Goal: Task Accomplishment & Management: Manage account settings

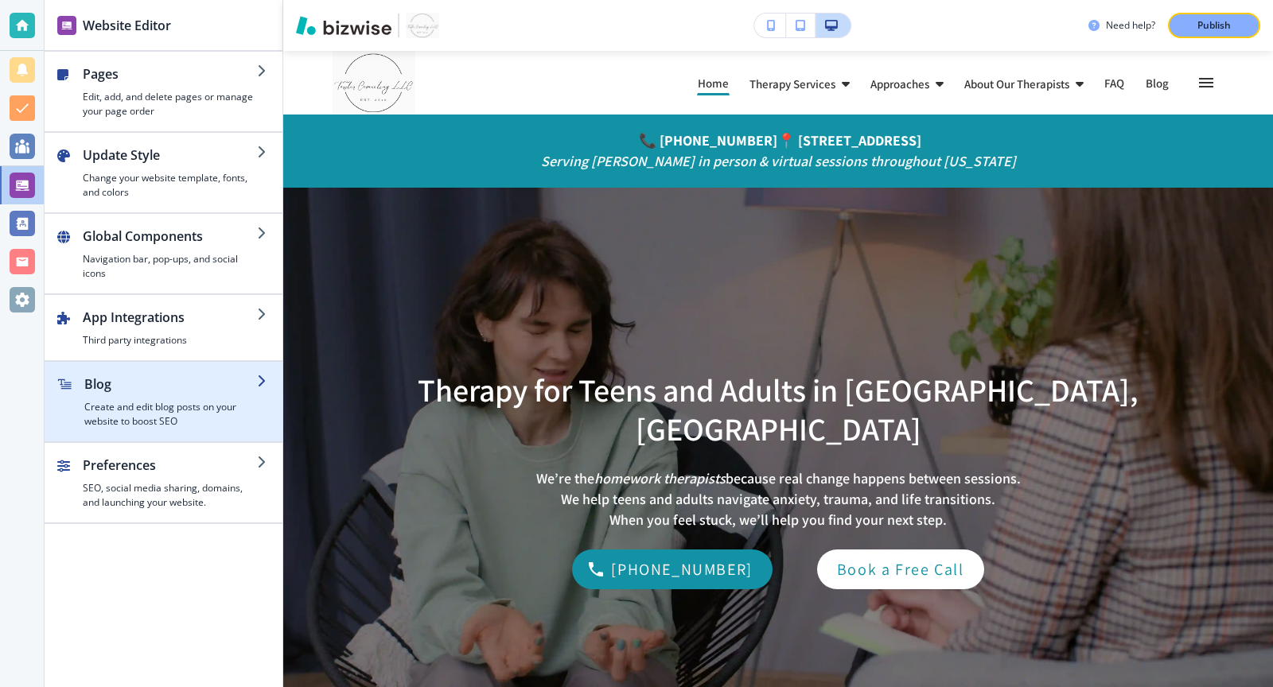
click at [175, 419] on h4 "Create and edit blog posts on your website to boost SEO" at bounding box center [170, 414] width 173 height 29
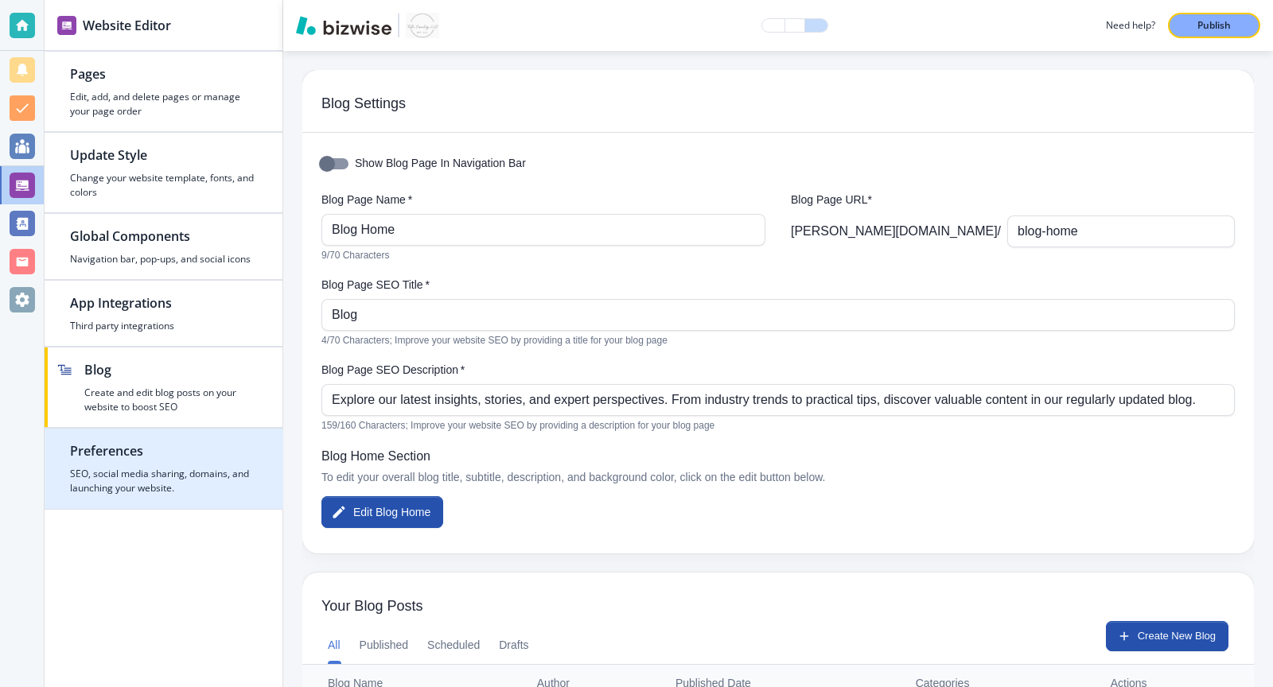
click at [162, 468] on h4 "SEO, social media sharing, domains, and launching your website." at bounding box center [163, 481] width 187 height 29
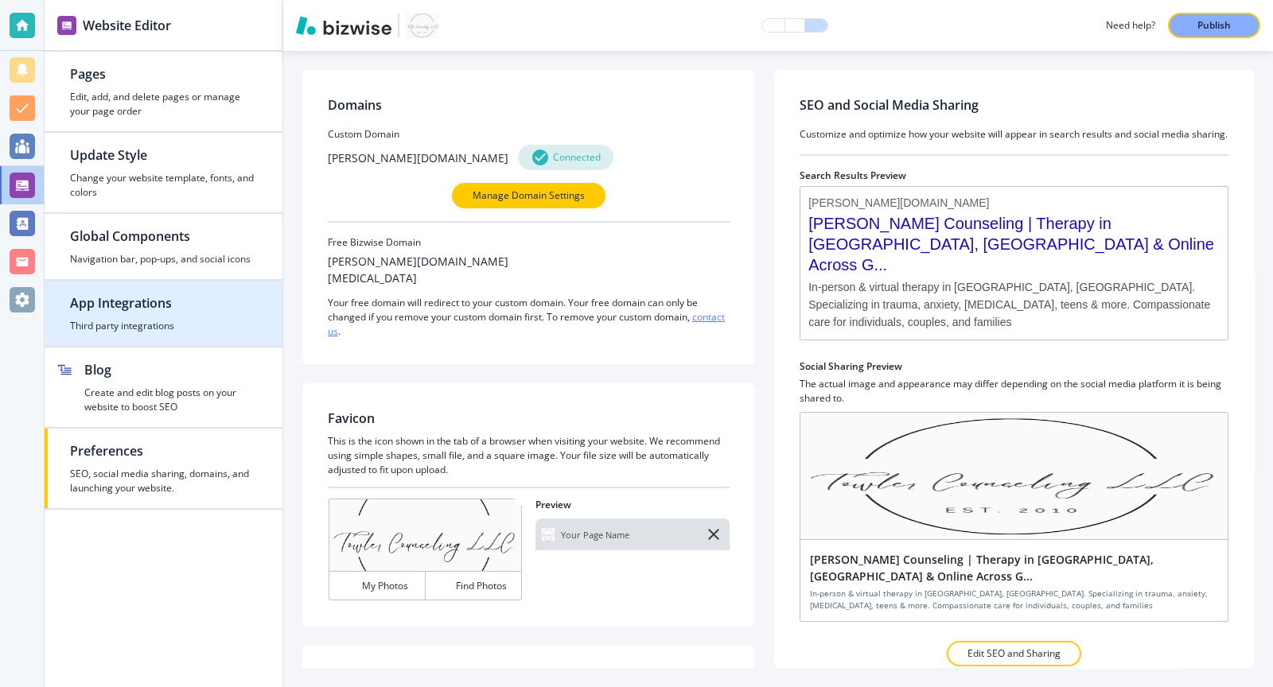
click at [182, 315] on div "button" at bounding box center [163, 316] width 187 height 6
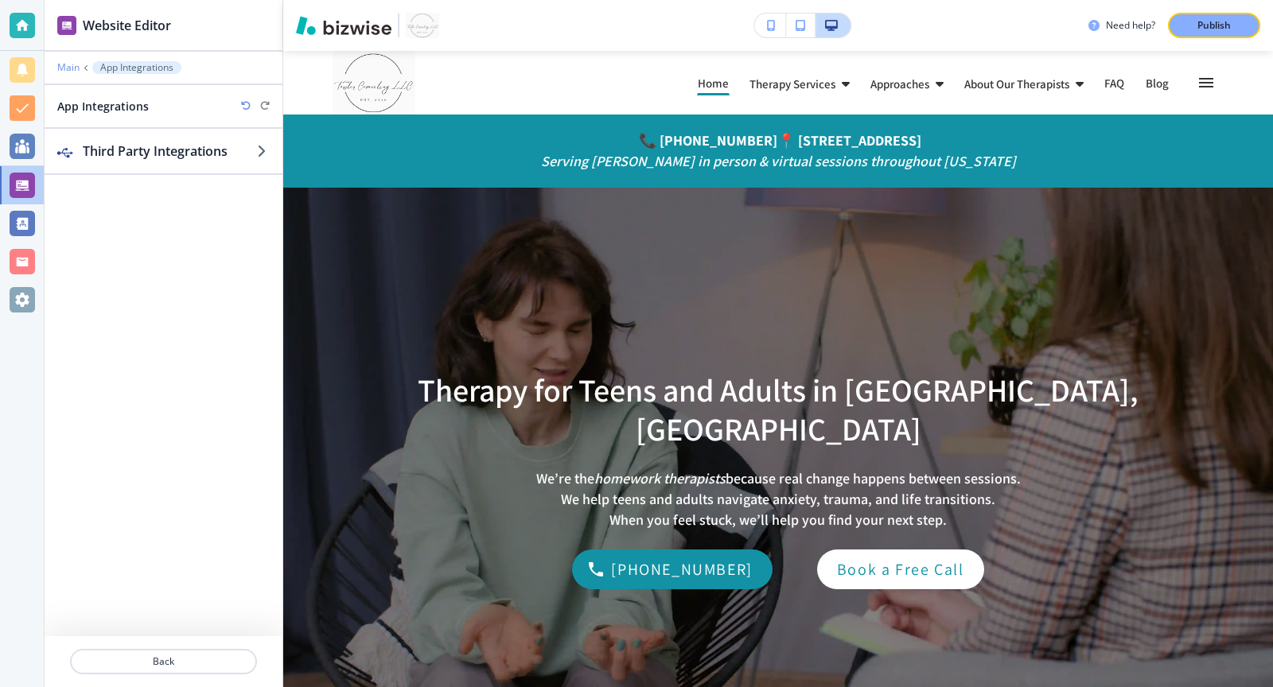
click at [71, 64] on p "Main" at bounding box center [68, 67] width 22 height 11
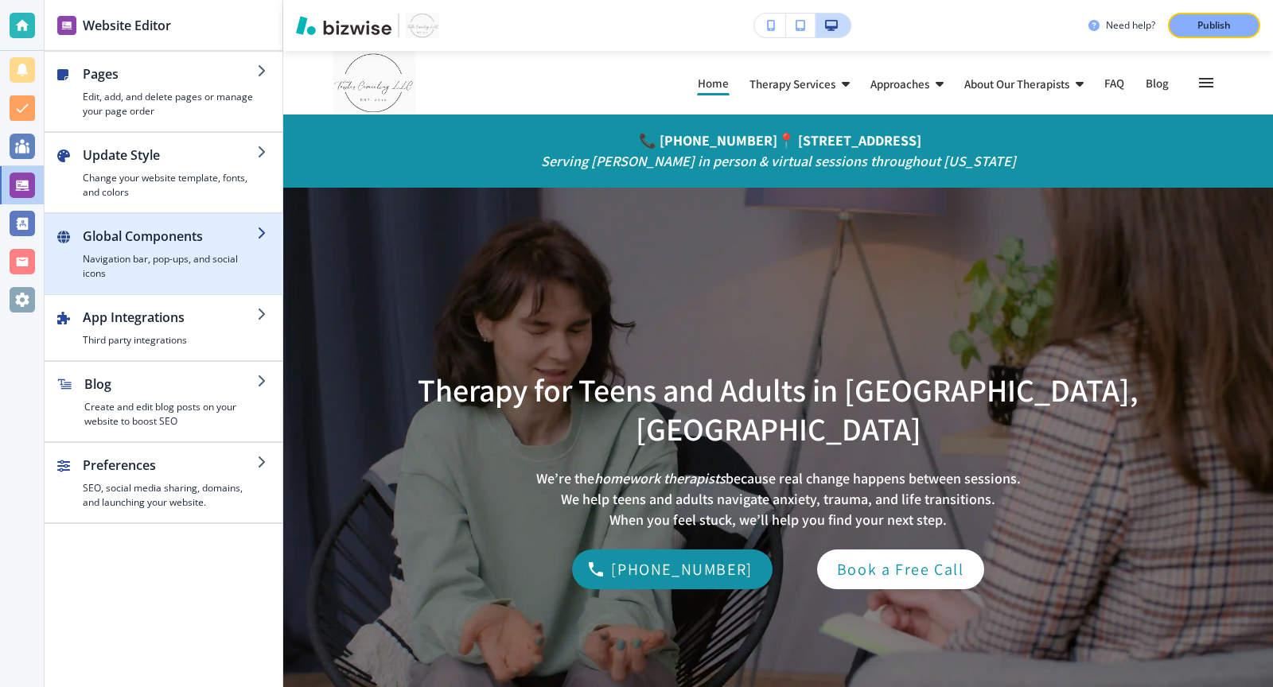
click at [164, 248] on div "button" at bounding box center [170, 249] width 174 height 6
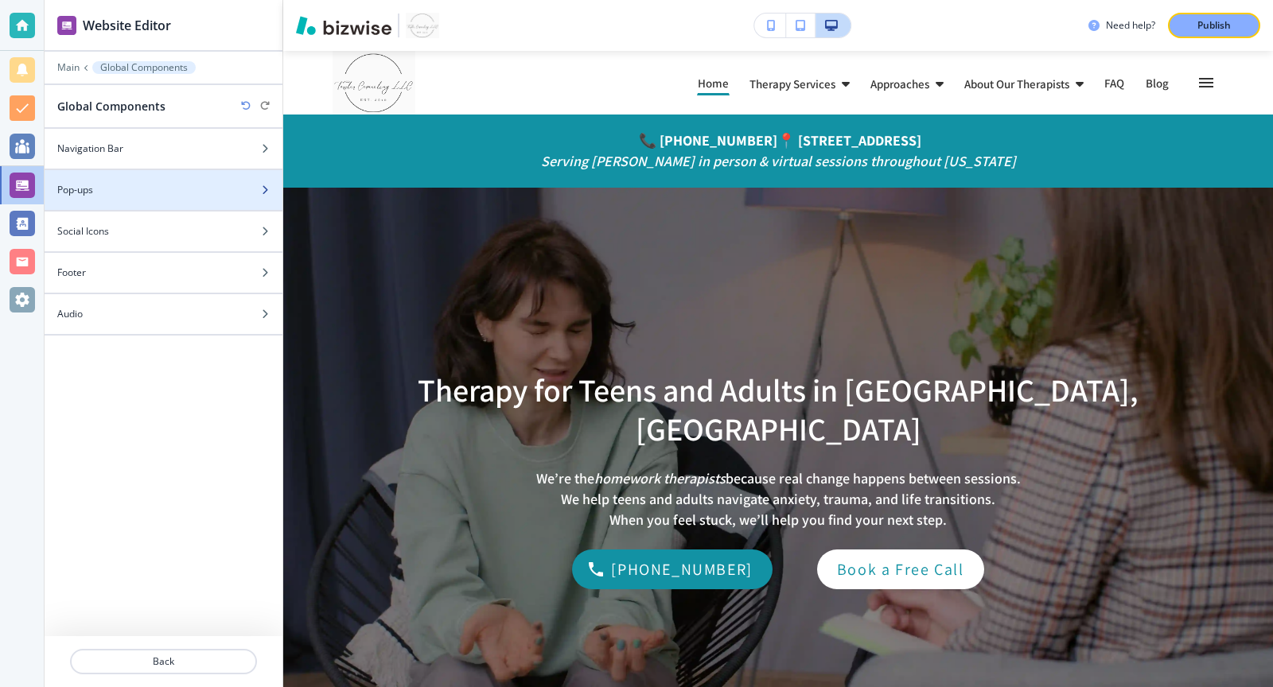
click at [175, 204] on div at bounding box center [164, 203] width 238 height 13
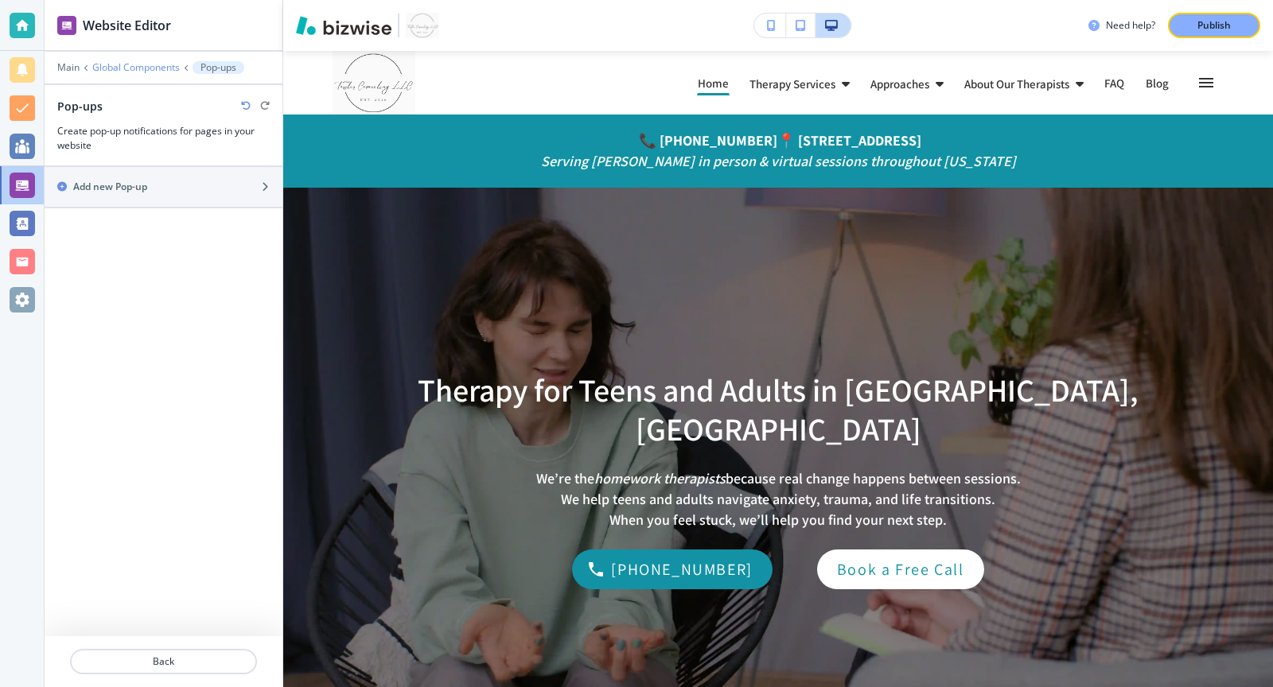
click at [132, 68] on p "Global Components" at bounding box center [136, 67] width 88 height 11
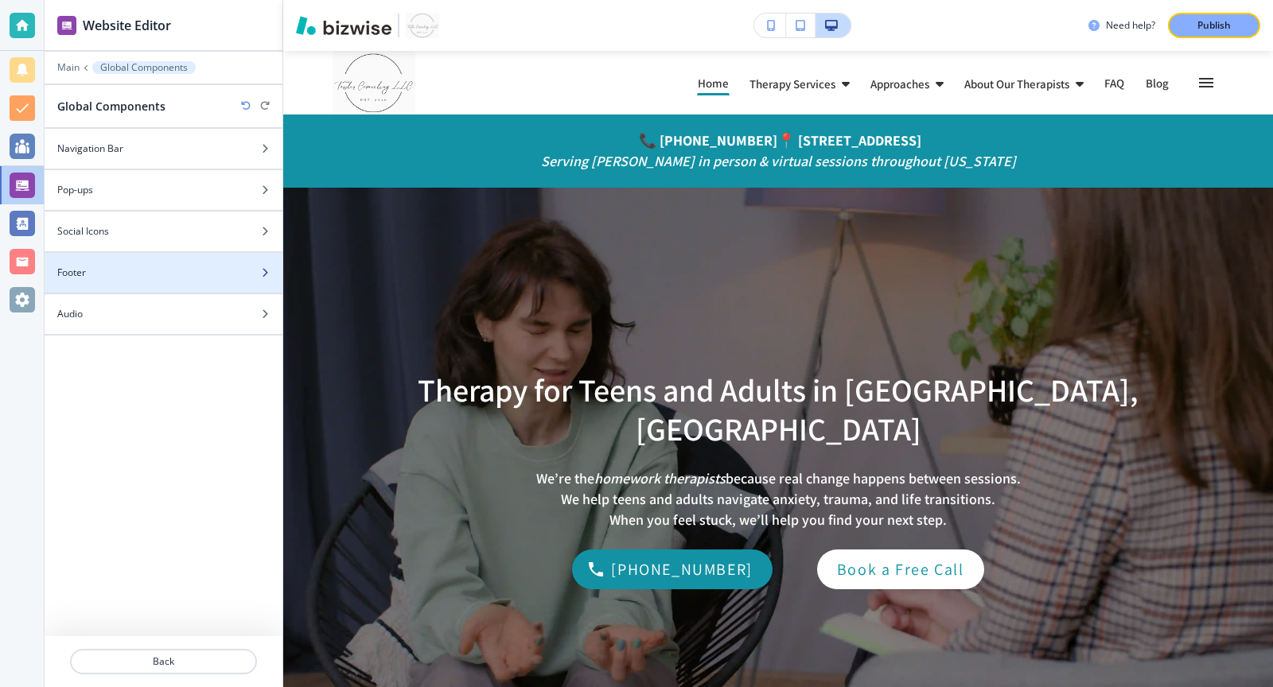
click at [259, 259] on div at bounding box center [164, 259] width 238 height 13
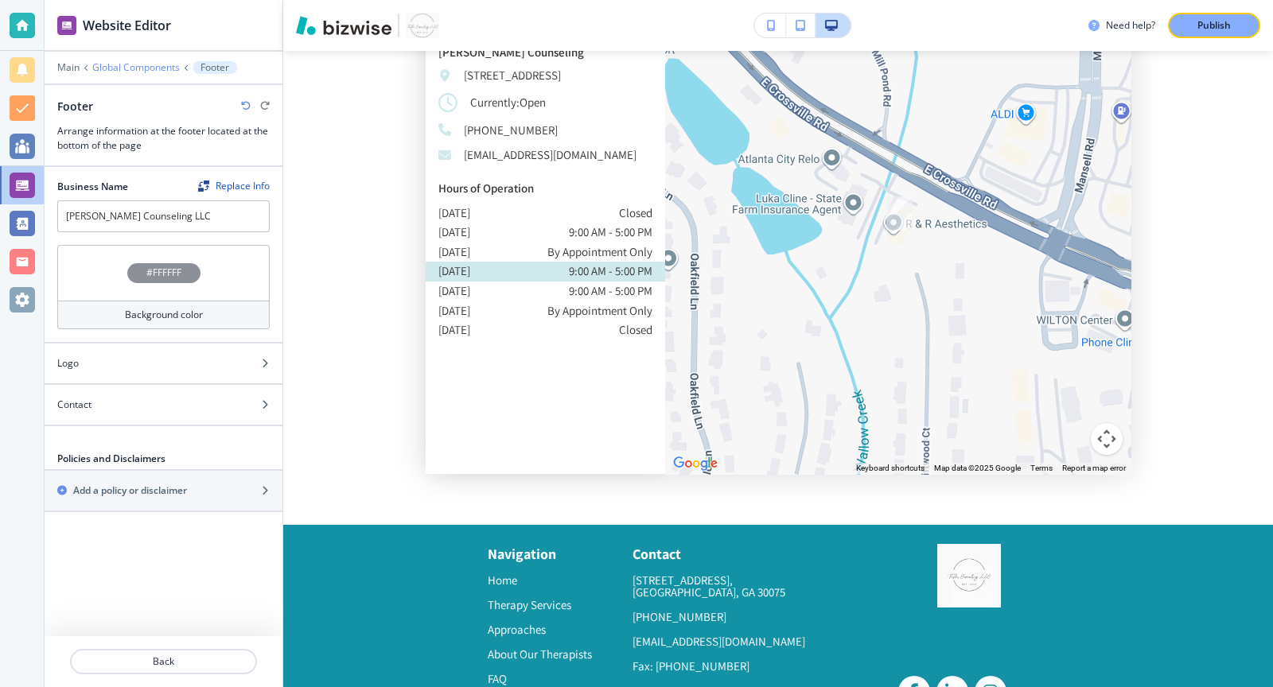
scroll to position [6184, 0]
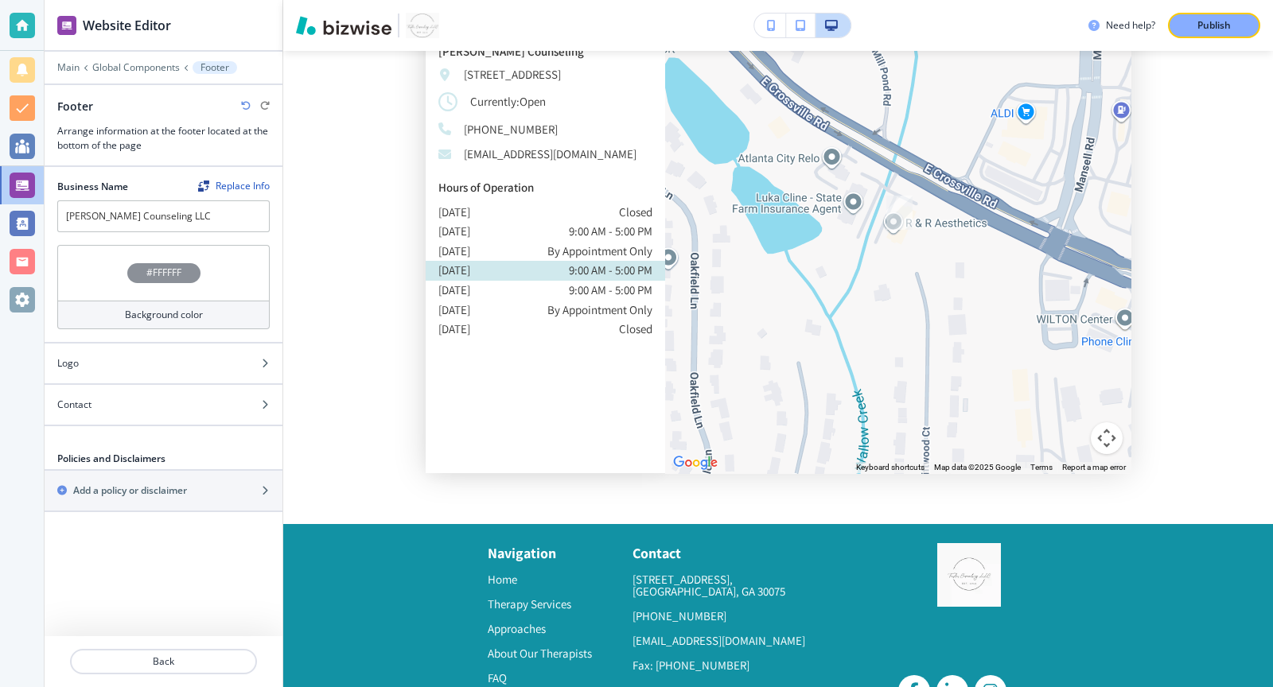
click at [119, 75] on div at bounding box center [164, 79] width 238 height 10
click at [116, 70] on p "Global Components" at bounding box center [136, 67] width 88 height 11
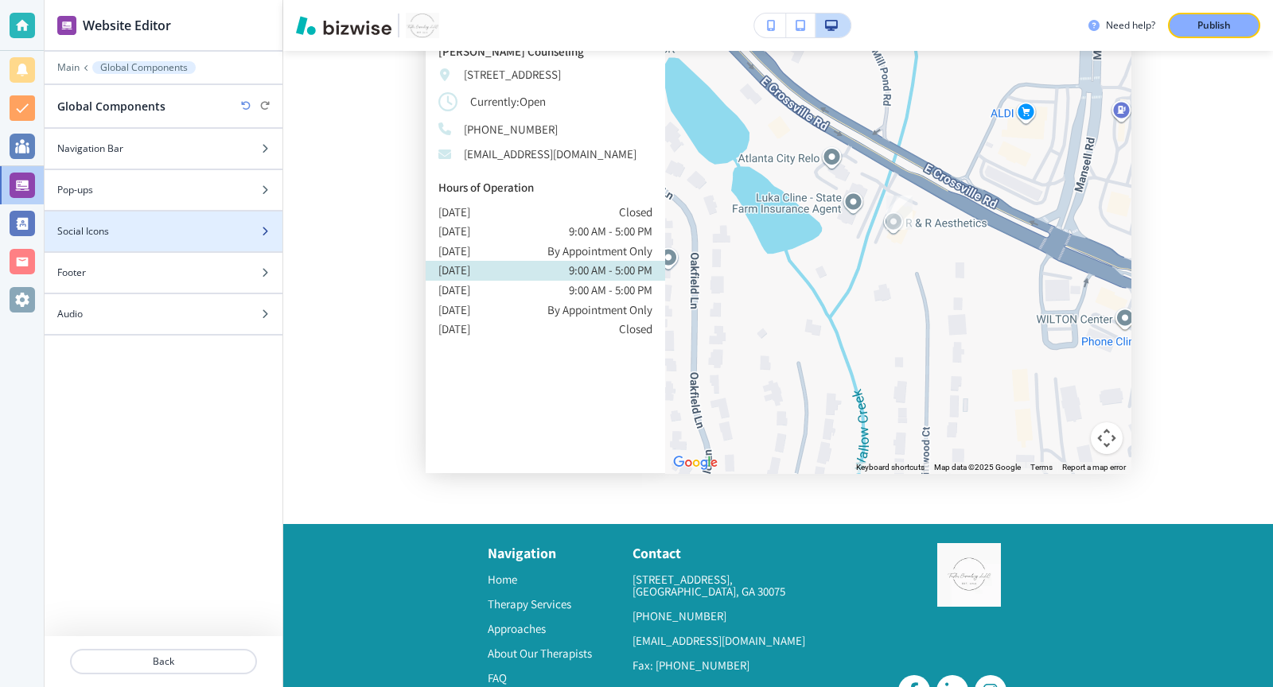
click at [177, 224] on div "Social Icons" at bounding box center [146, 231] width 203 height 14
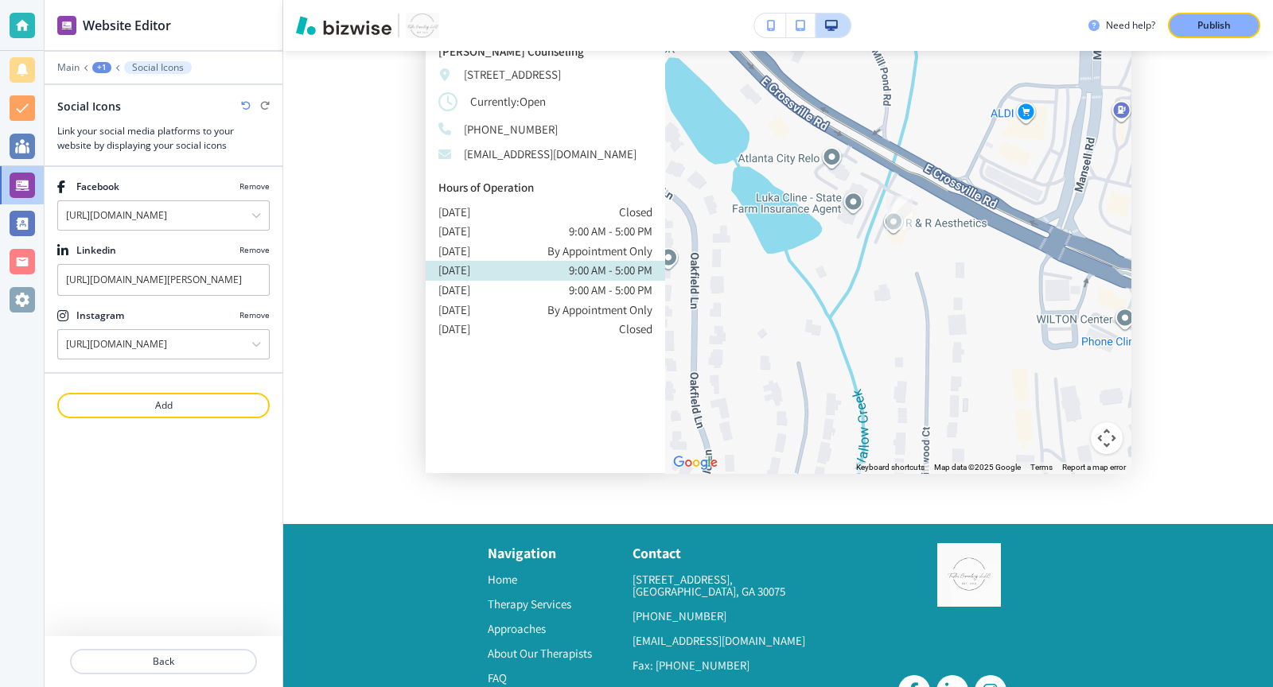
click at [103, 69] on div "+1" at bounding box center [101, 67] width 19 height 11
click at [119, 84] on button "Global Components" at bounding box center [143, 93] width 102 height 29
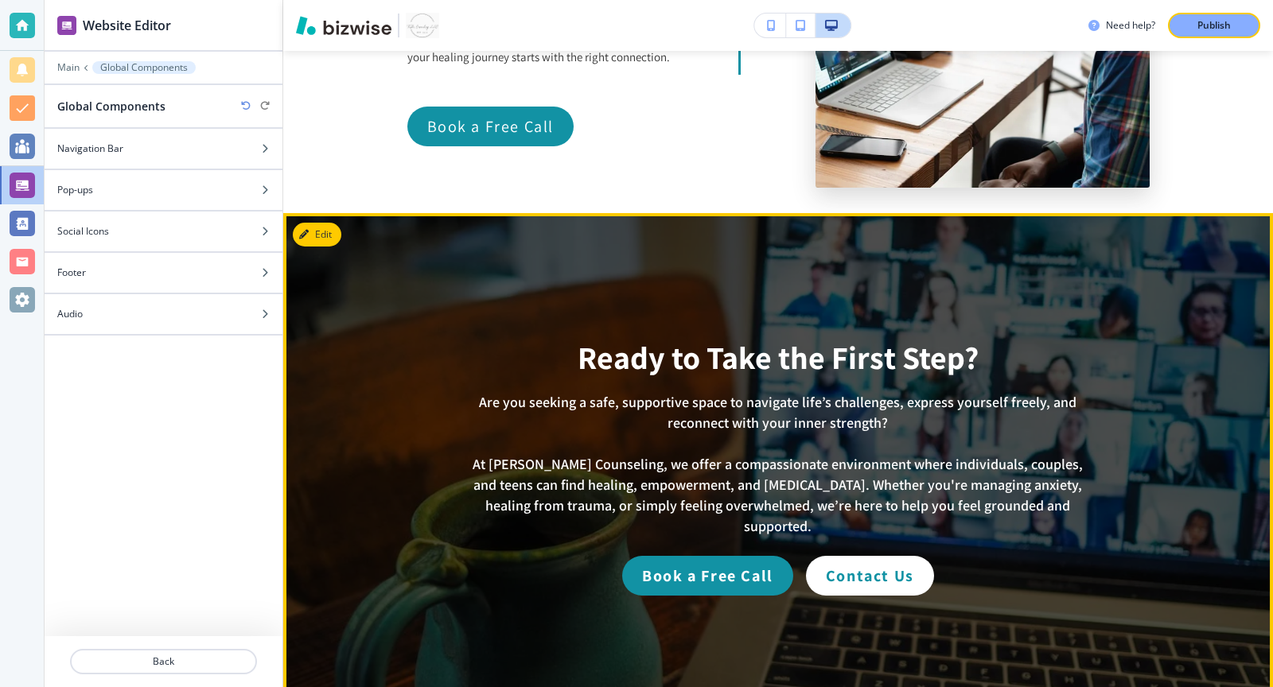
scroll to position [5311, 0]
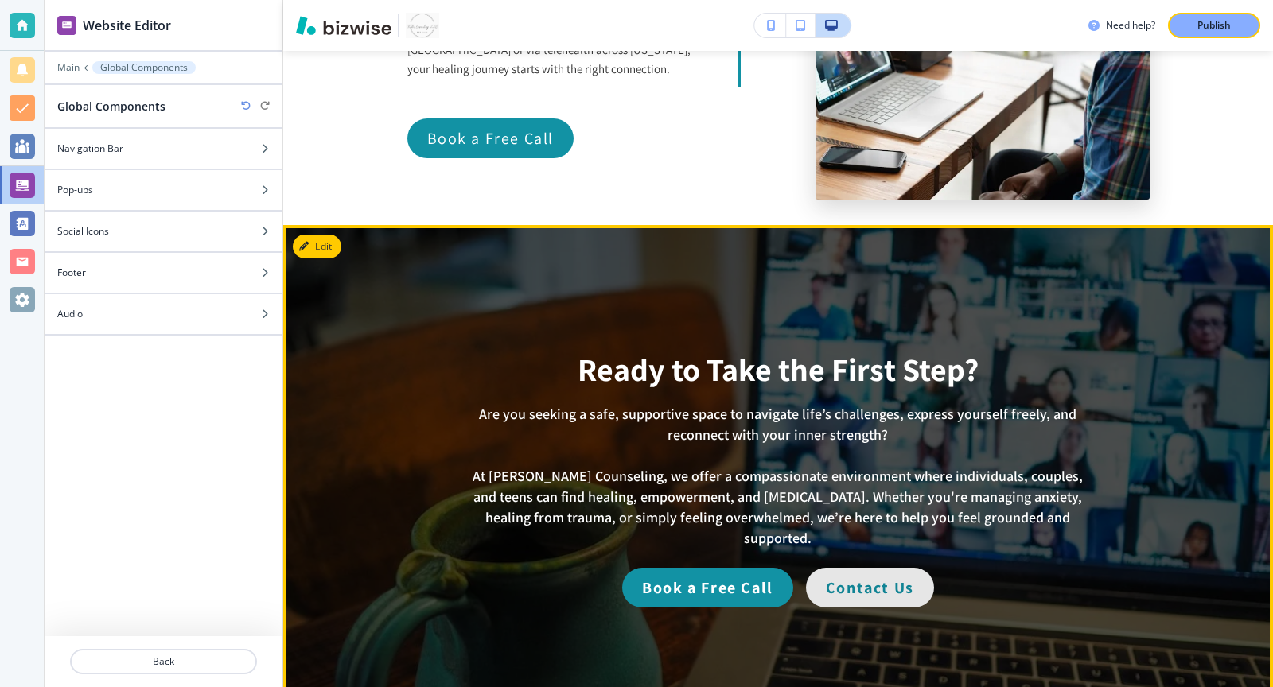
click at [864, 568] on div "Contact Us" at bounding box center [870, 588] width 128 height 40
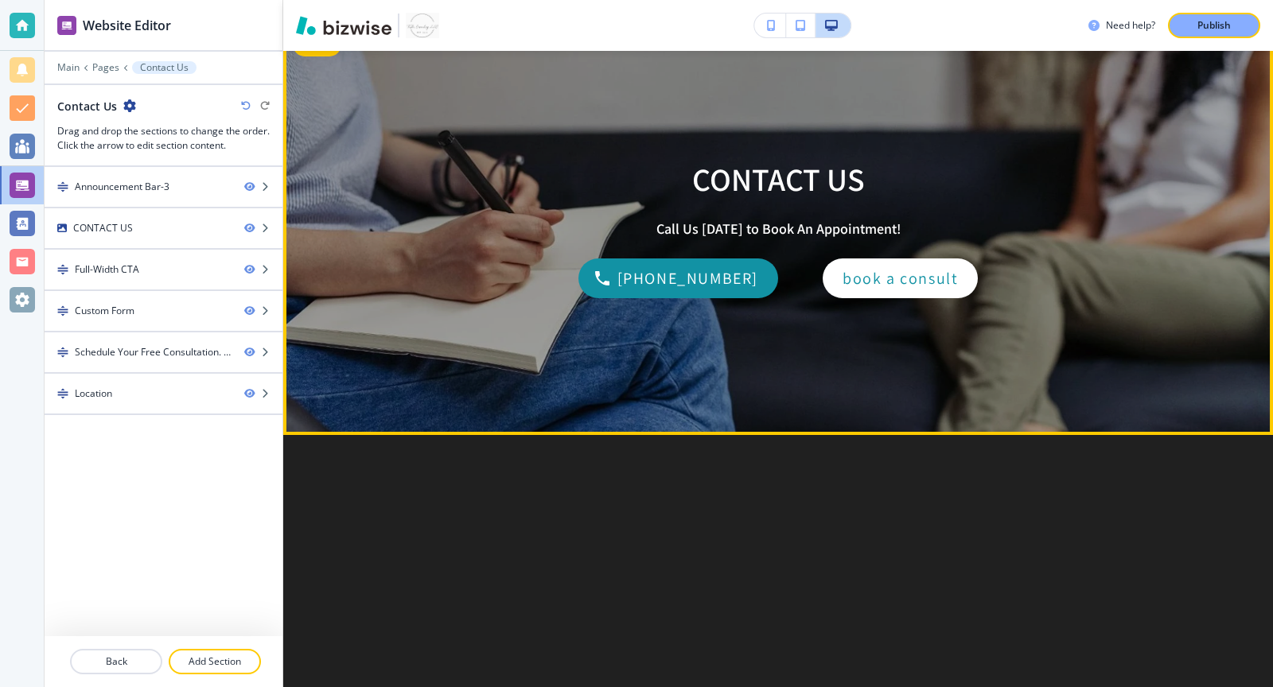
scroll to position [36, 0]
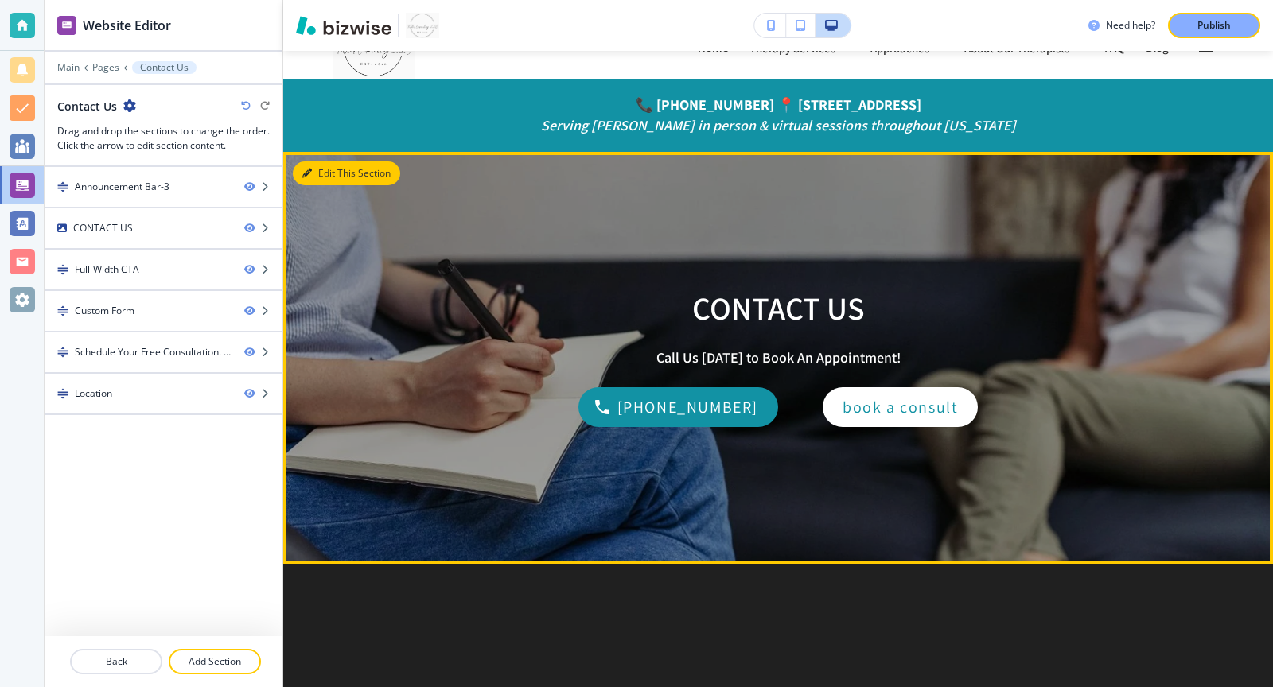
click at [319, 179] on button "Edit This Section" at bounding box center [346, 174] width 107 height 24
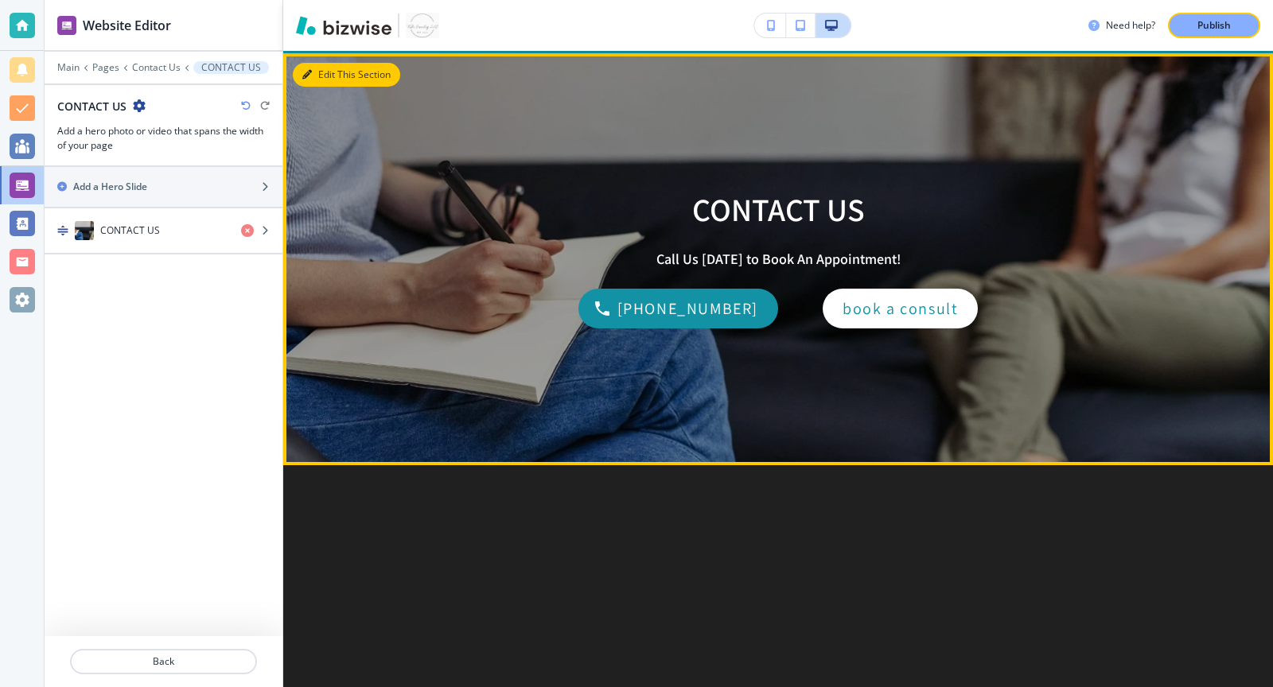
scroll to position [136, 0]
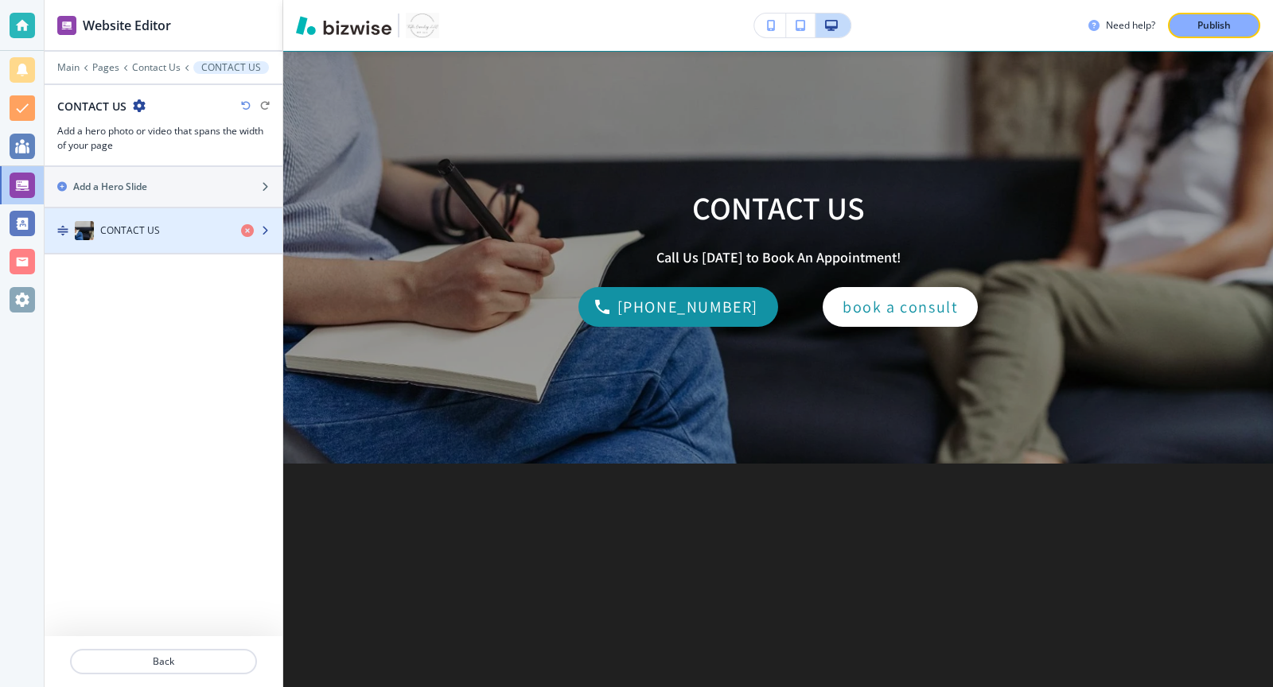
click at [202, 228] on div "CONTACT US" at bounding box center [137, 230] width 184 height 19
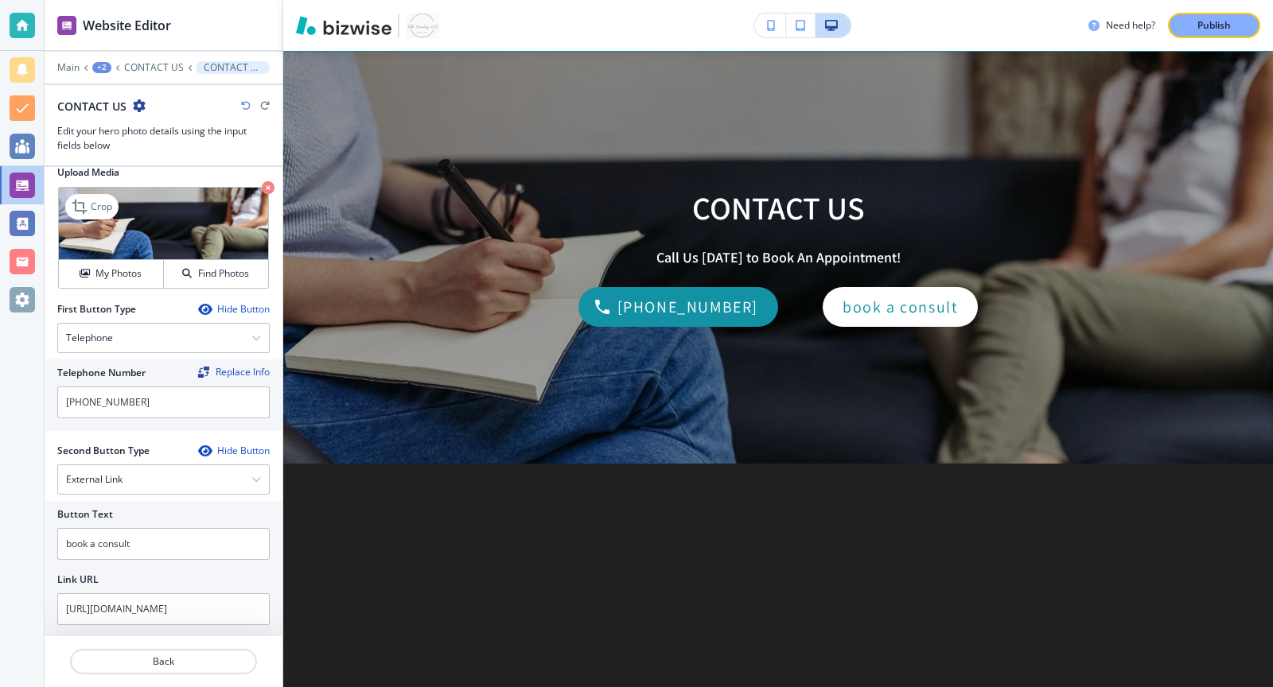
scroll to position [251, 0]
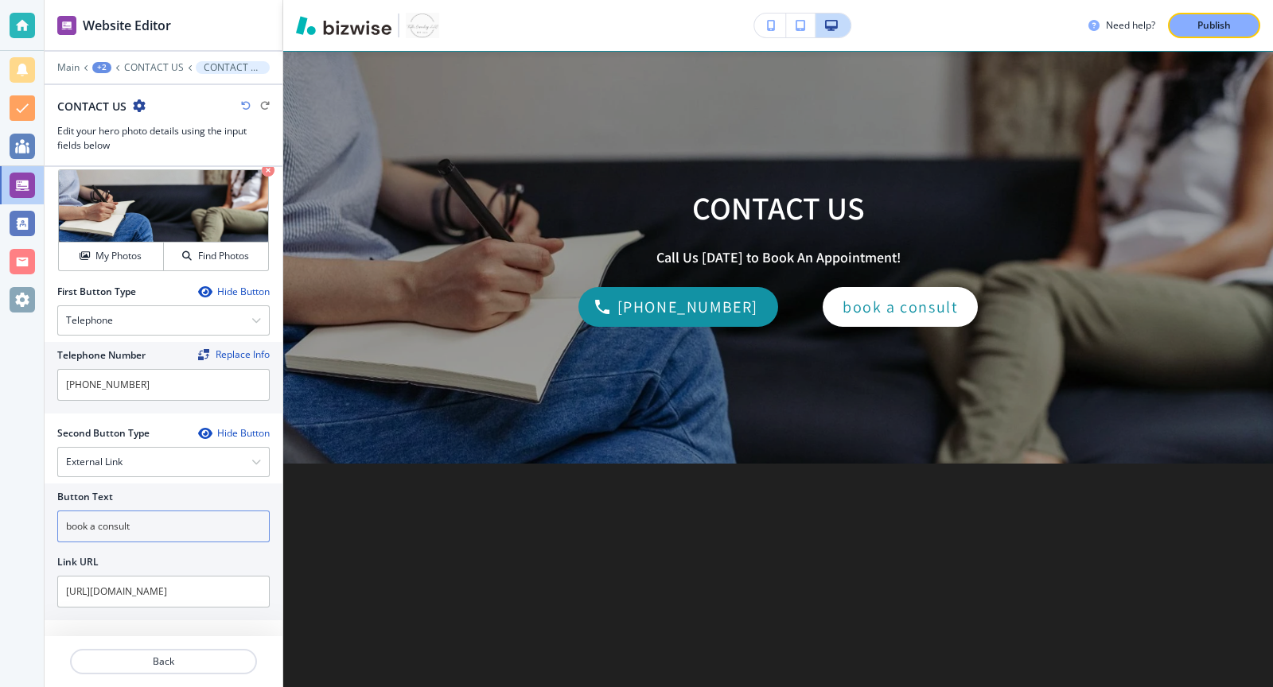
click at [142, 519] on input "book a consult" at bounding box center [163, 527] width 212 height 32
type input "Book a Free Call"
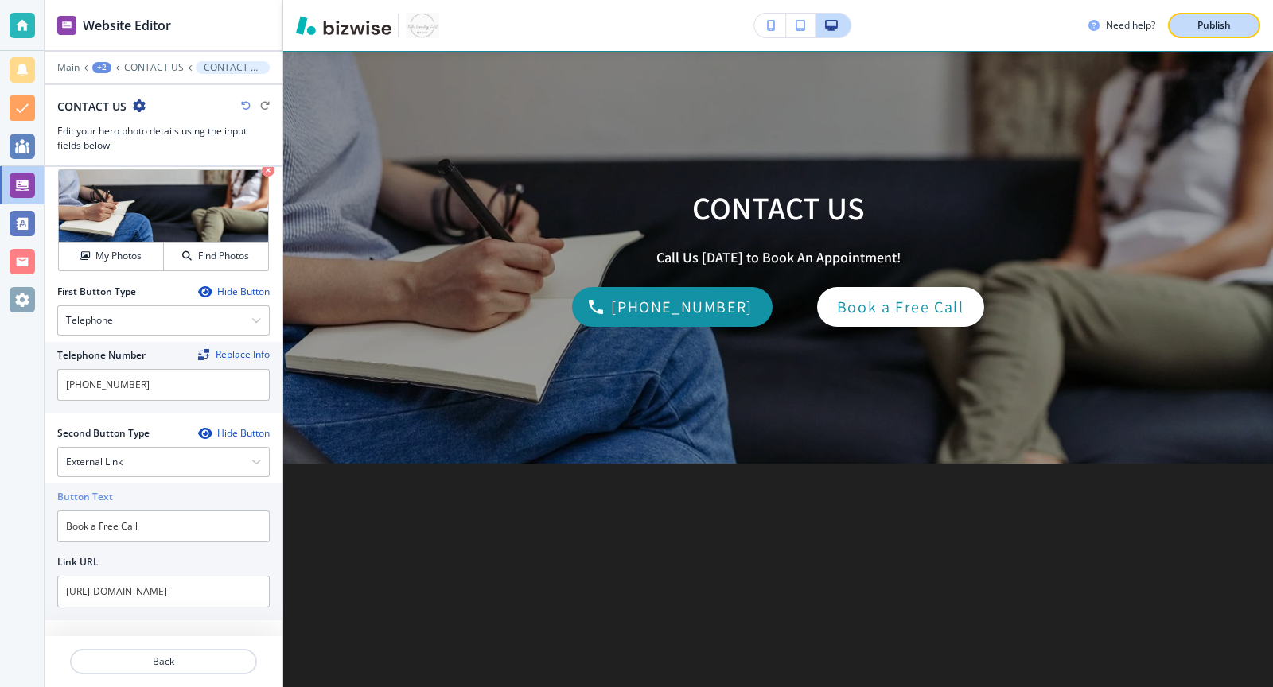
click at [1203, 31] on p "Publish" at bounding box center [1213, 25] width 33 height 14
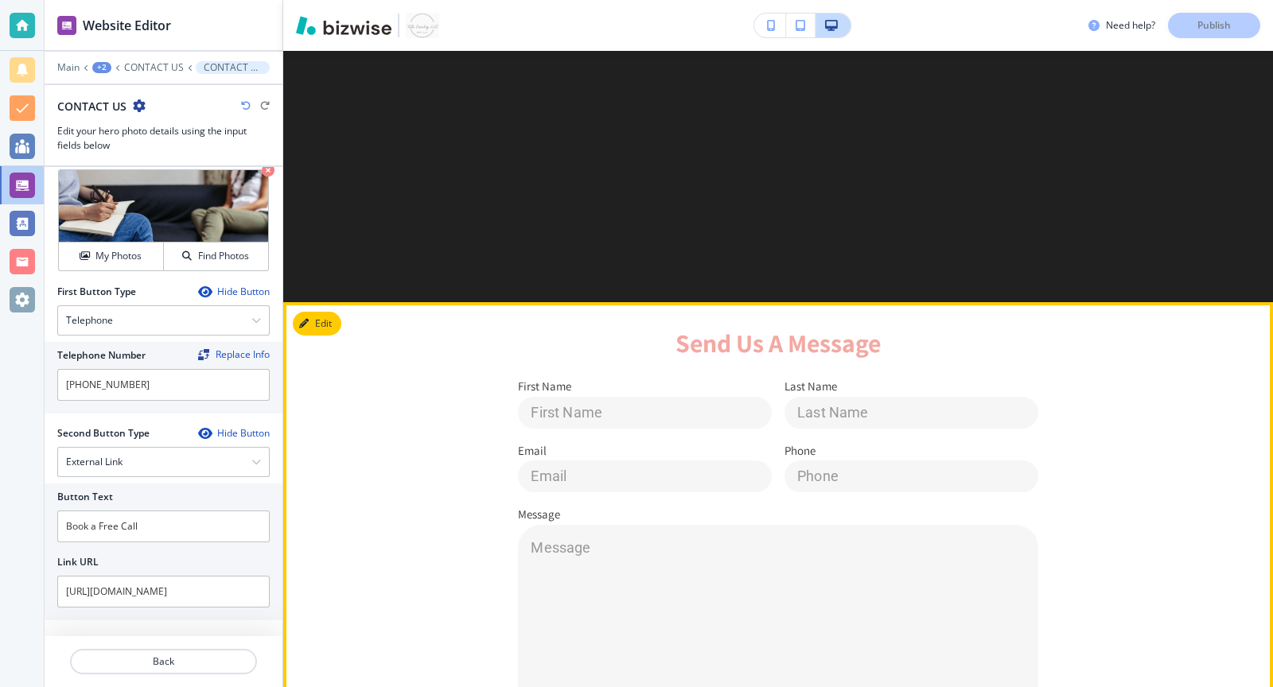
scroll to position [527, 0]
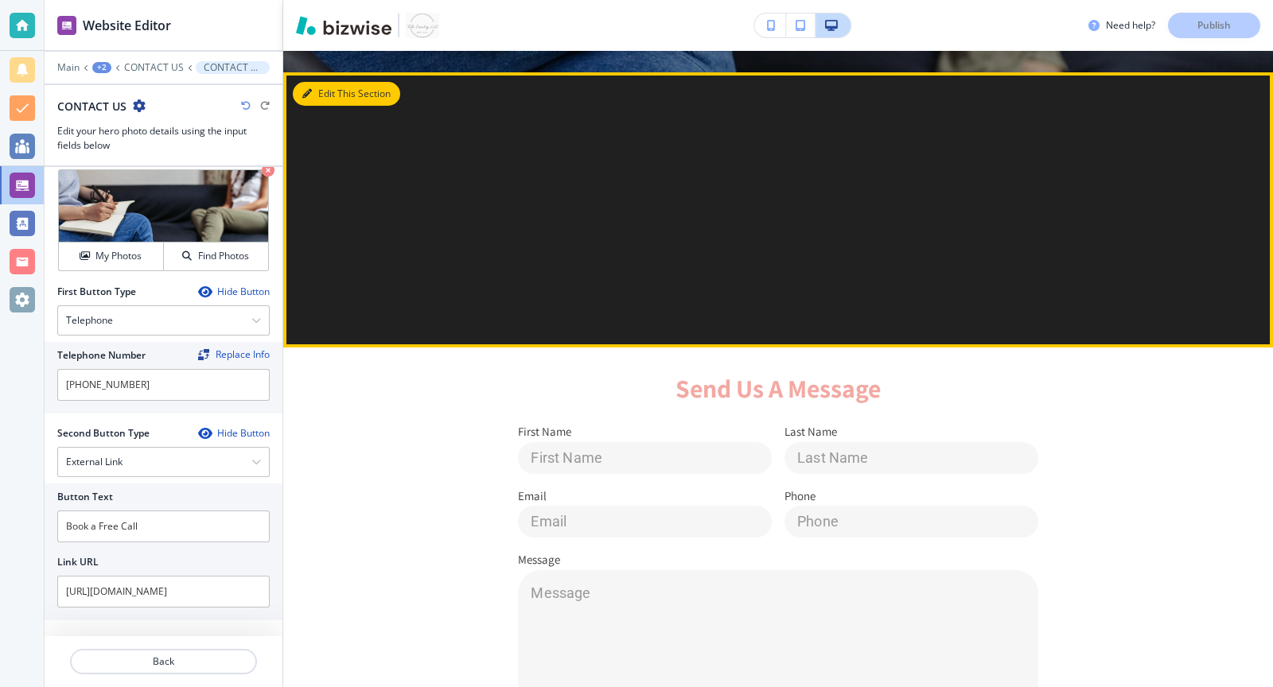
click at [311, 93] on icon "button" at bounding box center [307, 94] width 10 height 10
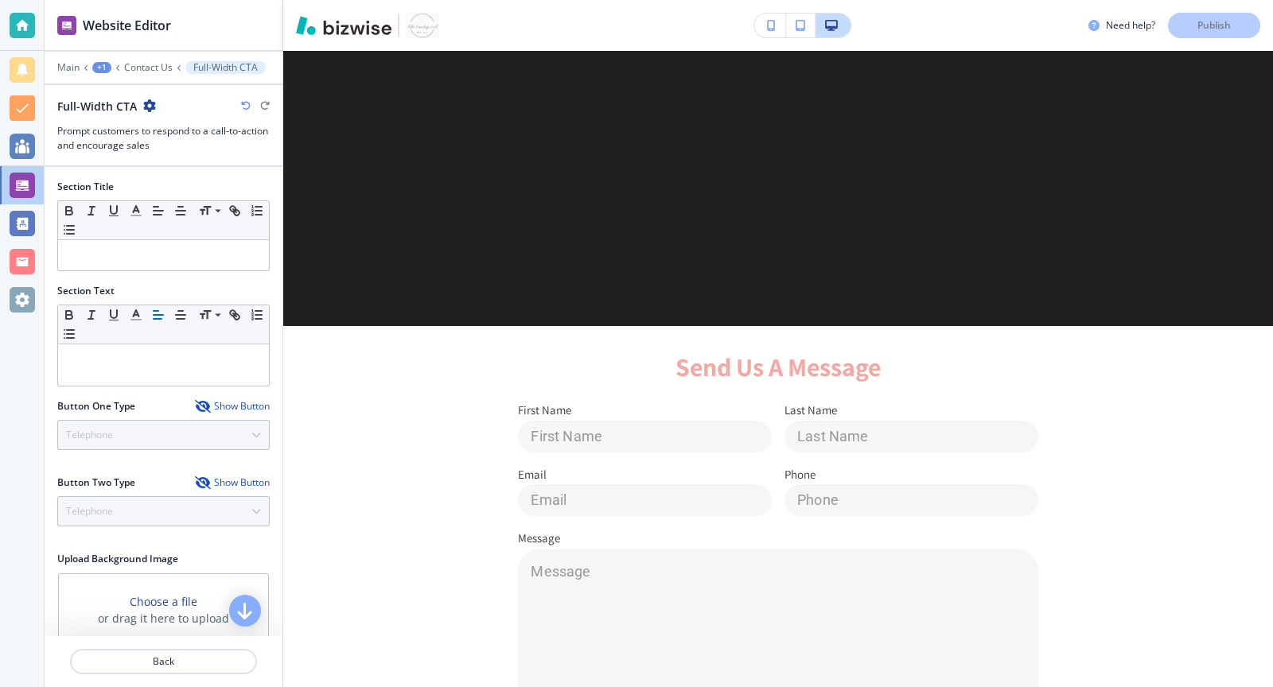
scroll to position [45, 0]
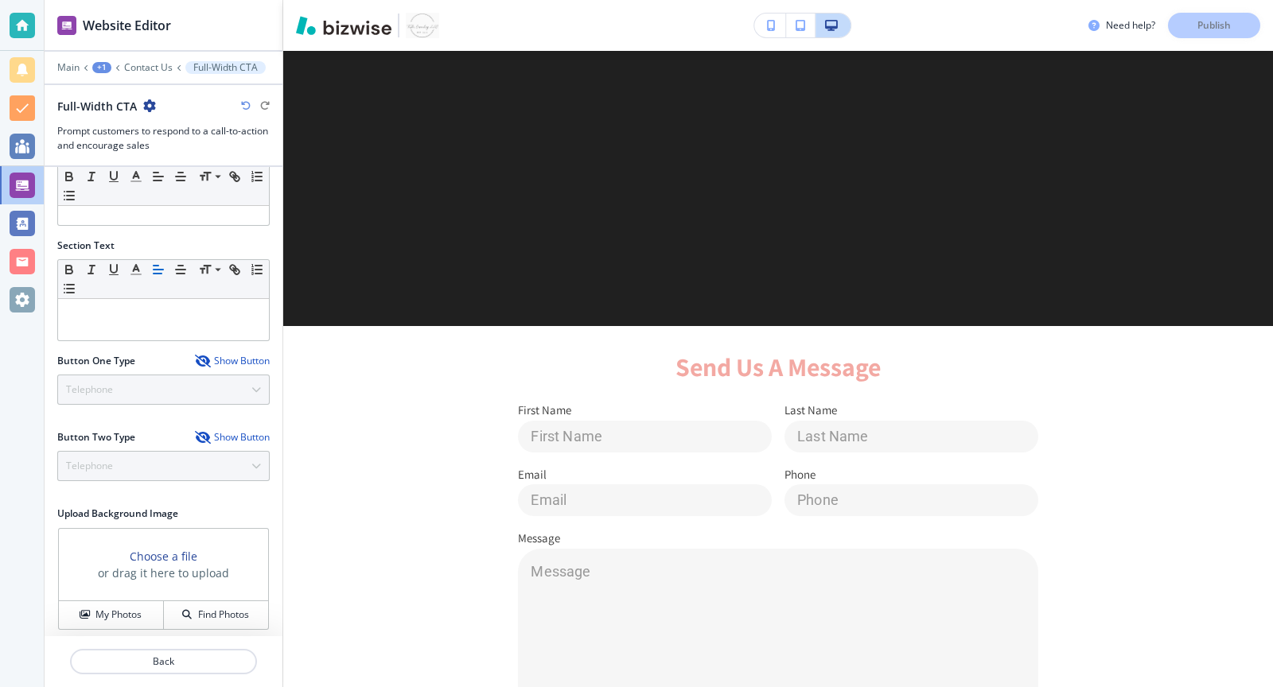
click at [144, 99] on icon "button" at bounding box center [149, 105] width 13 height 13
click at [176, 190] on p "Delete Section" at bounding box center [192, 188] width 81 height 14
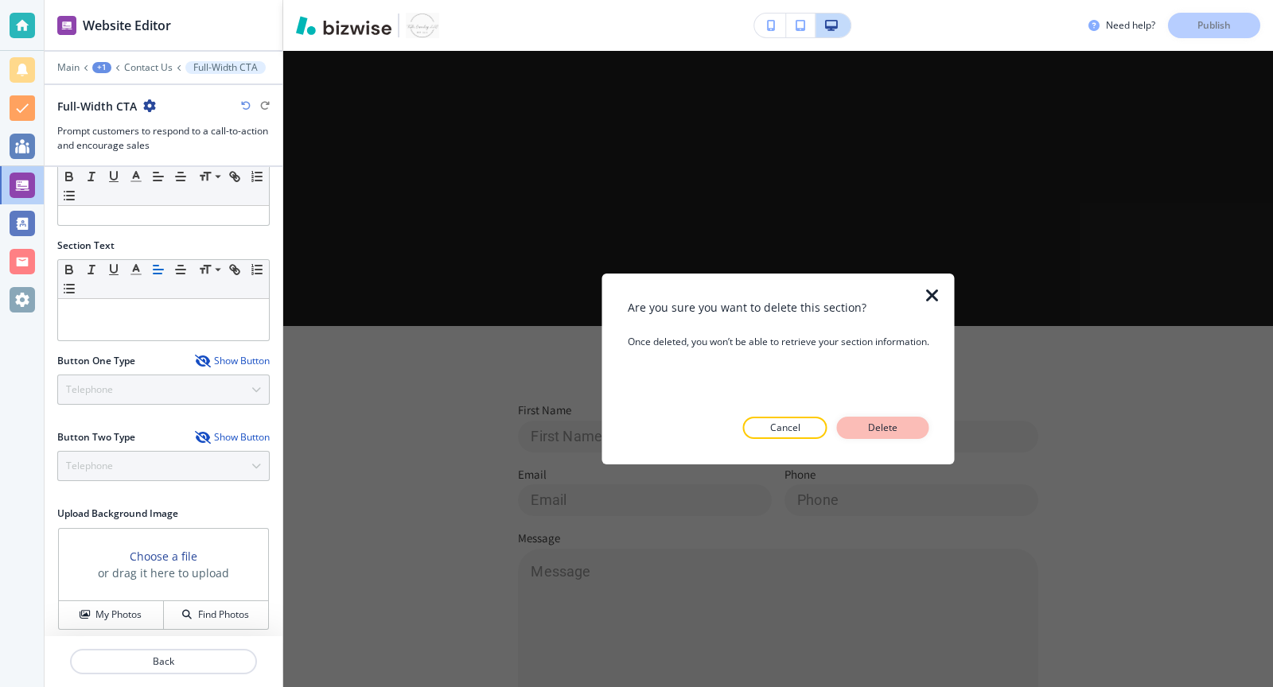
click at [878, 430] on p "Delete" at bounding box center [883, 428] width 38 height 14
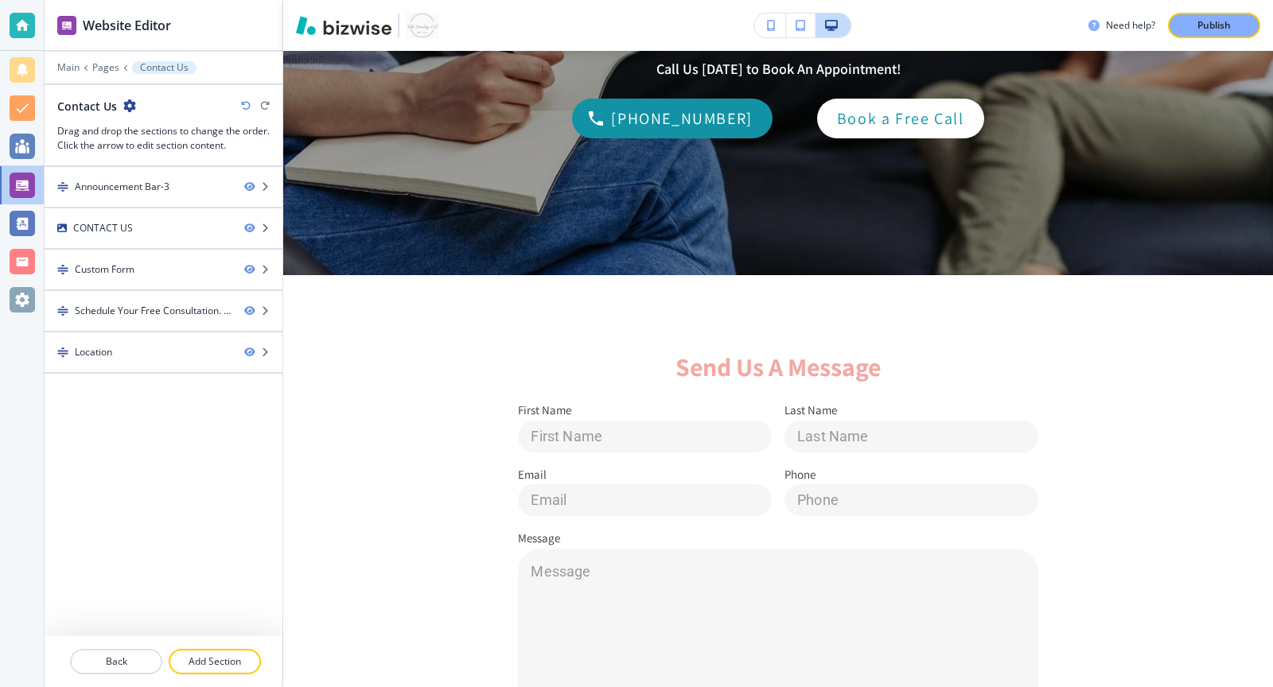
scroll to position [510, 0]
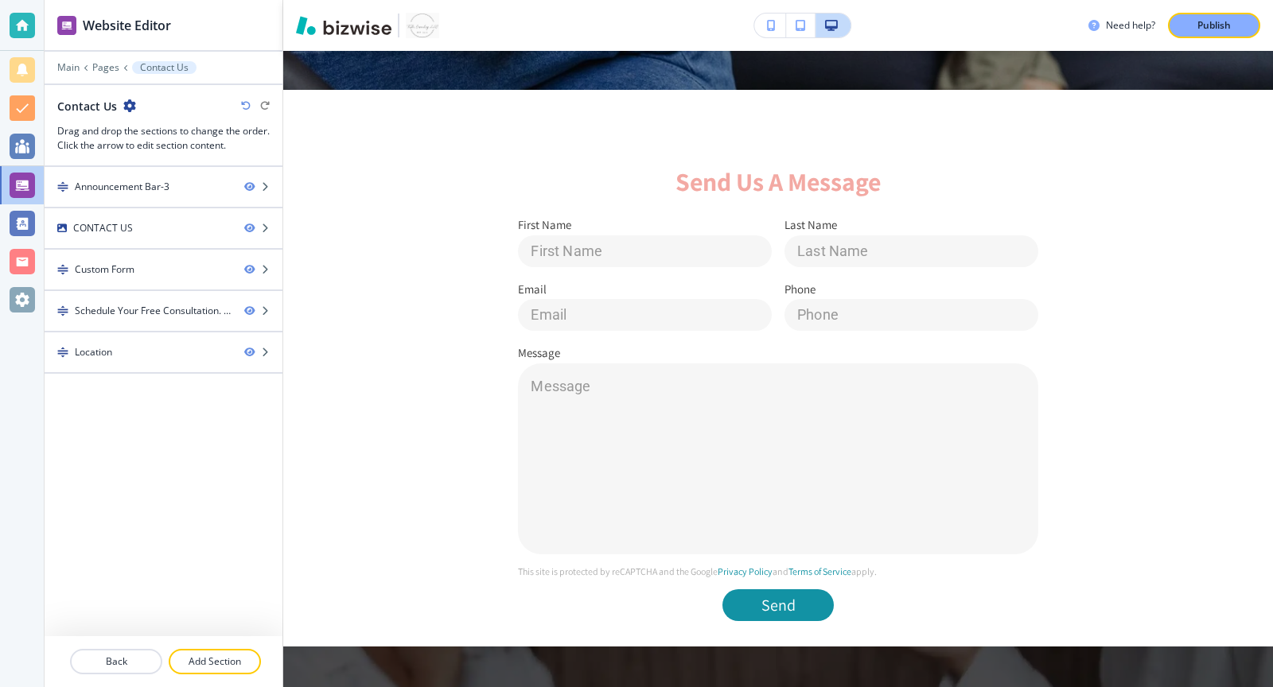
click at [307, 118] on main "Edit 📞 [PHONE_NUMBER] 📍 [STREET_ADDRESS] Serving Roswell in person & virtual se…" at bounding box center [778, 676] width 990 height 2143
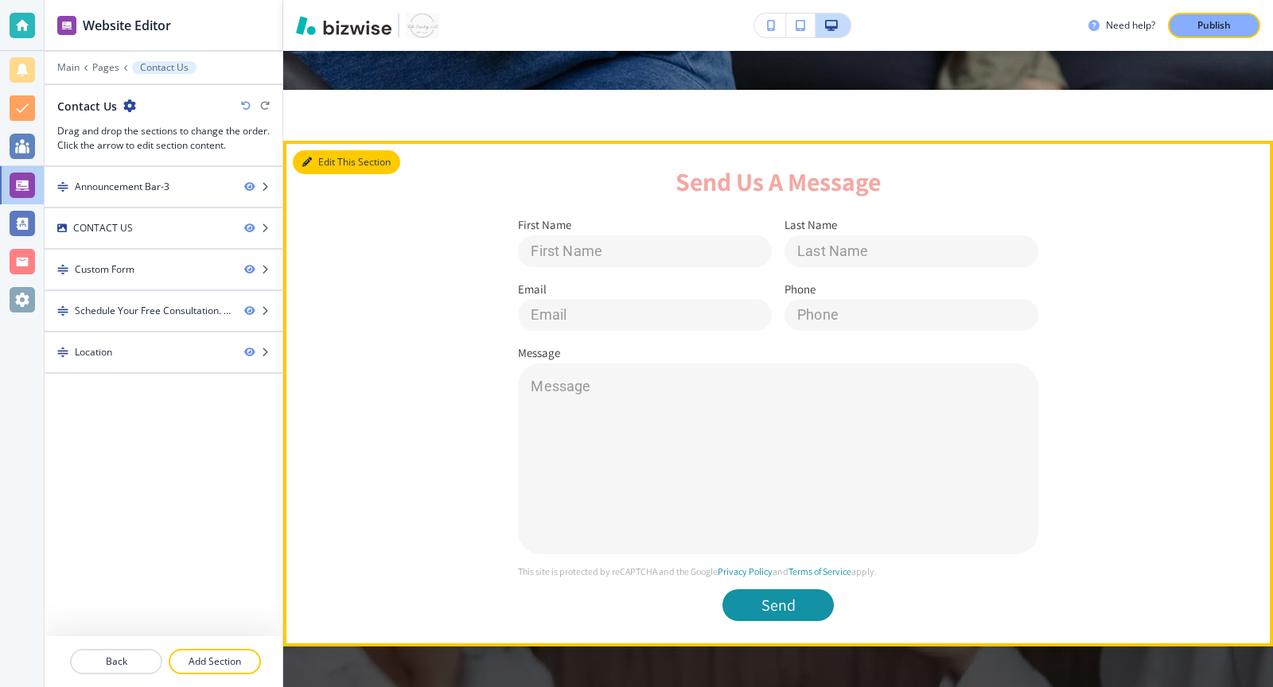
click at [322, 172] on button "Edit This Section" at bounding box center [346, 162] width 107 height 24
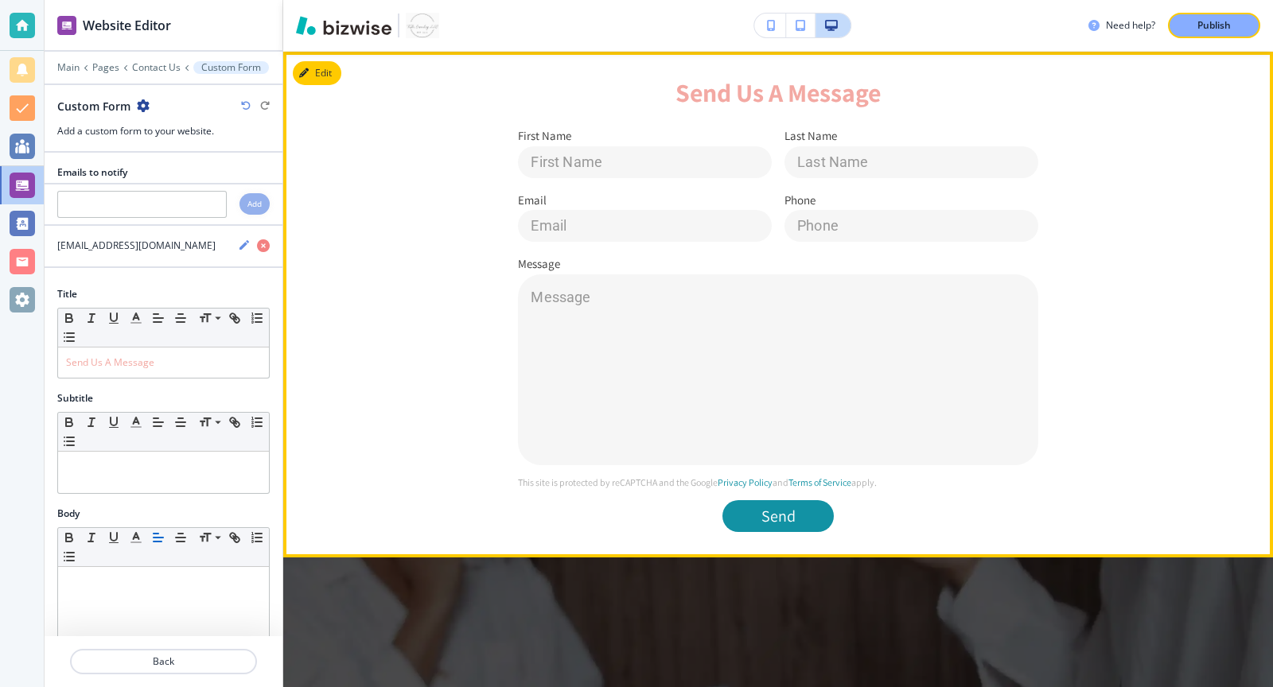
scroll to position [600, 0]
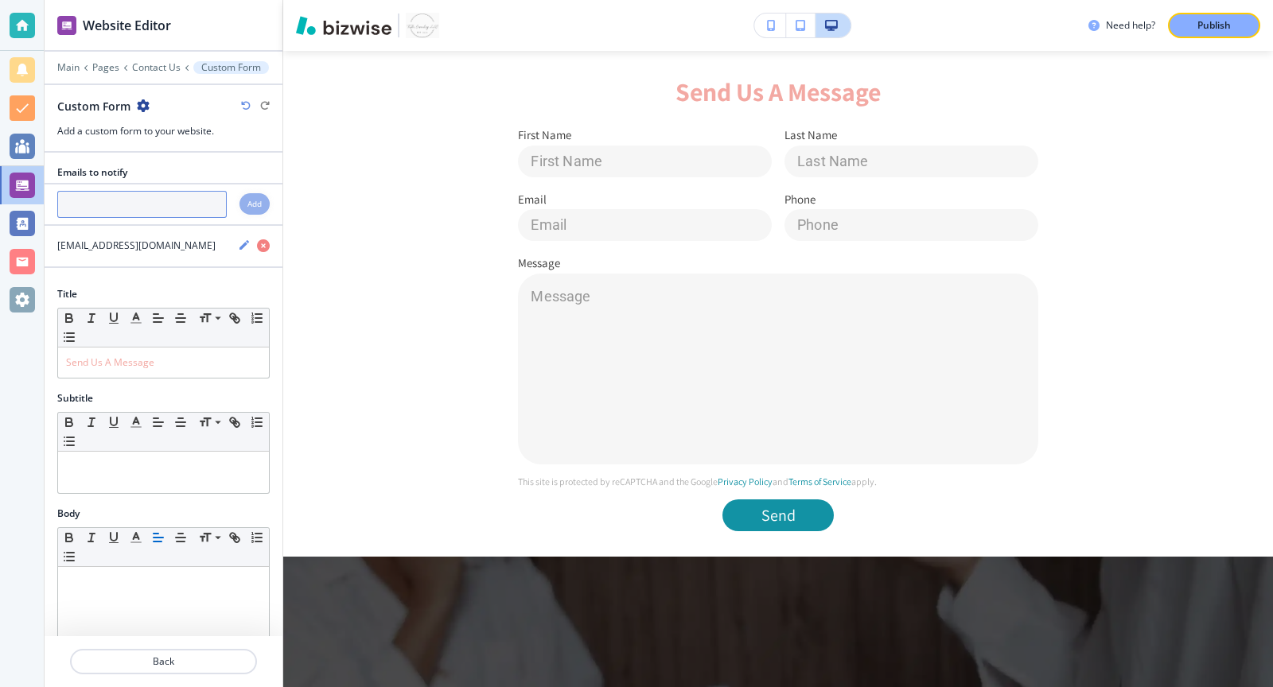
click at [137, 201] on input "text" at bounding box center [141, 204] width 169 height 27
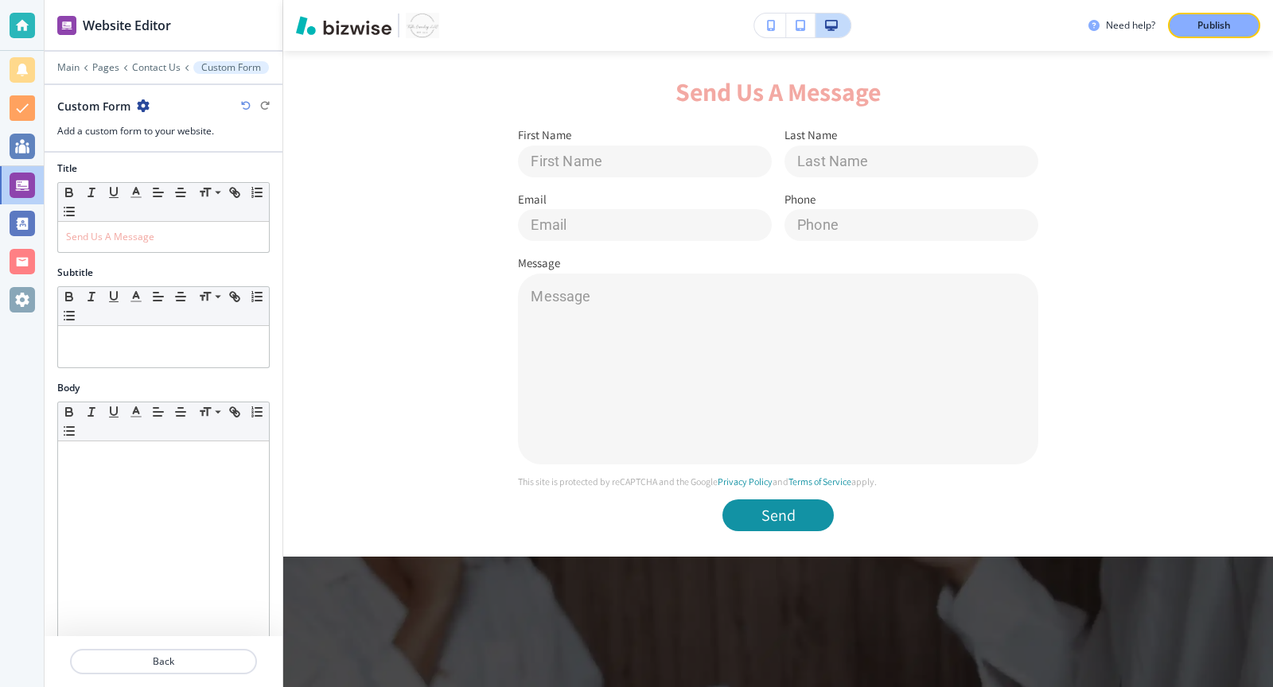
scroll to position [123, 0]
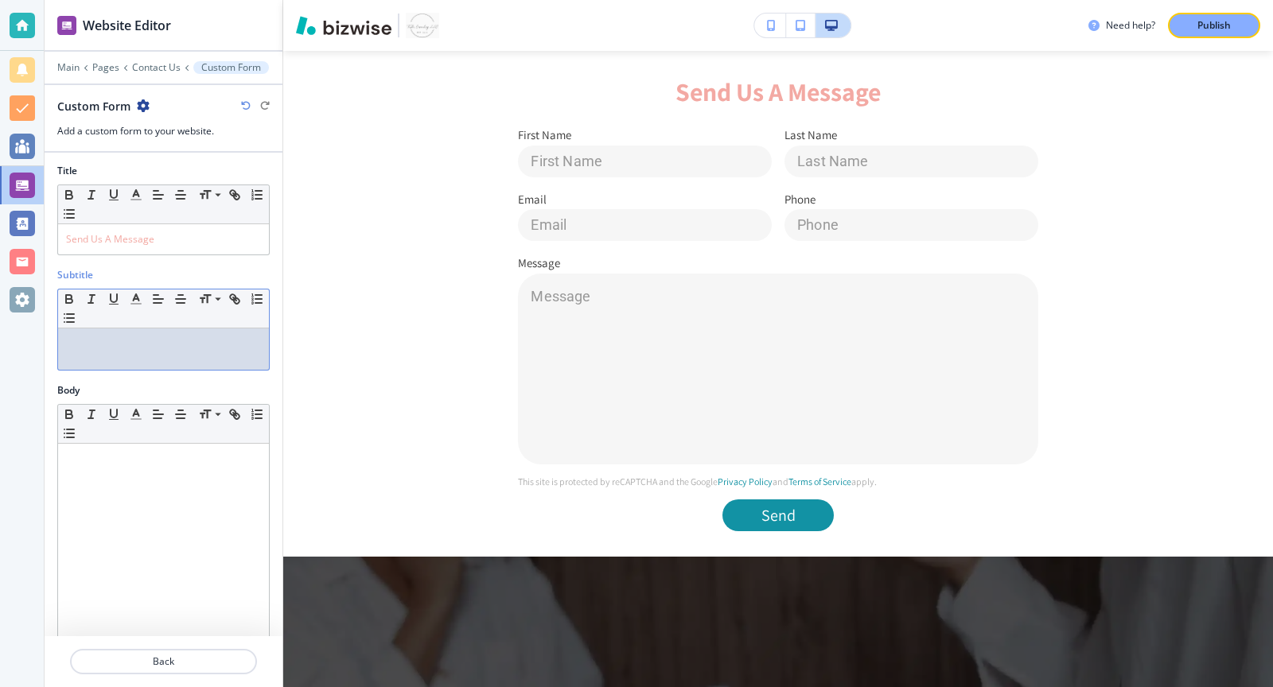
click at [163, 346] on div at bounding box center [163, 349] width 211 height 41
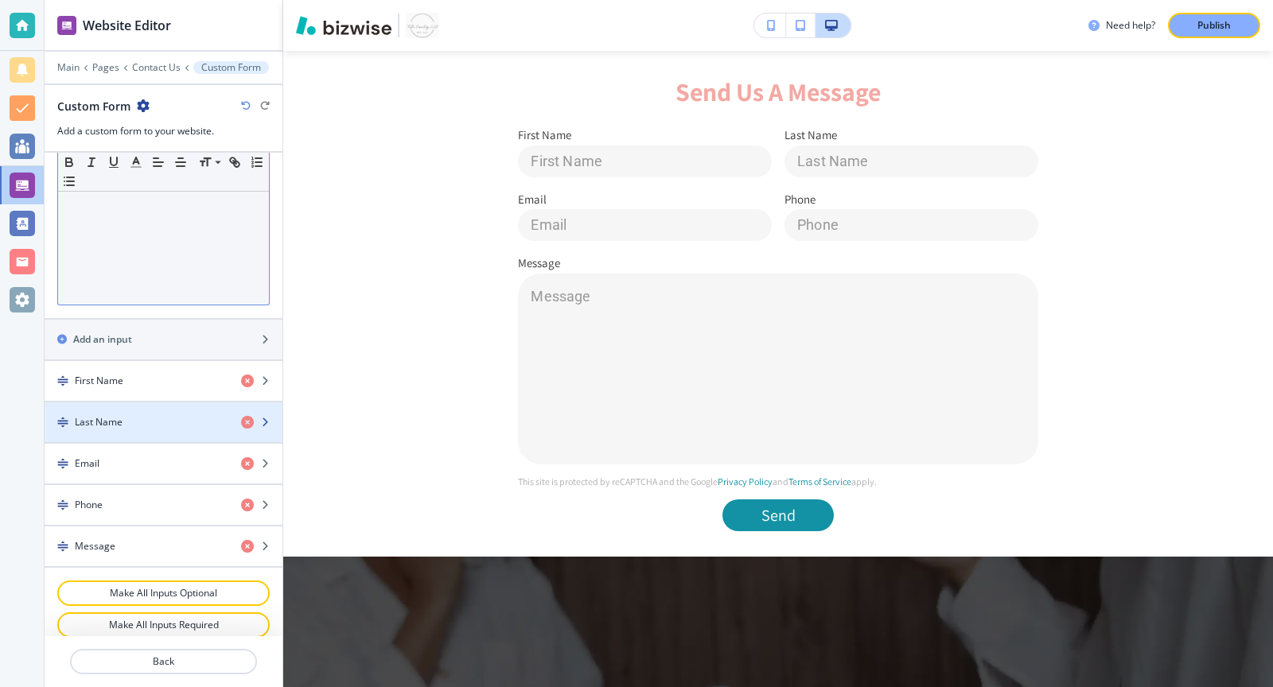
scroll to position [469, 0]
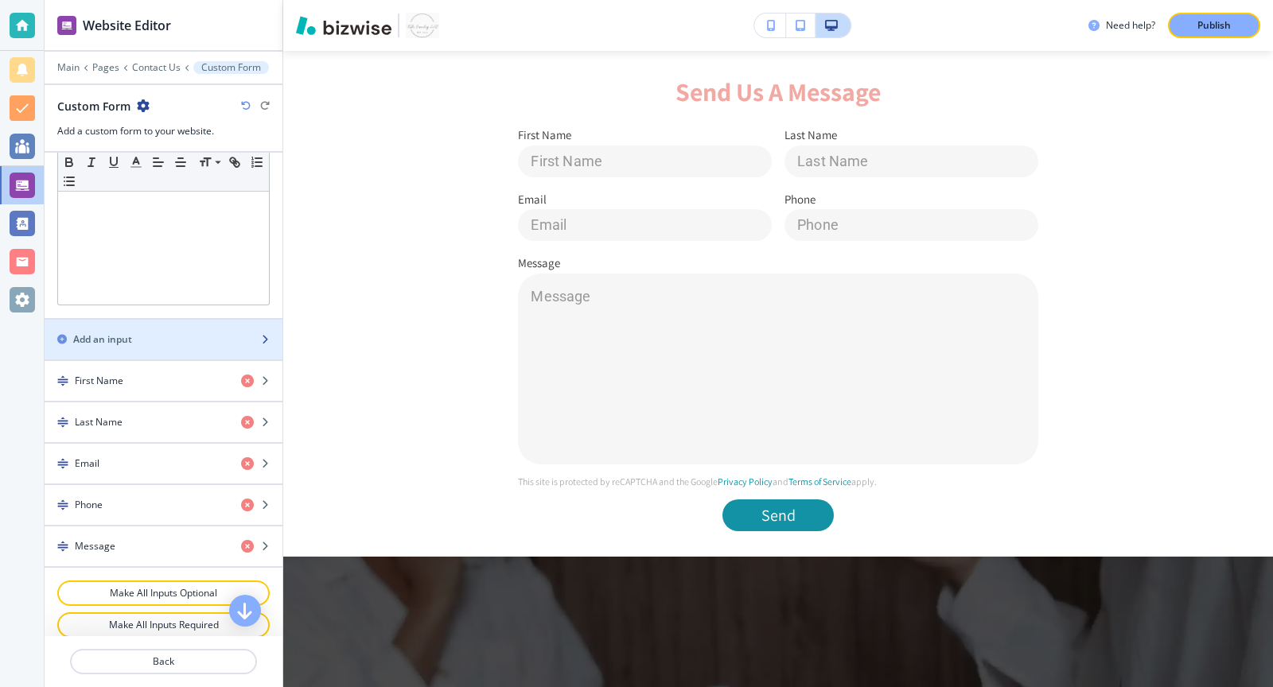
click at [155, 347] on div "button" at bounding box center [164, 353] width 238 height 13
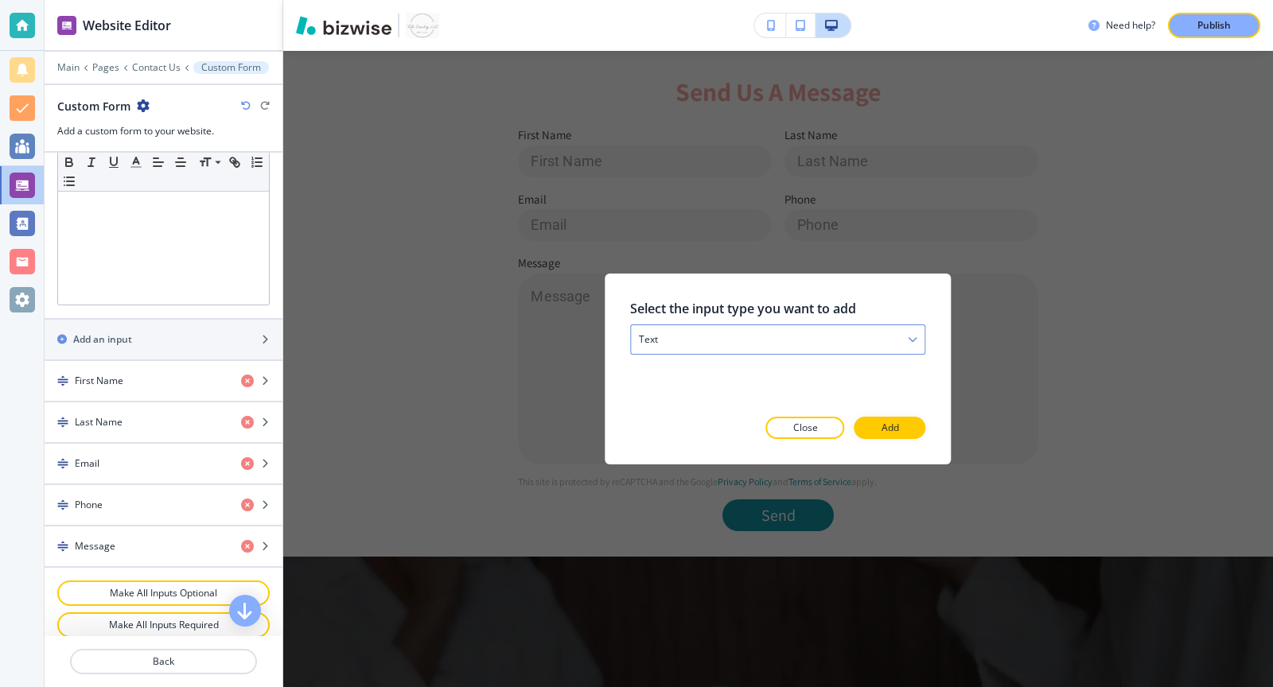
click at [713, 339] on div "text" at bounding box center [778, 339] width 294 height 29
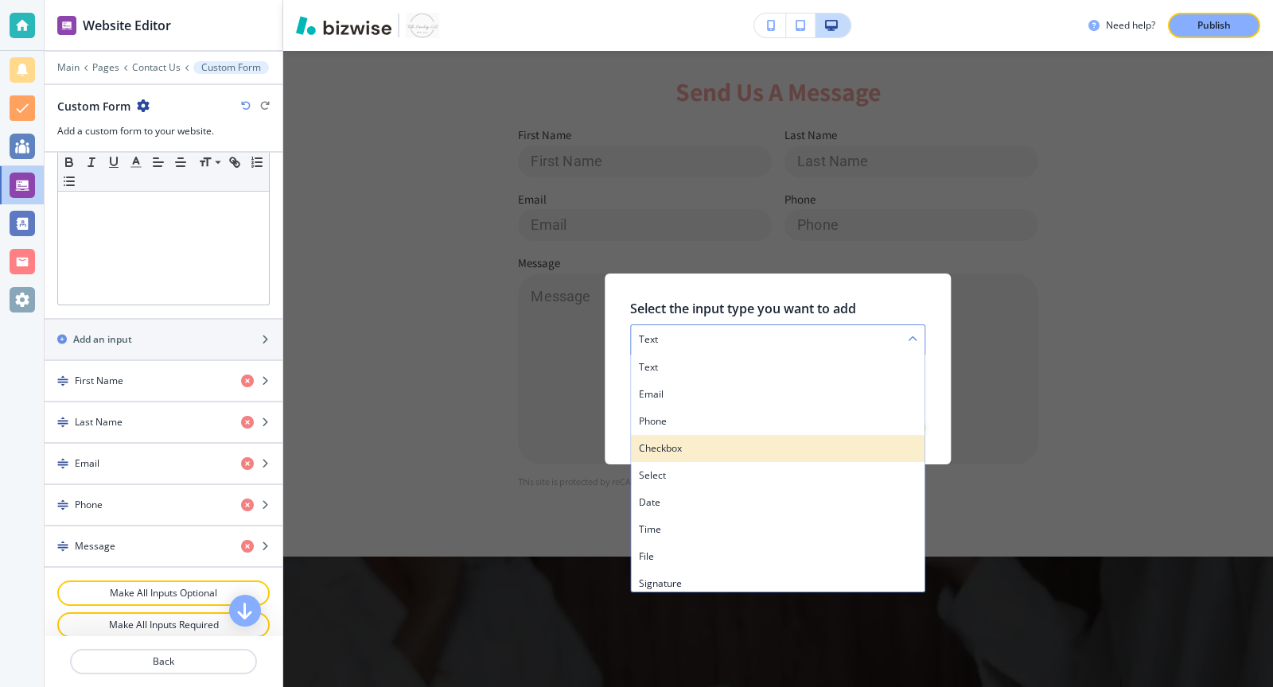
scroll to position [5, 0]
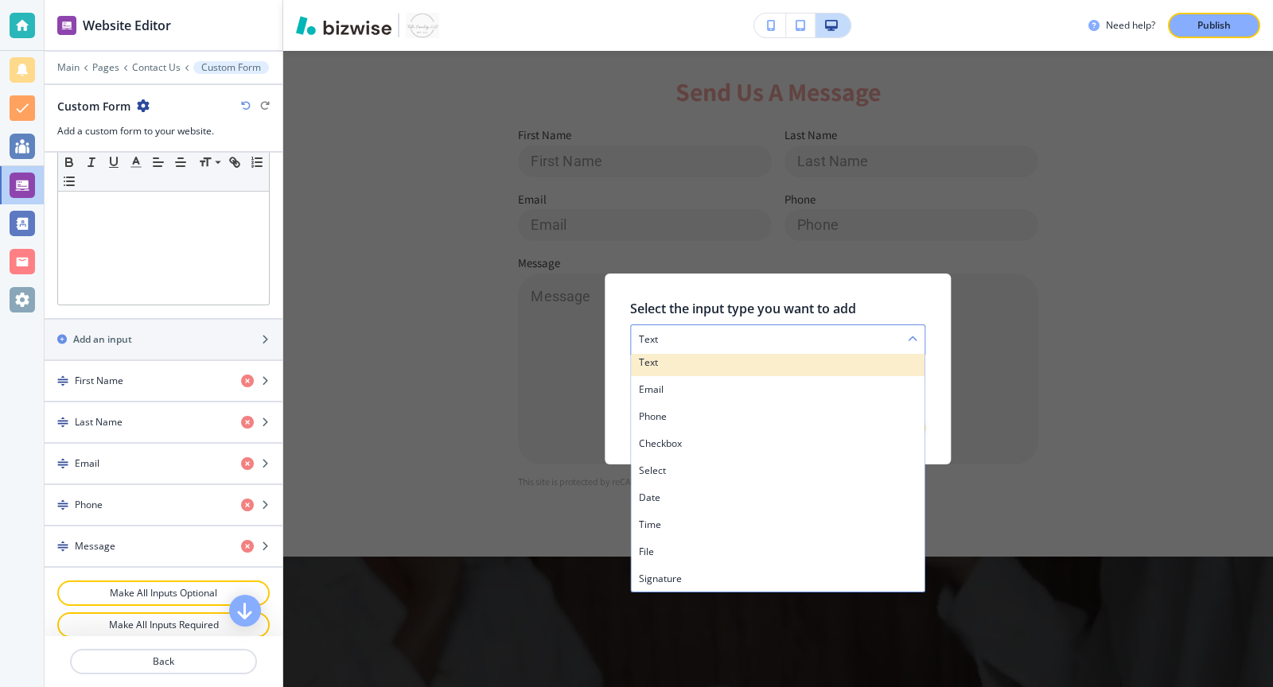
click at [695, 363] on h4 "text" at bounding box center [778, 363] width 278 height 14
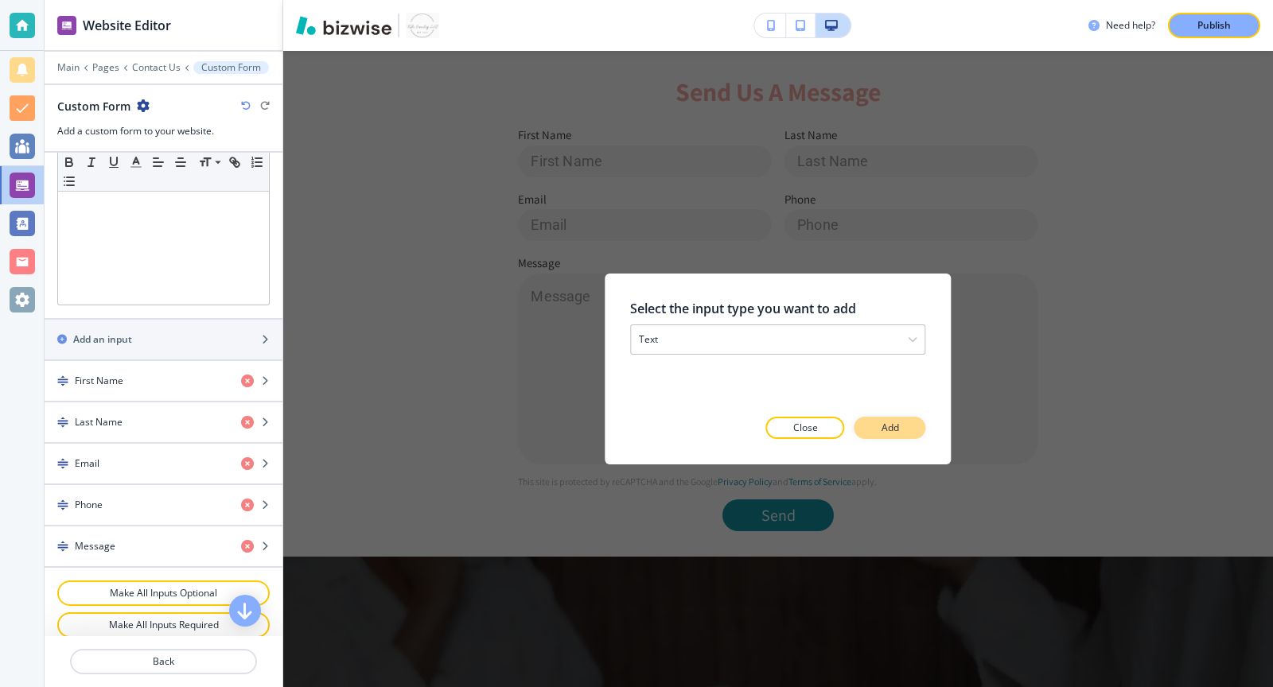
click at [877, 433] on button "Add" at bounding box center [890, 428] width 72 height 22
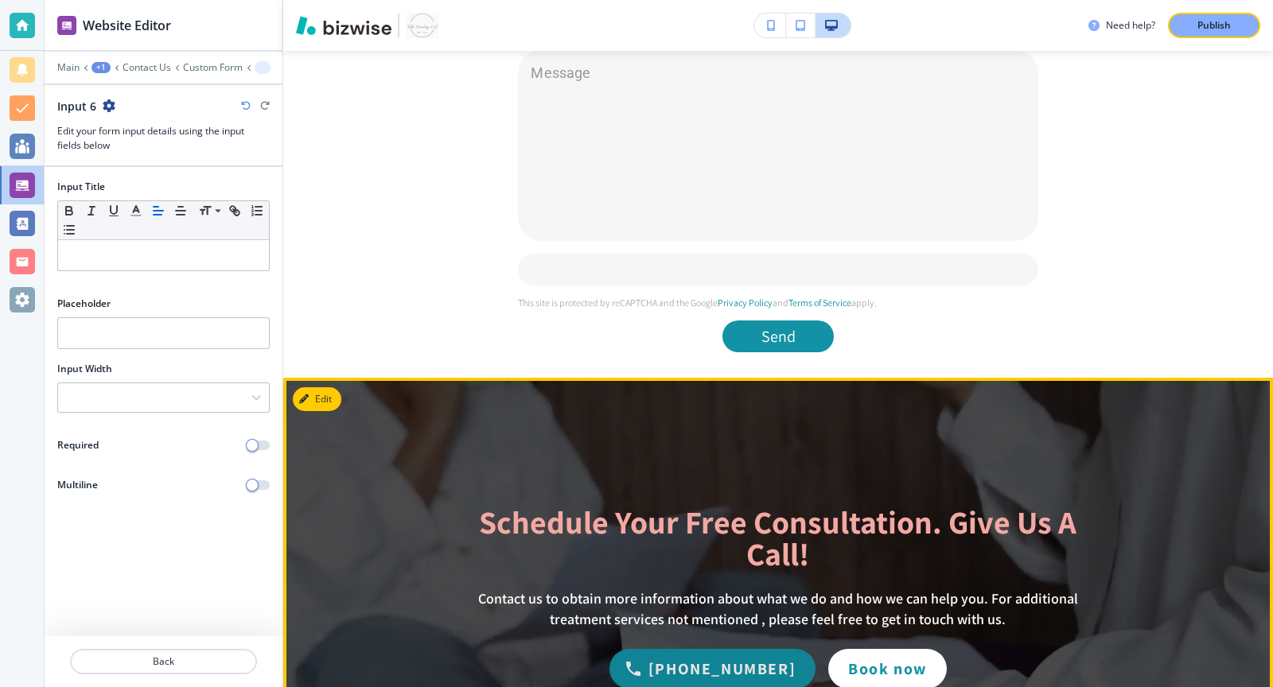
scroll to position [820, 0]
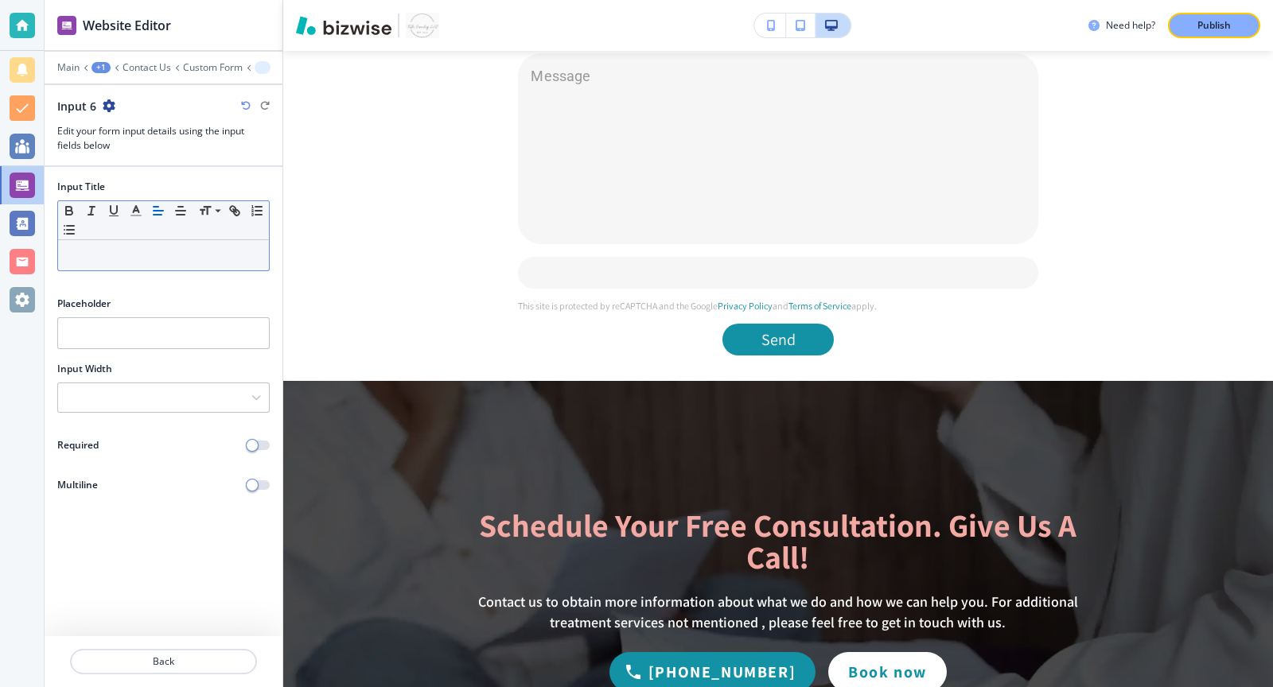
click at [148, 263] on div at bounding box center [163, 255] width 211 height 30
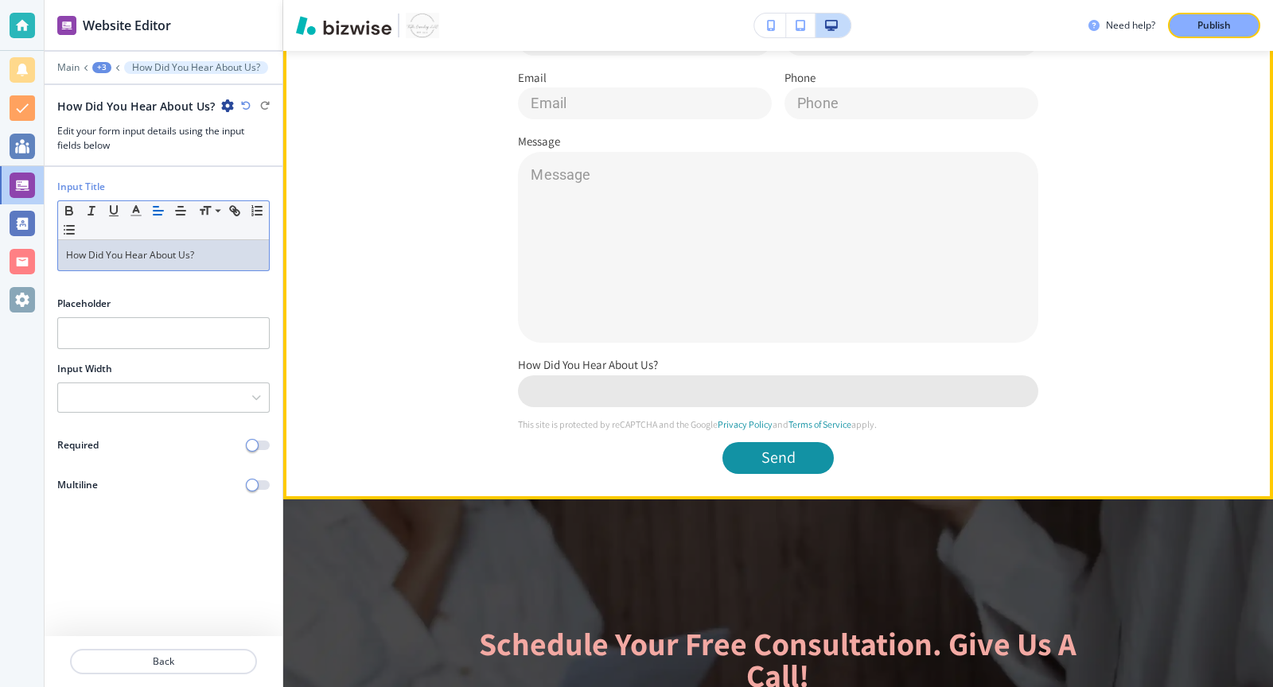
scroll to position [716, 0]
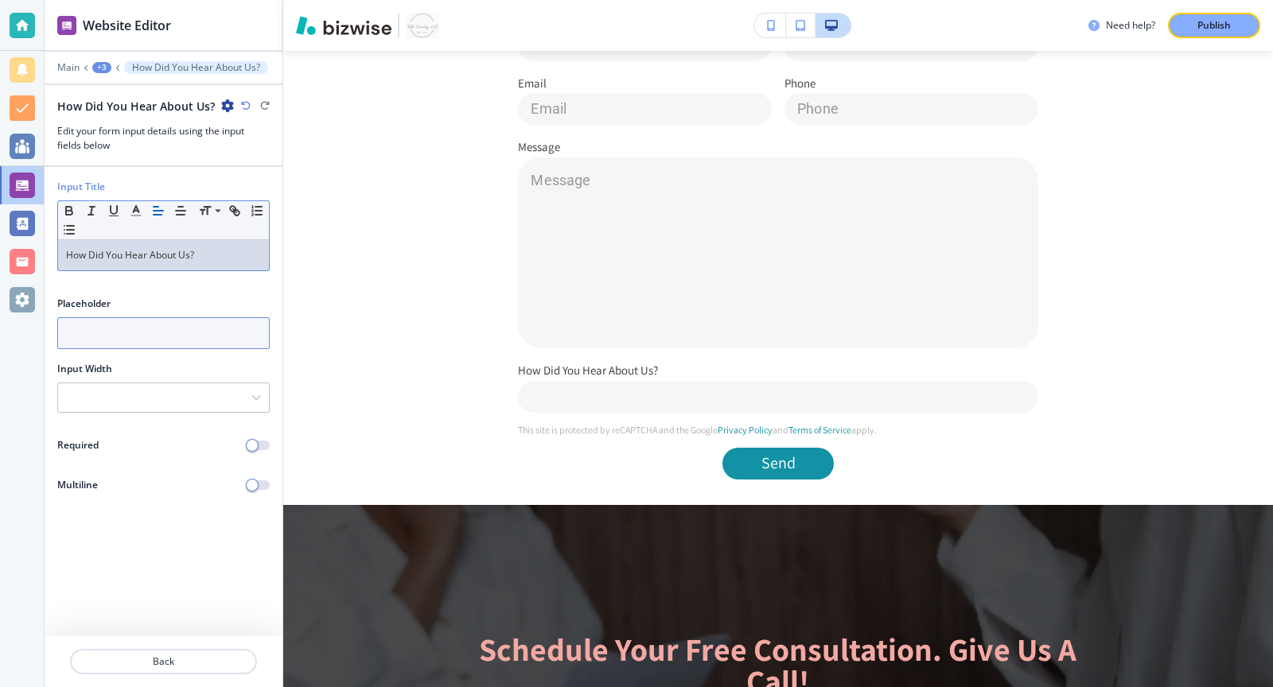
click at [115, 317] on input "text" at bounding box center [163, 333] width 212 height 32
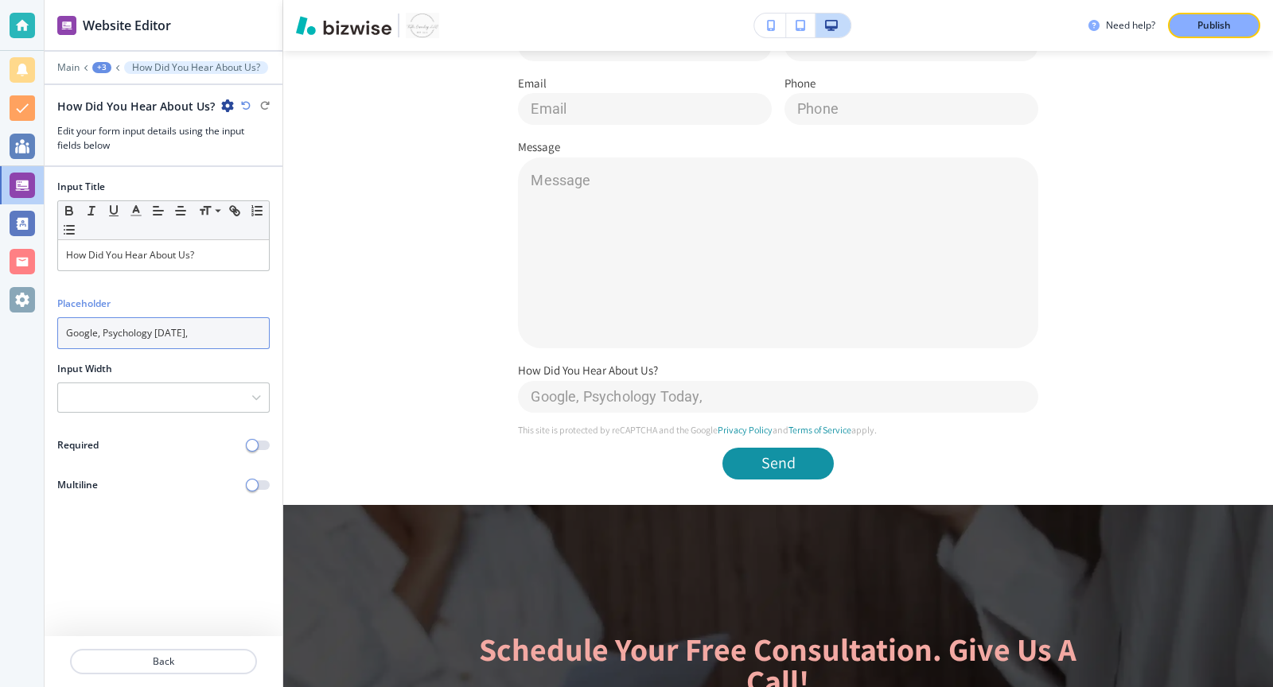
click at [154, 333] on input "Google, Psychology [DATE]," at bounding box center [163, 333] width 212 height 32
click at [205, 333] on input "Google, PsychologyToday," at bounding box center [163, 333] width 212 height 32
type input "Google, PsychologyToday, referral, etc."
click at [166, 403] on div at bounding box center [163, 397] width 211 height 29
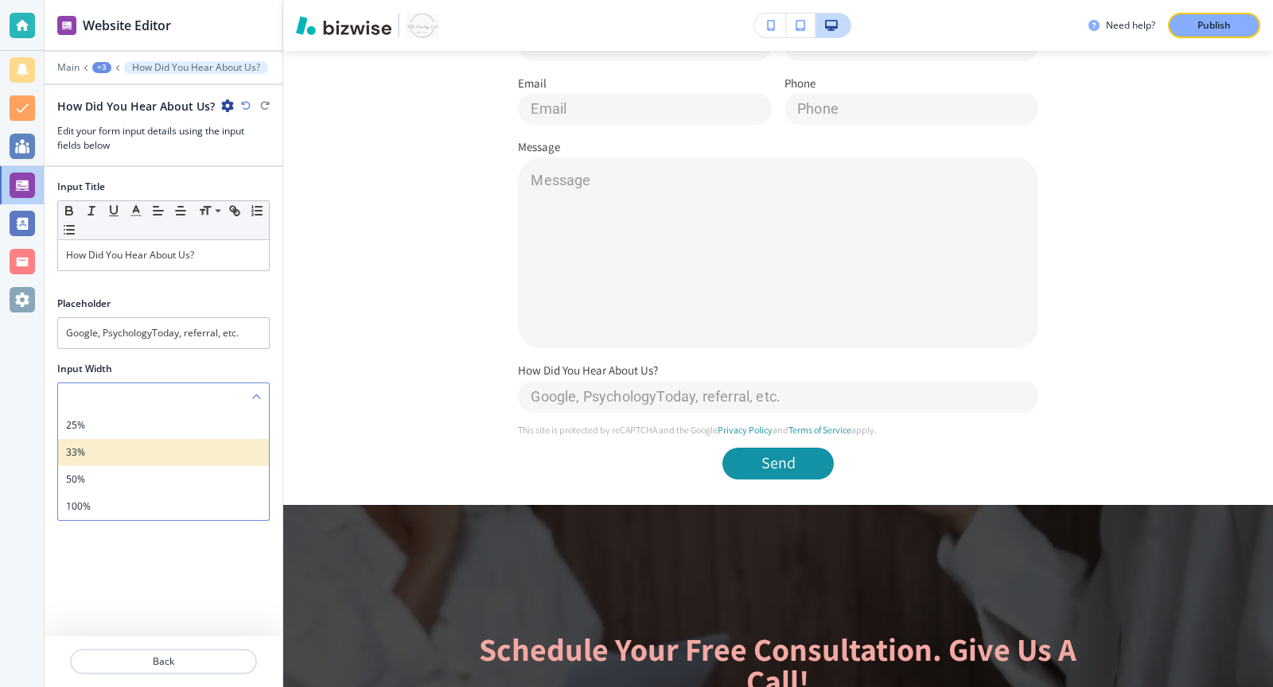
click at [148, 453] on h4 "33%" at bounding box center [163, 453] width 195 height 14
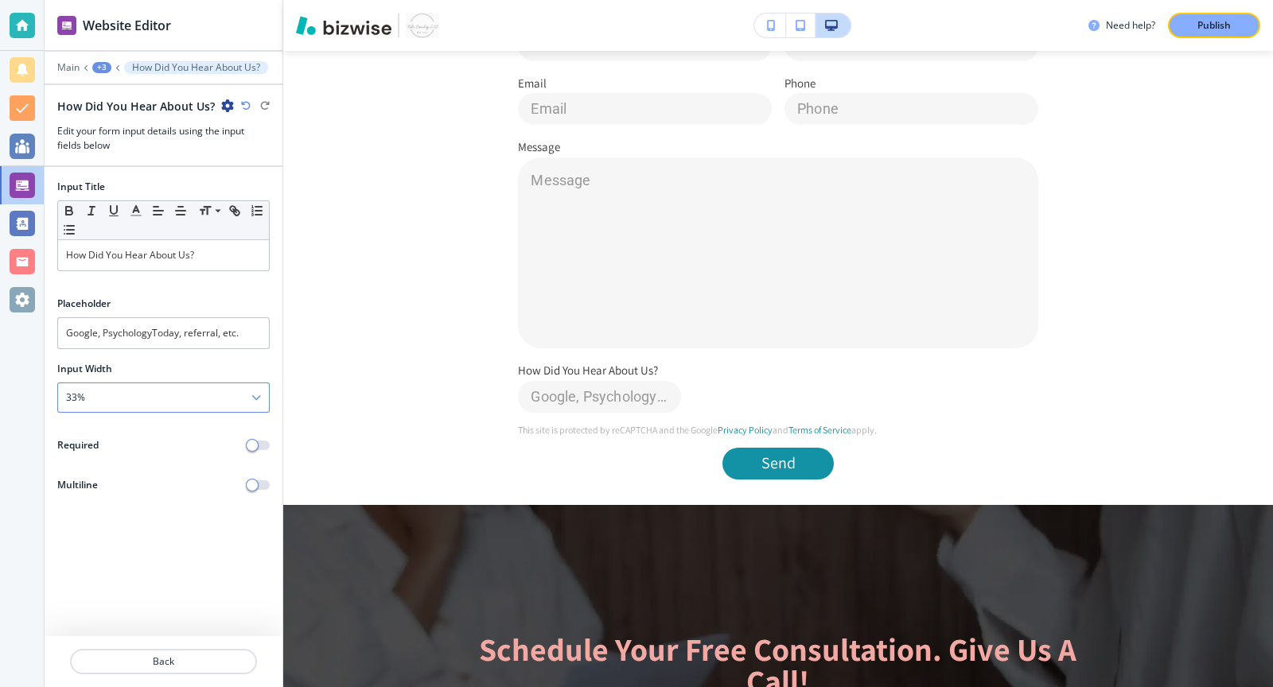
click at [136, 394] on div "33%" at bounding box center [163, 397] width 211 height 29
click at [136, 480] on h4 "50%" at bounding box center [163, 480] width 195 height 14
click at [157, 393] on div "50%" at bounding box center [163, 397] width 211 height 29
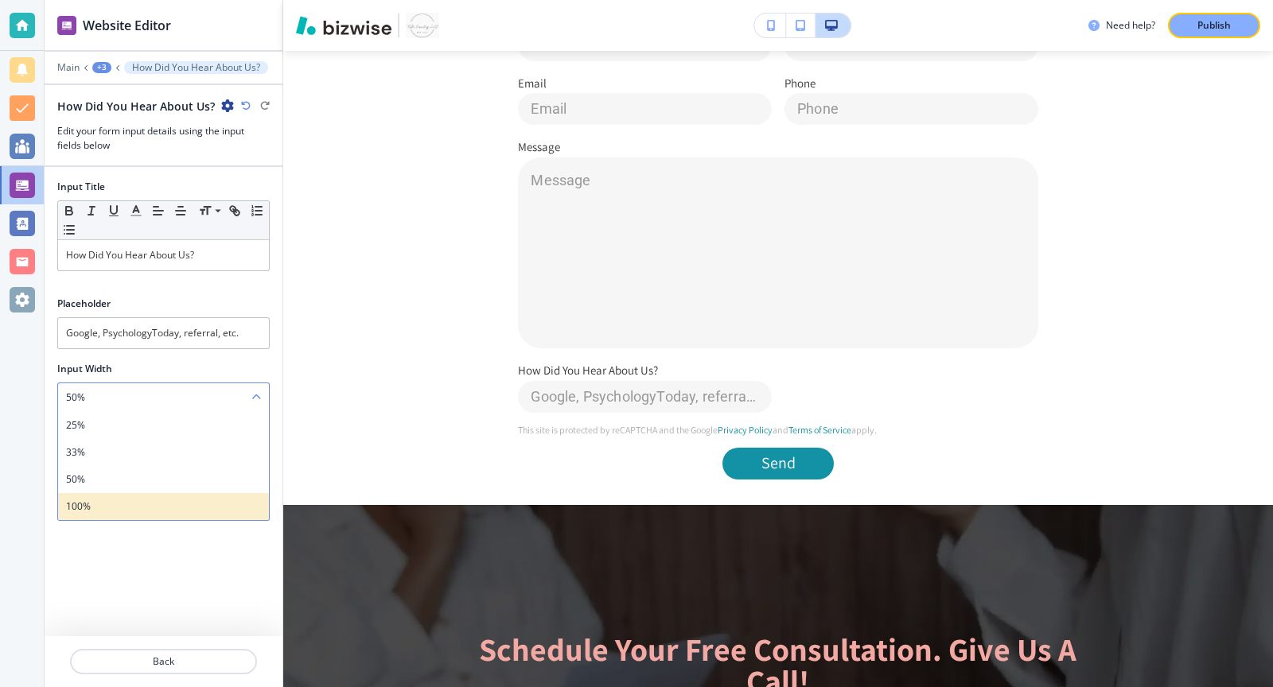
click at [138, 500] on h4 "100%" at bounding box center [163, 507] width 195 height 14
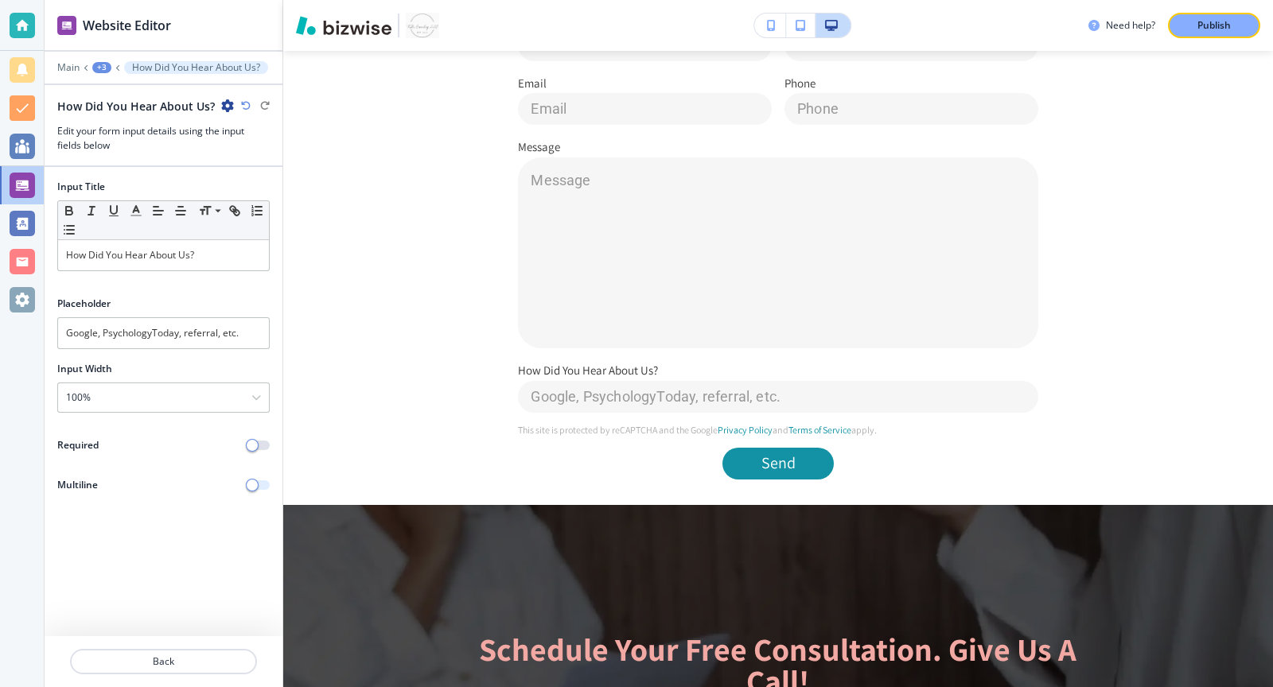
click at [257, 481] on span "button" at bounding box center [252, 485] width 13 height 13
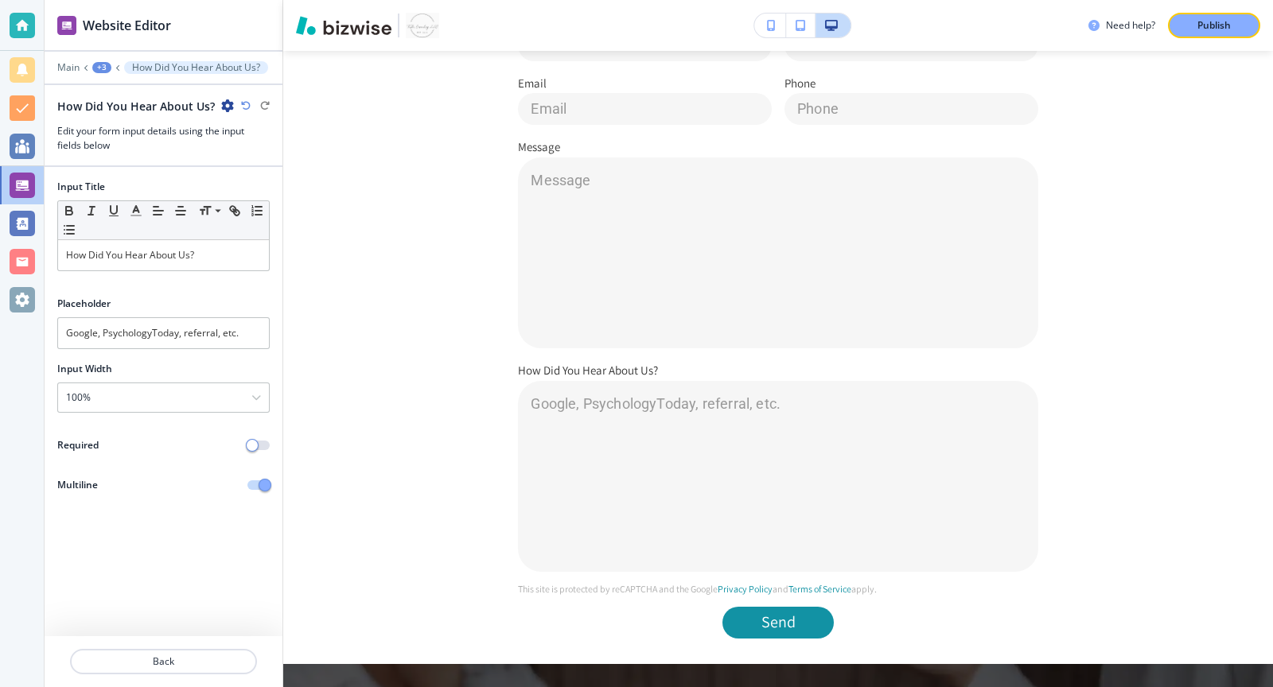
click at [257, 481] on button "button" at bounding box center [258, 486] width 22 height 10
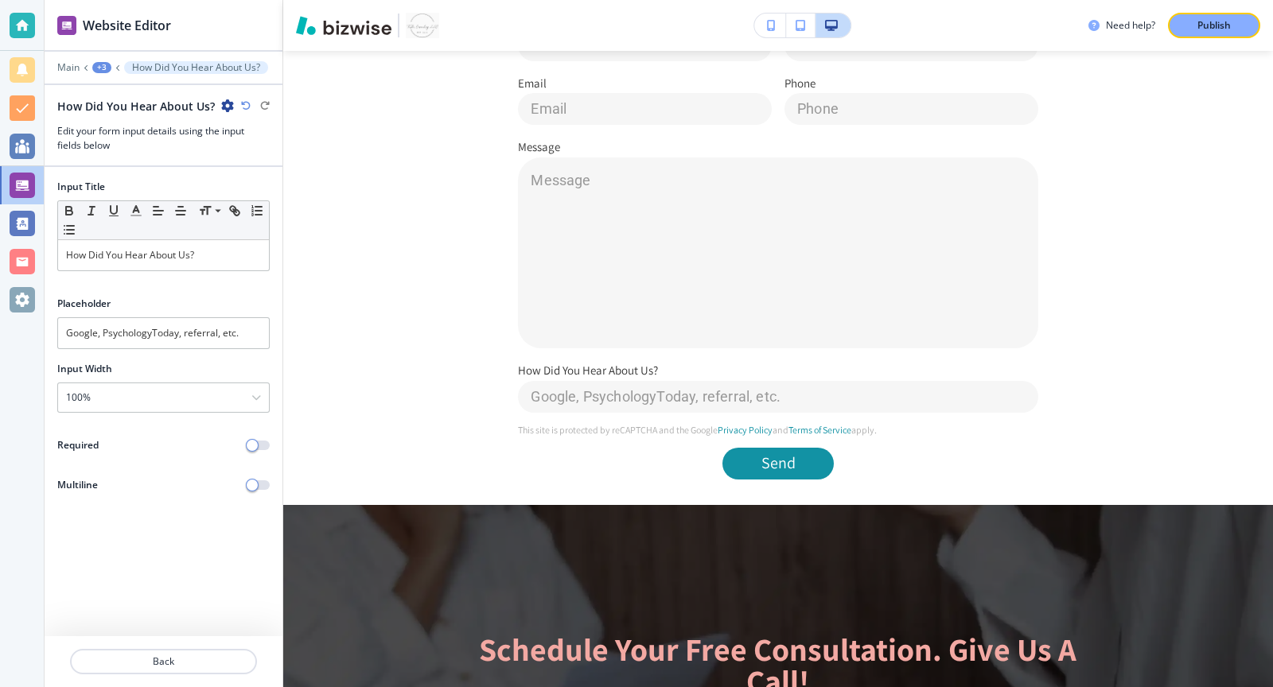
click at [254, 453] on div at bounding box center [164, 459] width 238 height 13
click at [255, 441] on span "button" at bounding box center [252, 445] width 13 height 13
click at [107, 68] on div "+3" at bounding box center [101, 67] width 19 height 11
click at [132, 145] on p "Custom Form" at bounding box center [143, 149] width 81 height 14
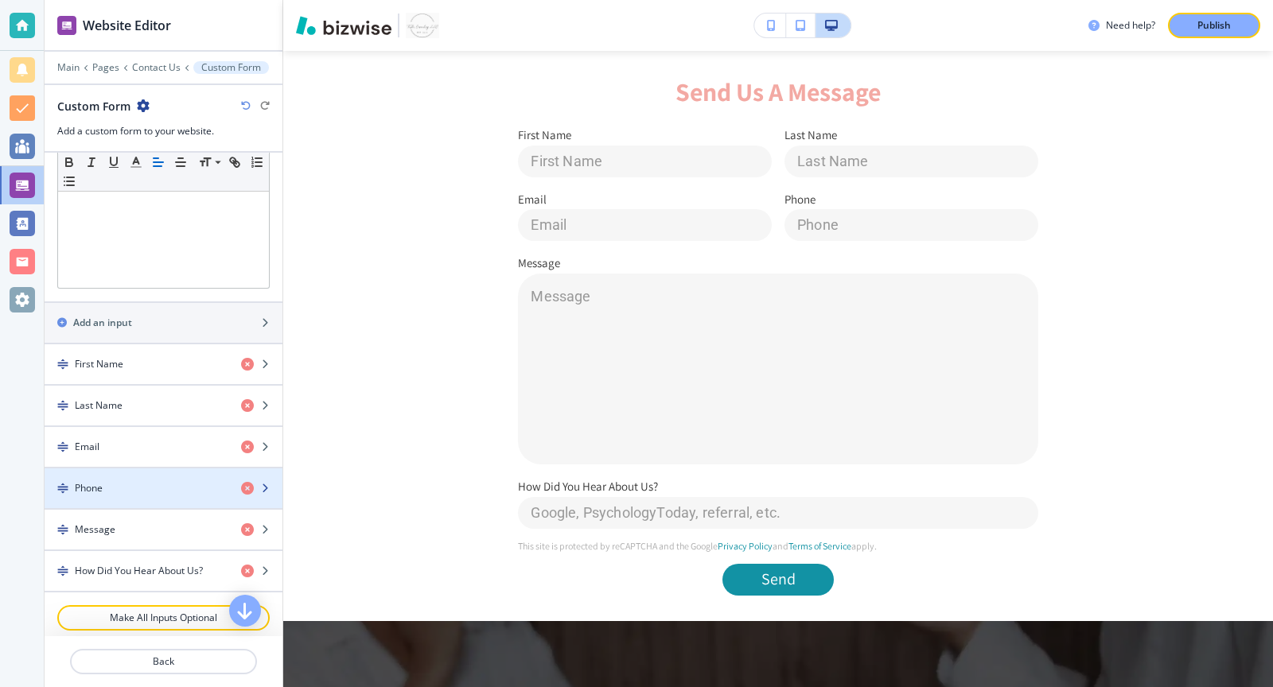
scroll to position [510, 0]
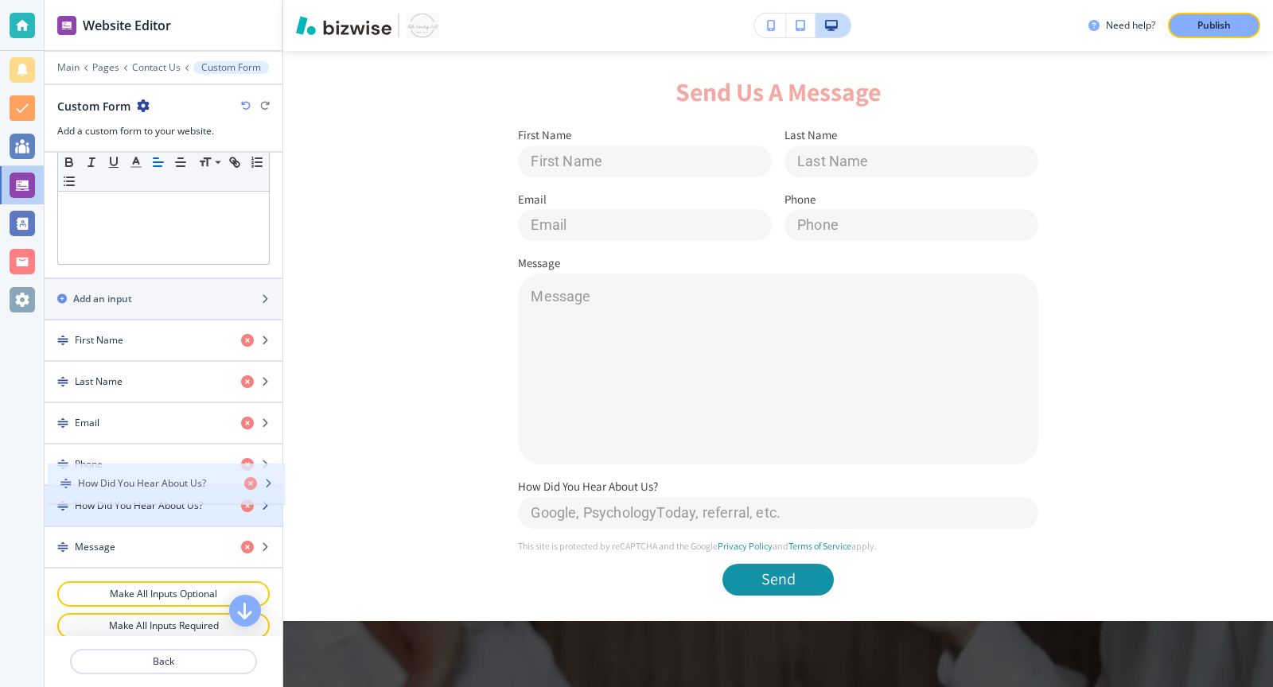
drag, startPoint x: 58, startPoint y: 537, endPoint x: 61, endPoint y: 488, distance: 49.4
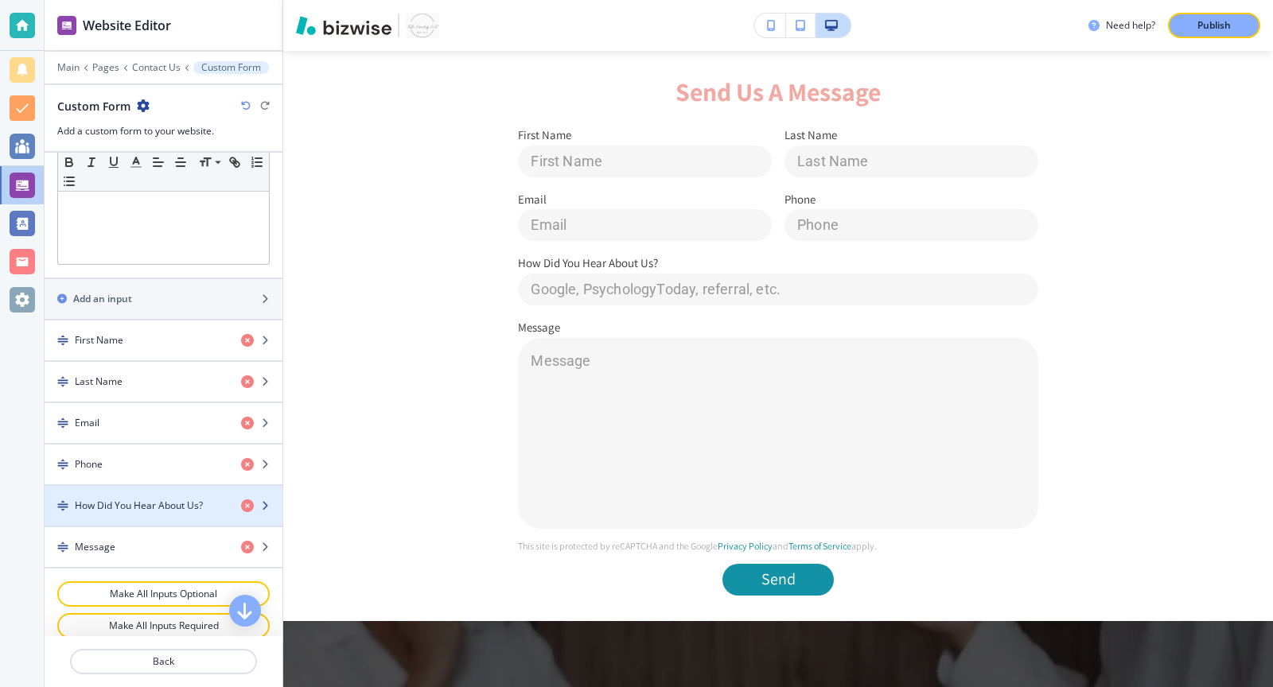
click at [210, 499] on div "How Did You Hear About Us?" at bounding box center [137, 506] width 184 height 14
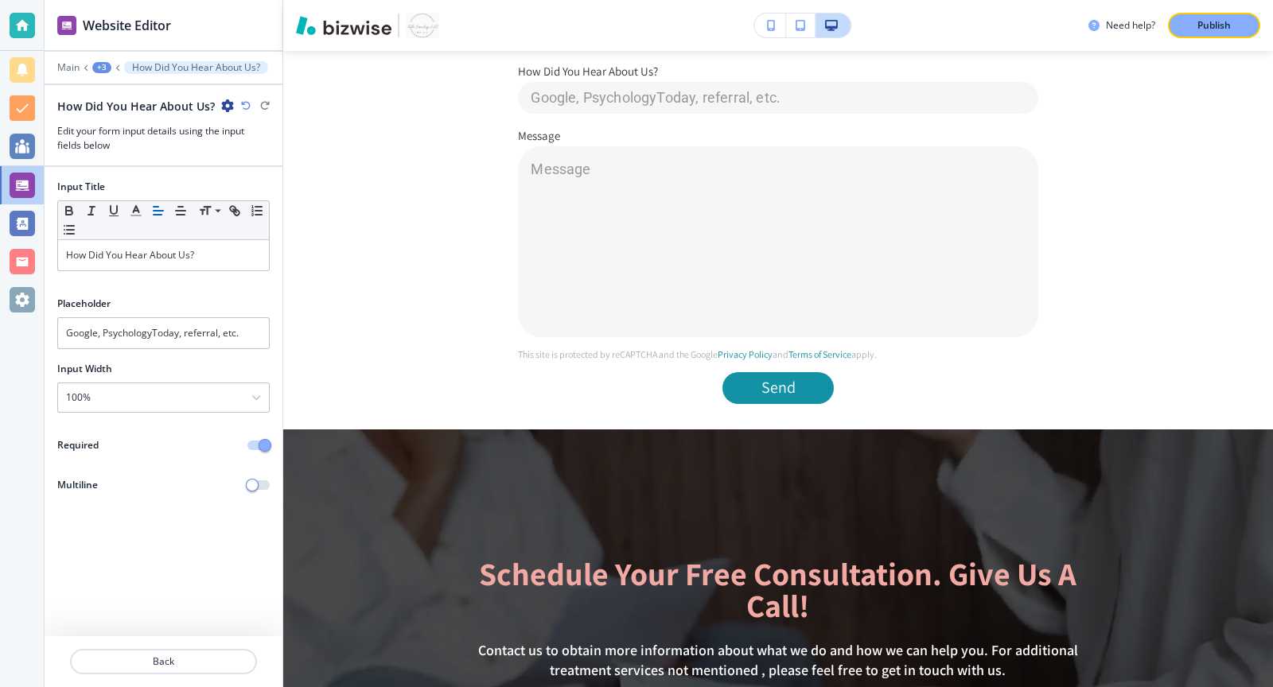
scroll to position [803, 0]
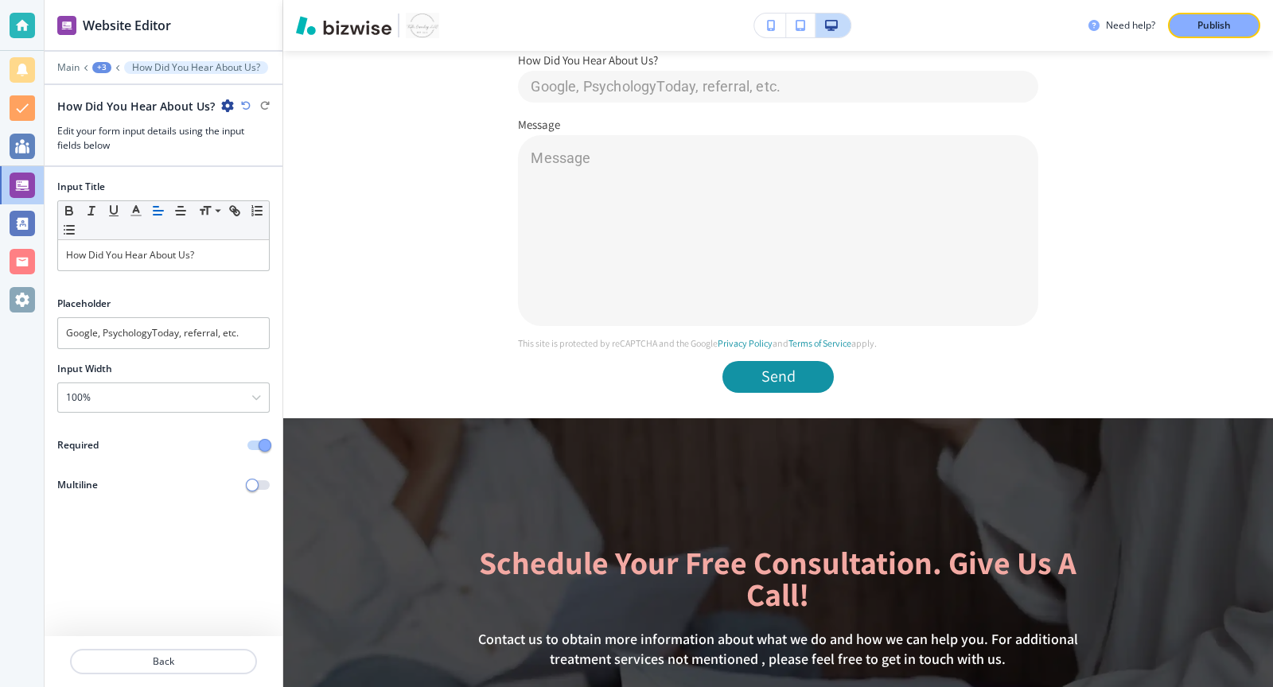
click at [104, 67] on div "+3" at bounding box center [101, 67] width 19 height 11
click at [146, 564] on div "Input Title Small Normal Large Huge How Did You Hear About Us? Placeholder Goog…" at bounding box center [164, 401] width 238 height 469
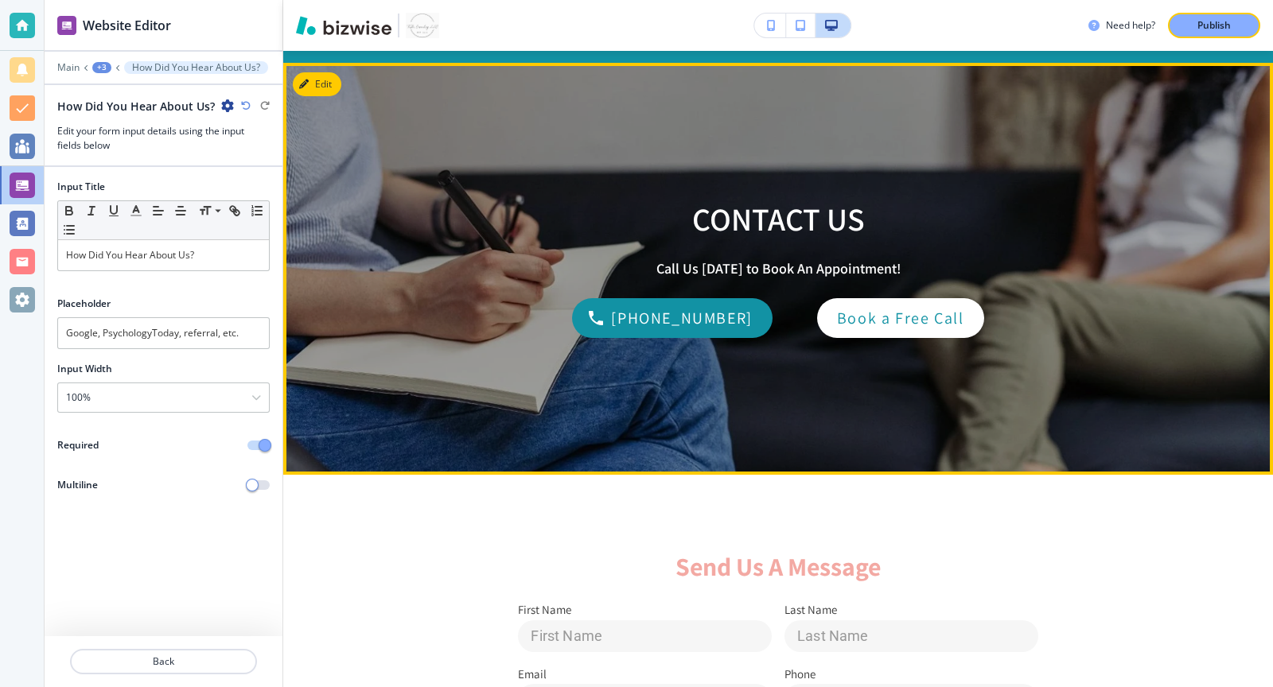
scroll to position [112, 0]
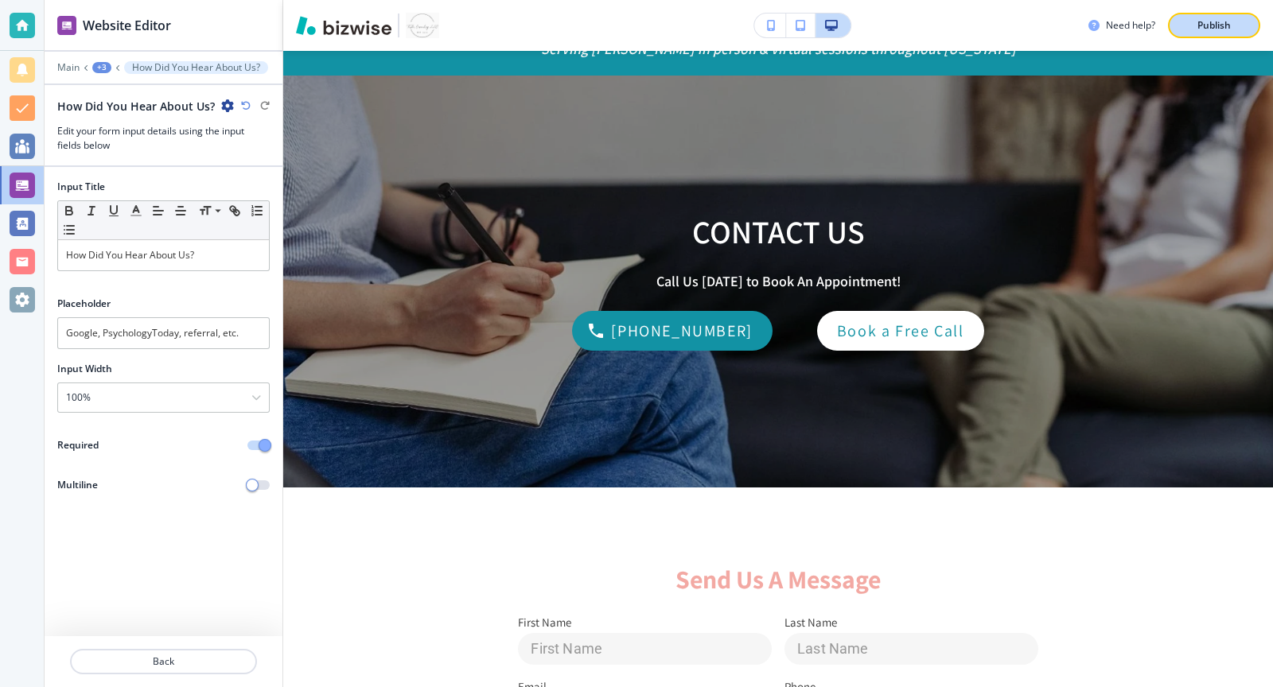
click at [1216, 26] on p "Publish" at bounding box center [1213, 25] width 33 height 14
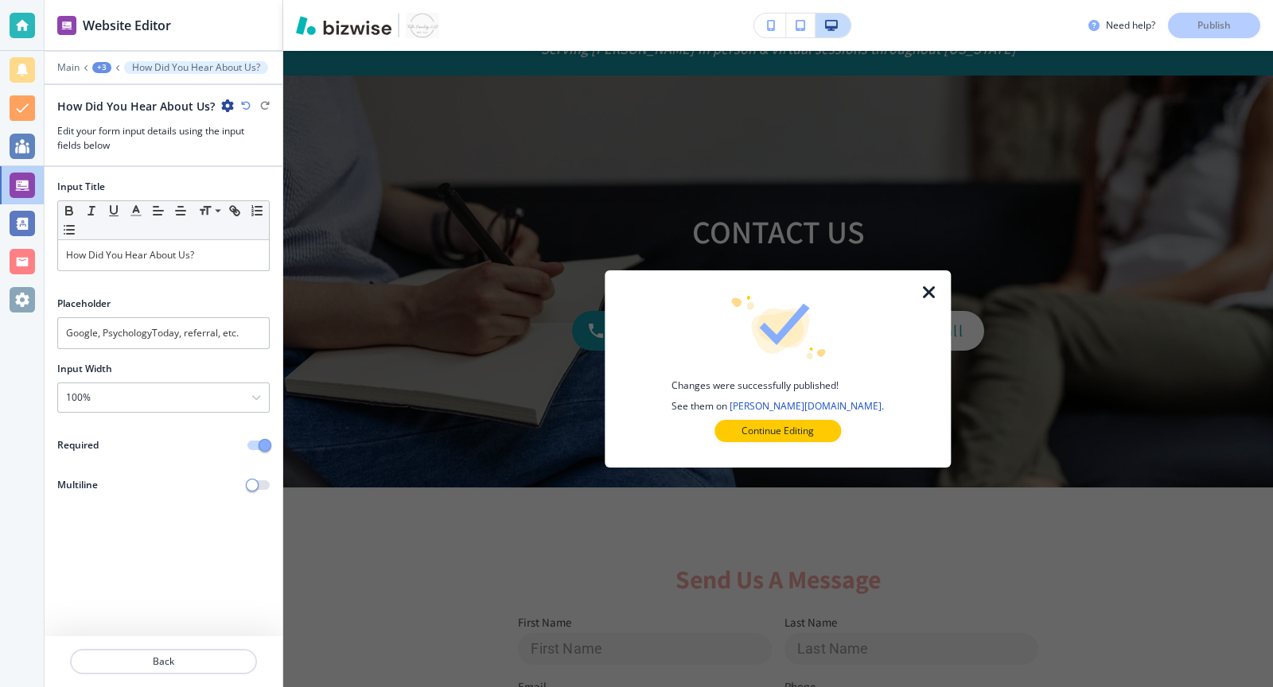
click at [924, 298] on icon "button" at bounding box center [929, 292] width 19 height 19
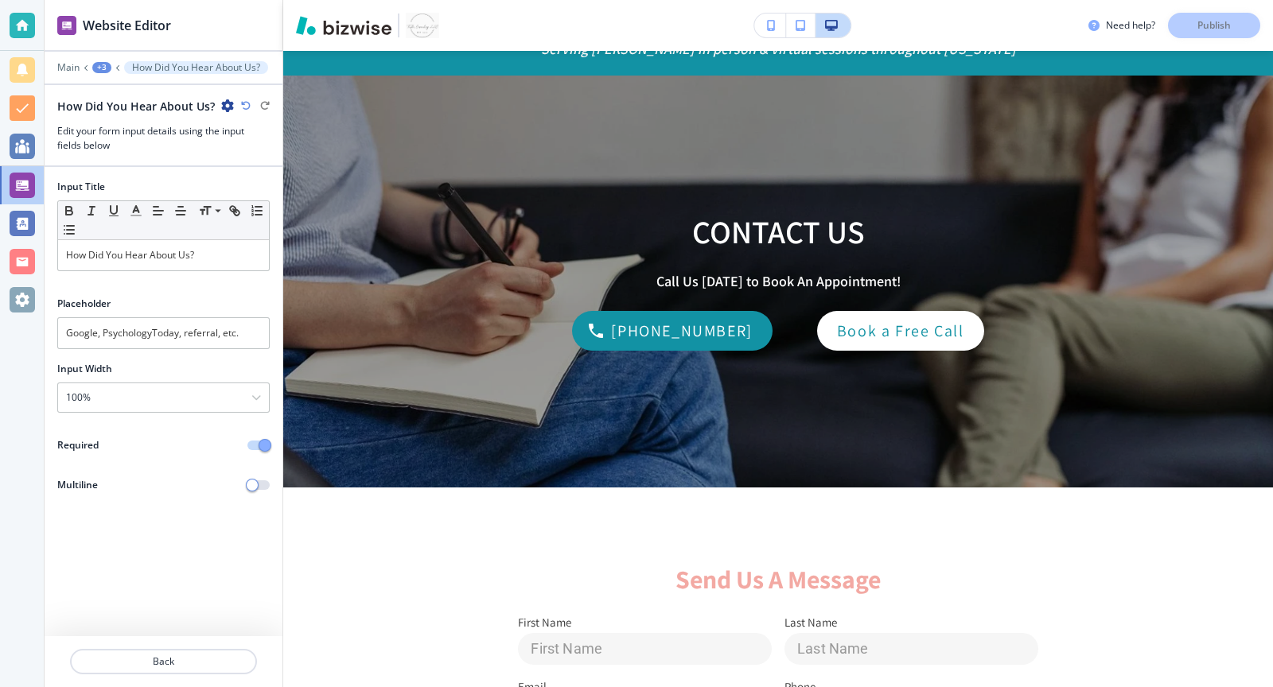
click at [94, 70] on div "+3" at bounding box center [101, 67] width 19 height 11
click at [131, 146] on p "Custom Form" at bounding box center [143, 149] width 81 height 14
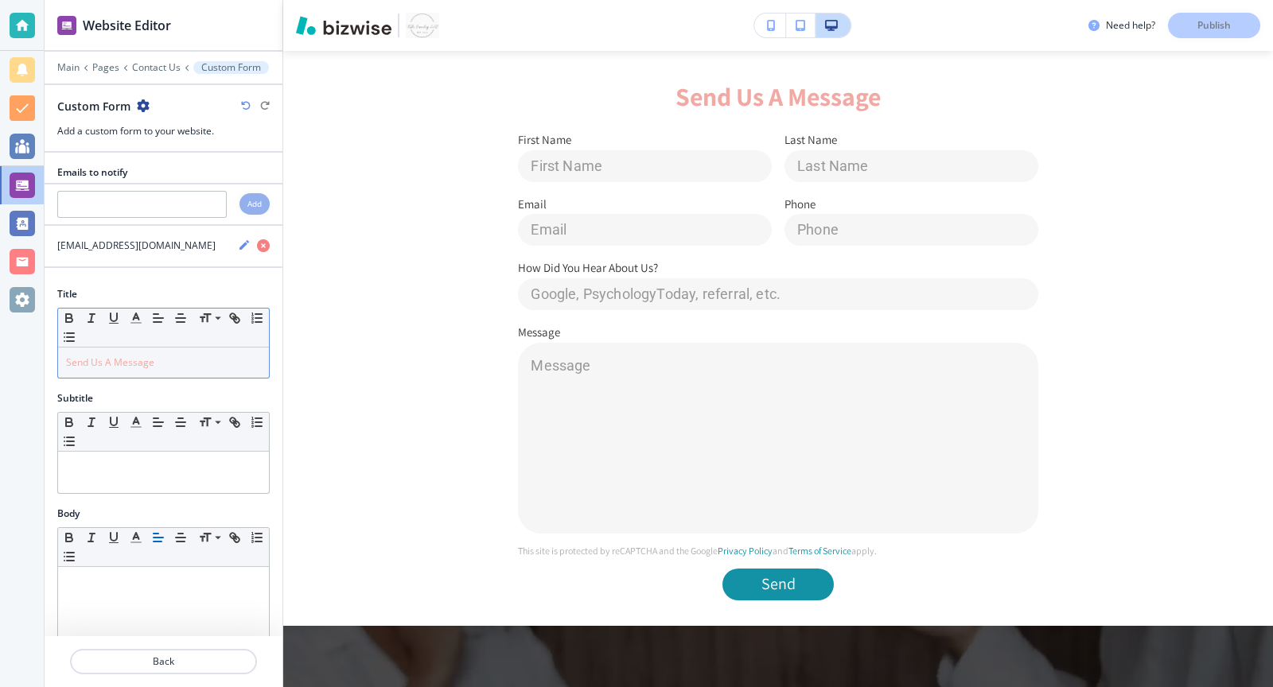
scroll to position [600, 0]
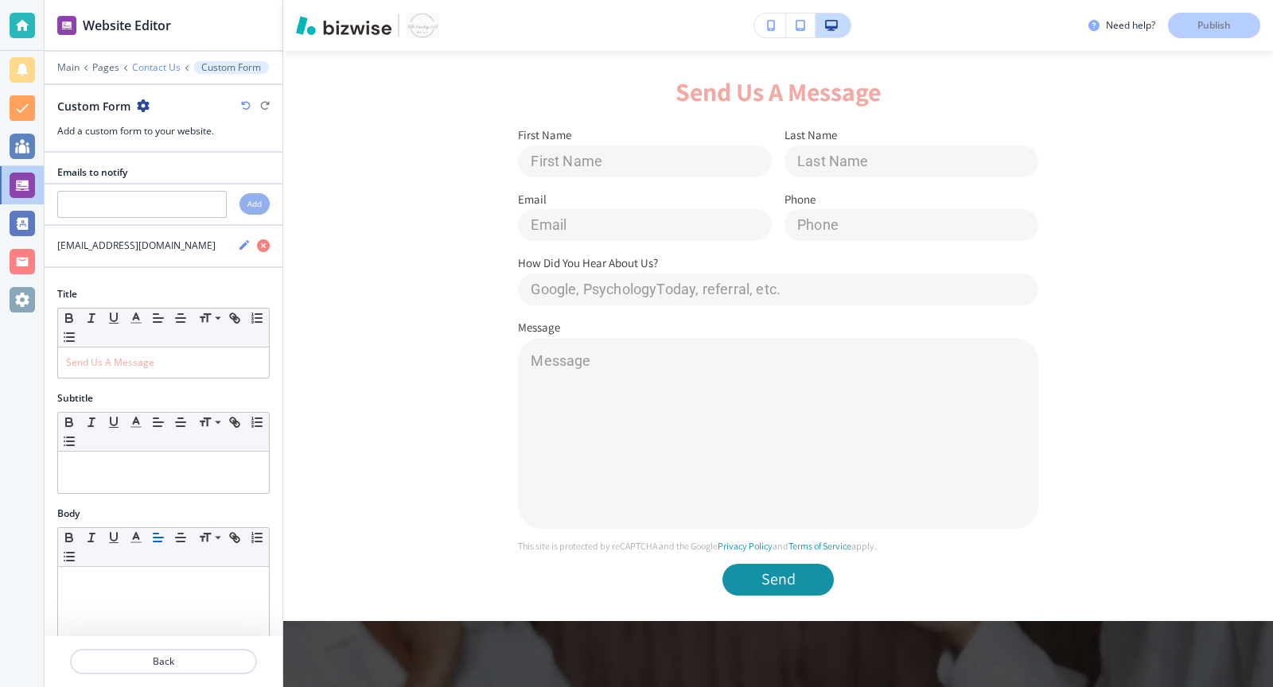
click at [173, 70] on p "Contact Us" at bounding box center [156, 67] width 49 height 11
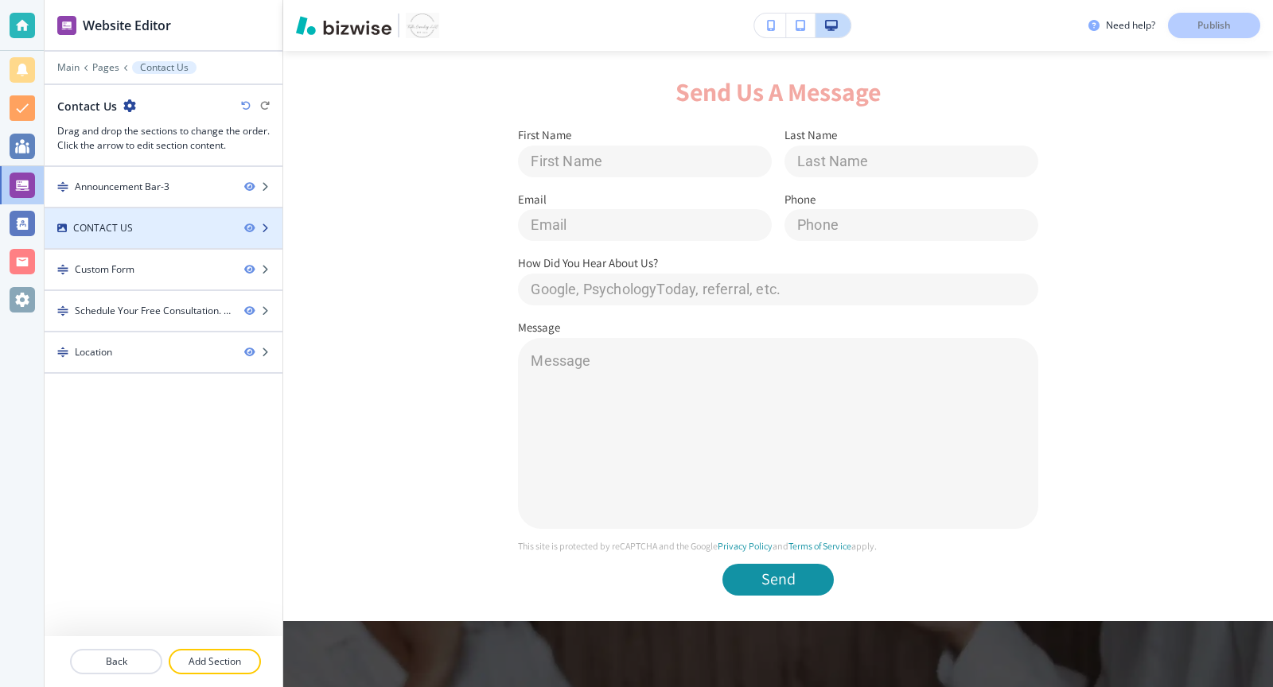
click at [195, 226] on div "CONTACT US" at bounding box center [138, 228] width 187 height 14
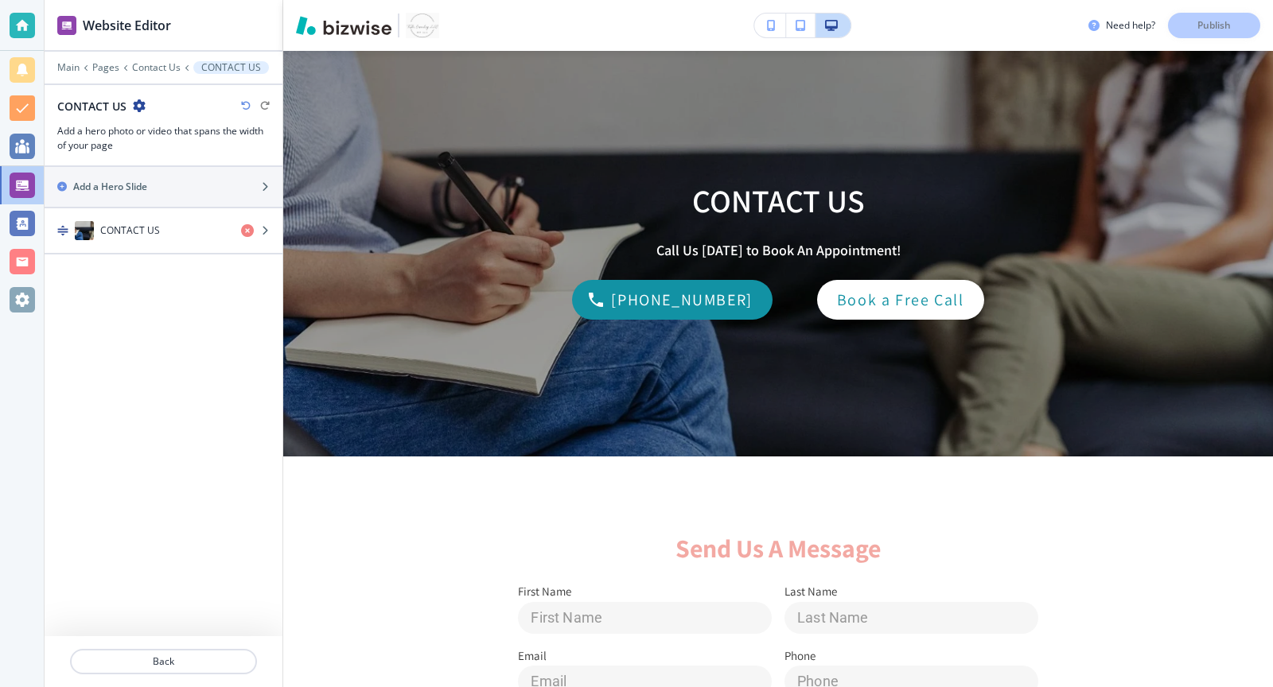
scroll to position [136, 0]
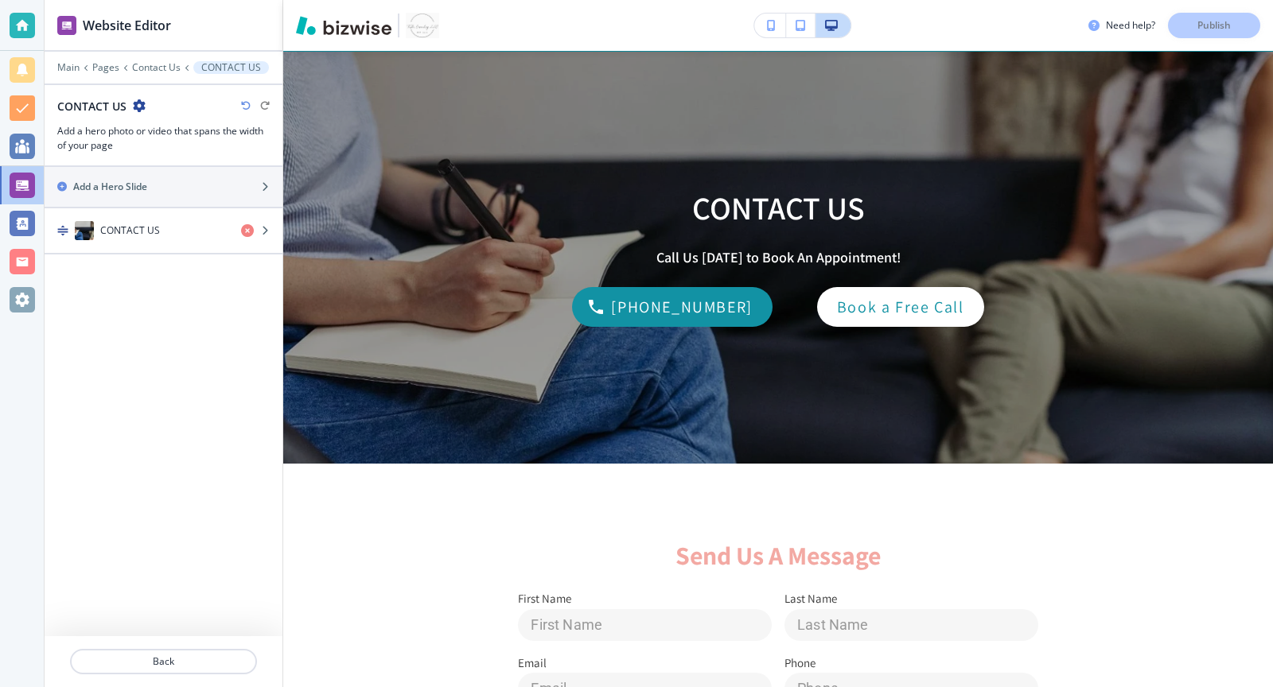
click at [202, 240] on div "button" at bounding box center [164, 246] width 238 height 13
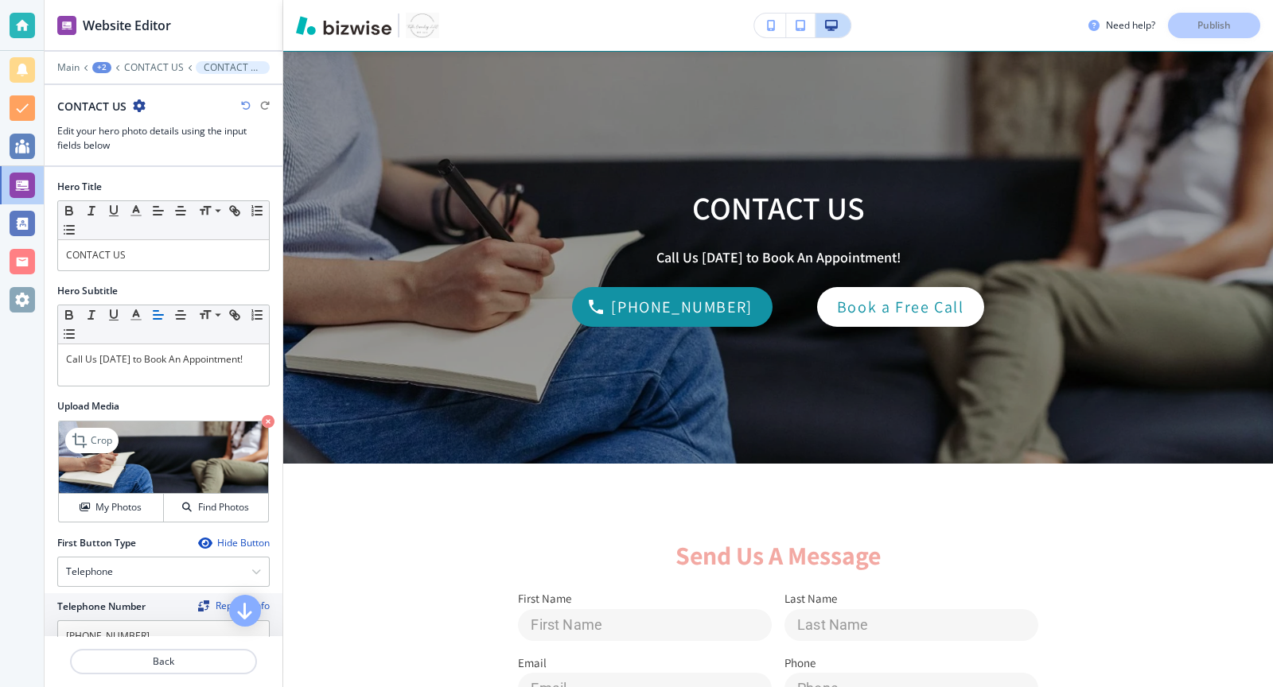
scroll to position [251, 0]
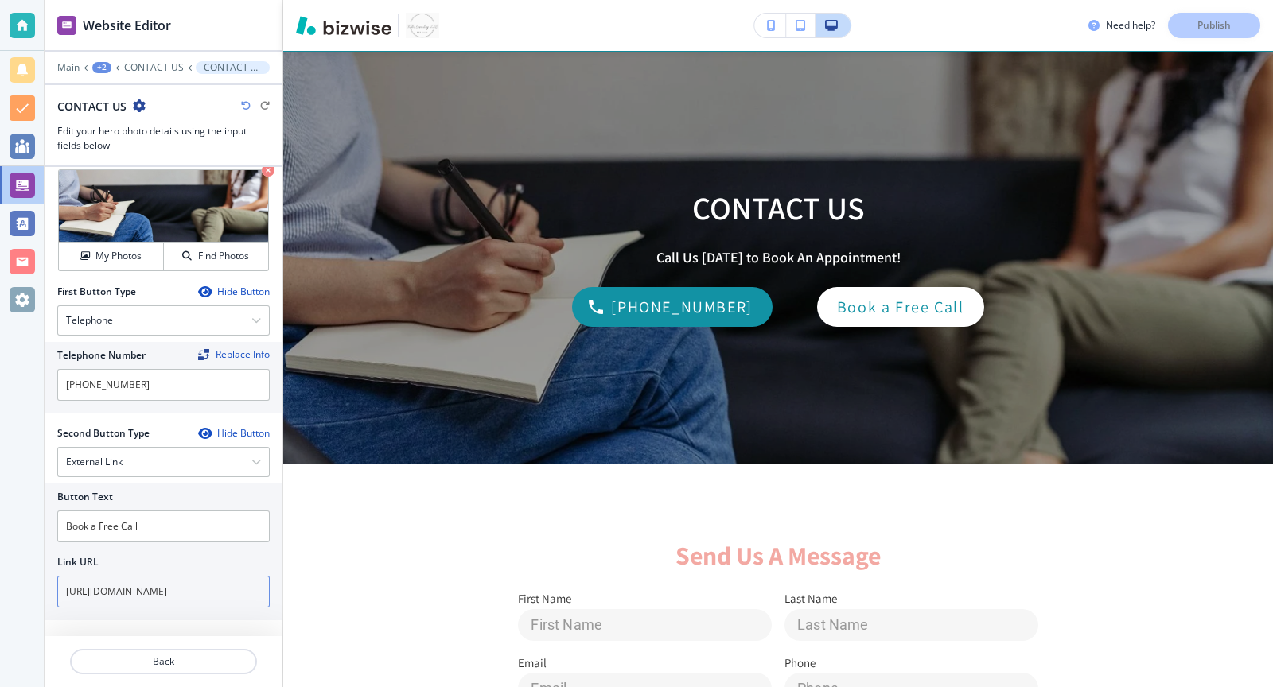
click at [176, 576] on input "[URL][DOMAIN_NAME]" at bounding box center [163, 592] width 212 height 32
paste input "BVhg3Aoa8HeNo8JSA"
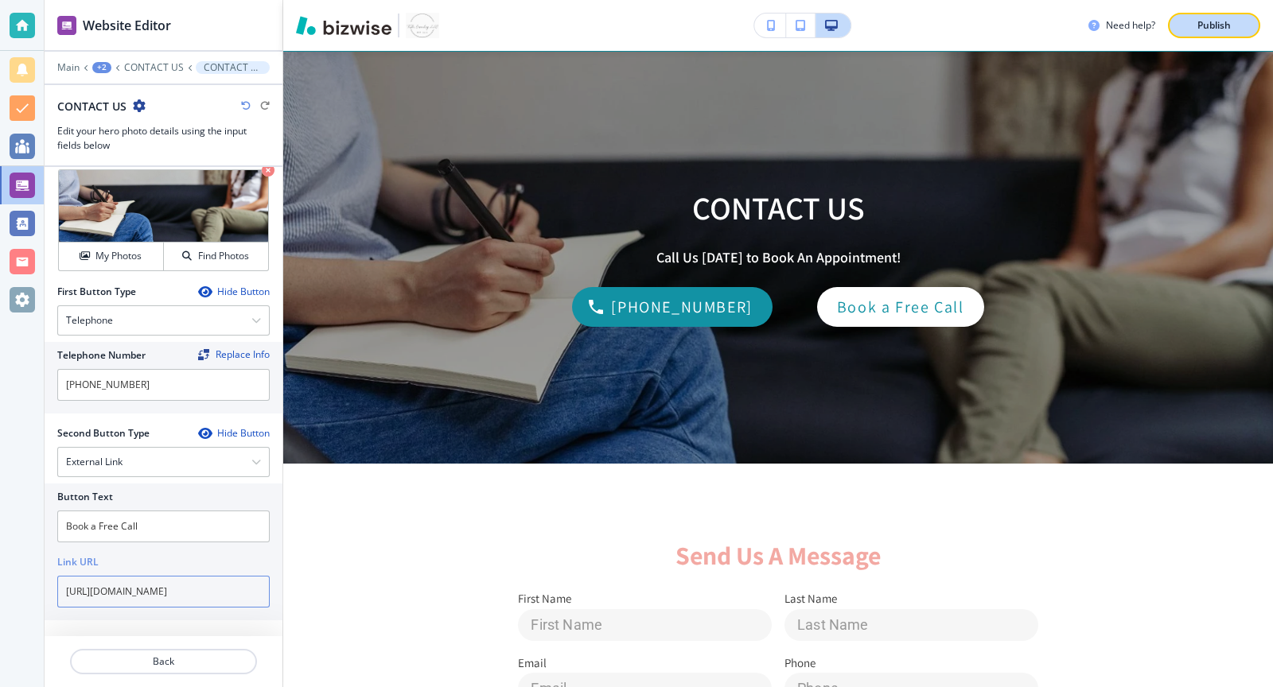
type input "[URL][DOMAIN_NAME]"
click at [1232, 25] on div "Publish" at bounding box center [1214, 25] width 51 height 14
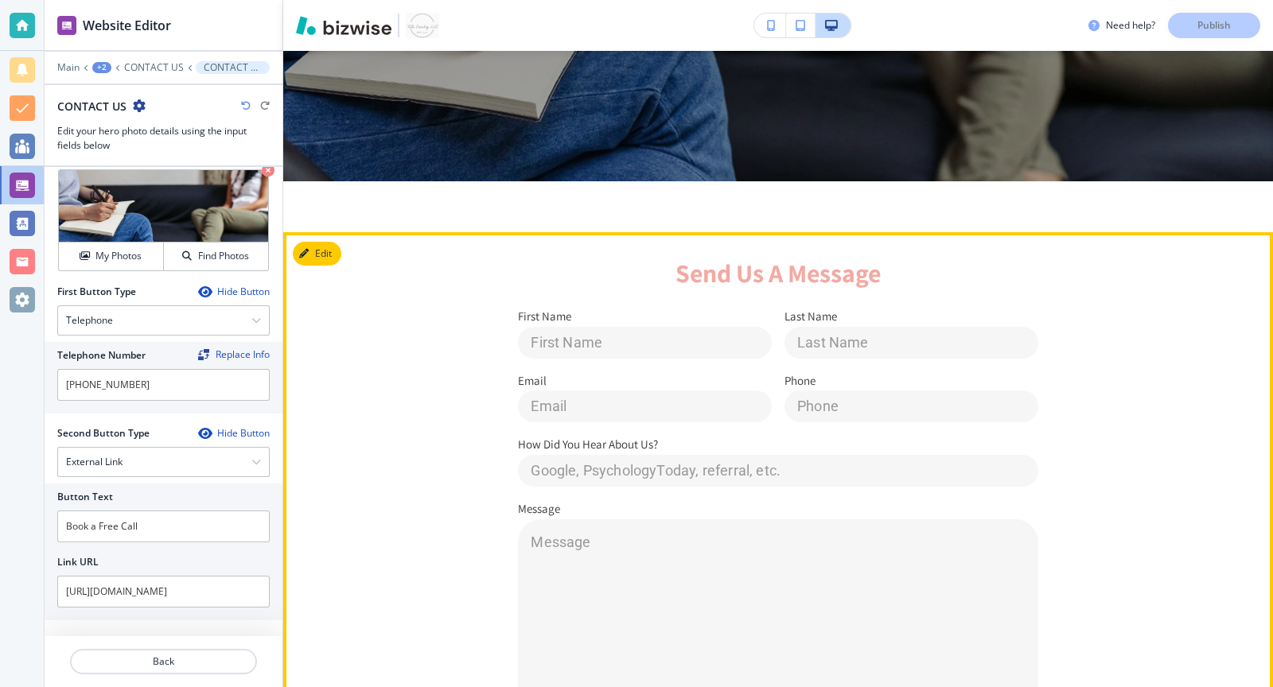
scroll to position [0, 0]
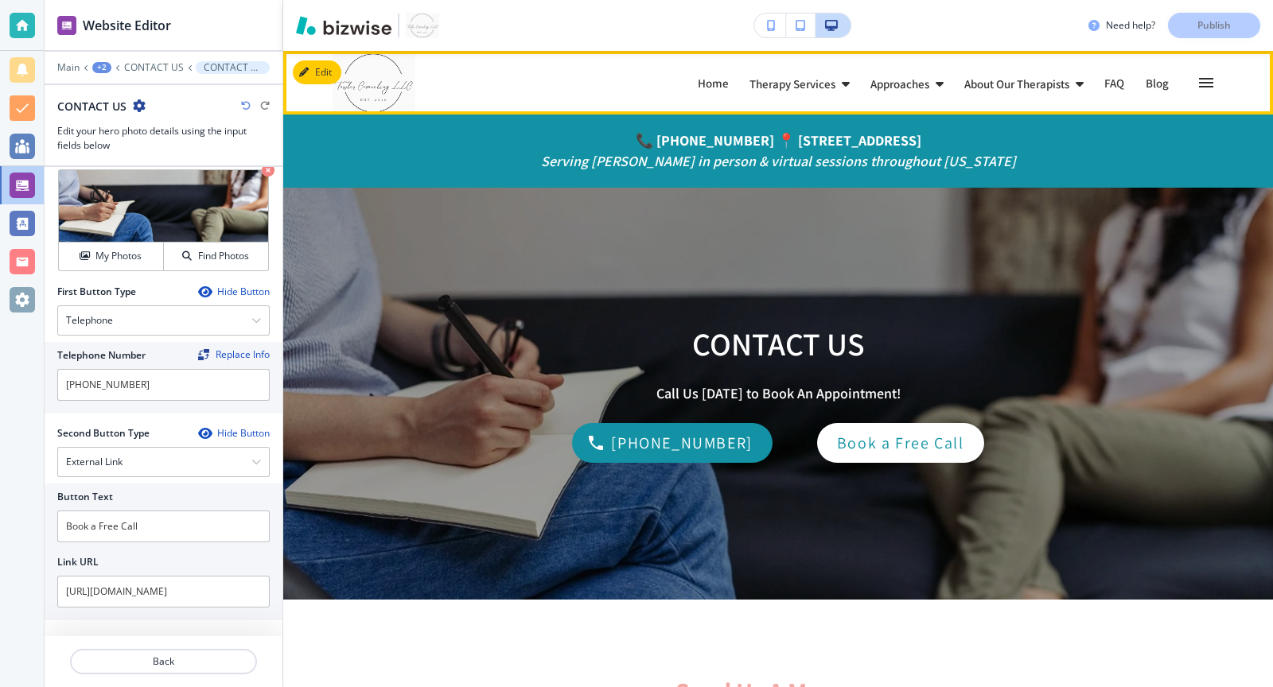
click at [1204, 81] on icon "button" at bounding box center [1206, 82] width 19 height 19
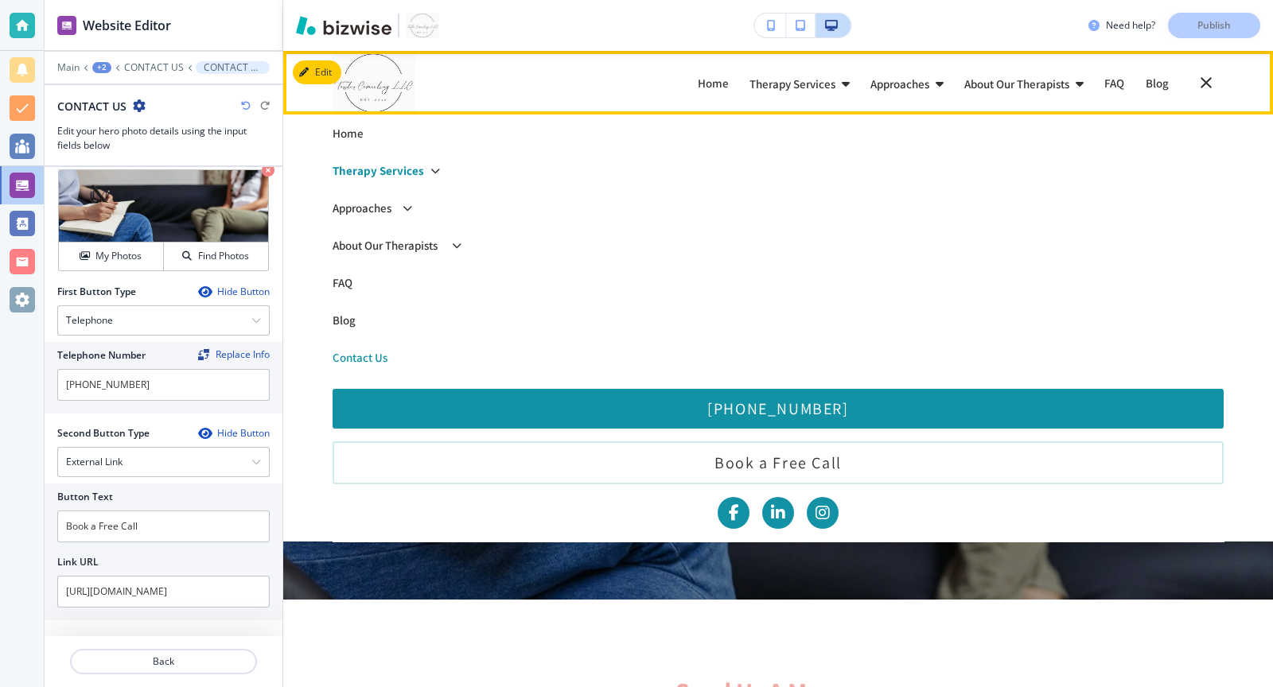
click at [364, 170] on p "Therapy Services" at bounding box center [378, 171] width 91 height 12
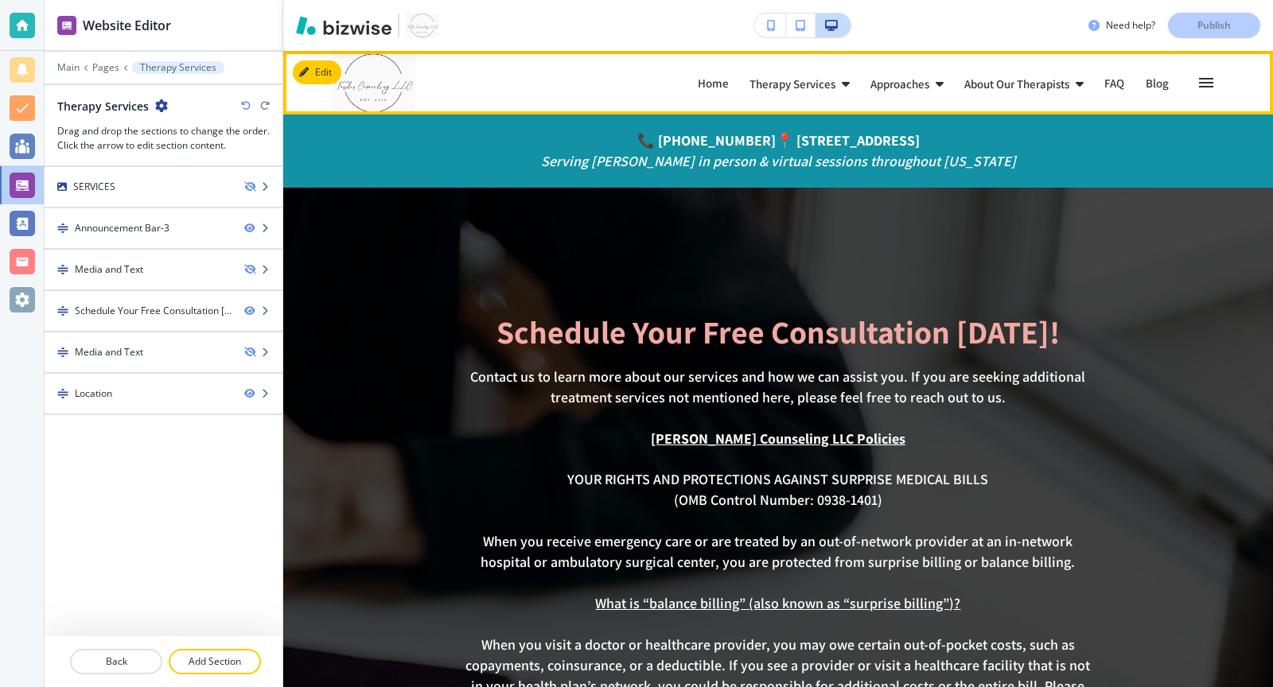
click at [375, 76] on img at bounding box center [452, 83] width 239 height 64
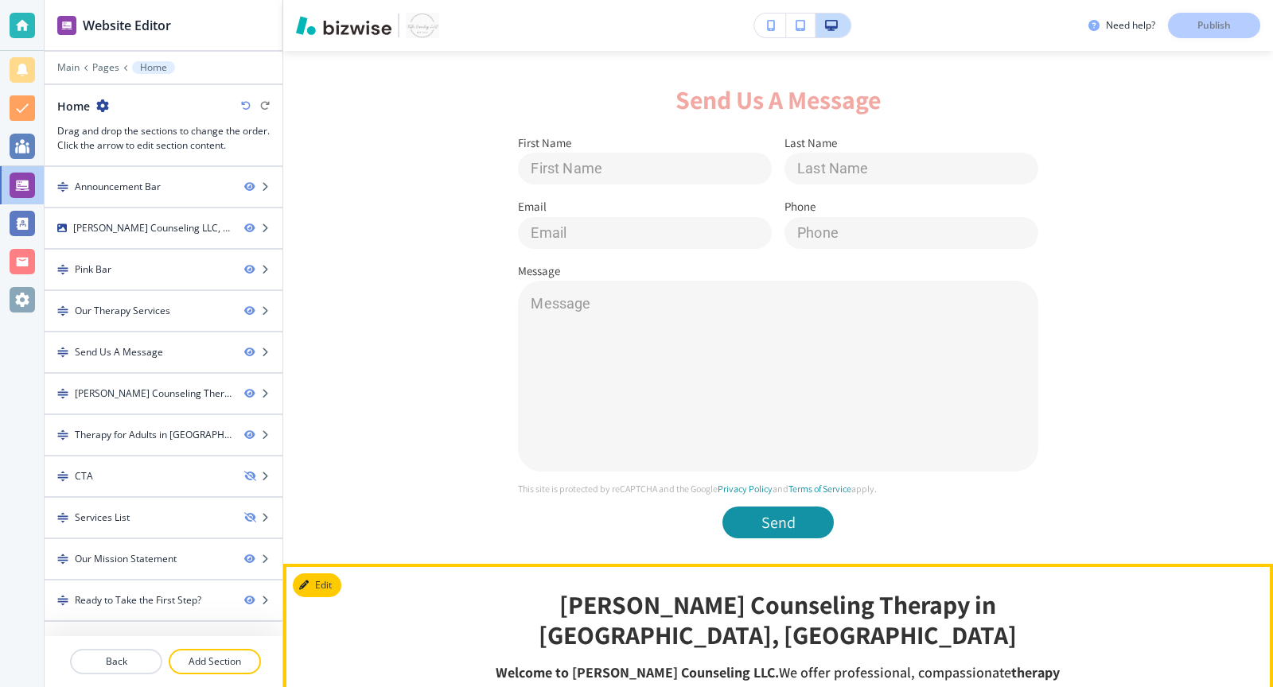
scroll to position [1379, 0]
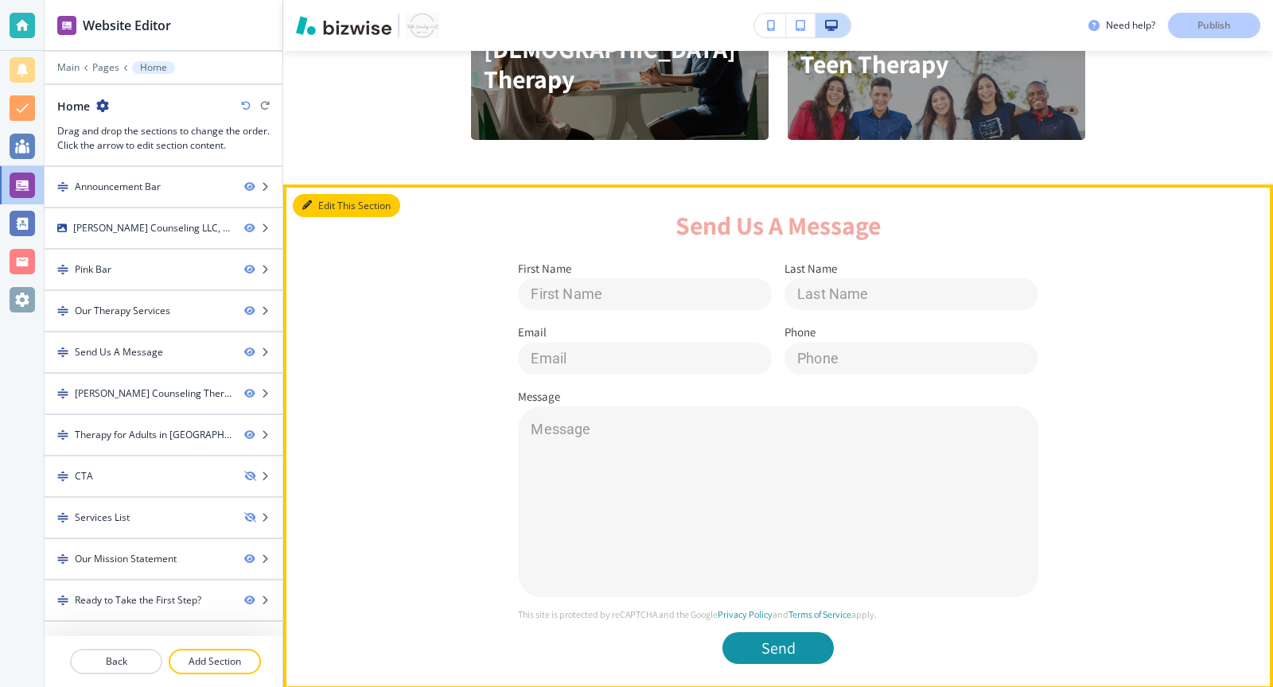
click at [330, 208] on button "Edit This Section" at bounding box center [346, 206] width 107 height 24
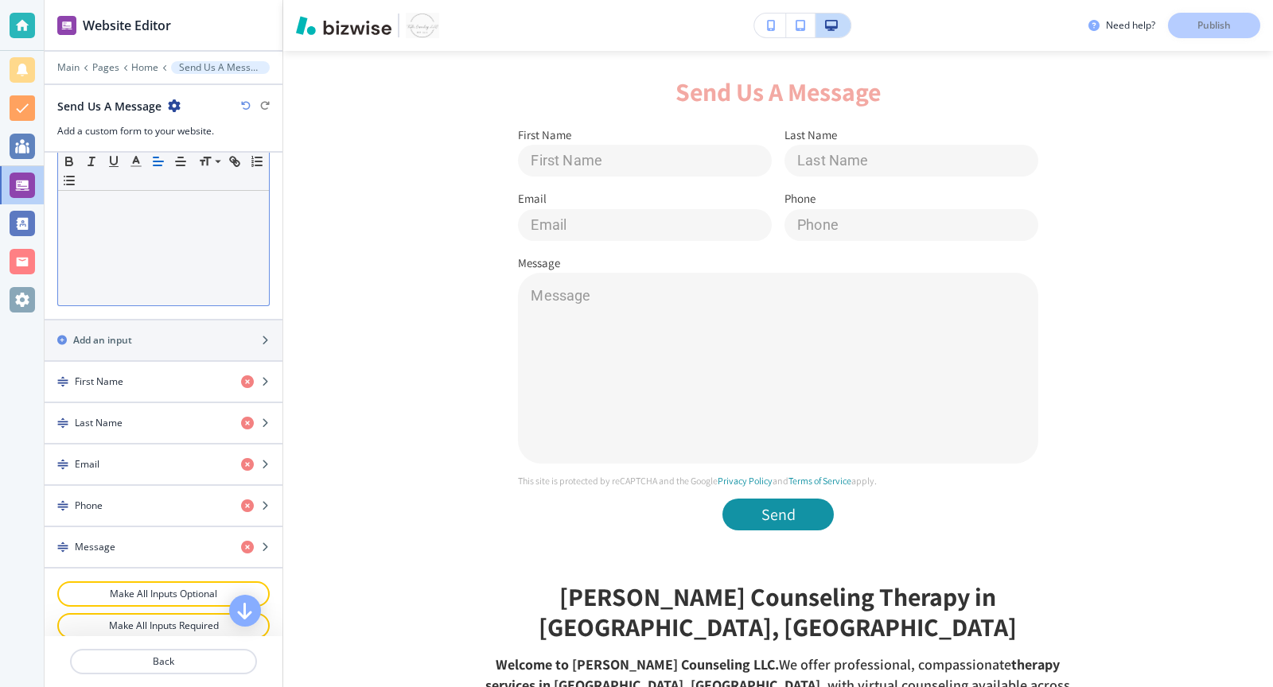
scroll to position [511, 0]
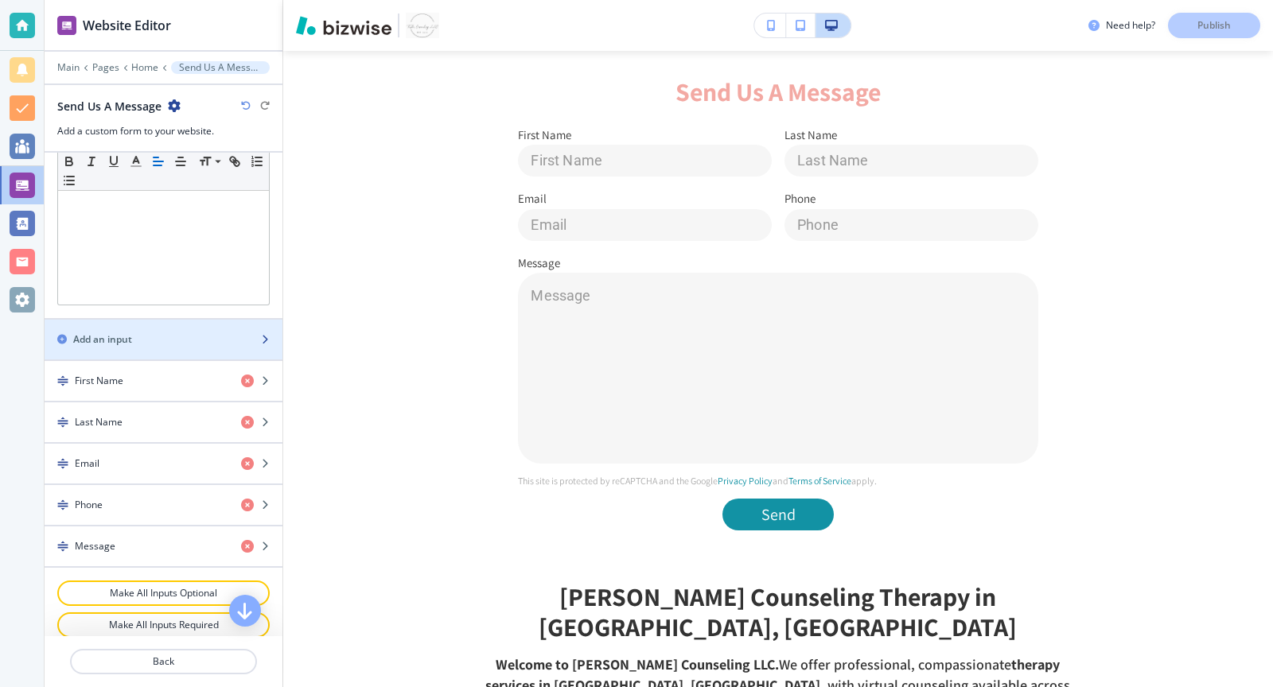
click at [124, 333] on h2 "Add an input" at bounding box center [102, 340] width 59 height 14
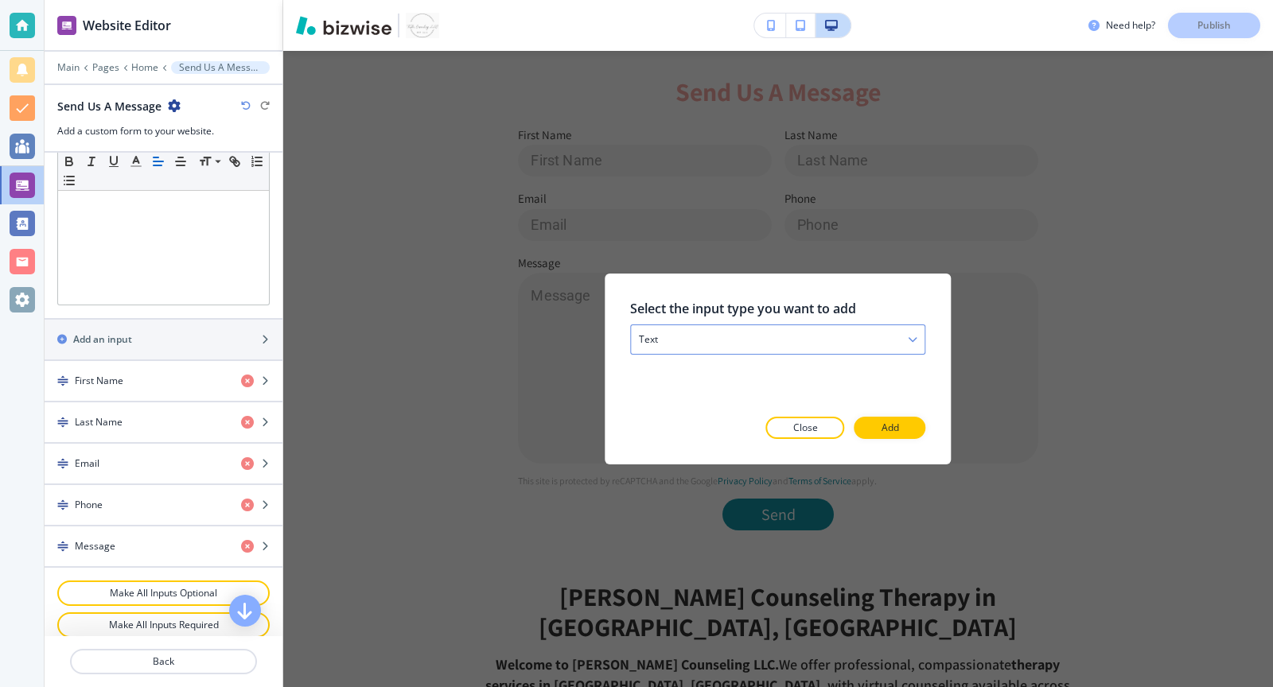
click at [740, 342] on div "text" at bounding box center [778, 339] width 294 height 29
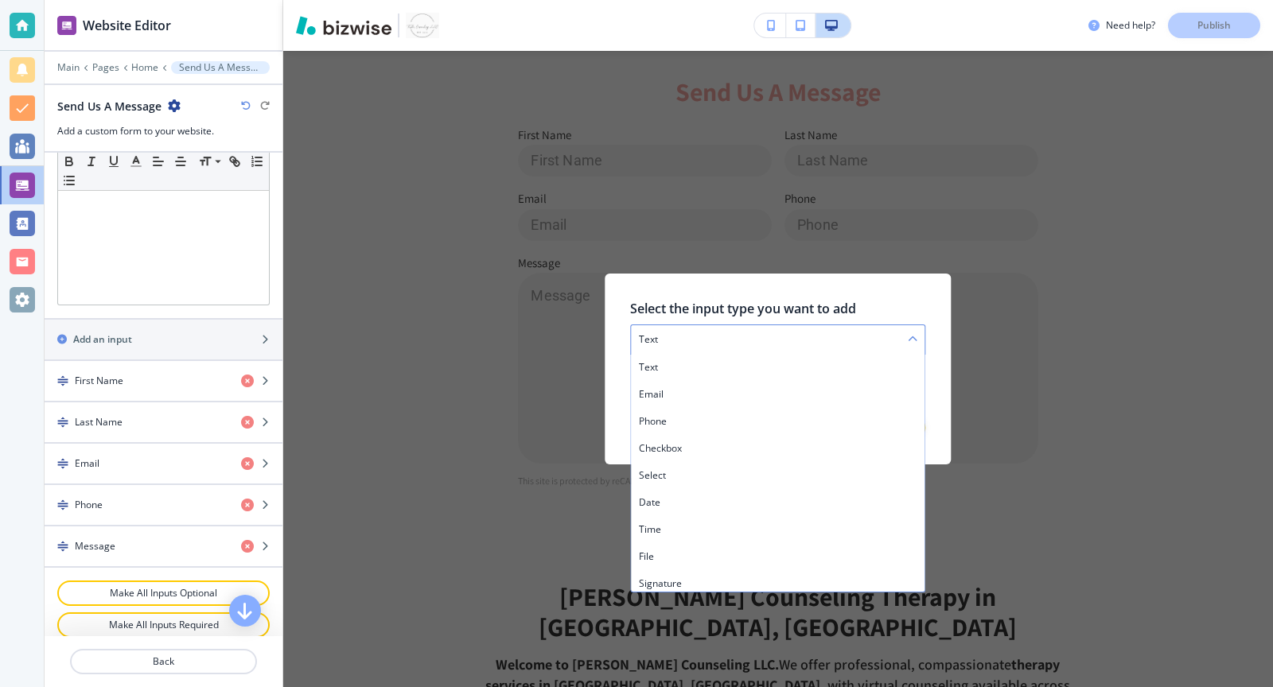
click at [886, 332] on div "text" at bounding box center [778, 339] width 294 height 29
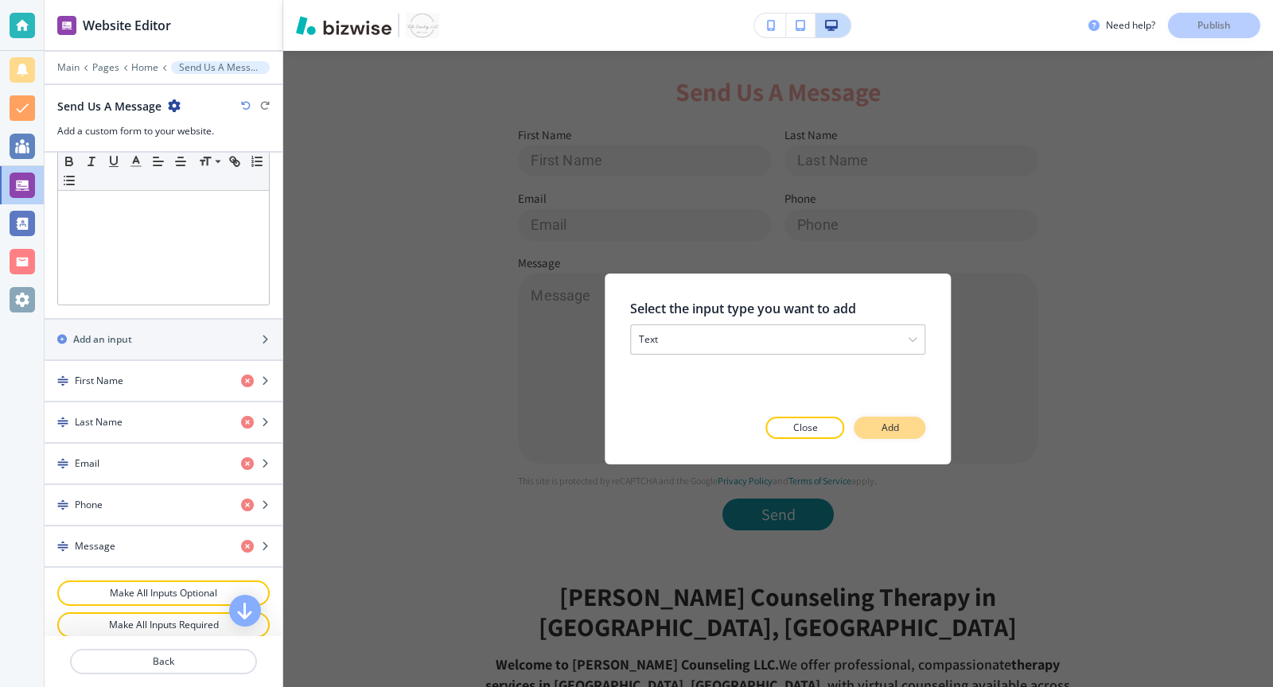
click at [910, 425] on button "Add" at bounding box center [890, 428] width 72 height 22
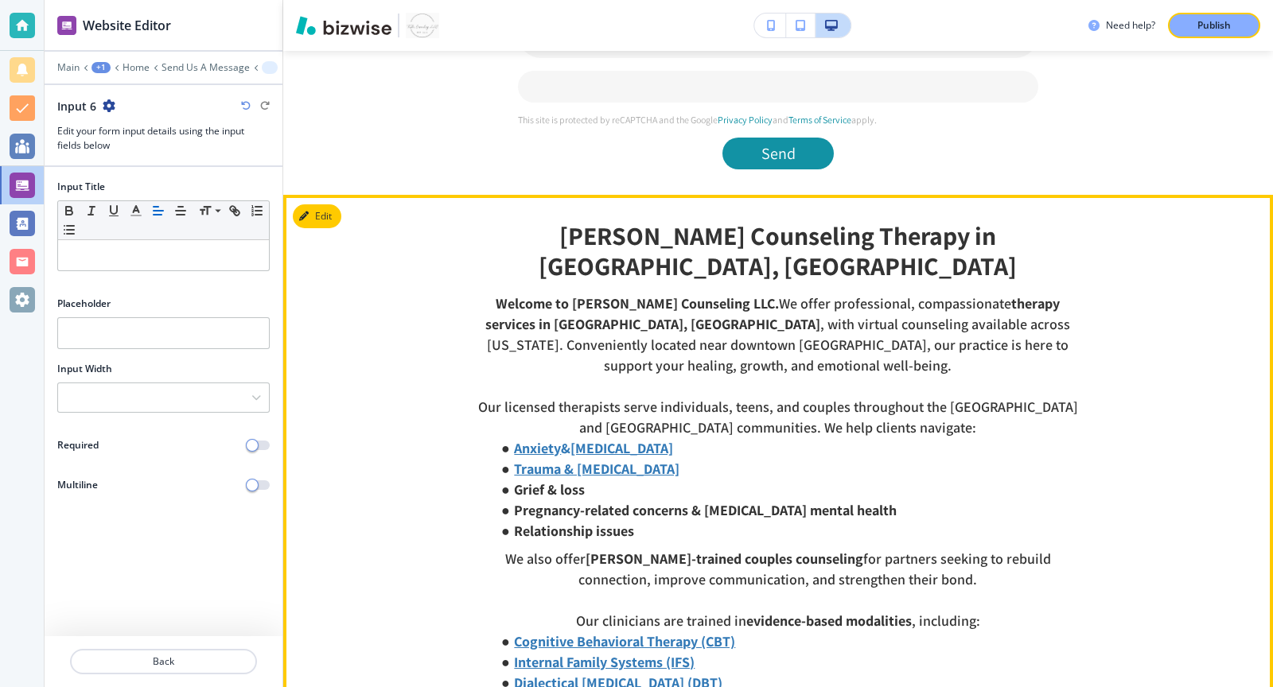
scroll to position [1938, 0]
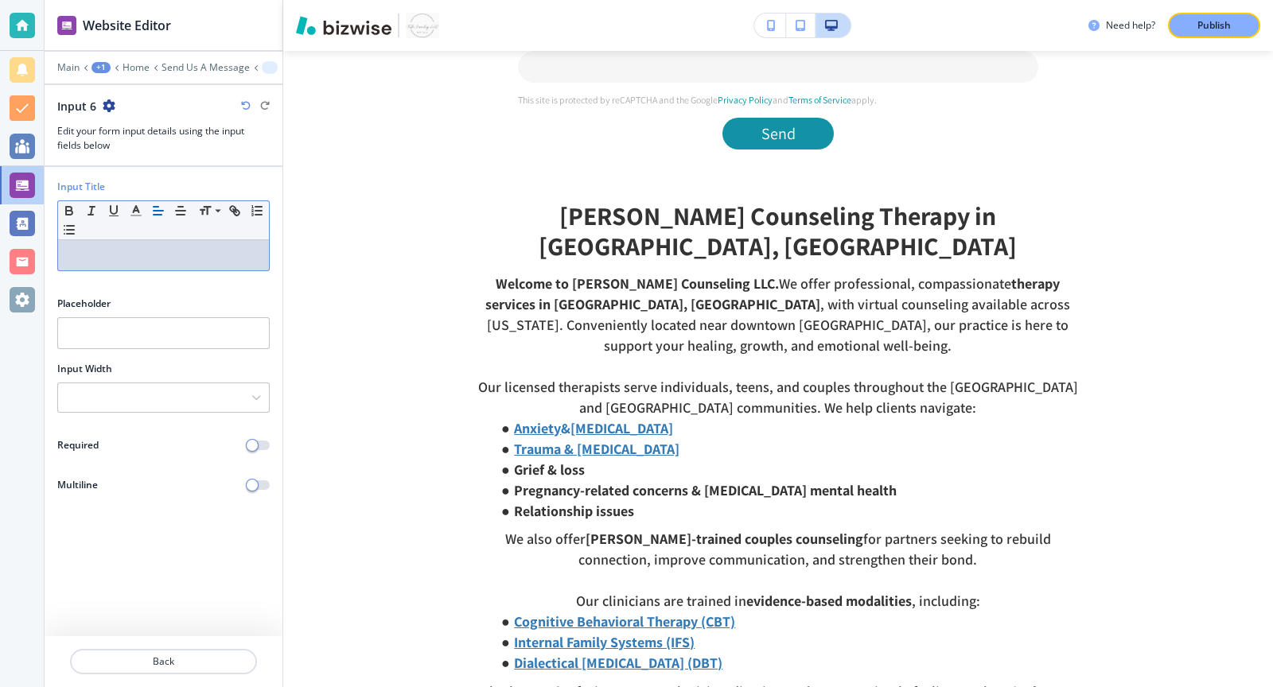
click at [132, 251] on p at bounding box center [163, 255] width 195 height 14
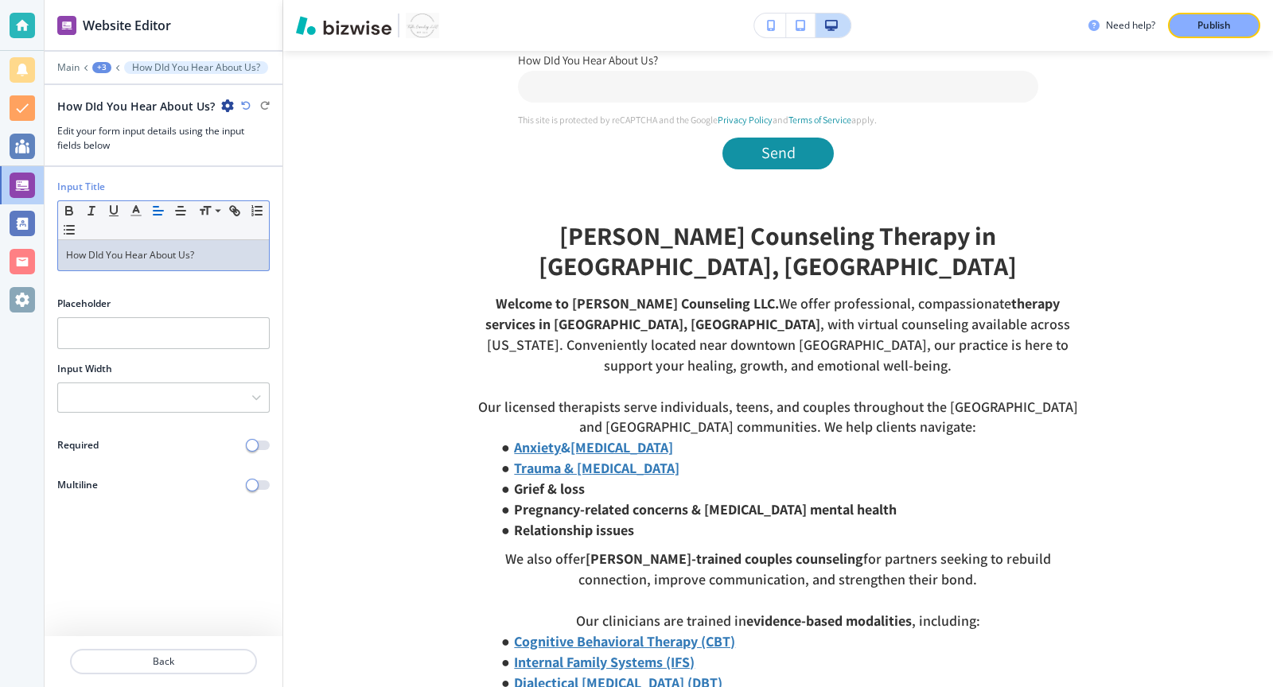
click at [100, 254] on p "How DId You Hear About Us?" at bounding box center [163, 255] width 195 height 14
click at [102, 338] on input "text" at bounding box center [163, 333] width 212 height 32
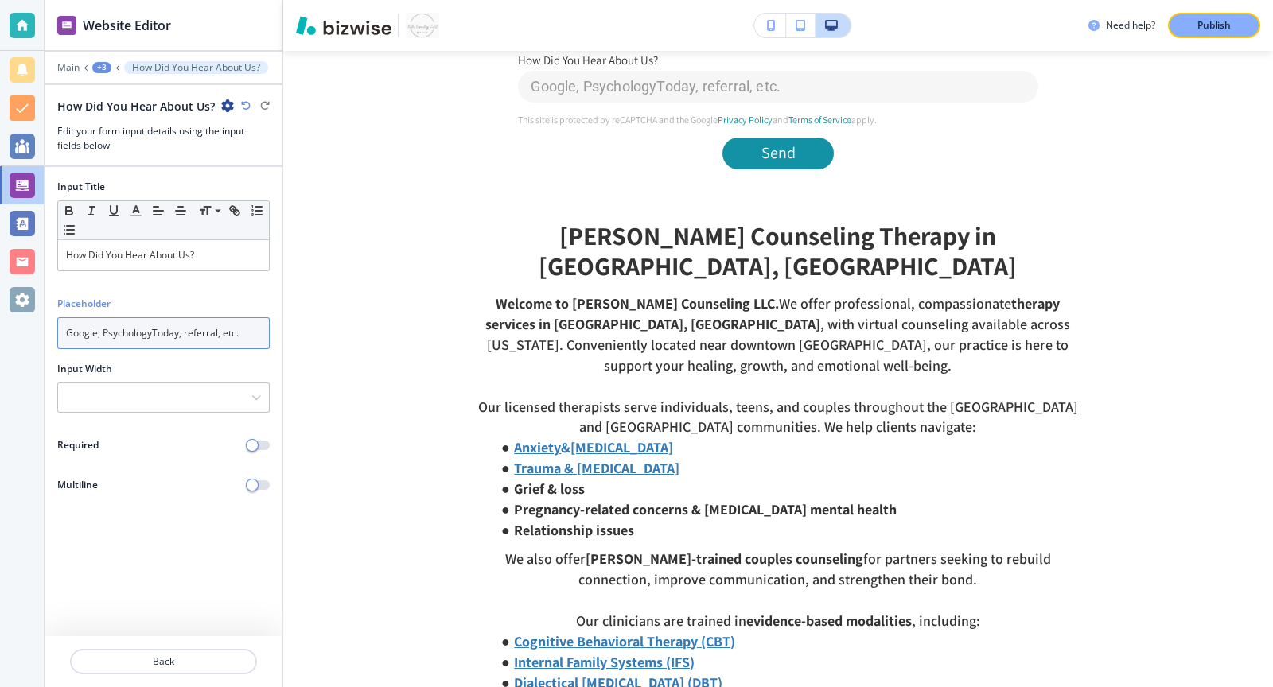
type input "Google, PsychologyToday, referral, etc."
click at [225, 332] on input "Google, PsychologyToday, referral, etc." at bounding box center [163, 333] width 212 height 32
click at [258, 453] on div at bounding box center [164, 459] width 238 height 13
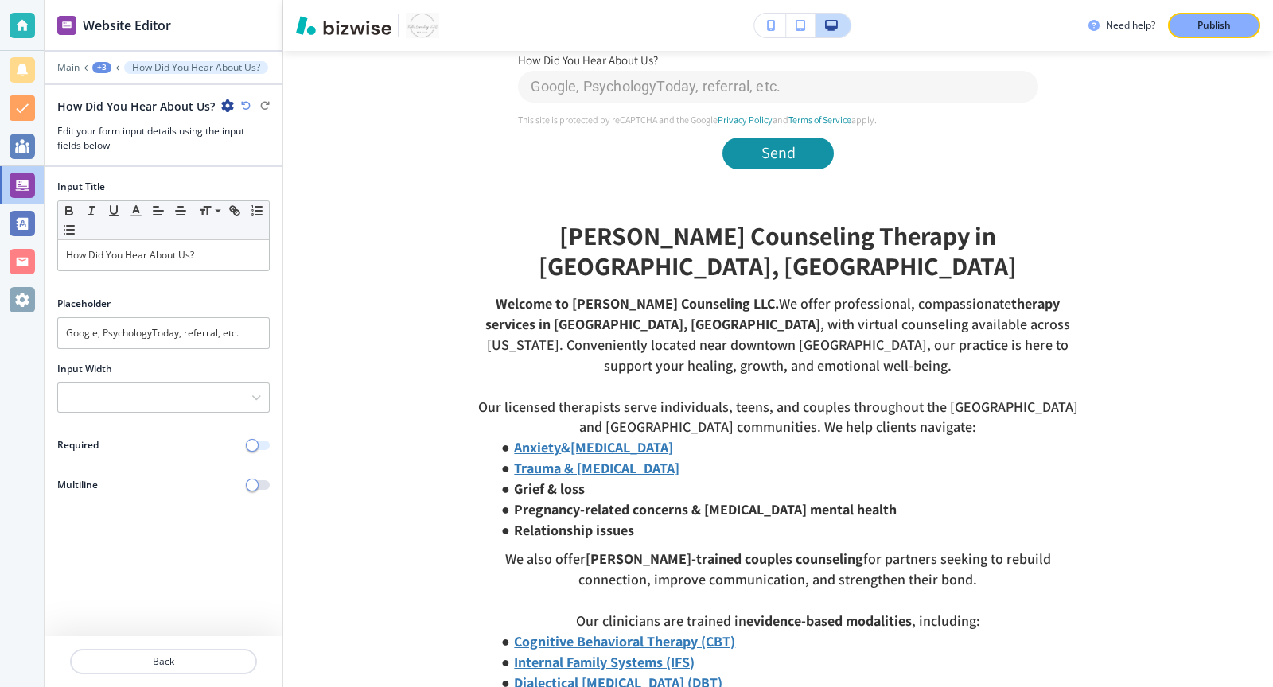
click at [257, 444] on span "button" at bounding box center [252, 445] width 13 height 13
click at [120, 668] on p "Back" at bounding box center [164, 662] width 184 height 14
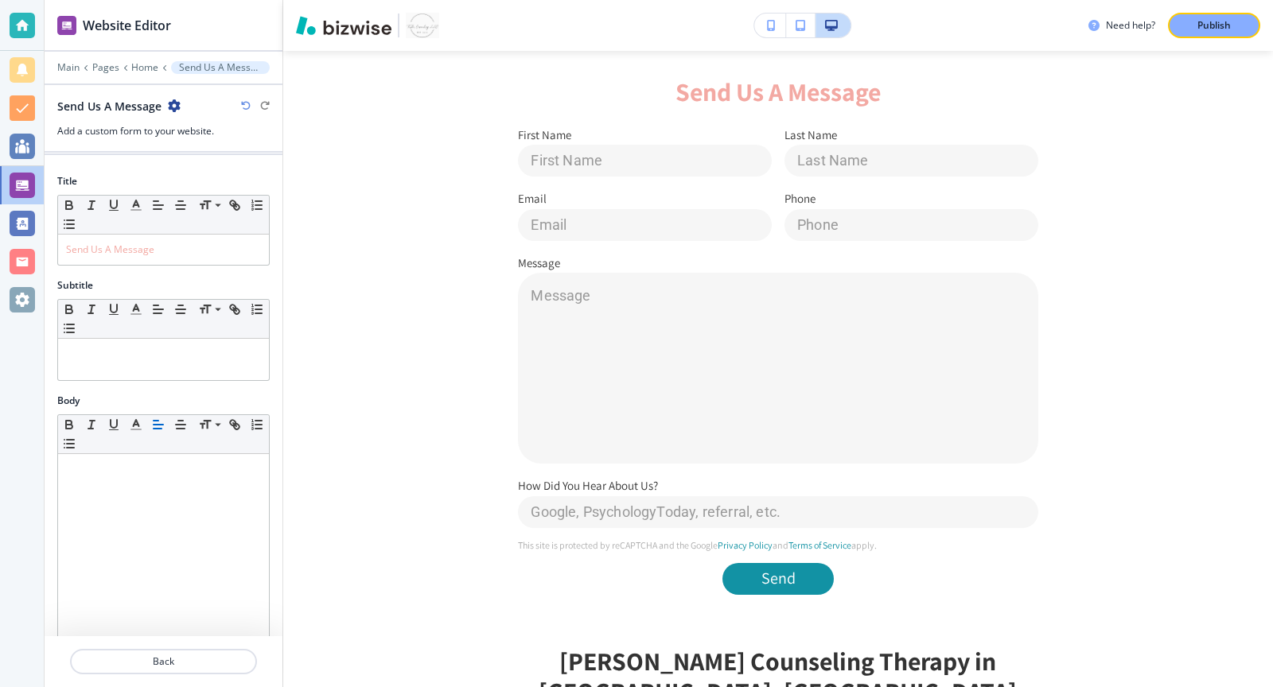
scroll to position [0, 0]
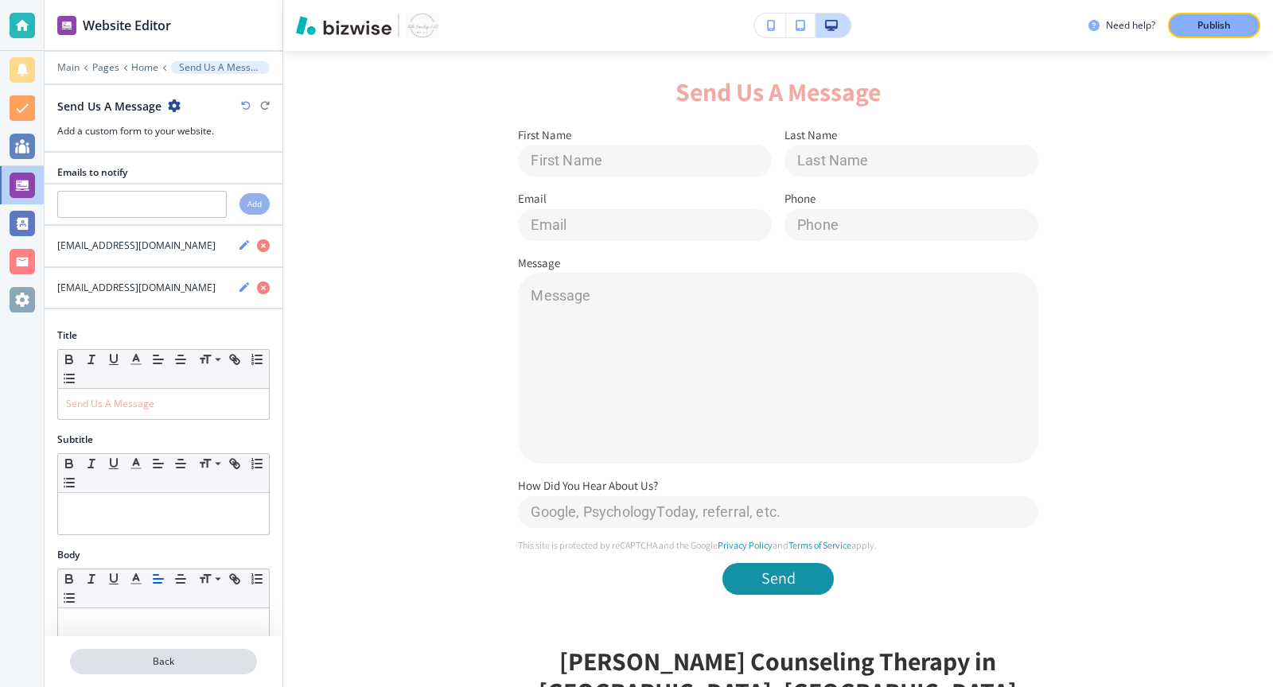
click at [153, 667] on p "Back" at bounding box center [164, 662] width 184 height 14
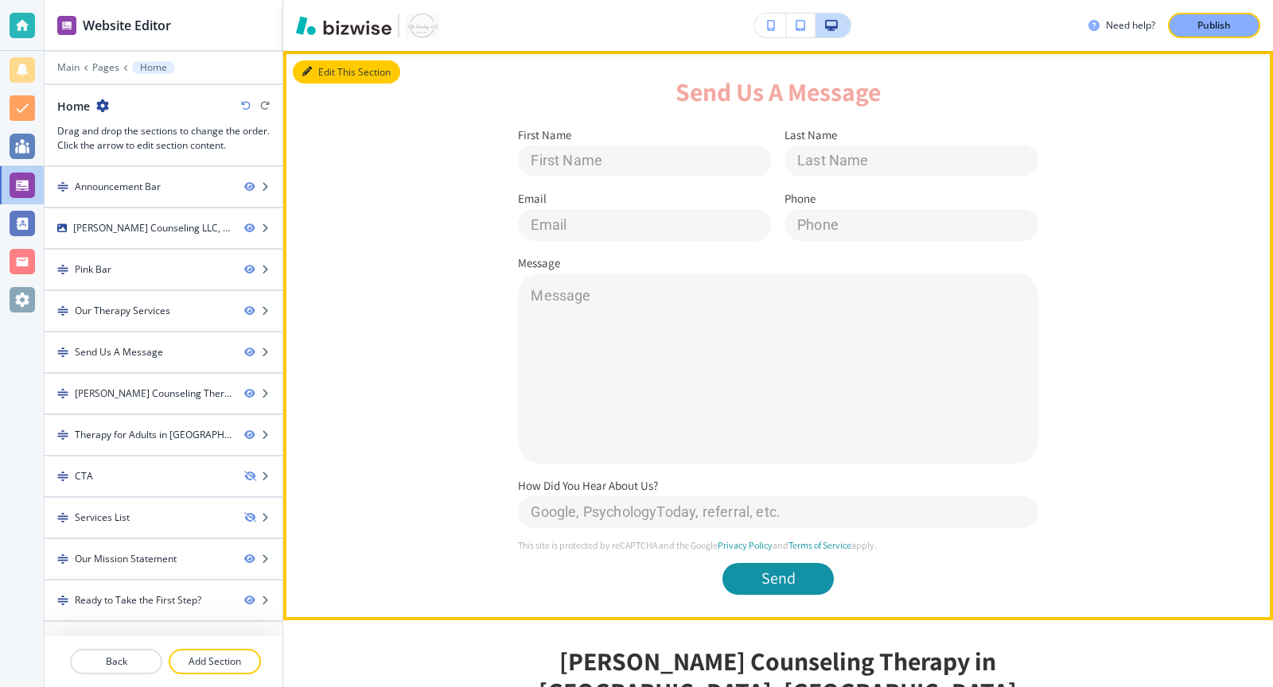
click at [329, 72] on button "Edit This Section" at bounding box center [346, 72] width 107 height 24
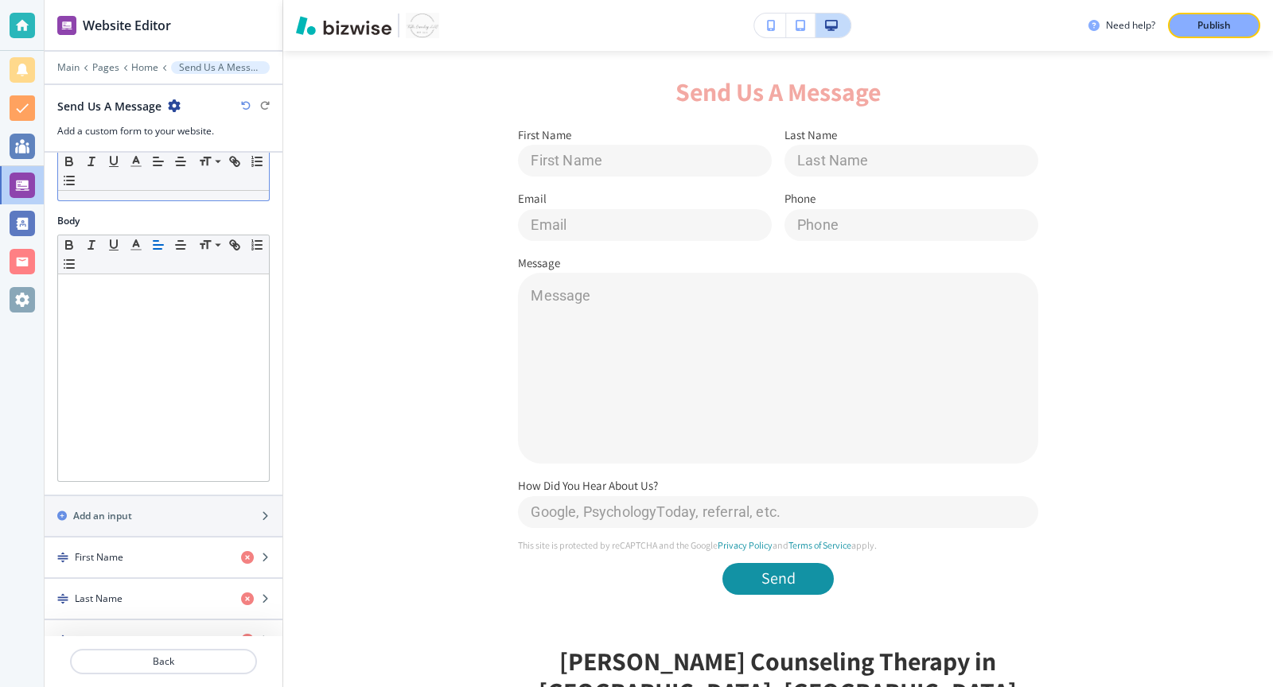
scroll to position [551, 0]
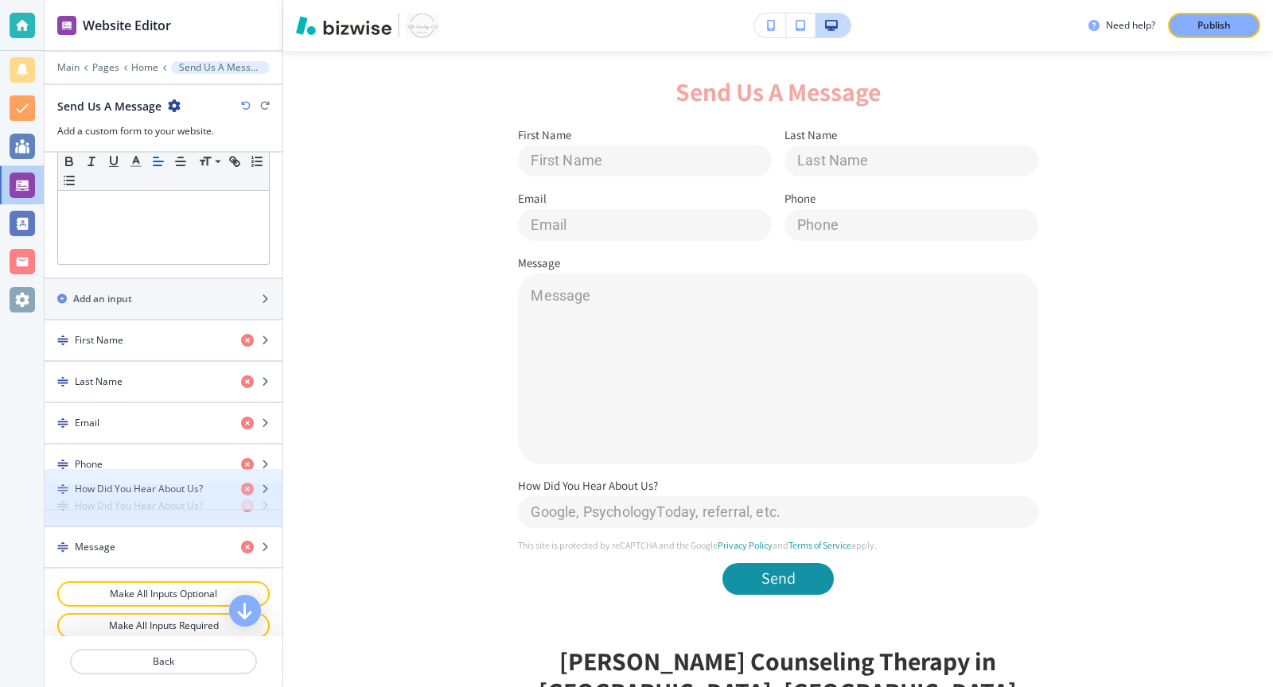
drag, startPoint x: 61, startPoint y: 527, endPoint x: 61, endPoint y: 484, distance: 43.0
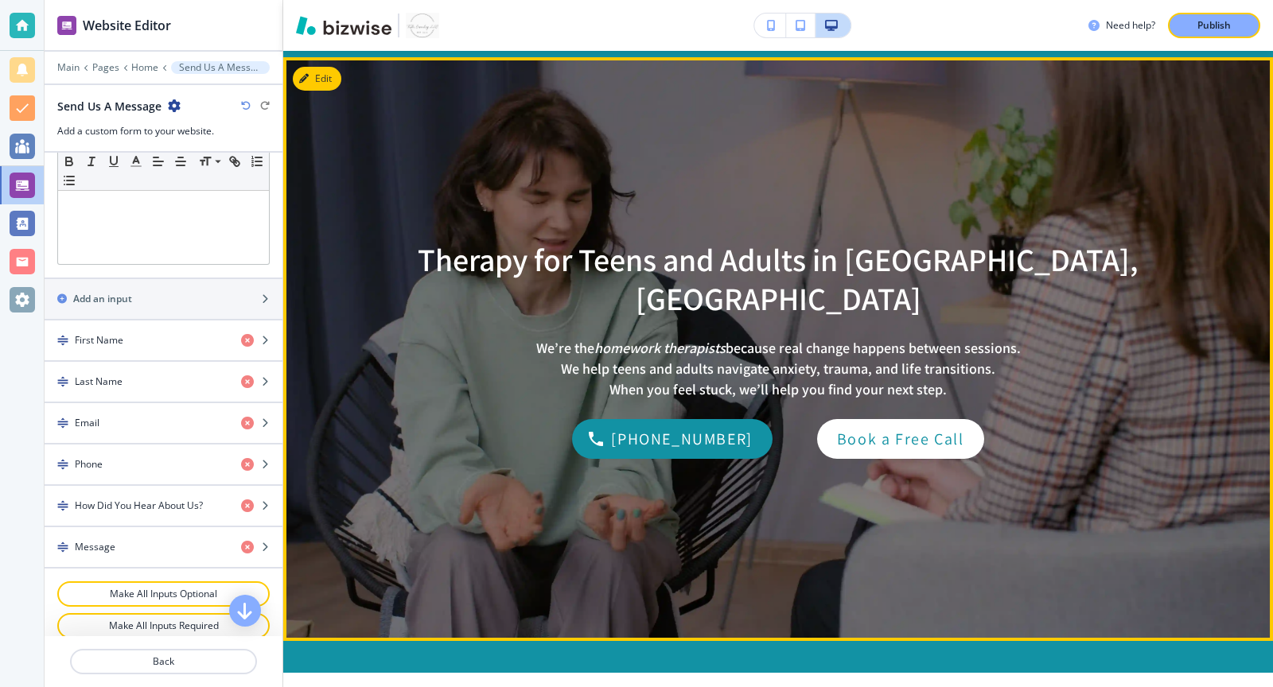
scroll to position [0, 0]
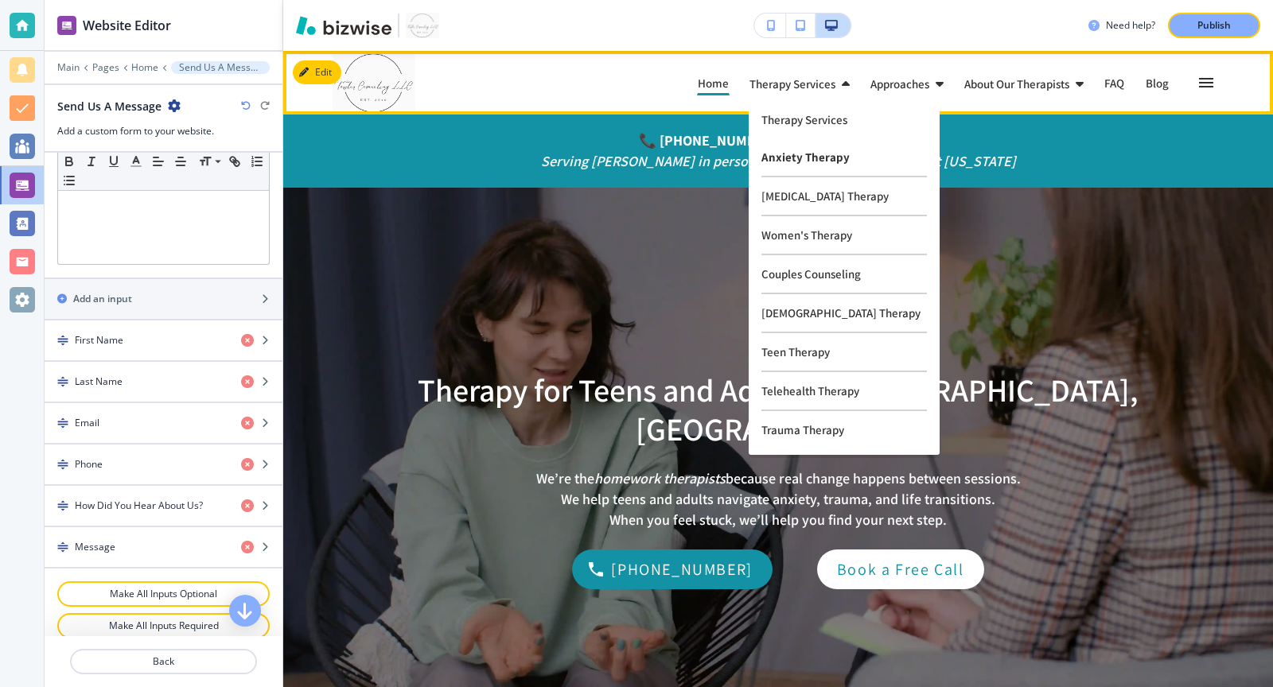
click at [793, 155] on p "Anxiety Therapy" at bounding box center [843, 157] width 165 height 39
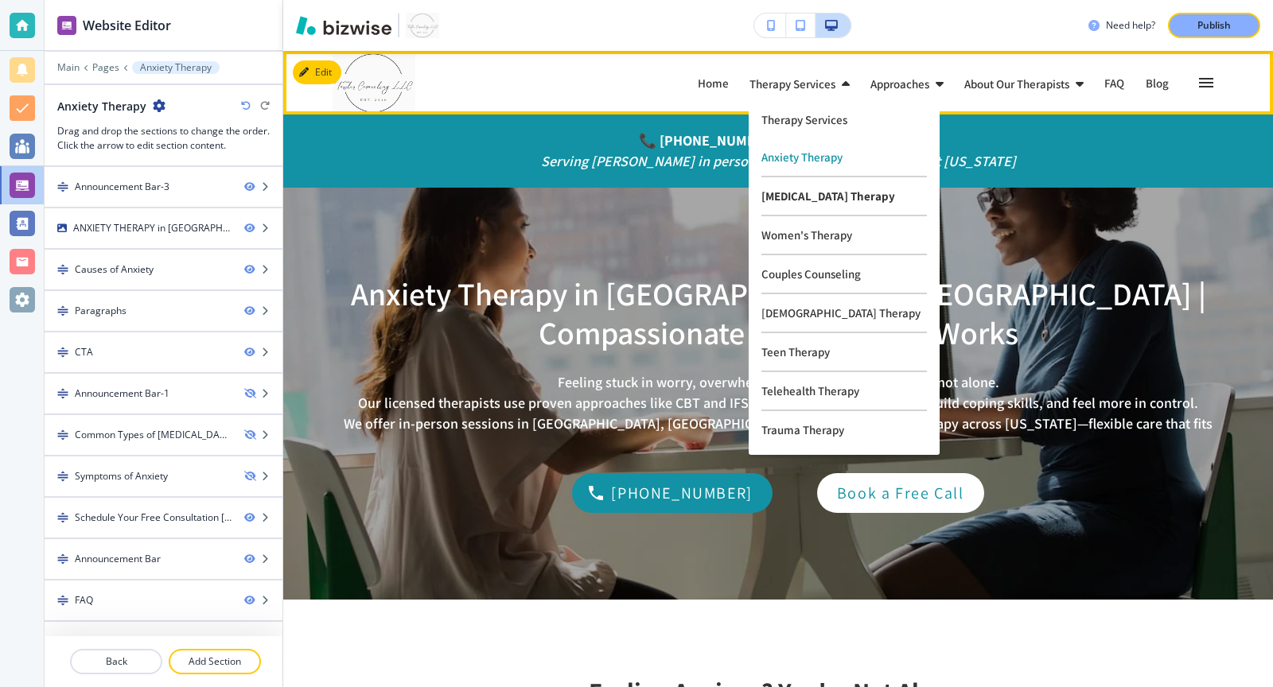
click at [785, 197] on p "[MEDICAL_DATA] Therapy" at bounding box center [843, 196] width 165 height 39
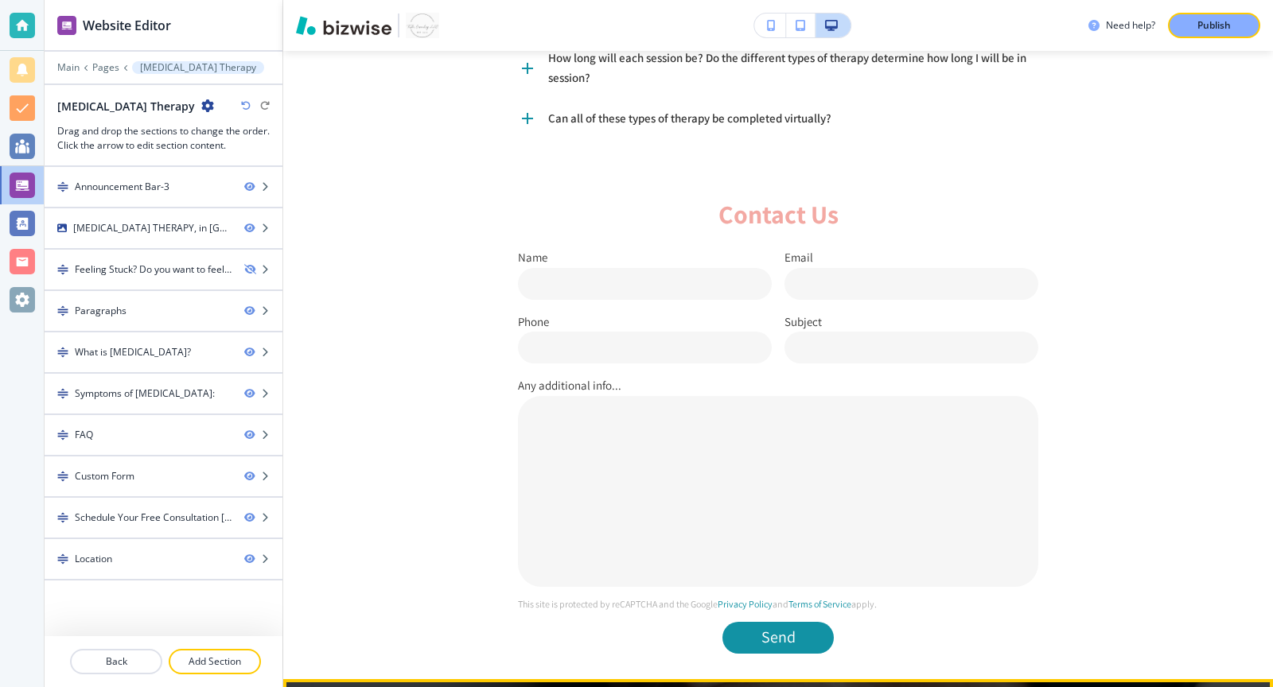
scroll to position [2325, 0]
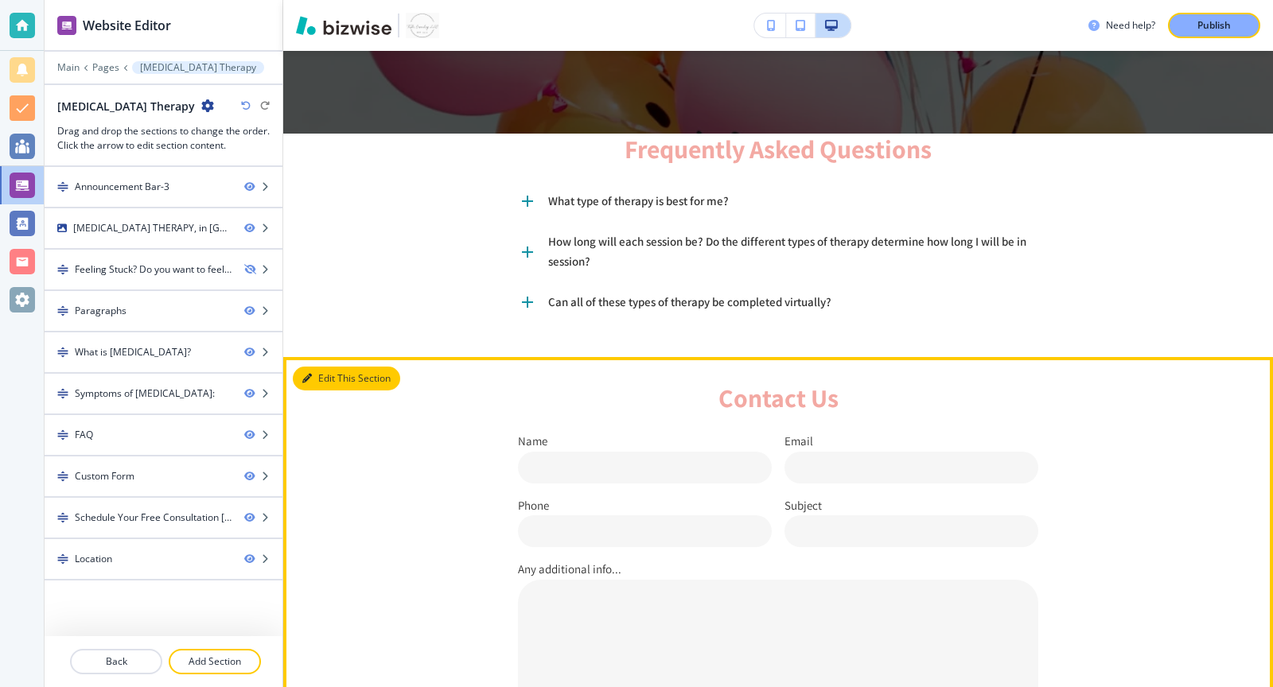
click at [314, 367] on button "Edit This Section" at bounding box center [346, 379] width 107 height 24
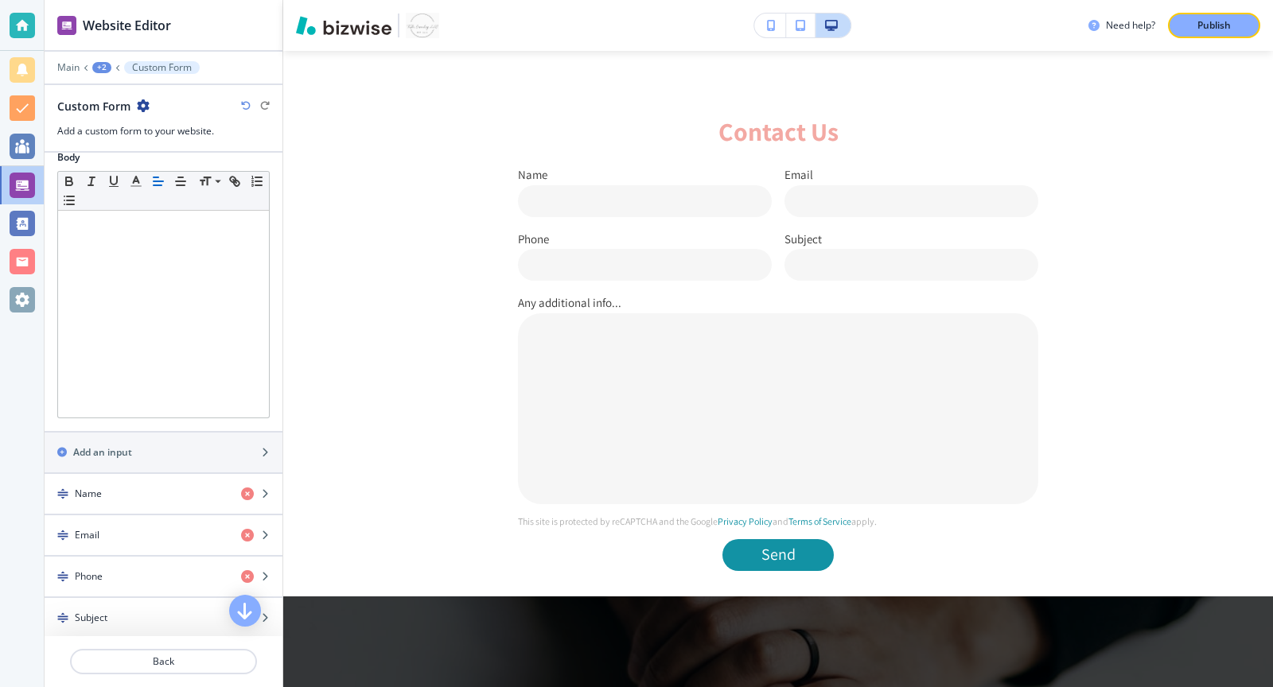
scroll to position [469, 0]
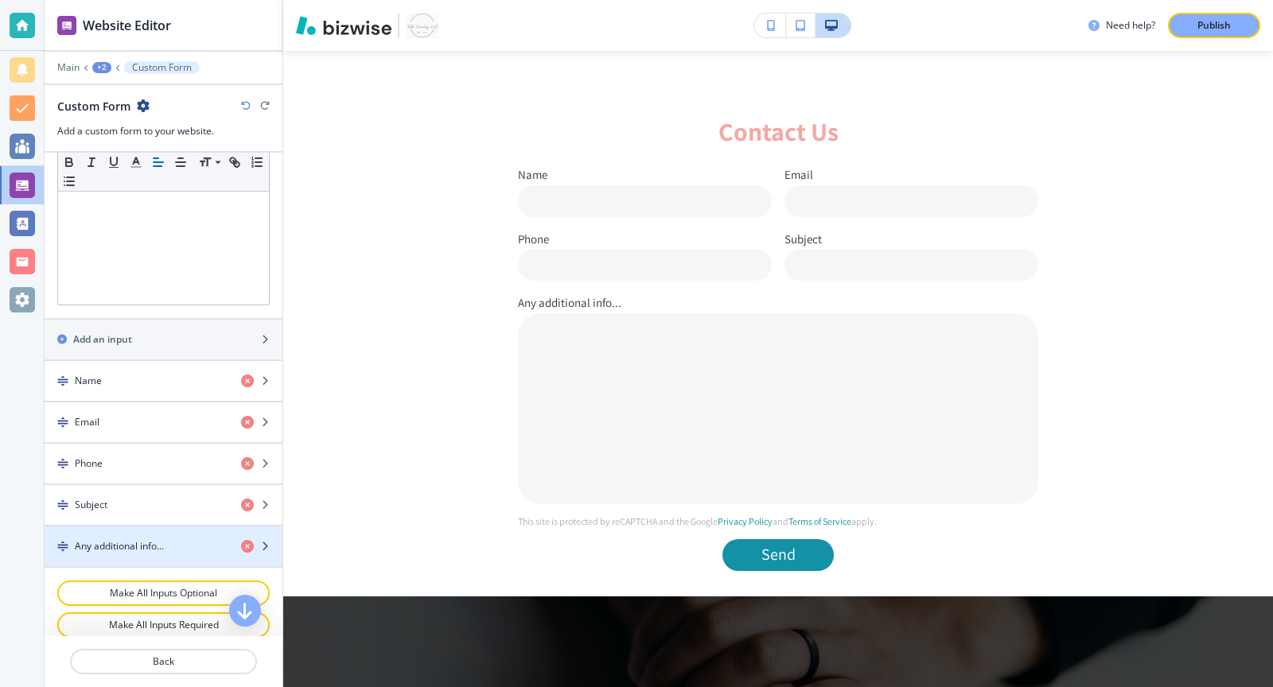
click at [162, 539] on h4 "Any additional info..." at bounding box center [119, 546] width 89 height 14
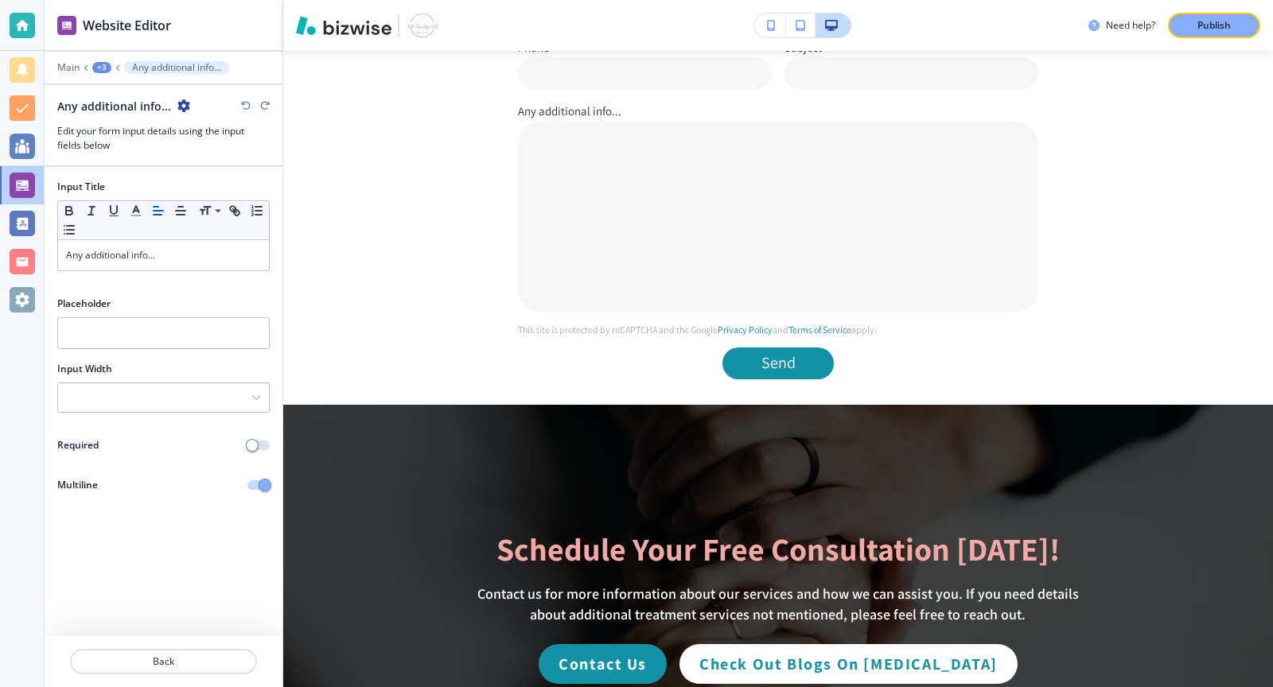
scroll to position [2794, 0]
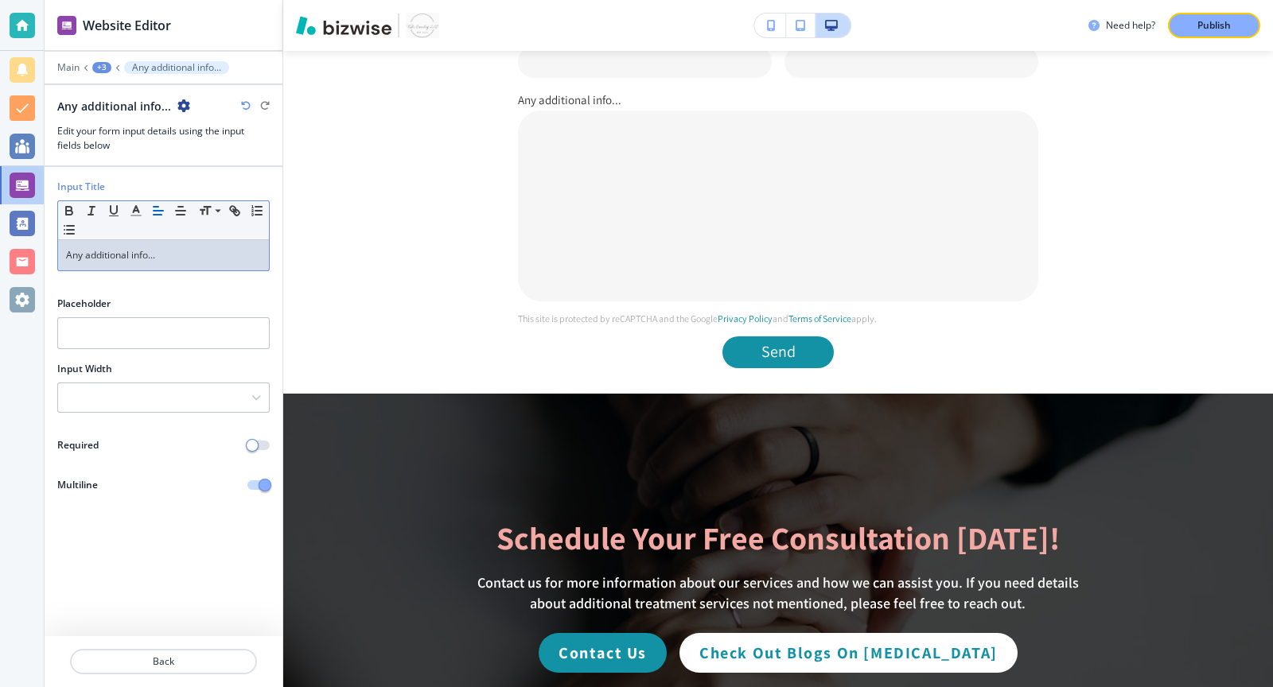
click at [154, 249] on p "Any additional info..." at bounding box center [163, 255] width 195 height 14
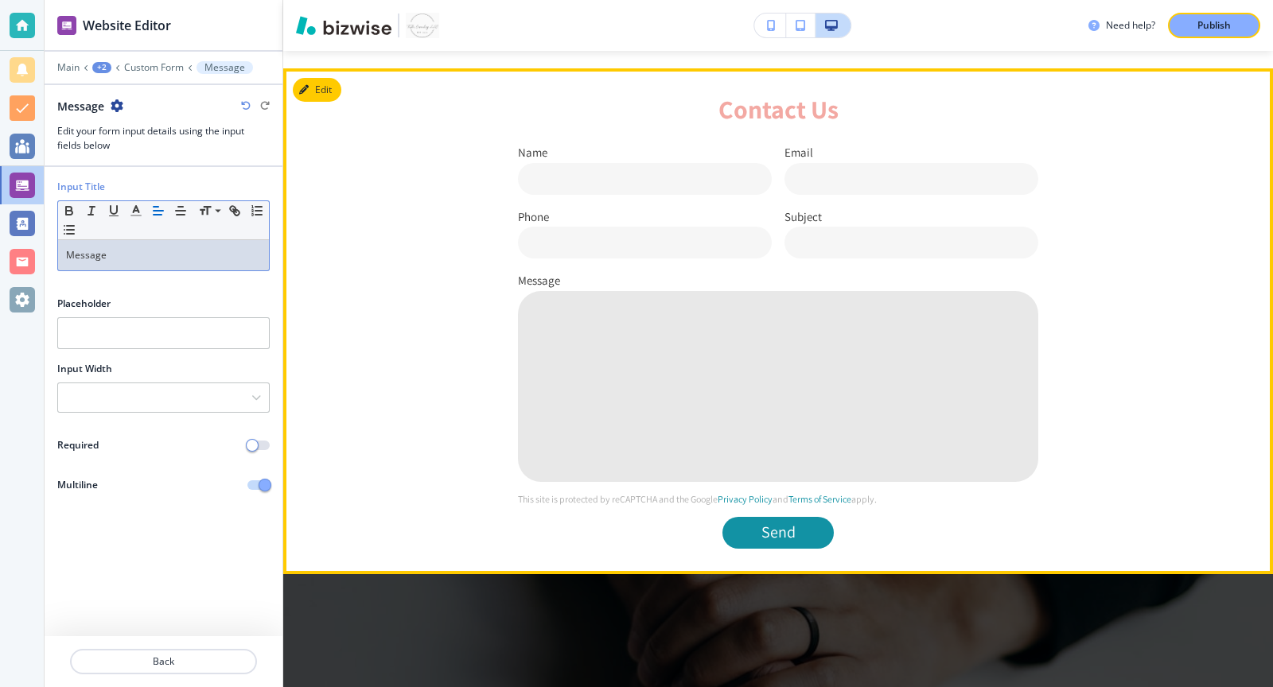
scroll to position [2582, 0]
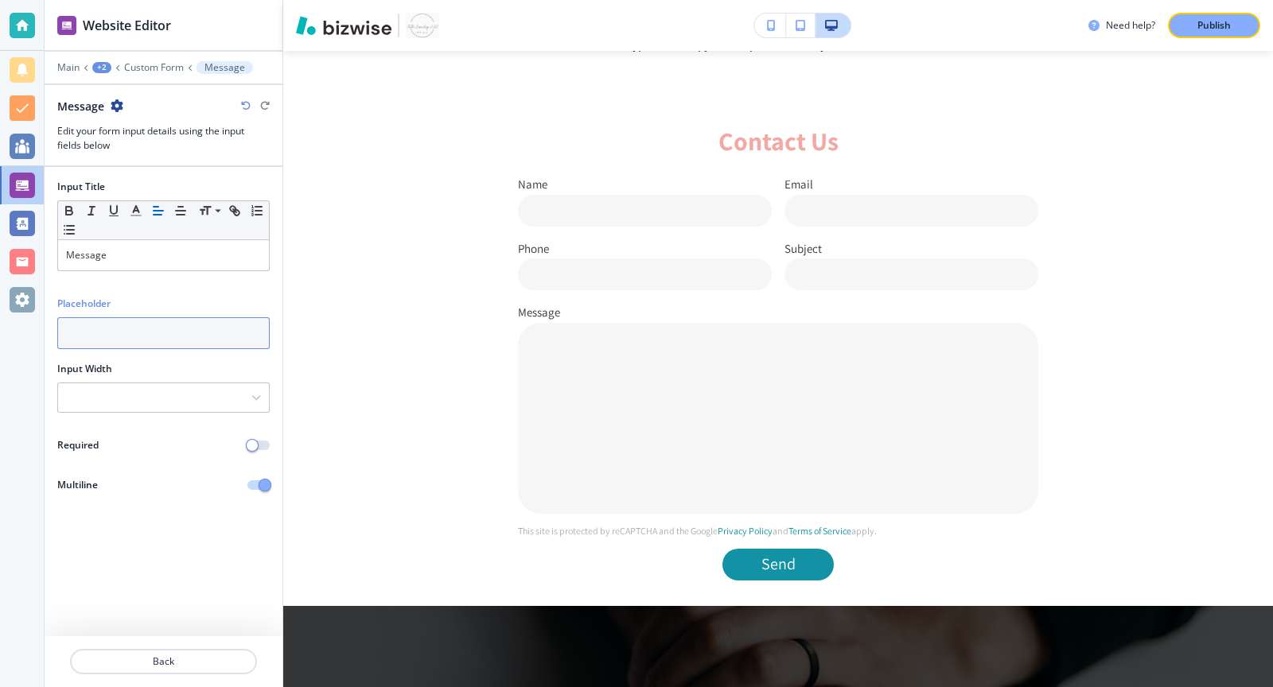
click at [138, 324] on input "text" at bounding box center [163, 333] width 212 height 32
type input "Message"
click at [149, 69] on p "Custom Form" at bounding box center [154, 67] width 60 height 11
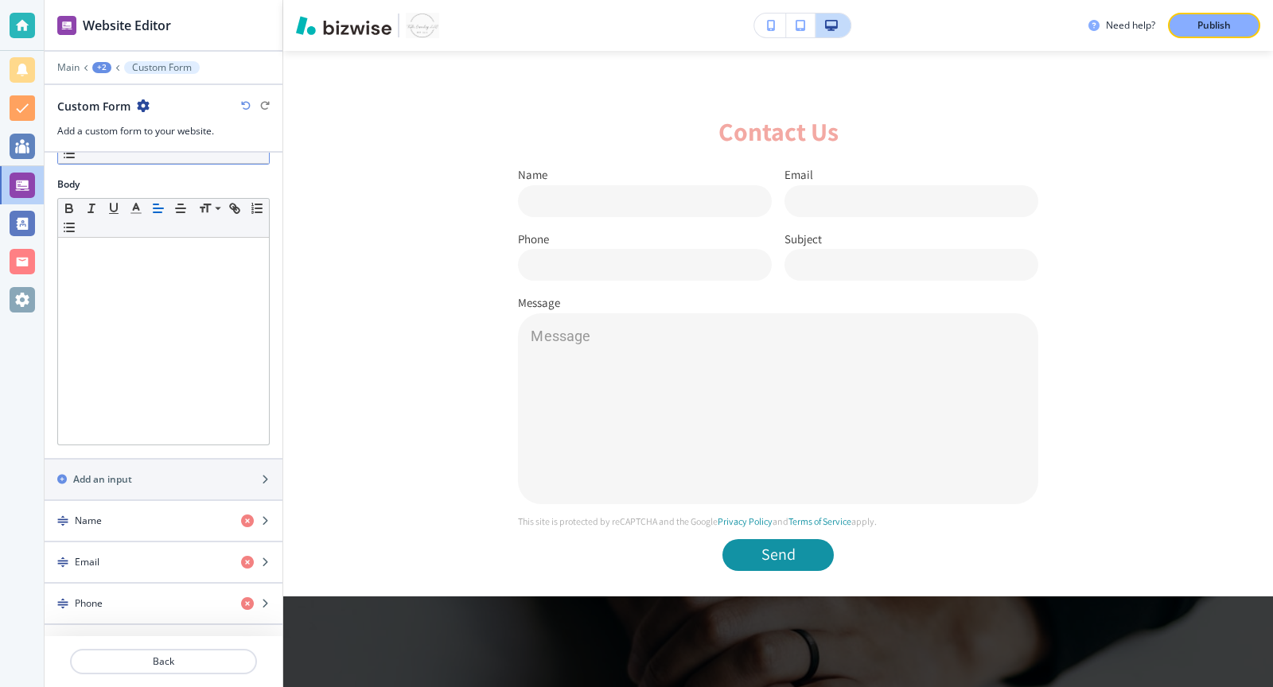
scroll to position [379, 0]
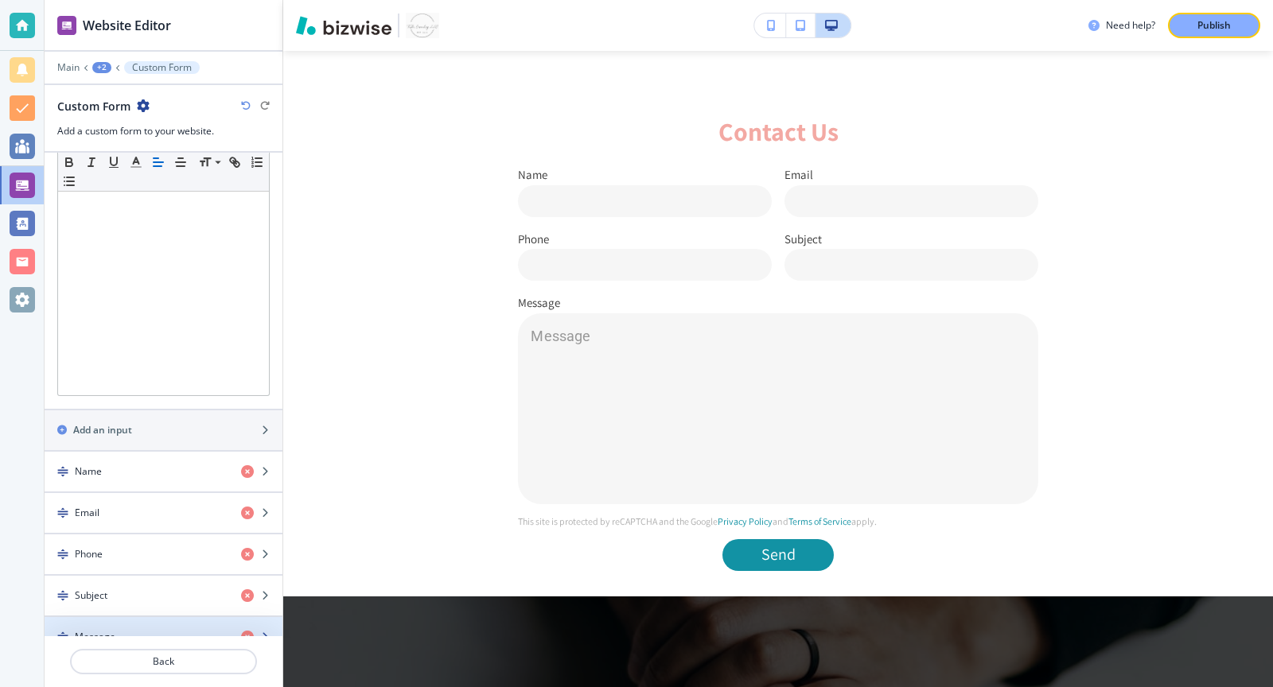
click at [130, 630] on div "Message" at bounding box center [137, 637] width 184 height 14
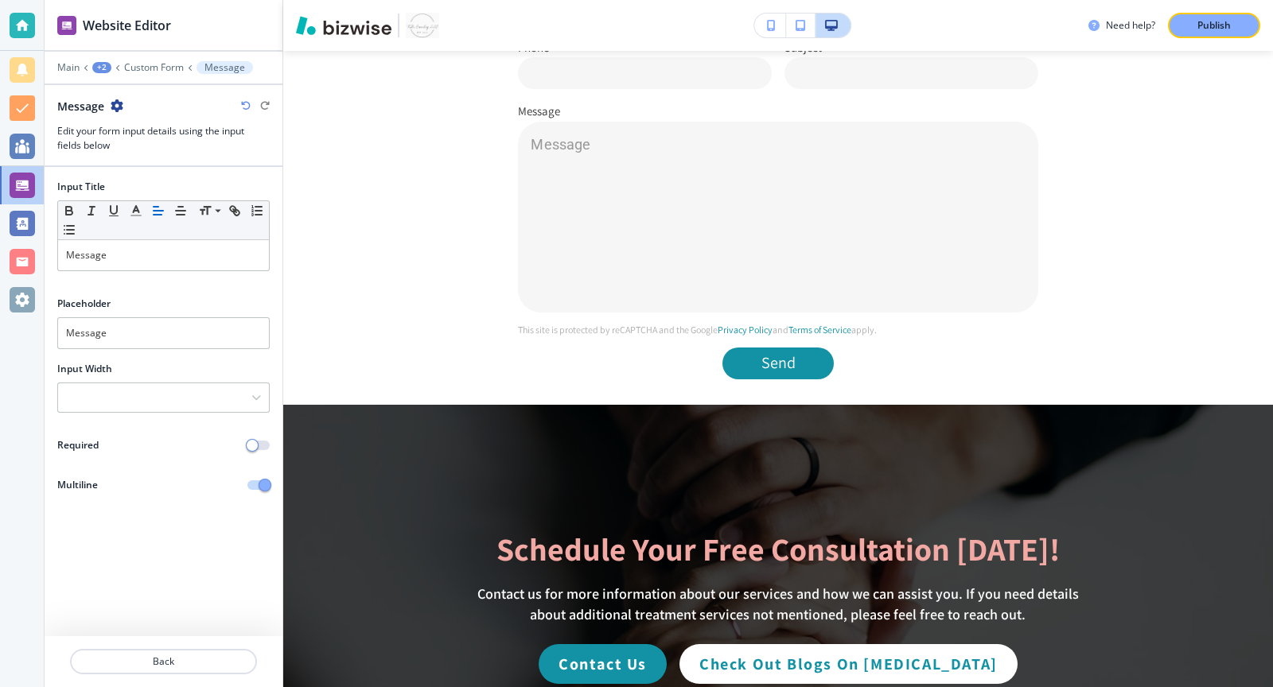
scroll to position [2794, 0]
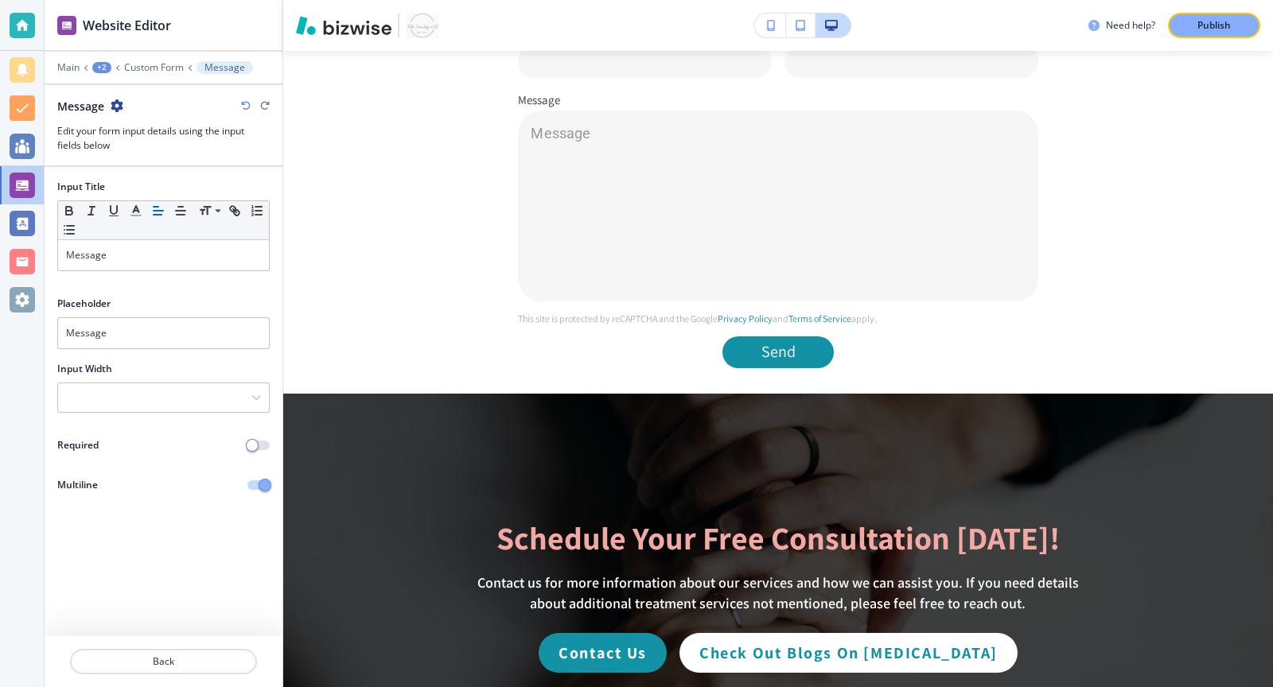
click at [259, 446] on div "Required" at bounding box center [164, 445] width 238 height 14
click at [255, 442] on span "button" at bounding box center [252, 445] width 13 height 13
click at [223, 395] on div at bounding box center [163, 397] width 211 height 29
click at [202, 391] on div at bounding box center [163, 397] width 211 height 29
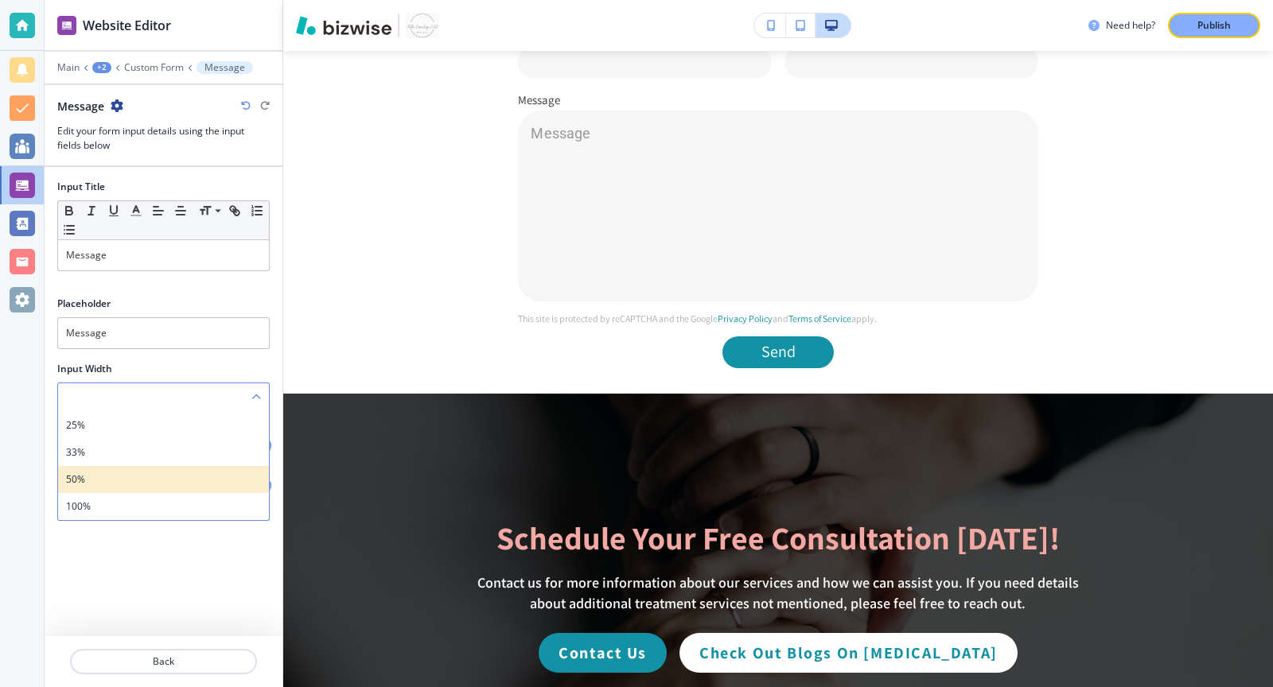
click at [126, 466] on div "50%" at bounding box center [163, 479] width 211 height 27
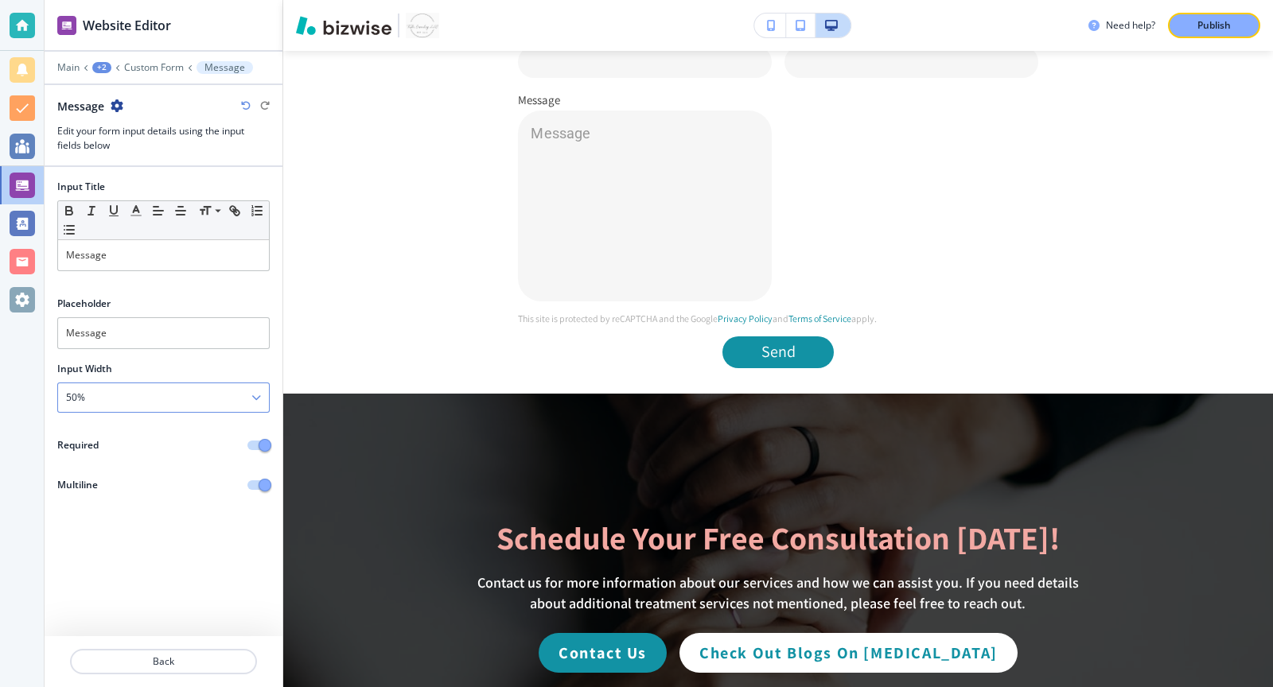
click at [191, 391] on div "50%" at bounding box center [163, 397] width 211 height 29
click at [130, 500] on h4 "100%" at bounding box center [163, 507] width 195 height 14
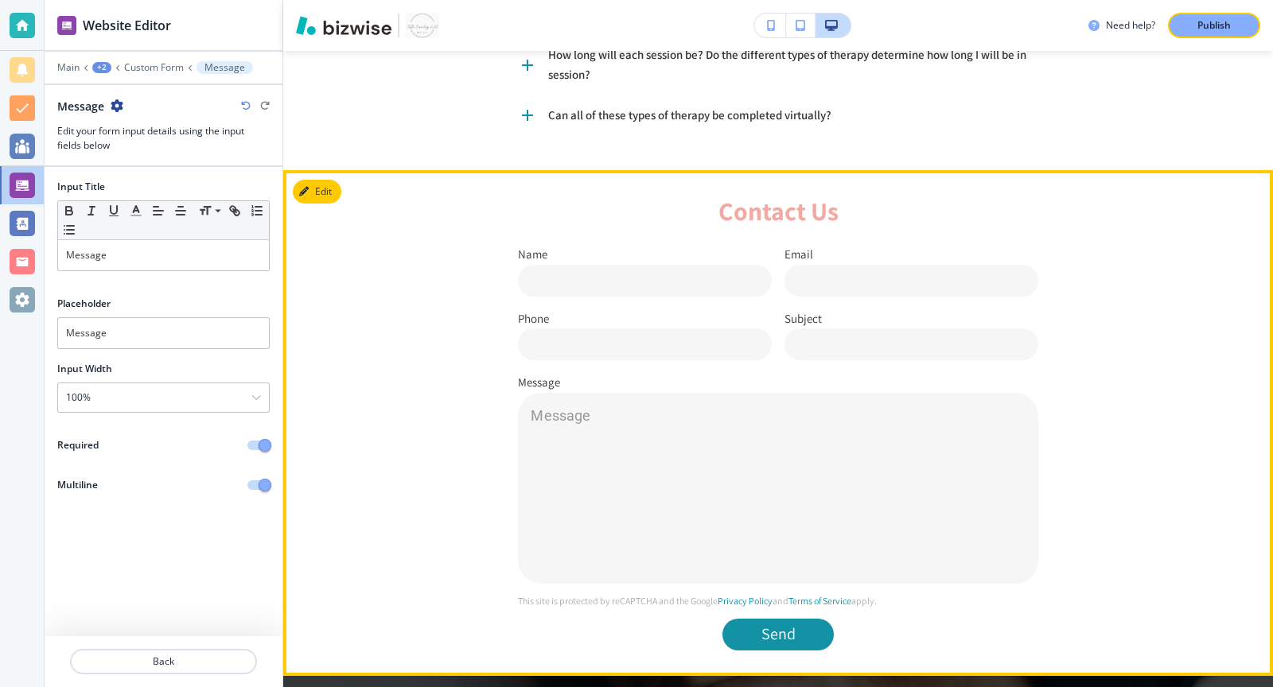
scroll to position [2459, 0]
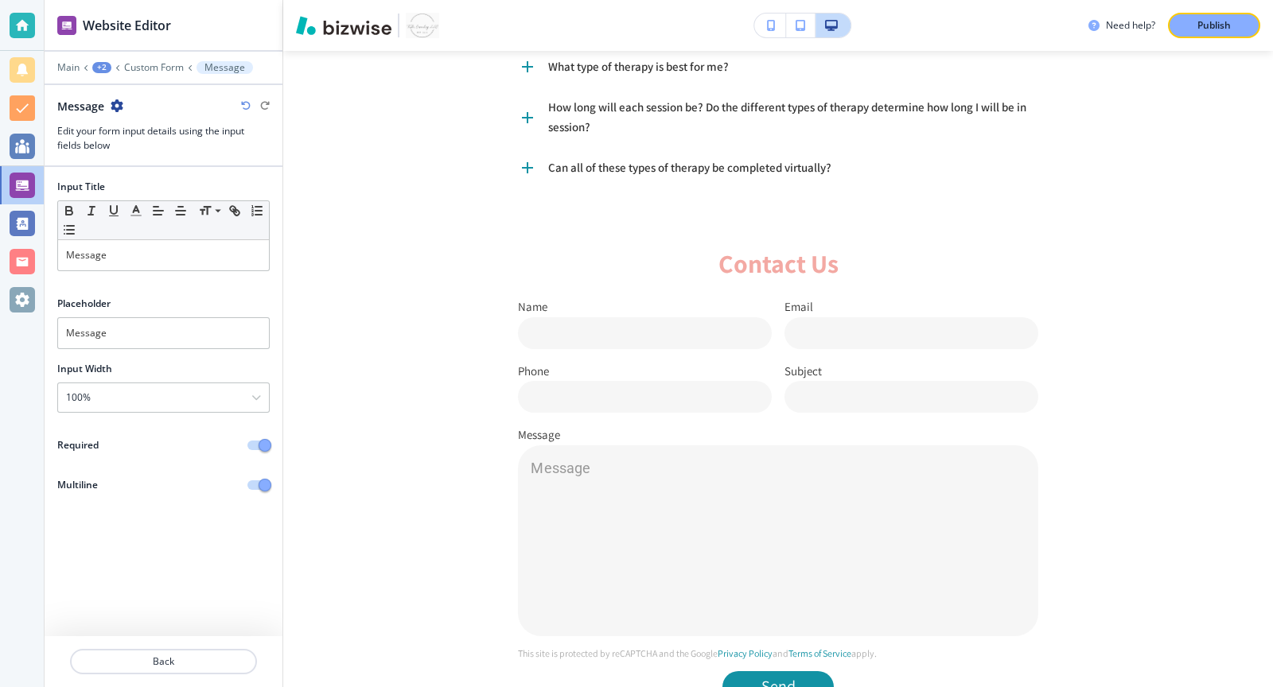
click at [144, 679] on div at bounding box center [164, 681] width 238 height 13
click at [144, 667] on p "Back" at bounding box center [164, 662] width 184 height 14
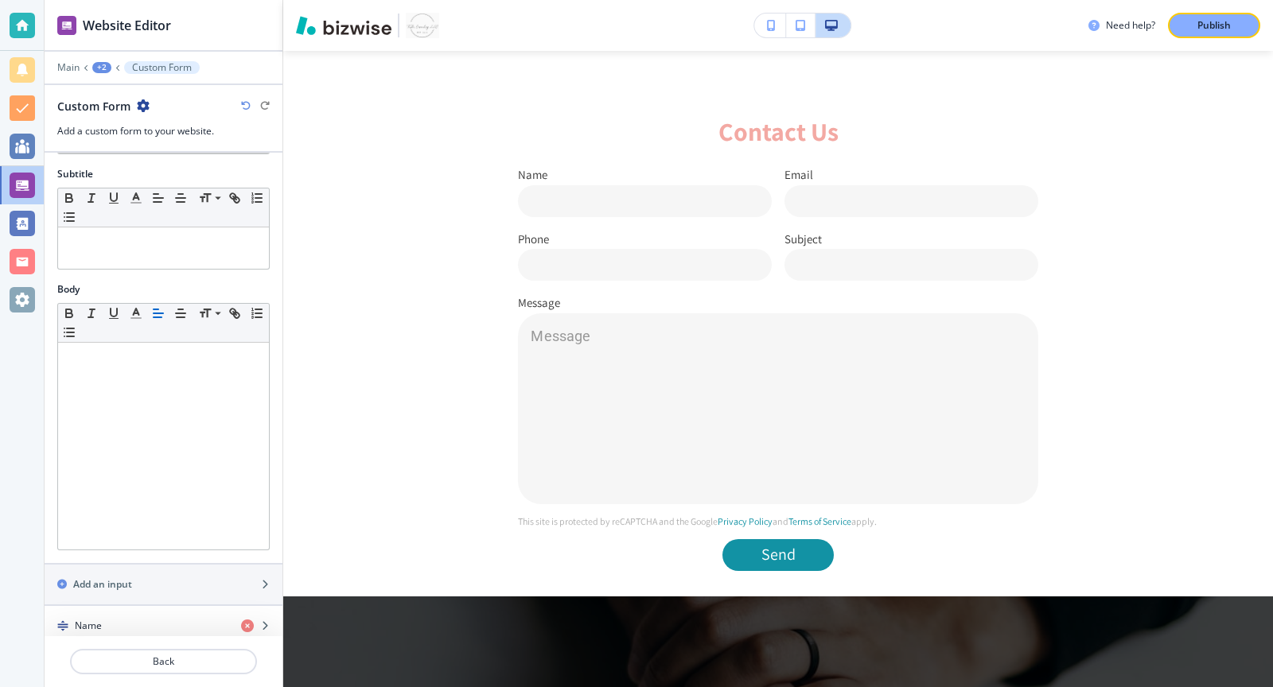
scroll to position [469, 0]
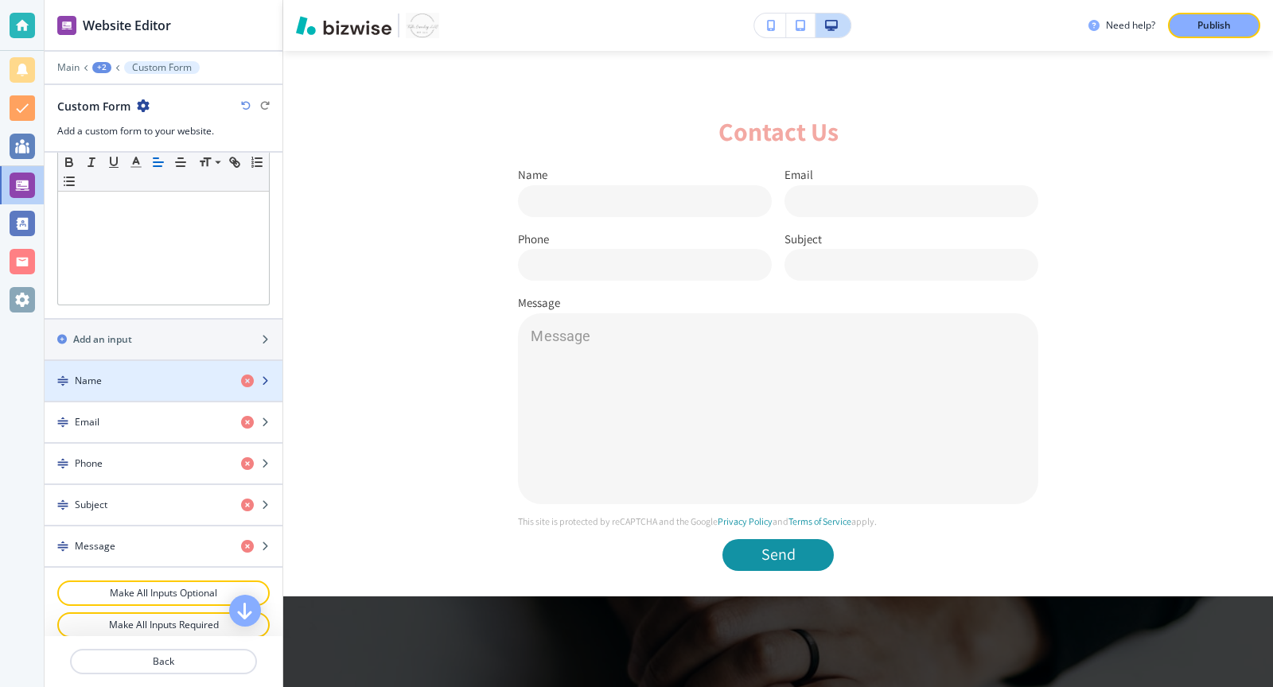
click at [164, 374] on div "Name" at bounding box center [137, 381] width 184 height 14
click at [269, 376] on icon "button" at bounding box center [265, 381] width 10 height 10
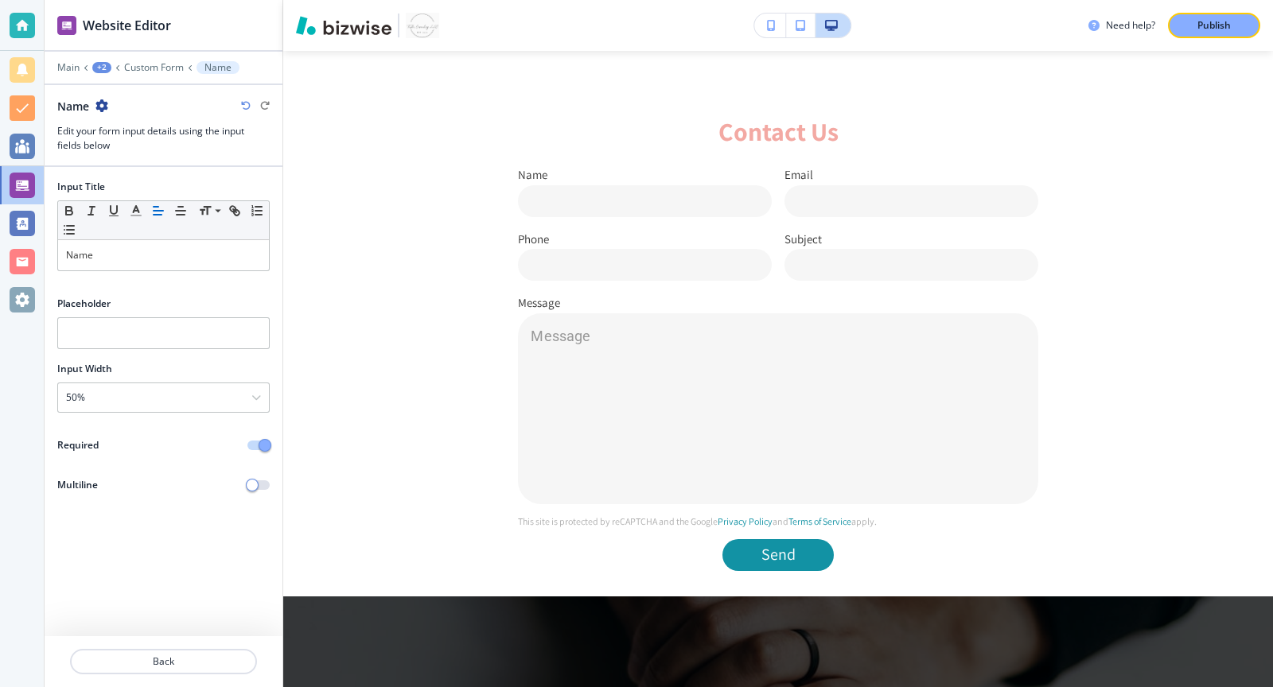
scroll to position [2666, 0]
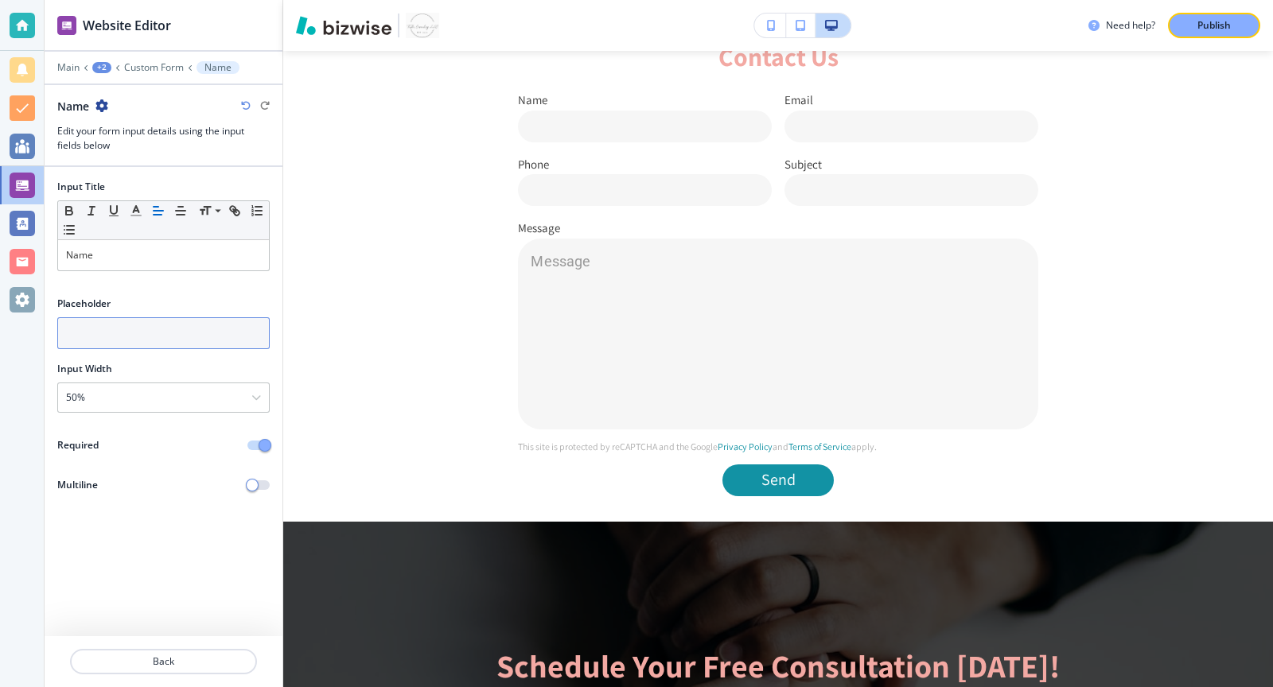
click at [150, 337] on input "text" at bounding box center [163, 333] width 212 height 32
type input "Name"
click at [187, 670] on button "Back" at bounding box center [163, 661] width 187 height 25
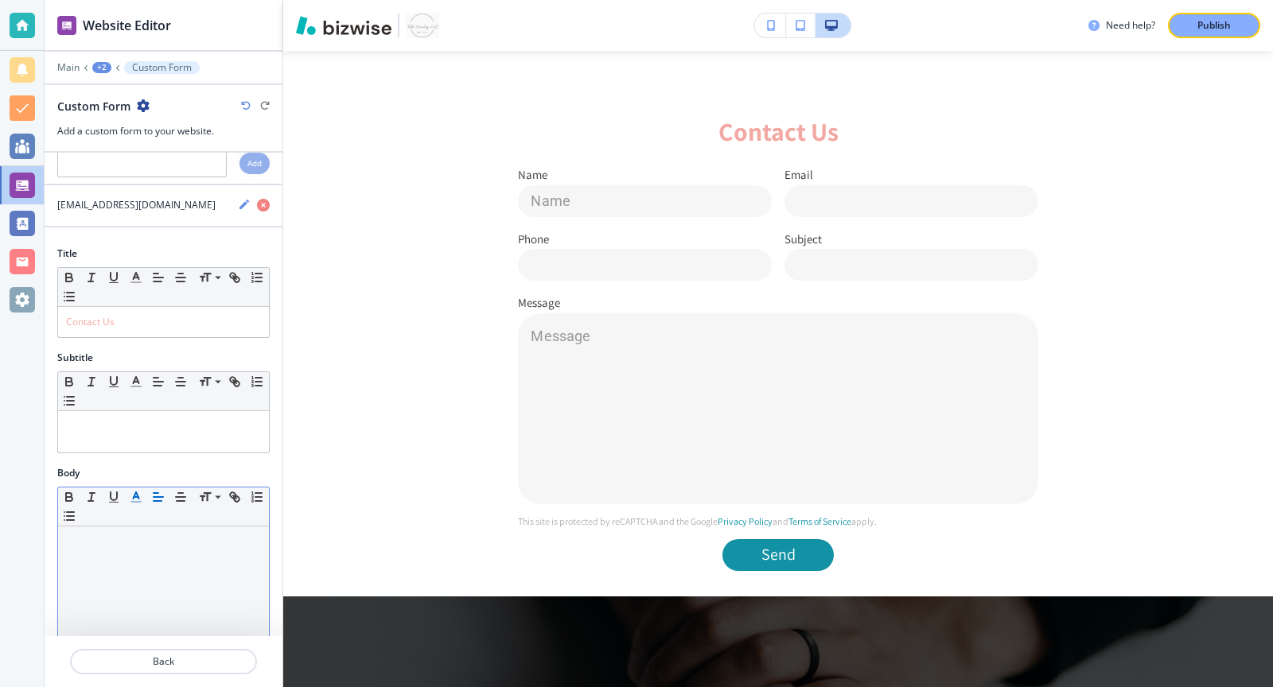
scroll to position [469, 0]
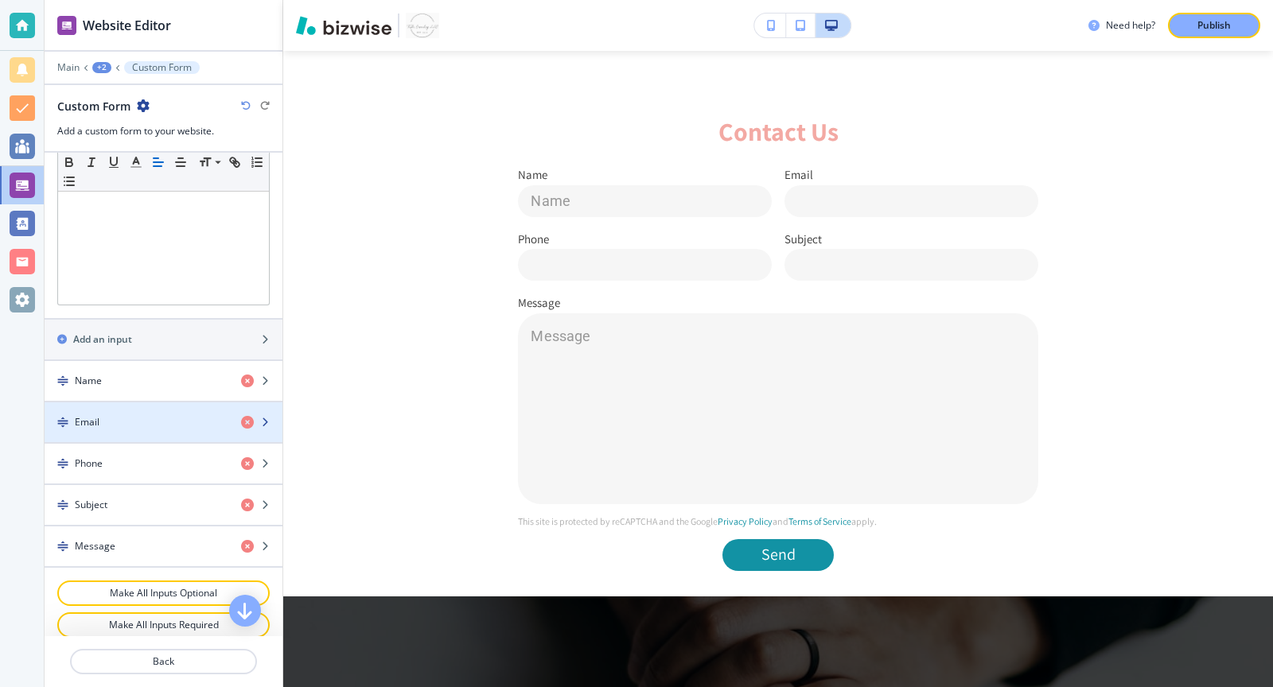
click at [142, 430] on div "button" at bounding box center [164, 436] width 238 height 13
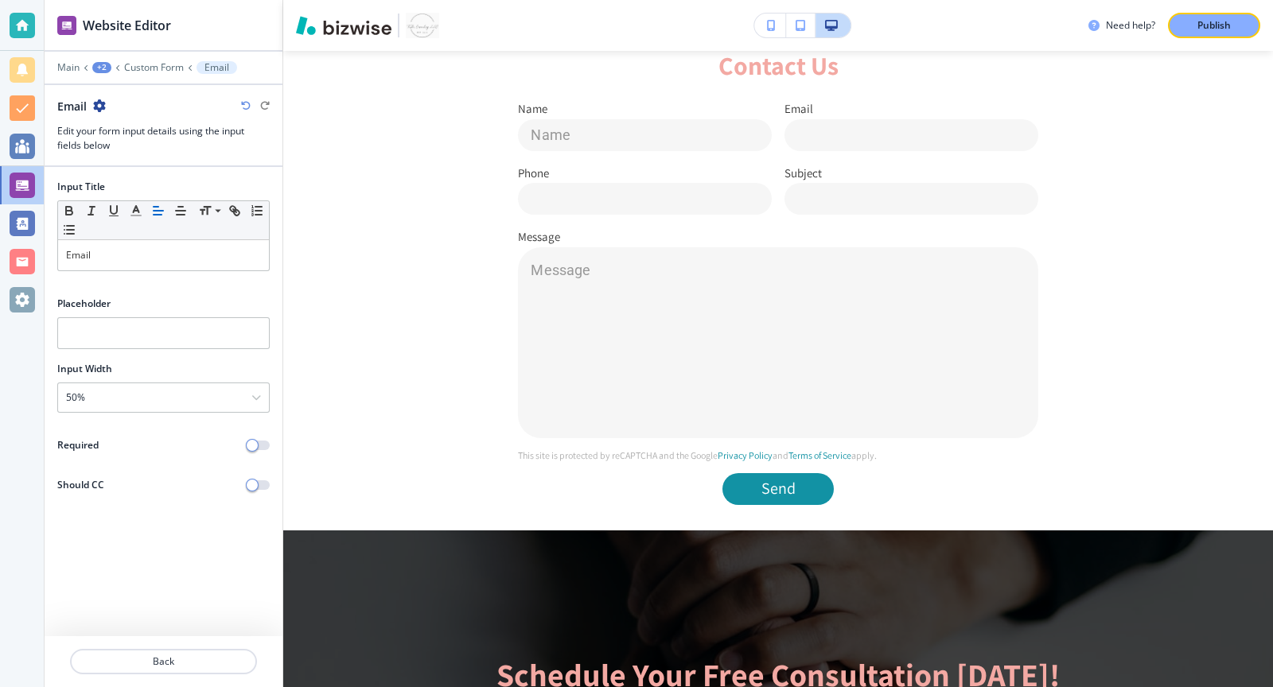
scroll to position [2666, 0]
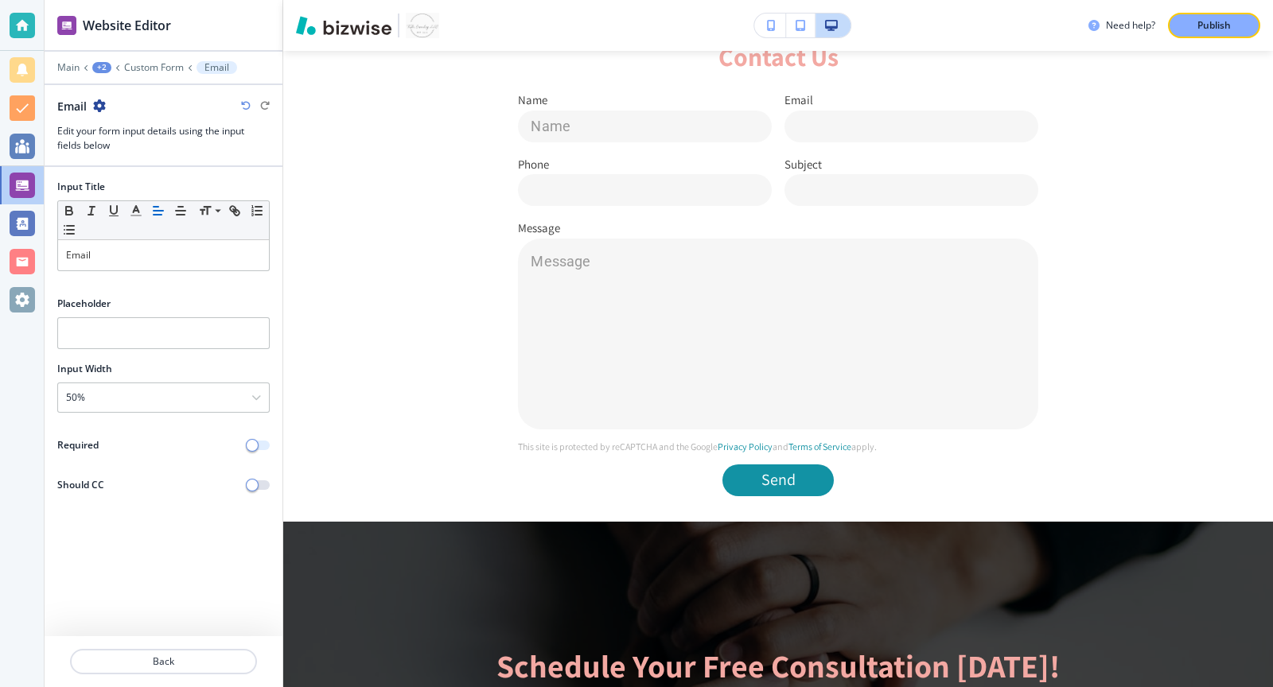
click at [255, 441] on span "button" at bounding box center [252, 445] width 13 height 13
click at [189, 337] on input "text" at bounding box center [163, 333] width 212 height 32
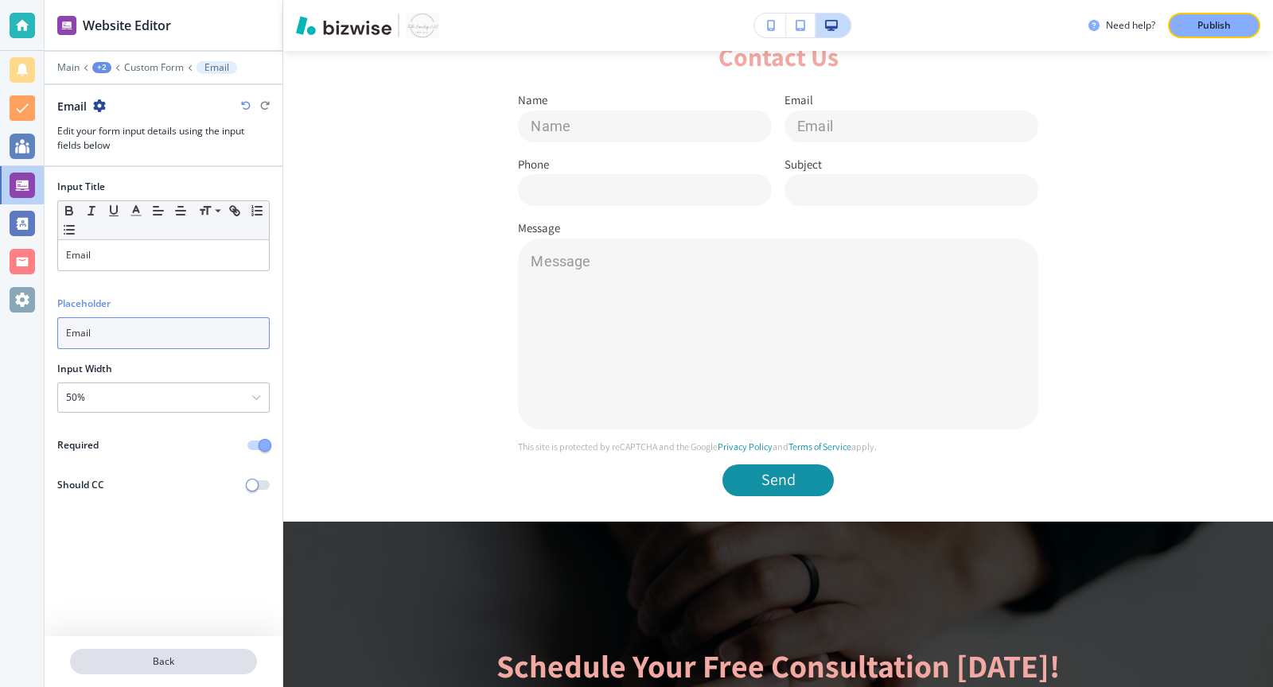
type input "Email"
click at [177, 656] on p "Back" at bounding box center [164, 662] width 184 height 14
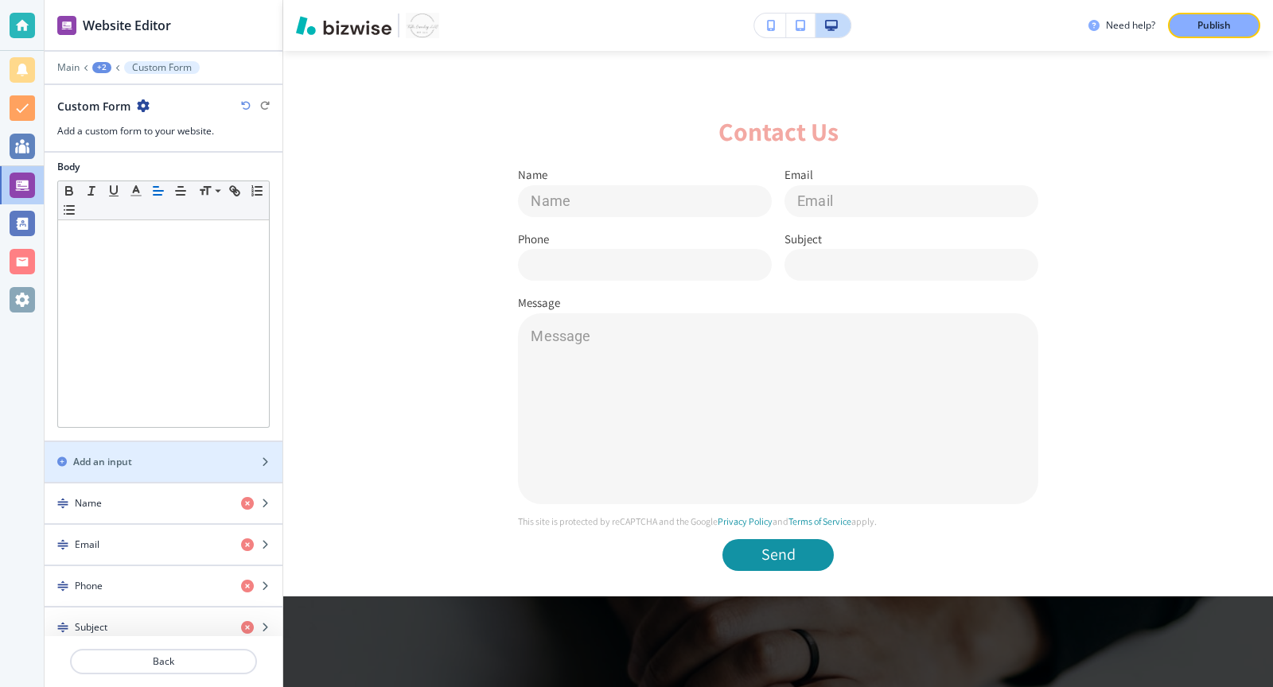
scroll to position [393, 0]
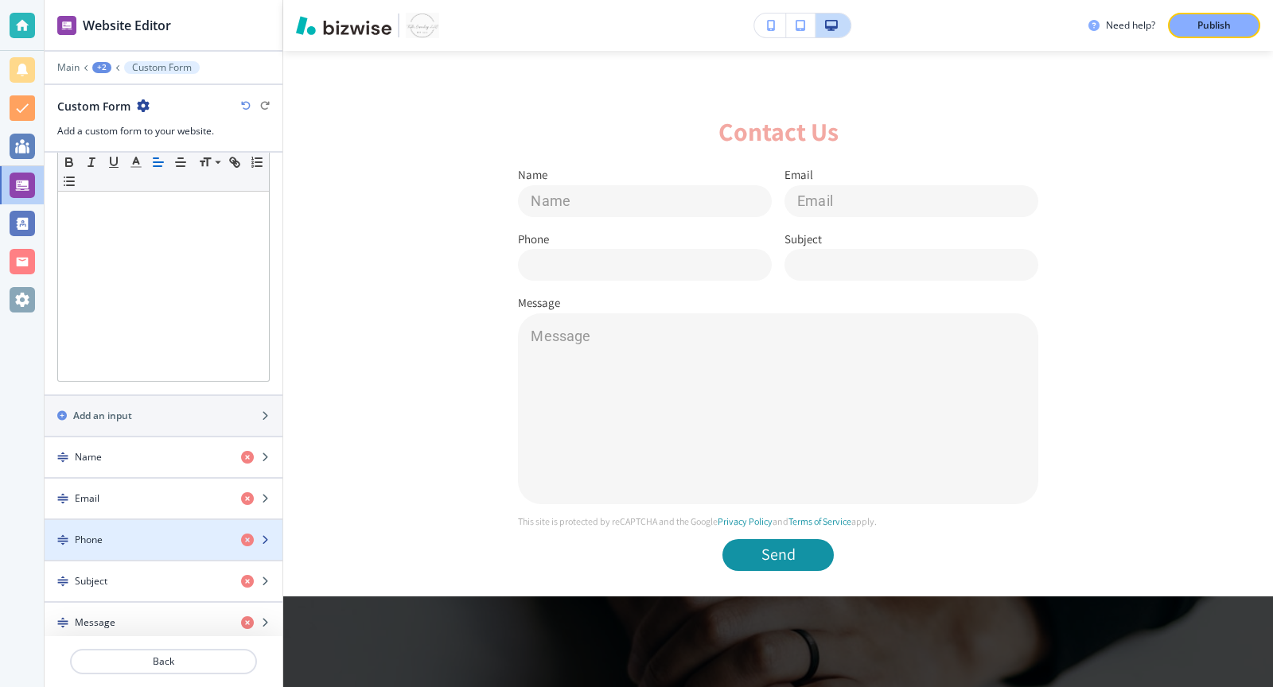
click at [126, 533] on div "Phone" at bounding box center [137, 540] width 184 height 14
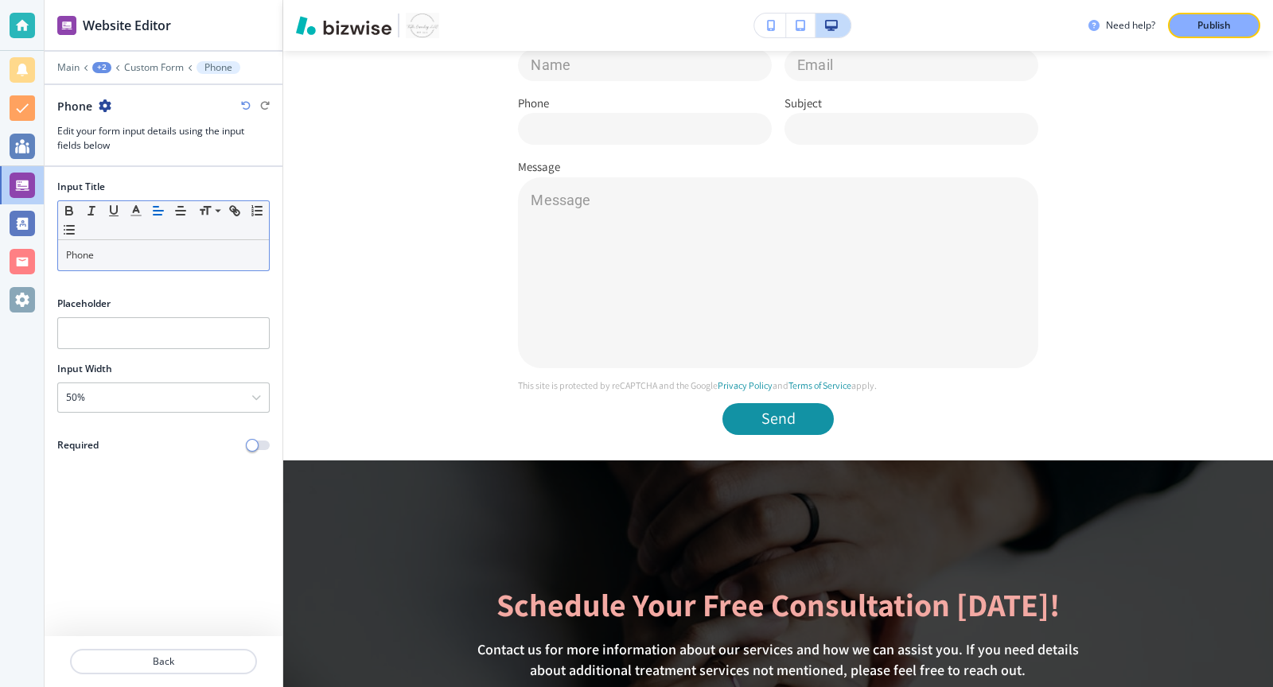
scroll to position [2730, 0]
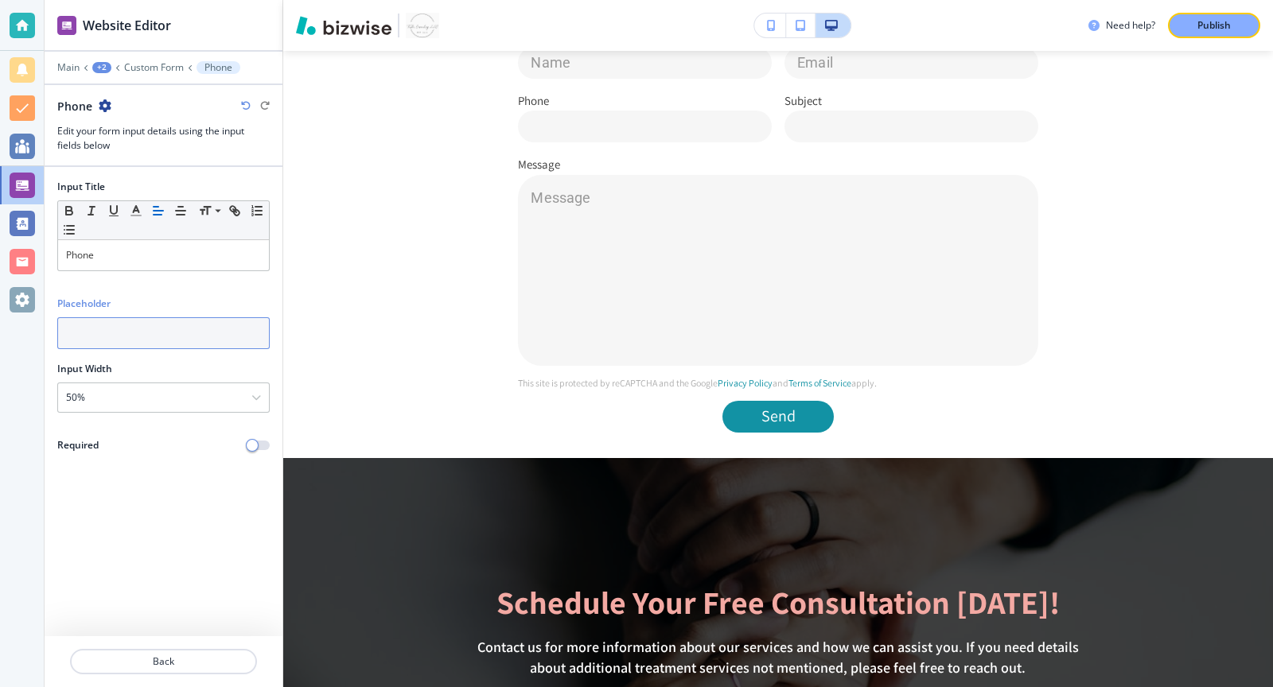
click at [184, 337] on input "text" at bounding box center [163, 333] width 212 height 32
type input "123-456-7890"
click at [253, 443] on span "button" at bounding box center [252, 445] width 13 height 13
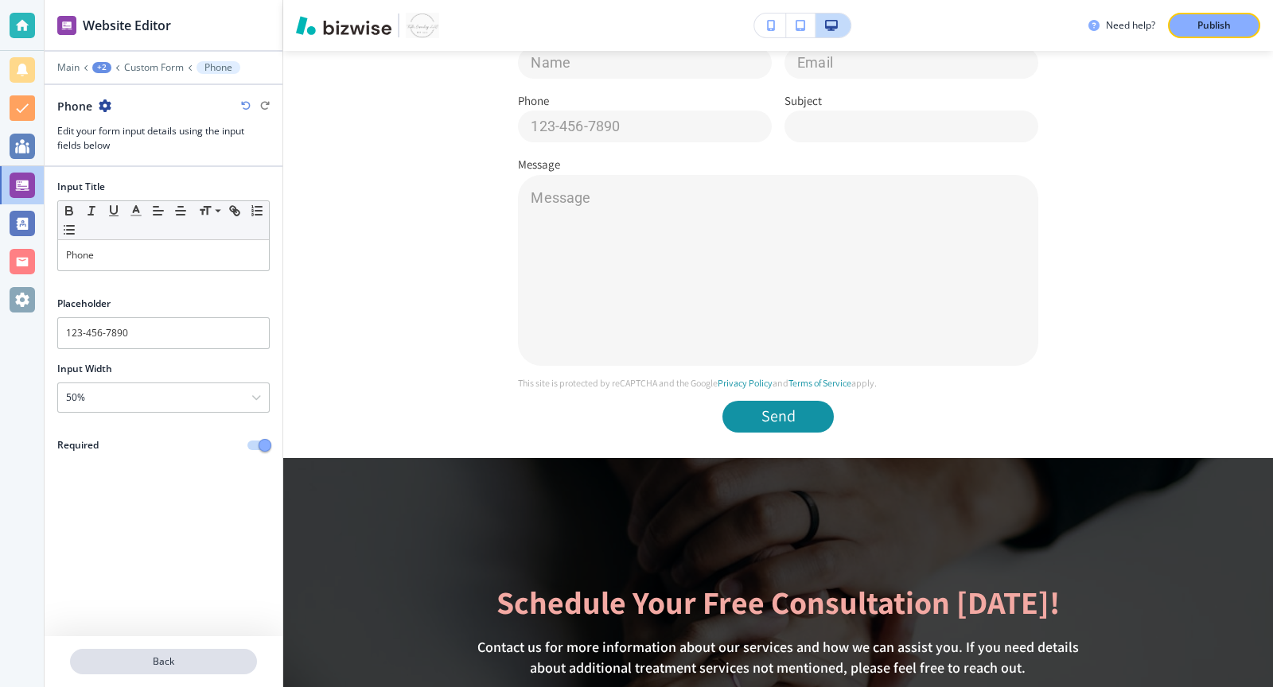
click at [162, 670] on button "Back" at bounding box center [163, 661] width 187 height 25
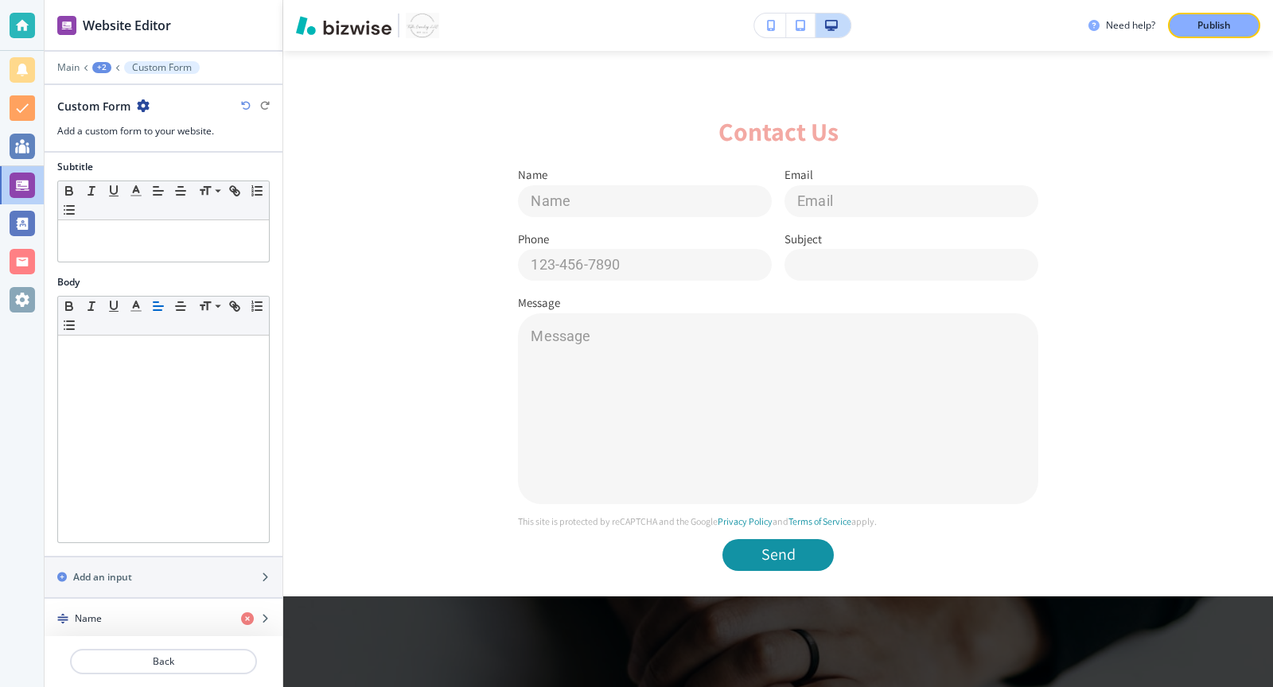
scroll to position [469, 0]
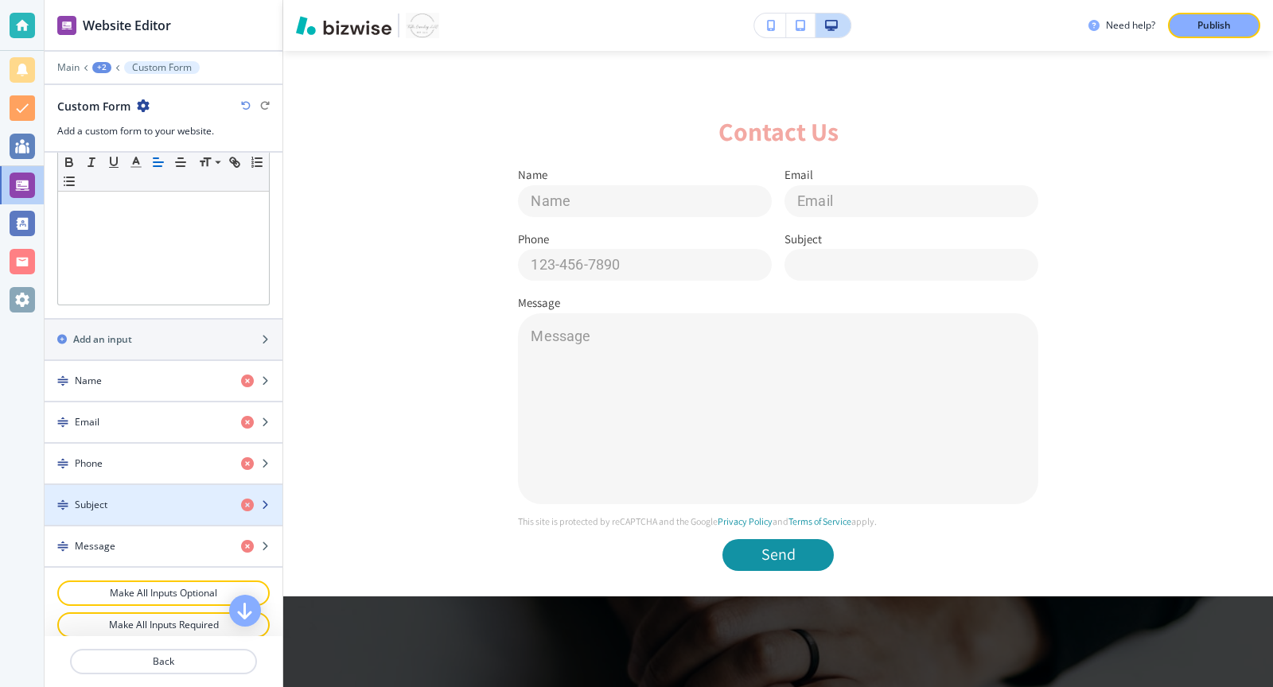
click at [145, 498] on div "Subject" at bounding box center [137, 505] width 184 height 14
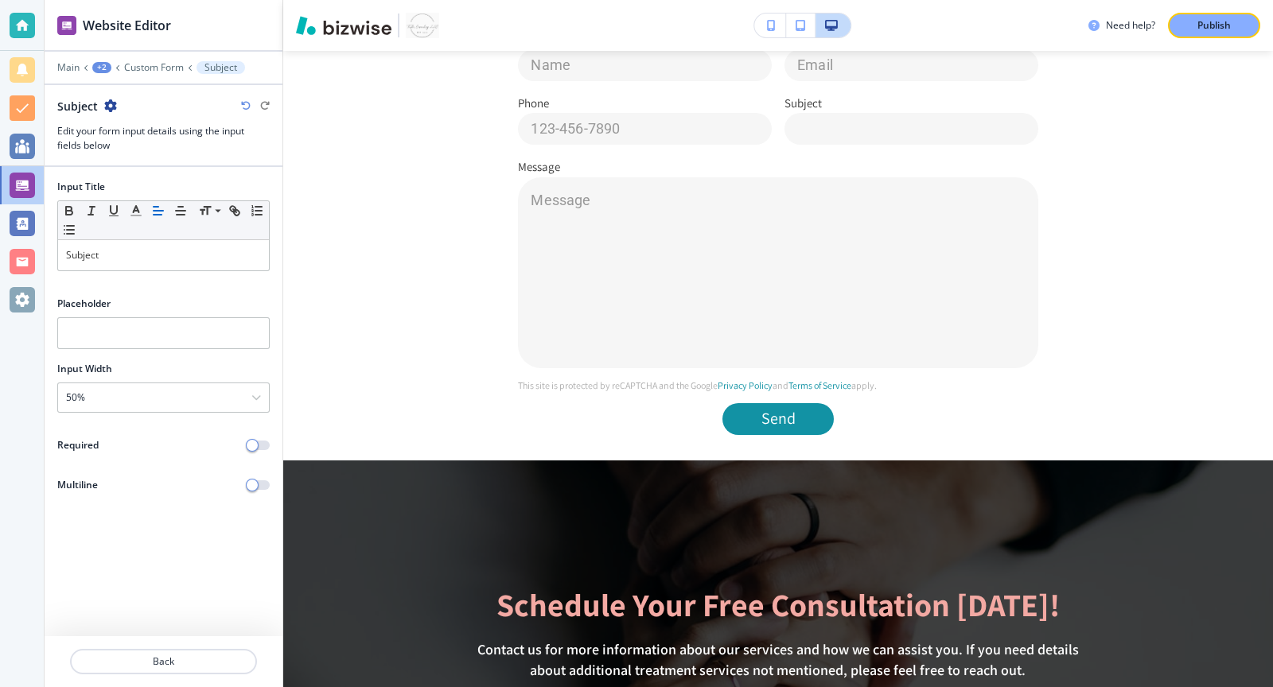
scroll to position [2730, 0]
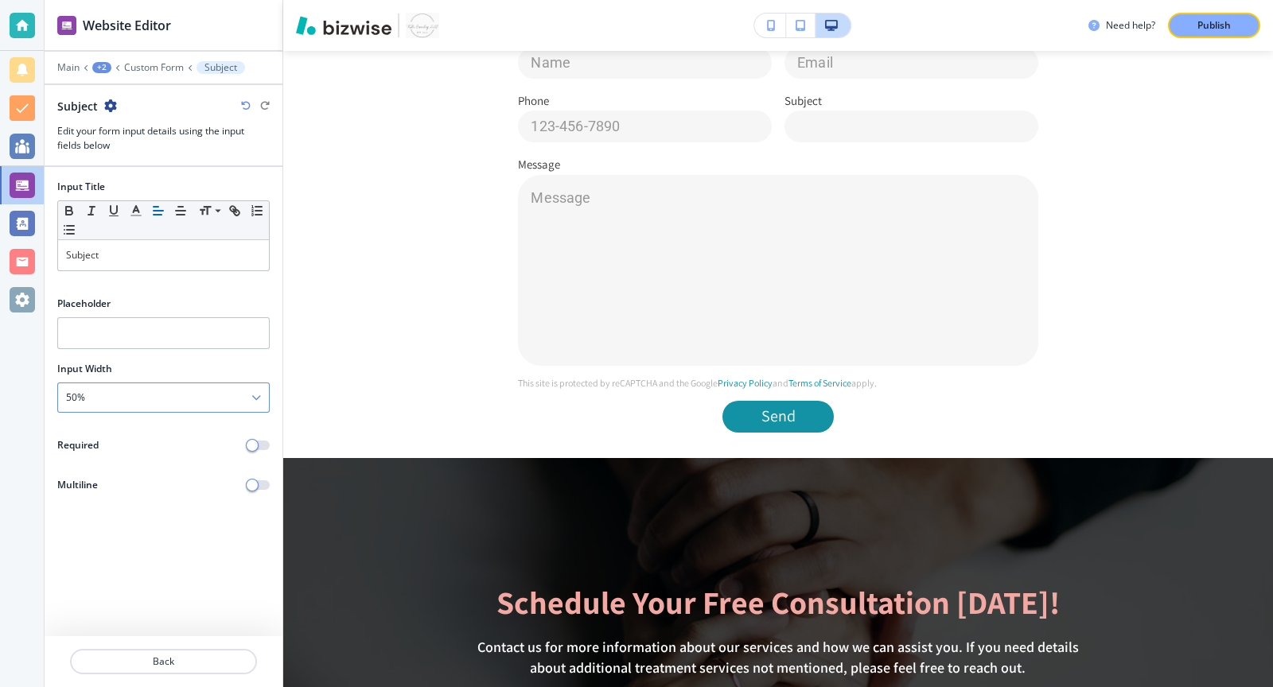
click at [221, 403] on div "50%" at bounding box center [163, 397] width 211 height 29
click at [111, 504] on h4 "100%" at bounding box center [163, 507] width 195 height 14
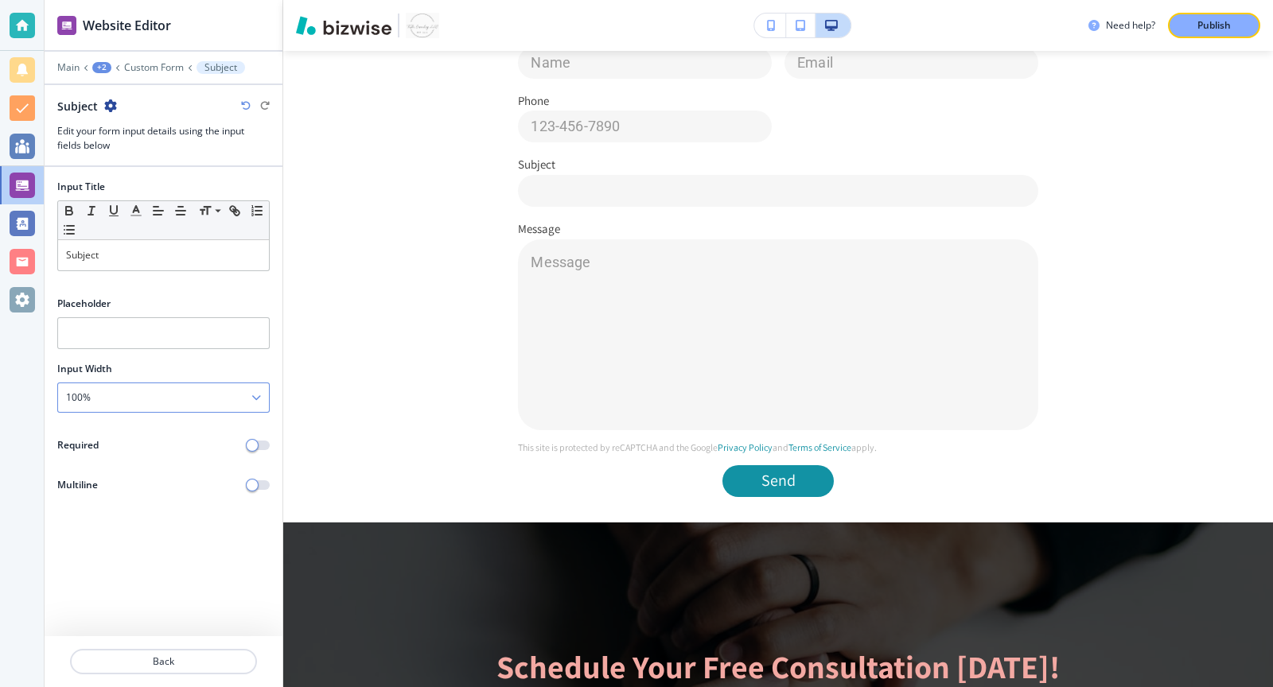
click at [243, 391] on div "100%" at bounding box center [163, 397] width 211 height 29
click at [152, 473] on h4 "50%" at bounding box center [163, 480] width 195 height 14
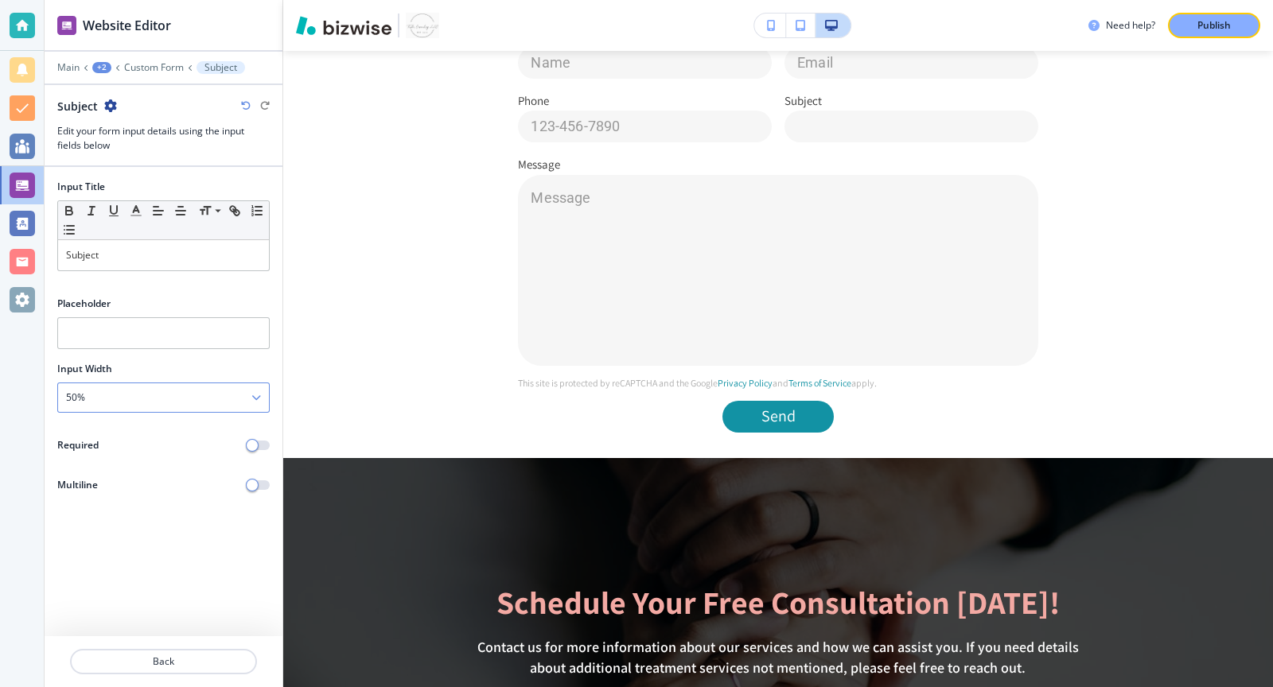
click at [183, 389] on div "50%" at bounding box center [163, 397] width 211 height 29
click at [146, 449] on h4 "33%" at bounding box center [163, 453] width 195 height 14
click at [150, 391] on div "33%" at bounding box center [163, 397] width 211 height 29
click at [103, 475] on h4 "50%" at bounding box center [163, 480] width 195 height 14
click at [115, 325] on input "text" at bounding box center [163, 333] width 212 height 32
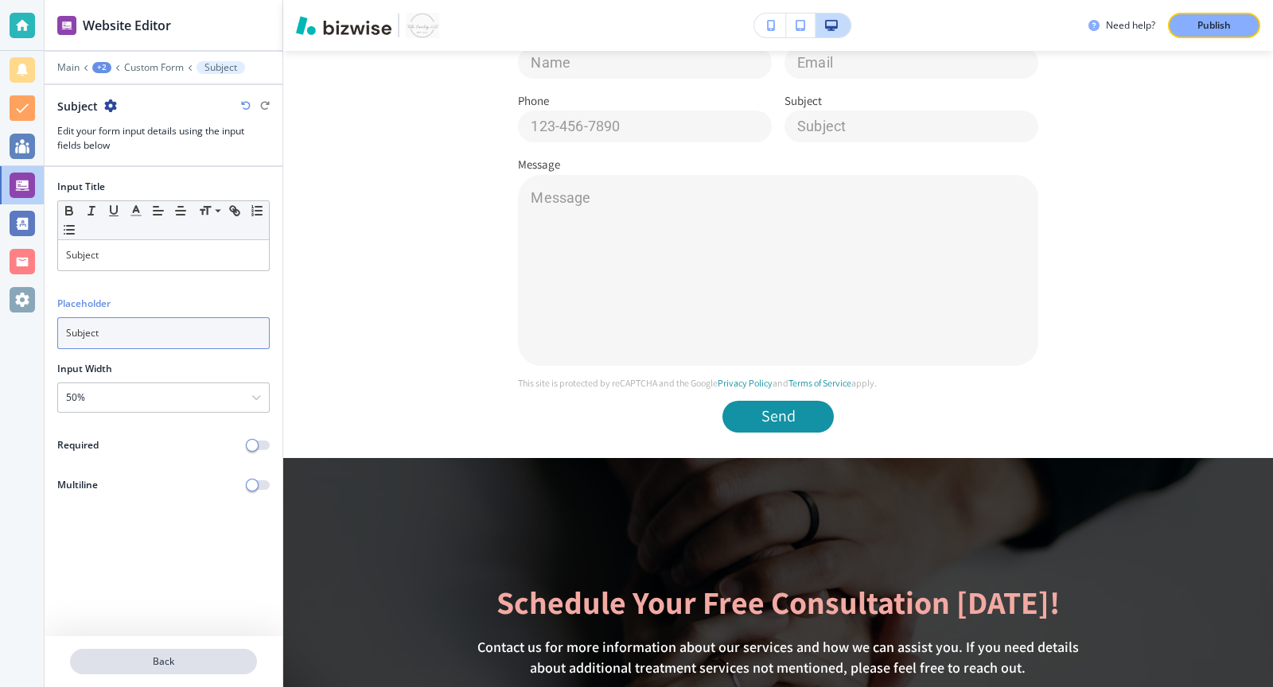
type input "Subject"
click at [134, 660] on p "Back" at bounding box center [164, 662] width 184 height 14
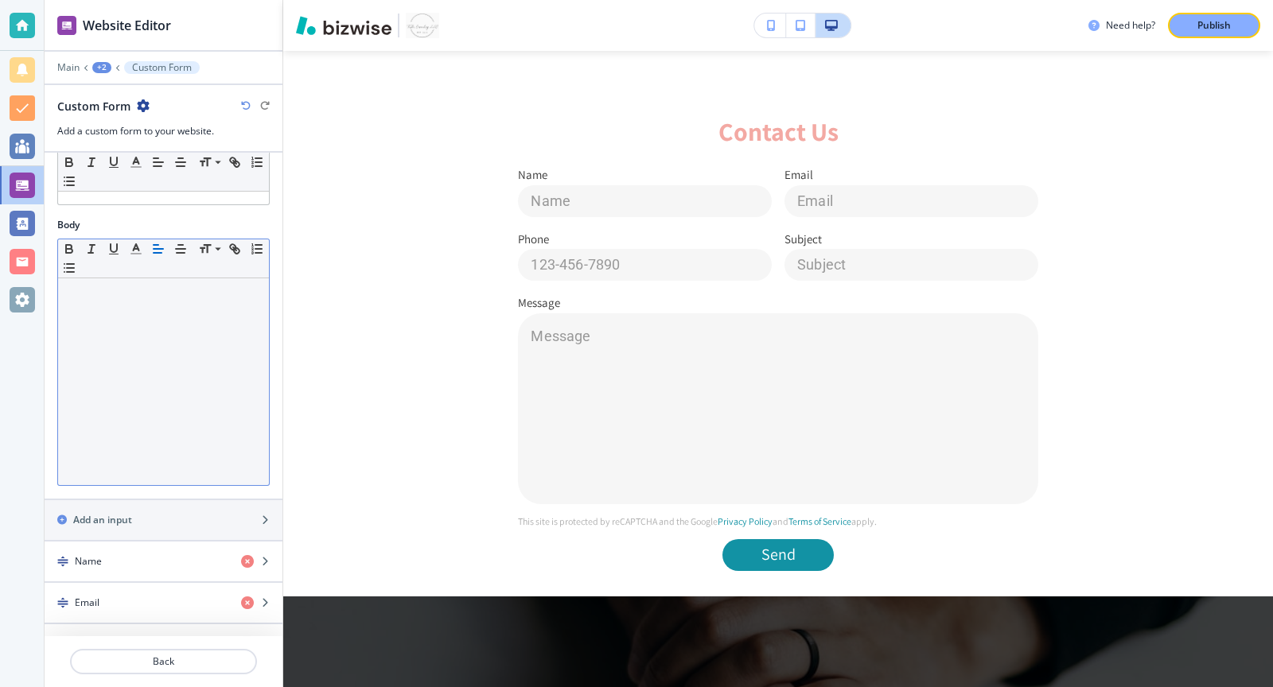
scroll to position [469, 0]
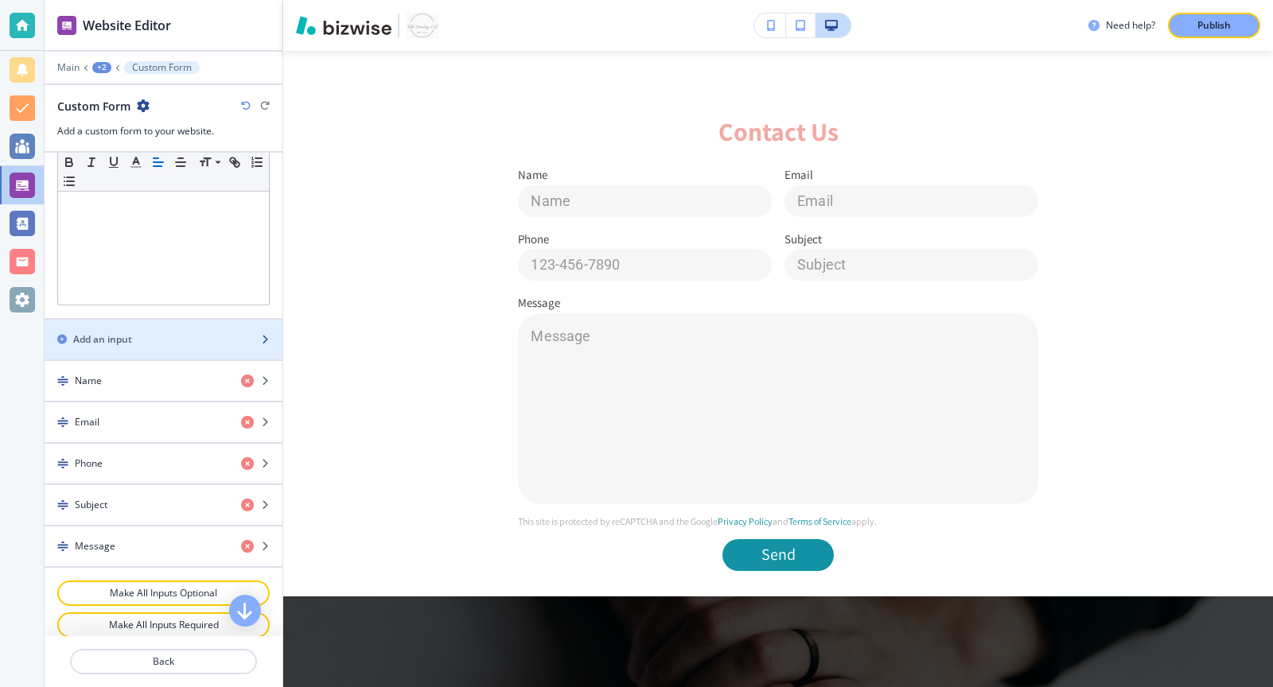
click at [165, 333] on div "Add an input" at bounding box center [146, 340] width 203 height 14
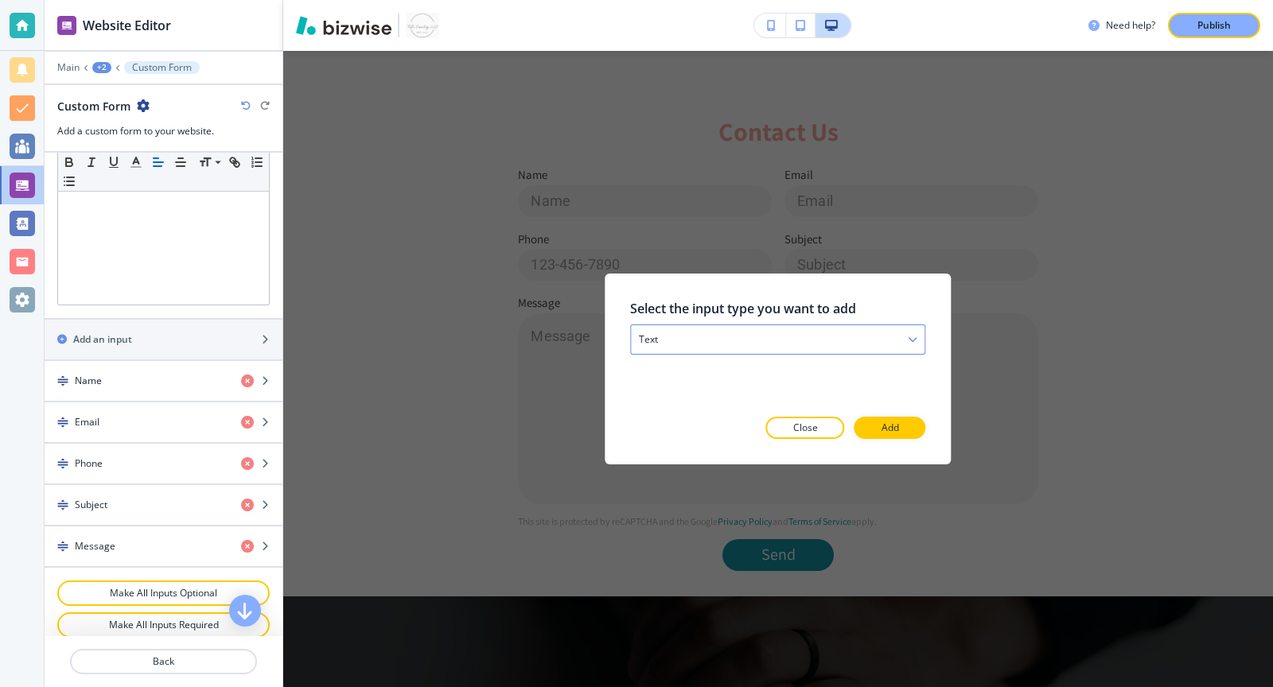
click at [800, 339] on div "text" at bounding box center [778, 339] width 294 height 29
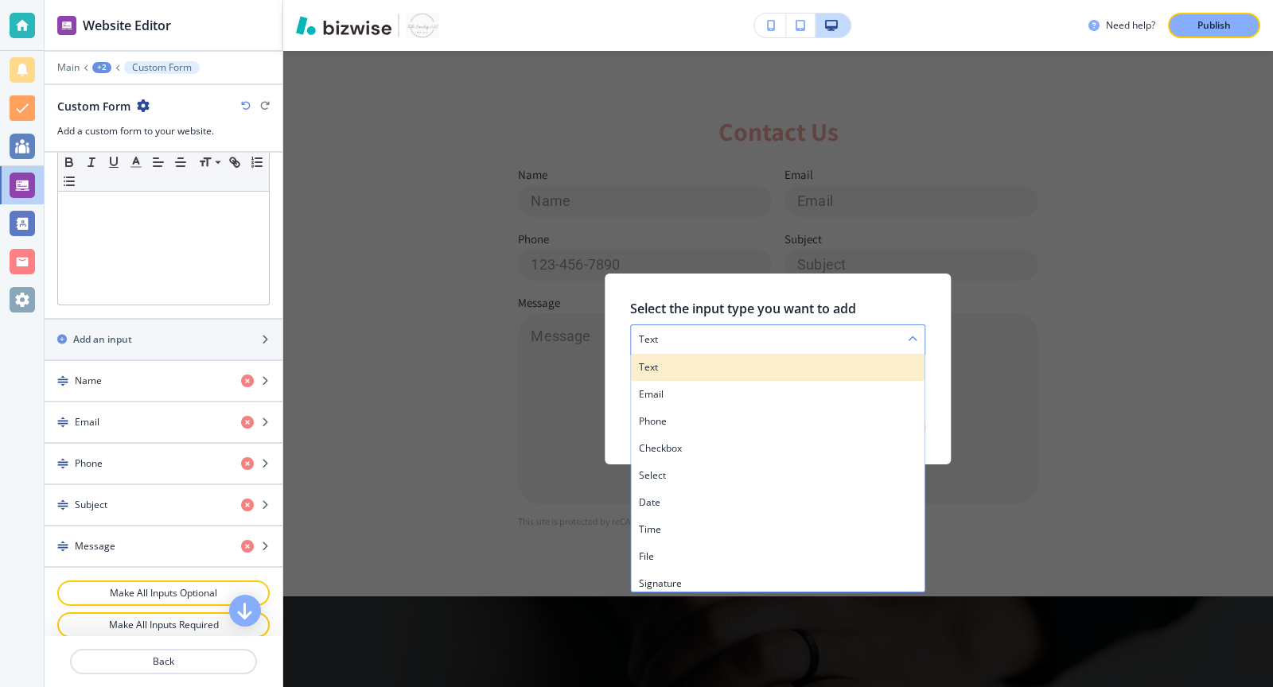
click at [740, 364] on h4 "text" at bounding box center [778, 367] width 278 height 14
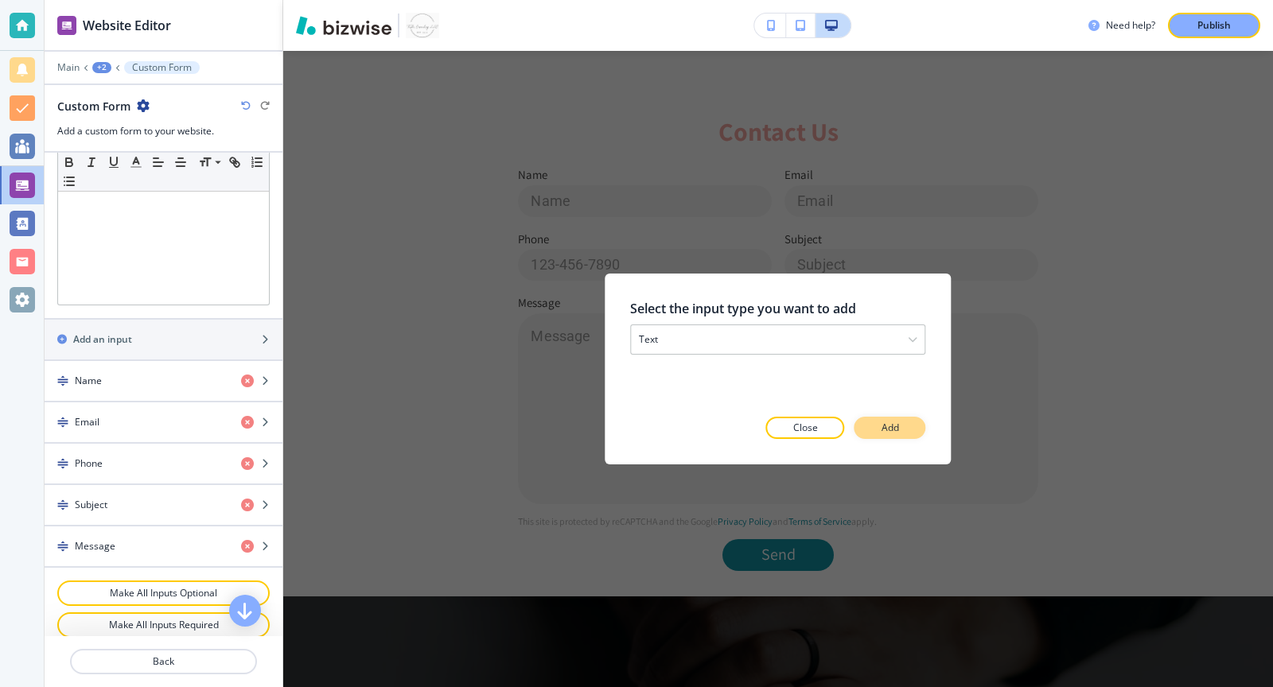
click at [917, 433] on button "Add" at bounding box center [890, 428] width 72 height 22
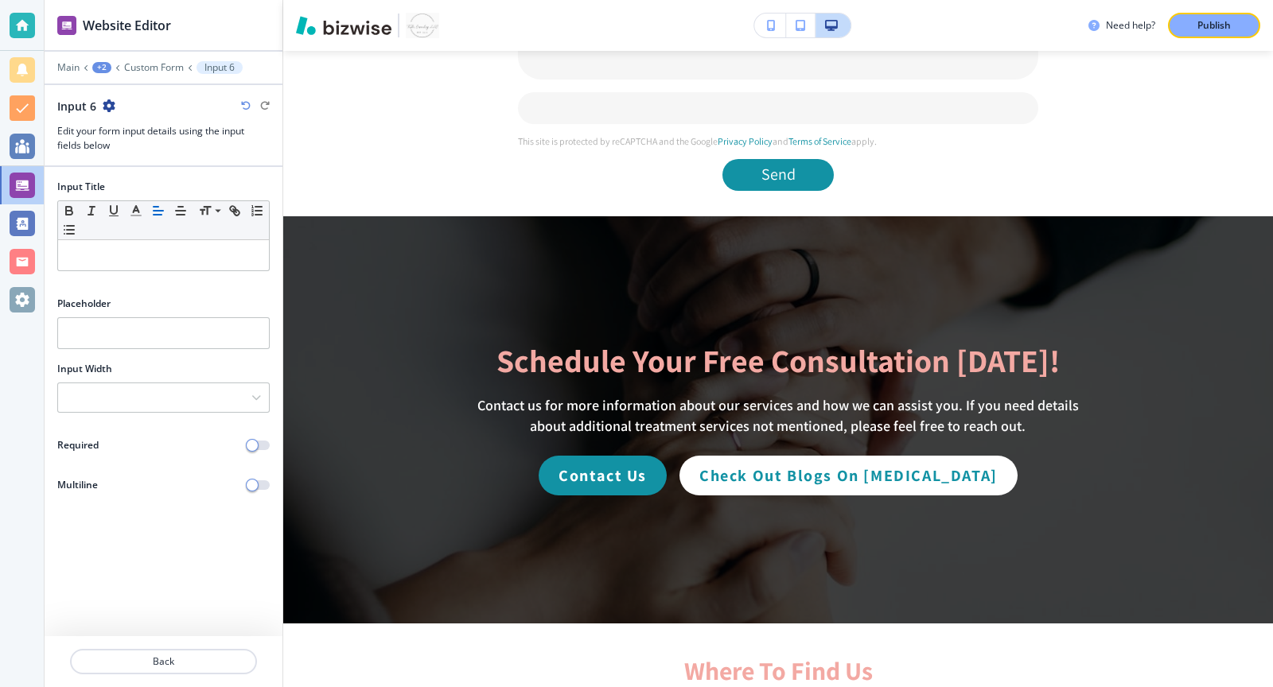
scroll to position [3017, 0]
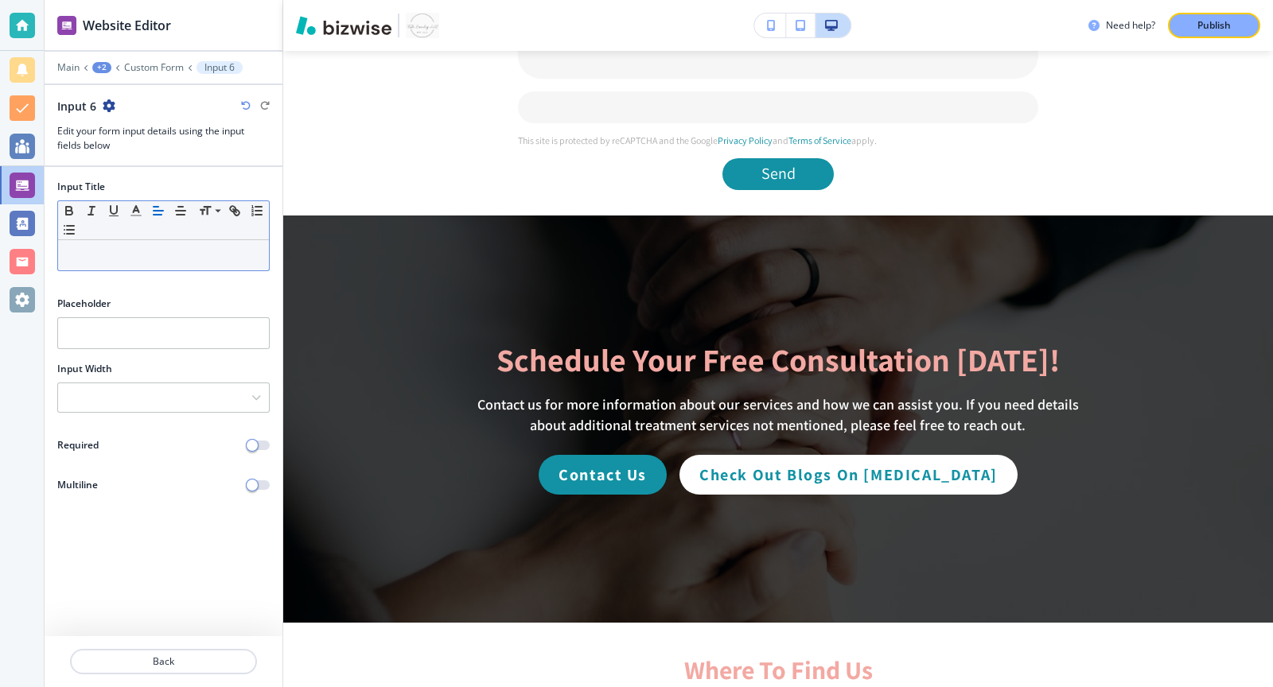
click at [174, 243] on div at bounding box center [163, 255] width 211 height 30
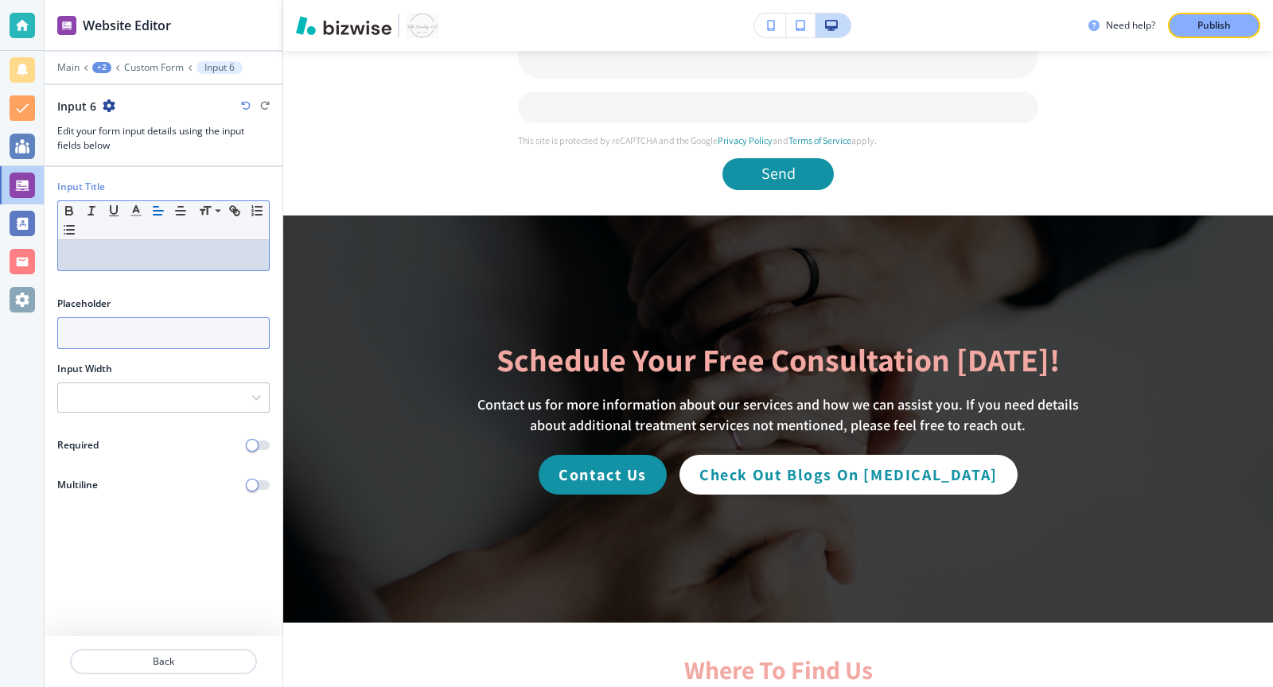
click at [176, 319] on input "text" at bounding box center [163, 333] width 212 height 32
paste input "Google, PsychologyToday, referral, etc."
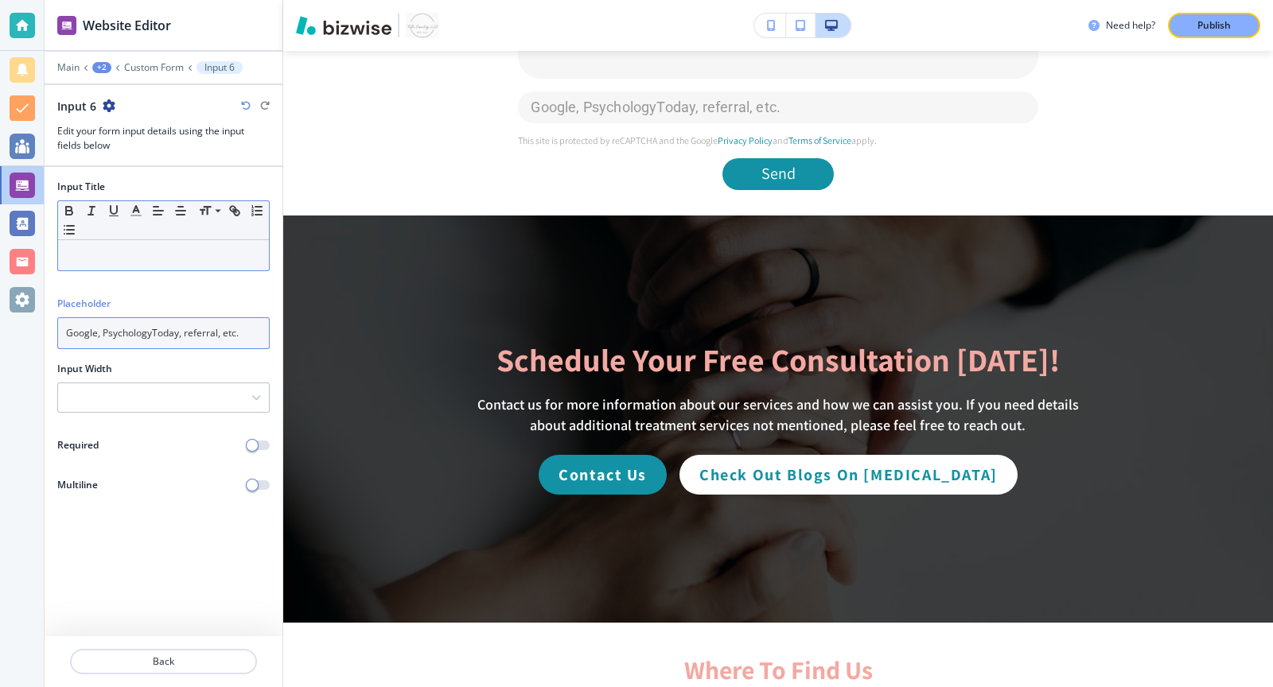
type input "Google, PsychologyToday, referral, etc."
click at [158, 249] on p at bounding box center [163, 255] width 195 height 14
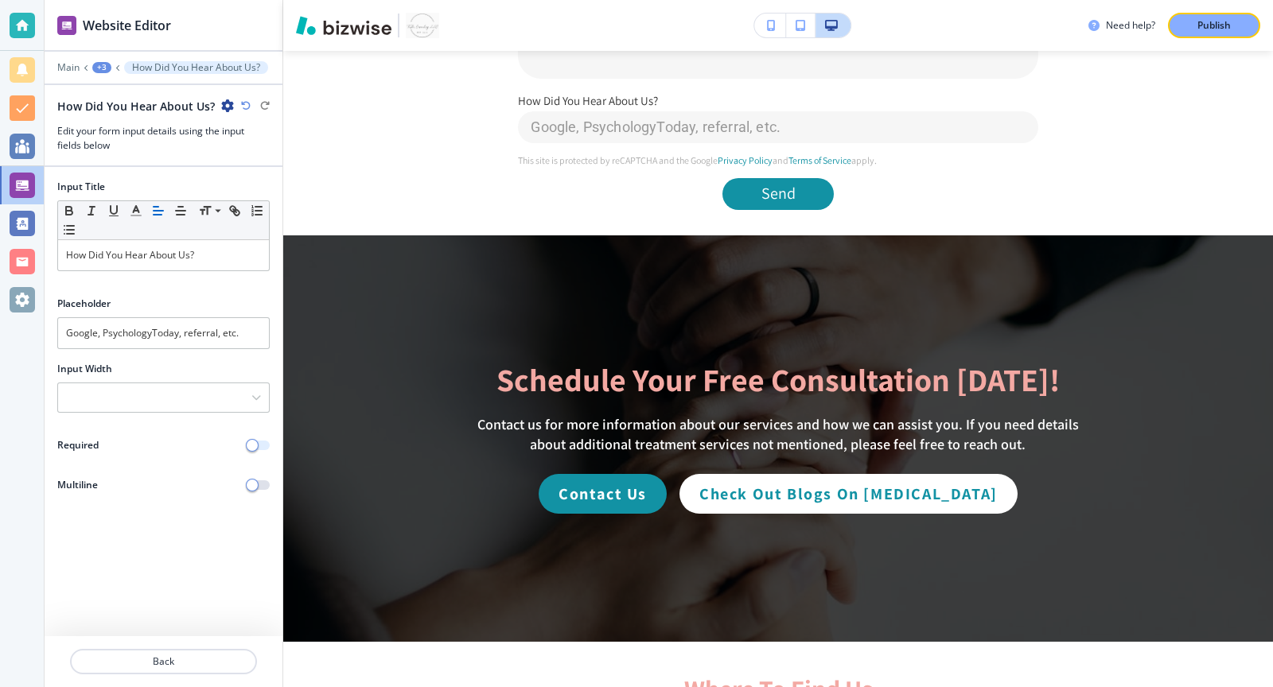
click at [261, 442] on button "button" at bounding box center [258, 446] width 22 height 10
click at [103, 68] on div "+3" at bounding box center [101, 67] width 19 height 11
click at [136, 142] on p "Custom Form" at bounding box center [143, 149] width 81 height 14
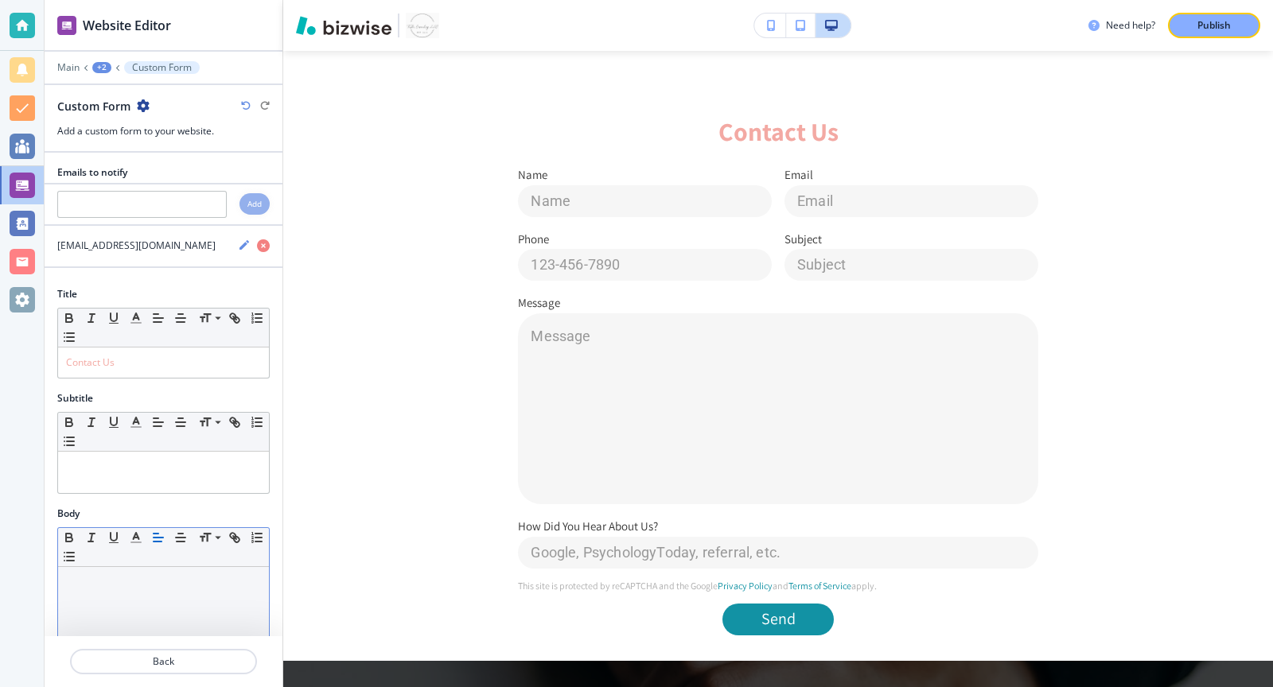
scroll to position [510, 0]
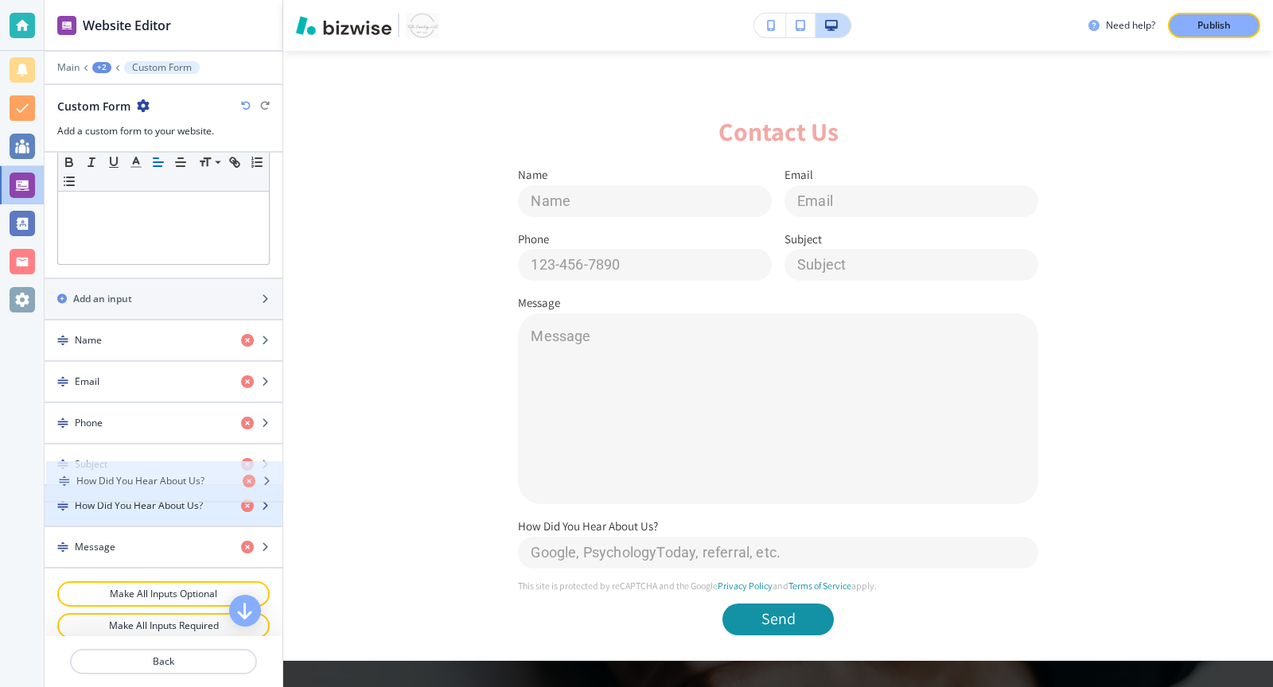
drag, startPoint x: 62, startPoint y: 539, endPoint x: 64, endPoint y: 488, distance: 51.7
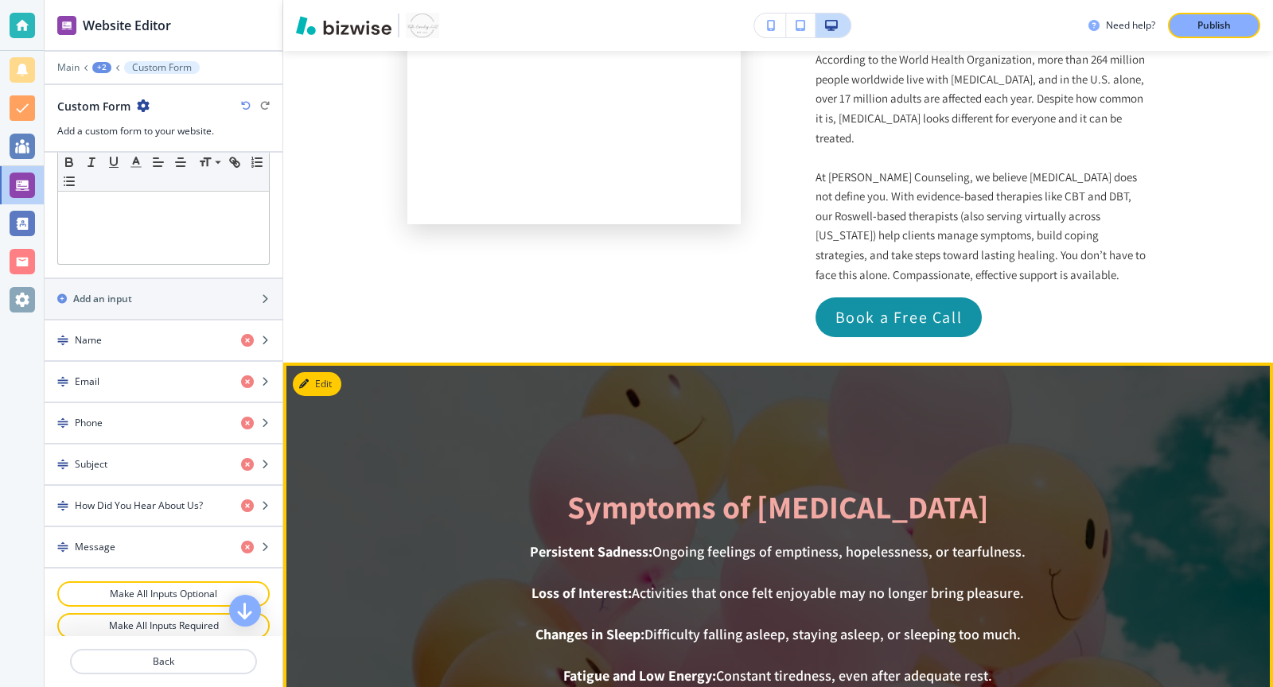
scroll to position [0, 0]
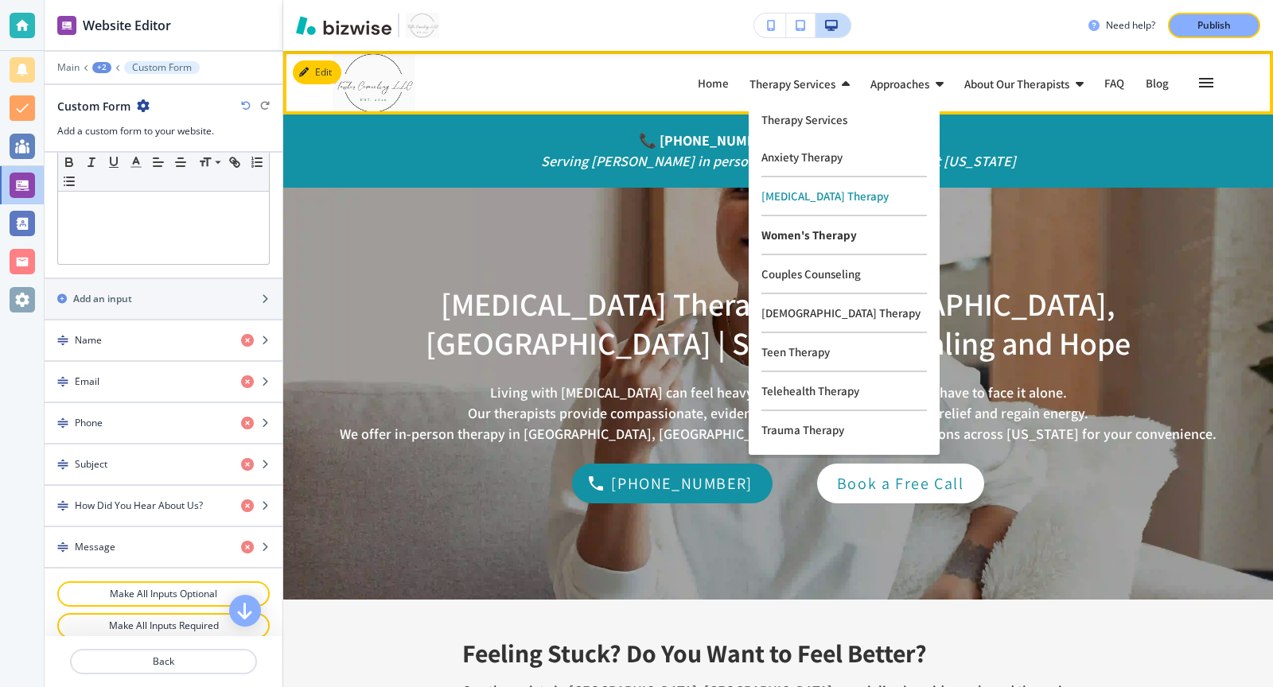
click at [784, 235] on p "Women's Therapy" at bounding box center [843, 235] width 165 height 39
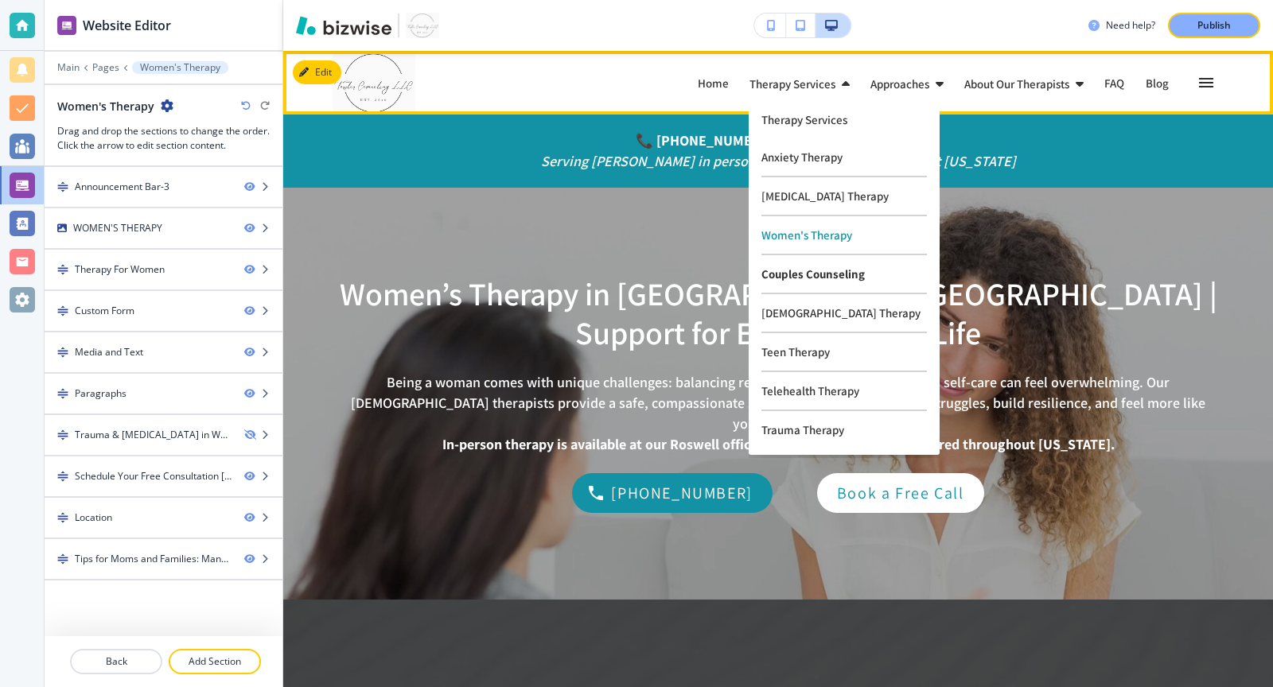
click at [779, 274] on p "Couples Counseling" at bounding box center [843, 274] width 165 height 39
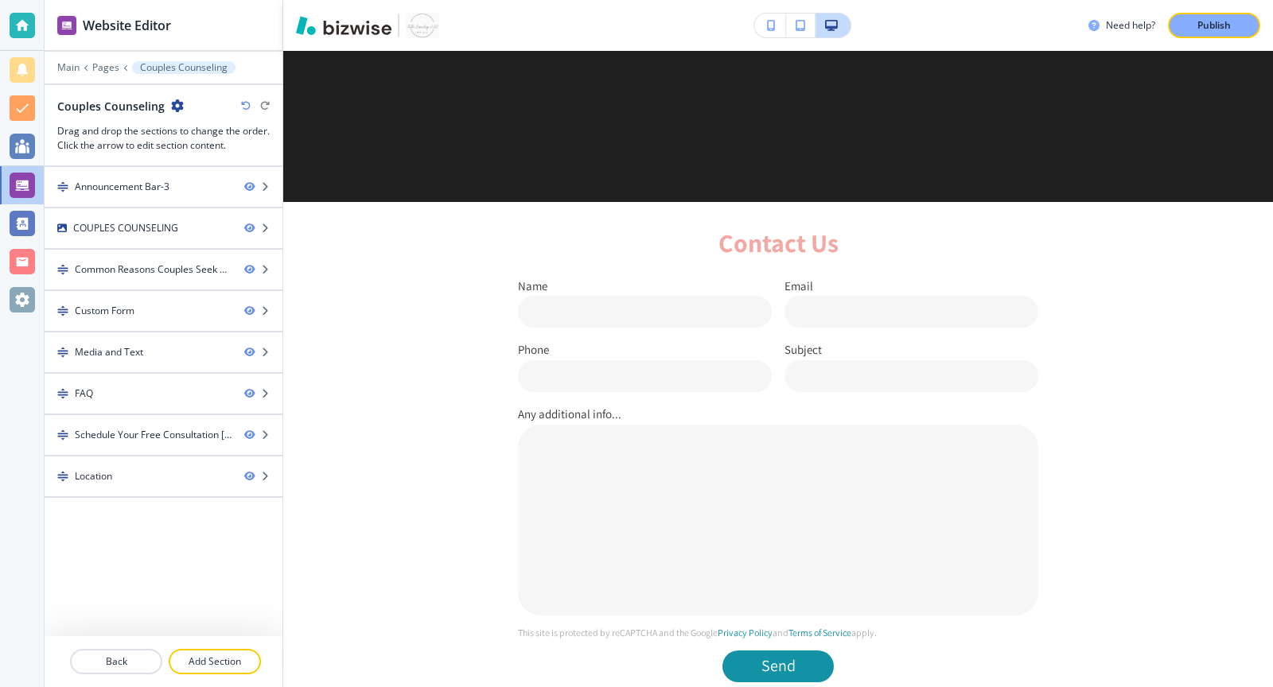
scroll to position [821, 0]
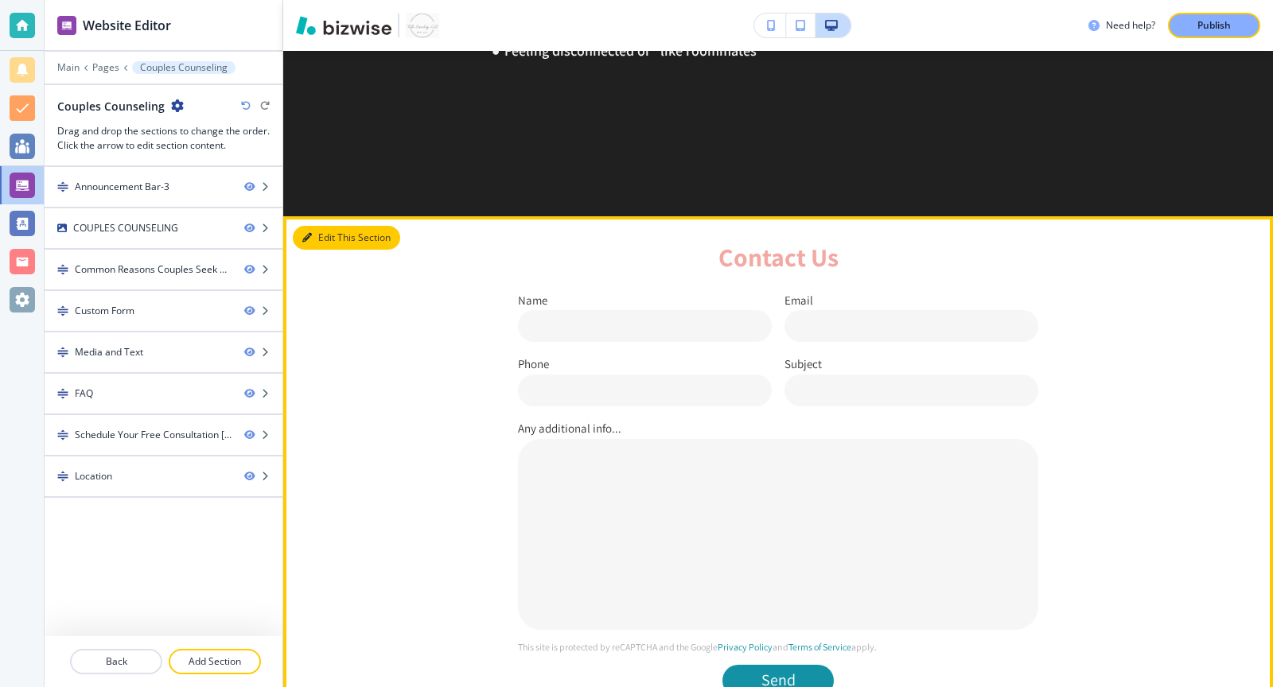
click at [324, 250] on button "Edit This Section" at bounding box center [346, 238] width 107 height 24
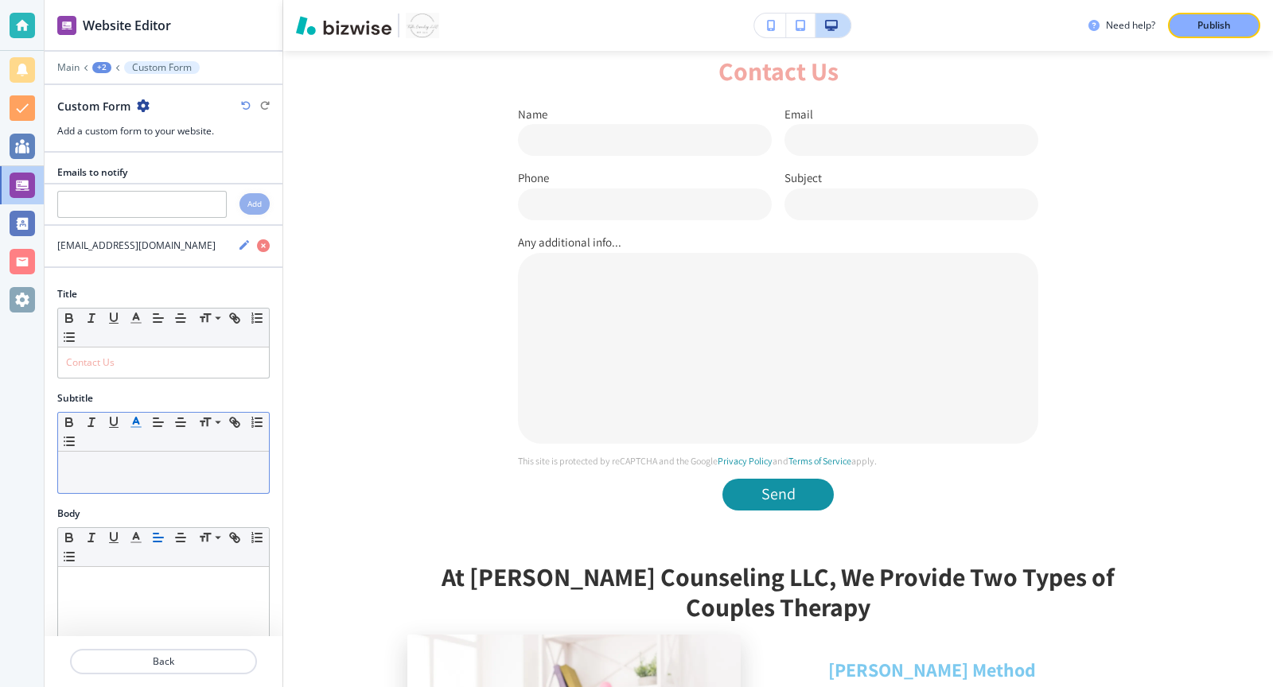
scroll to position [469, 0]
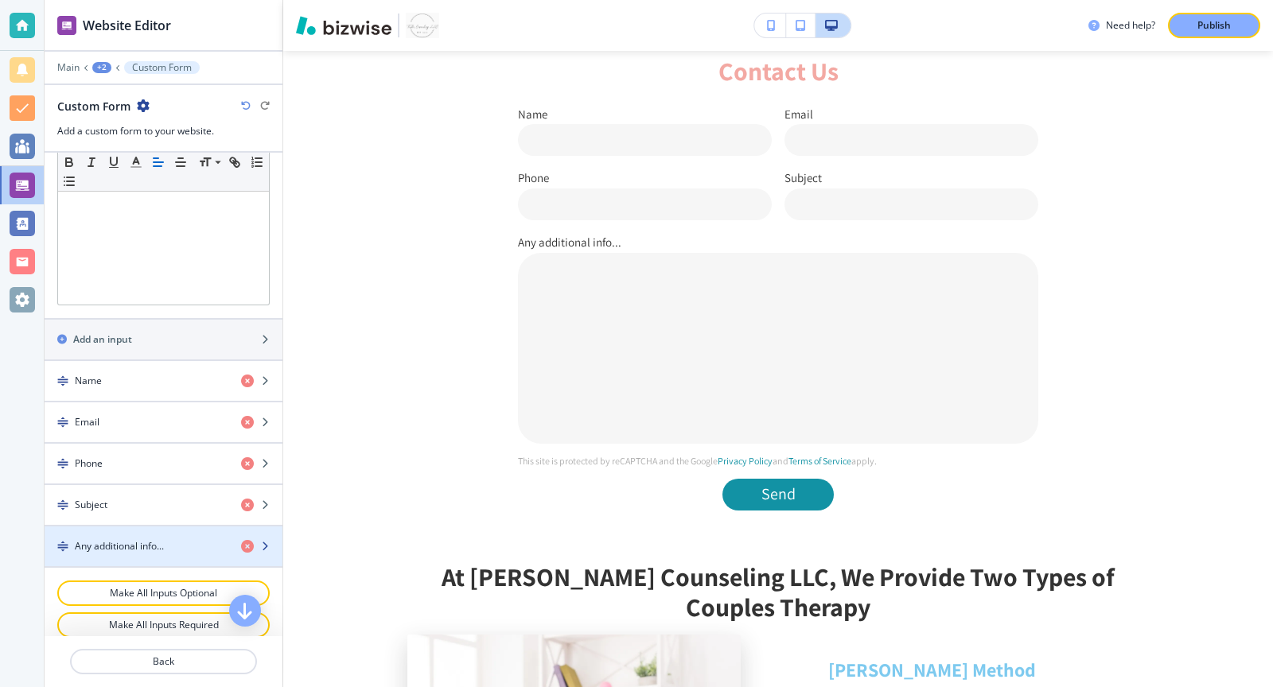
click at [164, 539] on h4 "Any additional info..." at bounding box center [119, 546] width 89 height 14
click at [274, 540] on div "button" at bounding box center [261, 546] width 41 height 13
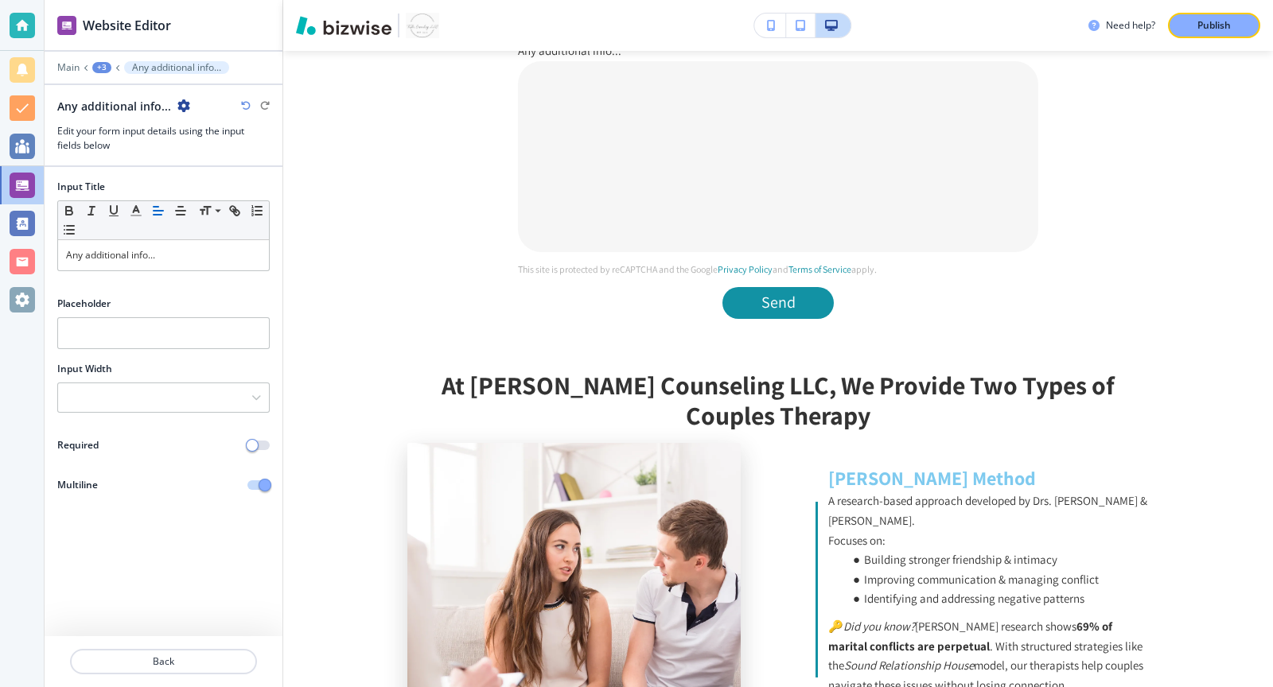
scroll to position [1210, 0]
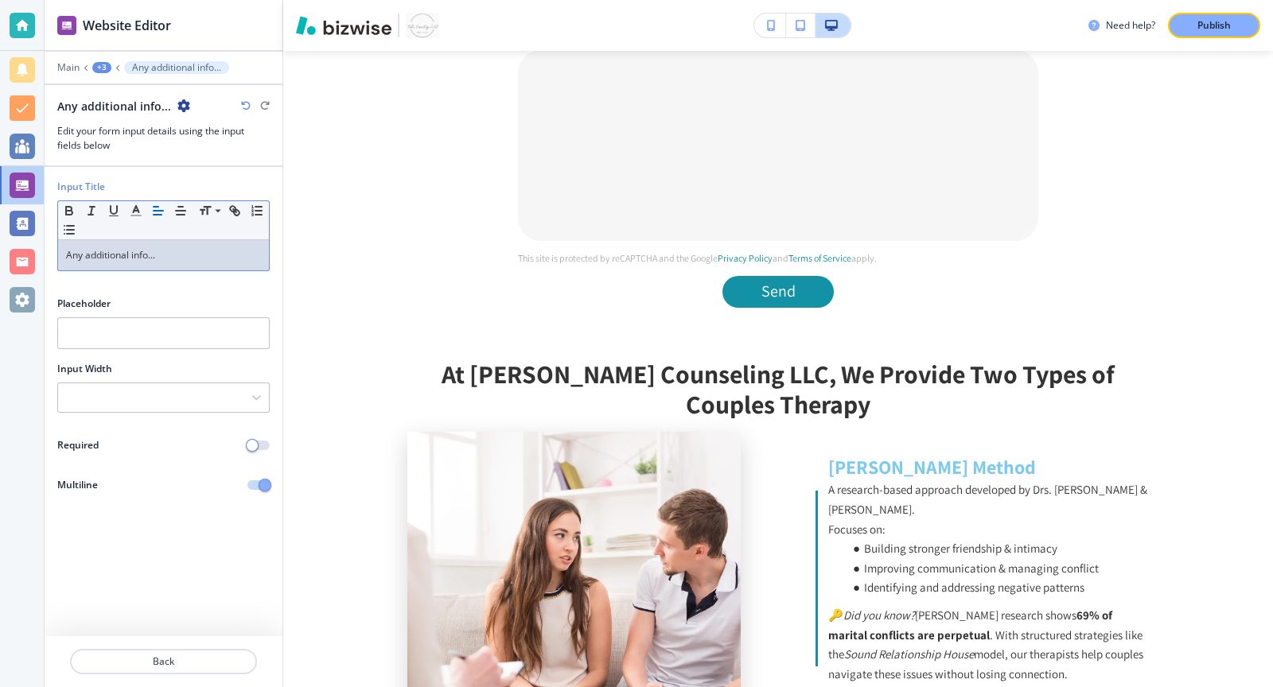
click at [165, 257] on p "Any additional info..." at bounding box center [163, 255] width 195 height 14
click at [146, 351] on div "Placeholder" at bounding box center [164, 329] width 238 height 65
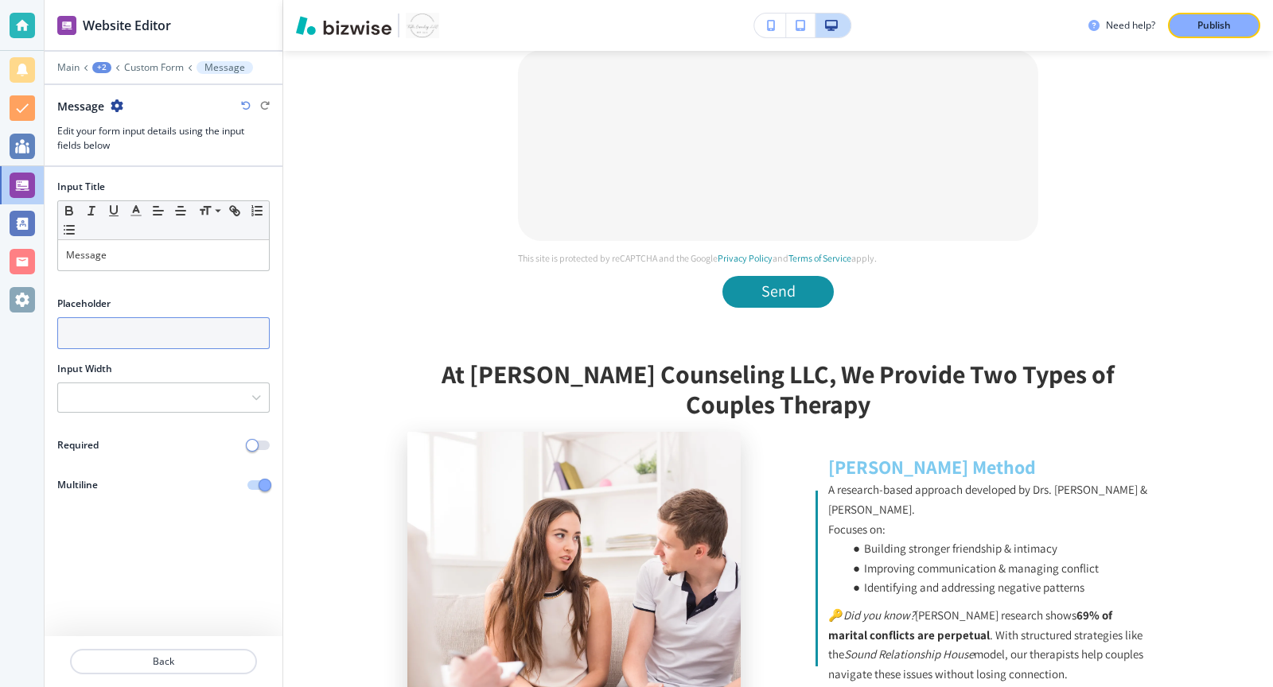
click at [146, 344] on input "text" at bounding box center [163, 333] width 212 height 32
type input "Message"
click at [263, 453] on div at bounding box center [164, 459] width 238 height 13
click at [259, 446] on div "Required" at bounding box center [164, 445] width 238 height 14
click at [253, 442] on span "button" at bounding box center [252, 445] width 13 height 13
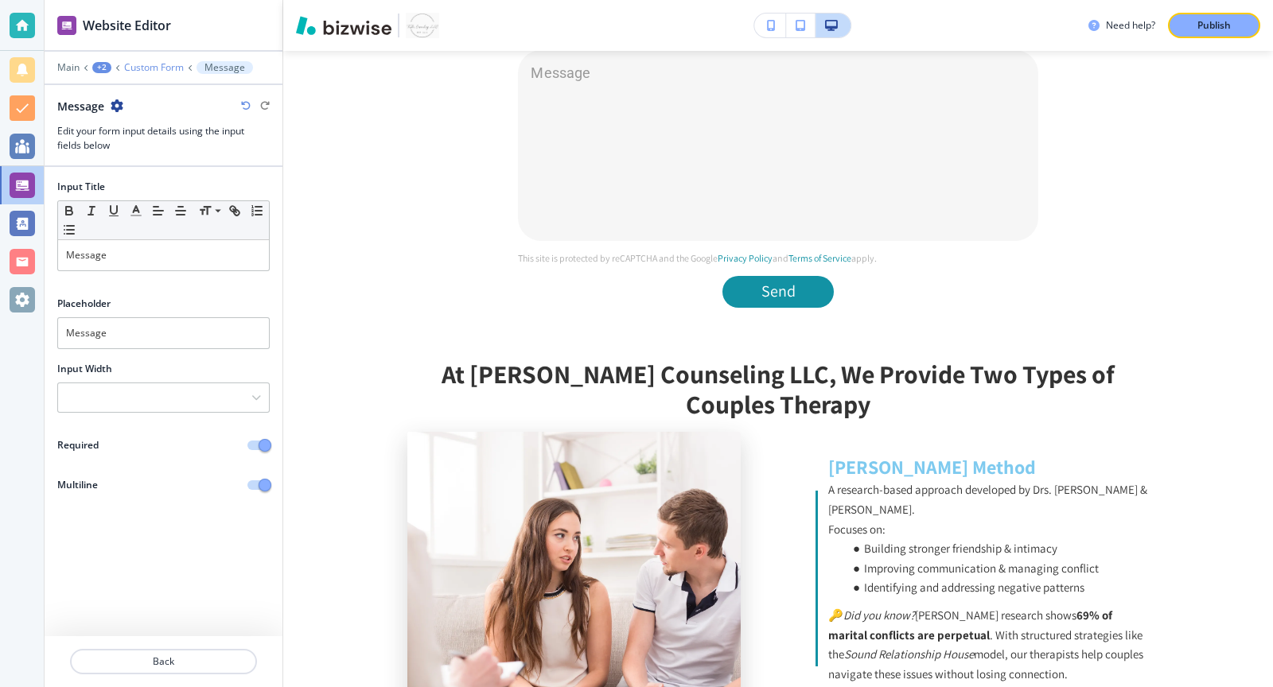
click at [158, 65] on p "Custom Form" at bounding box center [154, 67] width 60 height 11
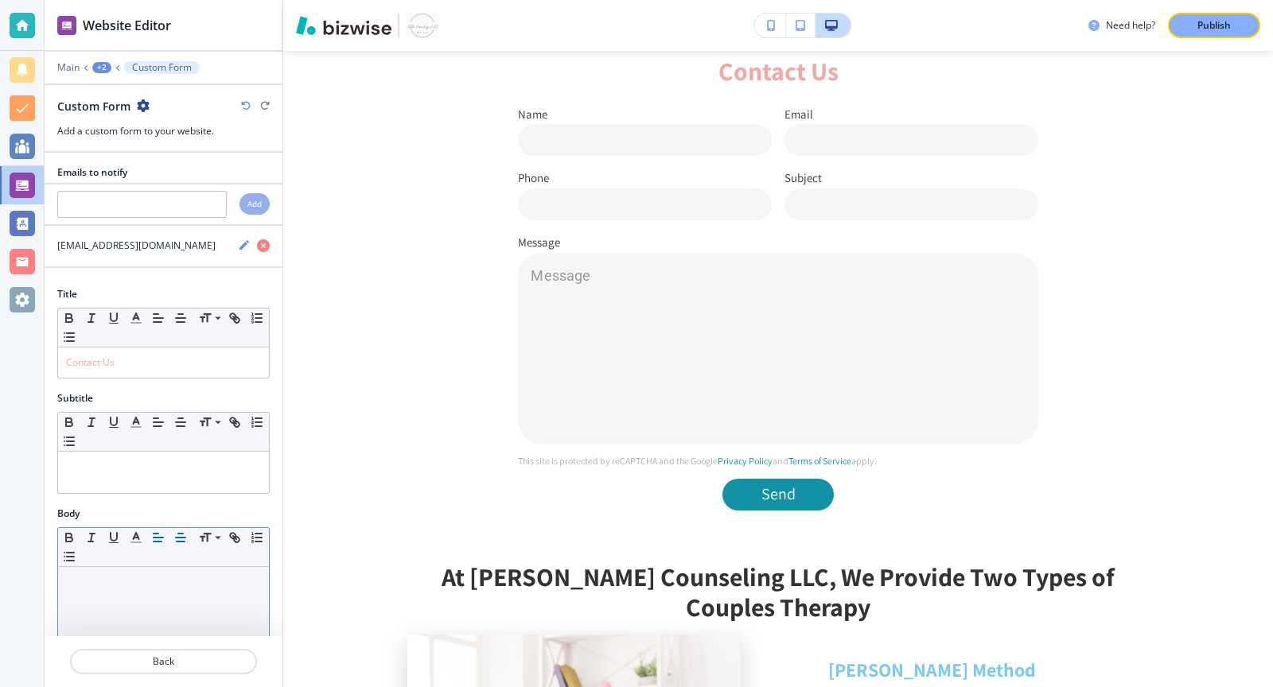
scroll to position [469, 0]
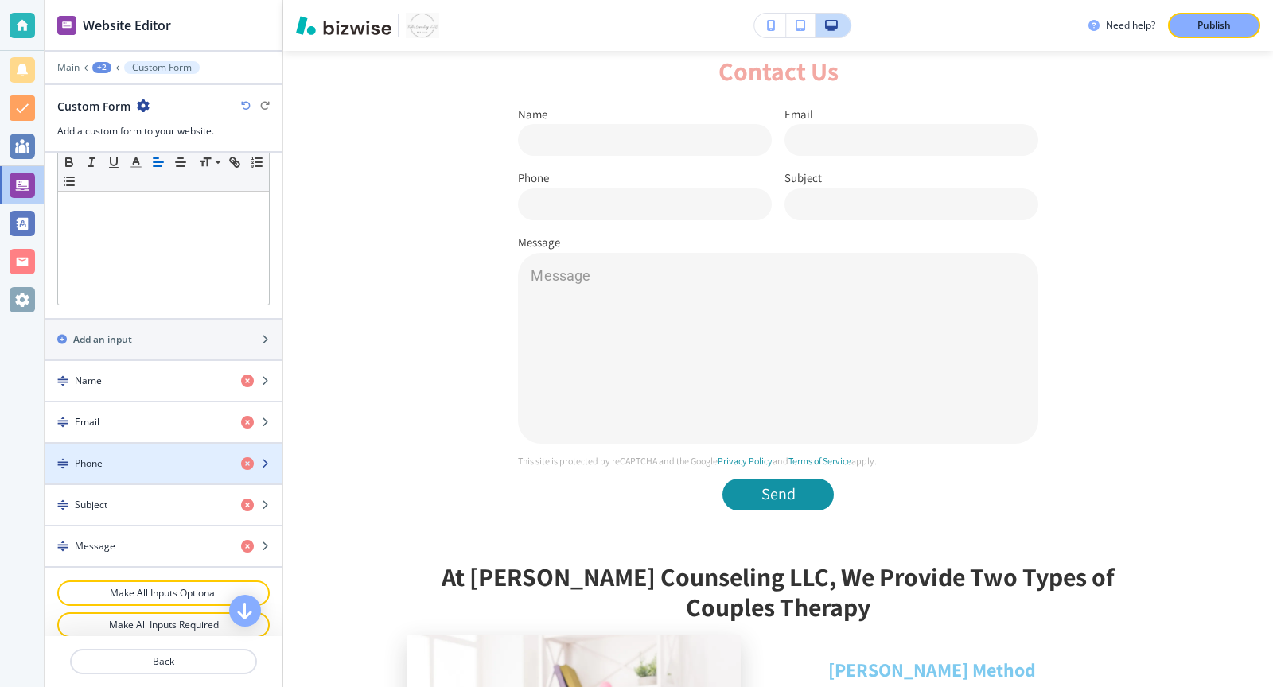
click at [174, 457] on div "Phone" at bounding box center [137, 464] width 184 height 14
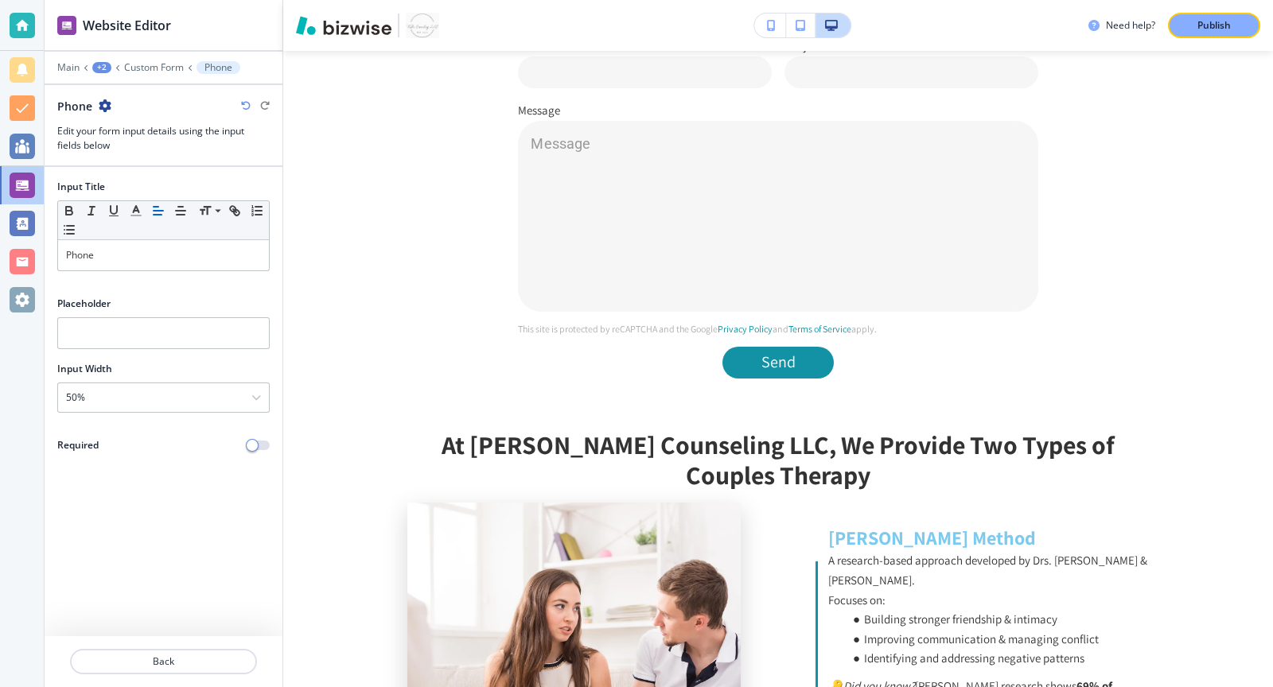
scroll to position [1146, 0]
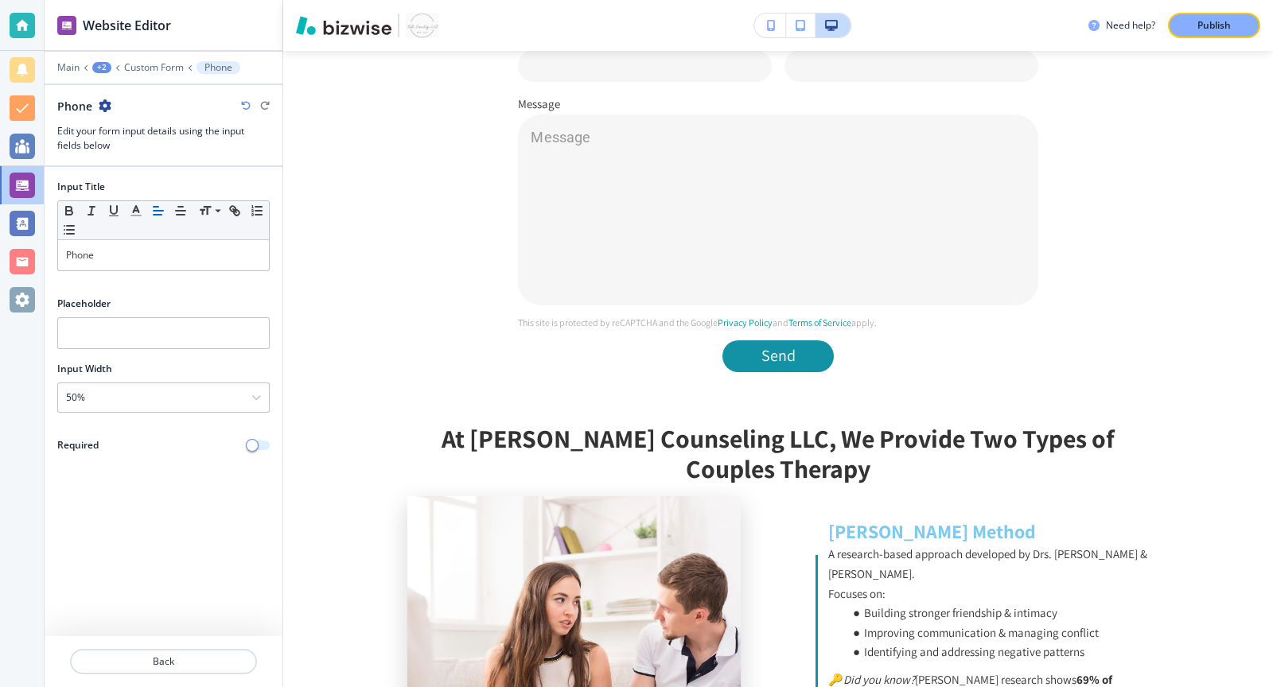
click at [264, 443] on button "button" at bounding box center [258, 446] width 22 height 10
click at [209, 342] on input "text" at bounding box center [163, 333] width 212 height 32
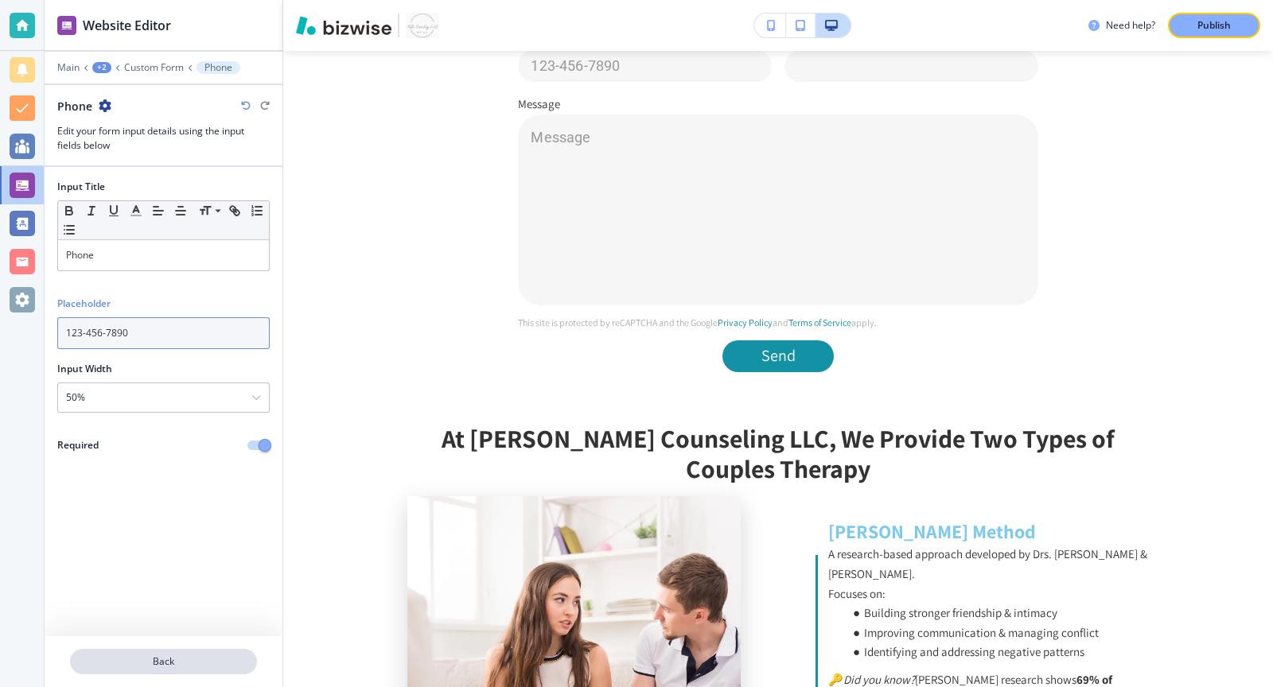
type input "123-456-7890"
click at [195, 660] on p "Back" at bounding box center [164, 662] width 184 height 14
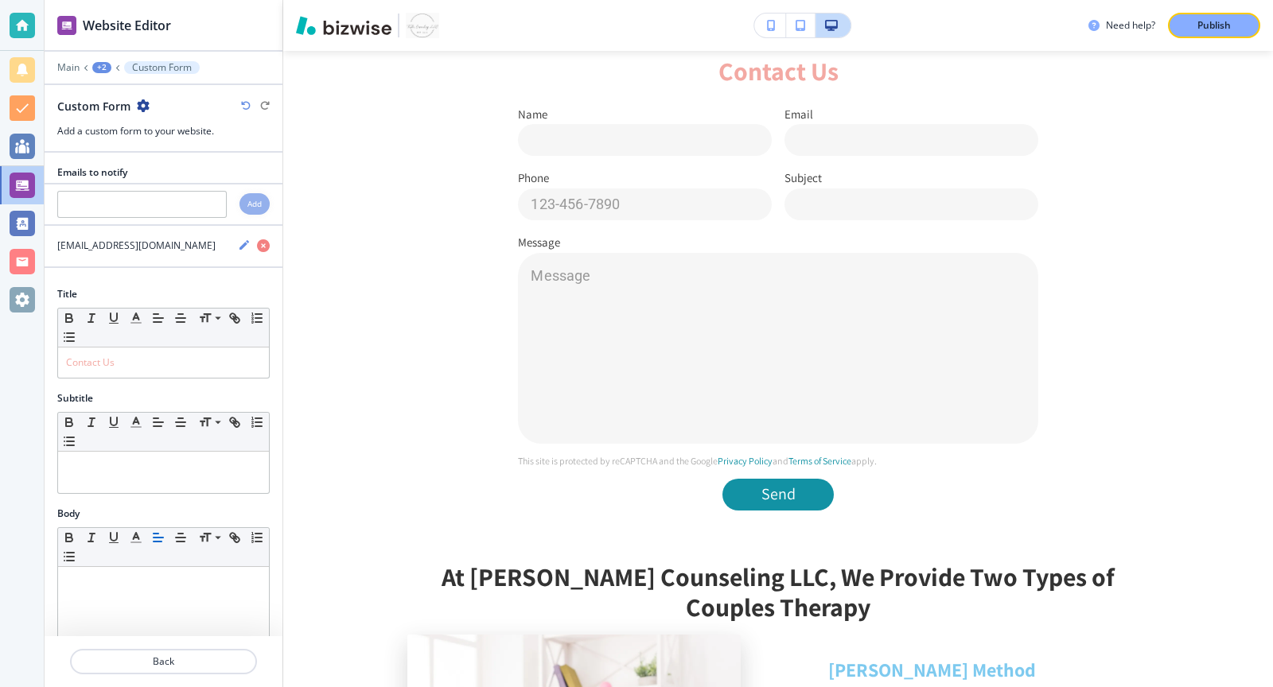
scroll to position [469, 0]
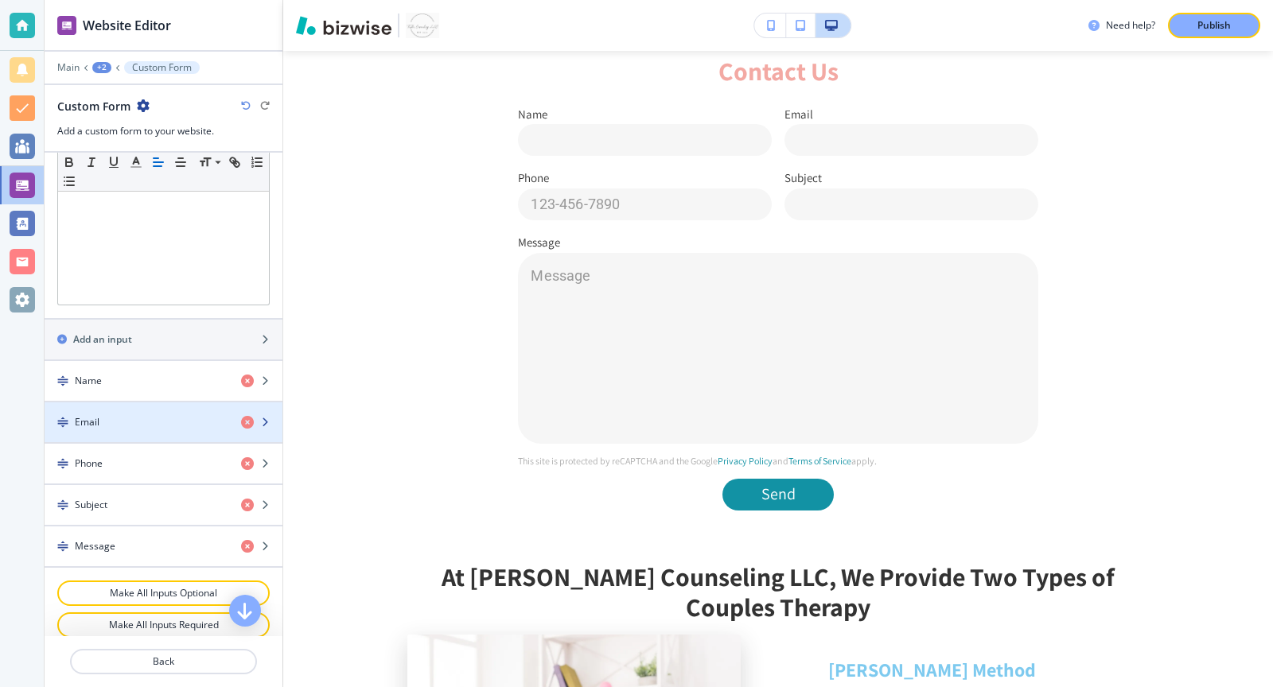
click at [154, 415] on div "Email" at bounding box center [137, 422] width 184 height 14
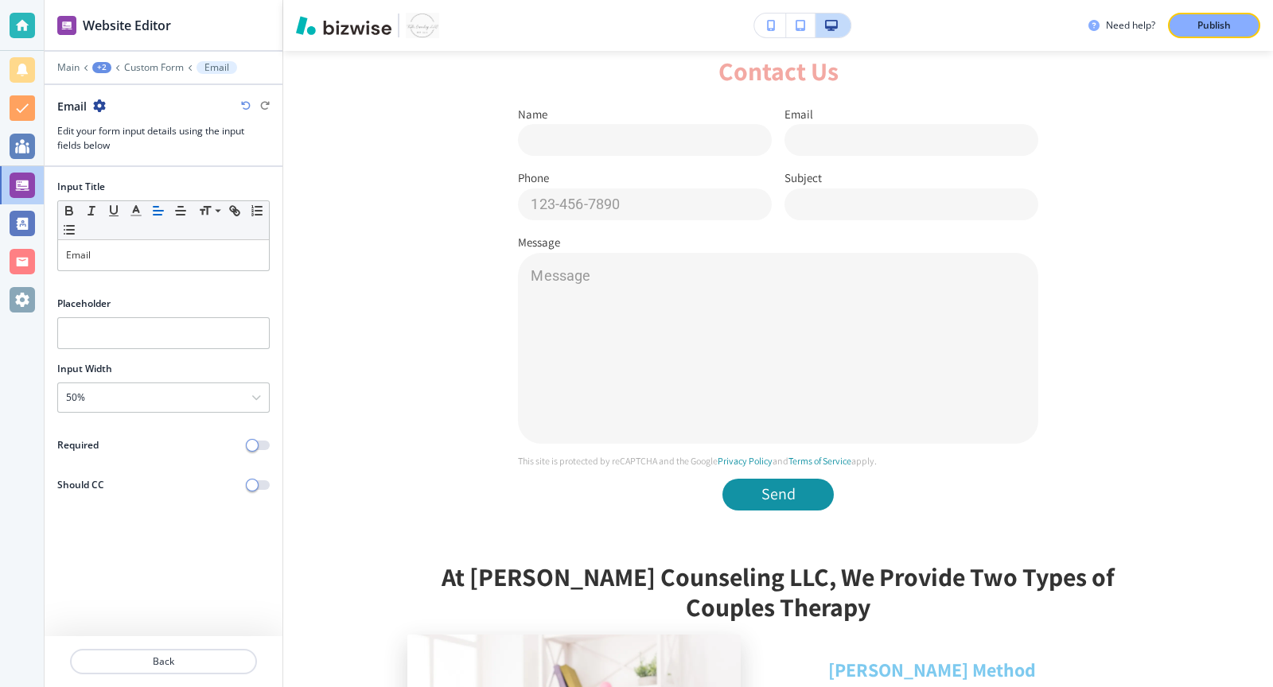
scroll to position [1082, 0]
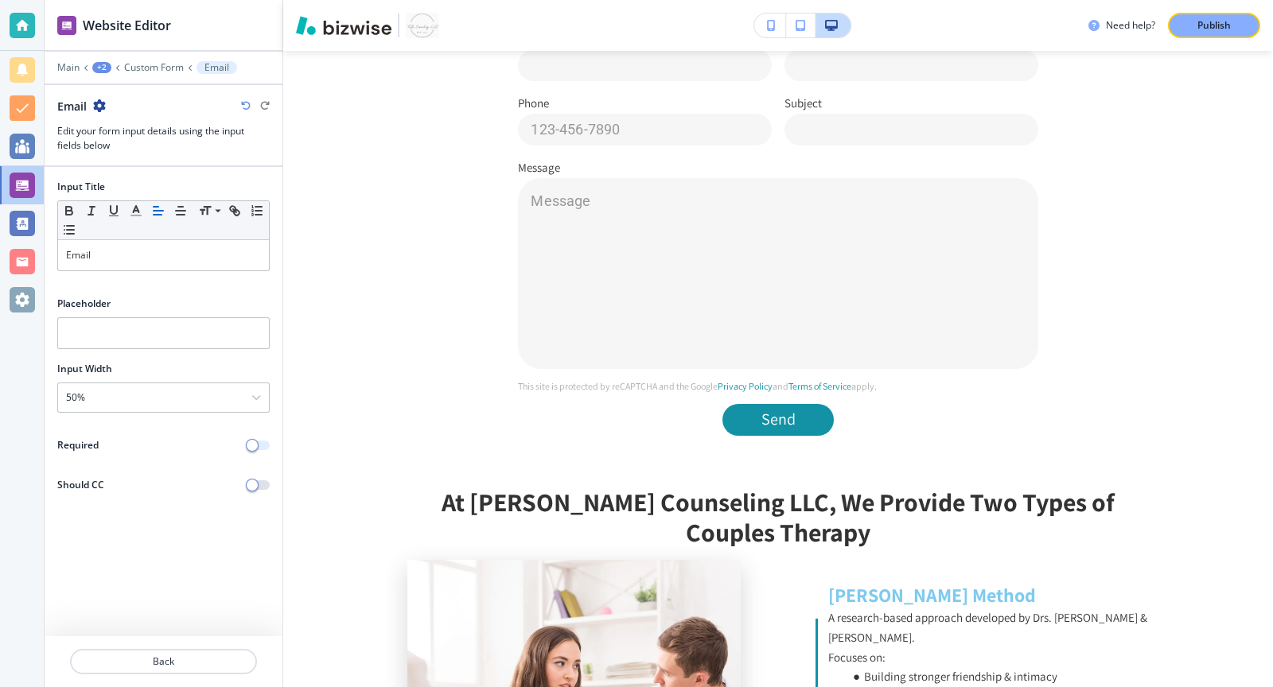
click at [255, 444] on span "button" at bounding box center [252, 445] width 13 height 13
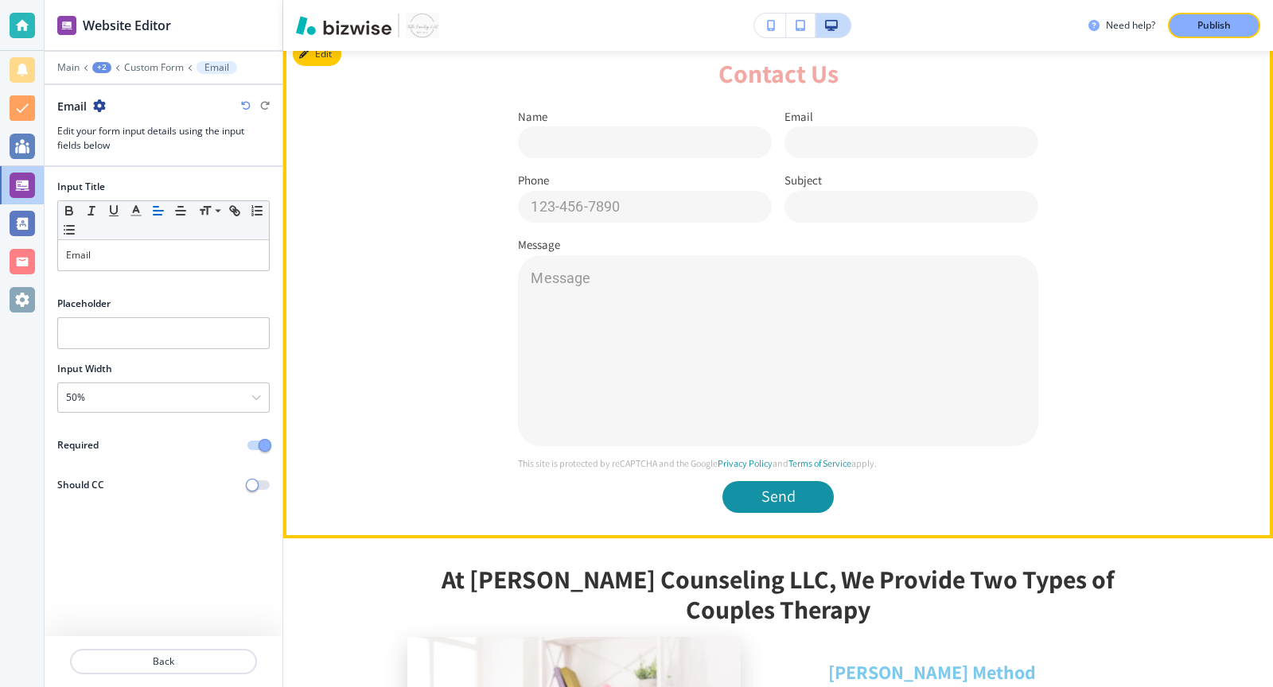
scroll to position [1003, 0]
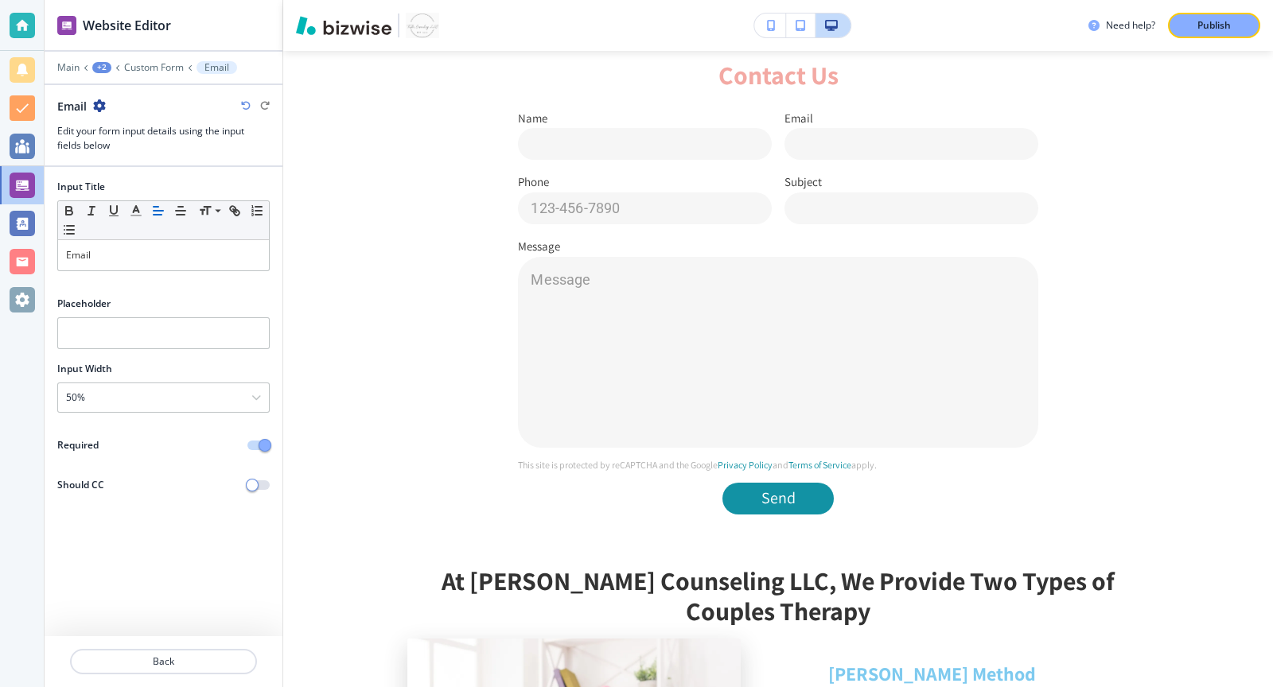
click at [197, 346] on div "Placeholder" at bounding box center [164, 329] width 238 height 65
click at [191, 338] on input "text" at bounding box center [163, 333] width 212 height 32
type input "E"
click at [198, 658] on p "Back" at bounding box center [164, 662] width 184 height 14
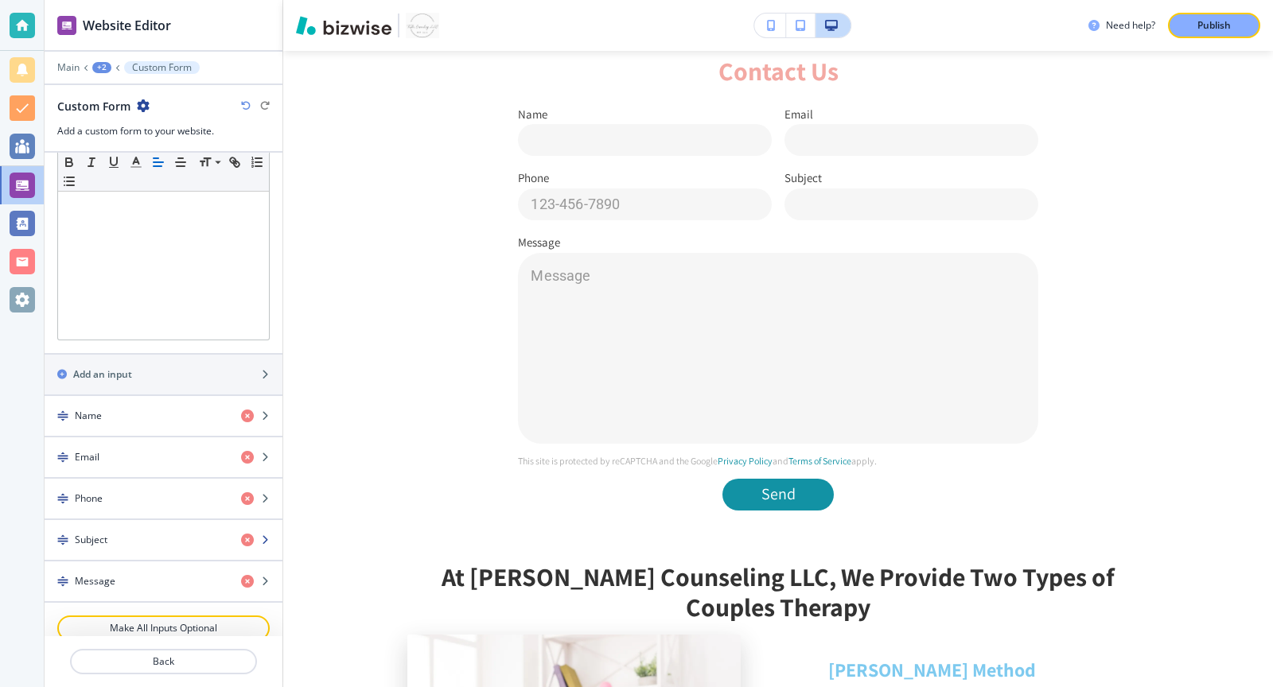
scroll to position [469, 0]
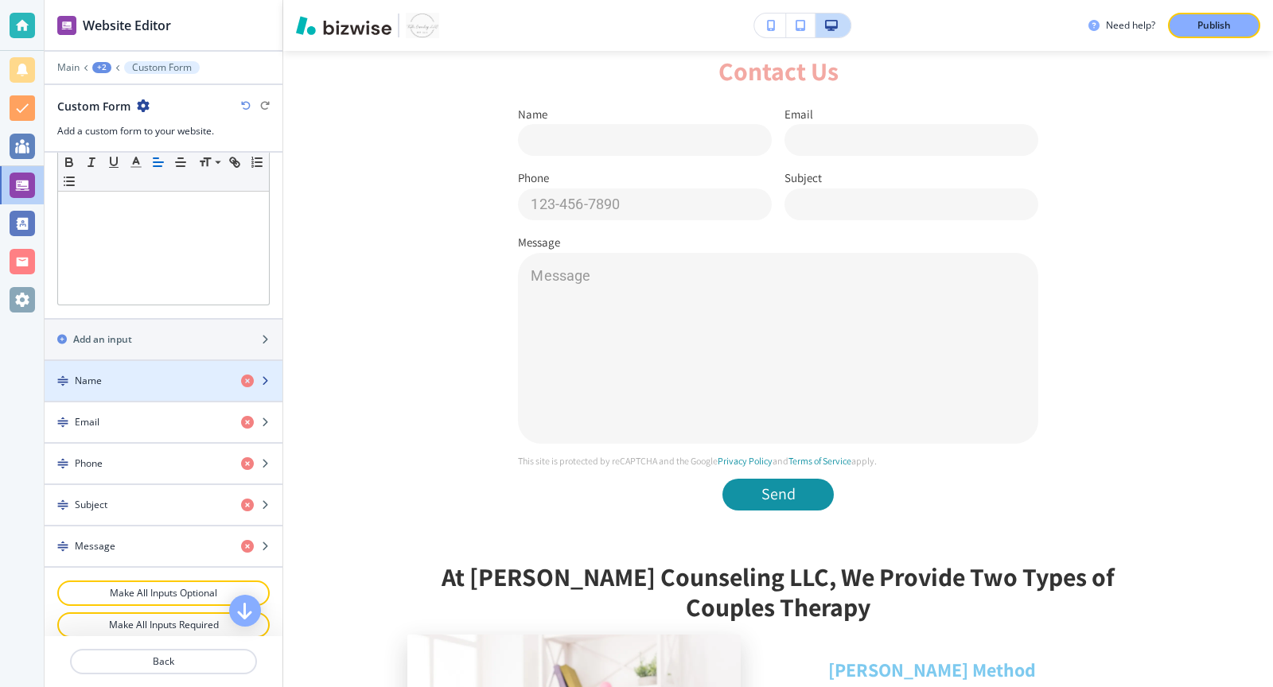
click at [182, 363] on div "button" at bounding box center [164, 367] width 238 height 13
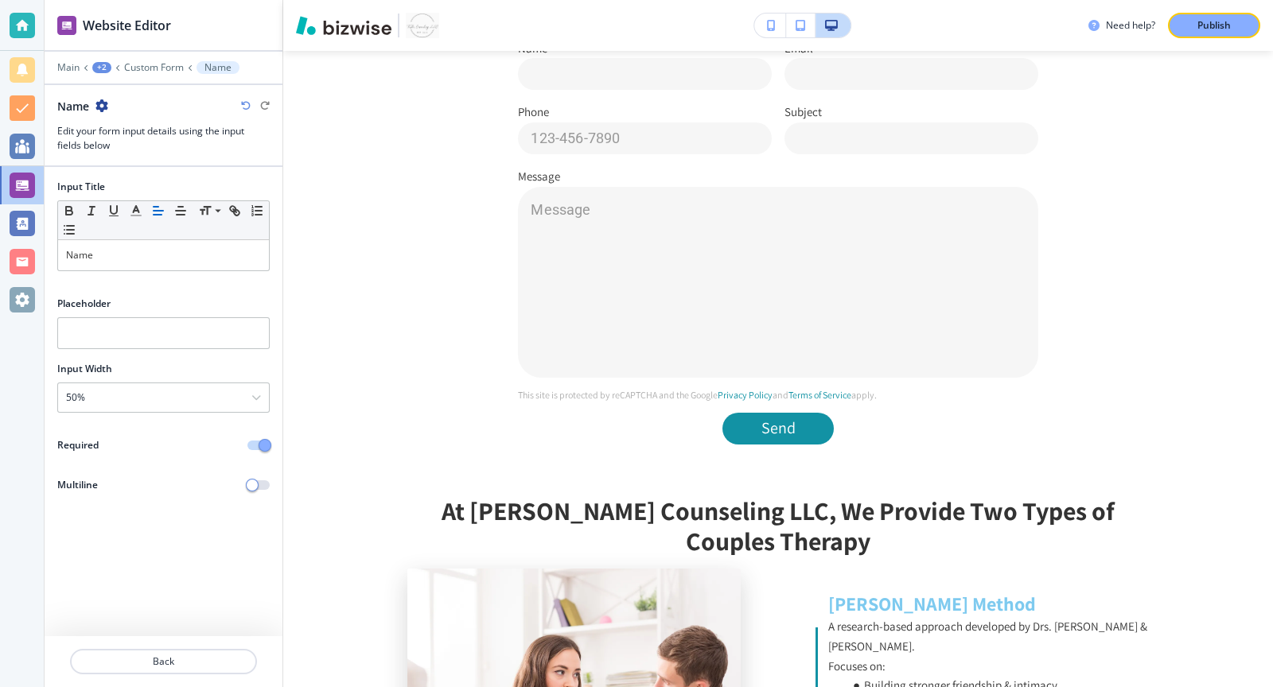
scroll to position [1082, 0]
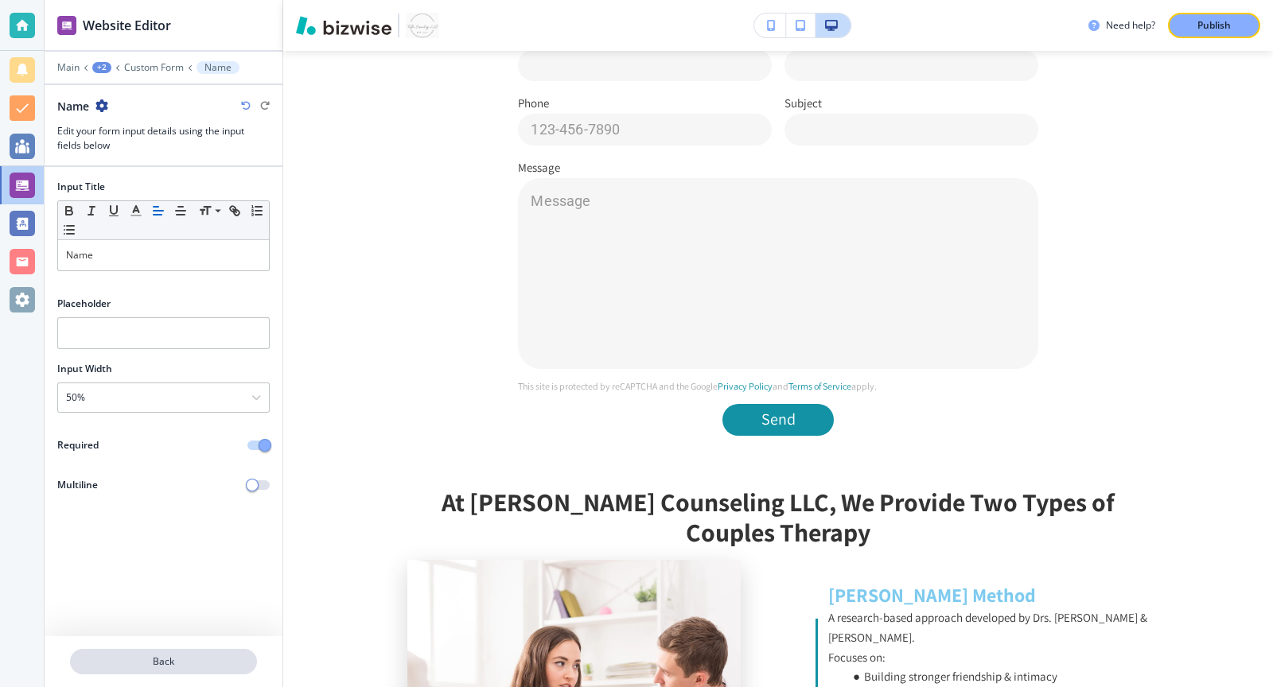
click at [201, 673] on button "Back" at bounding box center [163, 661] width 187 height 25
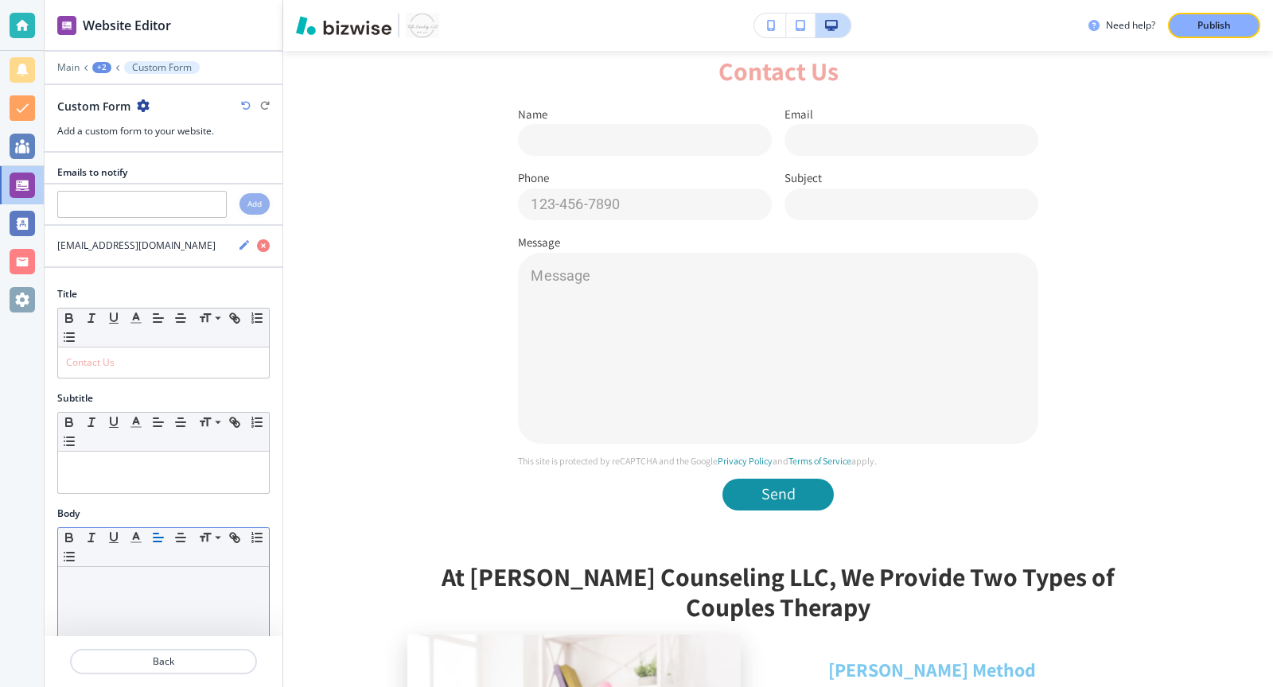
scroll to position [469, 0]
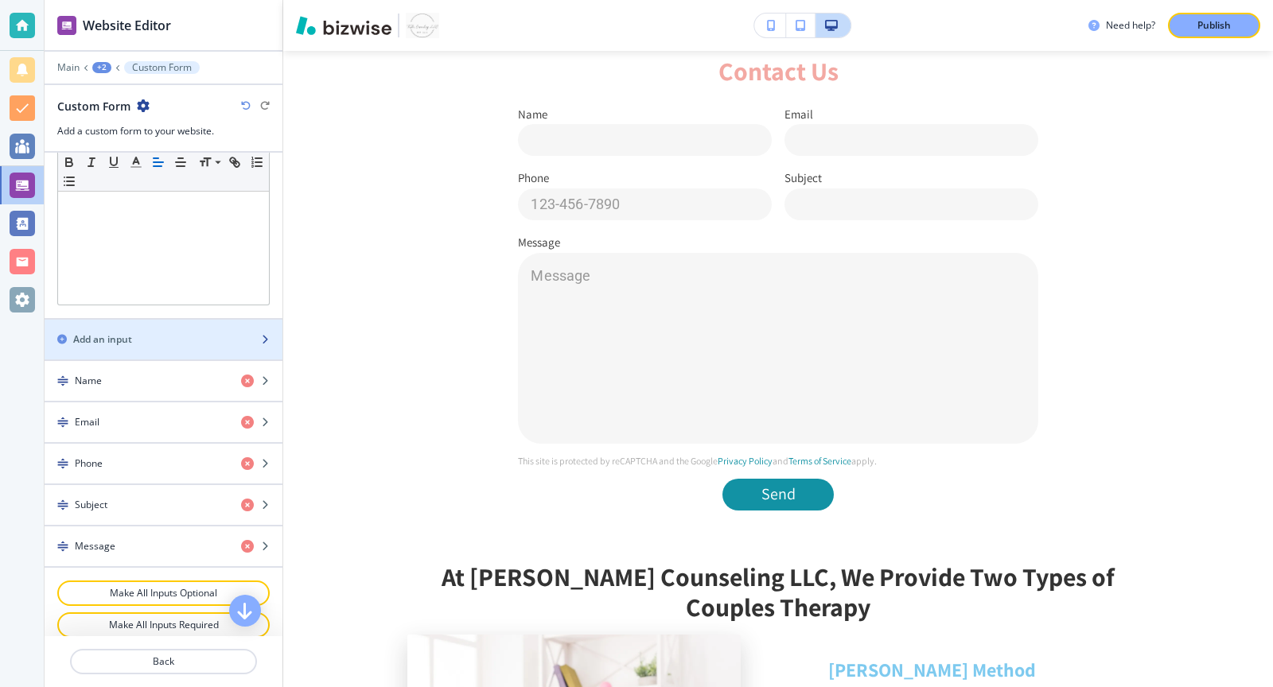
click at [220, 320] on div "button" at bounding box center [164, 326] width 238 height 13
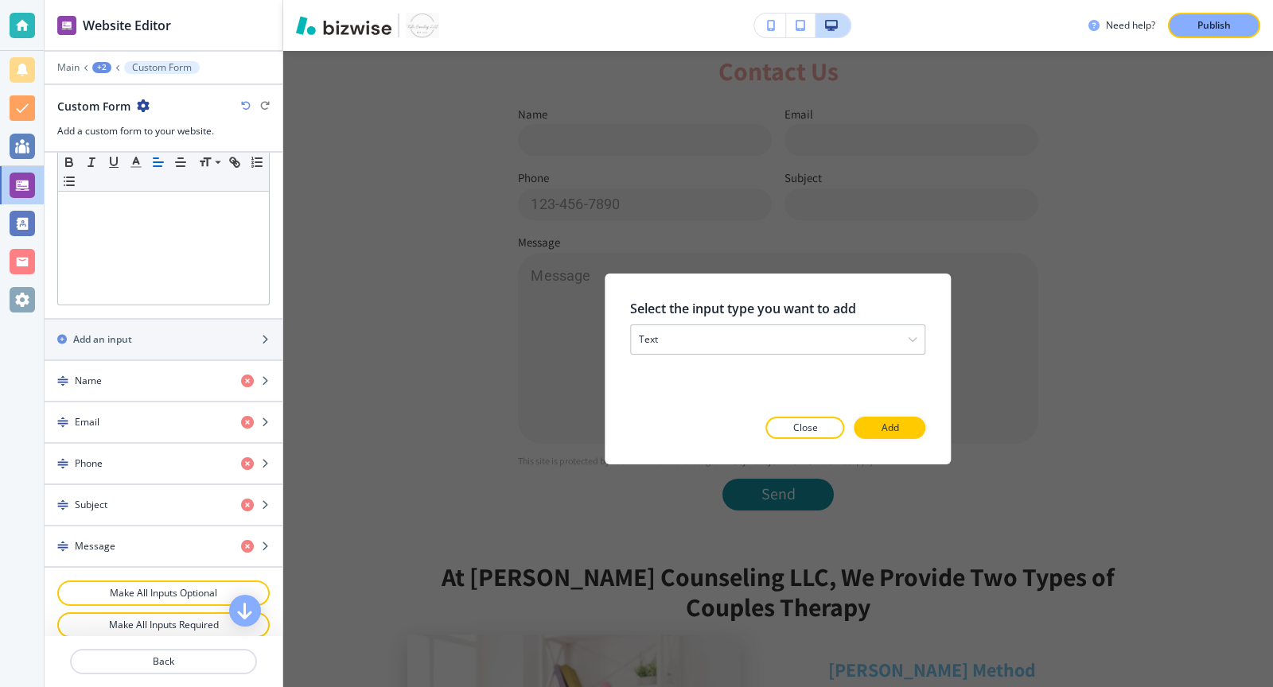
click at [892, 411] on div "Select the input type you want to add text text email phone checkbox select dat…" at bounding box center [777, 369] width 295 height 140
click at [897, 434] on p "Add" at bounding box center [891, 428] width 18 height 14
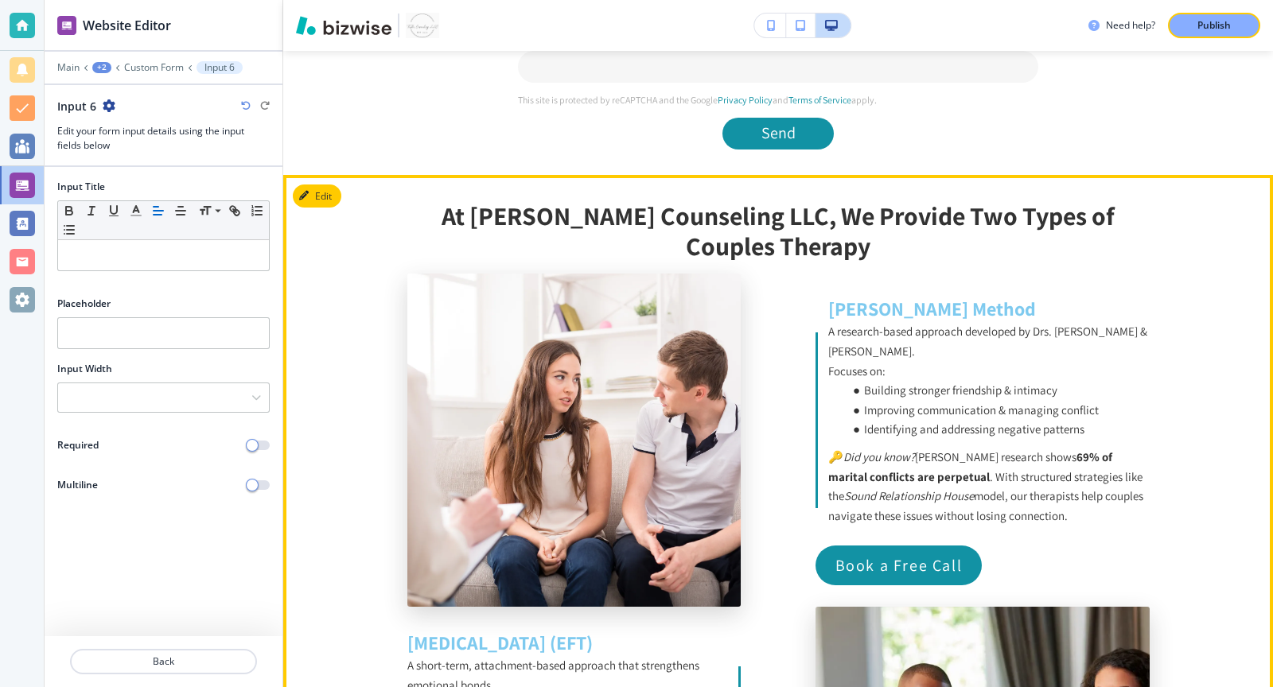
scroll to position [1433, 0]
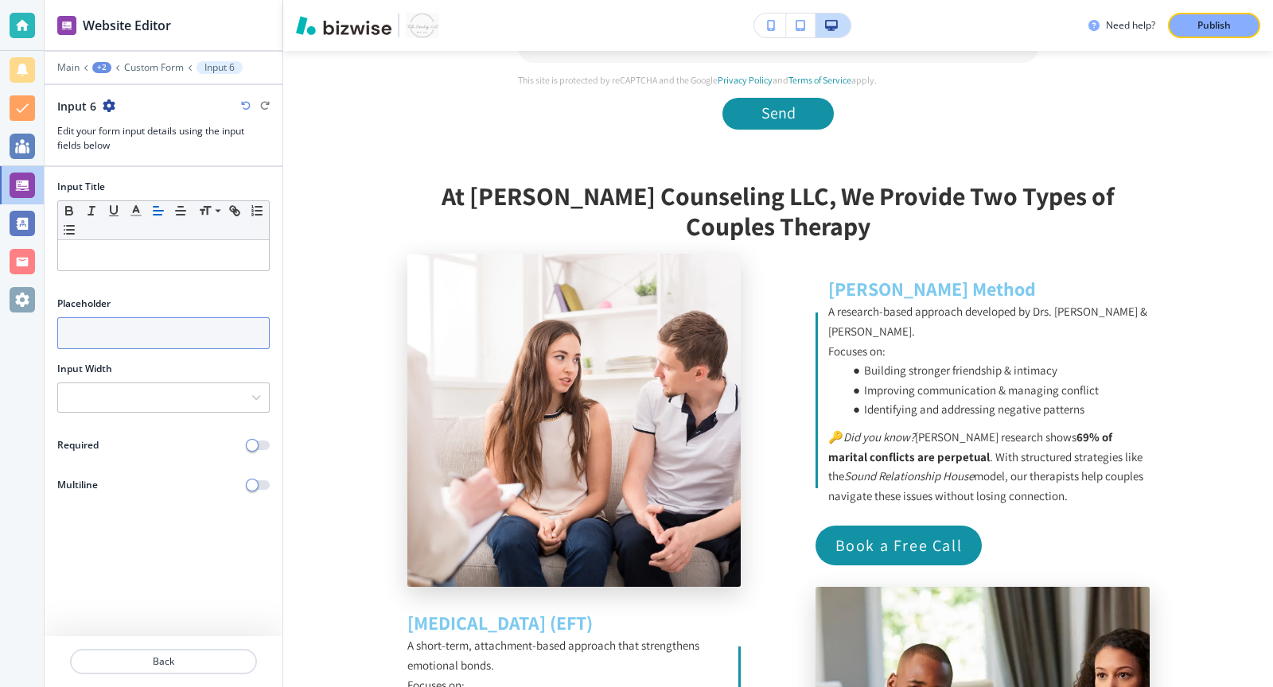
click at [125, 329] on input "text" at bounding box center [163, 333] width 212 height 32
paste input "Google, PsychologyToday, referral, etc."
type input "Google, PsychologyToday, referral, etc."
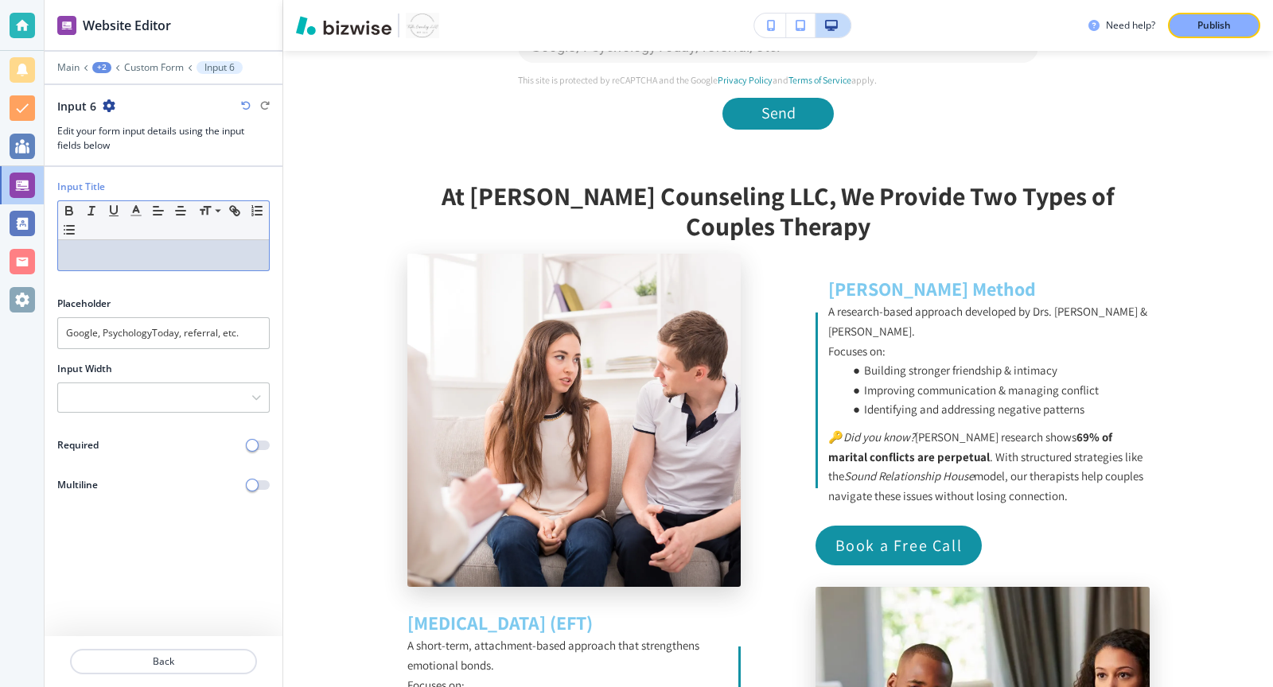
click at [117, 263] on div at bounding box center [163, 255] width 211 height 30
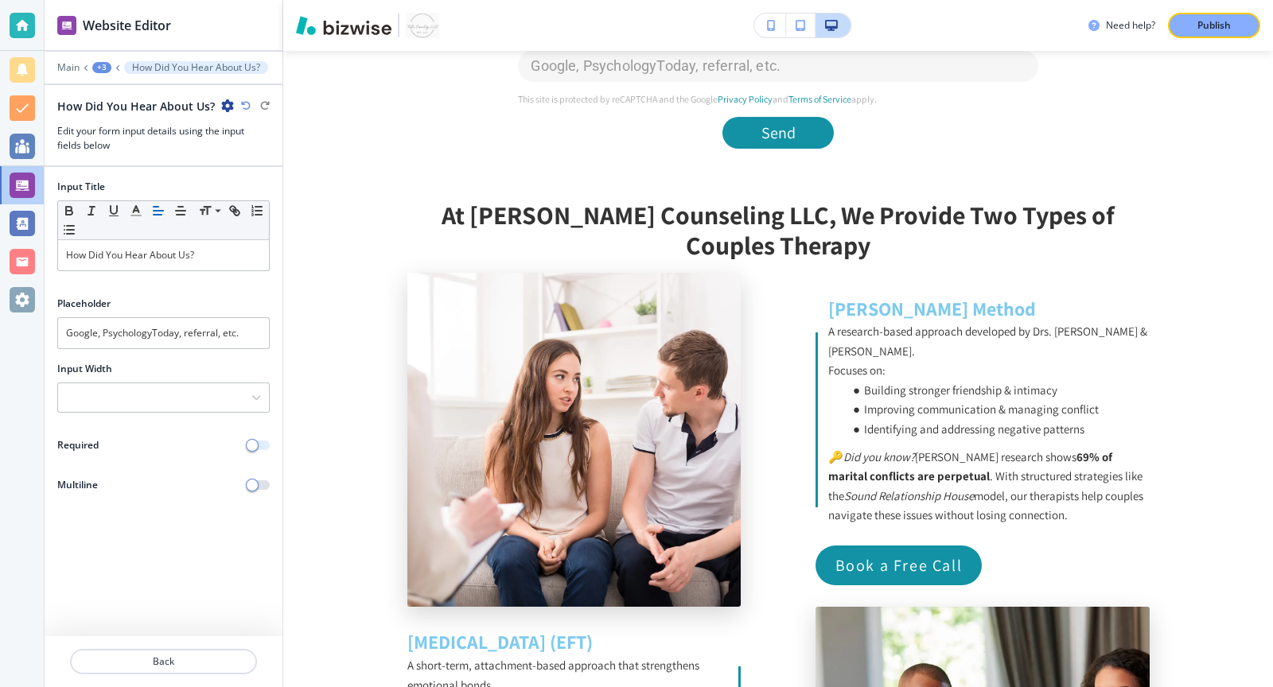
click at [259, 441] on button "button" at bounding box center [258, 446] width 22 height 10
click at [100, 68] on div "+3" at bounding box center [101, 67] width 19 height 11
click at [118, 142] on p "Custom Form" at bounding box center [143, 149] width 81 height 14
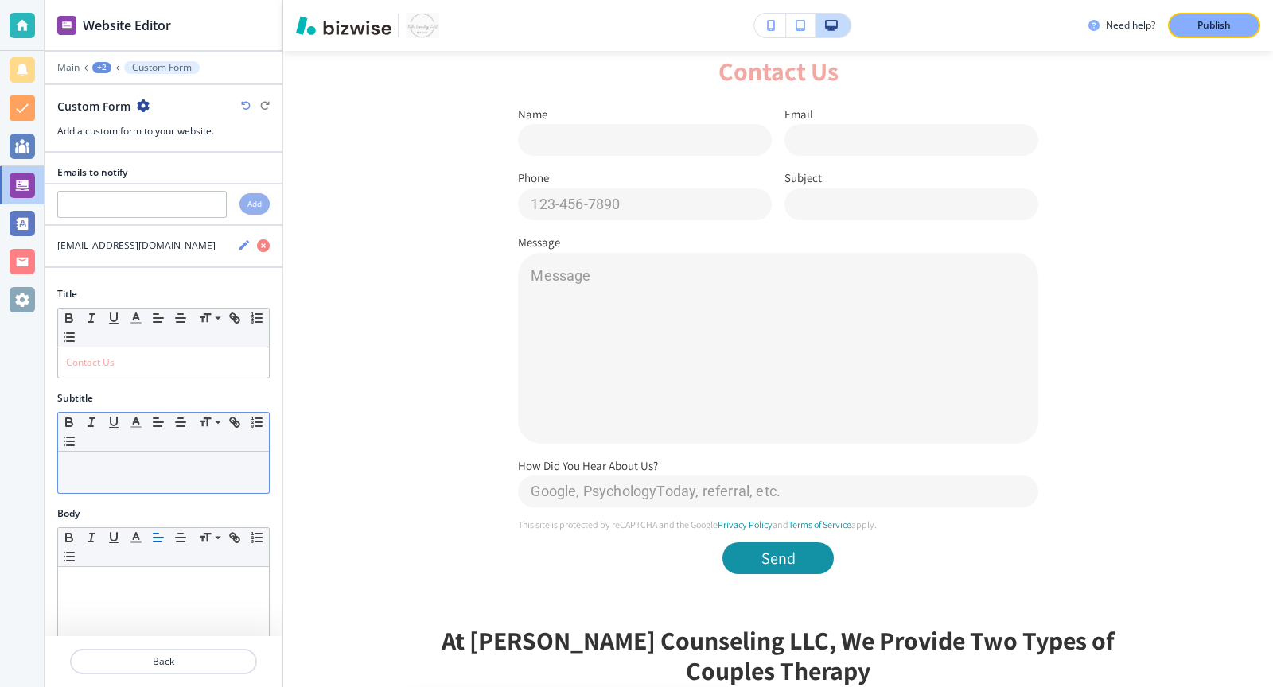
scroll to position [510, 0]
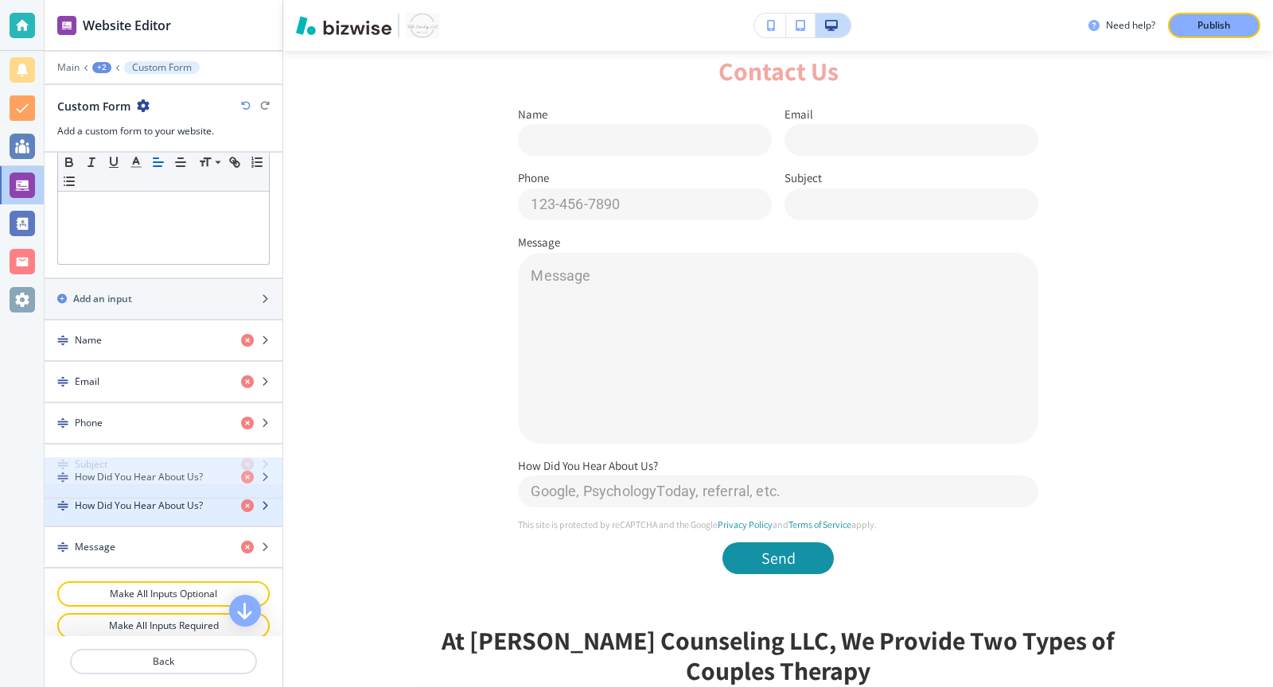
drag, startPoint x: 60, startPoint y: 534, endPoint x: 60, endPoint y: 481, distance: 52.5
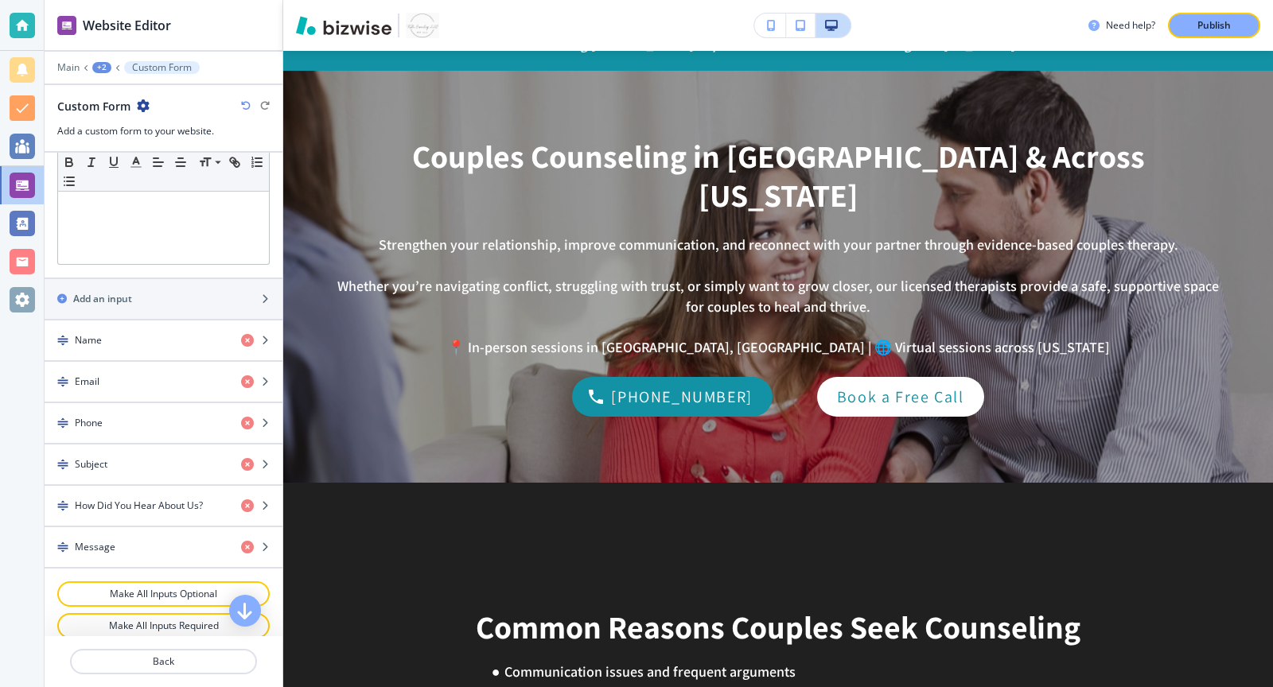
scroll to position [0, 0]
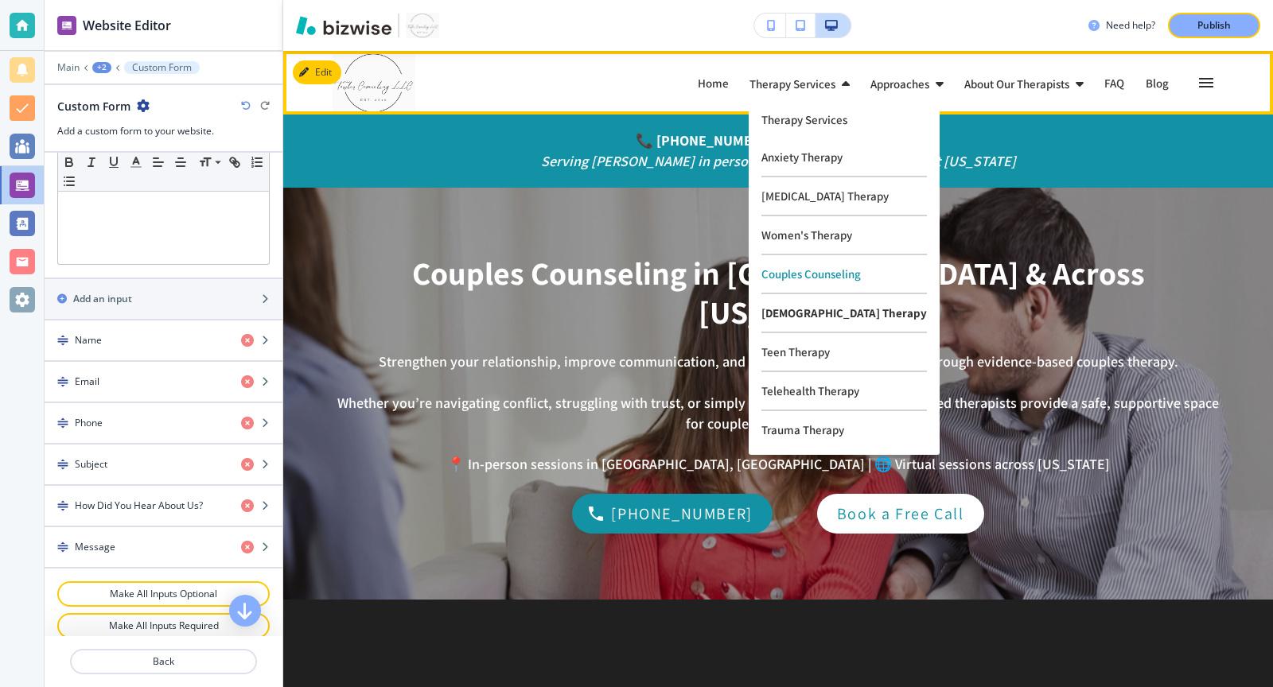
click at [786, 313] on p "[DEMOGRAPHIC_DATA] Therapy" at bounding box center [843, 313] width 165 height 39
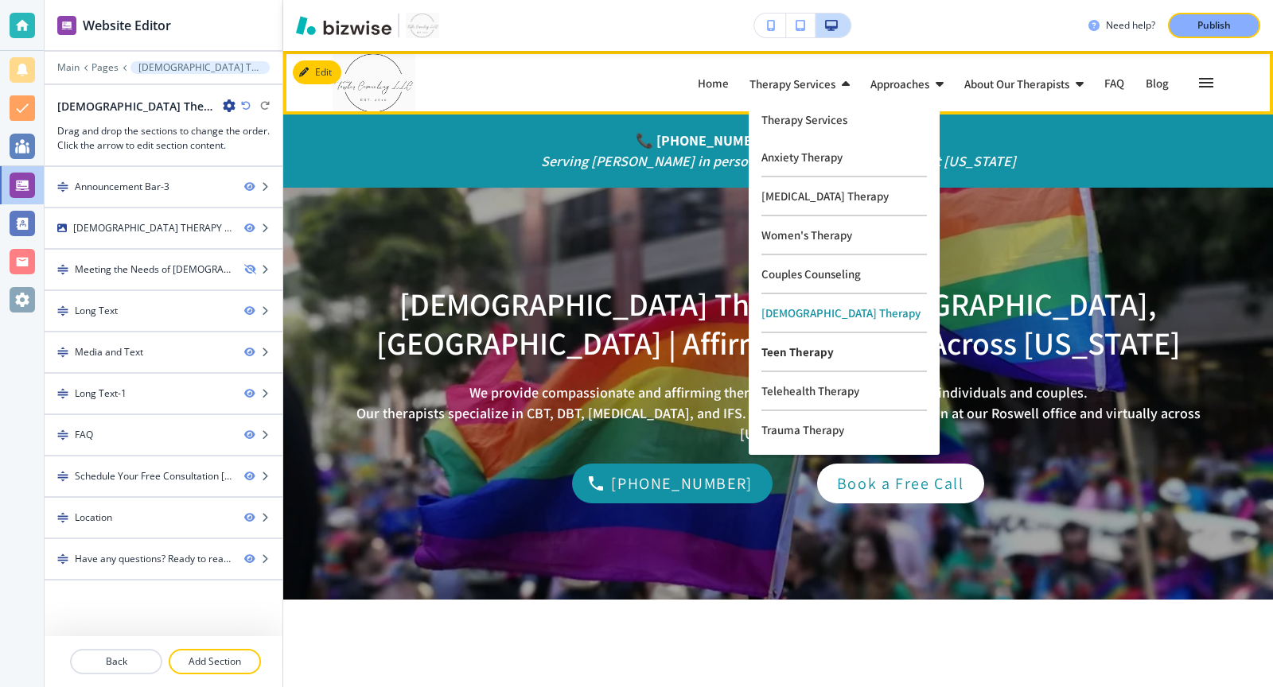
click at [778, 348] on p "Teen Therapy" at bounding box center [843, 352] width 165 height 39
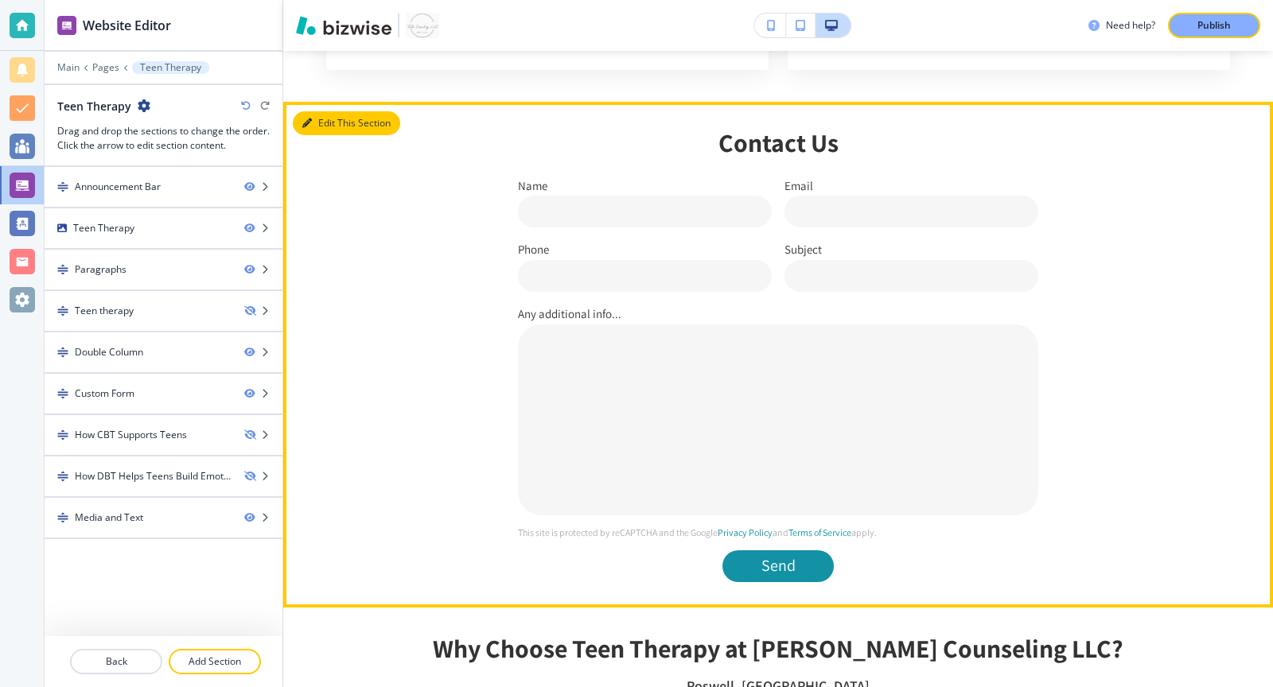
click at [322, 119] on button "Edit This Section" at bounding box center [346, 123] width 107 height 24
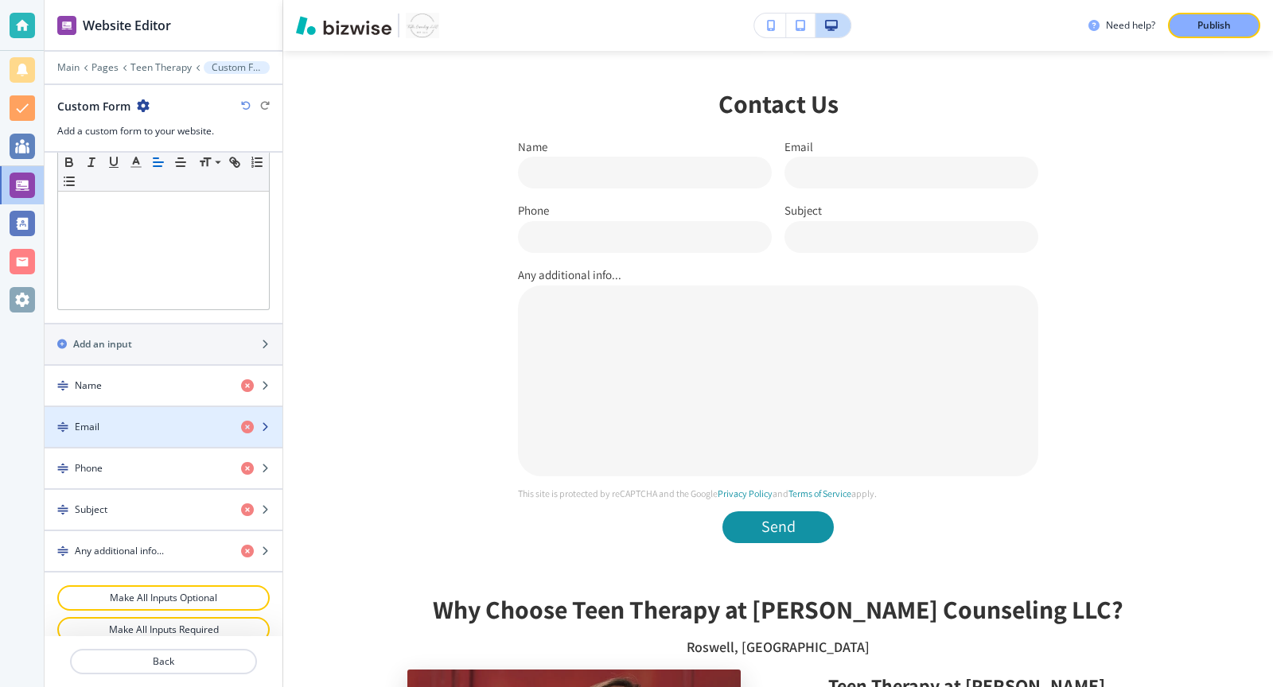
scroll to position [465, 0]
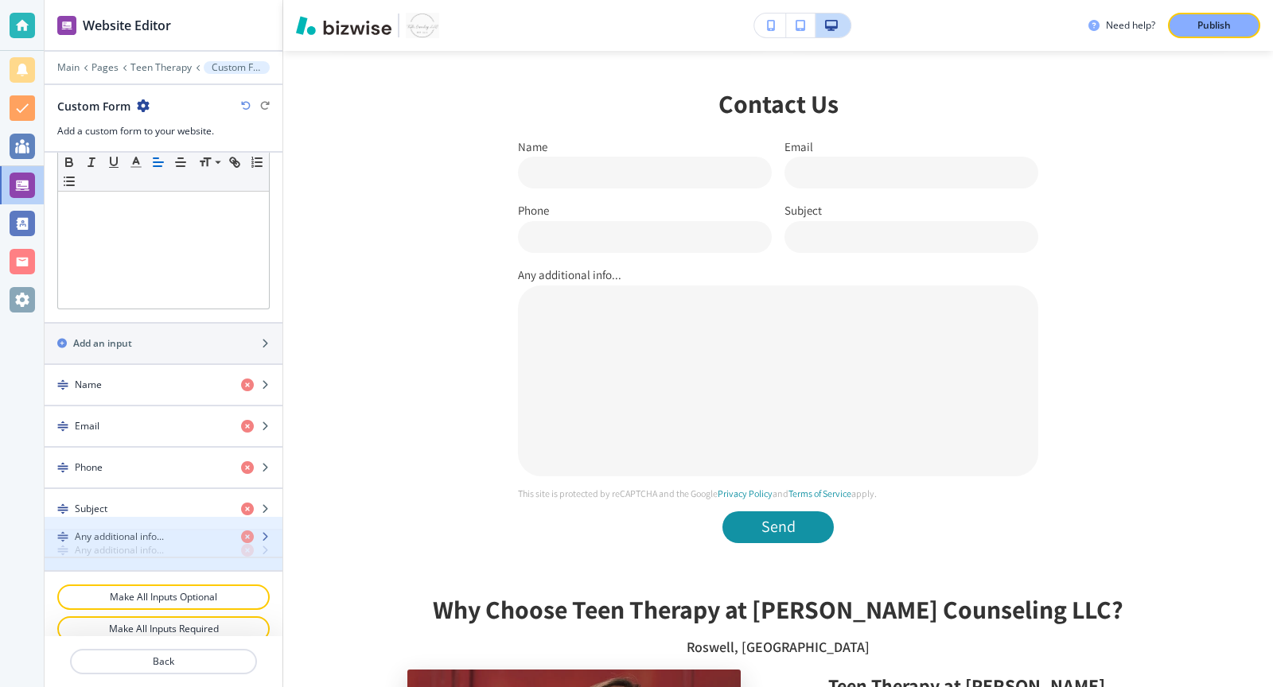
click at [149, 543] on h4 "Any additional info..." at bounding box center [119, 550] width 89 height 14
click at [272, 544] on div "button" at bounding box center [261, 550] width 41 height 13
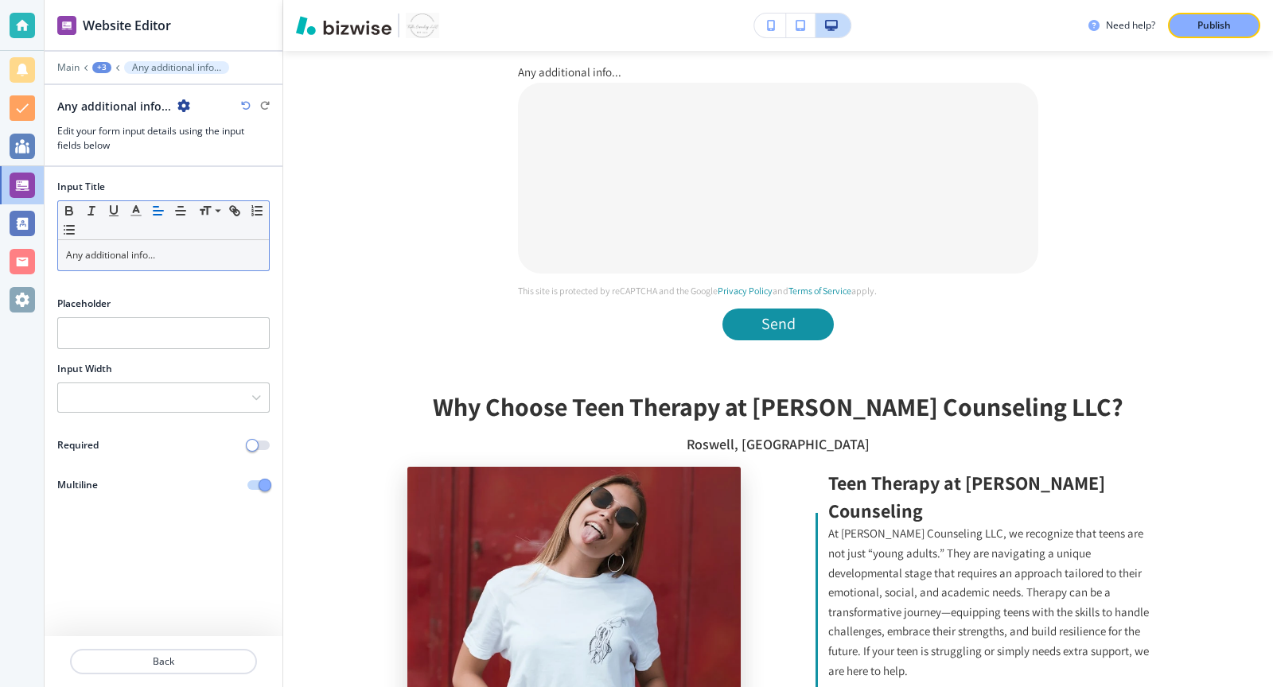
scroll to position [2425, 0]
click at [158, 266] on div "Any additional info..." at bounding box center [163, 255] width 211 height 30
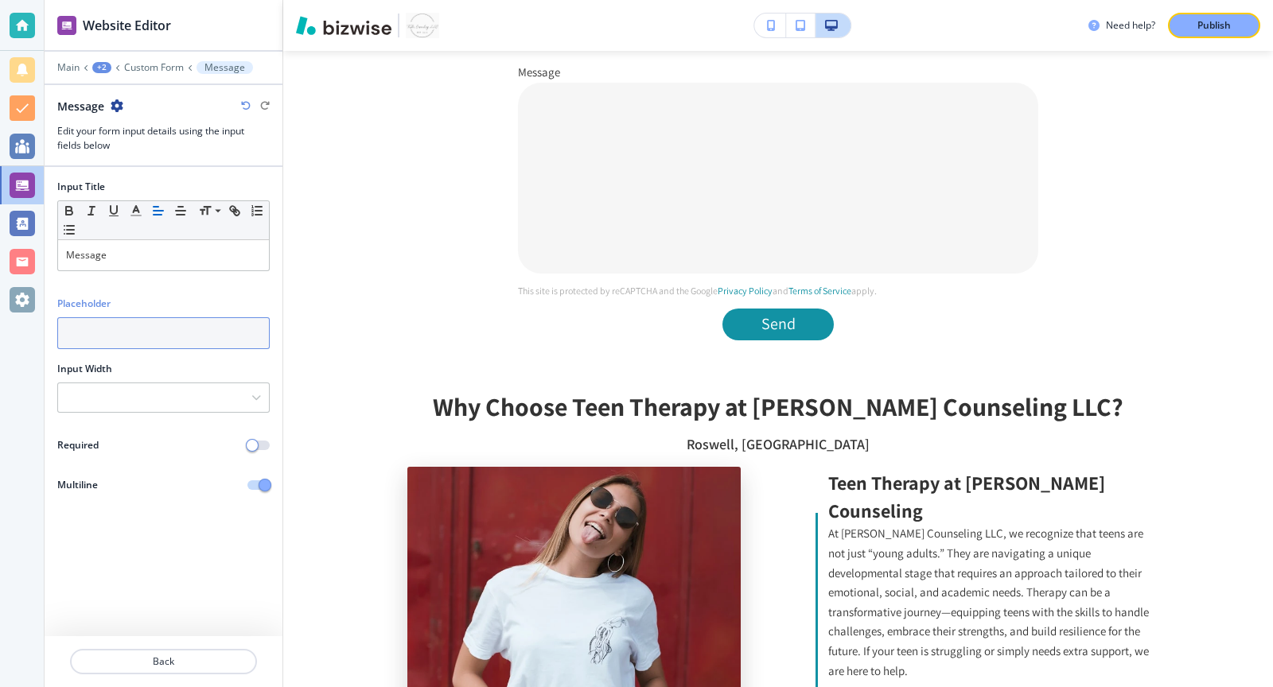
click at [174, 330] on input "text" at bounding box center [163, 333] width 212 height 32
type input "Message"
click at [262, 441] on button "button" at bounding box center [258, 446] width 22 height 10
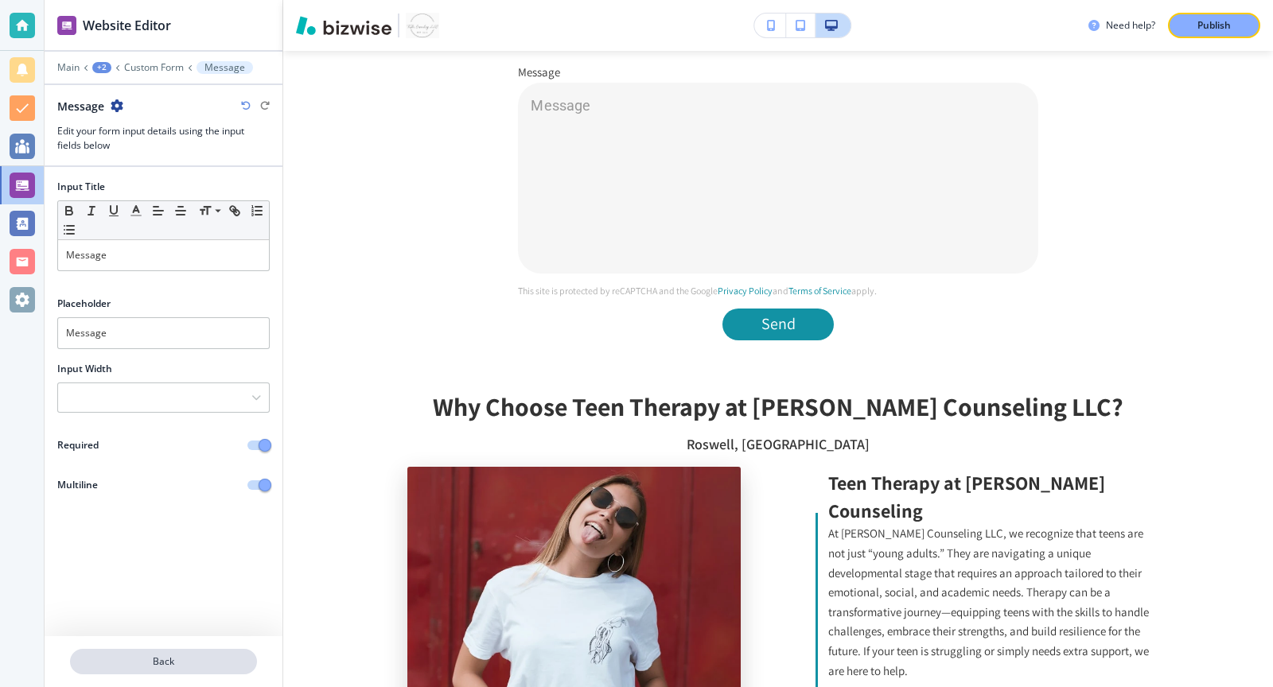
click at [201, 658] on p "Back" at bounding box center [164, 662] width 184 height 14
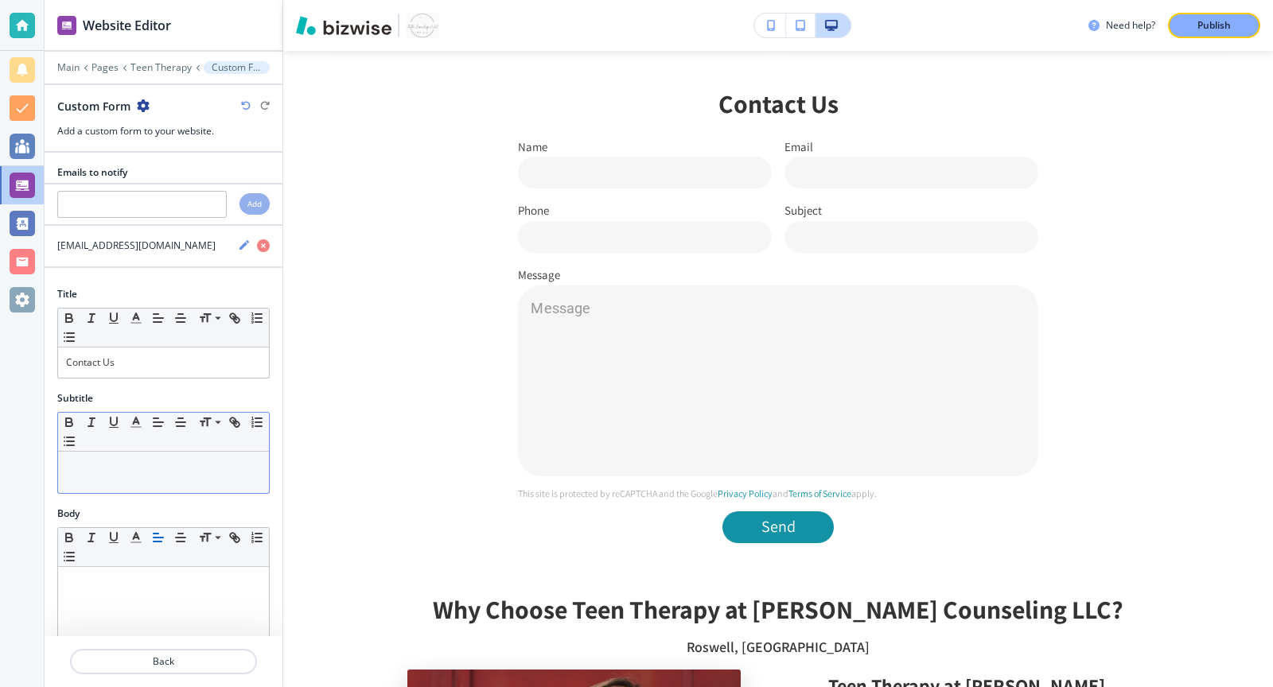
scroll to position [469, 0]
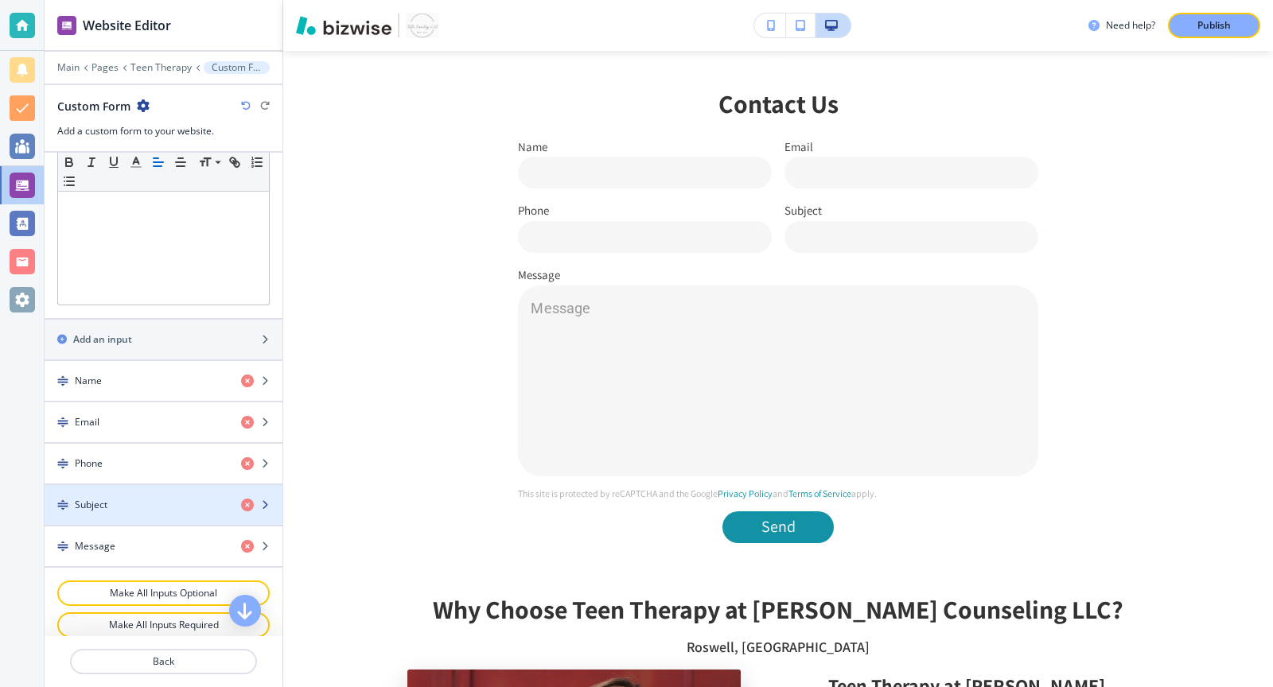
click at [141, 498] on div "Subject" at bounding box center [137, 505] width 184 height 14
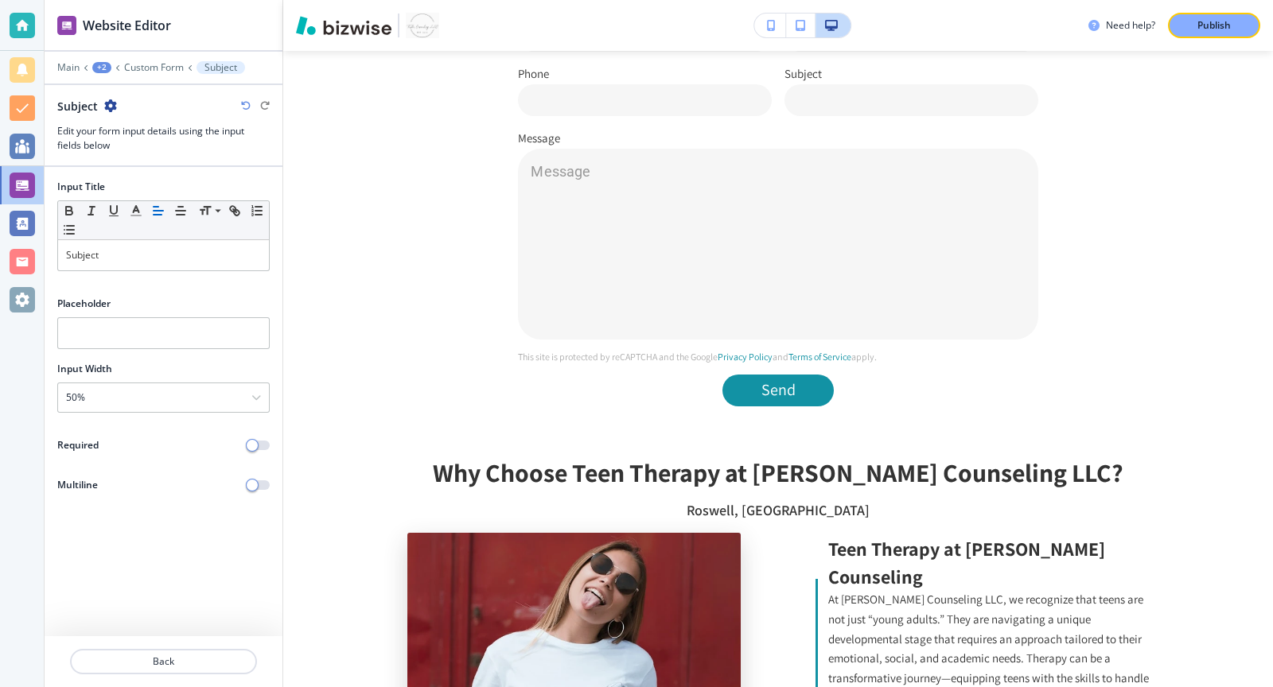
scroll to position [2361, 0]
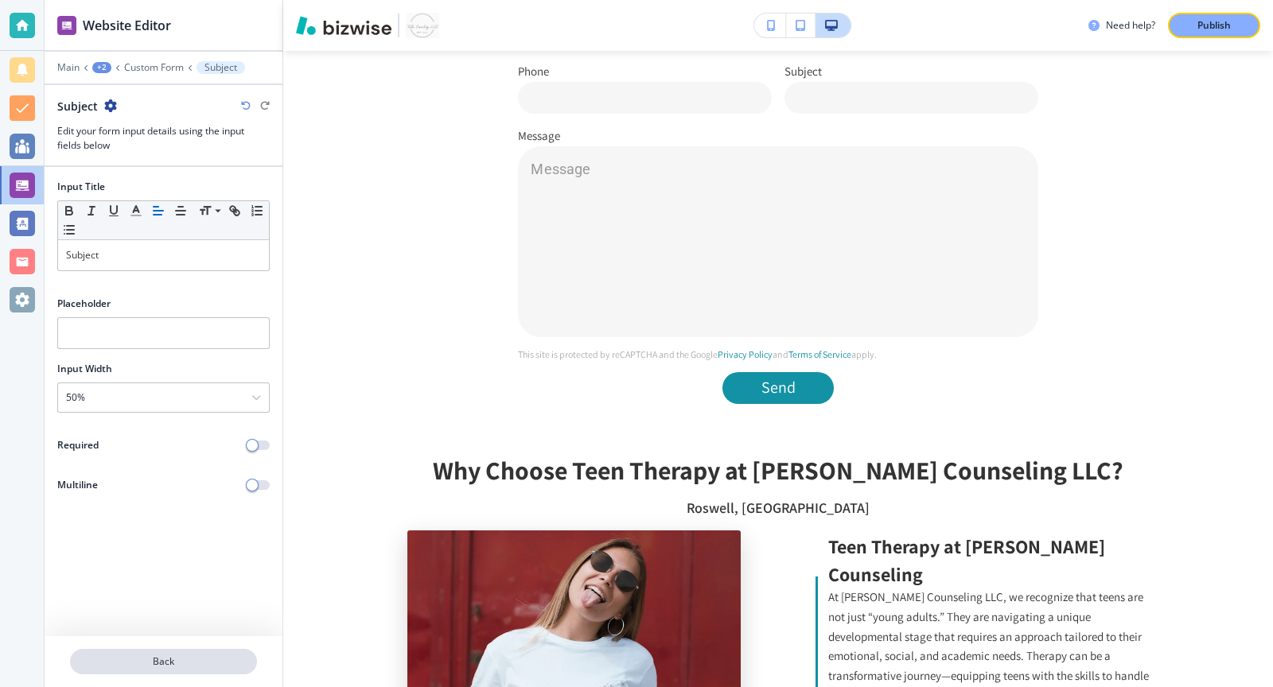
click at [201, 667] on p "Back" at bounding box center [164, 662] width 184 height 14
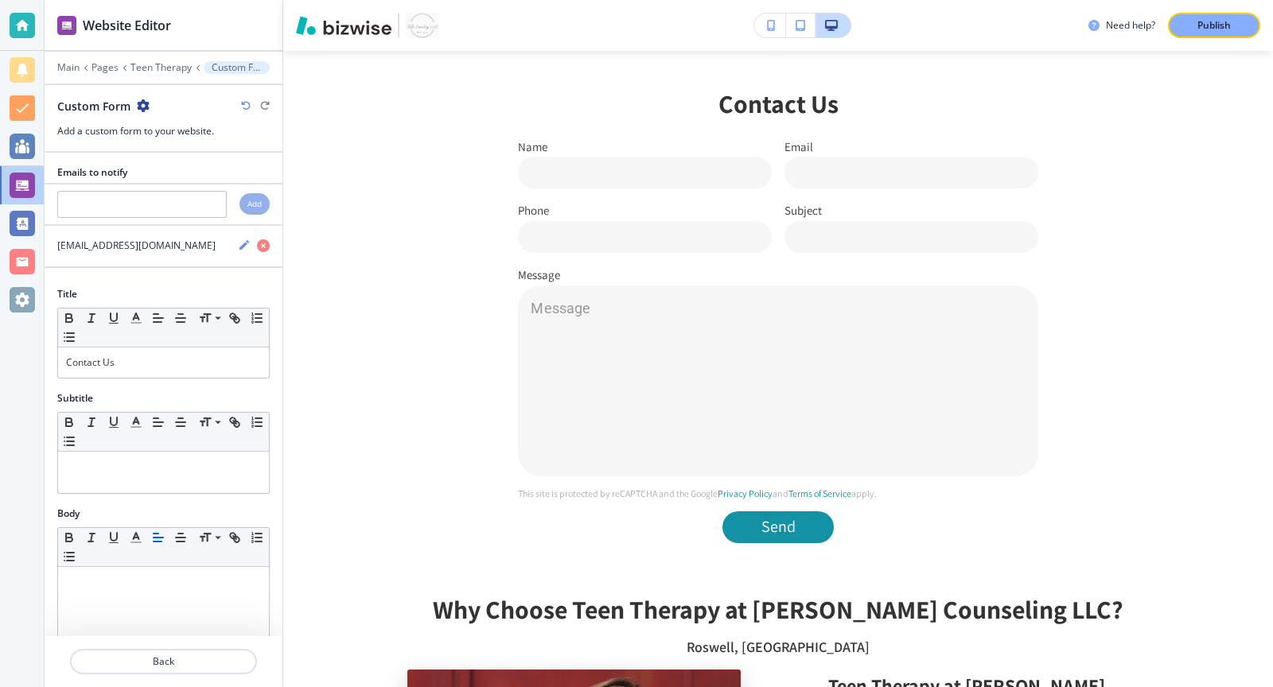
scroll to position [469, 0]
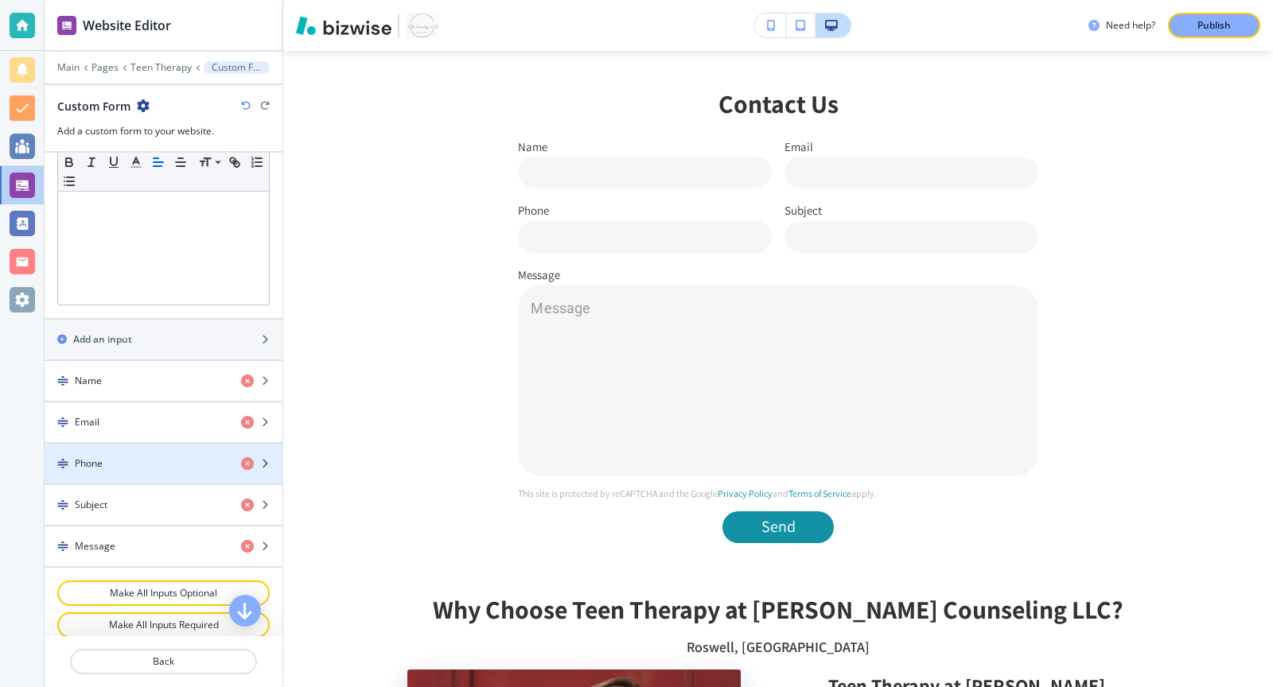
click at [169, 457] on div "Phone" at bounding box center [137, 464] width 184 height 14
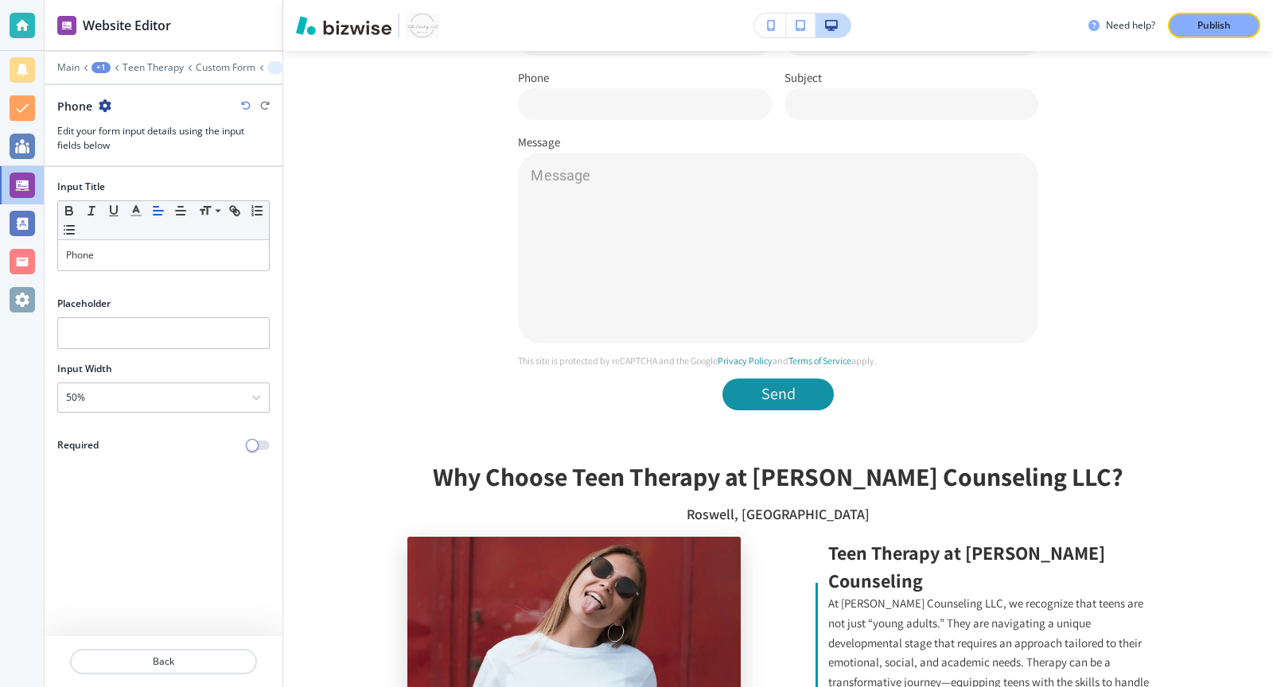
scroll to position [2361, 0]
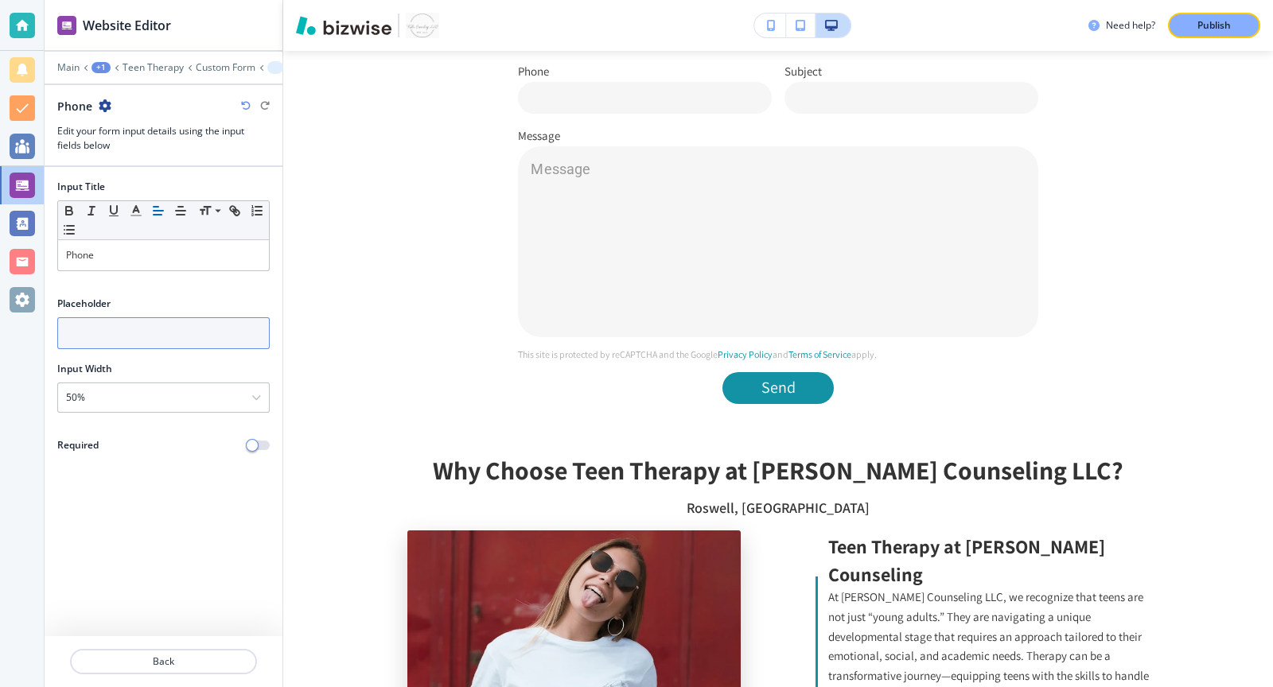
click at [175, 335] on input "text" at bounding box center [163, 333] width 212 height 32
type input "123-456-7890"
click at [263, 441] on button "button" at bounding box center [258, 446] width 22 height 10
click at [208, 662] on p "Back" at bounding box center [164, 662] width 184 height 14
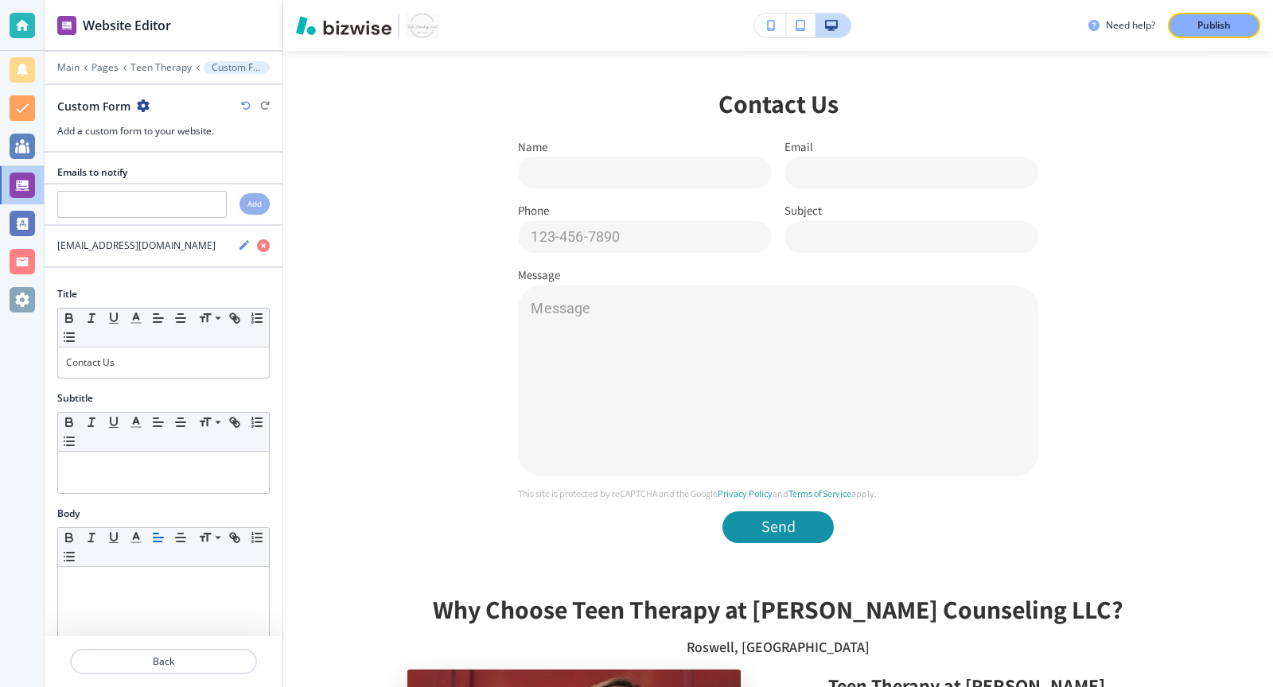
scroll to position [469, 0]
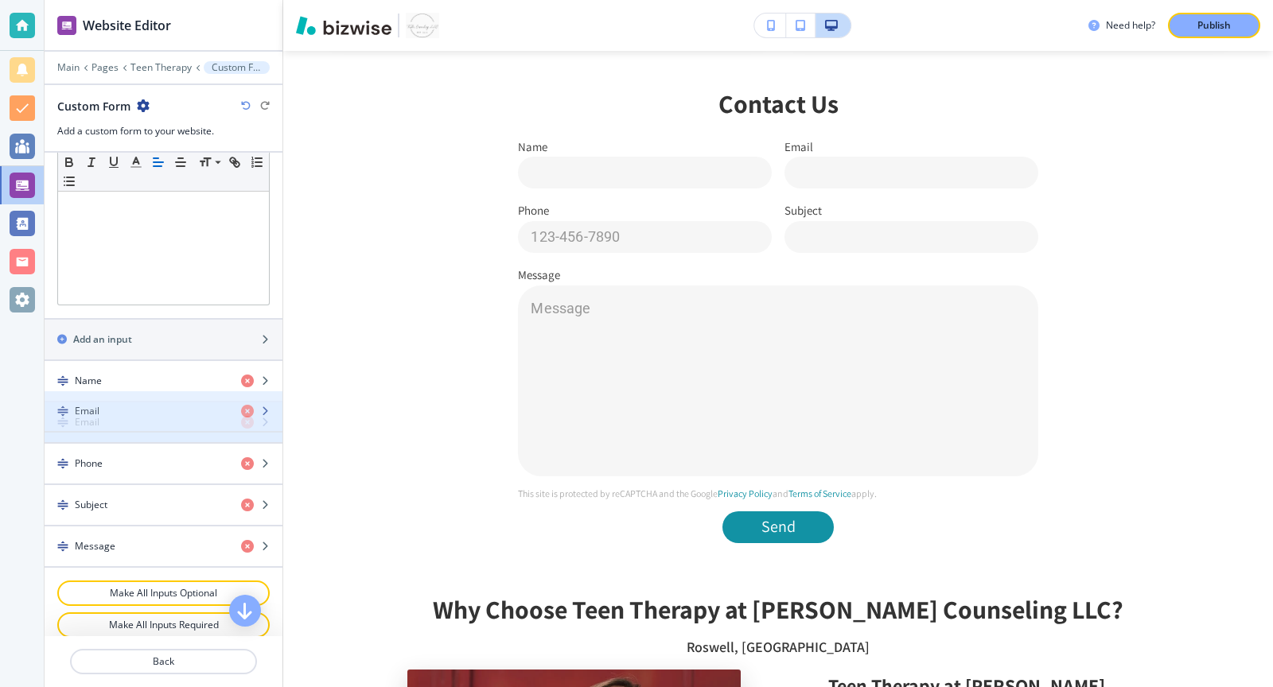
click at [185, 415] on div "Email" at bounding box center [137, 422] width 184 height 14
click at [265, 403] on div "button" at bounding box center [164, 409] width 238 height 13
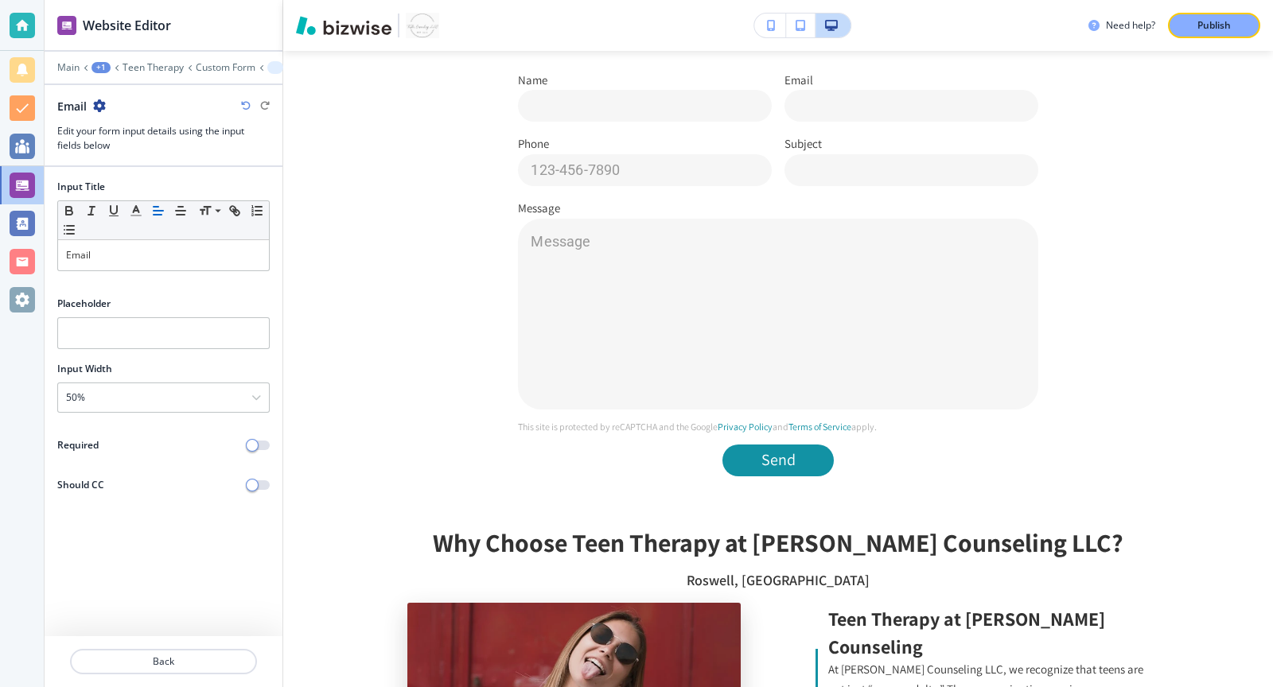
scroll to position [2297, 0]
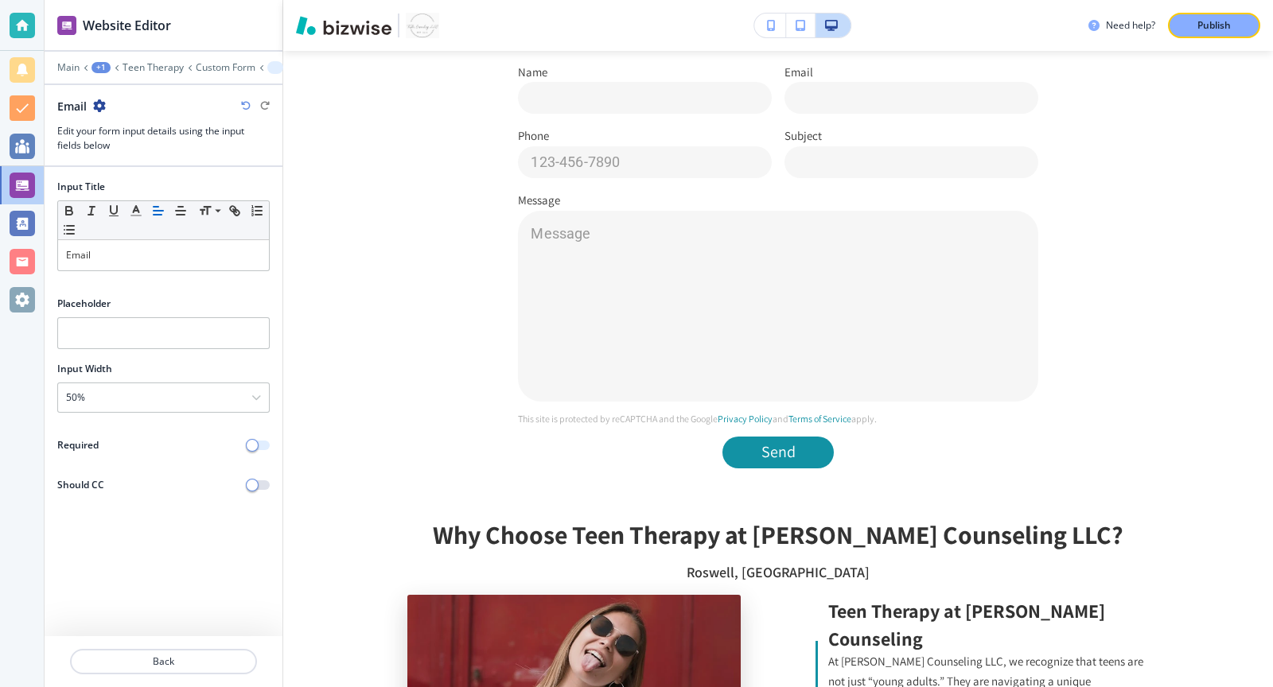
click at [260, 441] on button "button" at bounding box center [258, 446] width 22 height 10
click at [207, 668] on p "Back" at bounding box center [164, 662] width 184 height 14
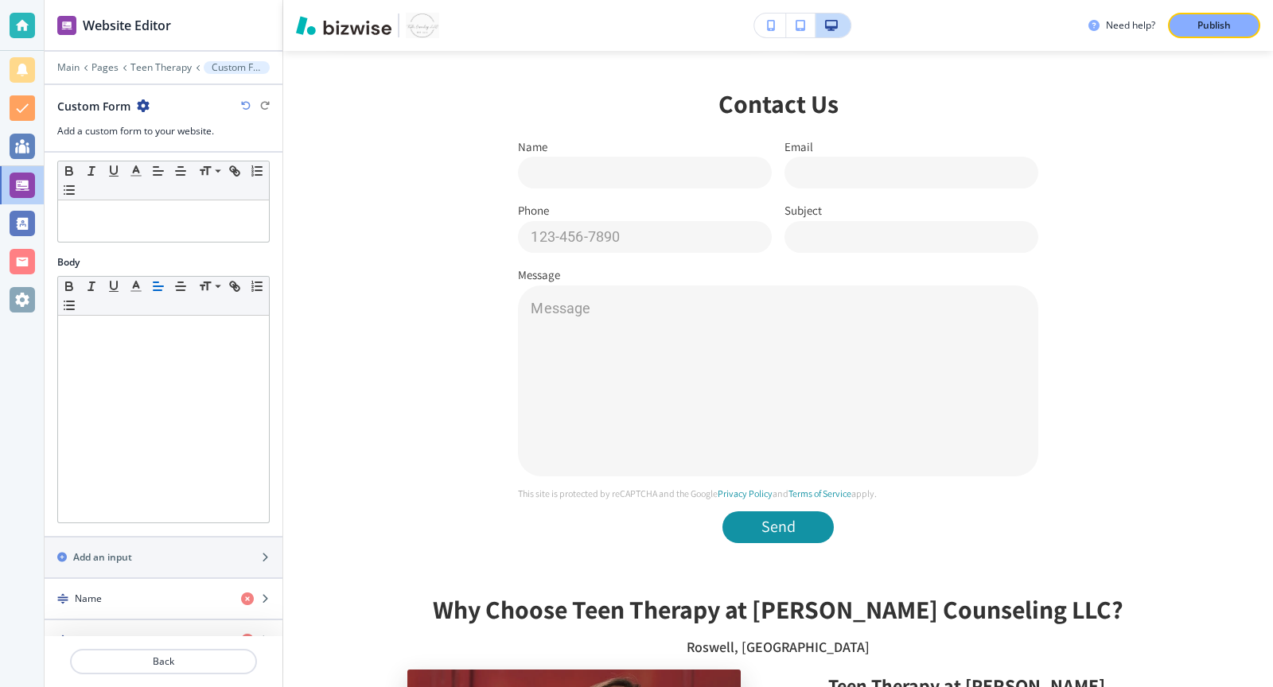
scroll to position [430, 0]
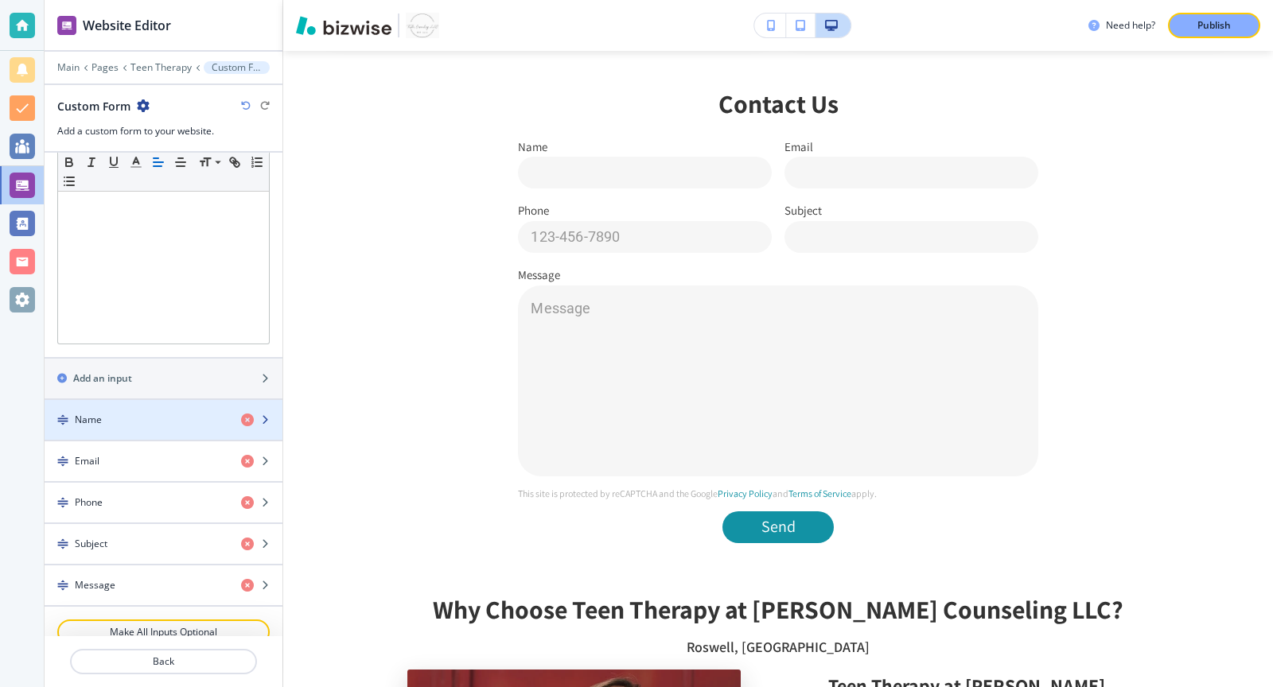
click at [198, 427] on div "button" at bounding box center [164, 433] width 238 height 13
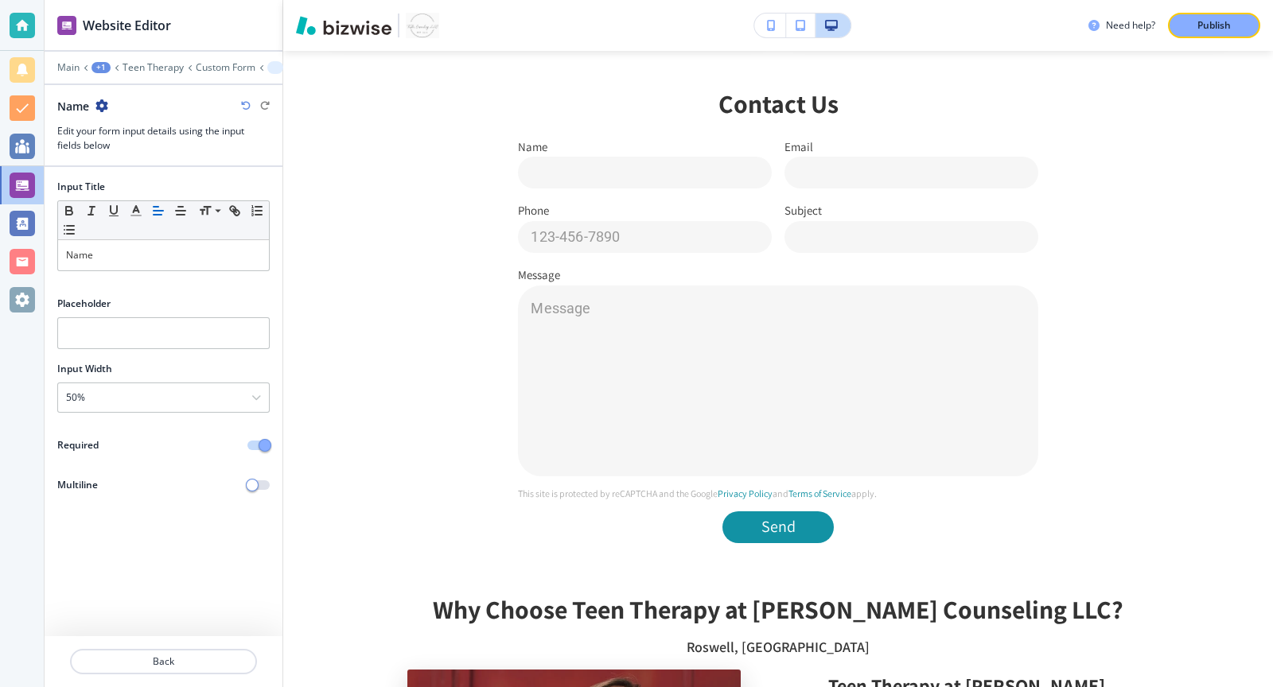
scroll to position [2297, 0]
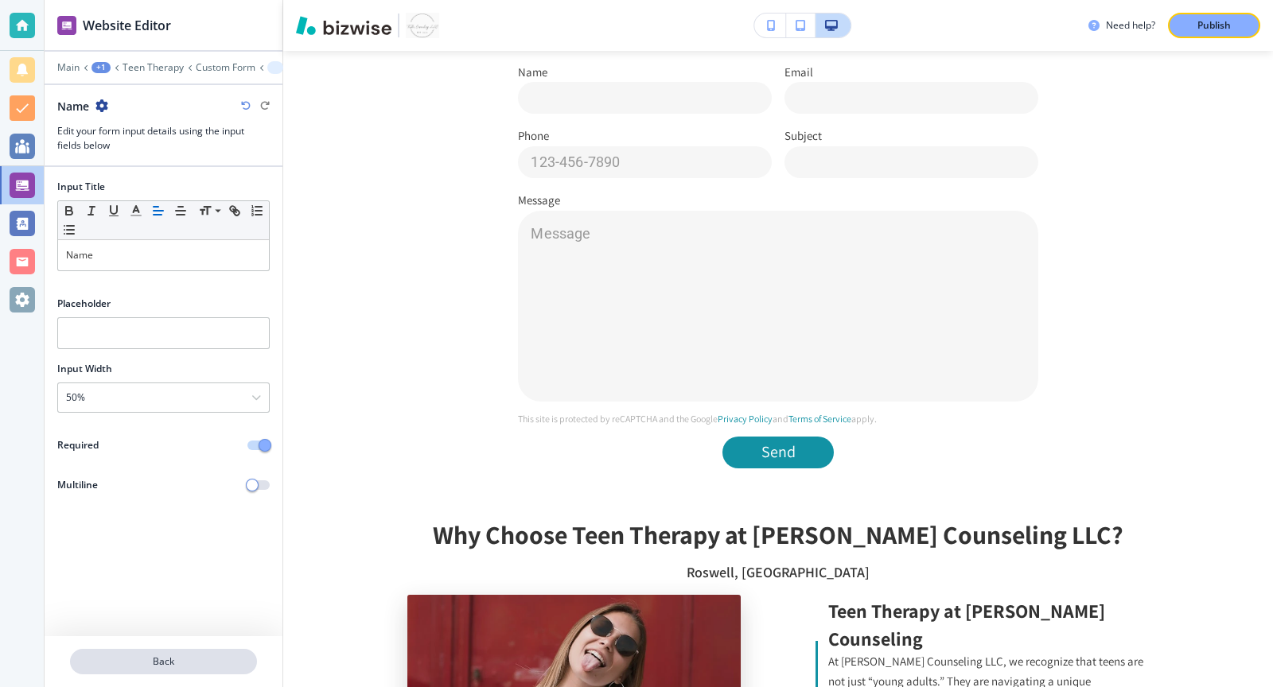
click at [215, 660] on p "Back" at bounding box center [164, 662] width 184 height 14
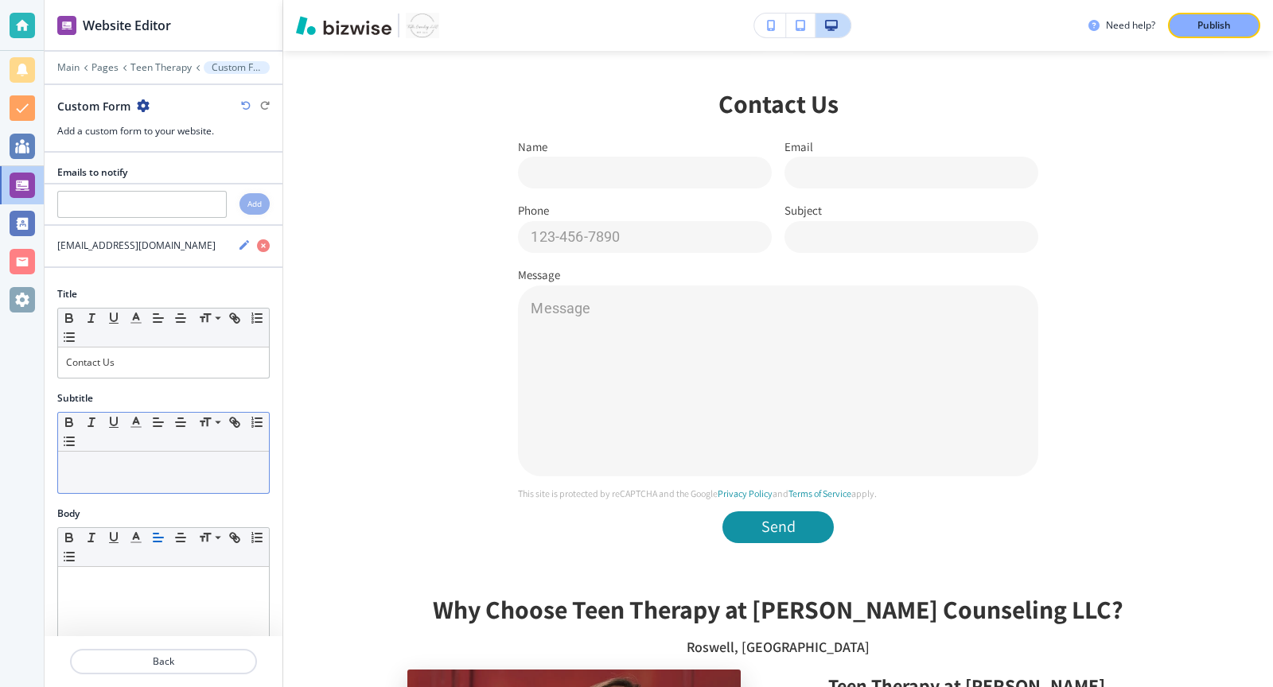
scroll to position [469, 0]
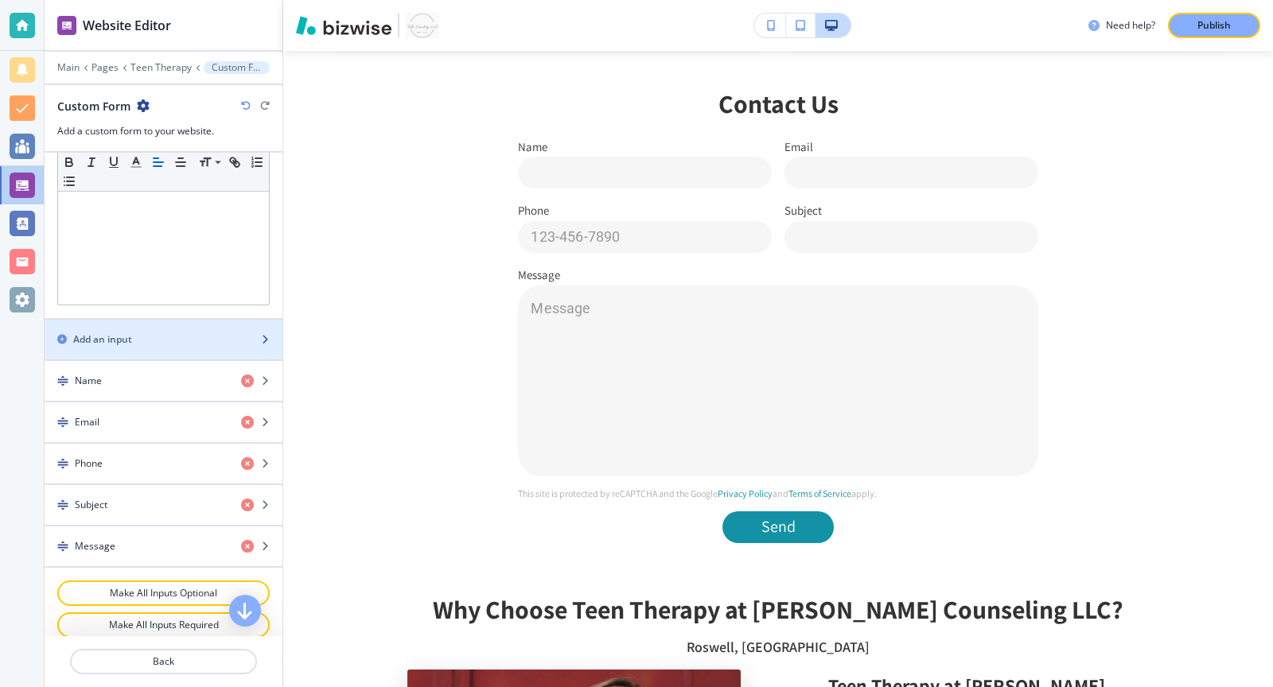
click at [170, 333] on div "Add an input" at bounding box center [146, 340] width 203 height 14
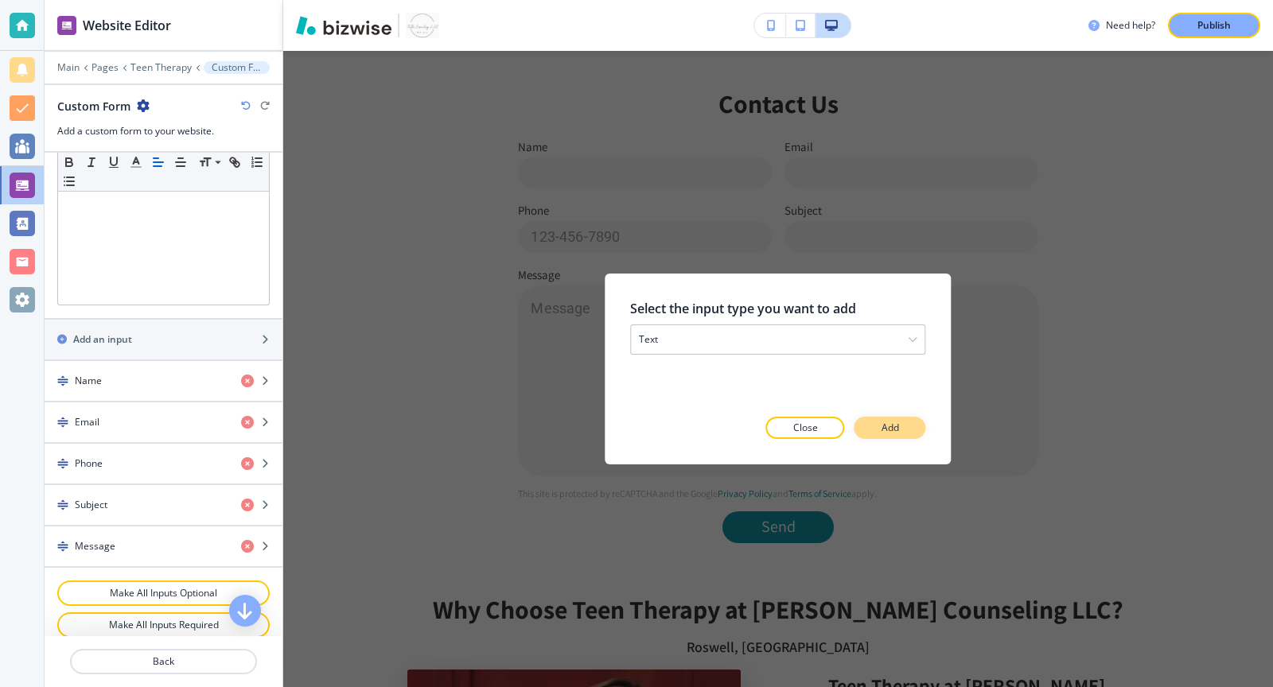
click at [889, 426] on p "Add" at bounding box center [891, 428] width 18 height 14
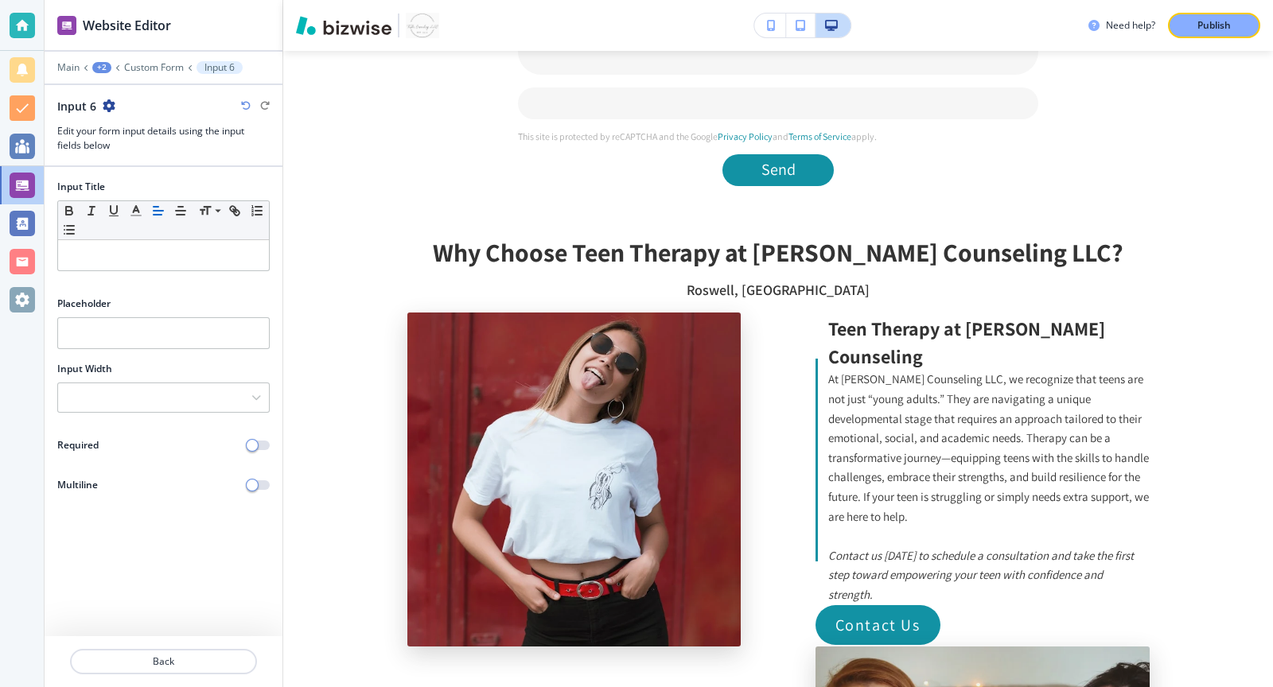
scroll to position [2649, 0]
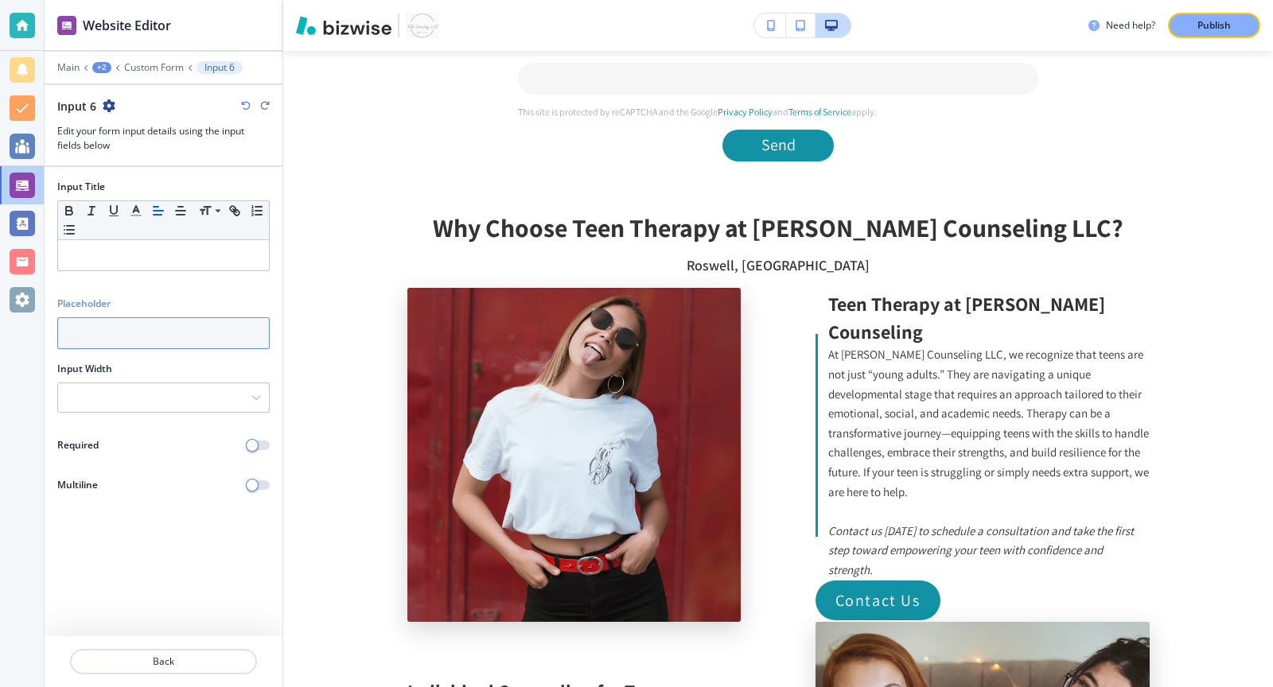
click at [162, 337] on input "text" at bounding box center [163, 333] width 212 height 32
paste input "Google, PsychologyToday, referral, etc."
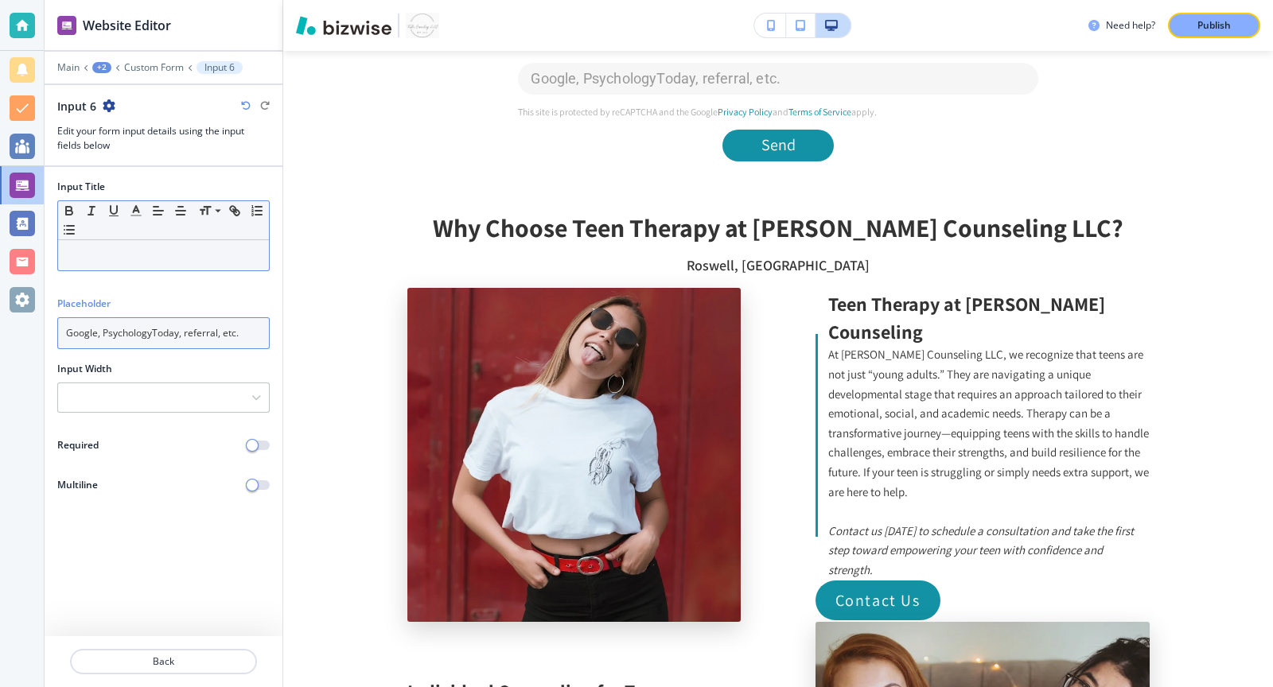
type input "Google, PsychologyToday, referral, etc."
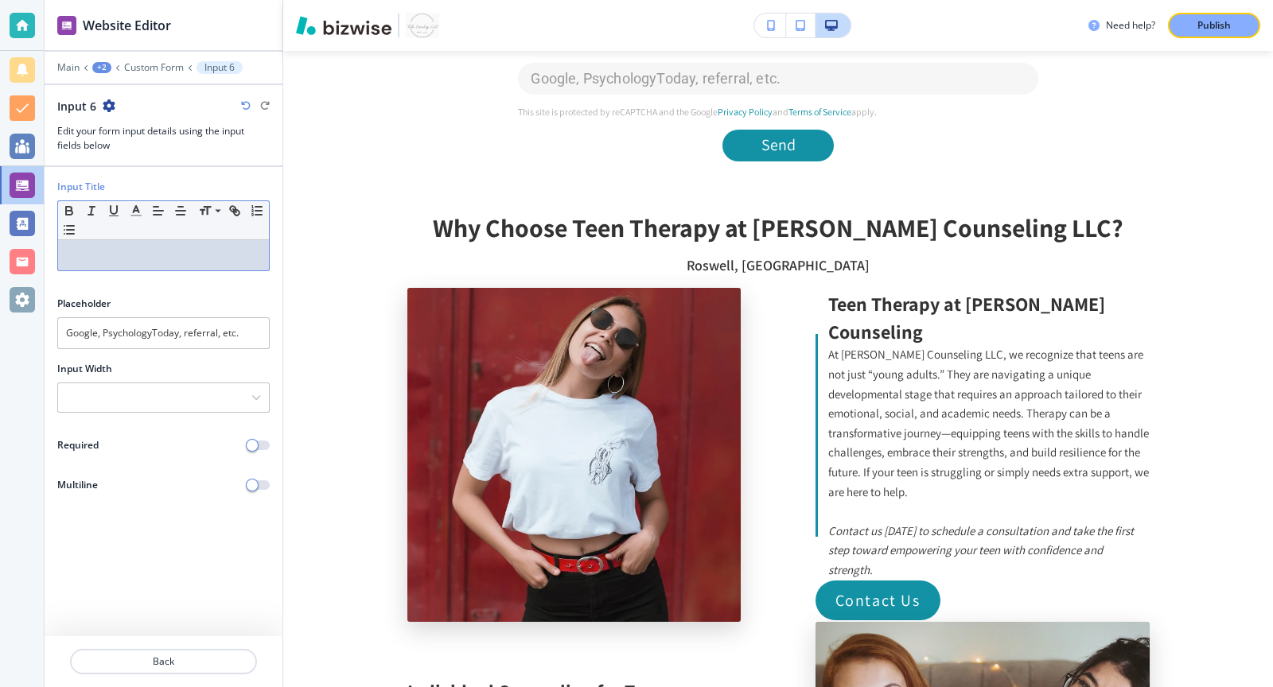
click at [138, 249] on p at bounding box center [163, 255] width 195 height 14
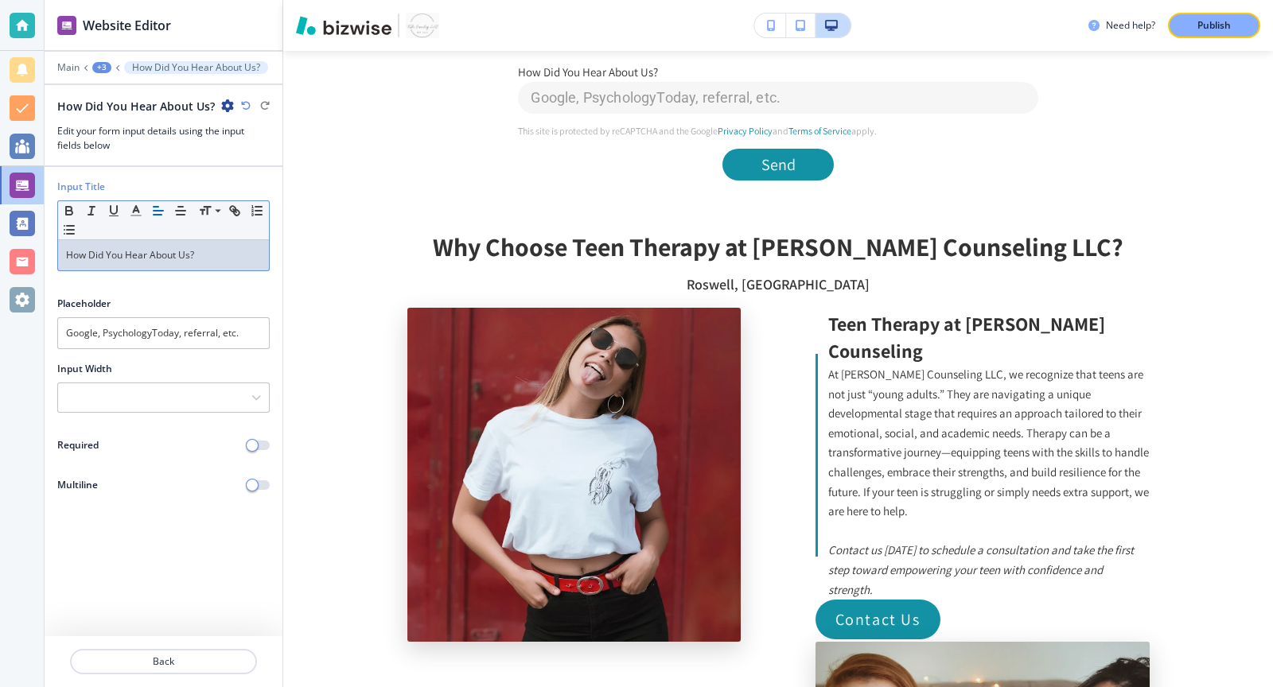
click at [264, 438] on div "Required" at bounding box center [164, 445] width 238 height 14
click at [260, 445] on button "button" at bounding box center [258, 446] width 22 height 10
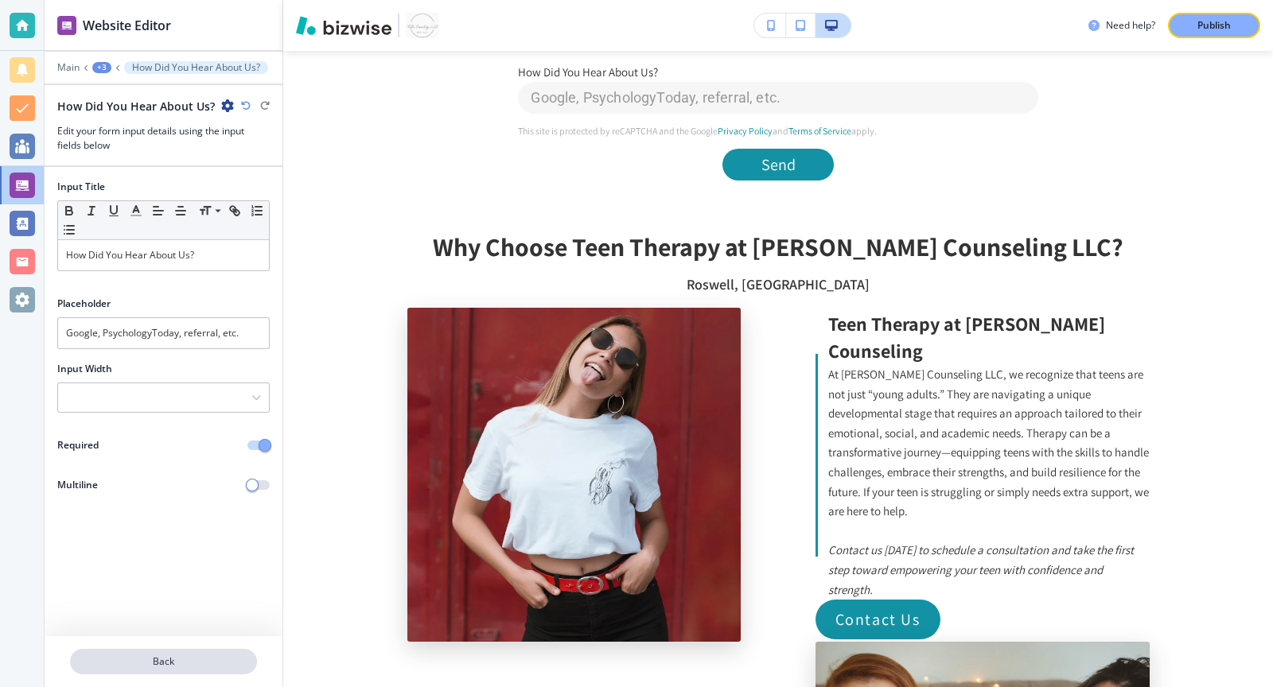
click at [133, 672] on button "Back" at bounding box center [163, 661] width 187 height 25
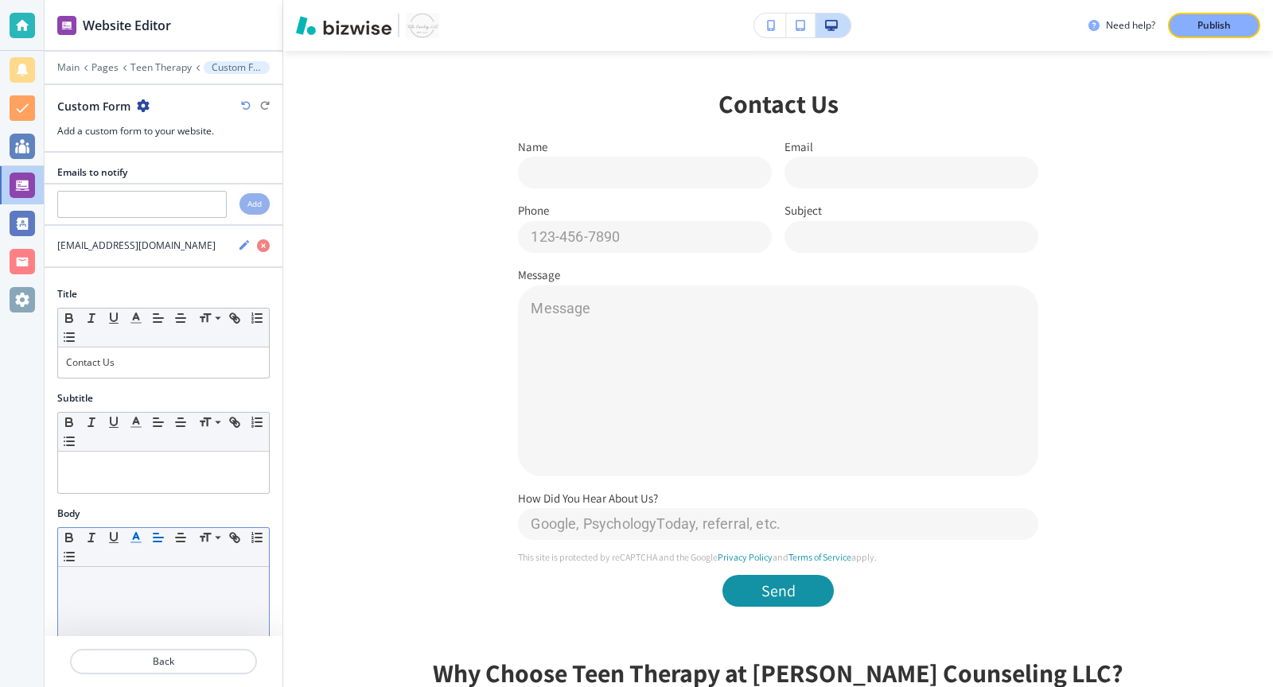
scroll to position [510, 0]
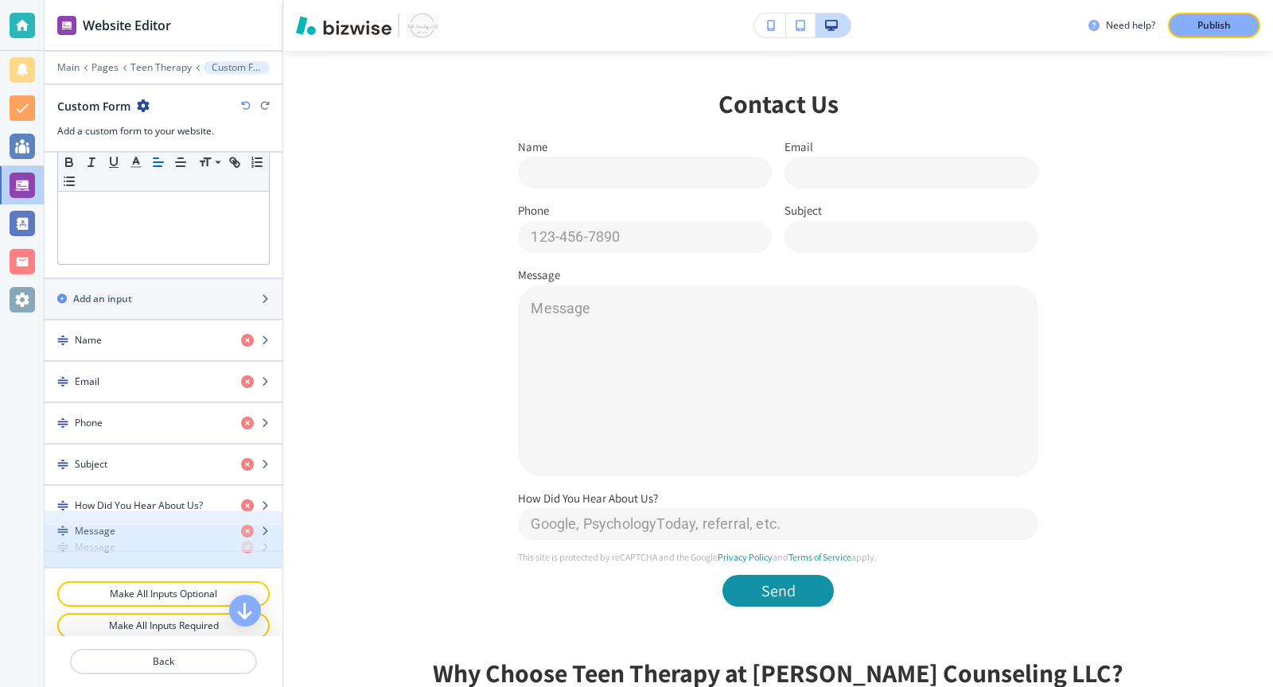
drag, startPoint x: 58, startPoint y: 499, endPoint x: 58, endPoint y: 538, distance: 39.0
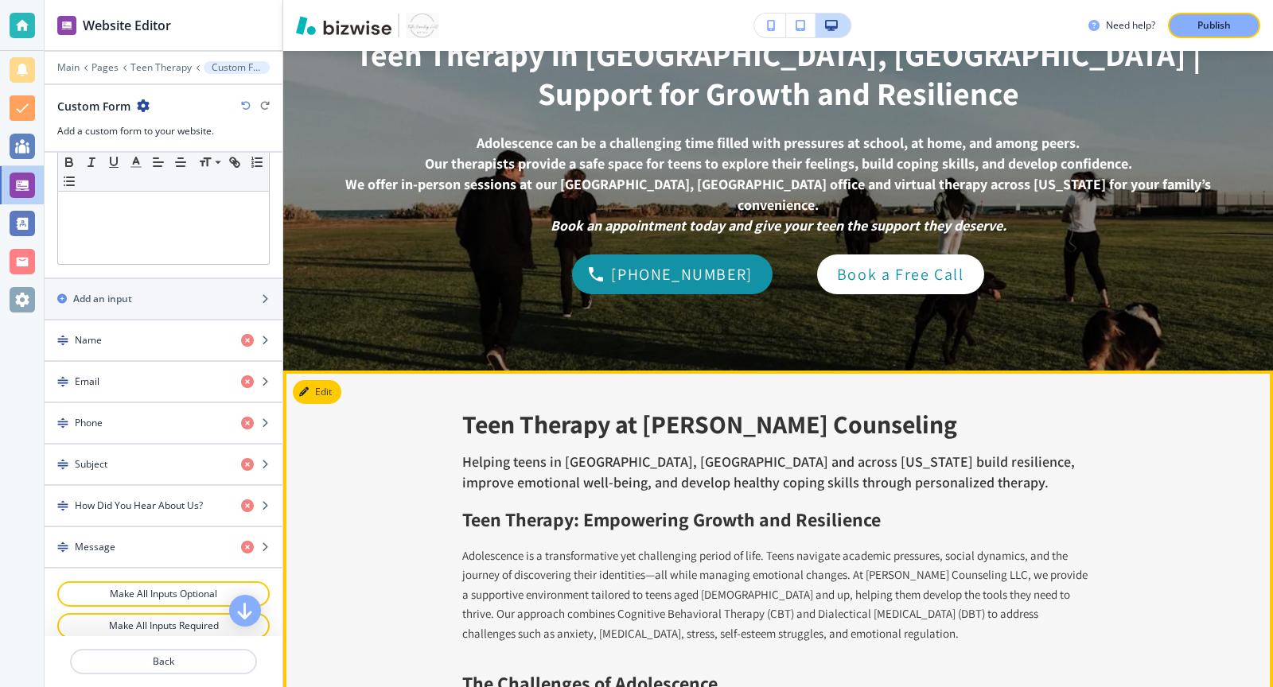
scroll to position [0, 0]
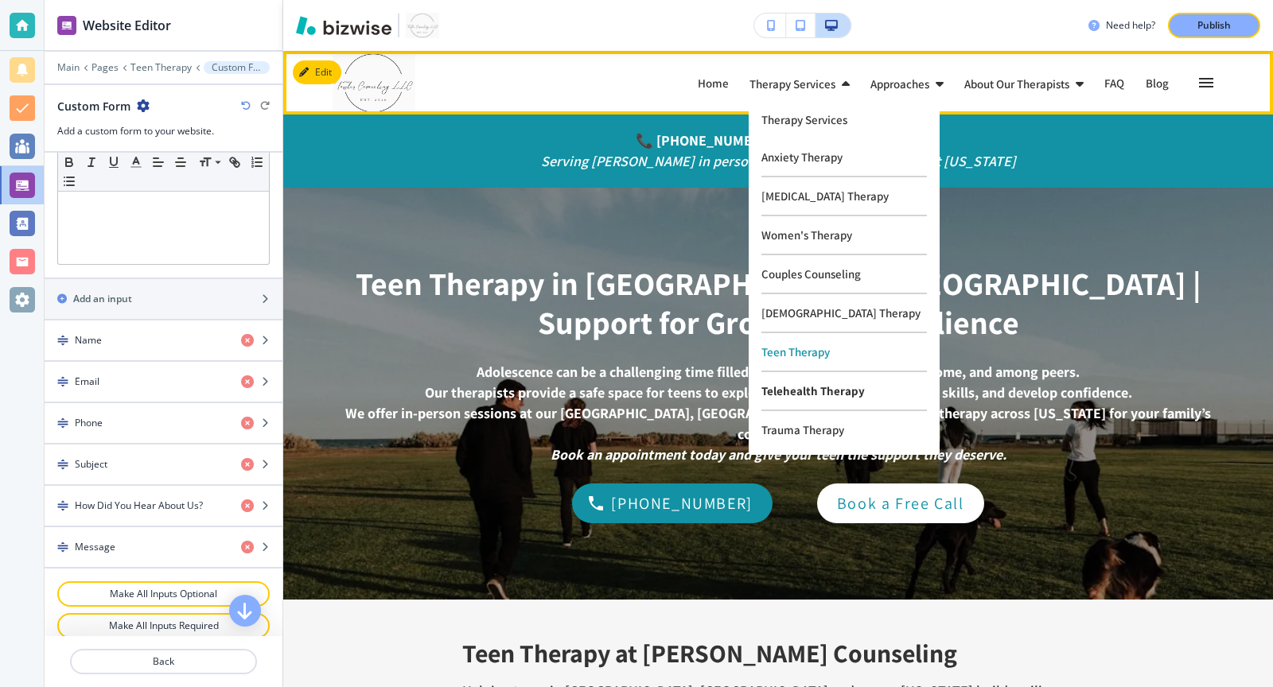
click at [784, 389] on p "Telehealth Therapy" at bounding box center [843, 391] width 165 height 39
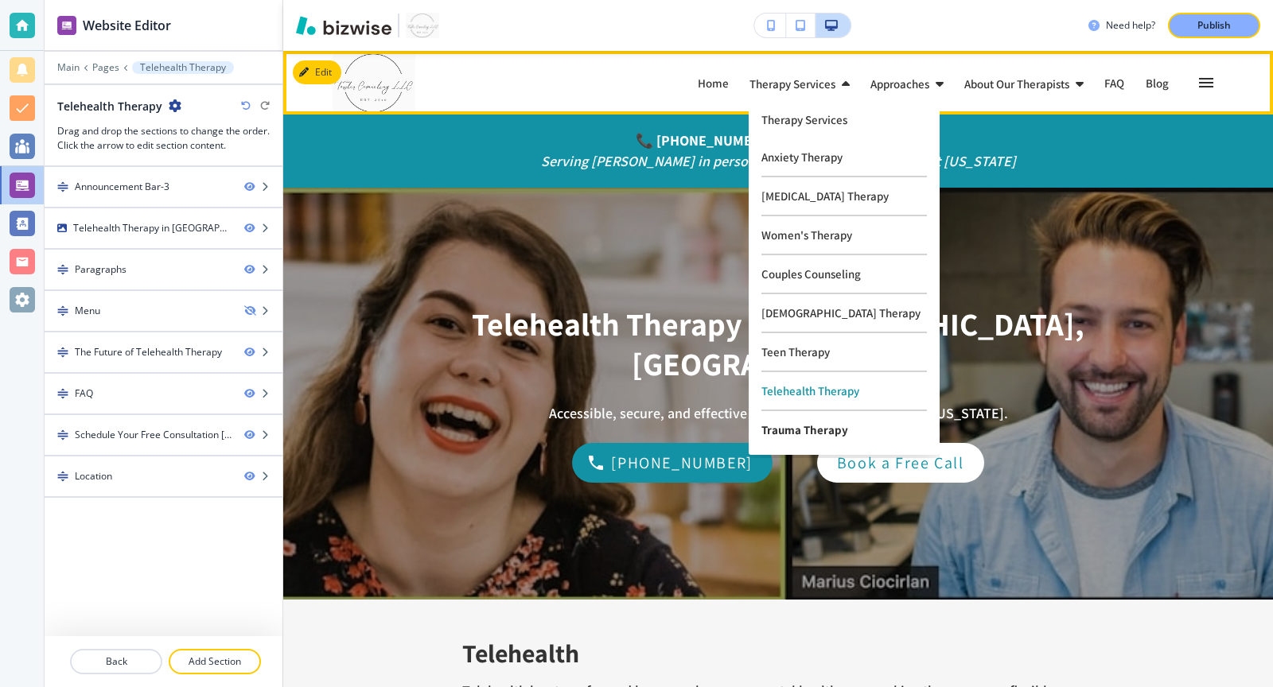
click at [774, 433] on p "Trauma Therapy" at bounding box center [843, 429] width 165 height 37
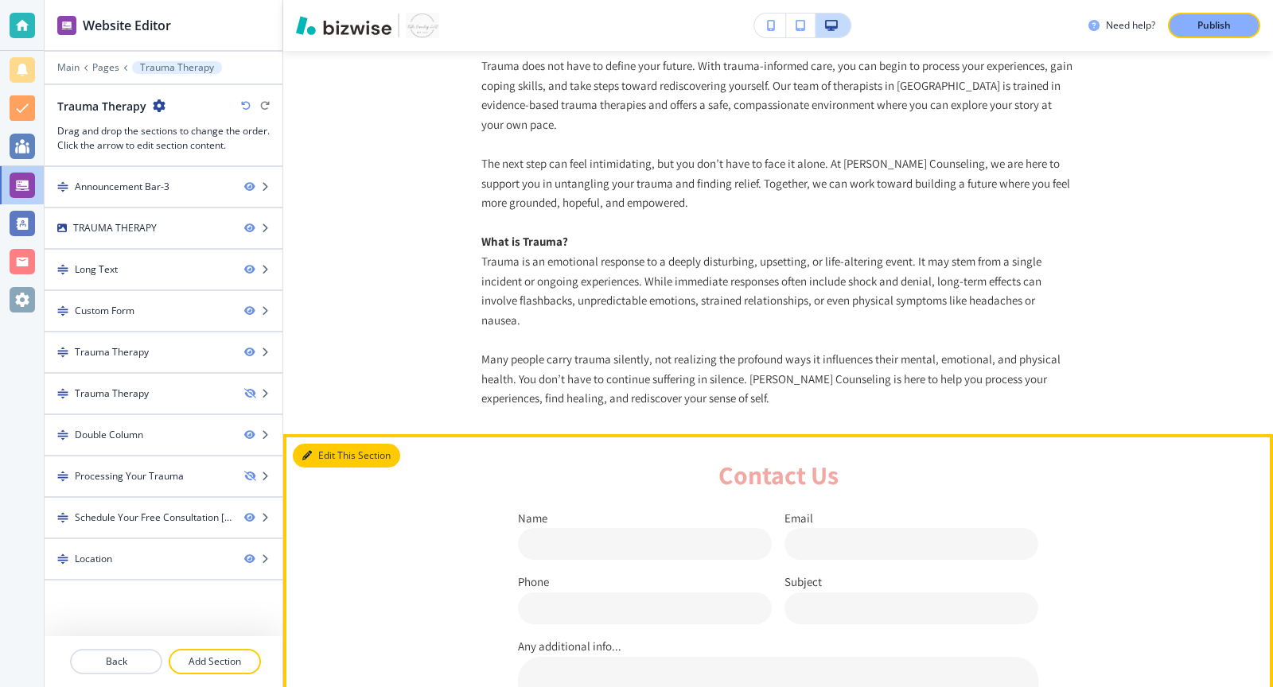
click at [321, 444] on button "Edit This Section" at bounding box center [346, 456] width 107 height 24
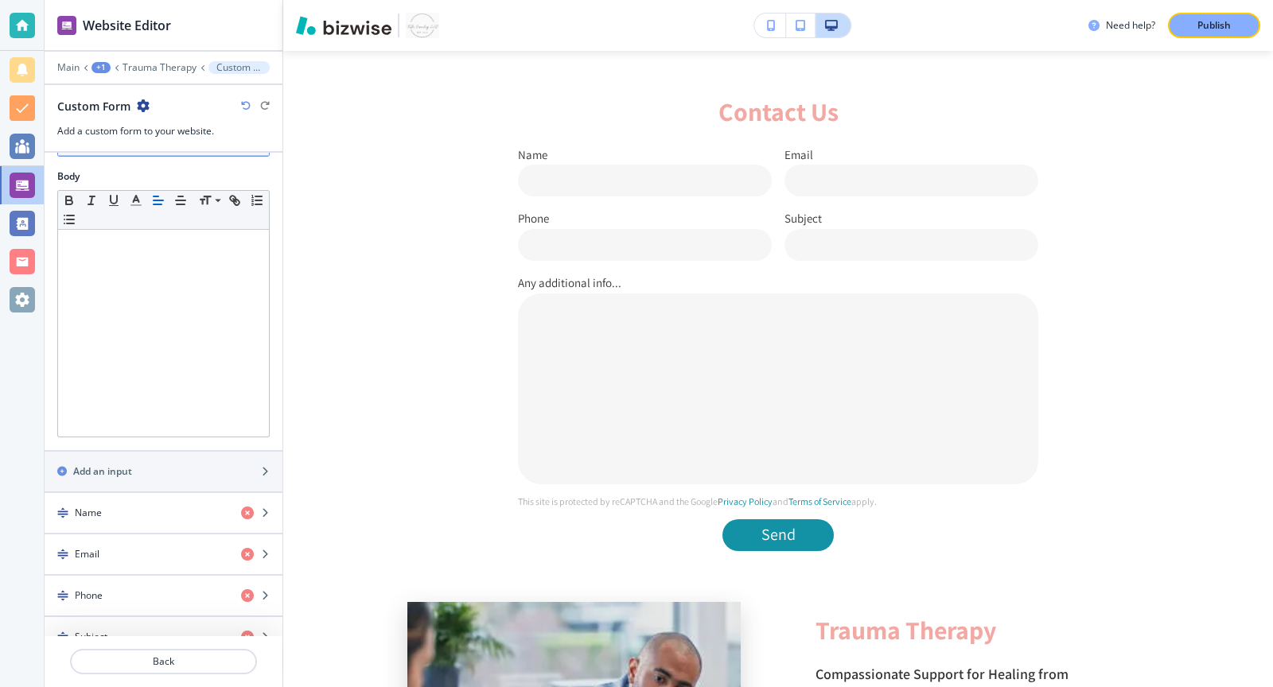
scroll to position [469, 0]
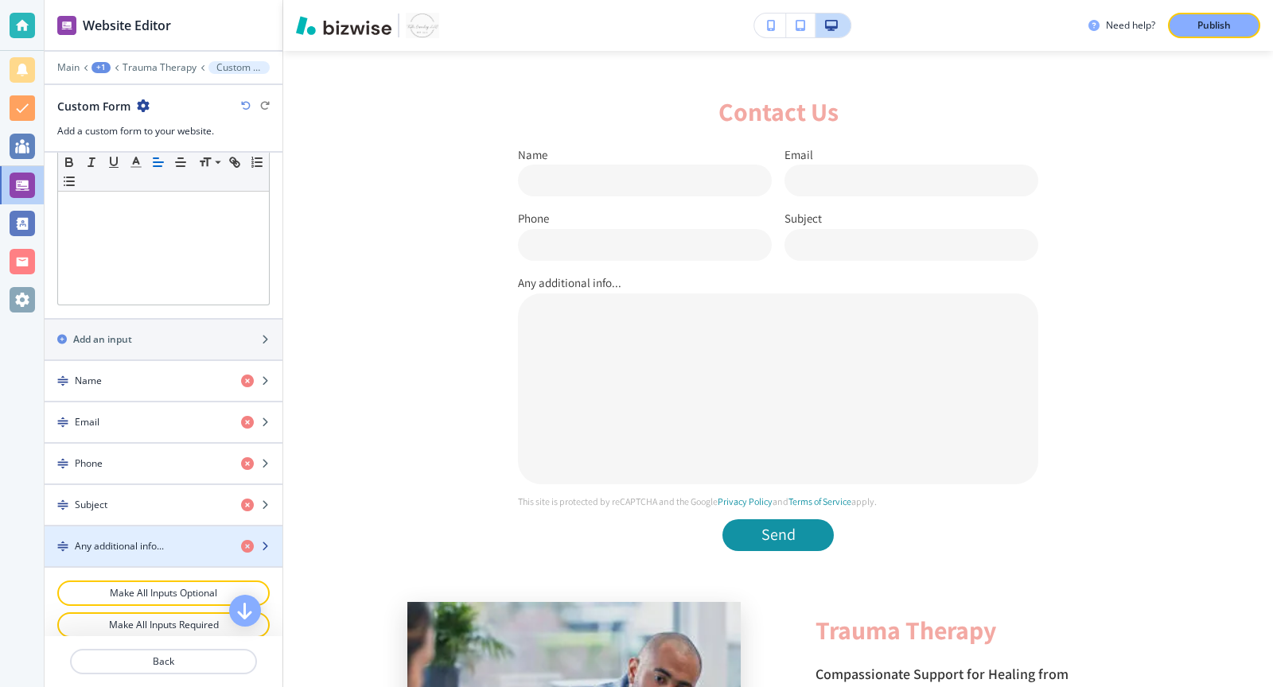
click at [138, 539] on h4 "Any additional info..." at bounding box center [119, 546] width 89 height 14
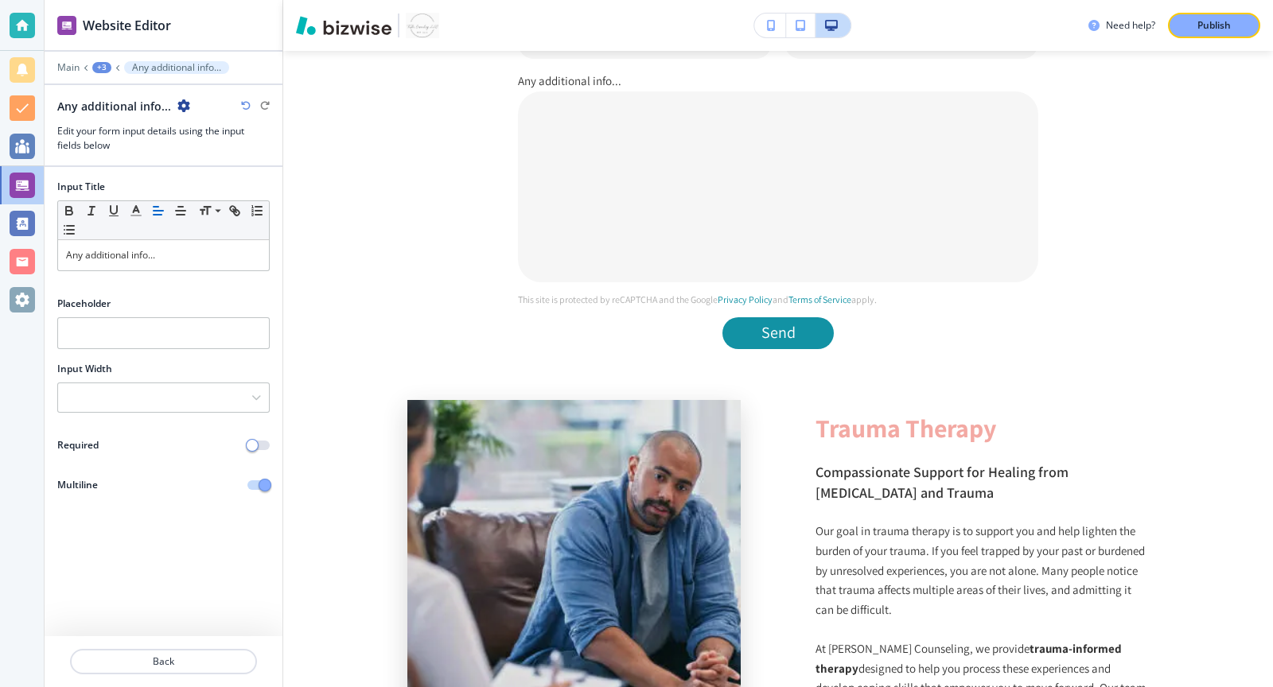
scroll to position [1386, 0]
click at [165, 262] on div "Any additional info..." at bounding box center [163, 255] width 211 height 30
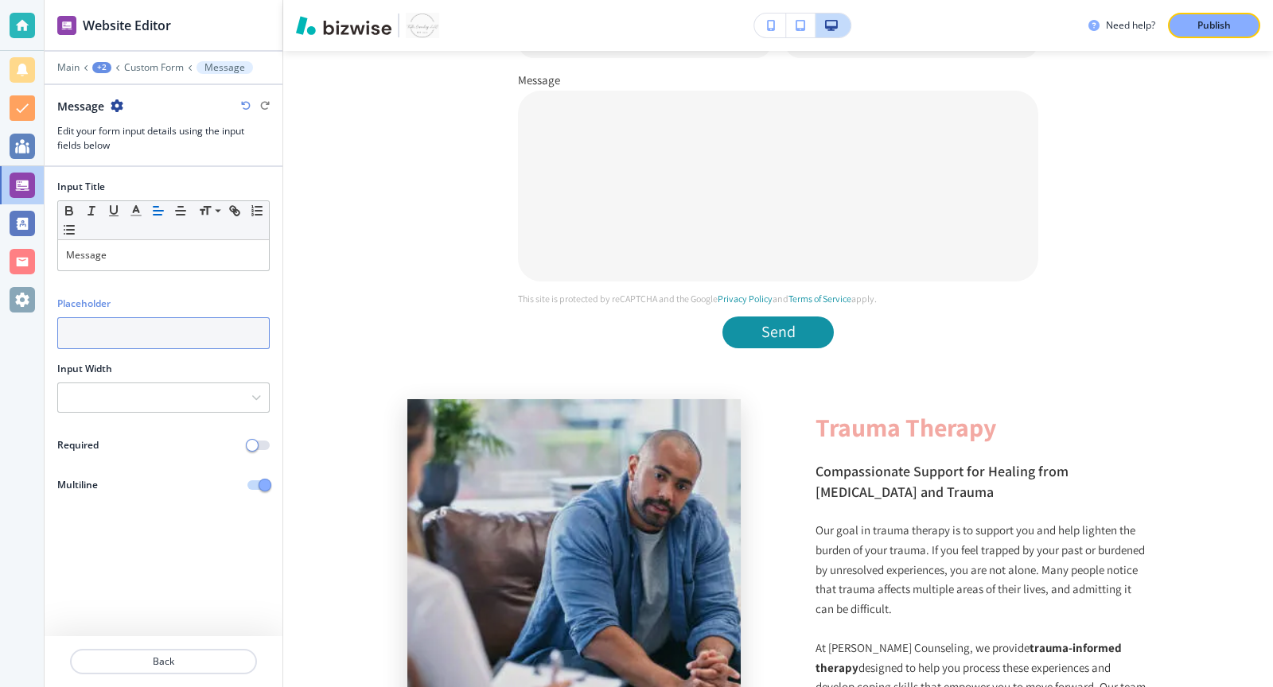
click at [131, 337] on input "text" at bounding box center [163, 333] width 212 height 32
type input "Message"
click at [258, 444] on button "button" at bounding box center [258, 446] width 22 height 10
click at [178, 656] on p "Back" at bounding box center [164, 662] width 184 height 14
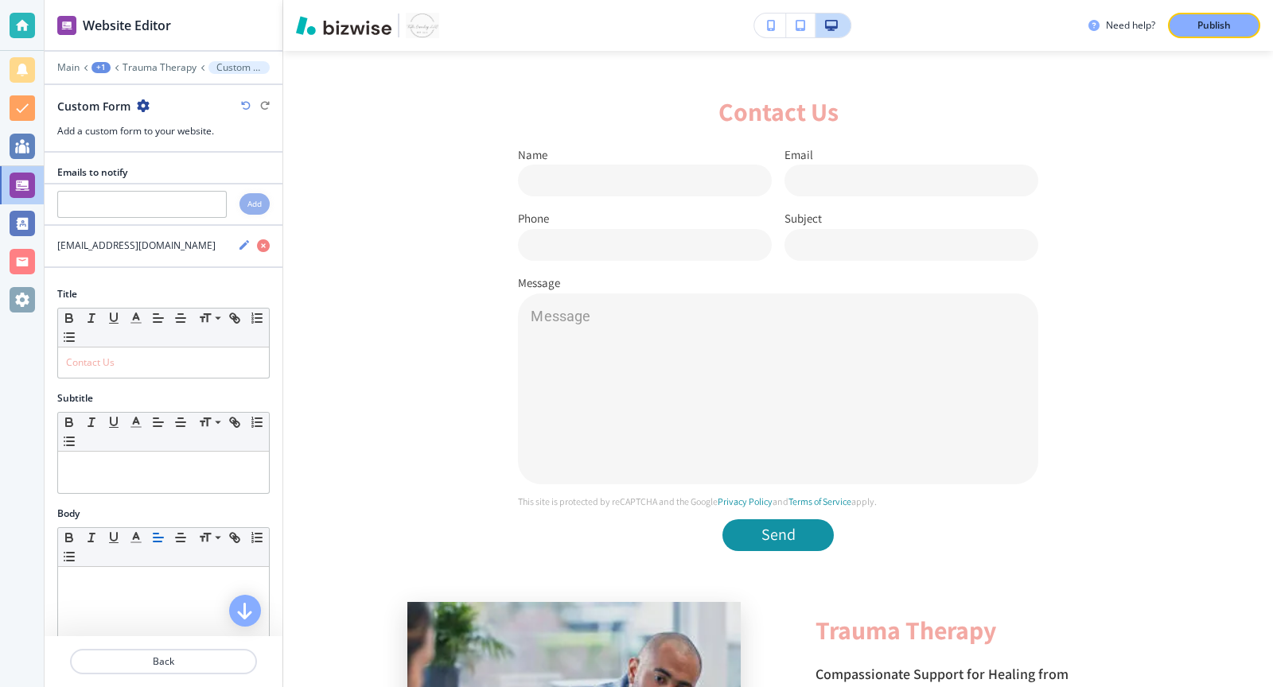
scroll to position [469, 0]
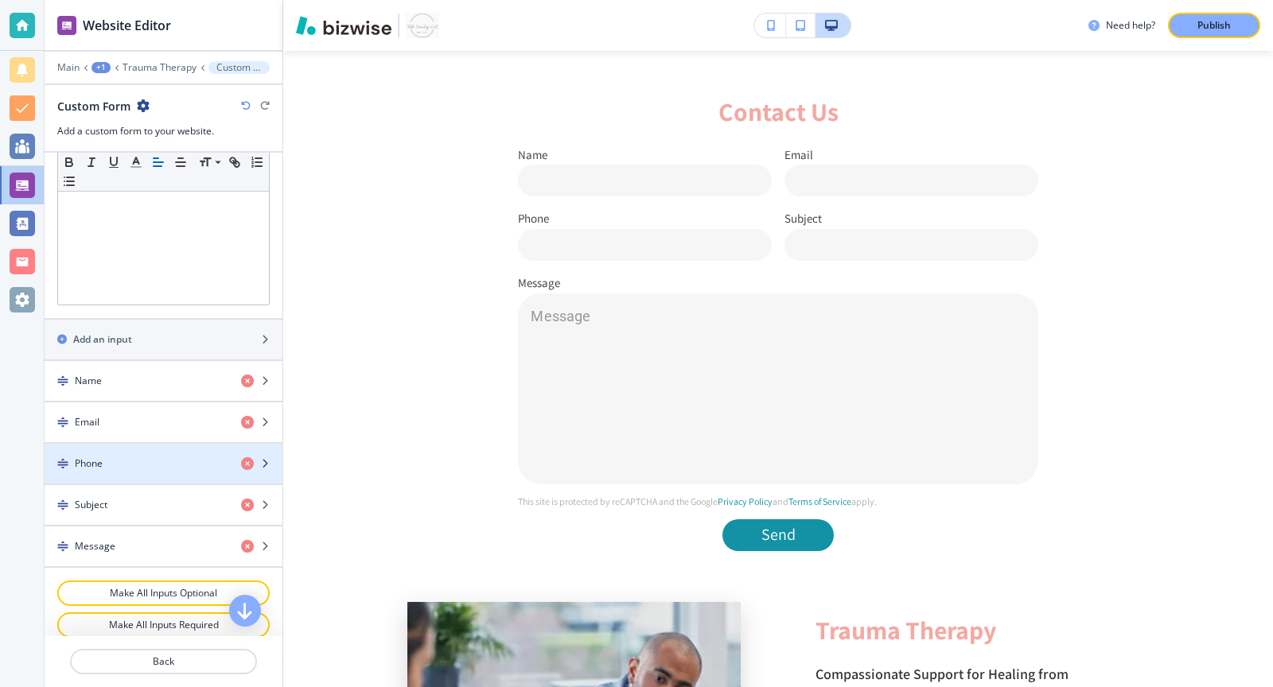
click at [165, 457] on div "Phone" at bounding box center [137, 464] width 184 height 14
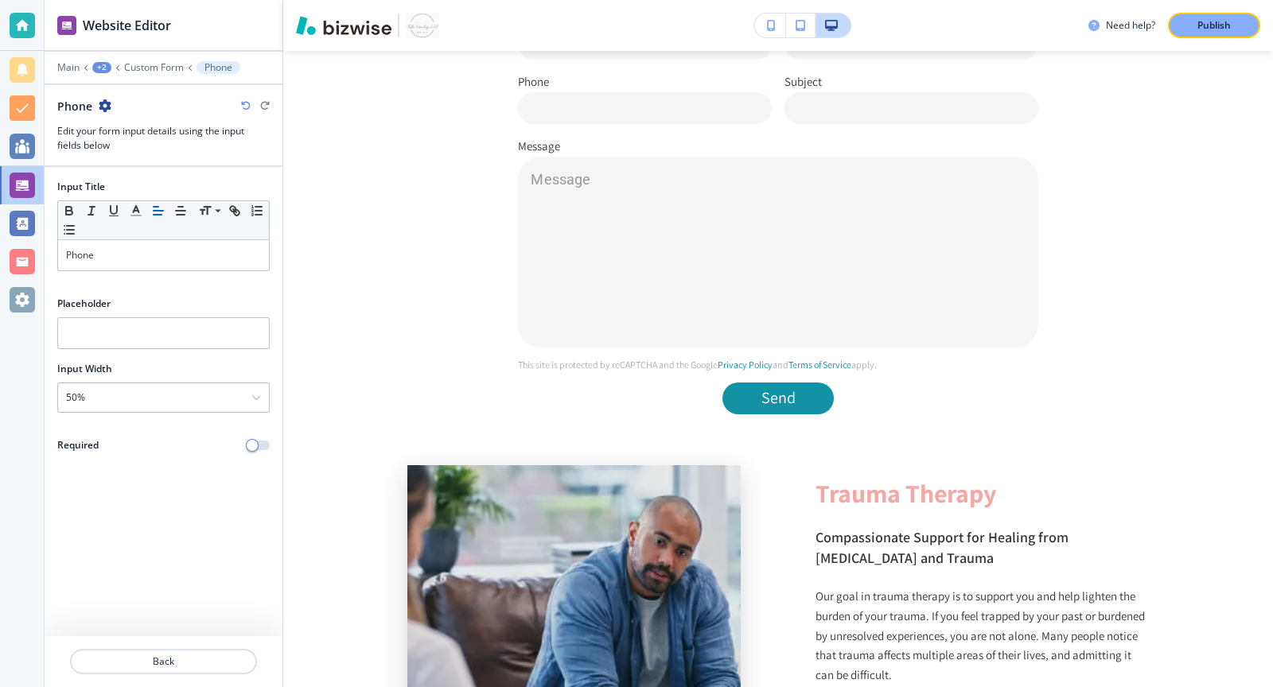
scroll to position [1322, 0]
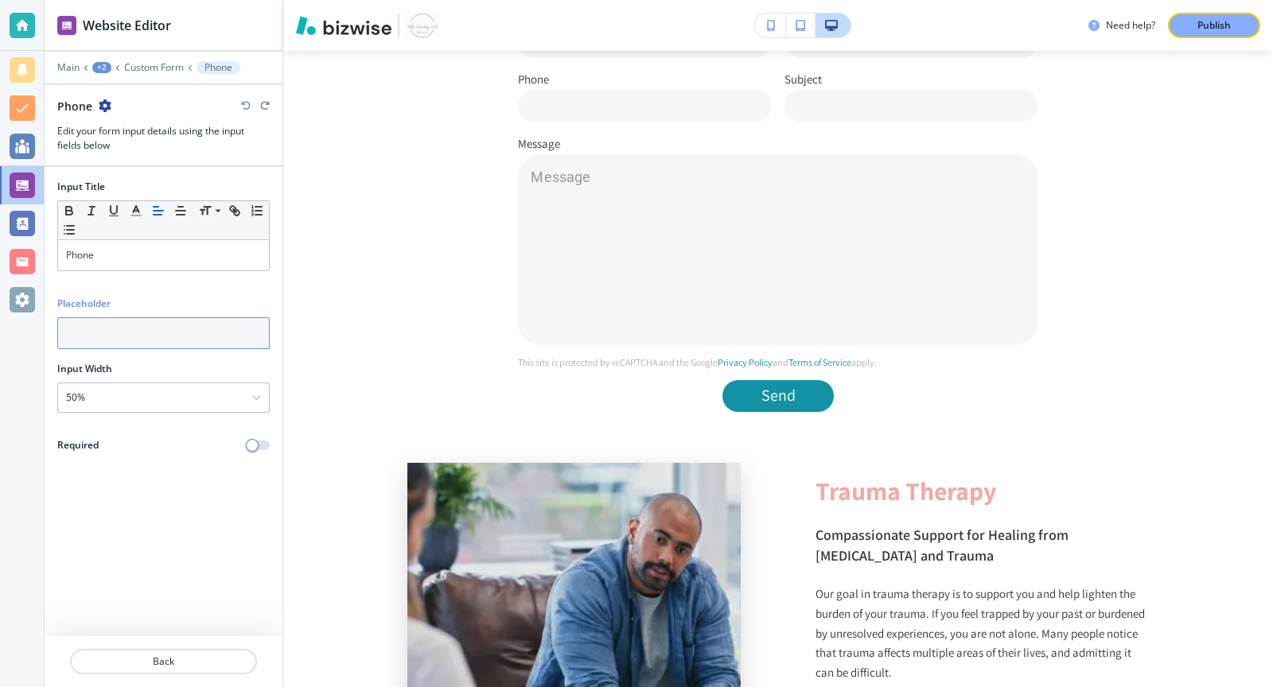
click at [183, 335] on input "text" at bounding box center [163, 333] width 212 height 32
type input "123-456-7890"
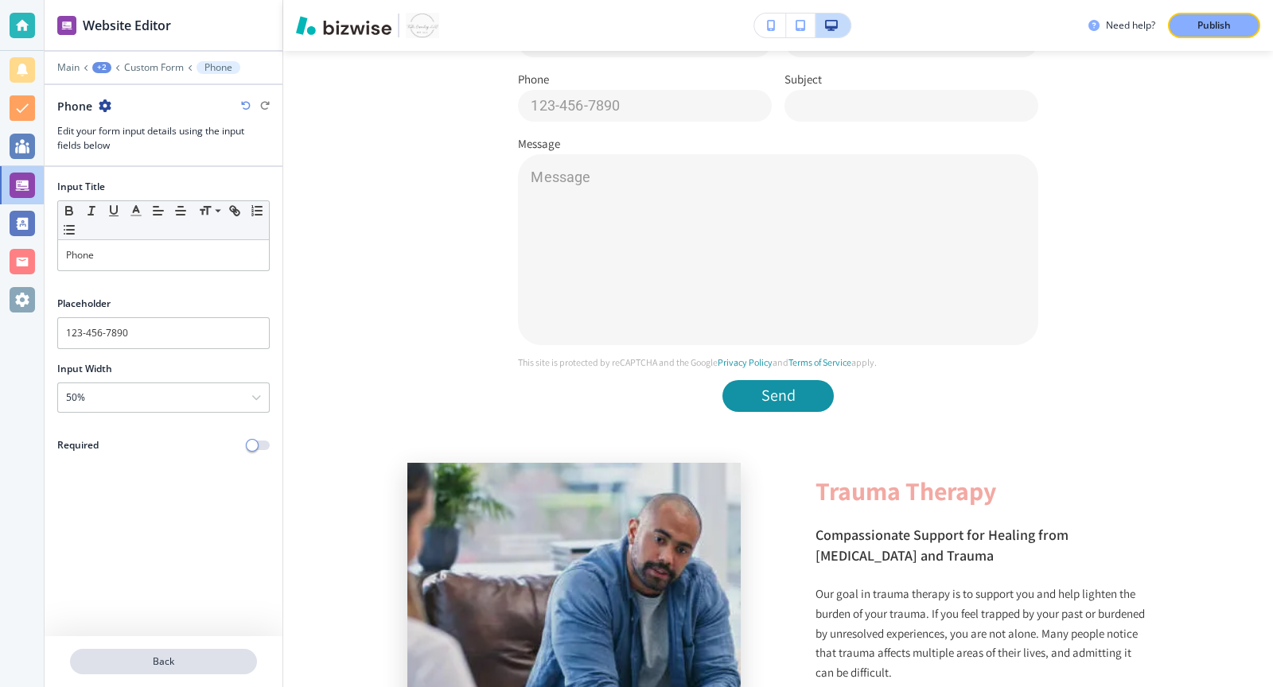
click at [146, 656] on p "Back" at bounding box center [164, 662] width 184 height 14
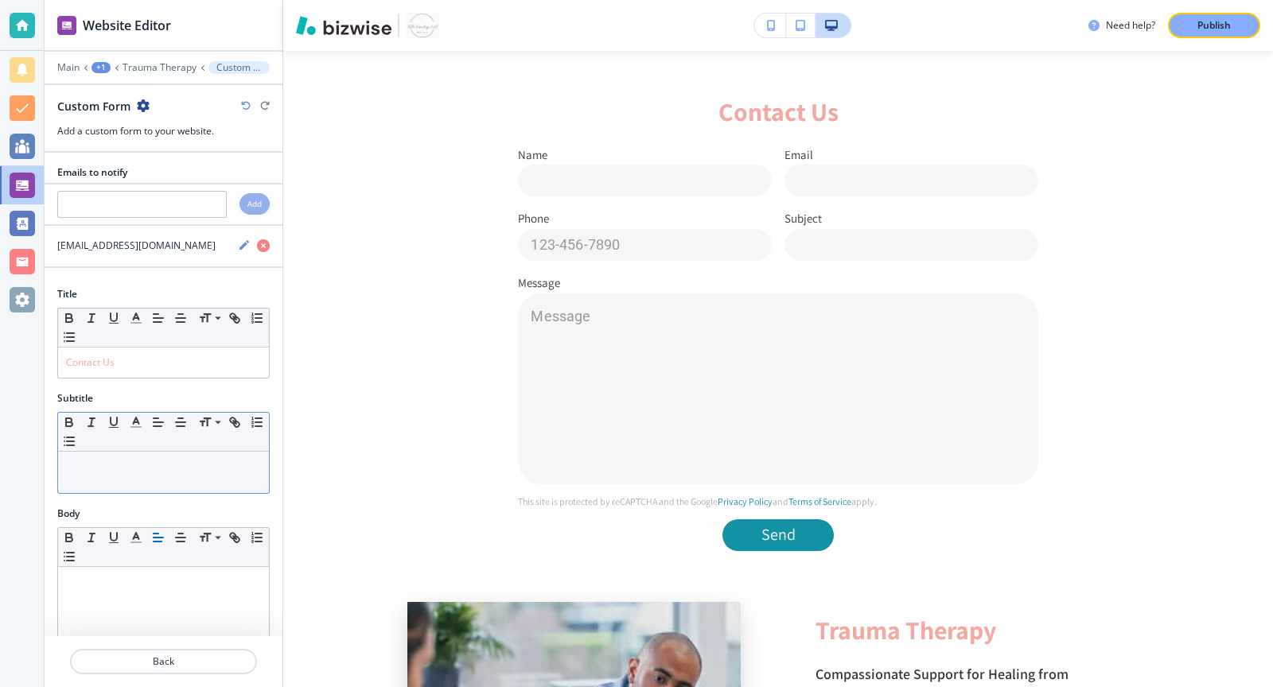
scroll to position [469, 0]
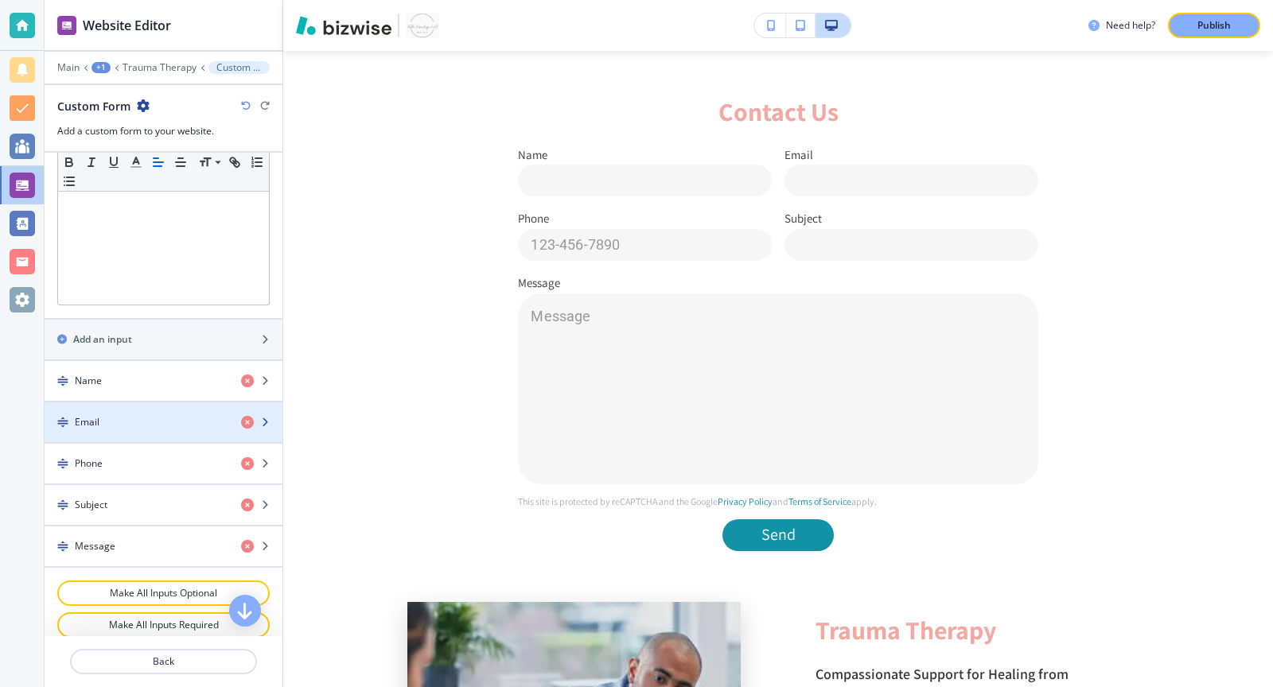
click at [134, 415] on div "Email" at bounding box center [137, 422] width 184 height 14
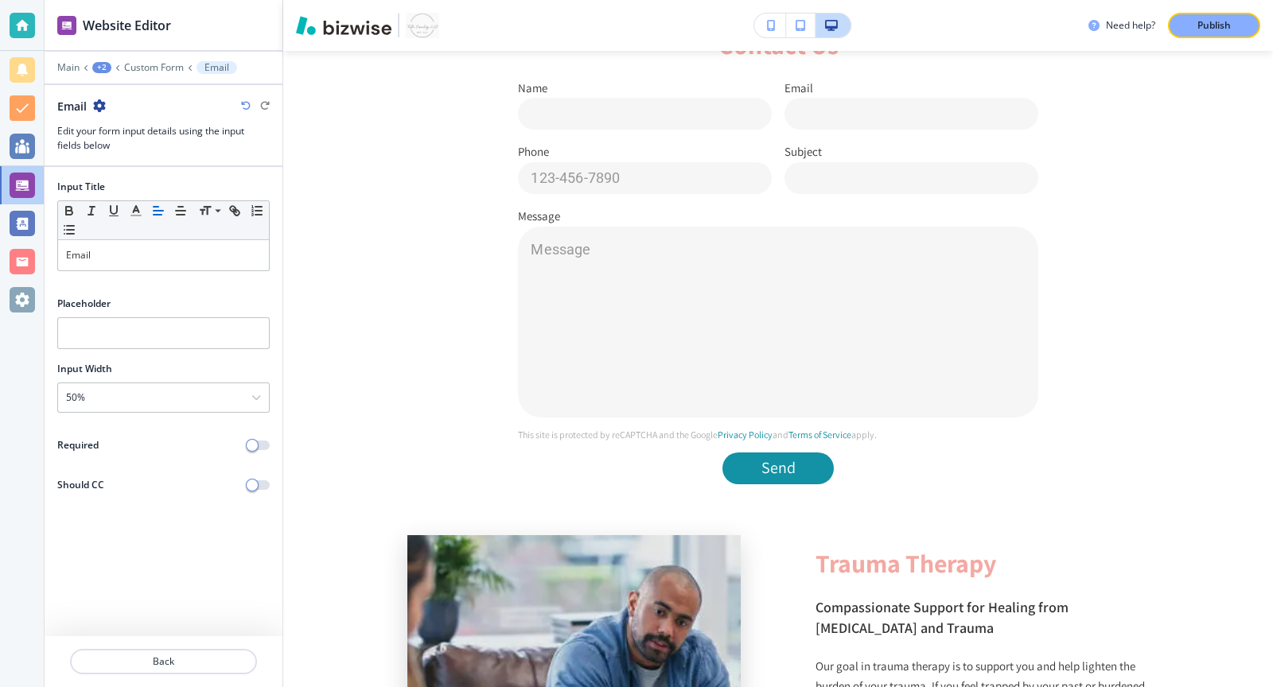
scroll to position [1258, 0]
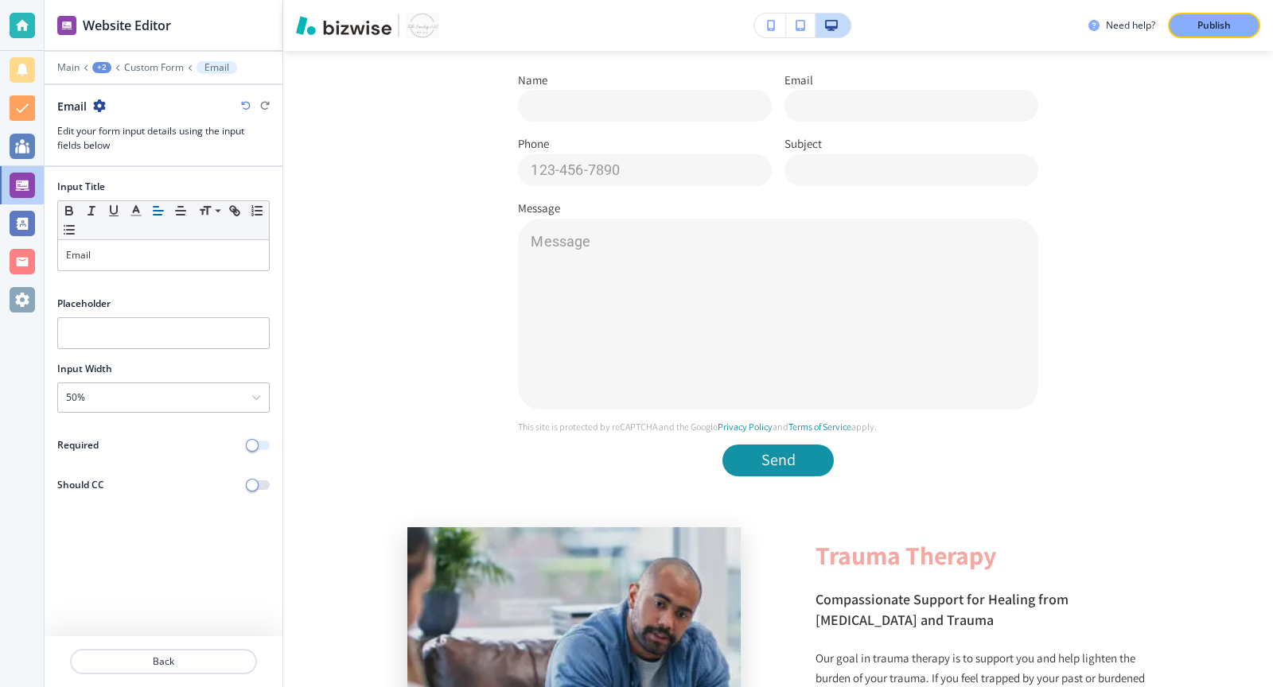
click at [253, 443] on span "button" at bounding box center [252, 445] width 13 height 13
click at [180, 662] on p "Back" at bounding box center [164, 662] width 184 height 14
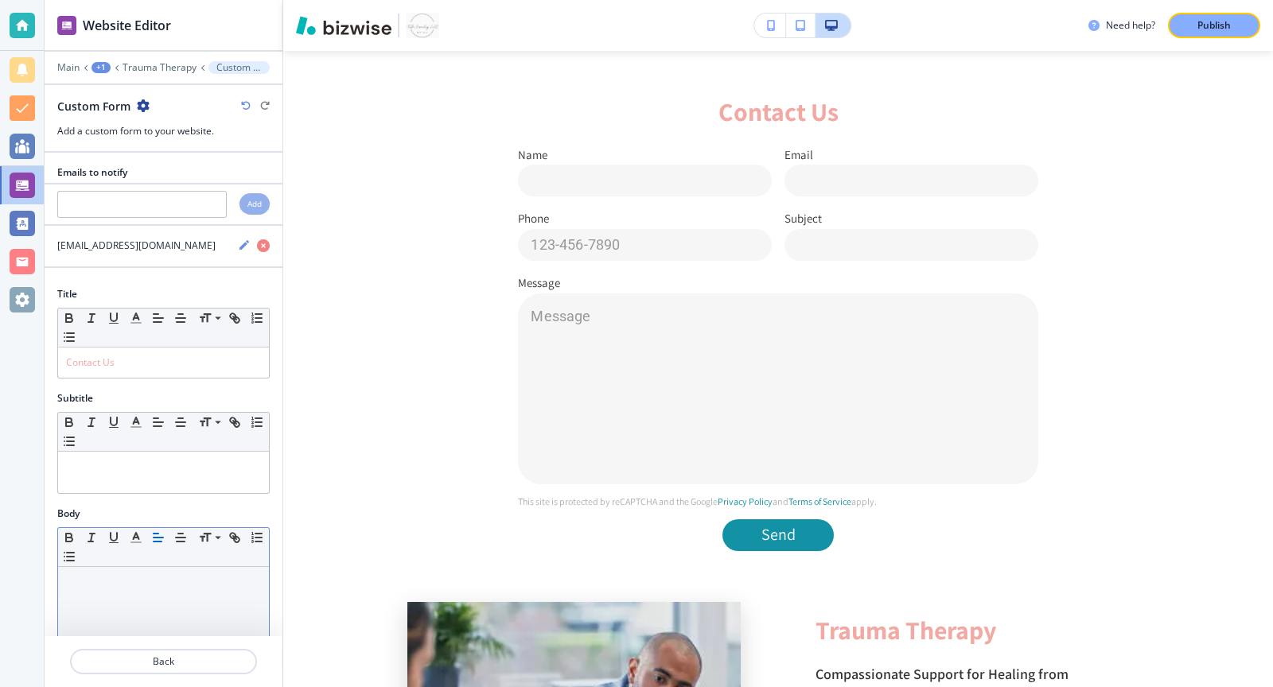
scroll to position [469, 0]
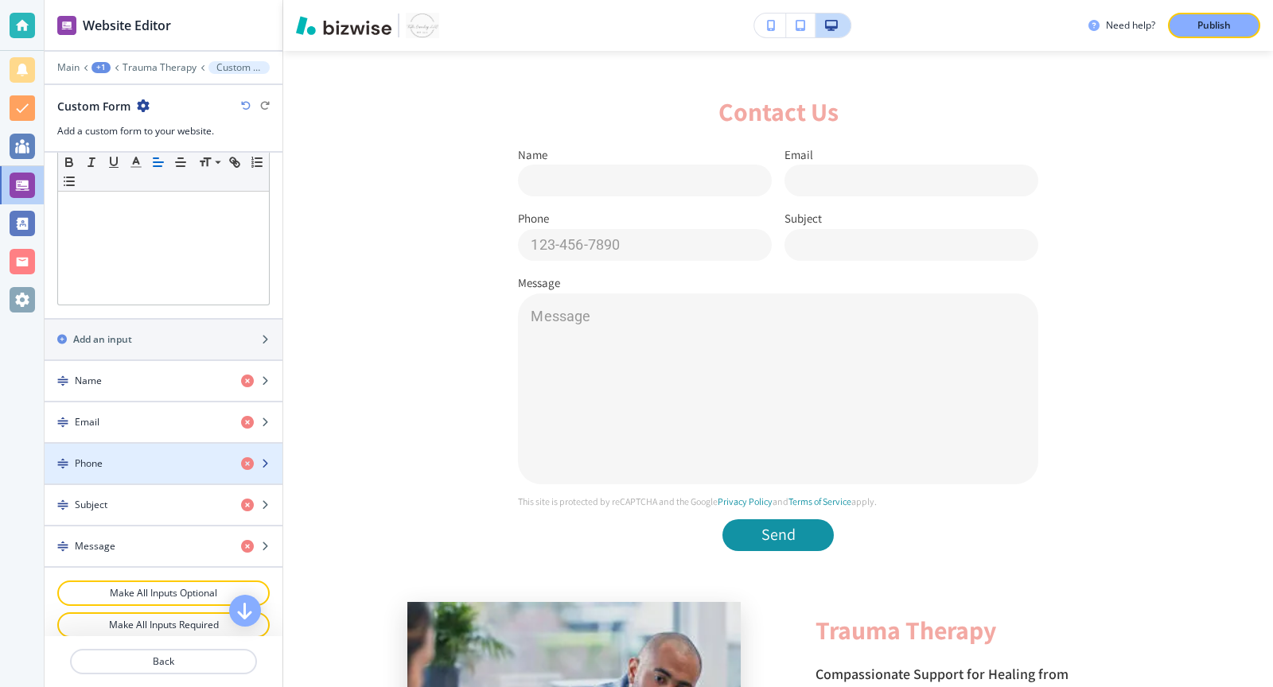
click at [151, 457] on div "Phone" at bounding box center [137, 464] width 184 height 14
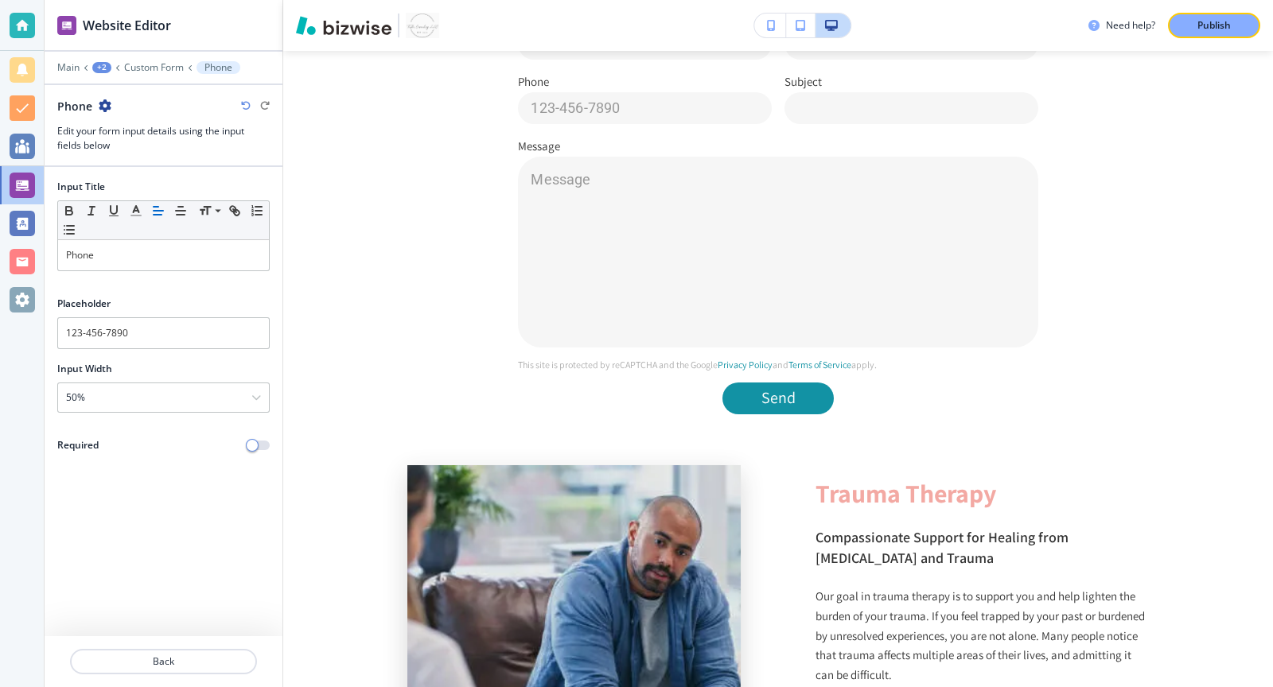
scroll to position [1322, 0]
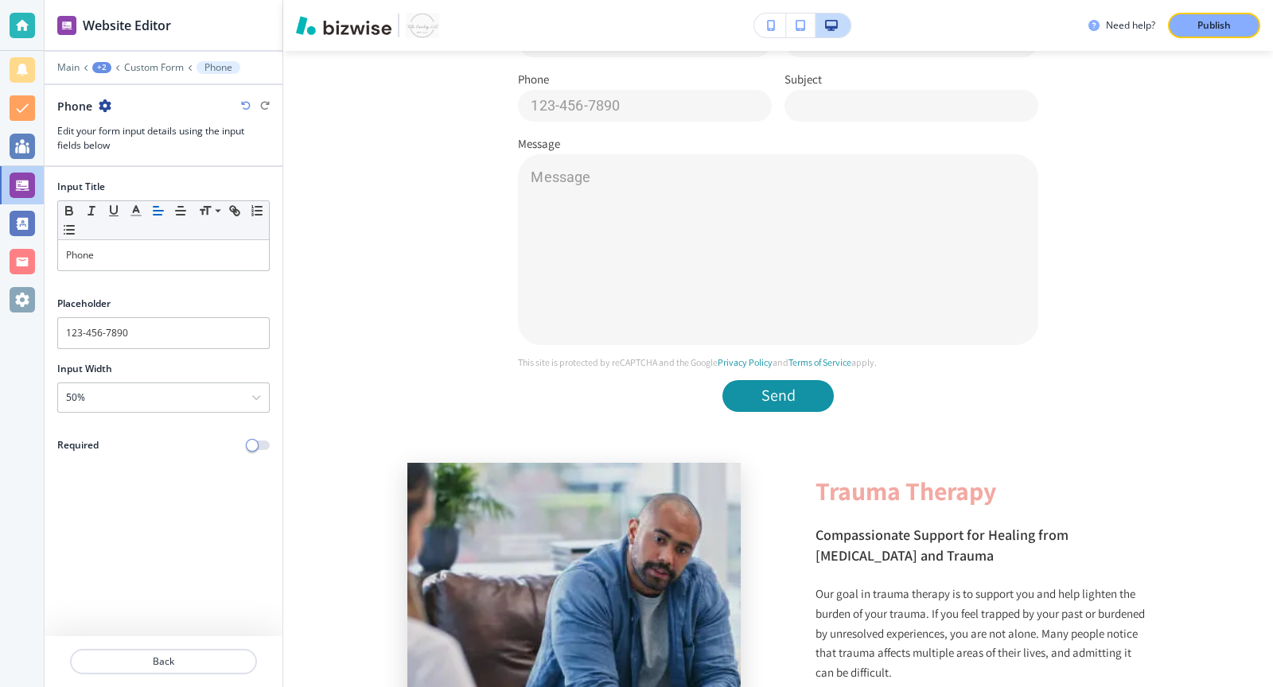
click at [259, 446] on div "Required" at bounding box center [164, 445] width 238 height 14
click at [258, 441] on button "button" at bounding box center [258, 446] width 22 height 10
click at [170, 675] on div at bounding box center [164, 681] width 238 height 13
click at [164, 665] on p "Back" at bounding box center [164, 662] width 184 height 14
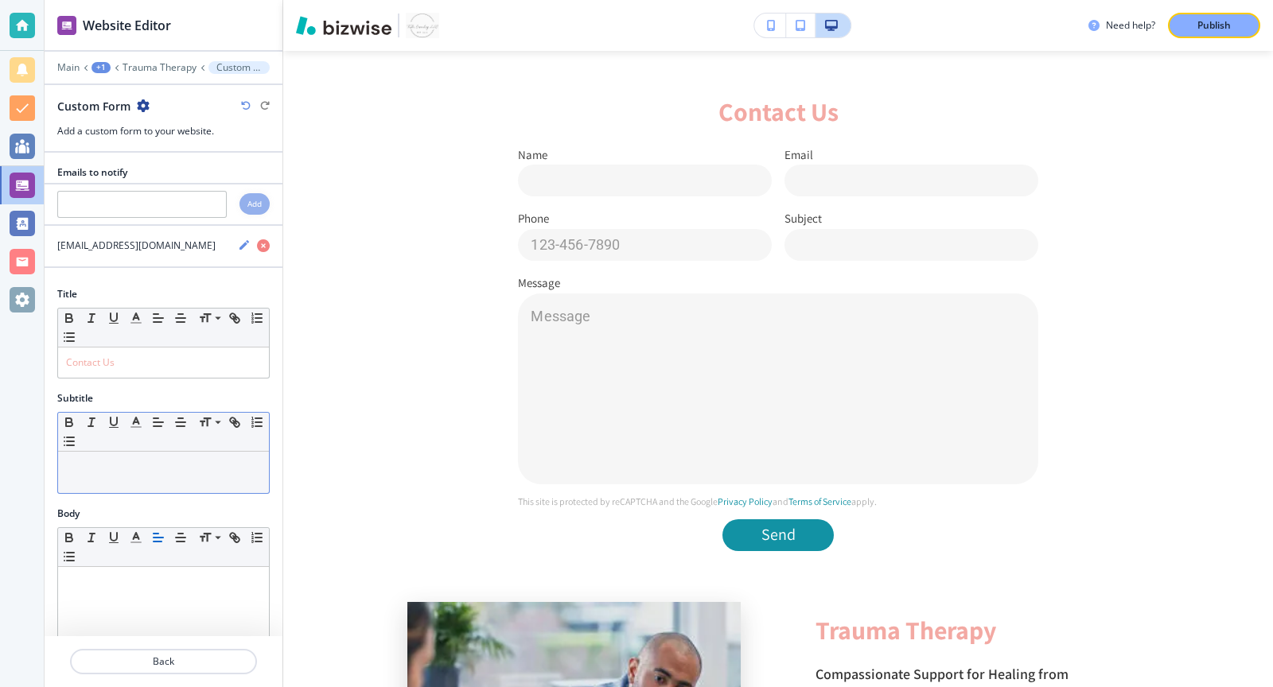
scroll to position [469, 0]
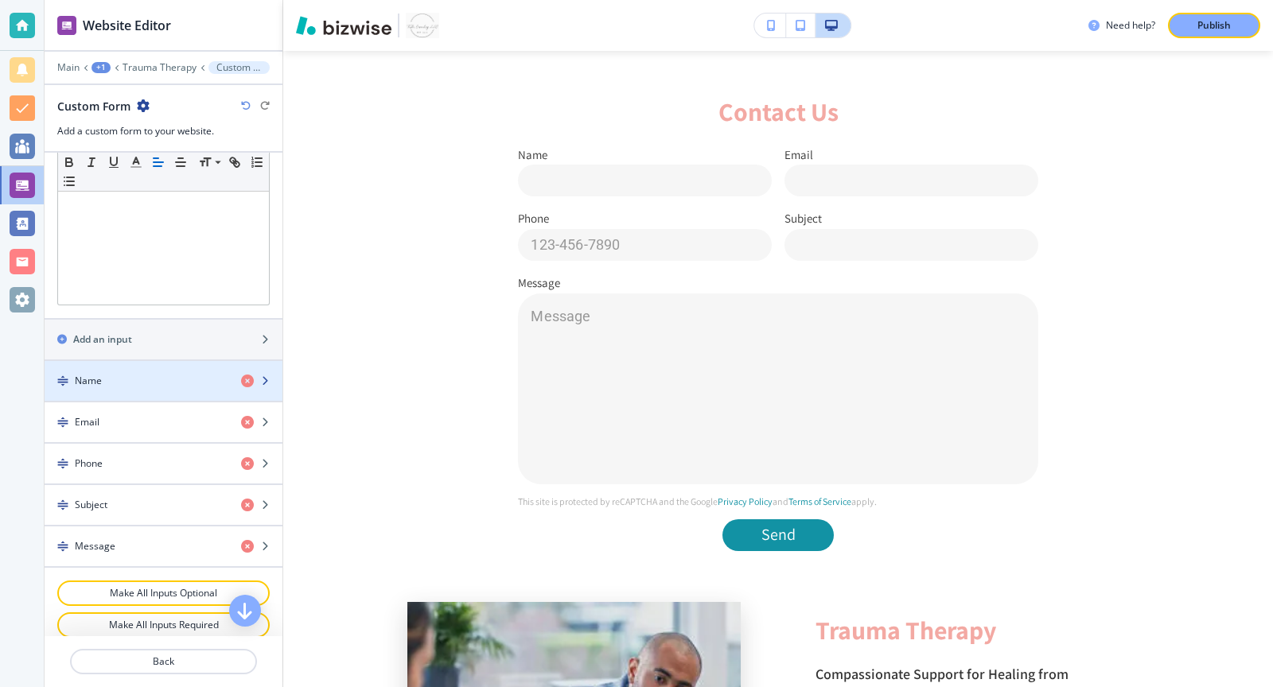
click at [170, 388] on div "button" at bounding box center [164, 394] width 238 height 13
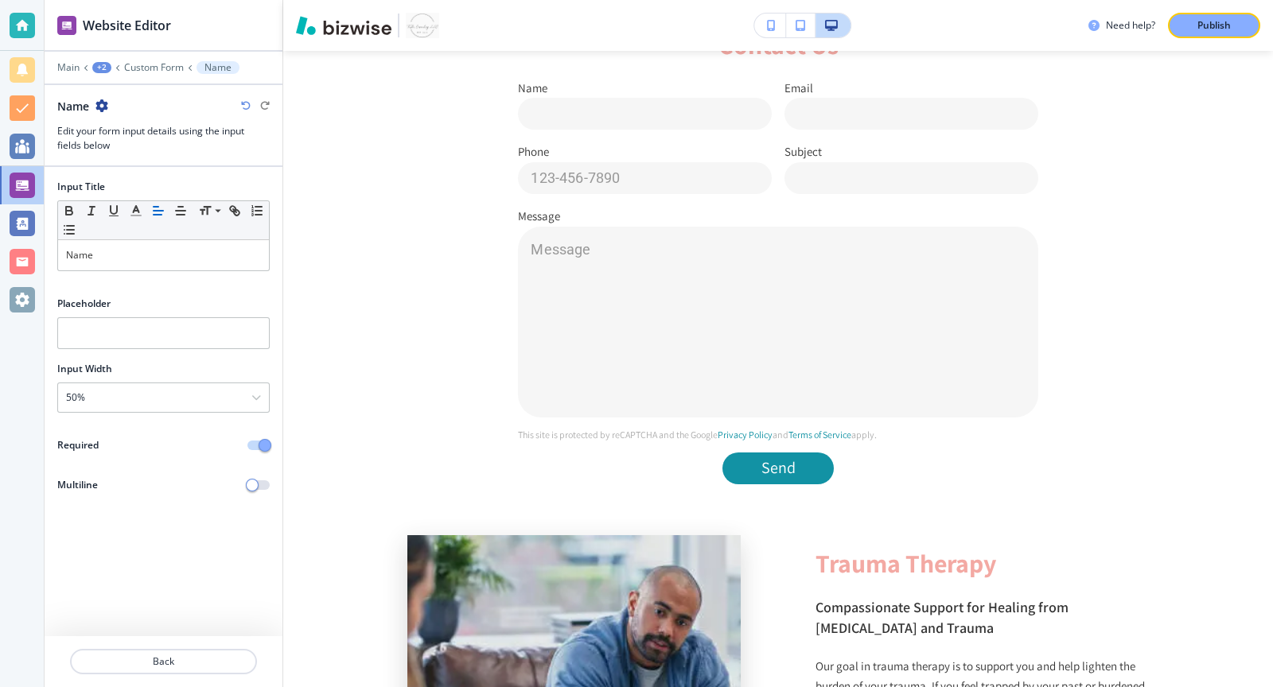
scroll to position [1258, 0]
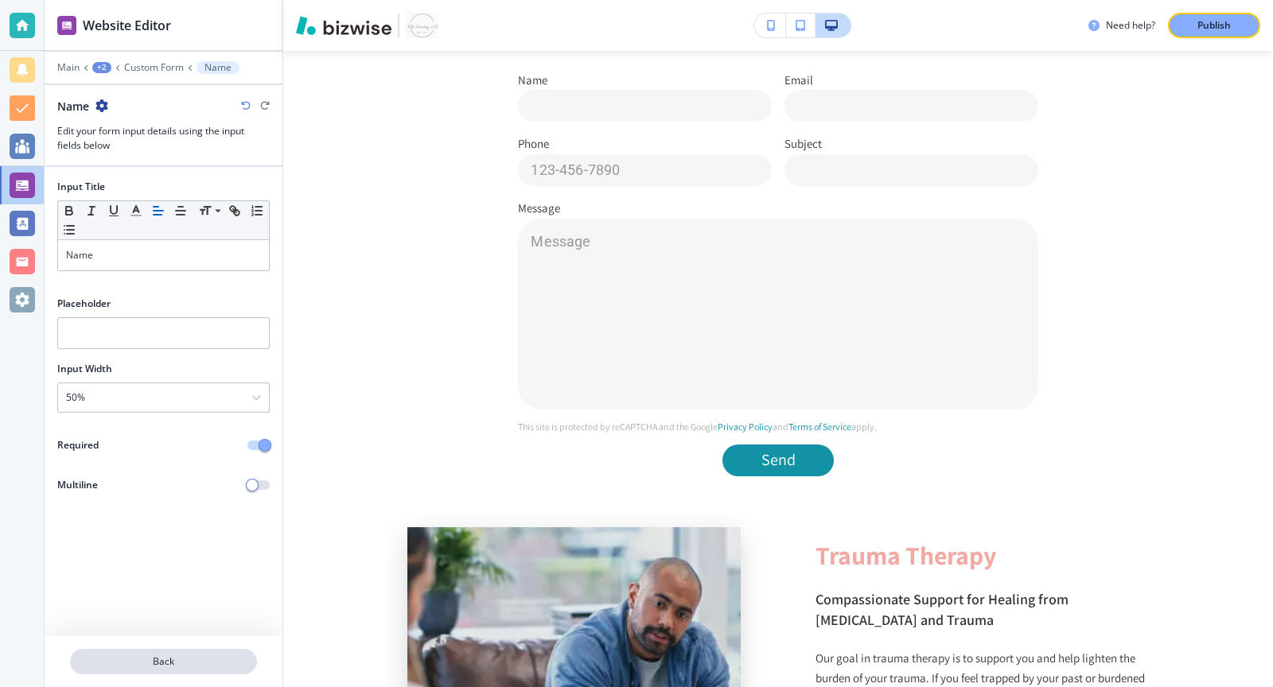
click at [211, 661] on p "Back" at bounding box center [164, 662] width 184 height 14
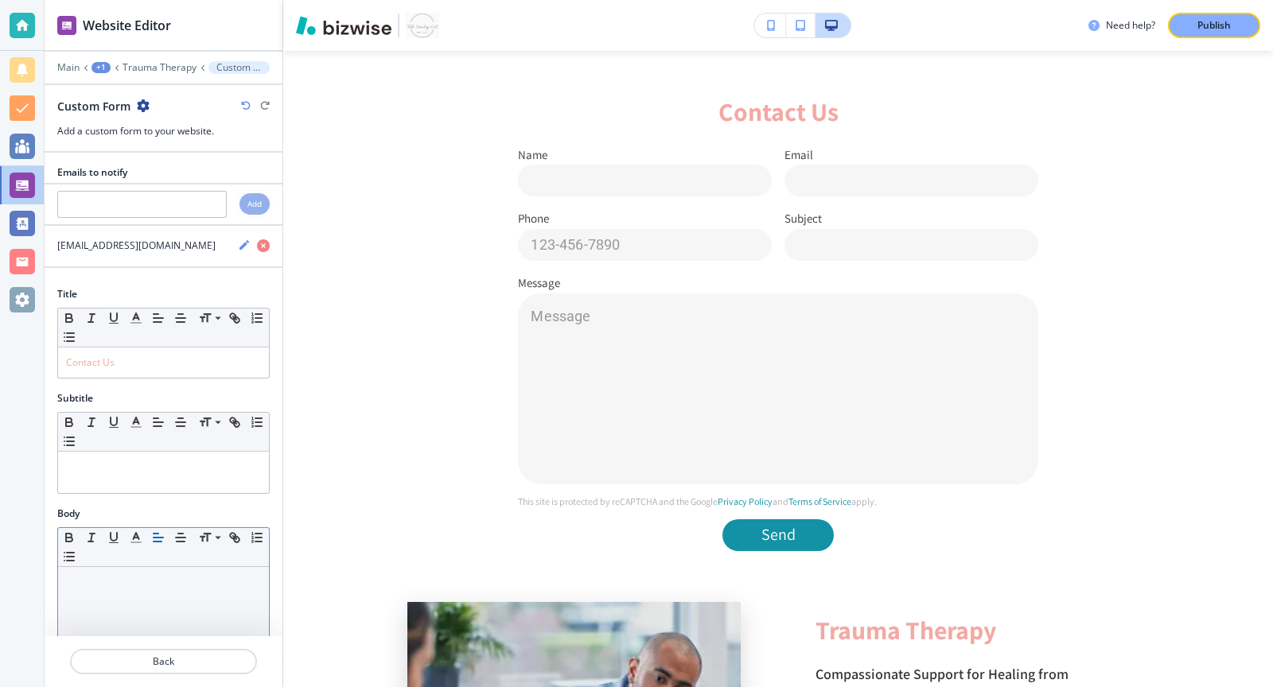
scroll to position [469, 0]
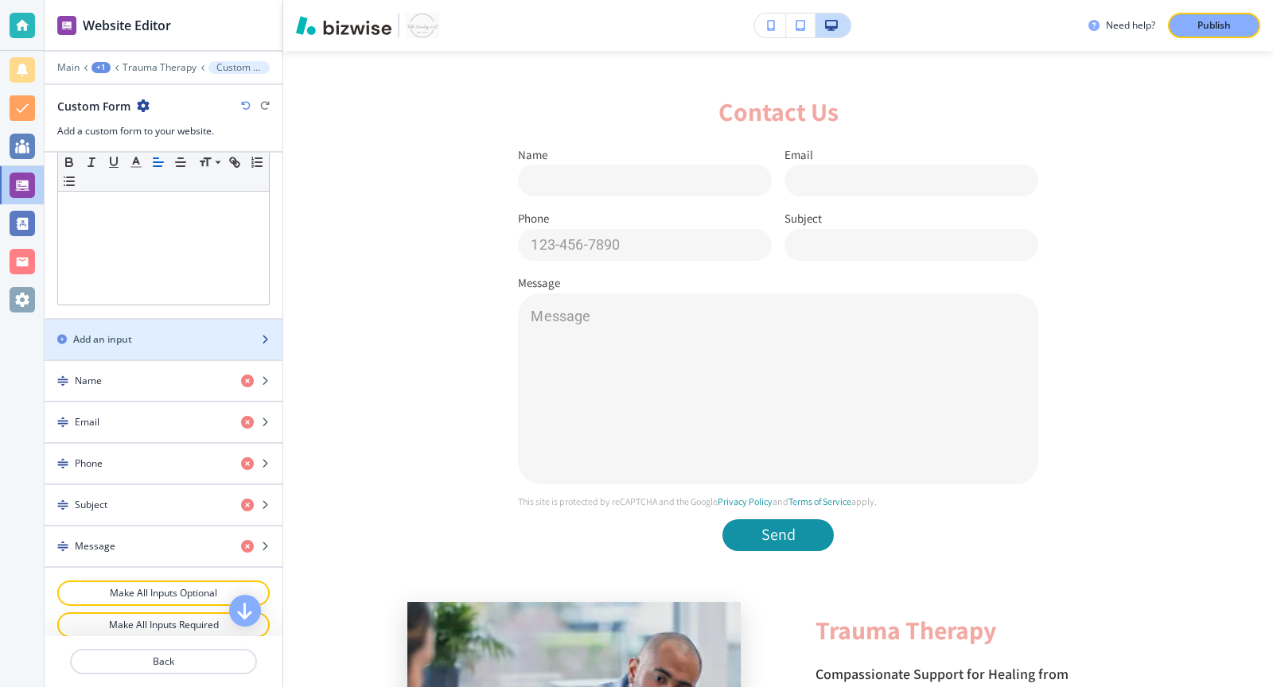
click at [212, 333] on div "Add an input" at bounding box center [146, 340] width 203 height 14
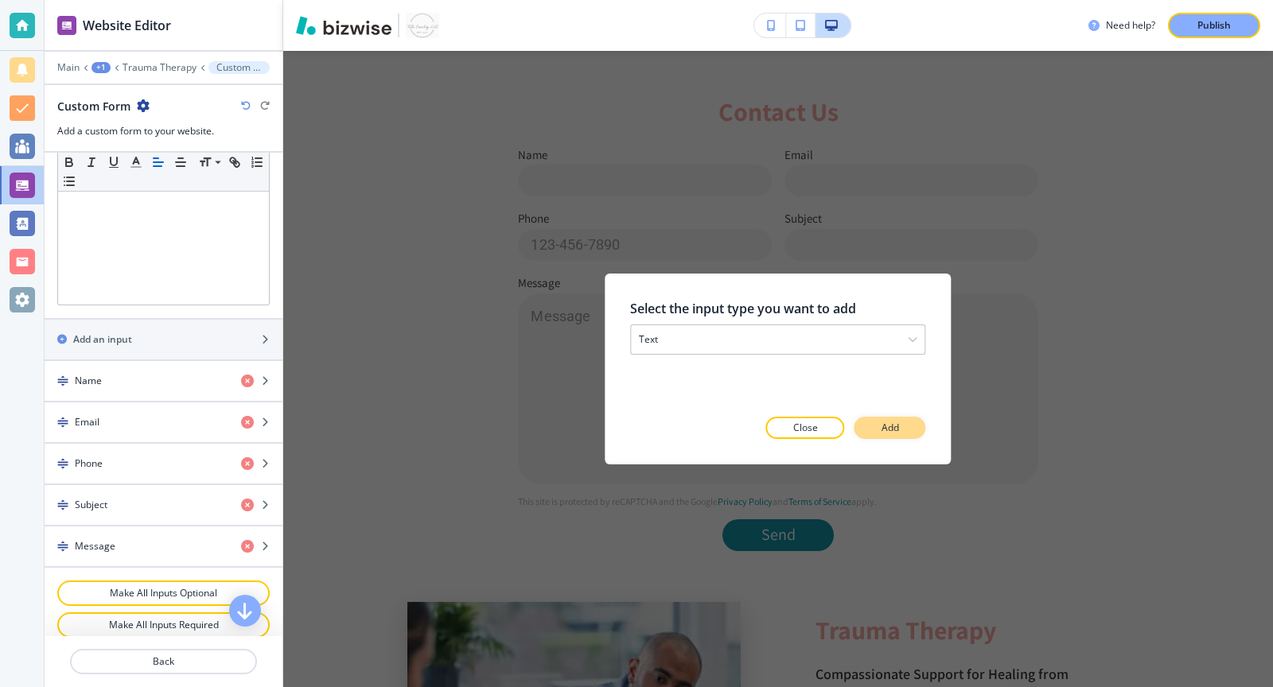
click at [899, 434] on button "Add" at bounding box center [890, 428] width 72 height 22
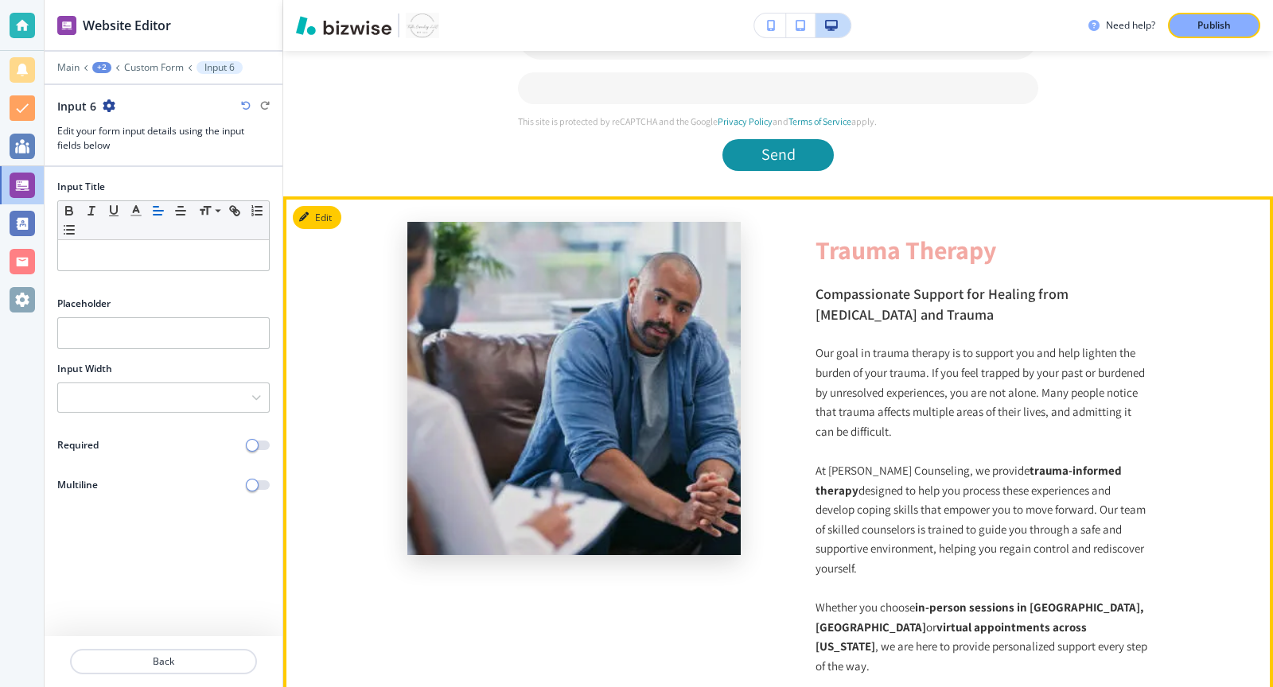
scroll to position [1609, 0]
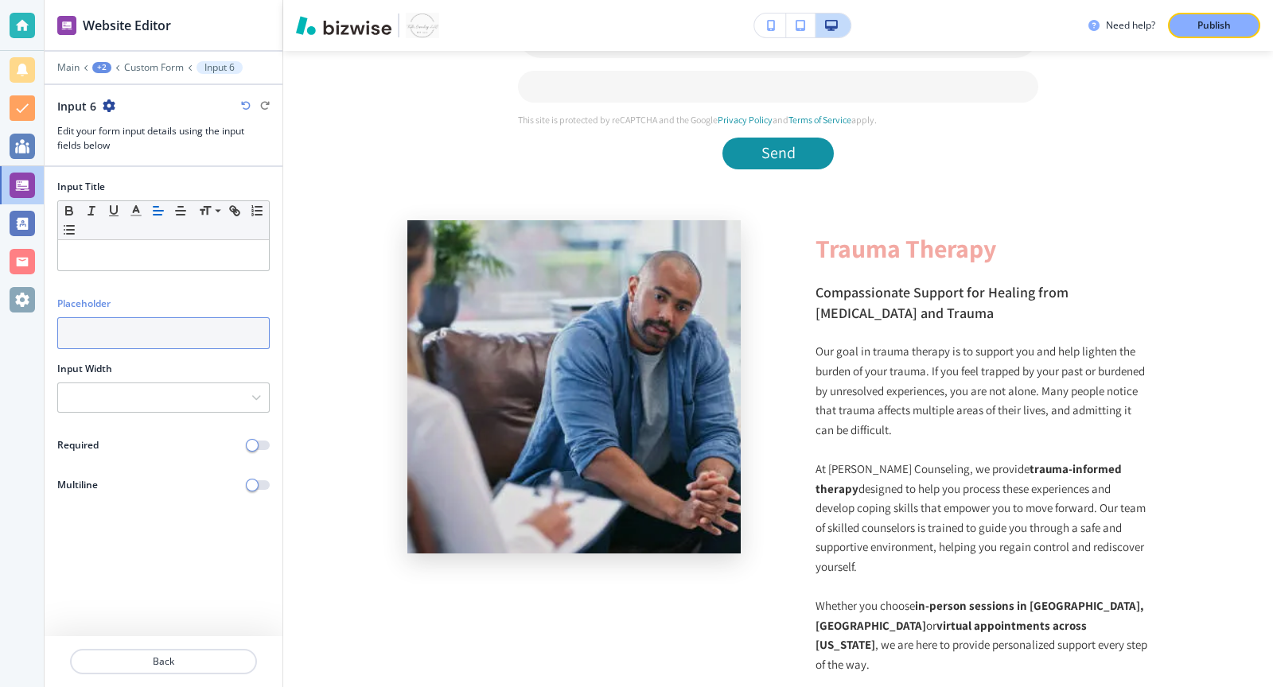
click at [161, 343] on input "text" at bounding box center [163, 333] width 212 height 32
paste input "Google, PsychologyToday, referral, etc."
type input "Google, PsychologyToday, referral, etc."
click at [255, 443] on span "button" at bounding box center [252, 445] width 13 height 13
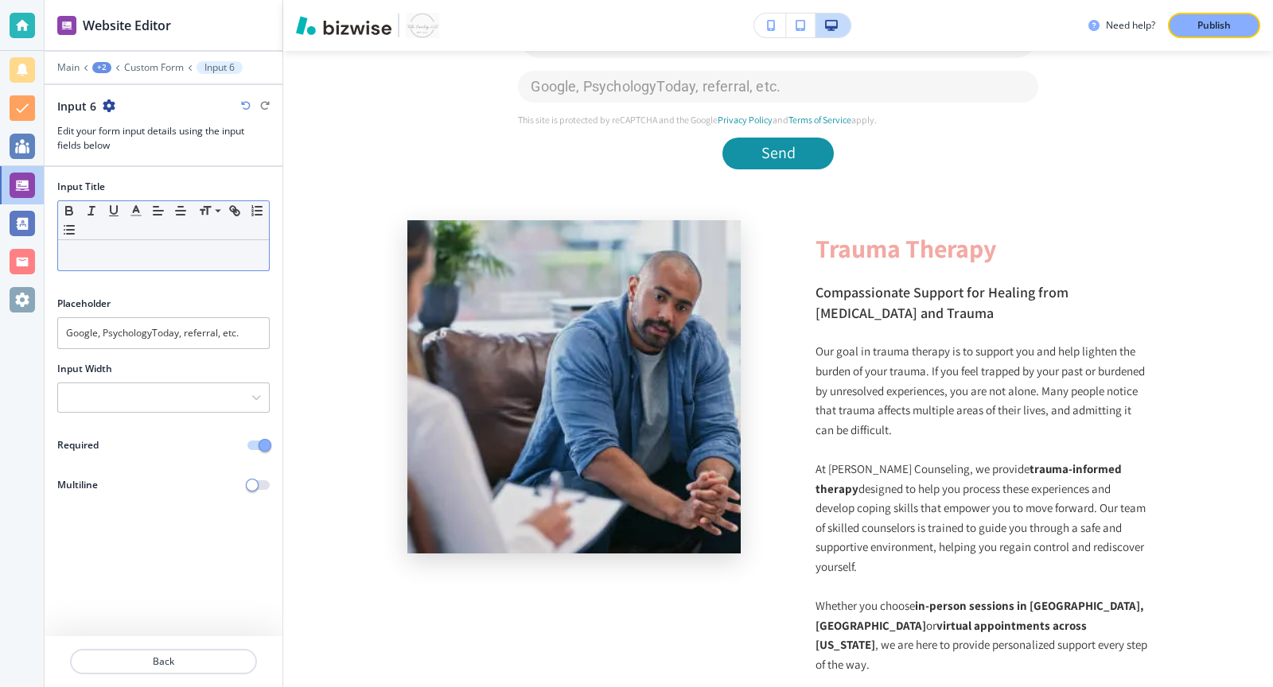
click at [149, 235] on div "Small Normal Large Huge" at bounding box center [163, 220] width 211 height 39
click at [153, 259] on p at bounding box center [163, 255] width 195 height 14
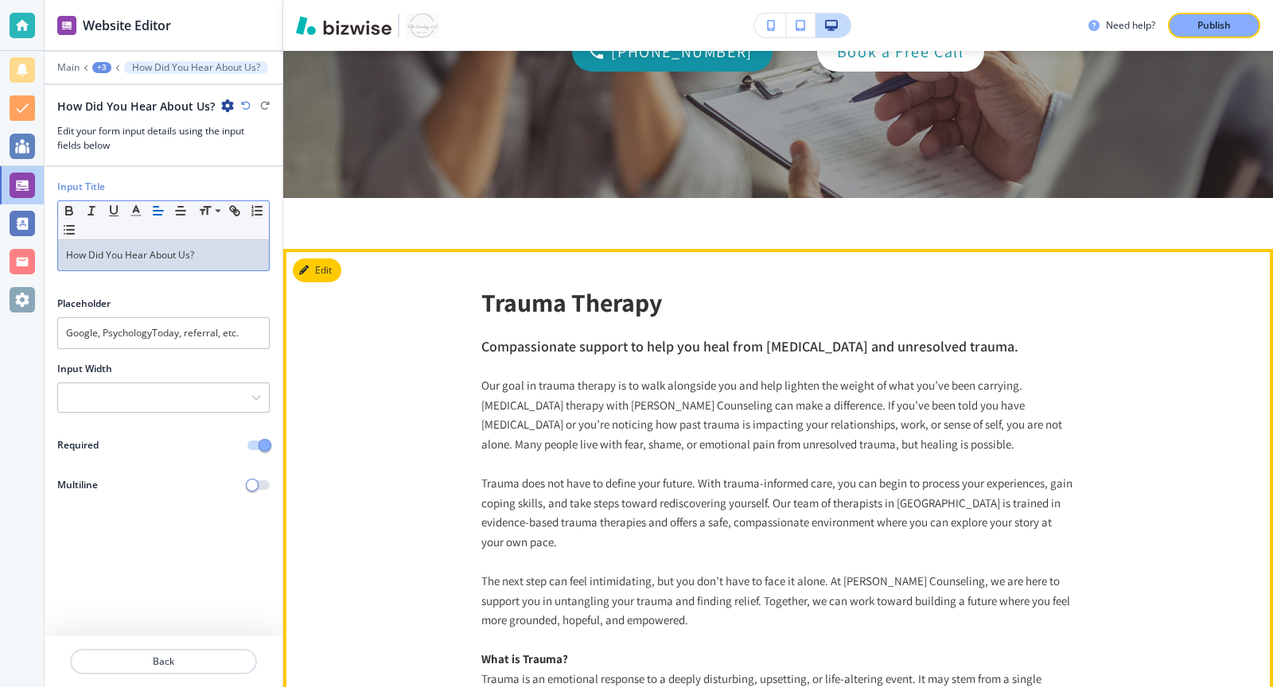
scroll to position [0, 0]
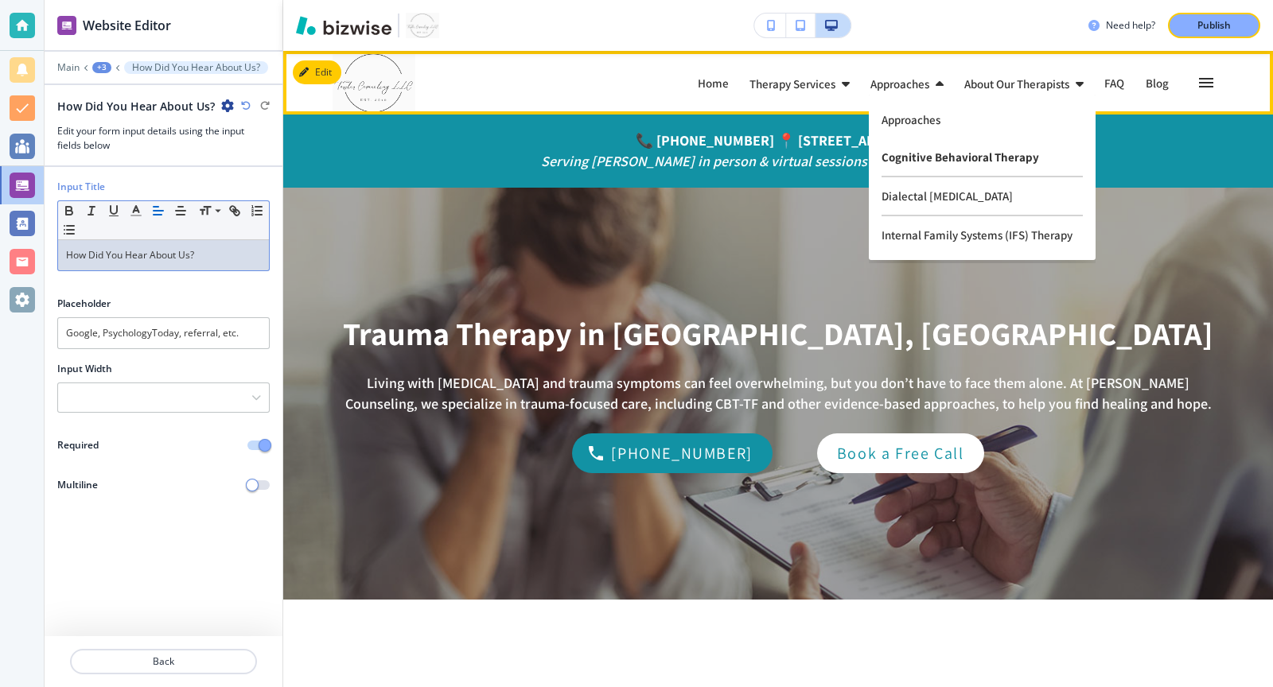
click at [909, 161] on p "Cognitive Behavioral Therapy" at bounding box center [982, 157] width 201 height 39
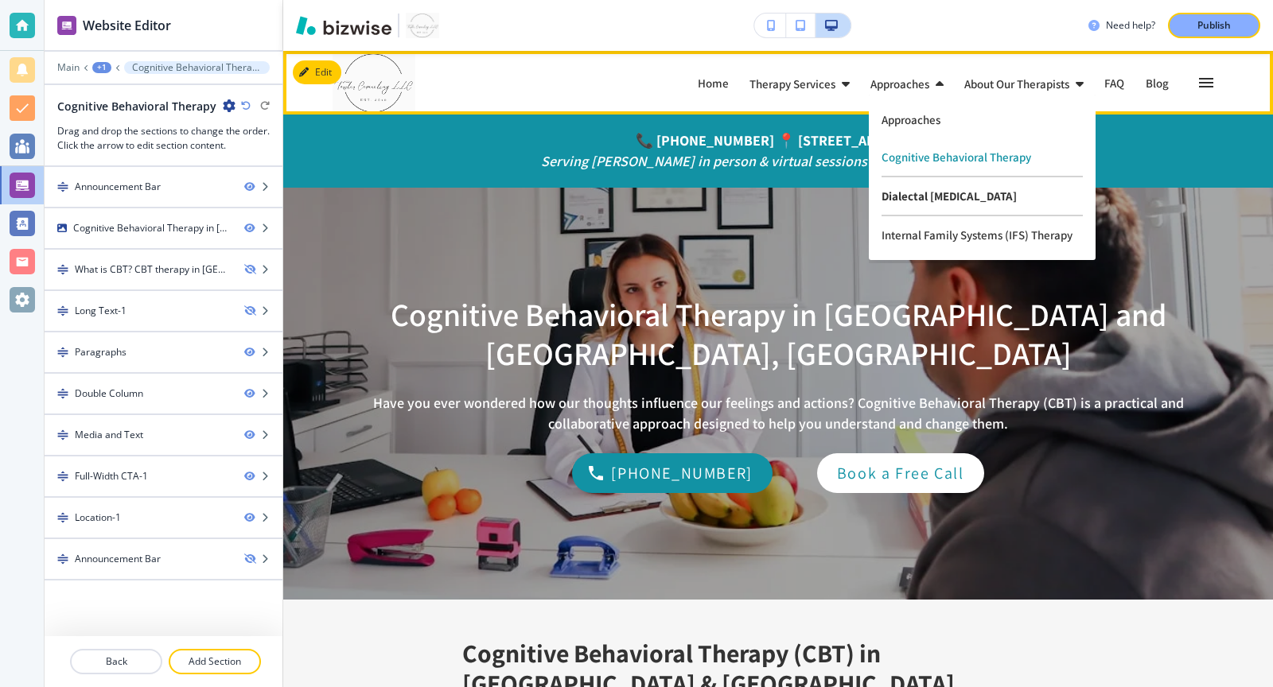
click at [922, 207] on p "Dialectal [MEDICAL_DATA]" at bounding box center [982, 196] width 201 height 39
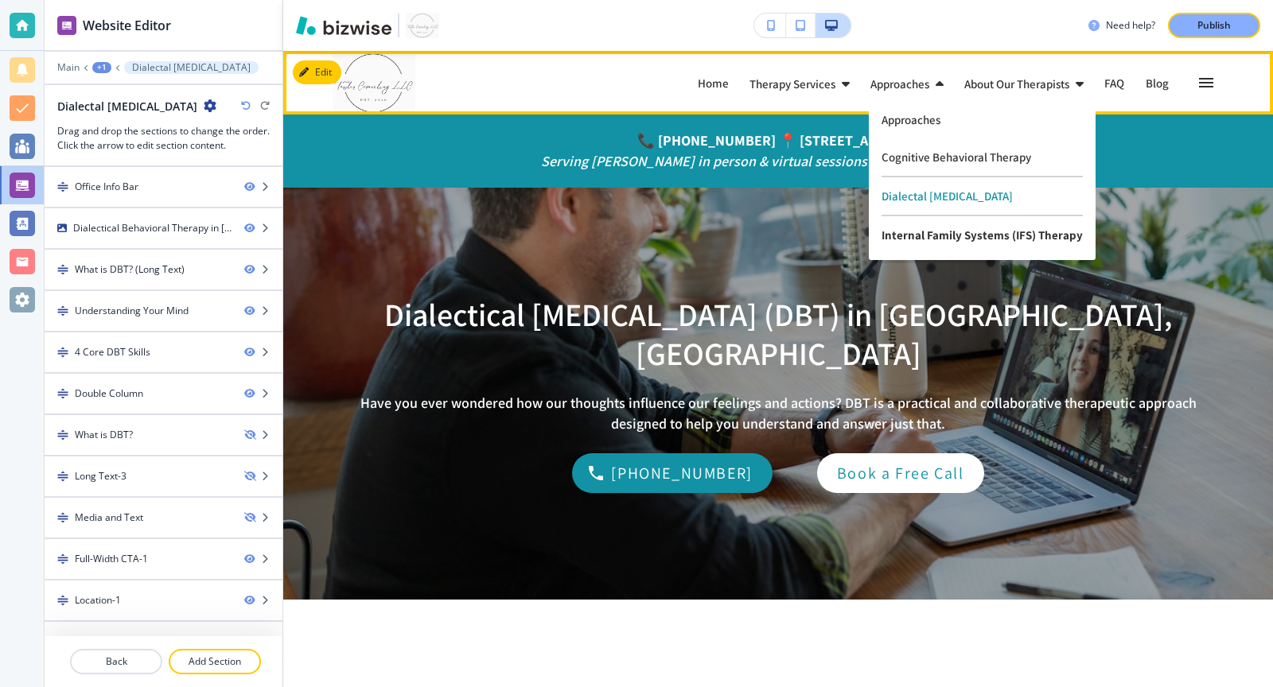
click at [917, 232] on p "Internal Family Systems (IFS) Therapy" at bounding box center [982, 234] width 201 height 37
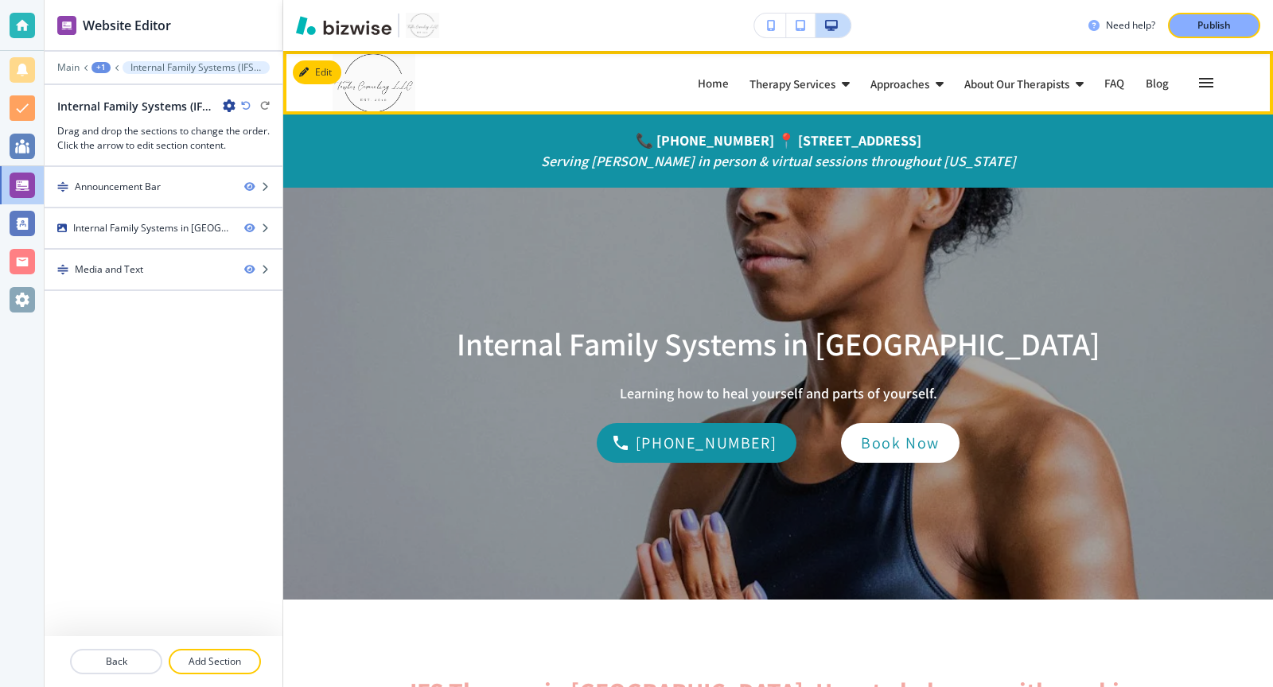
click at [1049, 88] on p "About Our Therapists" at bounding box center [1016, 84] width 105 height 12
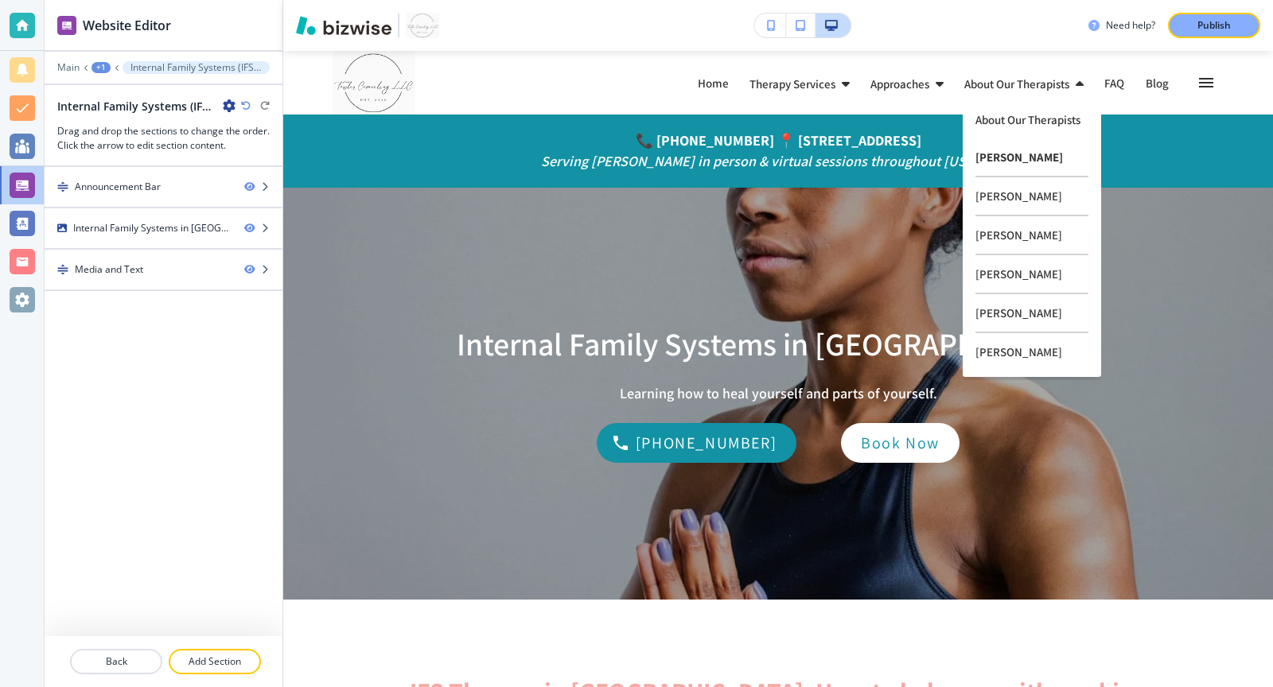
click at [1004, 147] on p "[PERSON_NAME]" at bounding box center [1031, 157] width 113 height 39
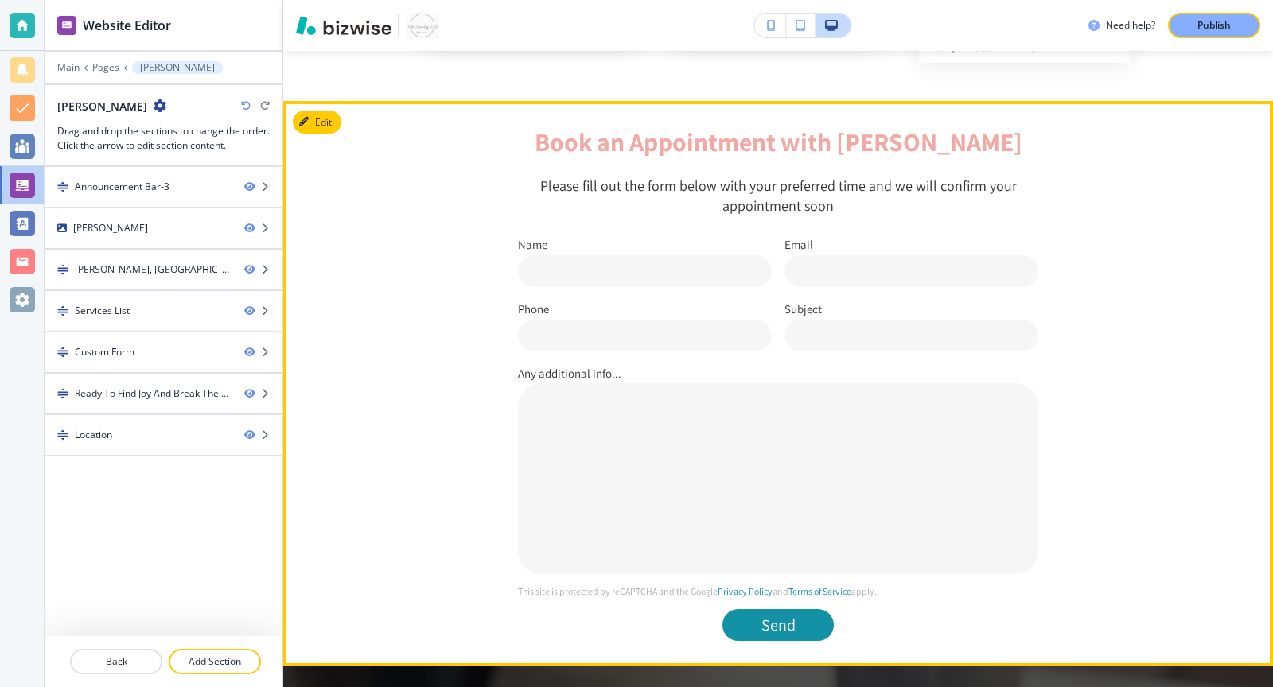
scroll to position [1502, 0]
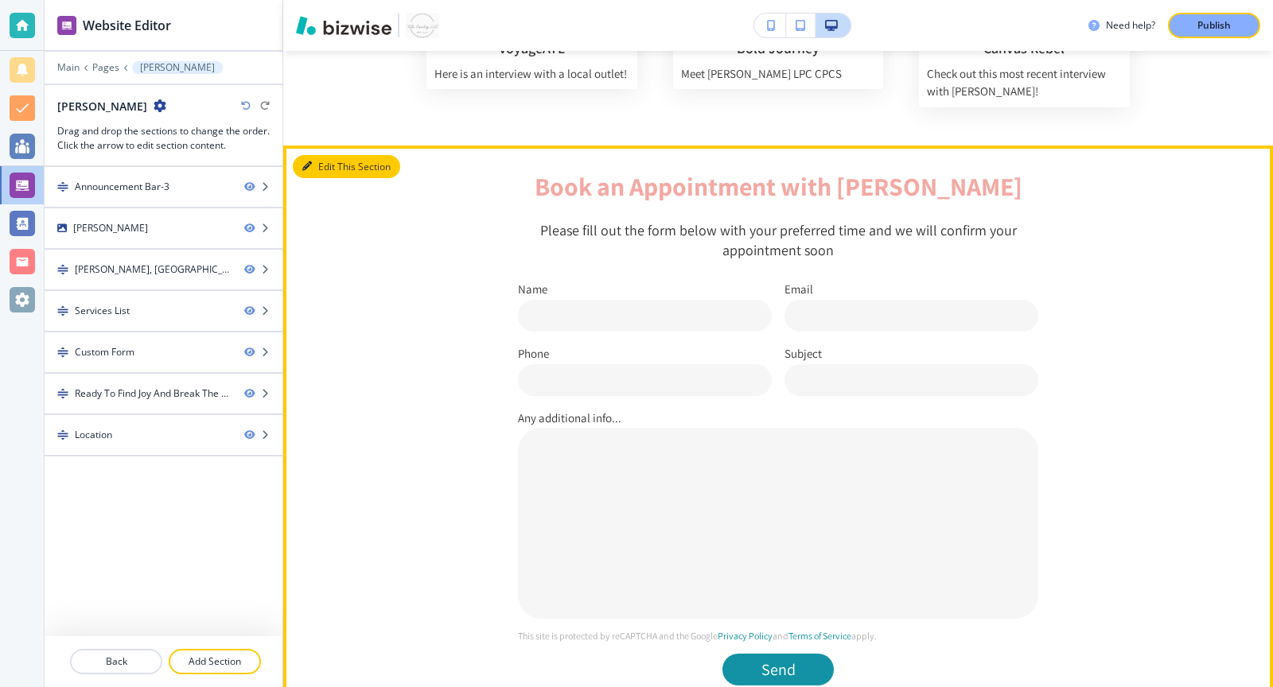
click at [320, 155] on button "Edit This Section" at bounding box center [346, 167] width 107 height 24
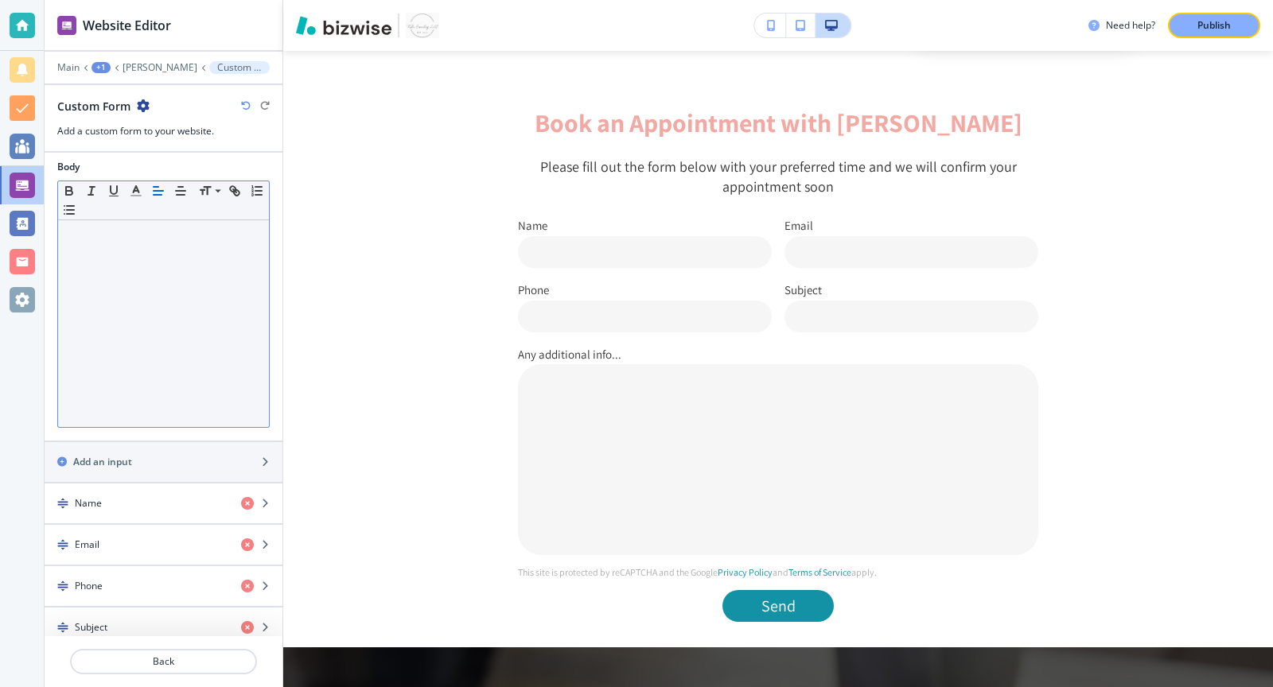
scroll to position [501, 0]
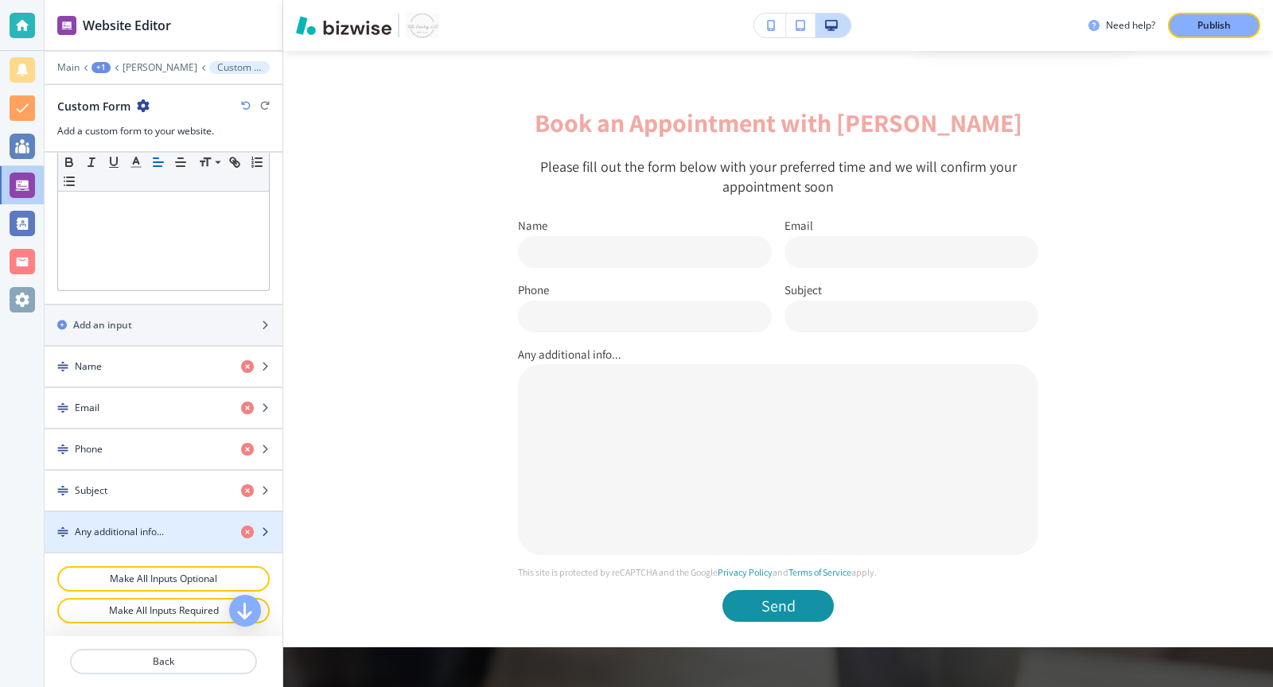
click at [150, 538] on h4 "Any additional info..." at bounding box center [119, 532] width 89 height 14
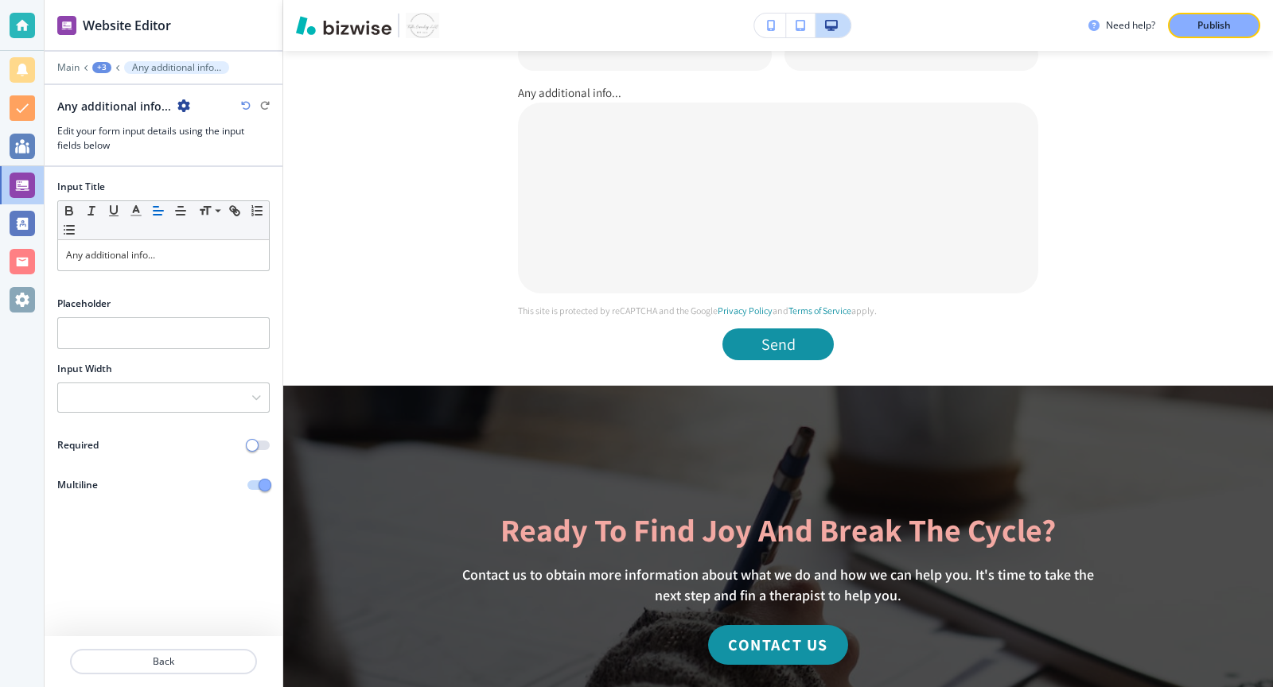
scroll to position [1830, 0]
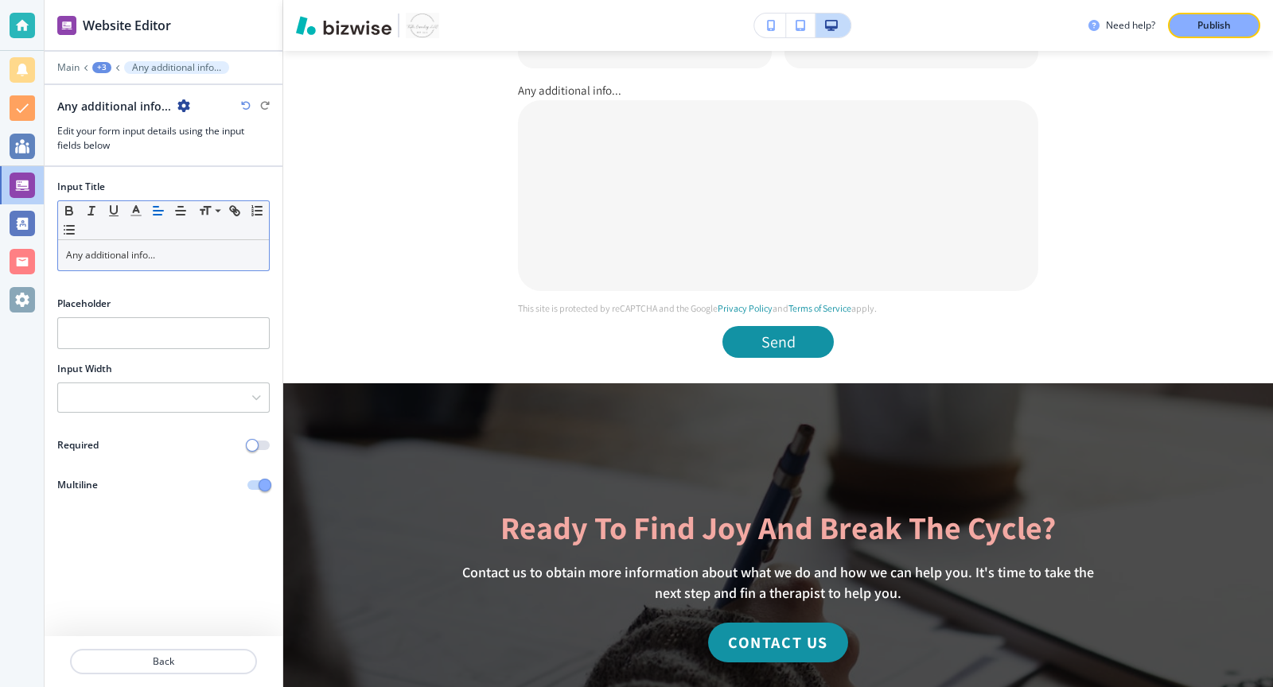
click at [169, 261] on div "Any additional info..." at bounding box center [163, 255] width 211 height 30
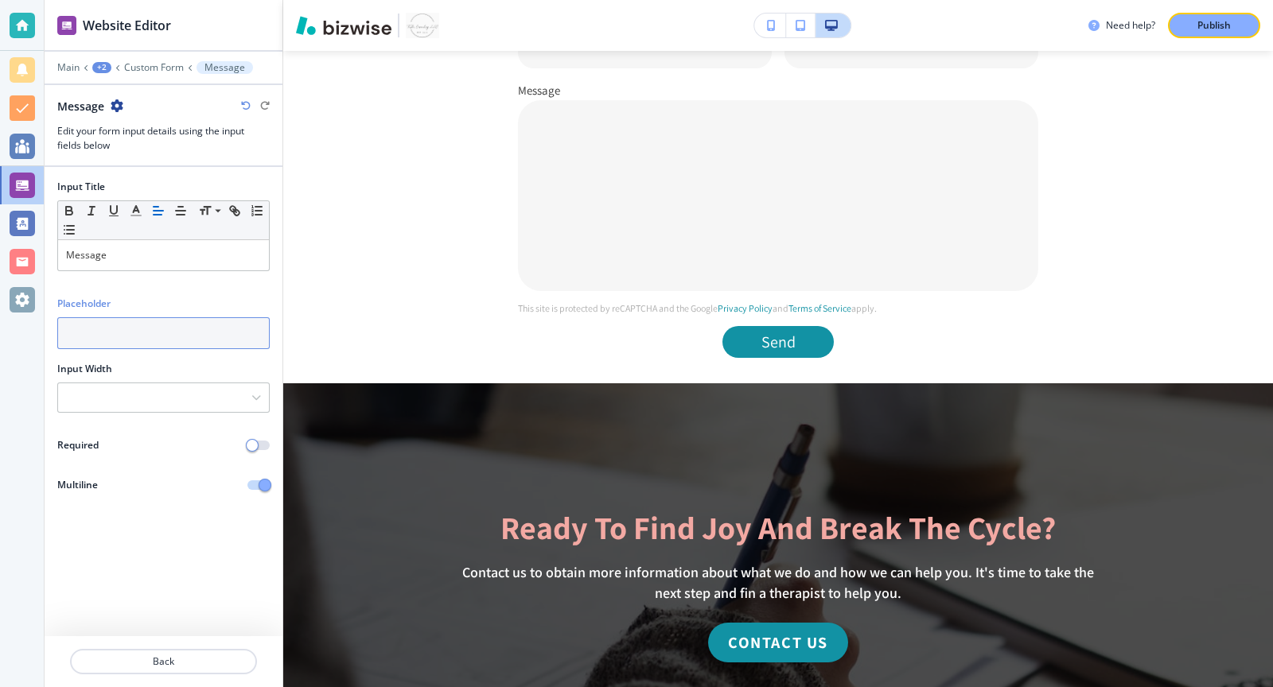
click at [145, 330] on input "text" at bounding box center [163, 333] width 212 height 32
type input "Message"
click at [251, 444] on span "button" at bounding box center [252, 445] width 13 height 13
click at [167, 660] on p "Back" at bounding box center [164, 662] width 184 height 14
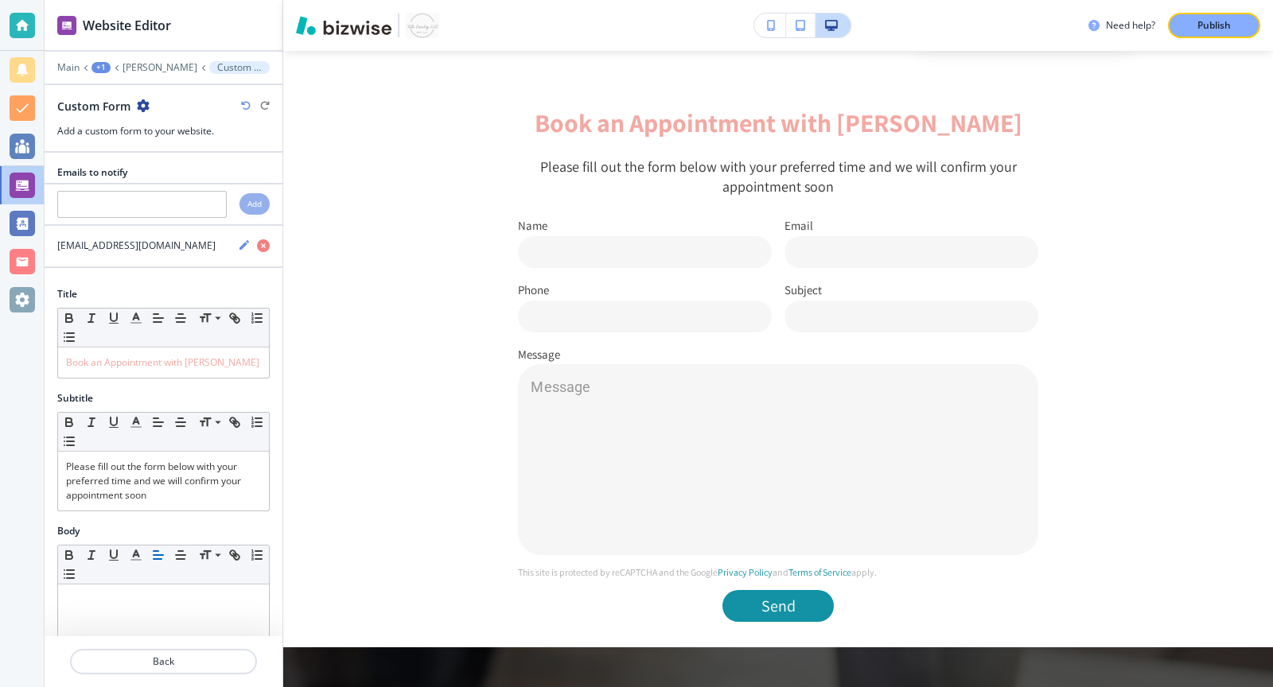
scroll to position [501, 0]
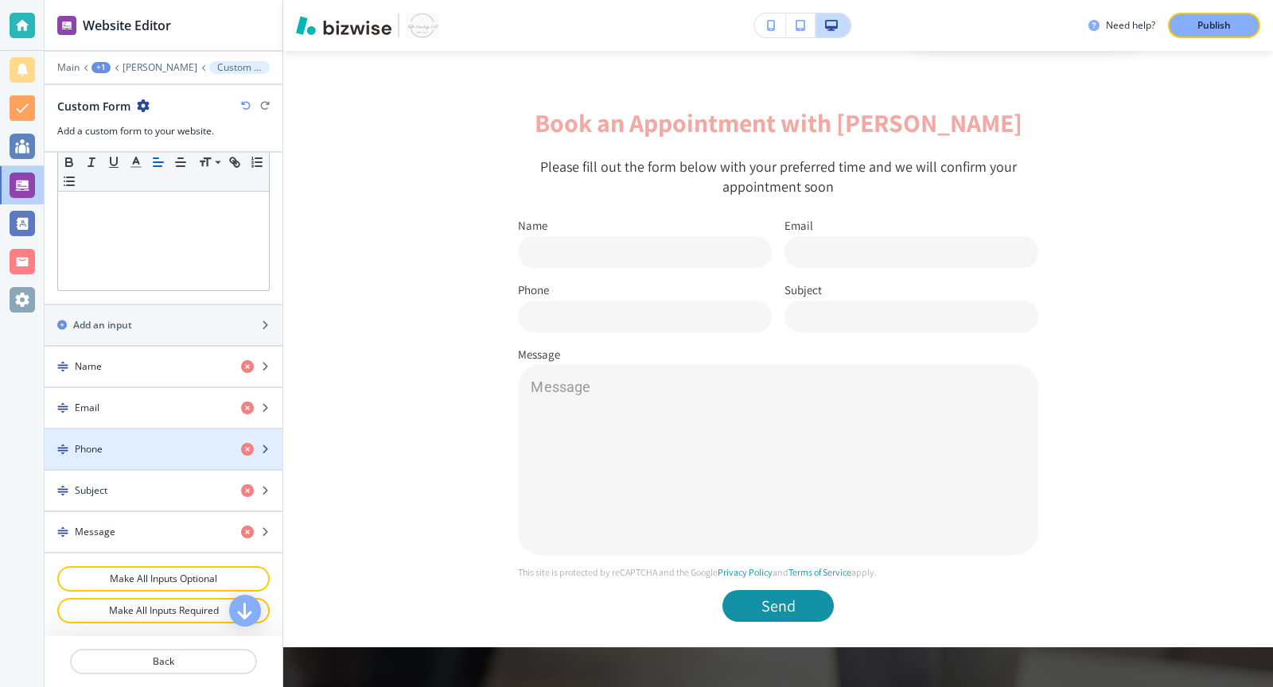
click at [170, 457] on div "Phone" at bounding box center [137, 449] width 184 height 14
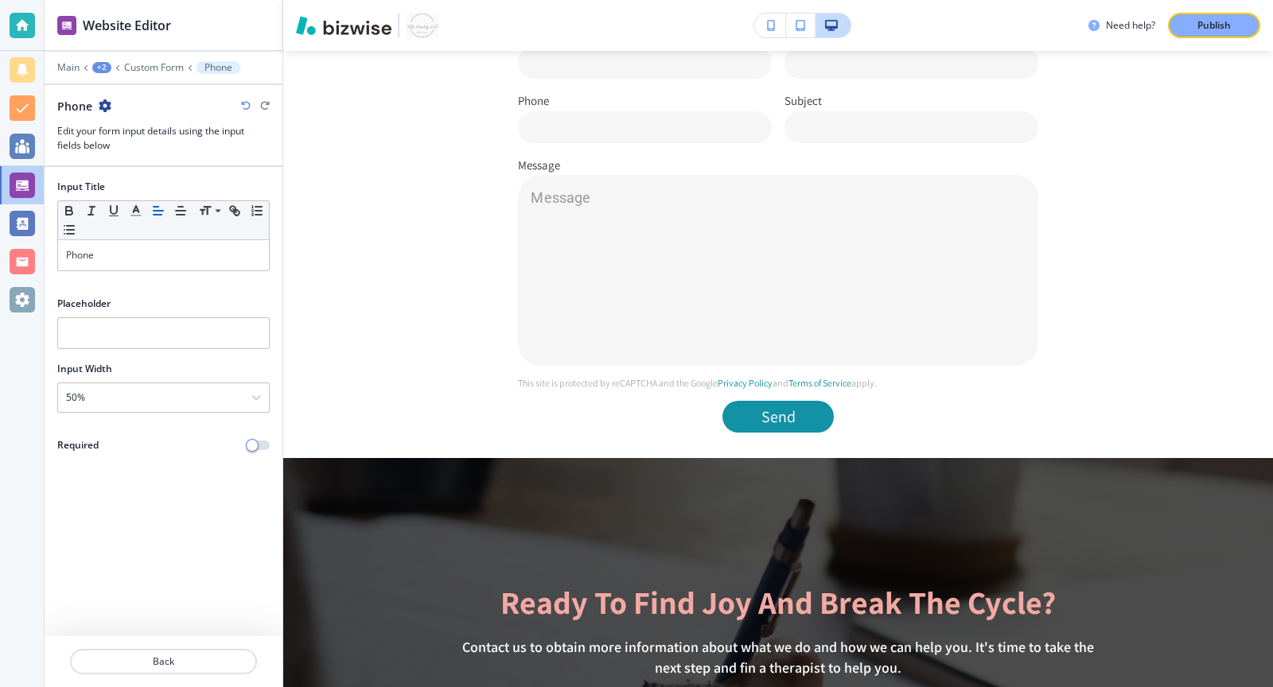
scroll to position [1765, 0]
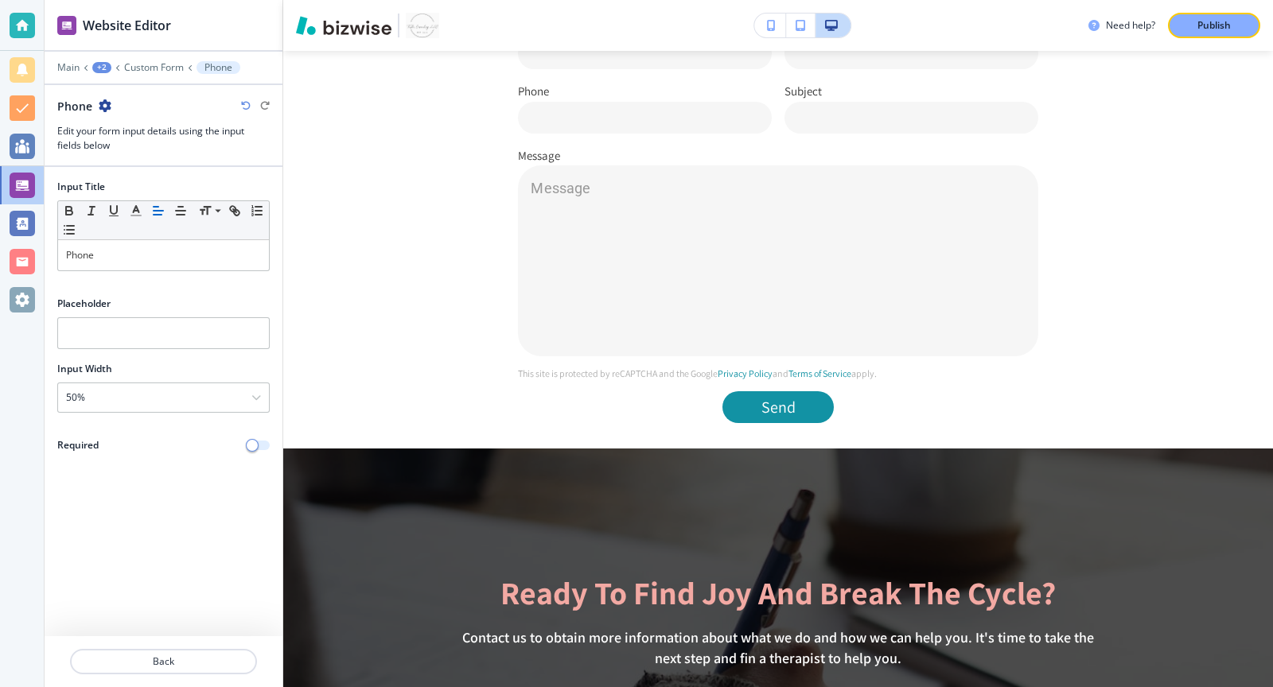
click at [246, 442] on span "button" at bounding box center [252, 445] width 13 height 13
click at [115, 341] on input "text" at bounding box center [163, 333] width 212 height 32
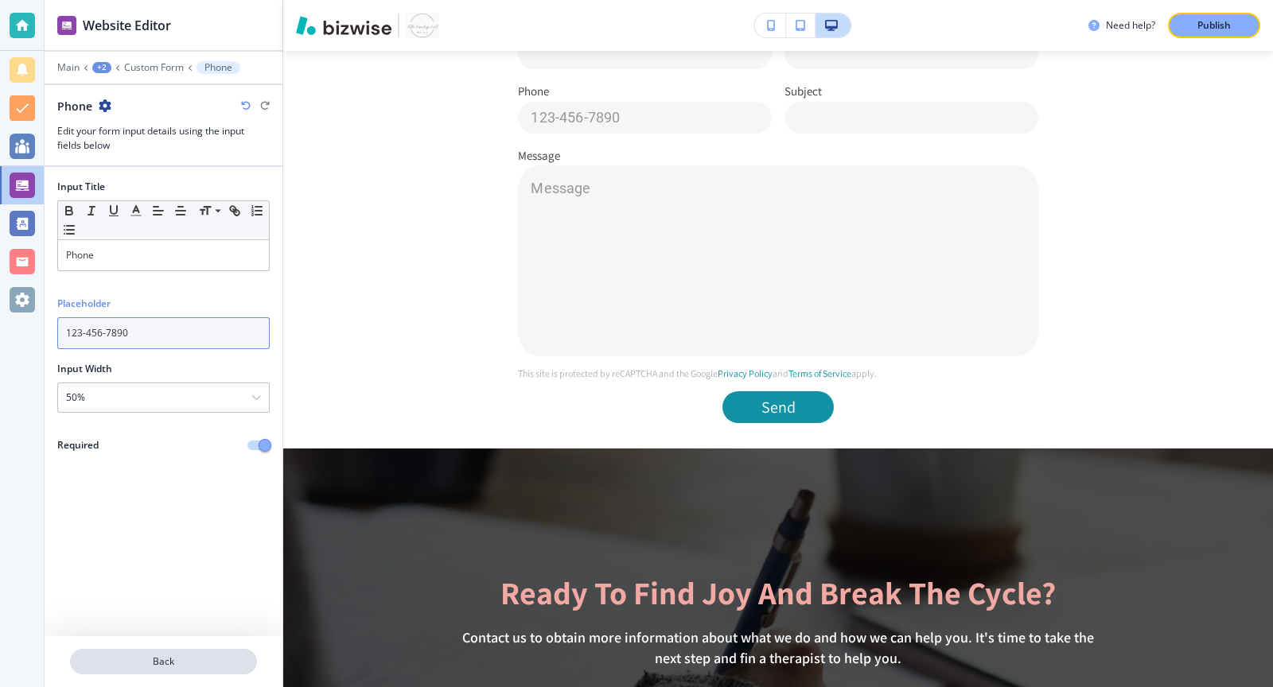
type input "123-456-7890"
click at [161, 652] on button "Back" at bounding box center [163, 661] width 187 height 25
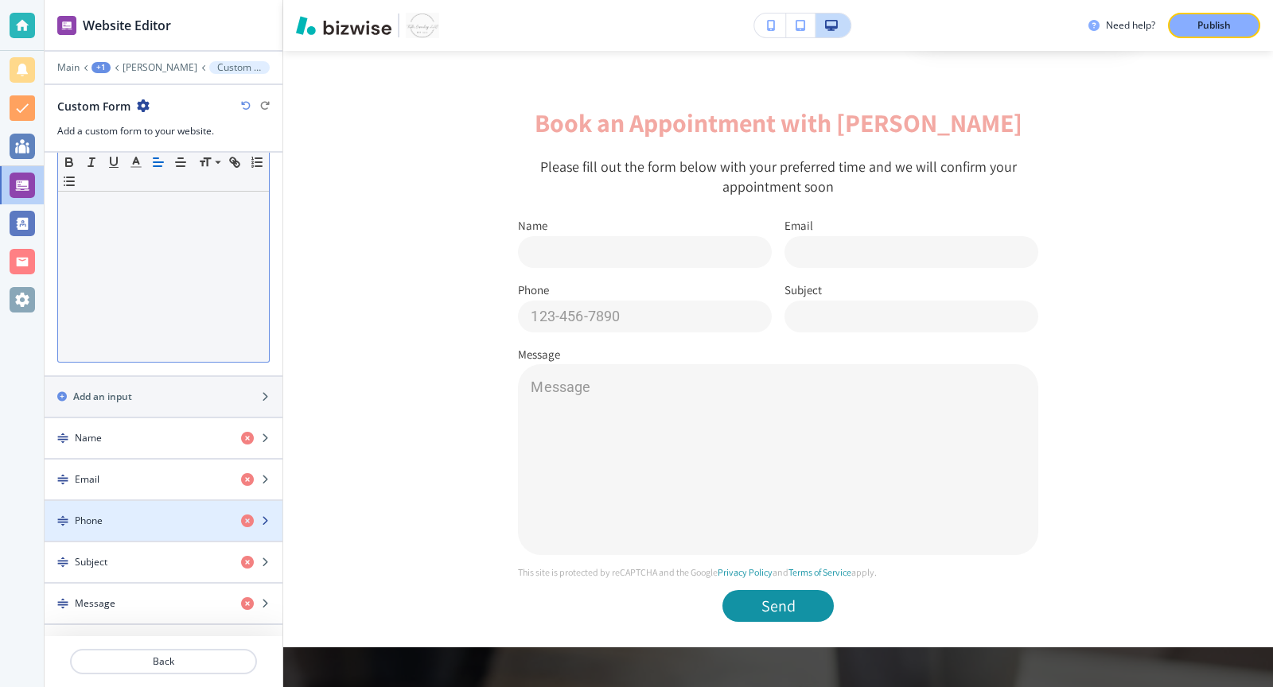
scroll to position [431, 0]
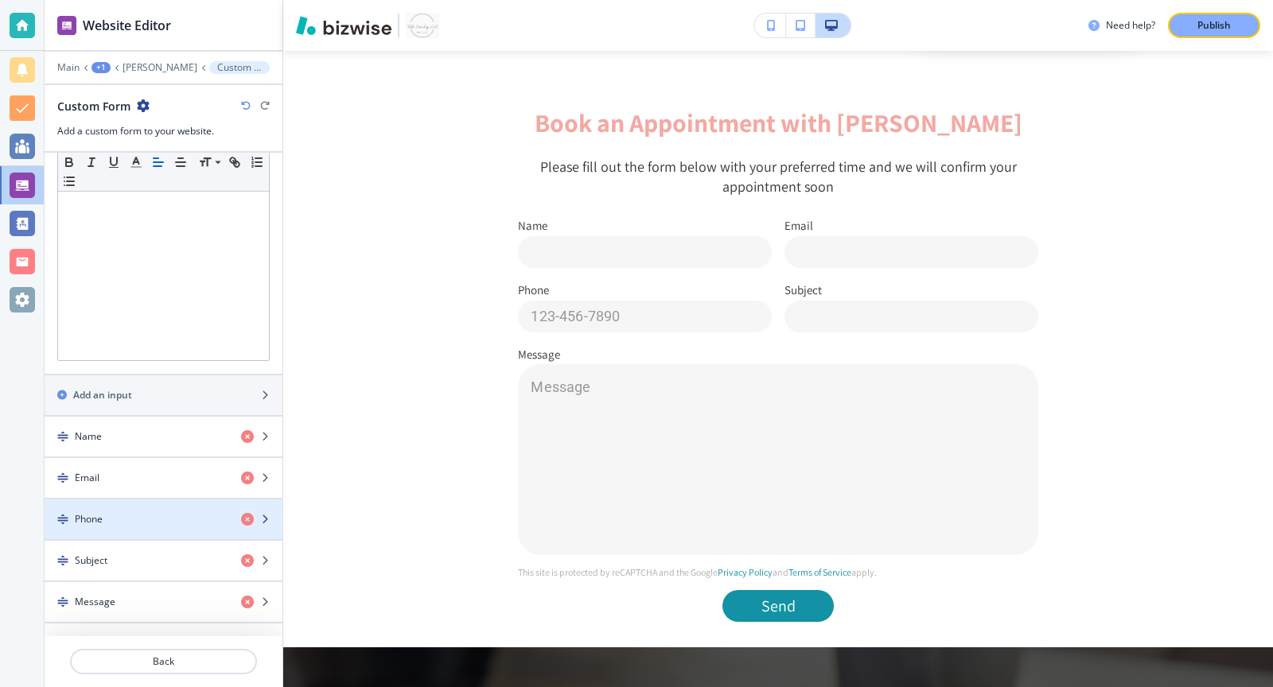
click at [183, 520] on div "Phone" at bounding box center [137, 519] width 184 height 14
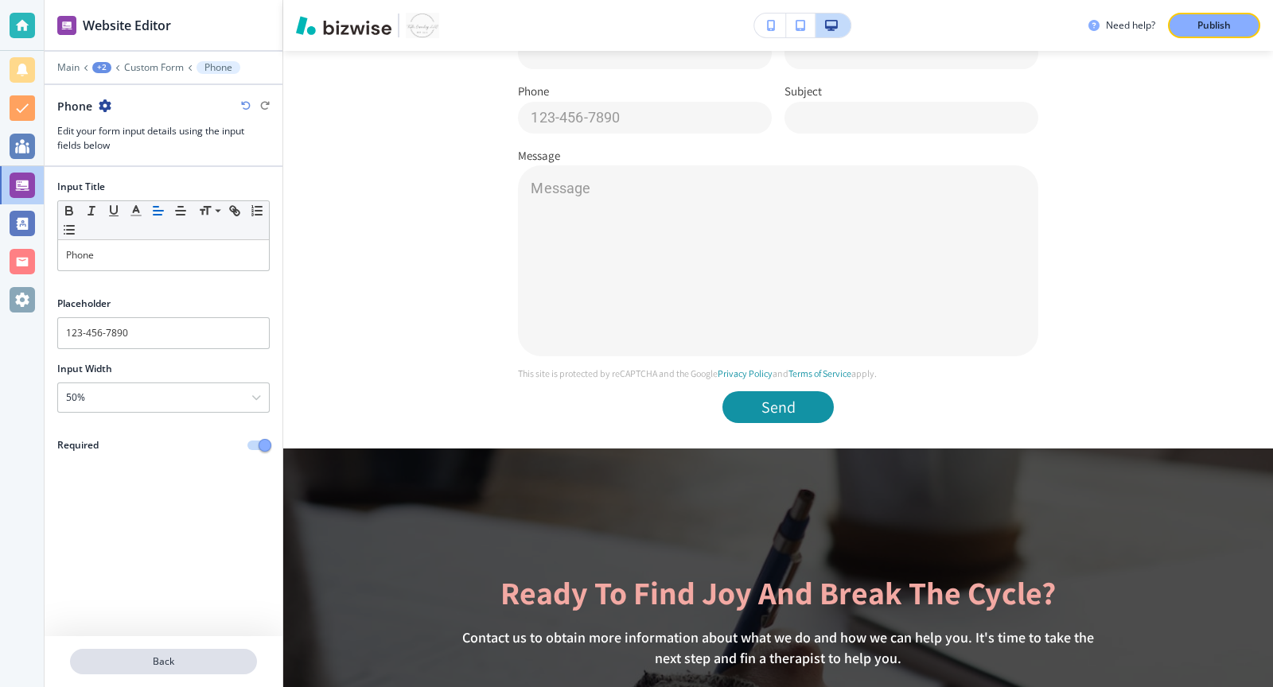
click at [179, 672] on button "Back" at bounding box center [163, 661] width 187 height 25
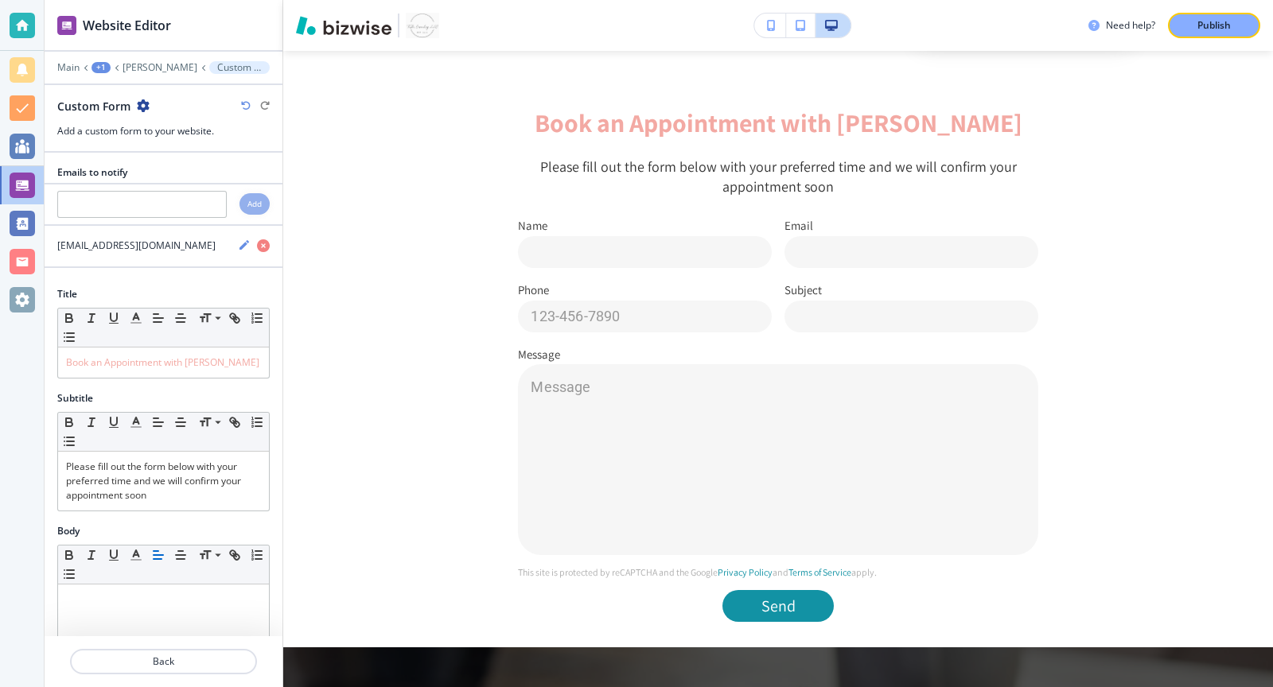
scroll to position [501, 0]
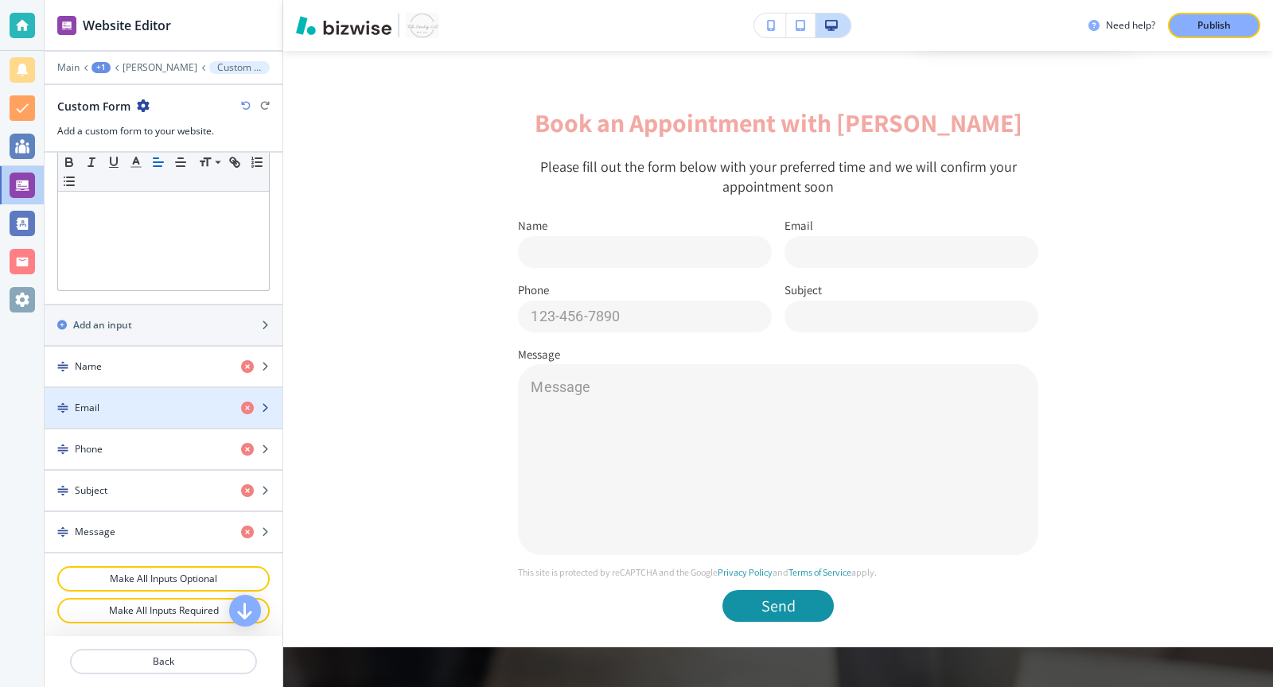
click at [136, 409] on div "Email" at bounding box center [137, 408] width 184 height 14
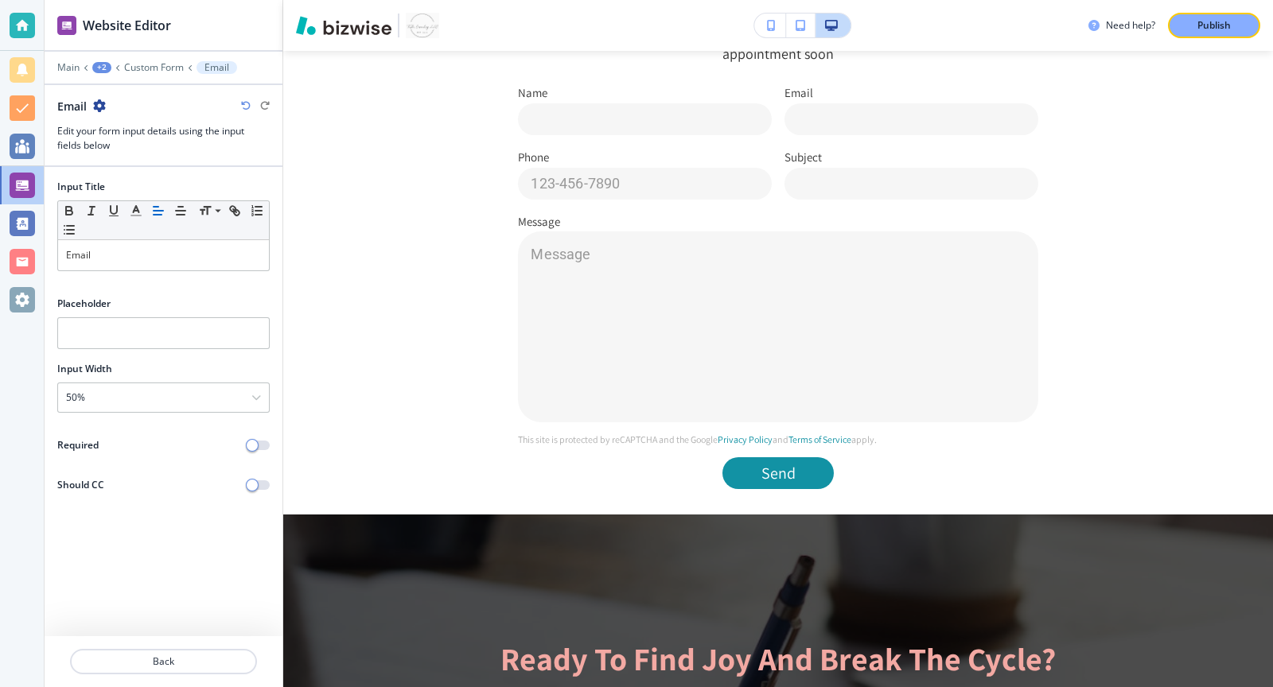
scroll to position [1701, 0]
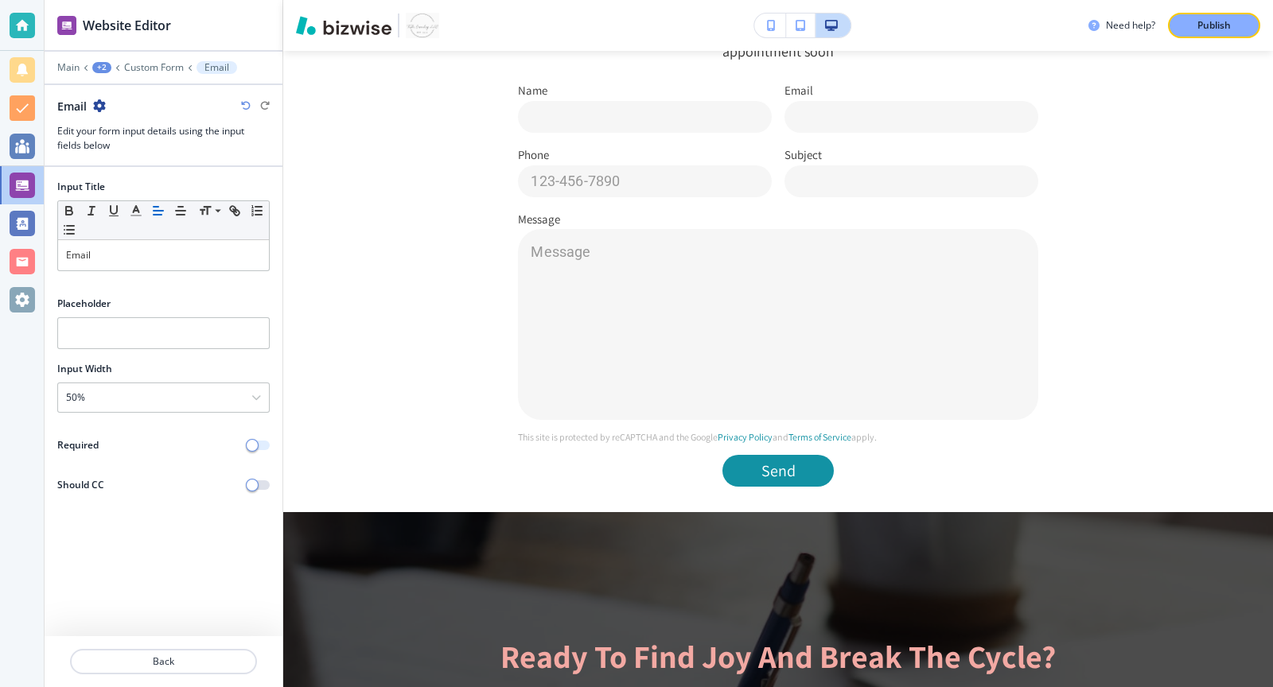
click at [256, 442] on span "button" at bounding box center [252, 445] width 13 height 13
click at [188, 659] on p "Back" at bounding box center [164, 662] width 184 height 14
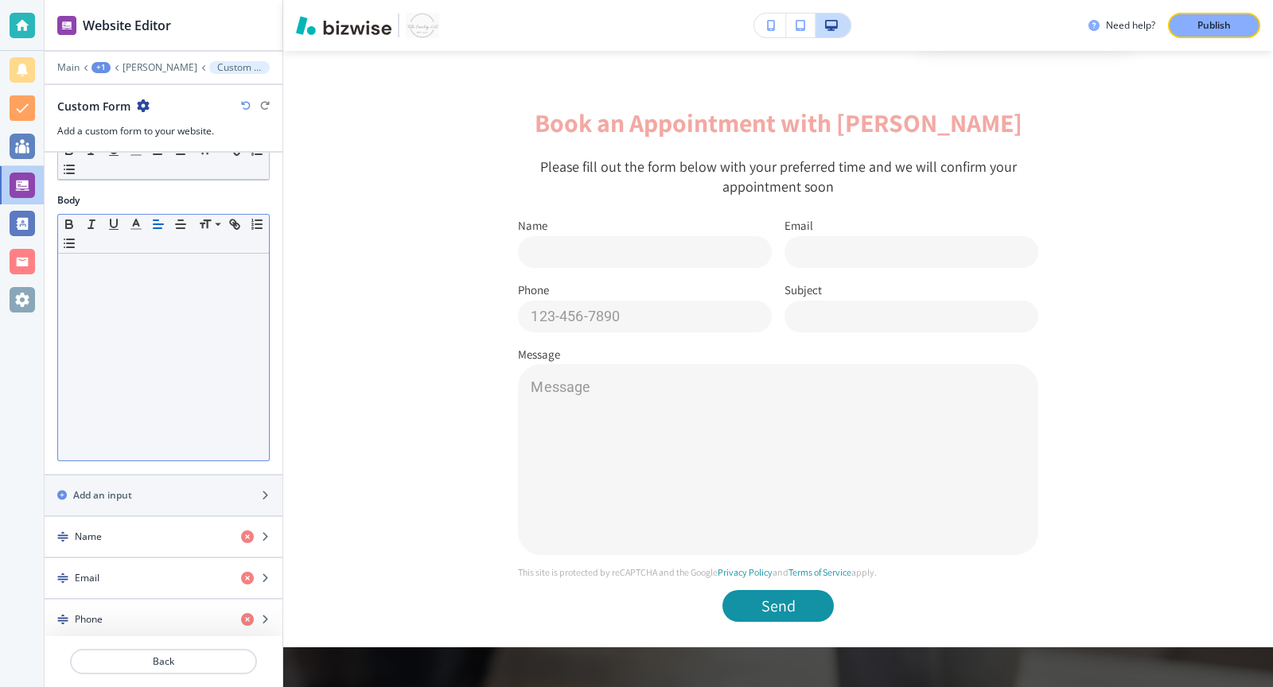
scroll to position [501, 0]
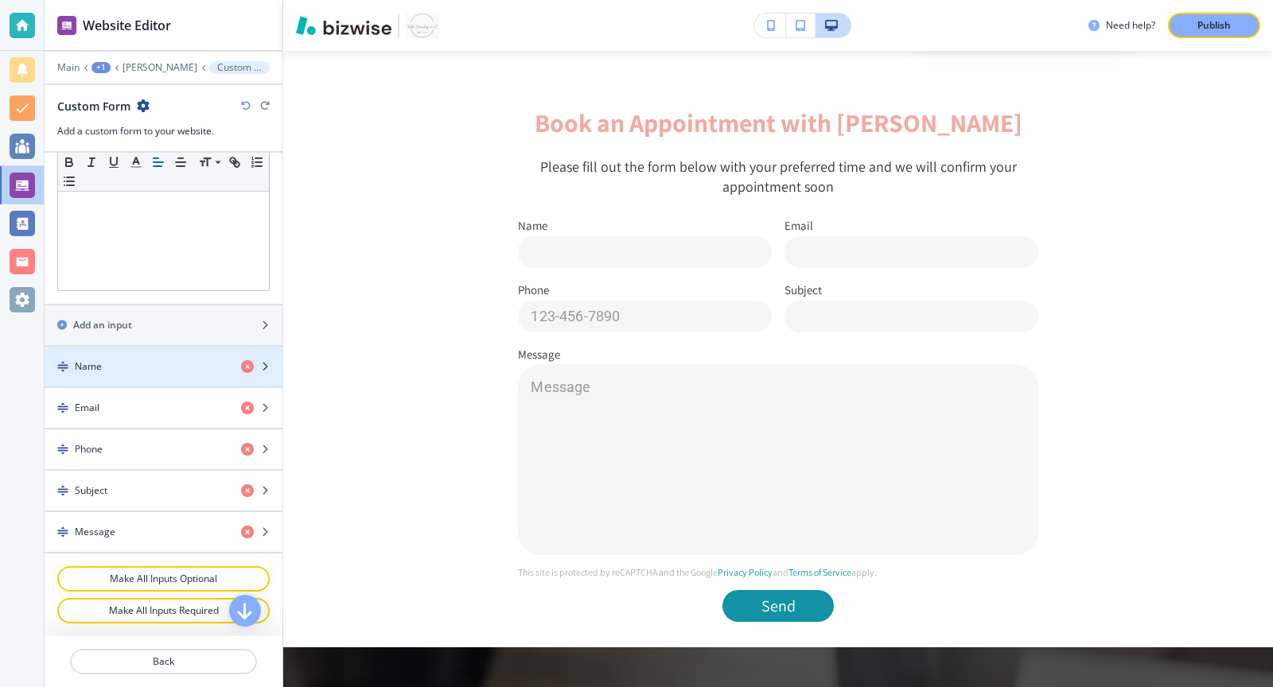
click at [180, 380] on div "button" at bounding box center [164, 380] width 238 height 13
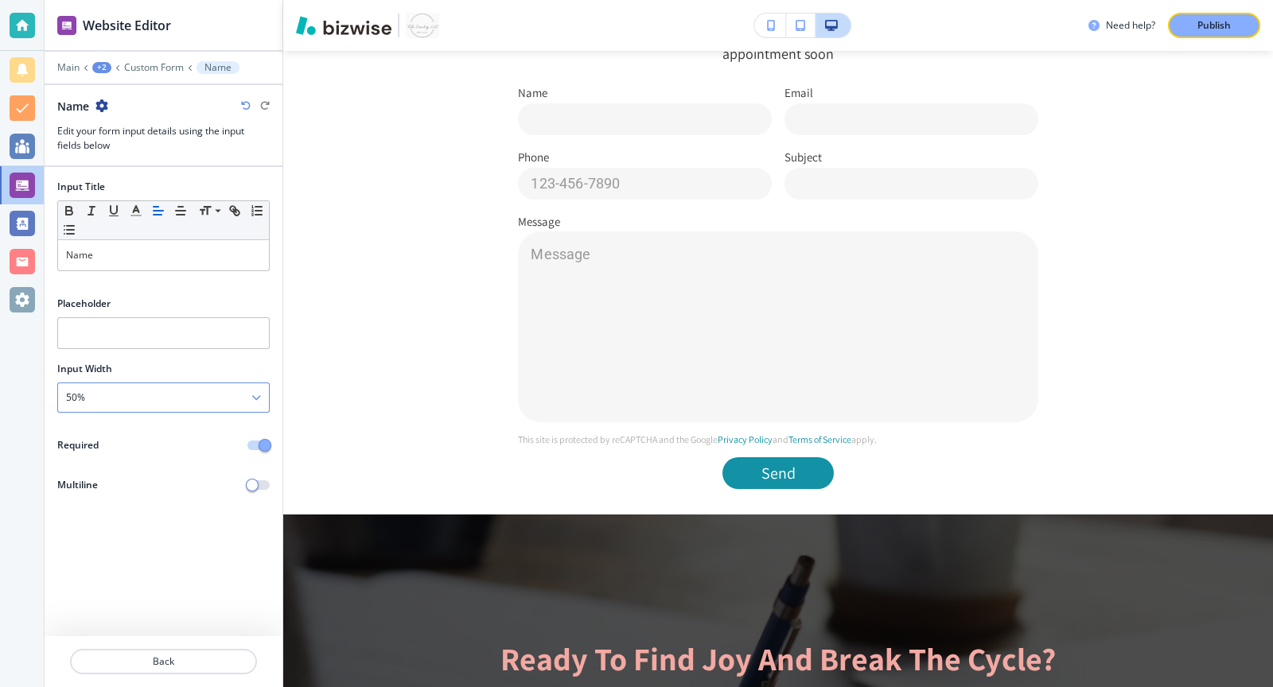
scroll to position [1701, 0]
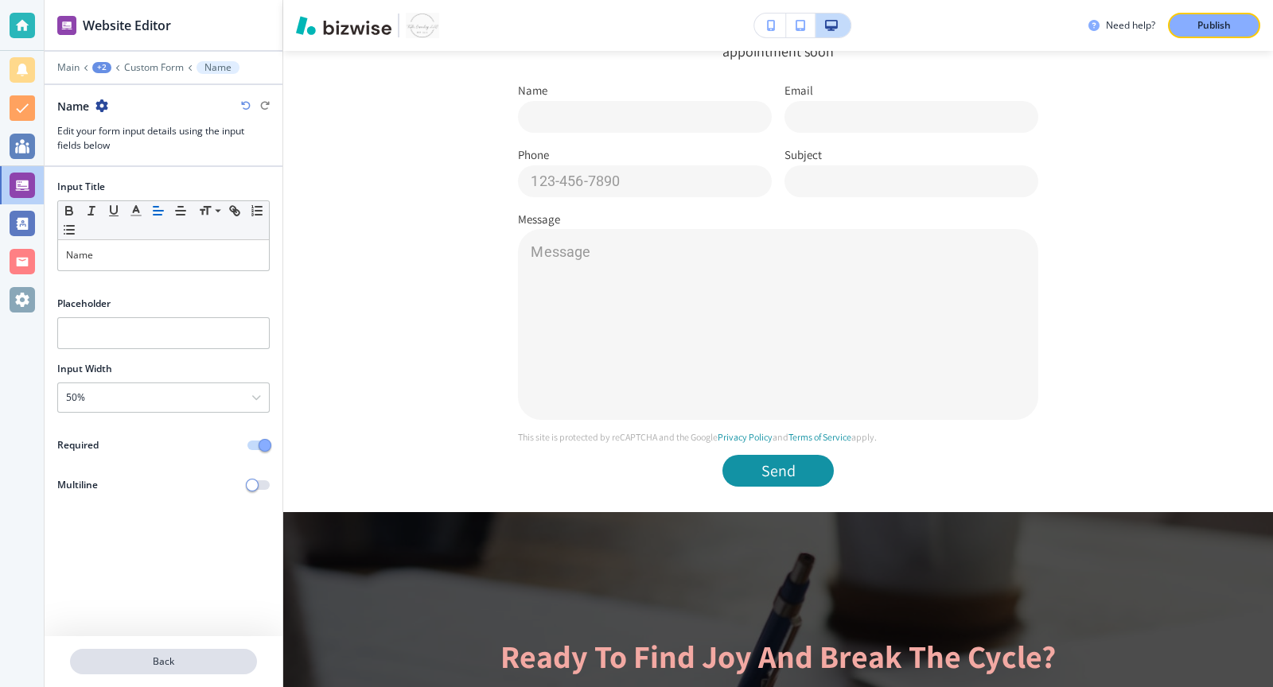
click at [162, 664] on p "Back" at bounding box center [164, 662] width 184 height 14
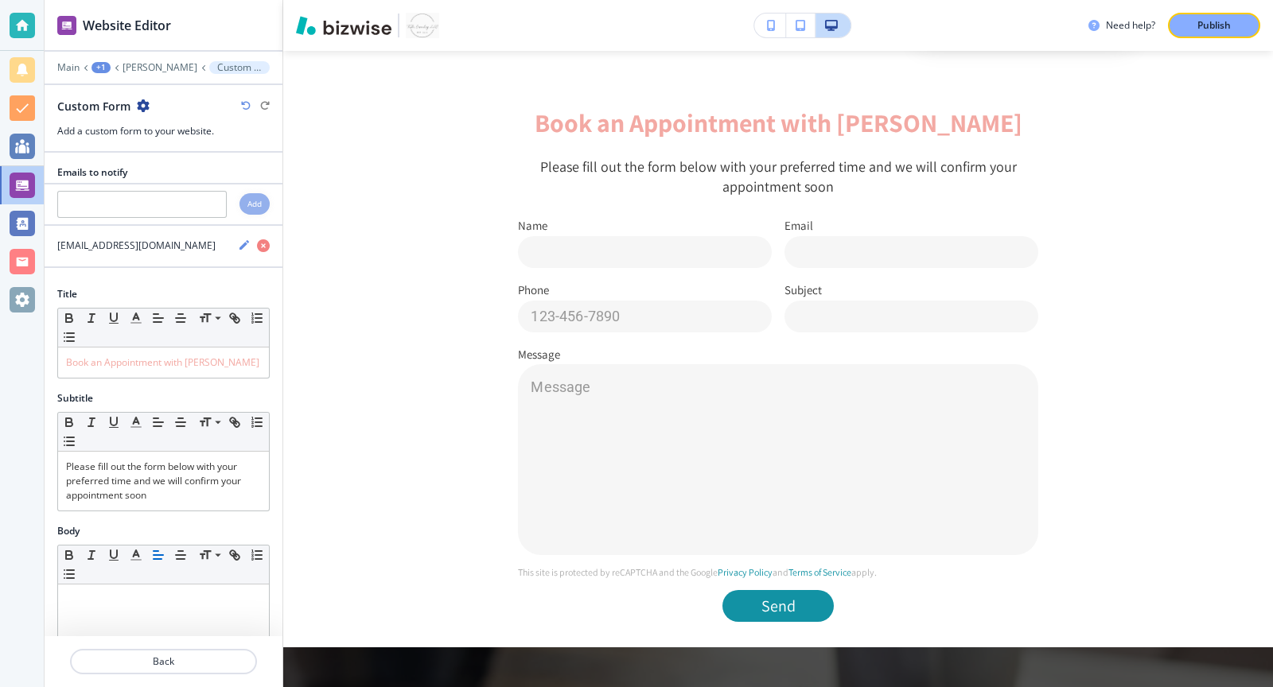
scroll to position [501, 0]
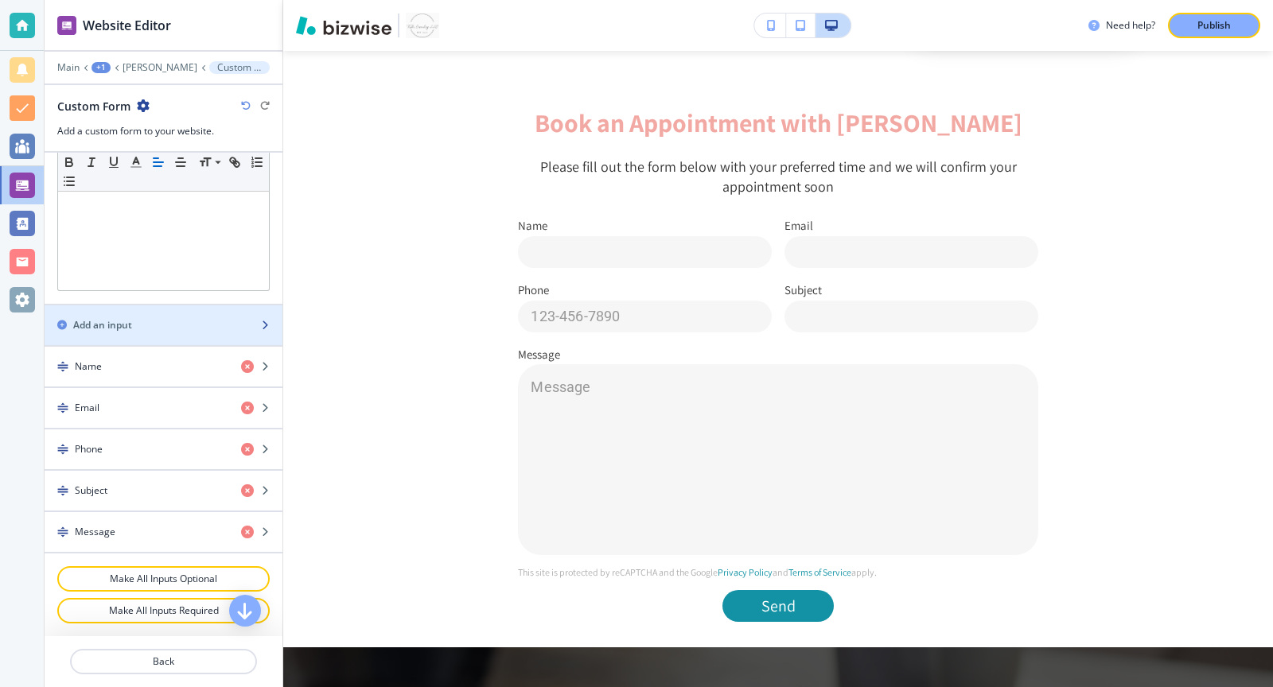
click at [171, 333] on div "Add an input" at bounding box center [146, 325] width 203 height 14
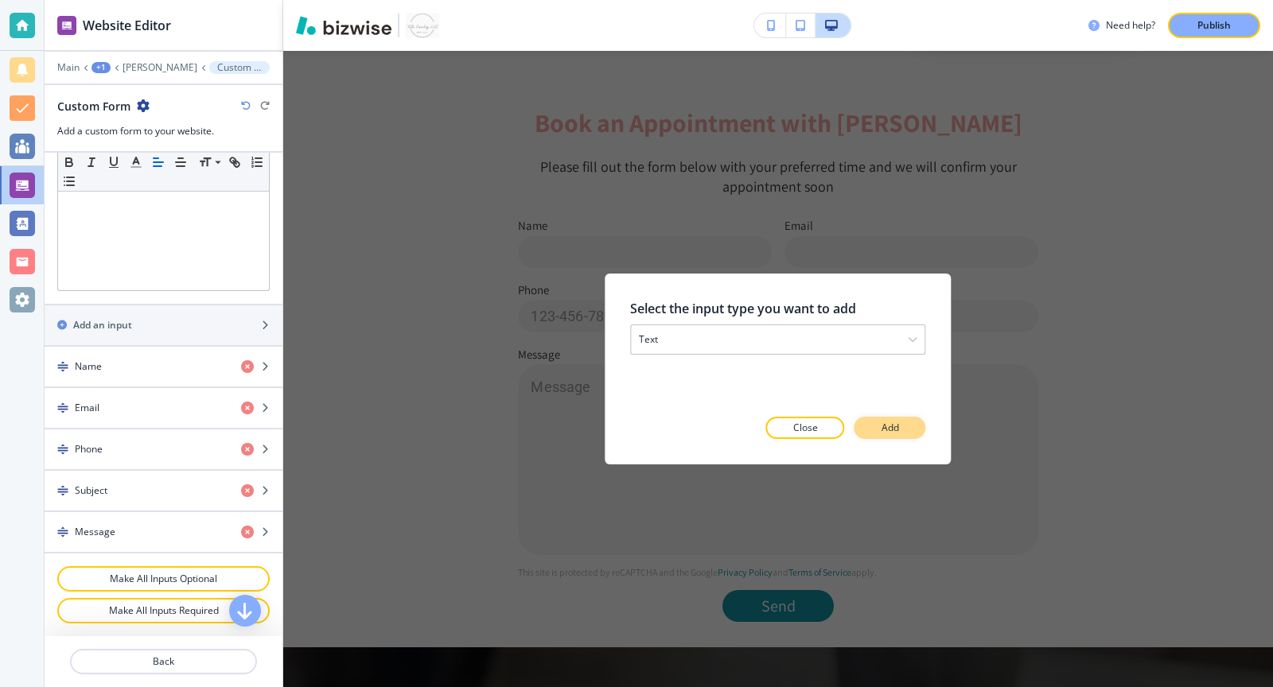
click at [897, 429] on p "Add" at bounding box center [891, 428] width 18 height 14
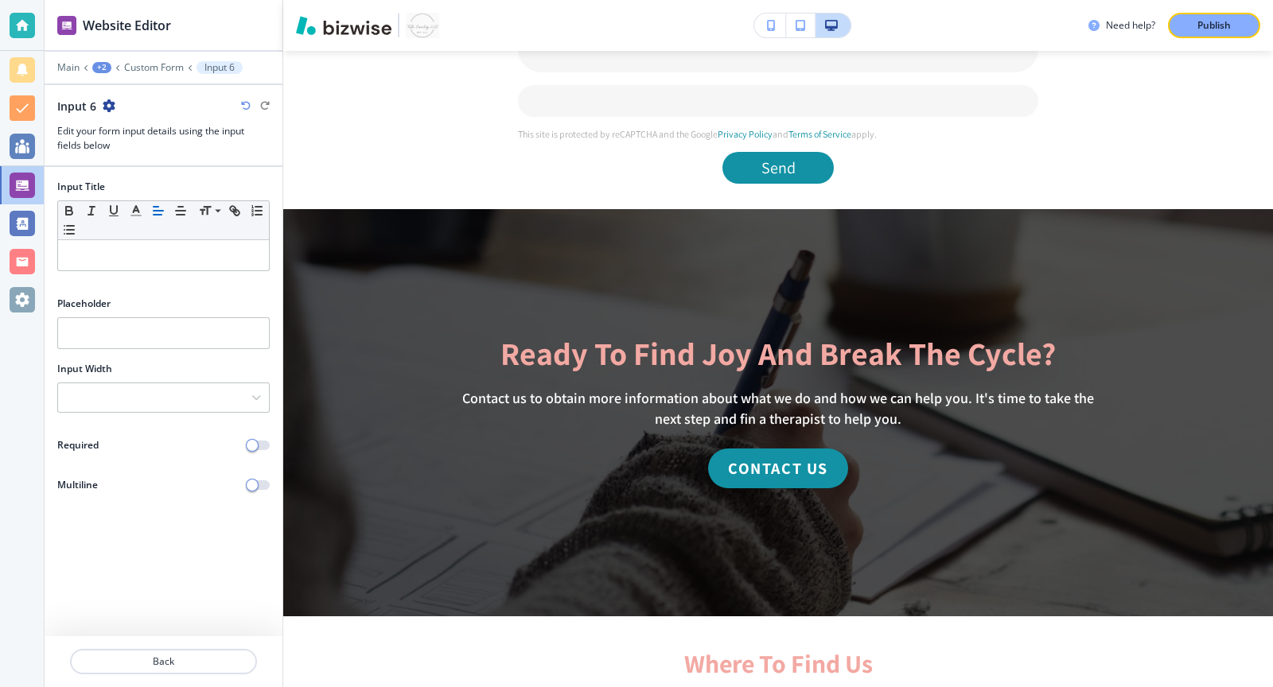
scroll to position [2053, 0]
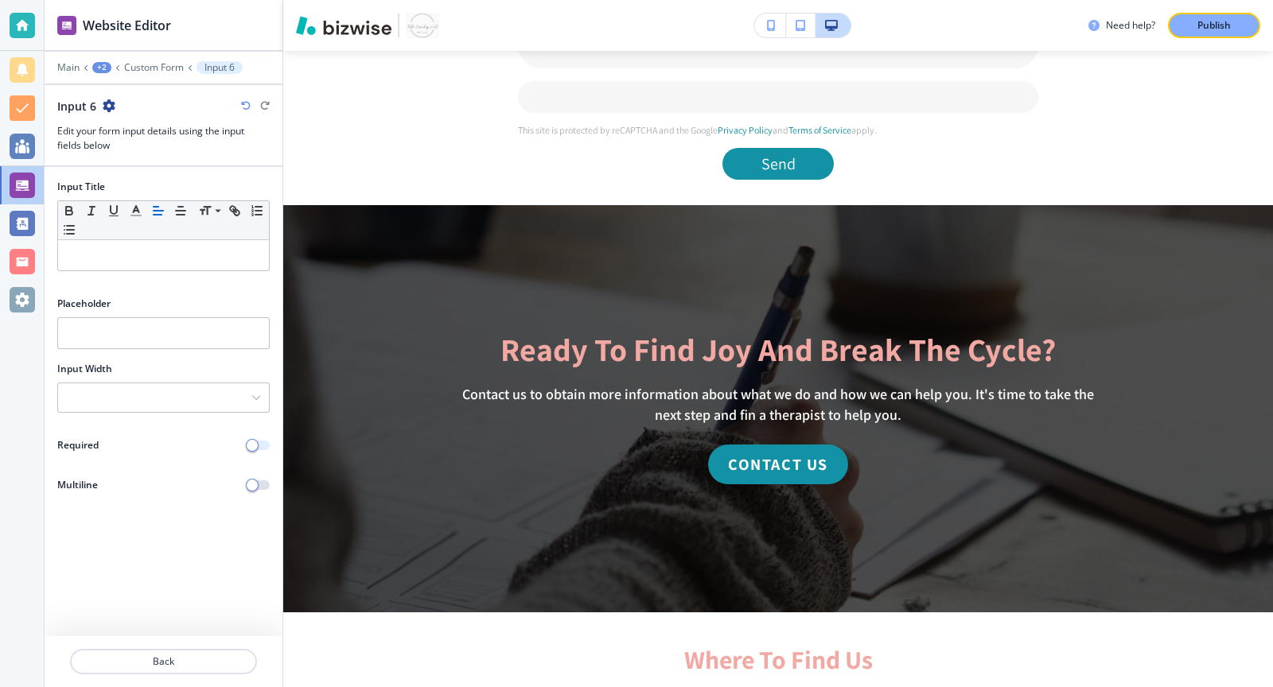
click at [255, 446] on span "button" at bounding box center [252, 445] width 13 height 13
click at [124, 338] on input "text" at bounding box center [163, 333] width 212 height 32
paste input "Google, PsychologyToday, referral, etc."
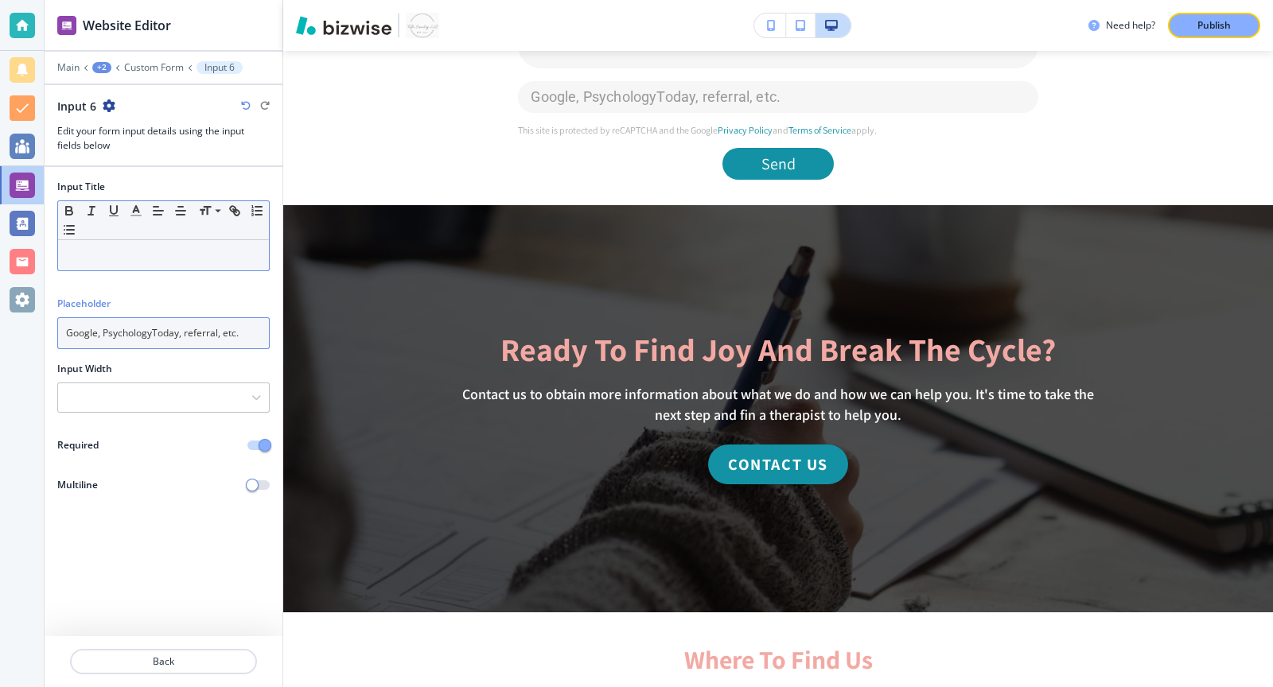
type input "Google, PsychologyToday, referral, etc."
click at [121, 252] on p at bounding box center [163, 255] width 195 height 14
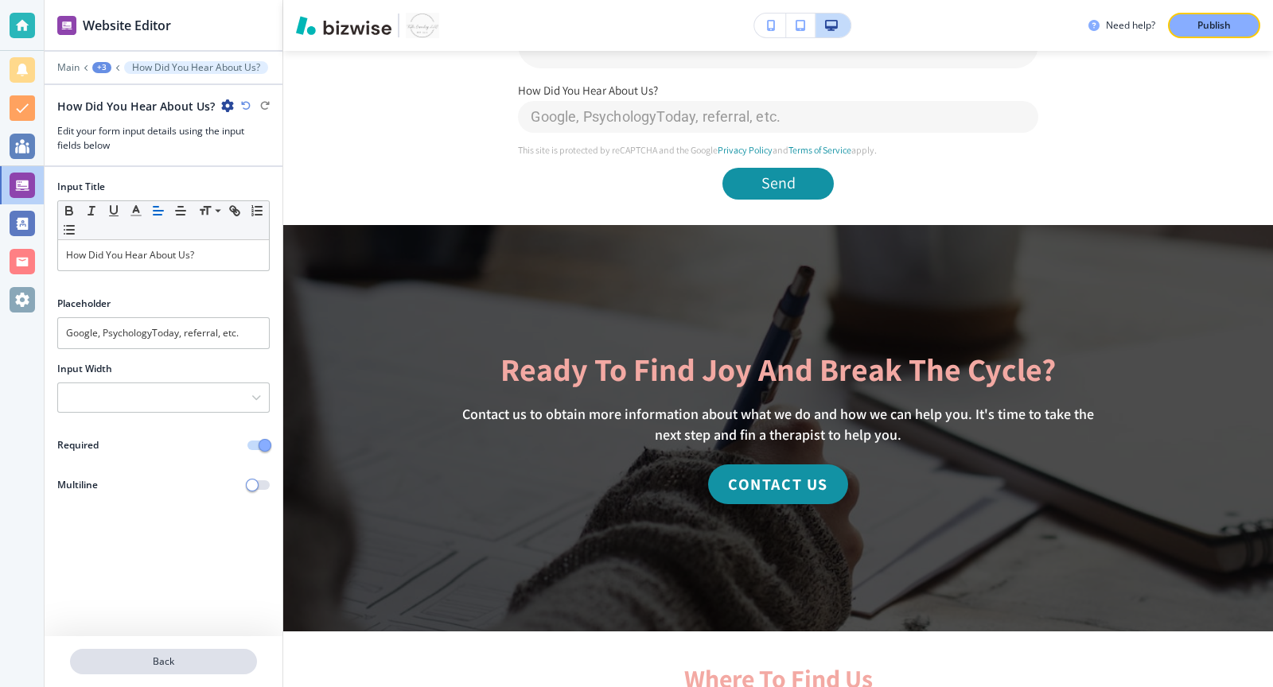
click at [161, 664] on p "Back" at bounding box center [164, 662] width 184 height 14
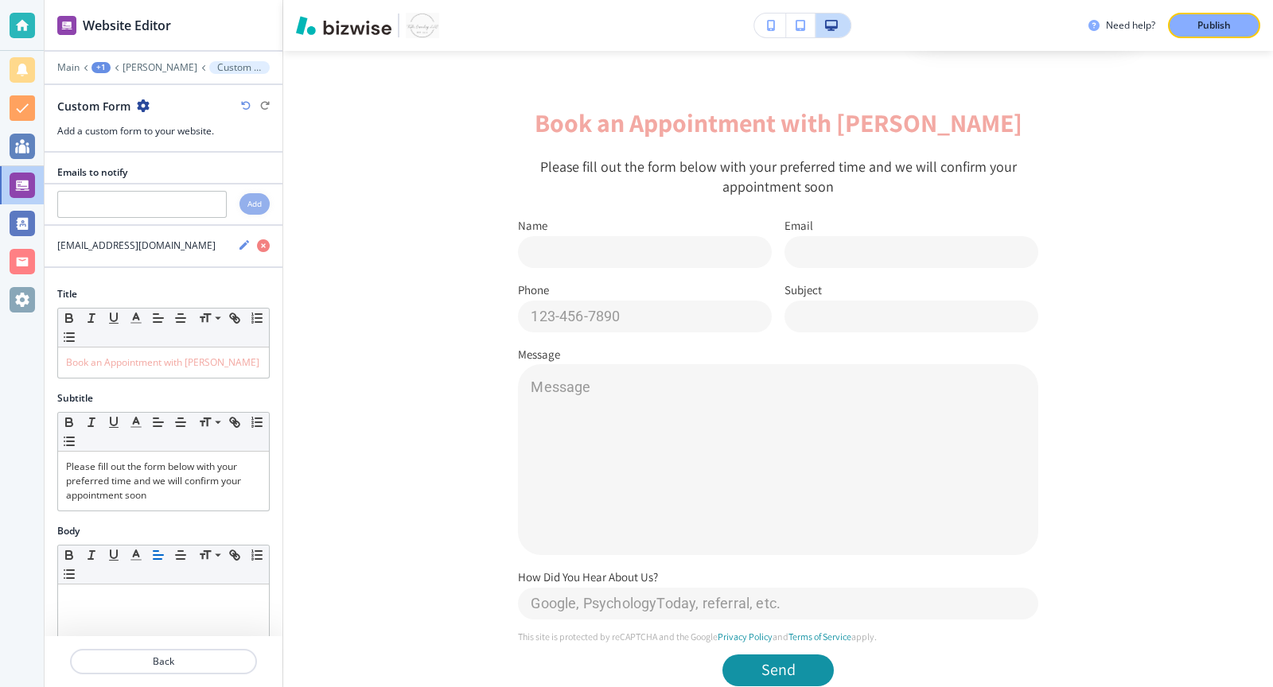
scroll to position [542, 0]
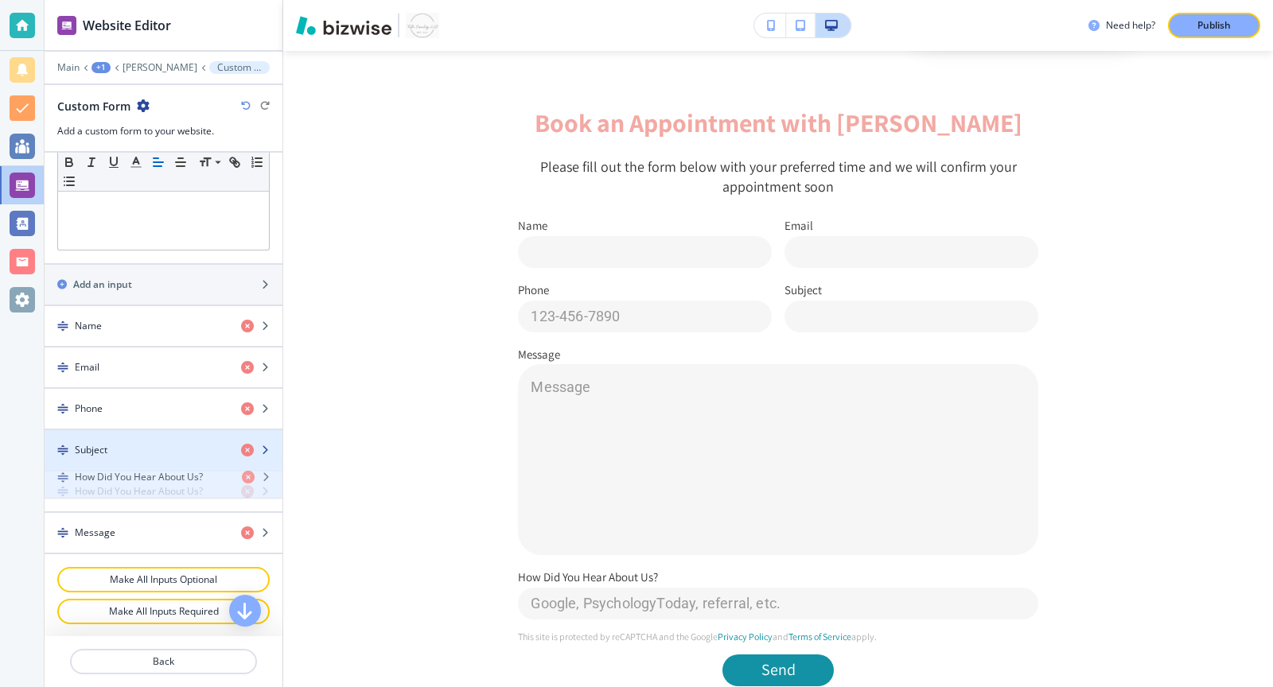
drag, startPoint x: 58, startPoint y: 525, endPoint x: 59, endPoint y: 472, distance: 53.3
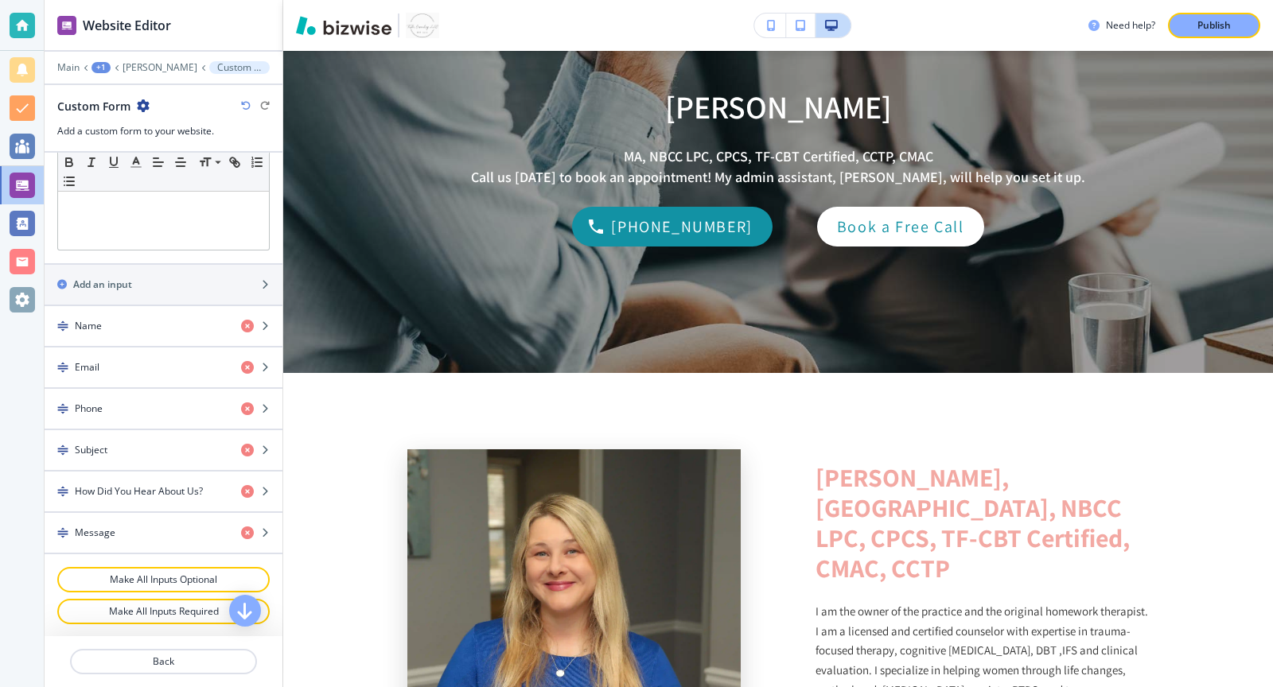
scroll to position [0, 0]
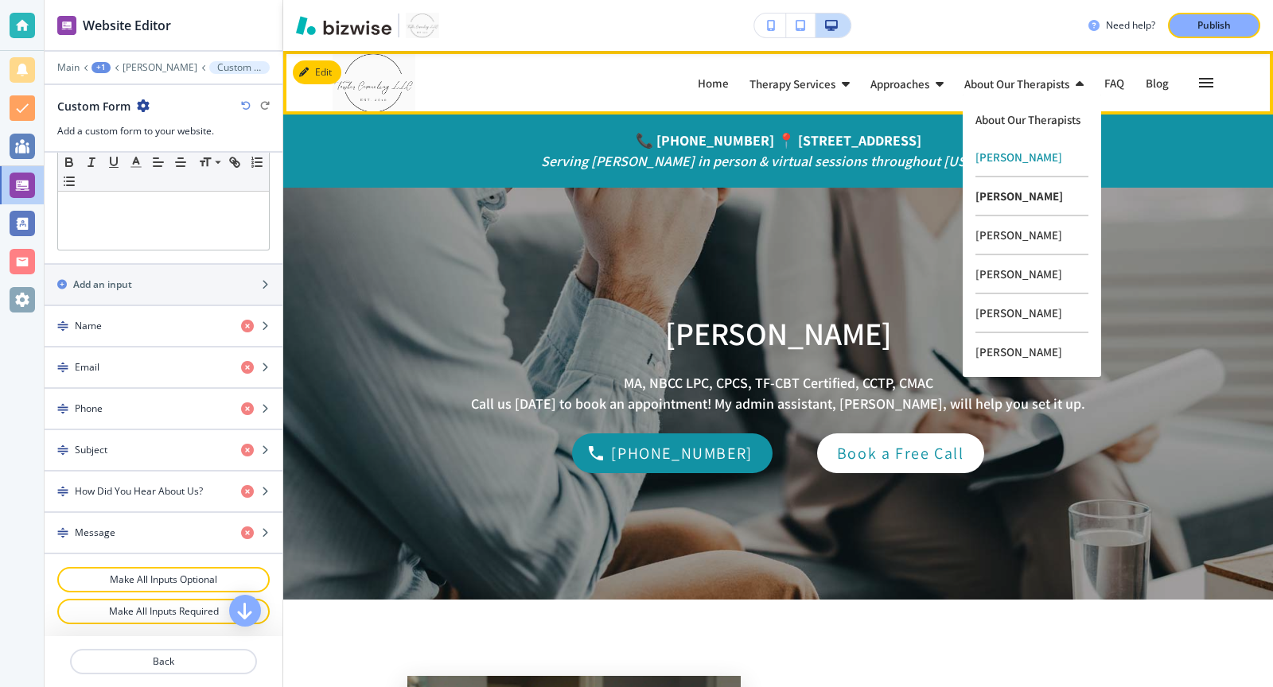
click at [1024, 189] on p "[PERSON_NAME]" at bounding box center [1031, 196] width 113 height 39
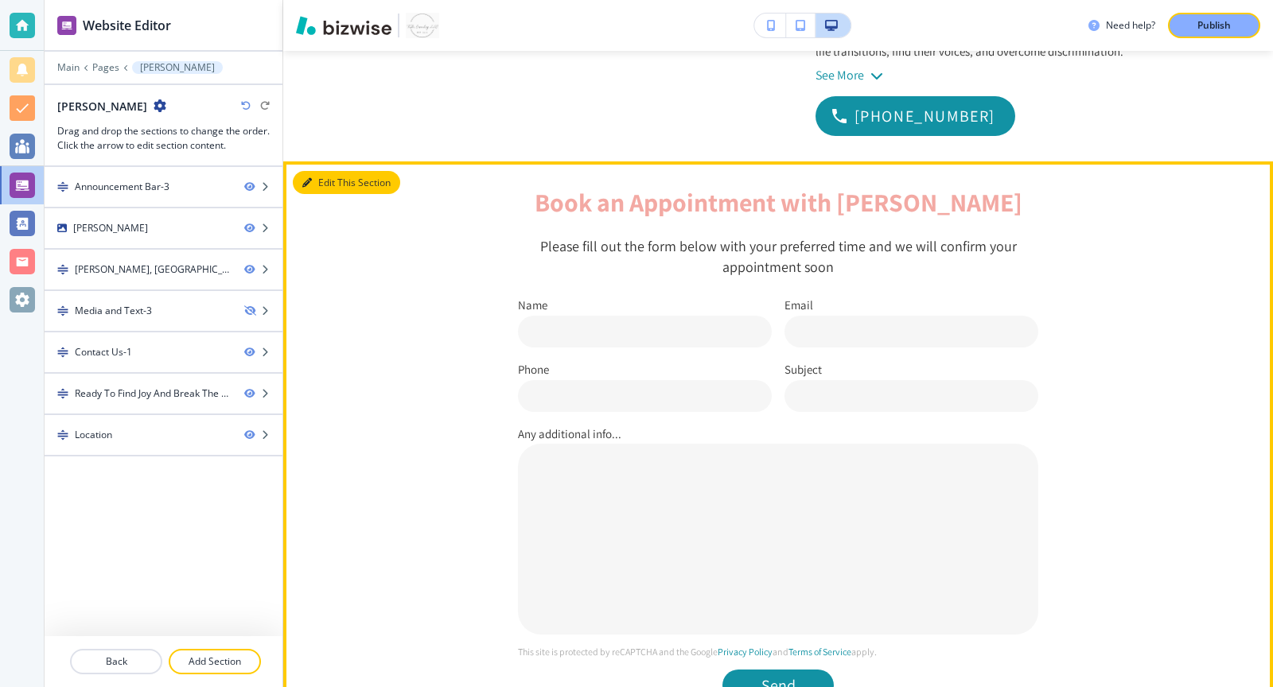
click at [312, 171] on button "Edit This Section" at bounding box center [346, 183] width 107 height 24
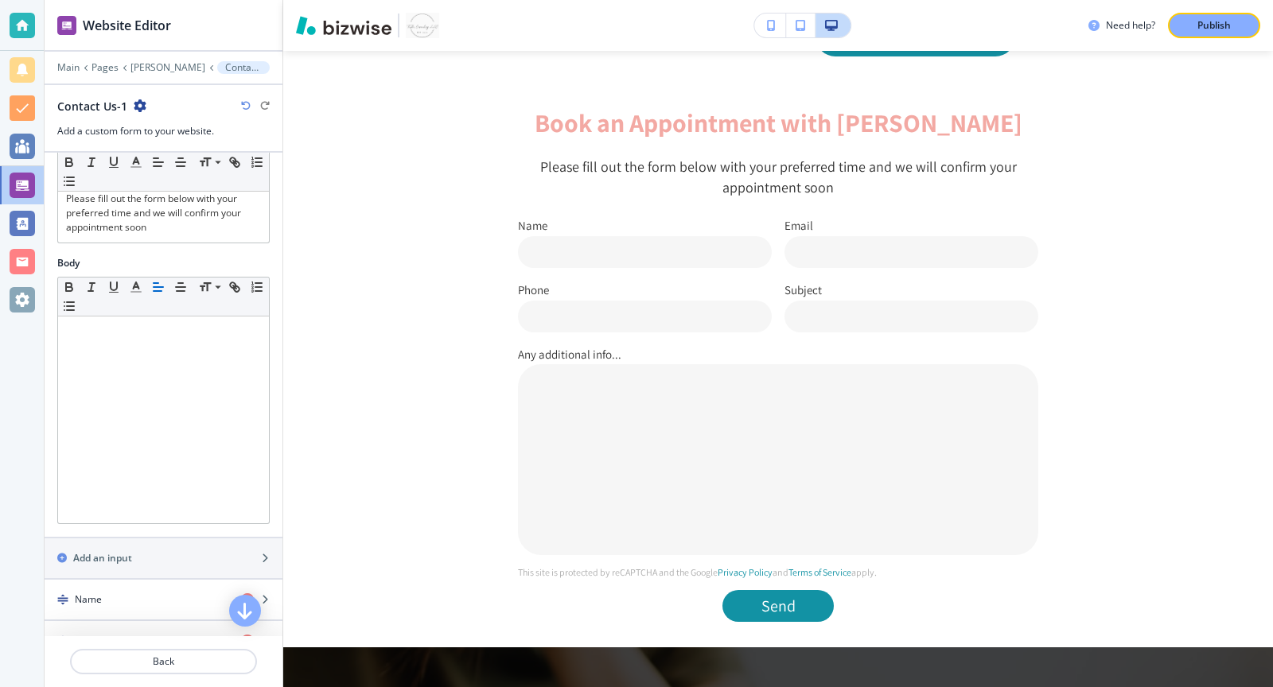
scroll to position [487, 0]
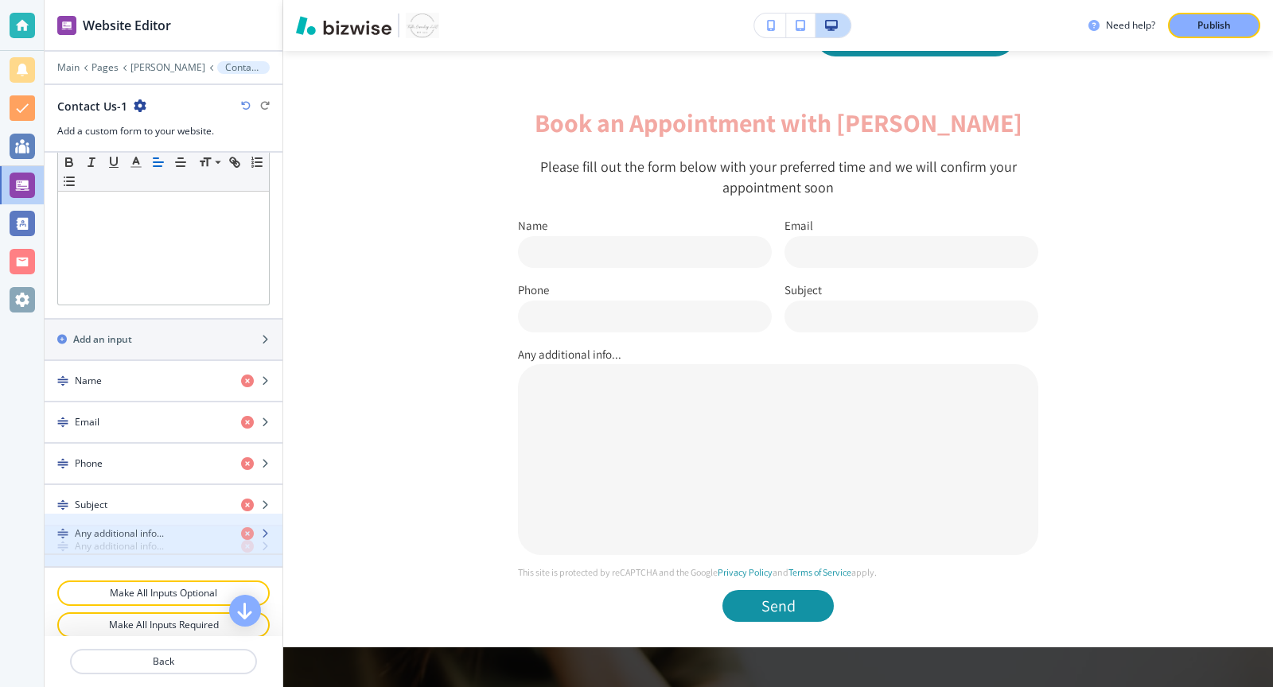
click at [268, 542] on icon "button" at bounding box center [265, 547] width 10 height 10
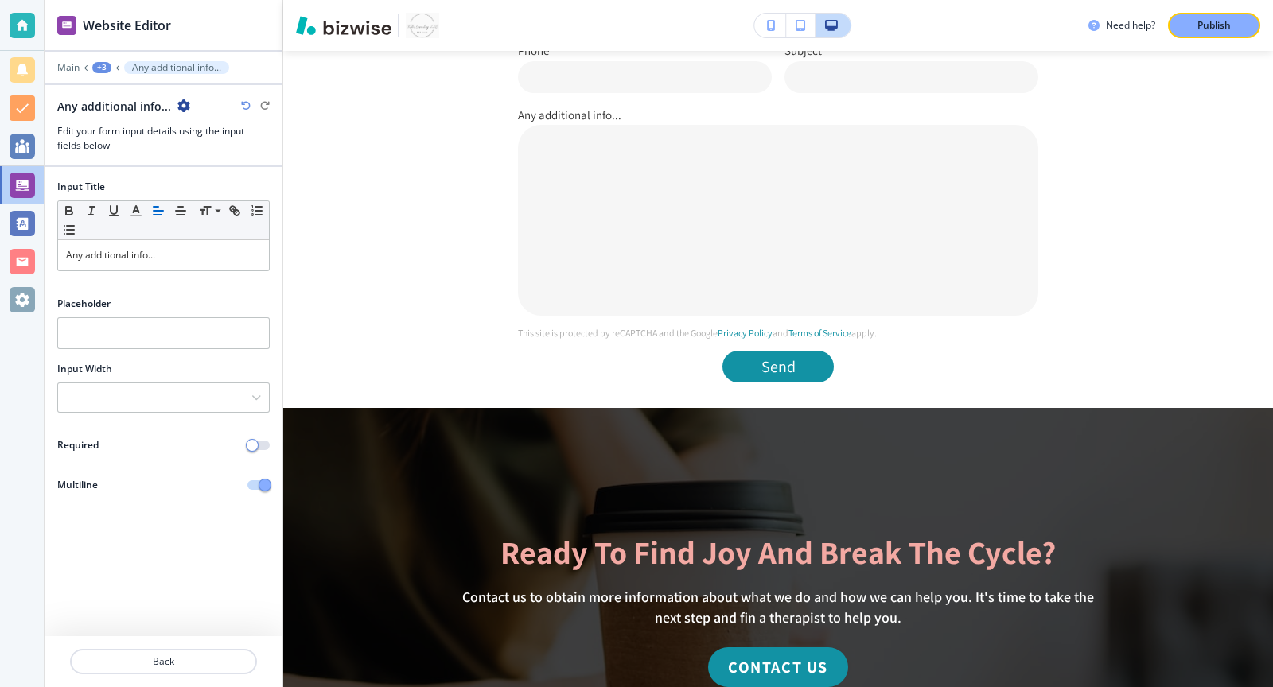
scroll to position [1363, 0]
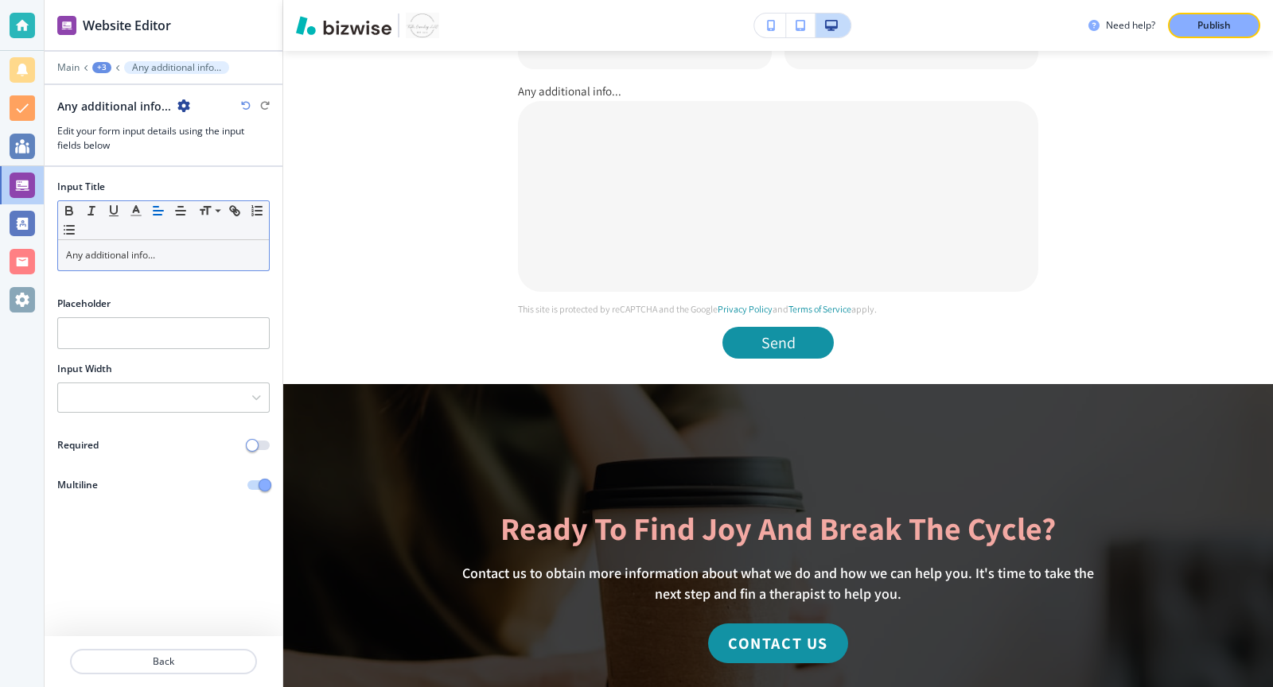
click at [175, 251] on p "Any additional info..." at bounding box center [163, 255] width 195 height 14
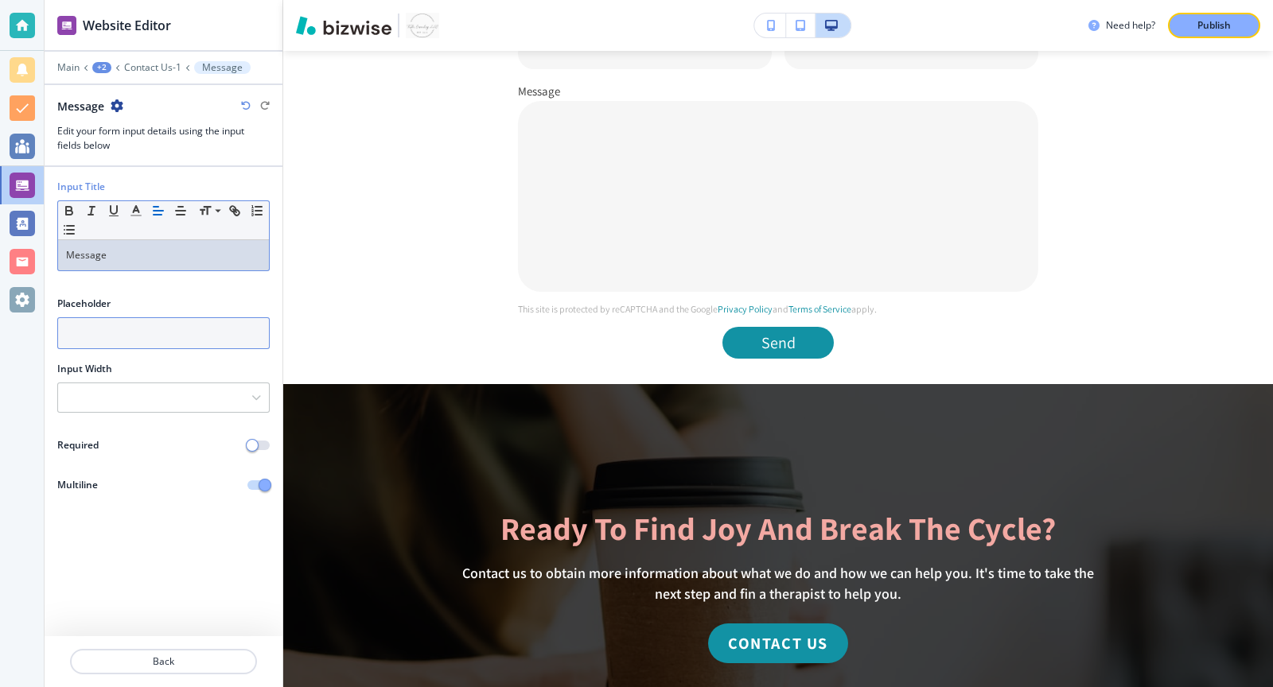
click at [138, 337] on input "text" at bounding box center [163, 333] width 212 height 32
type input "M"
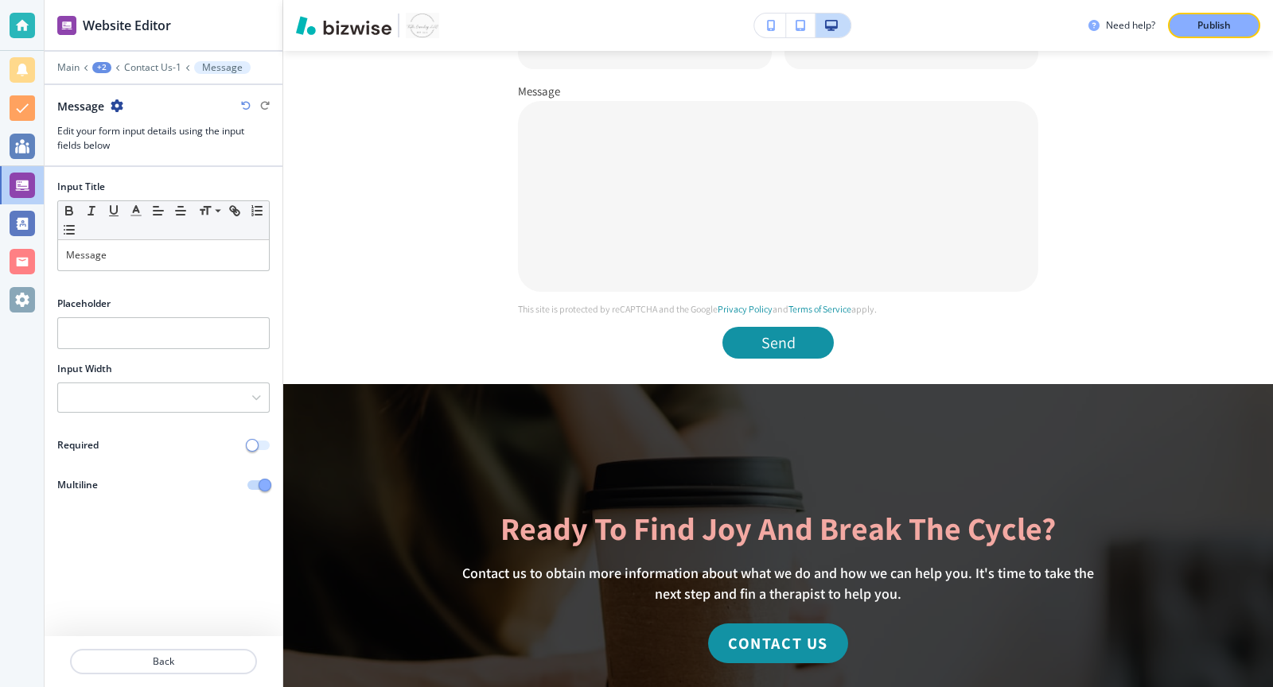
click at [258, 441] on span "button" at bounding box center [252, 445] width 13 height 13
click at [185, 659] on p "Back" at bounding box center [164, 662] width 184 height 14
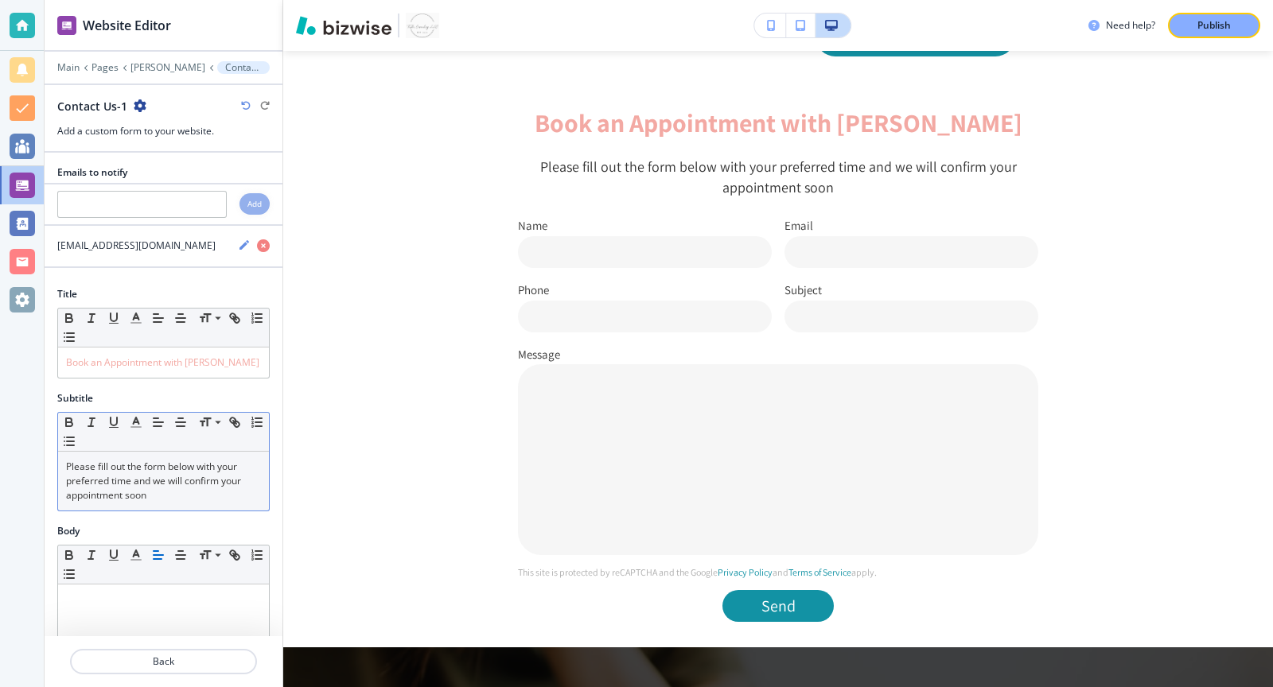
scroll to position [487, 0]
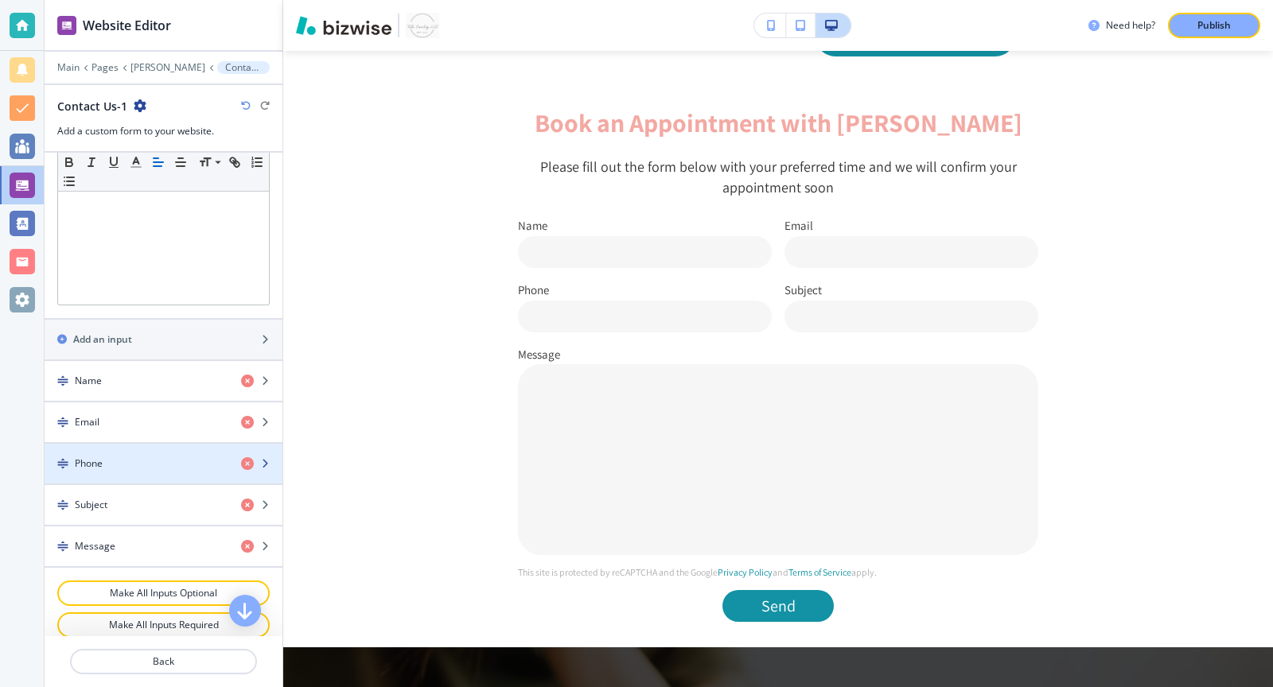
click at [148, 457] on div "Phone" at bounding box center [137, 464] width 184 height 14
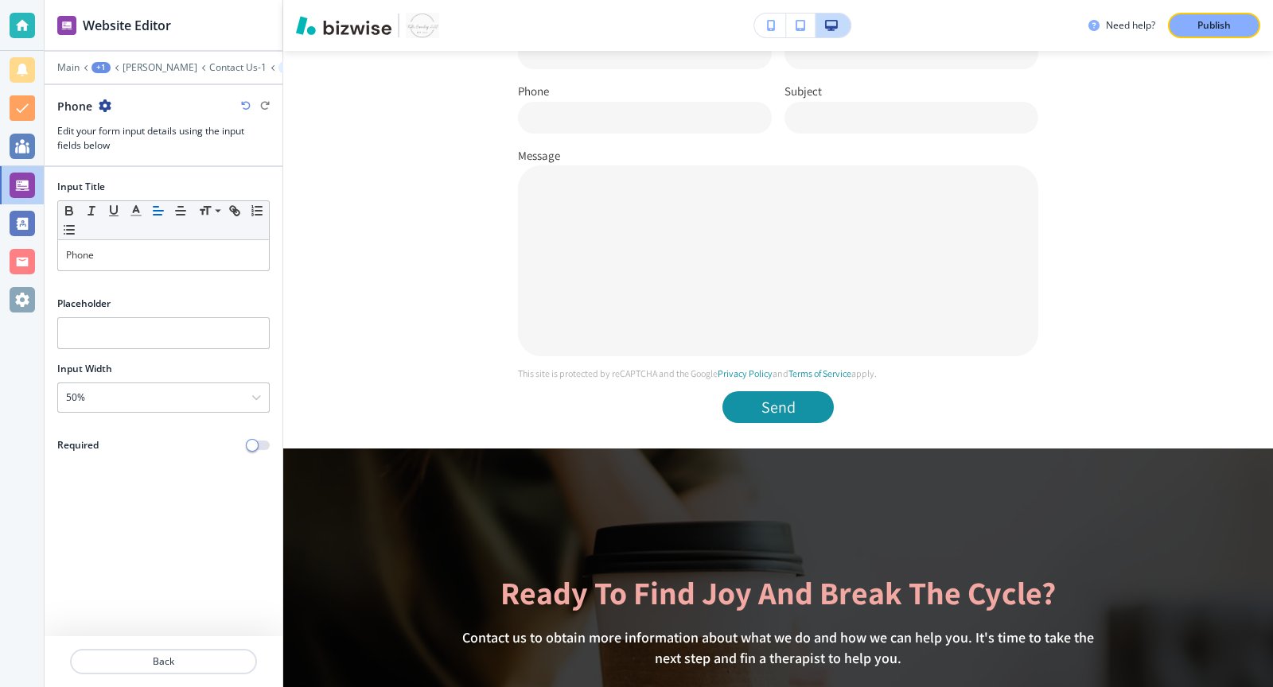
scroll to position [1299, 0]
click at [256, 439] on span "button" at bounding box center [252, 445] width 13 height 13
click at [193, 667] on p "Back" at bounding box center [164, 662] width 184 height 14
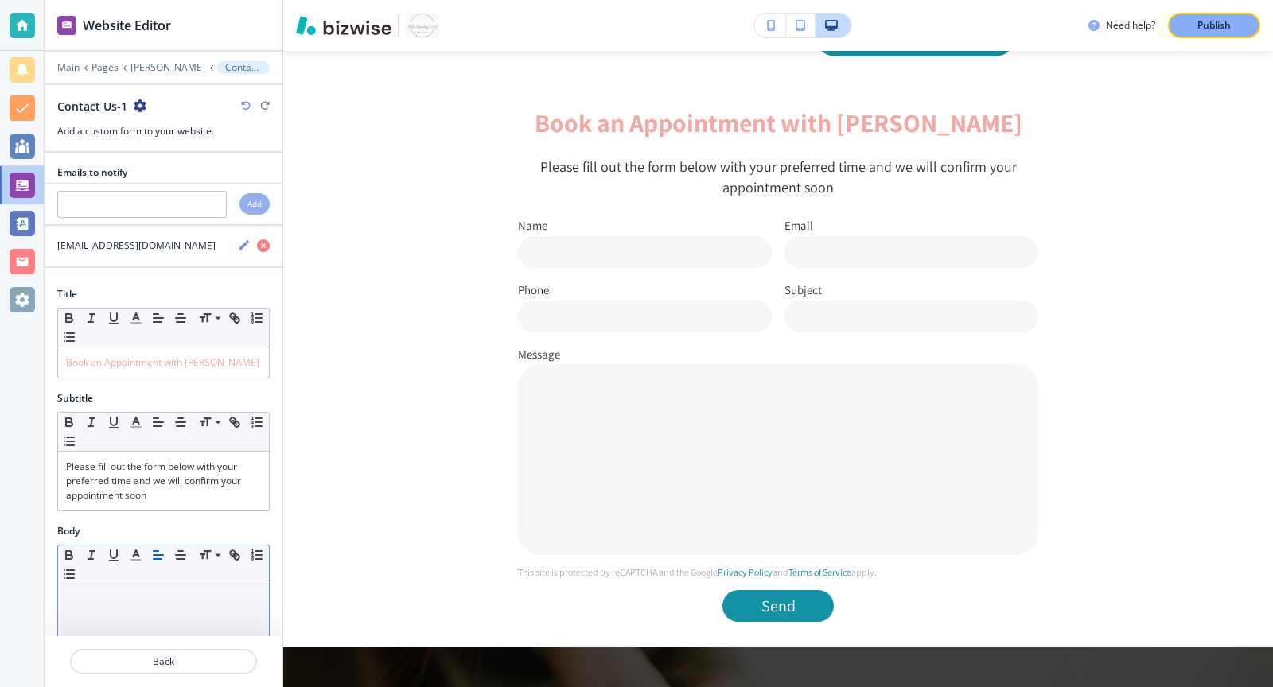
scroll to position [487, 0]
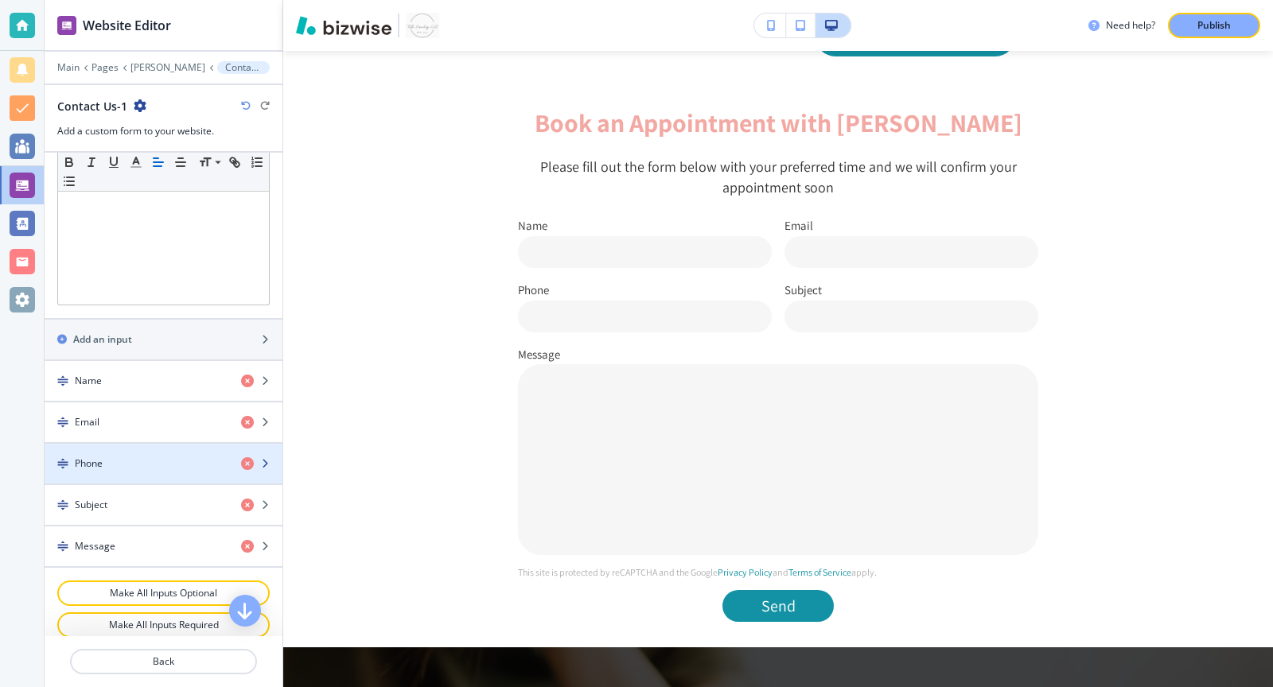
click at [189, 444] on div "button" at bounding box center [164, 450] width 238 height 13
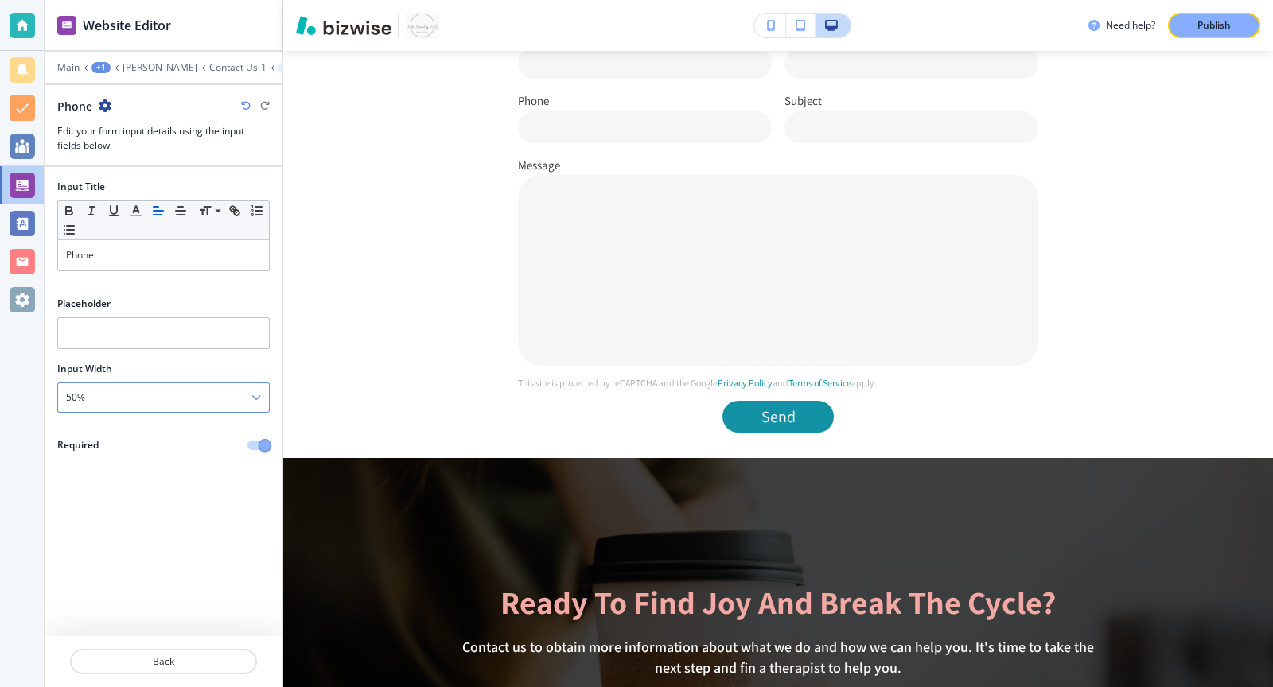
scroll to position [1299, 0]
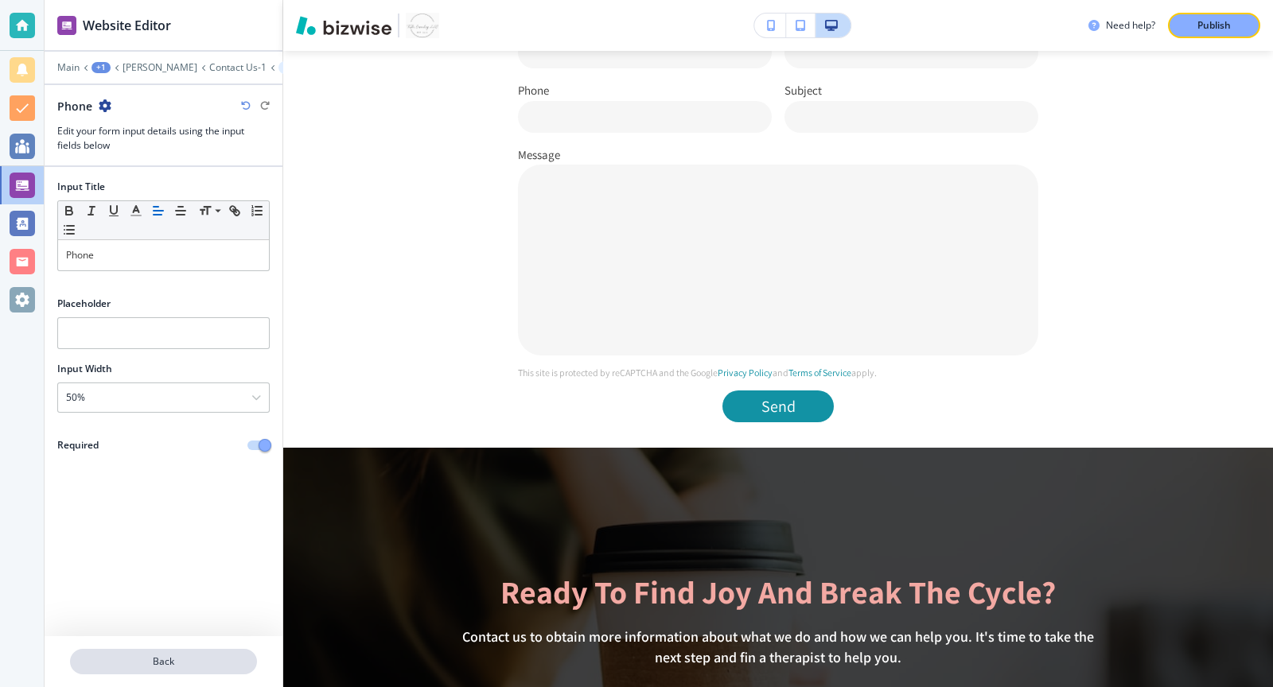
click at [193, 666] on p "Back" at bounding box center [164, 662] width 184 height 14
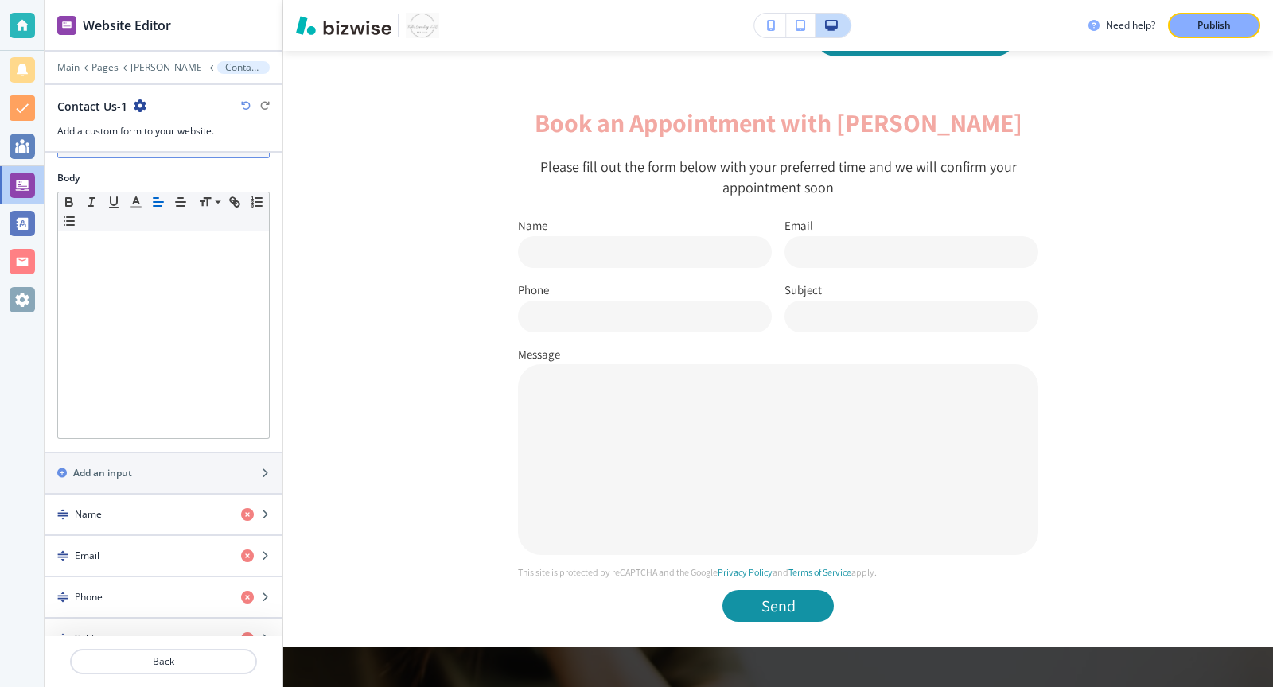
scroll to position [487, 0]
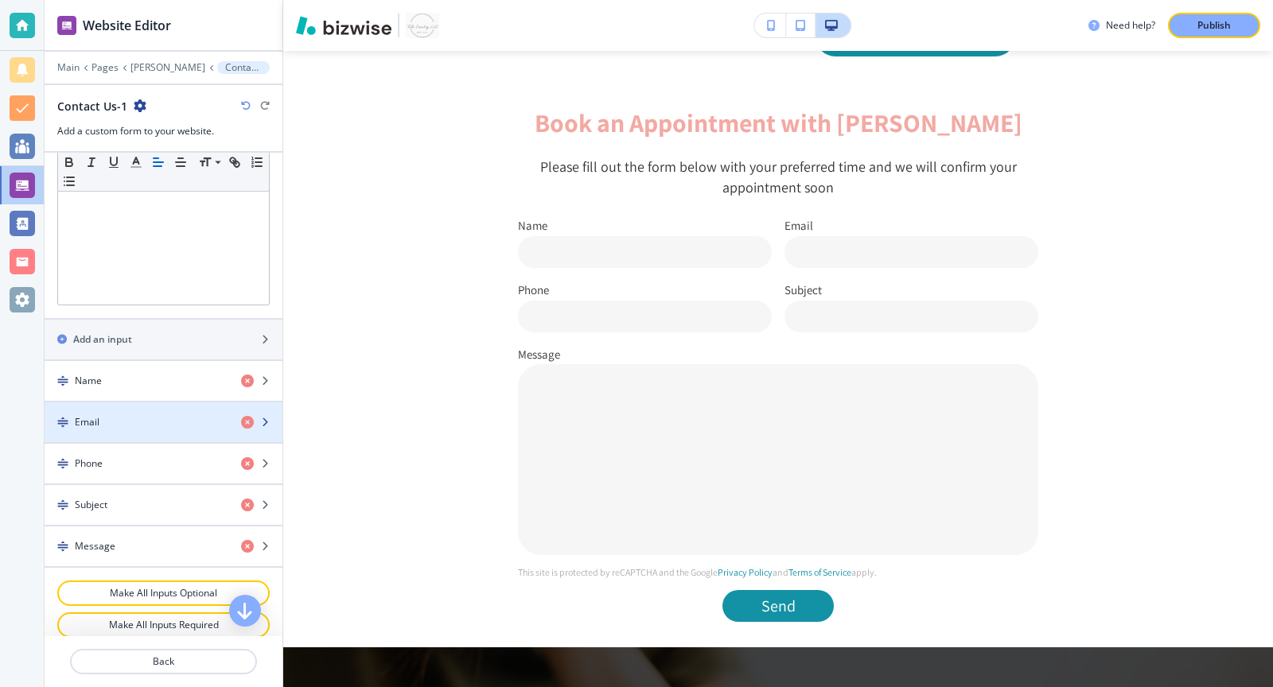
click at [149, 415] on div "Email" at bounding box center [137, 422] width 184 height 14
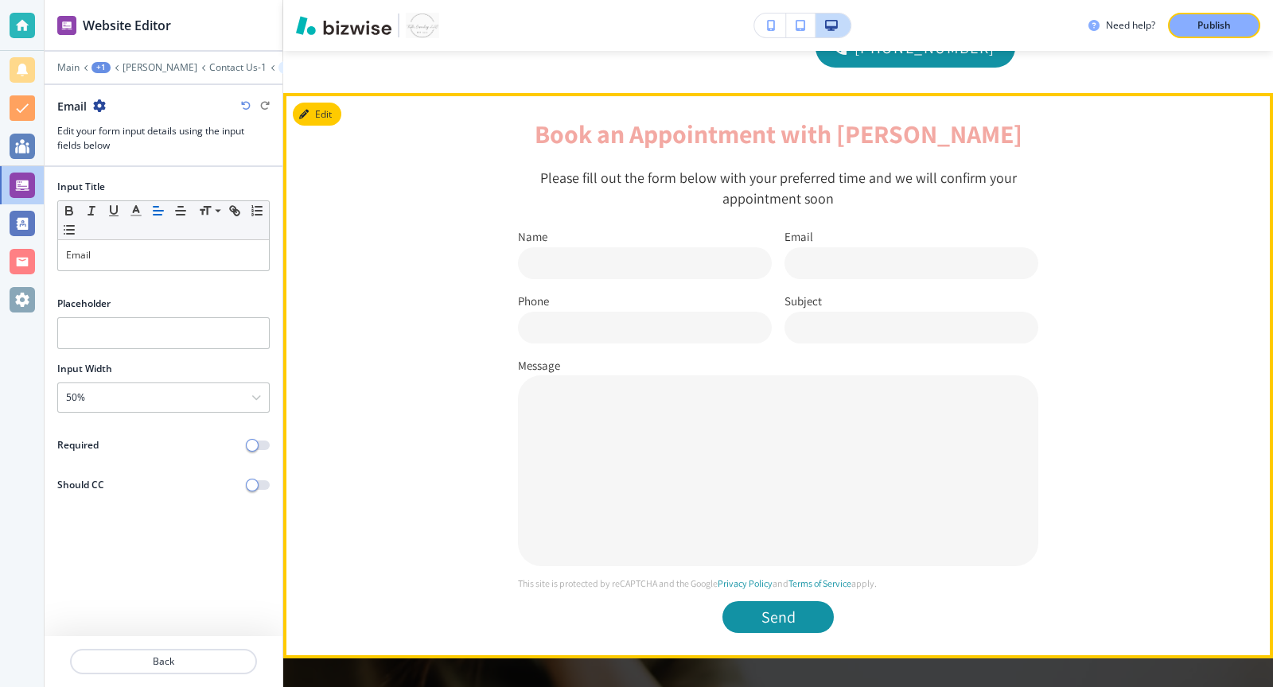
scroll to position [1087, 0]
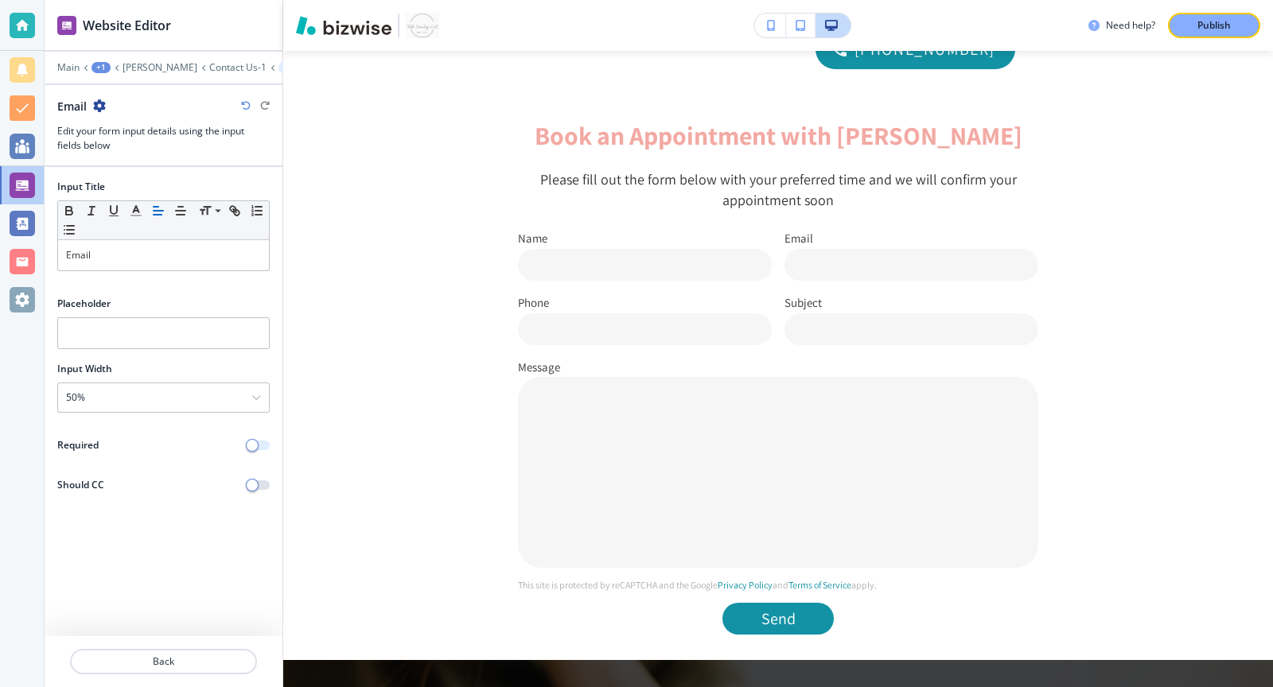
click at [254, 442] on span "button" at bounding box center [252, 445] width 13 height 13
click at [185, 671] on button "Back" at bounding box center [163, 661] width 187 height 25
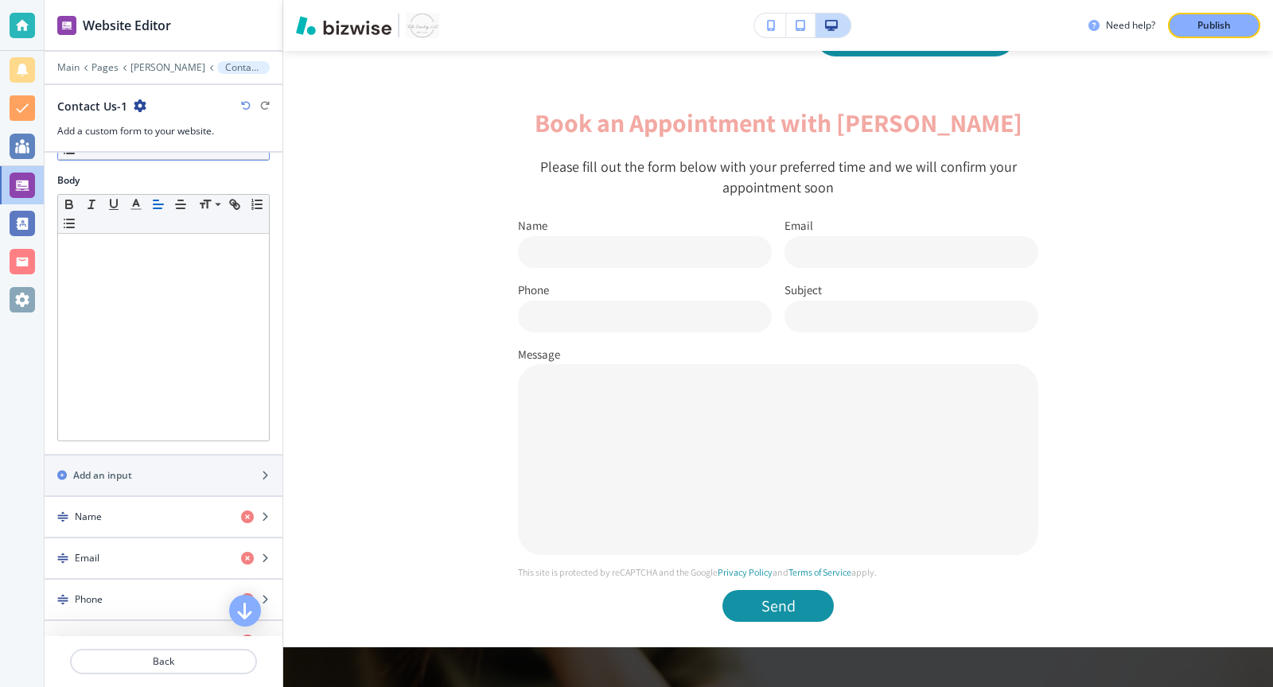
scroll to position [487, 0]
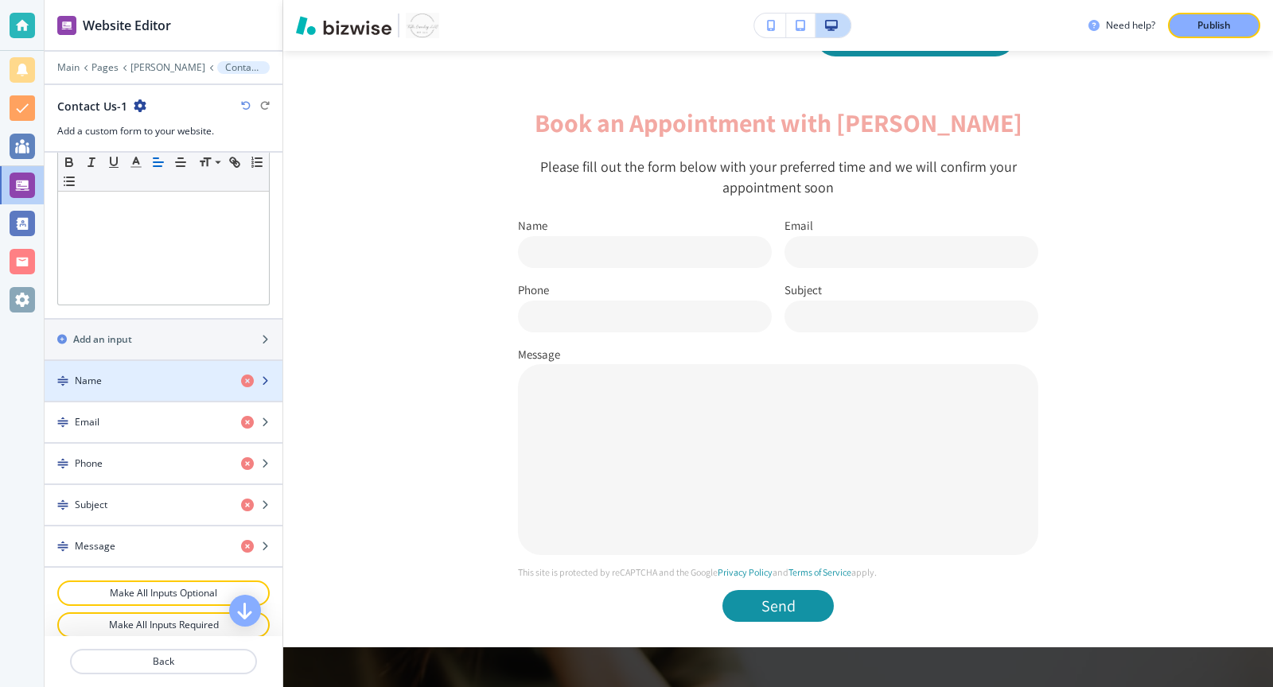
click at [123, 374] on div "Name" at bounding box center [137, 381] width 184 height 14
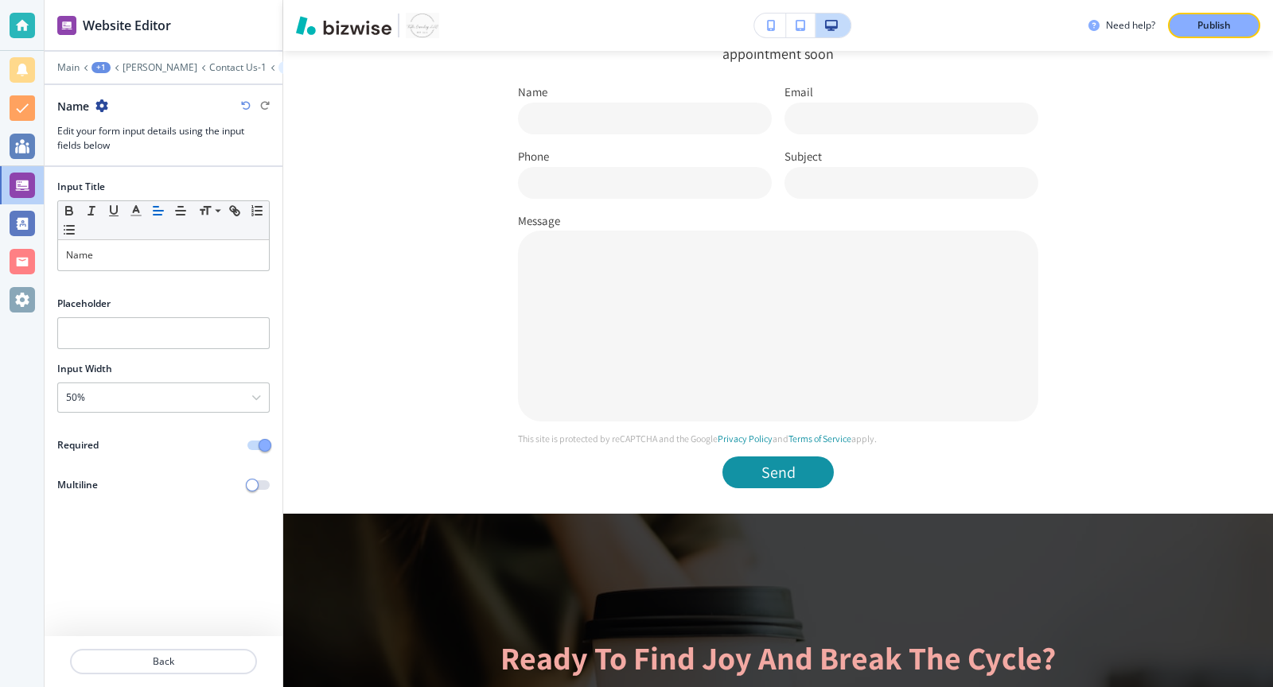
scroll to position [1235, 0]
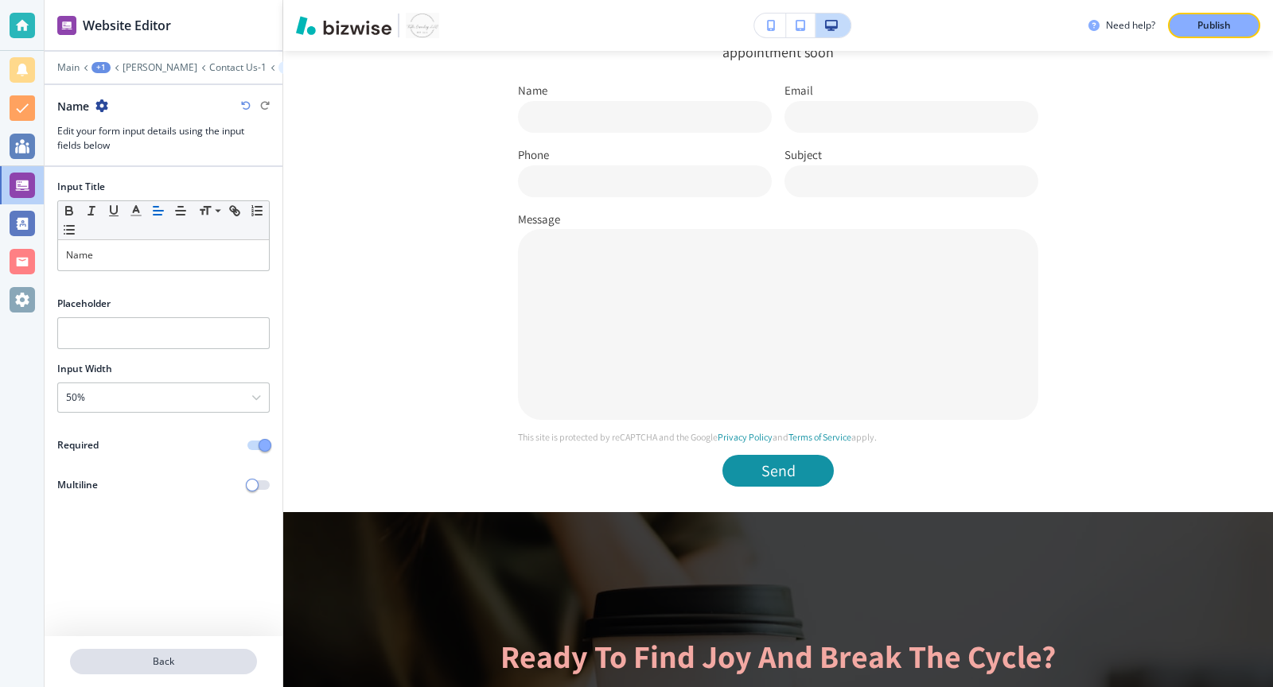
click at [209, 663] on p "Back" at bounding box center [164, 662] width 184 height 14
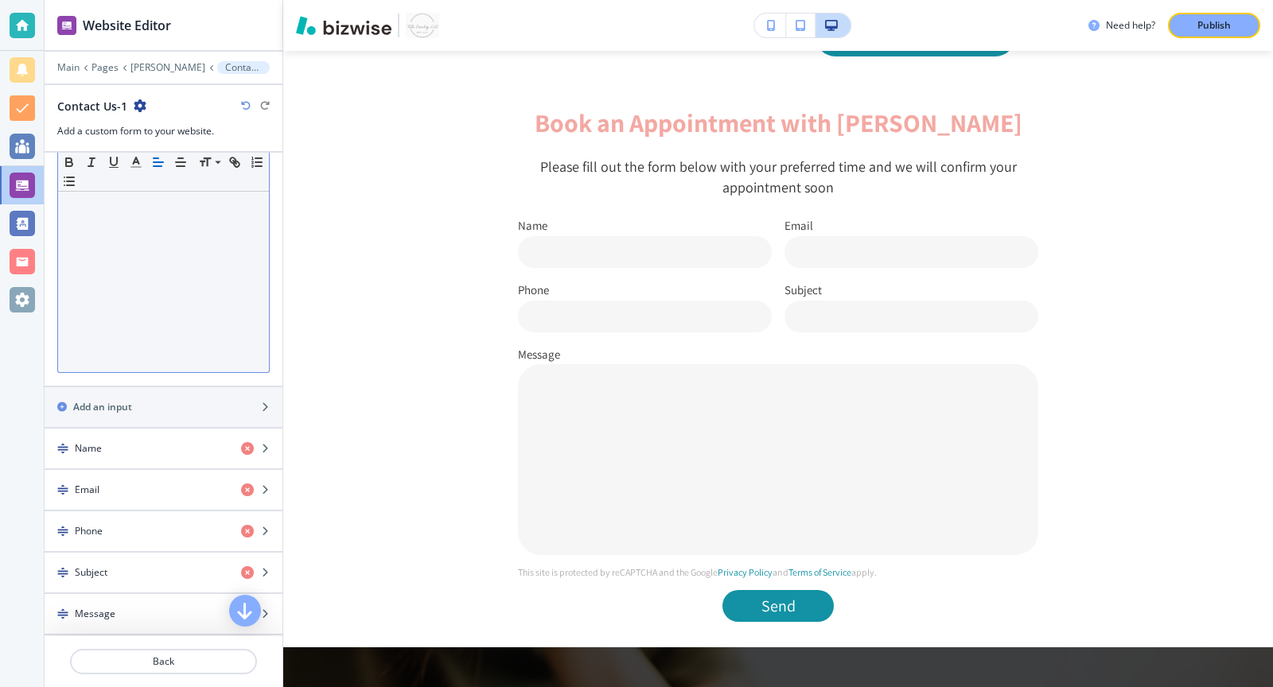
scroll to position [487, 0]
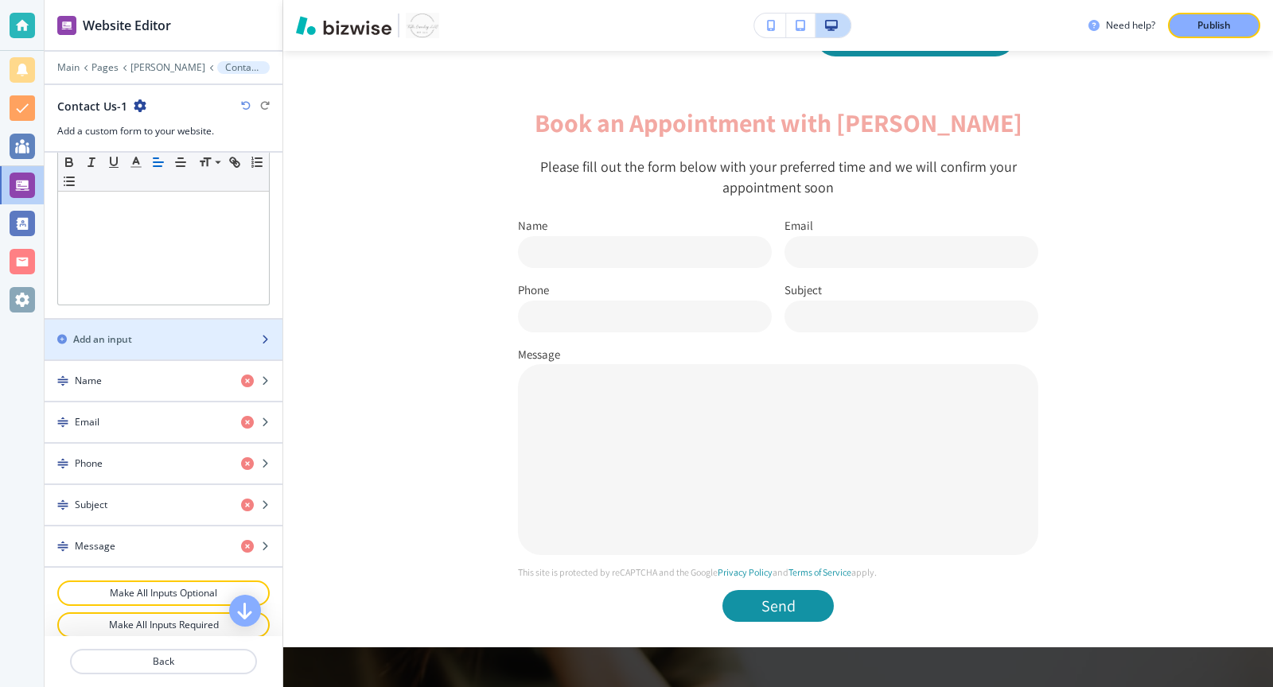
click at [123, 320] on div "button" at bounding box center [164, 326] width 238 height 13
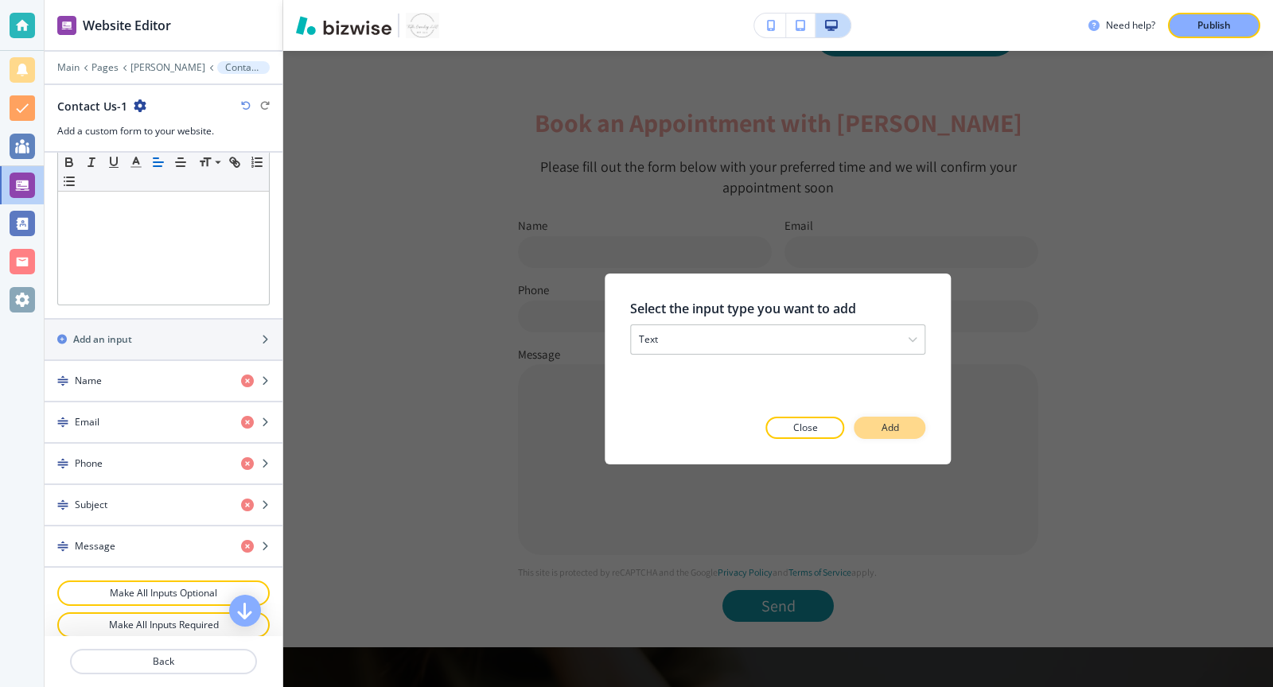
click at [891, 436] on button "Add" at bounding box center [890, 428] width 72 height 22
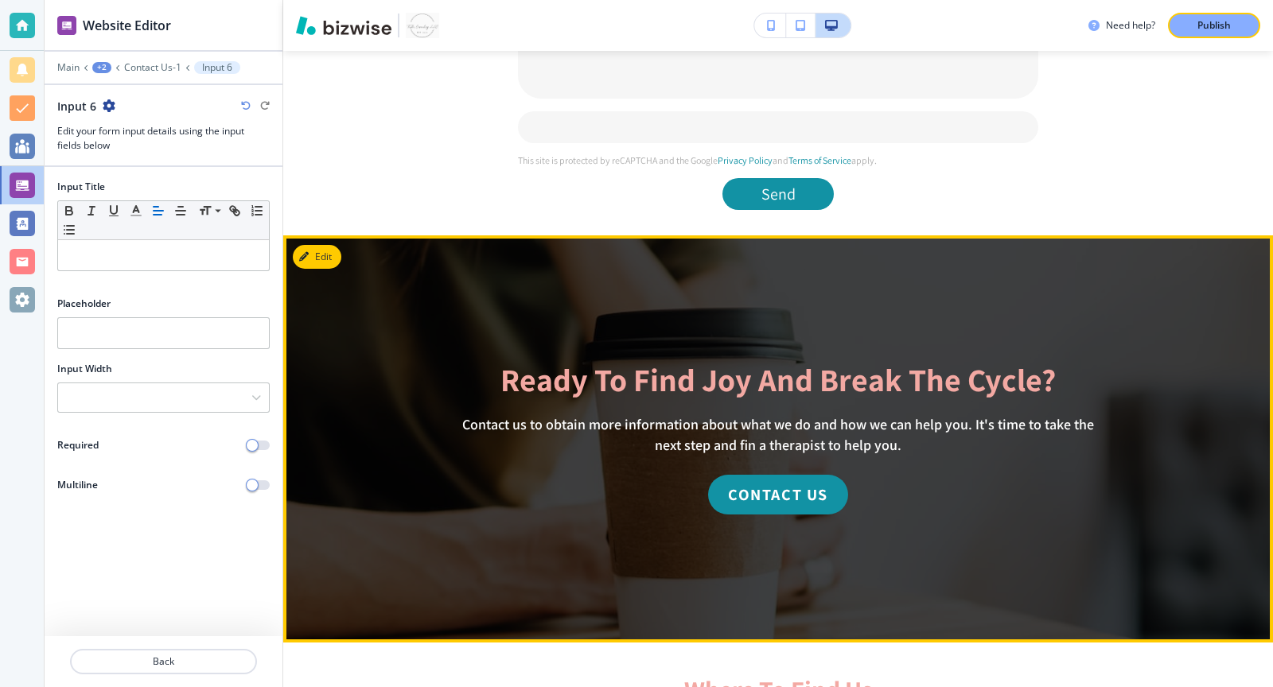
scroll to position [1586, 0]
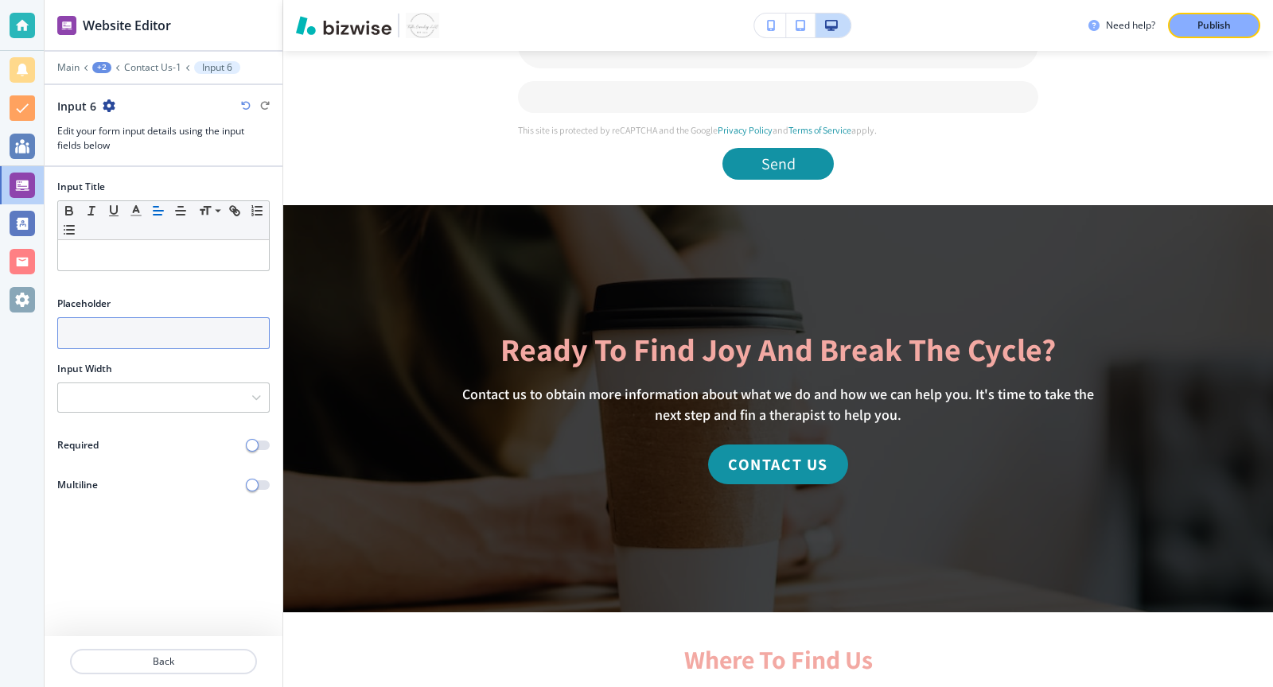
click at [122, 325] on input "text" at bounding box center [163, 333] width 212 height 32
paste input "Google, PsychologyToday, referral, etc."
type input "Google, PsychologyToday, referral, etc."
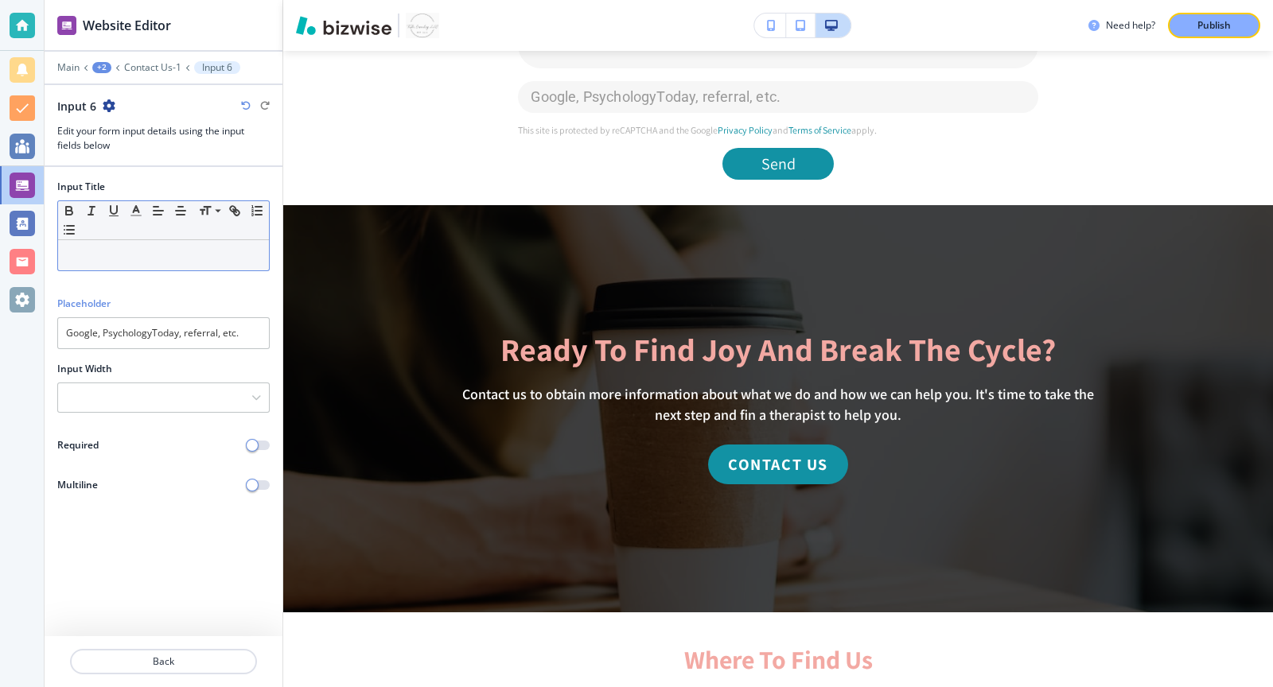
click at [111, 255] on p at bounding box center [163, 255] width 195 height 14
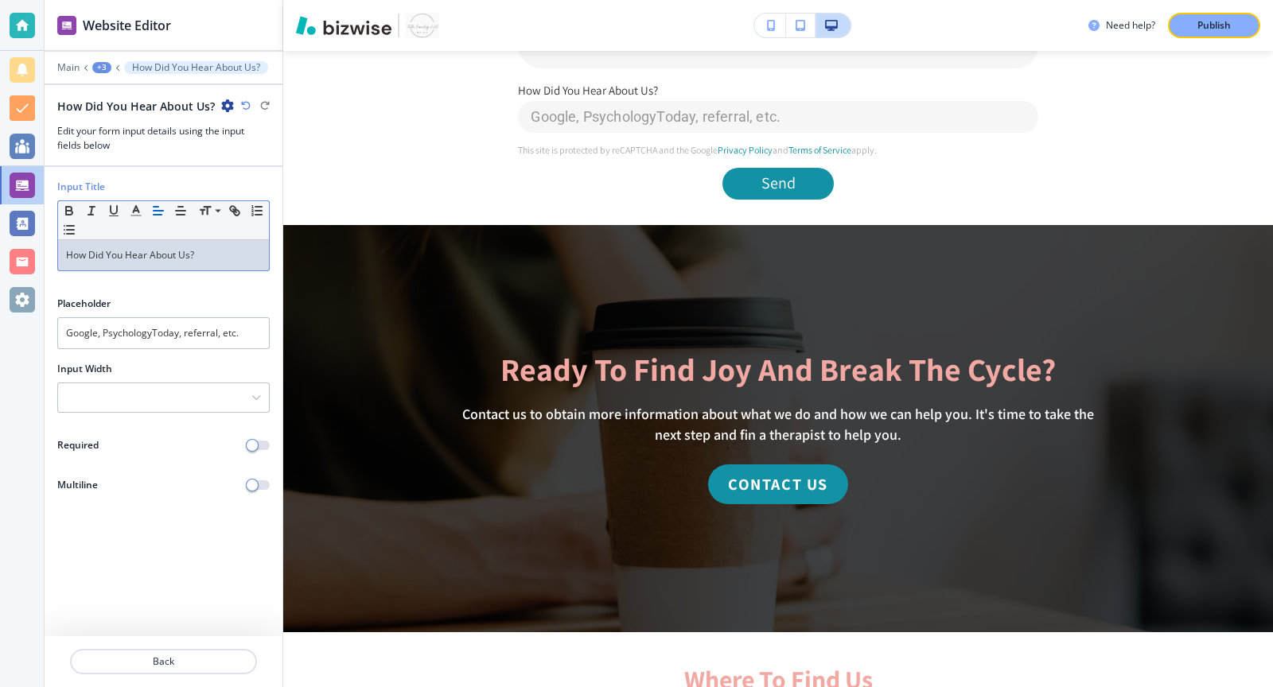
click at [245, 446] on div "Required" at bounding box center [164, 445] width 238 height 14
click at [260, 445] on button "button" at bounding box center [258, 446] width 22 height 10
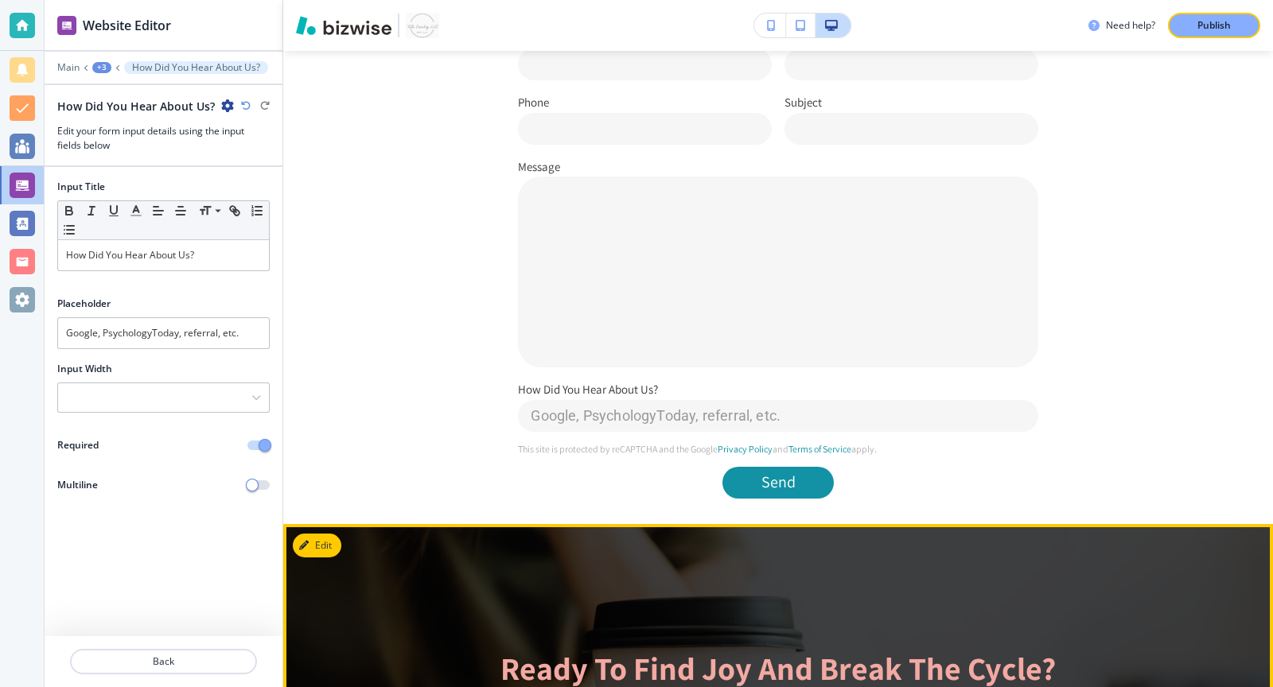
scroll to position [1234, 0]
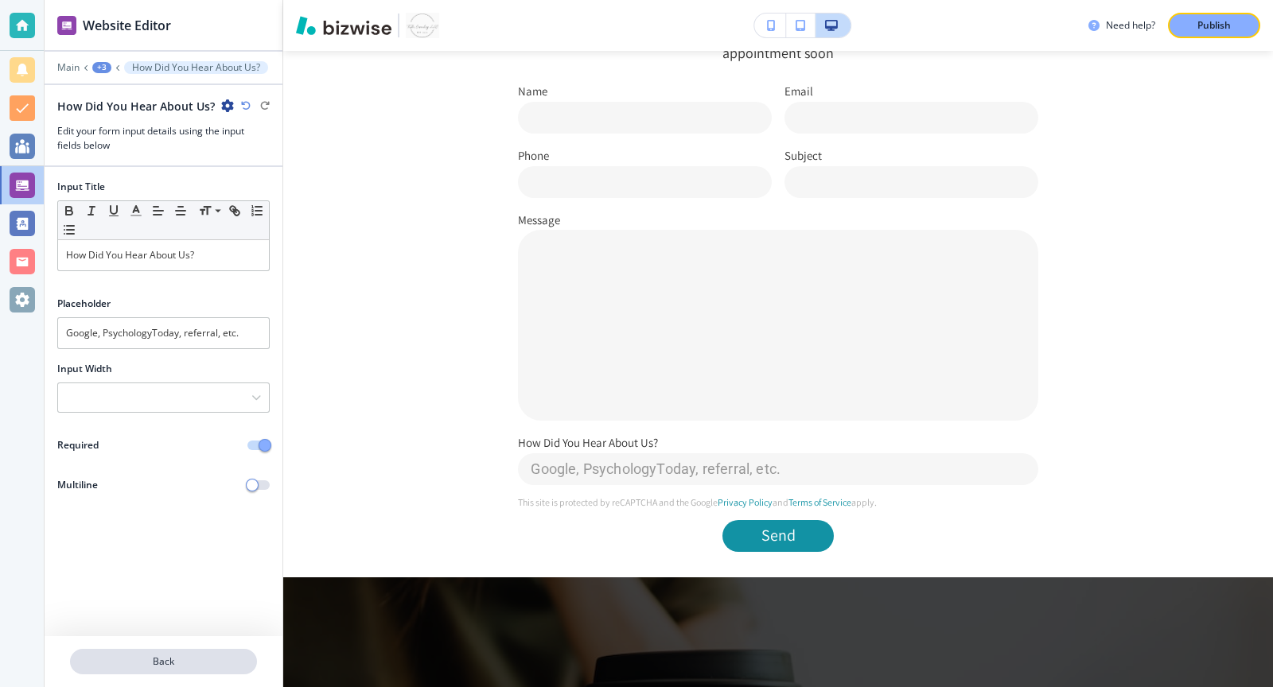
click at [158, 659] on p "Back" at bounding box center [164, 662] width 184 height 14
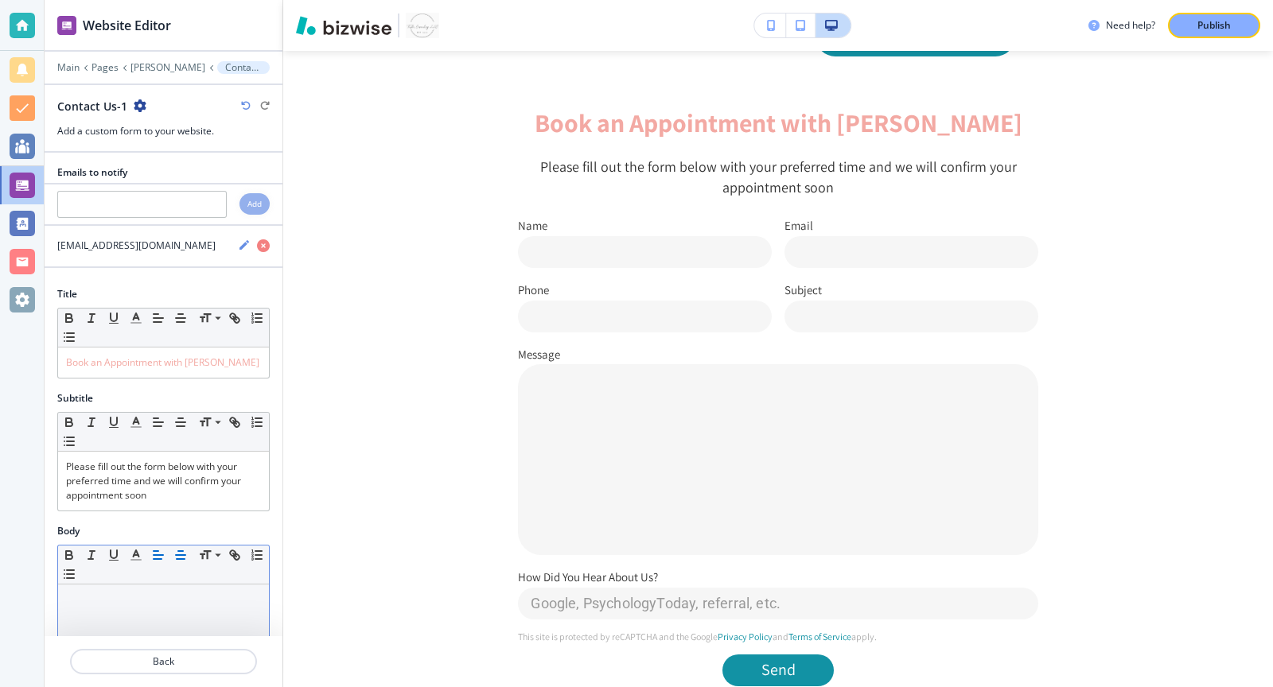
scroll to position [527, 0]
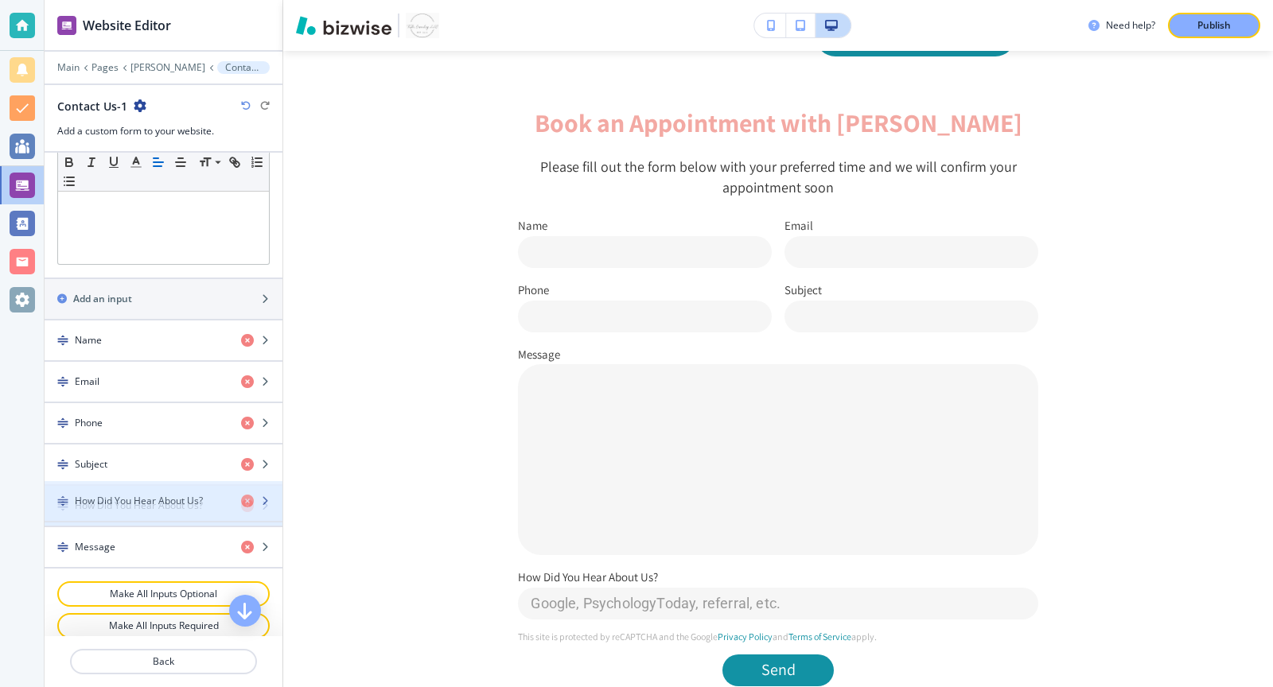
drag, startPoint x: 56, startPoint y: 535, endPoint x: 56, endPoint y: 494, distance: 40.6
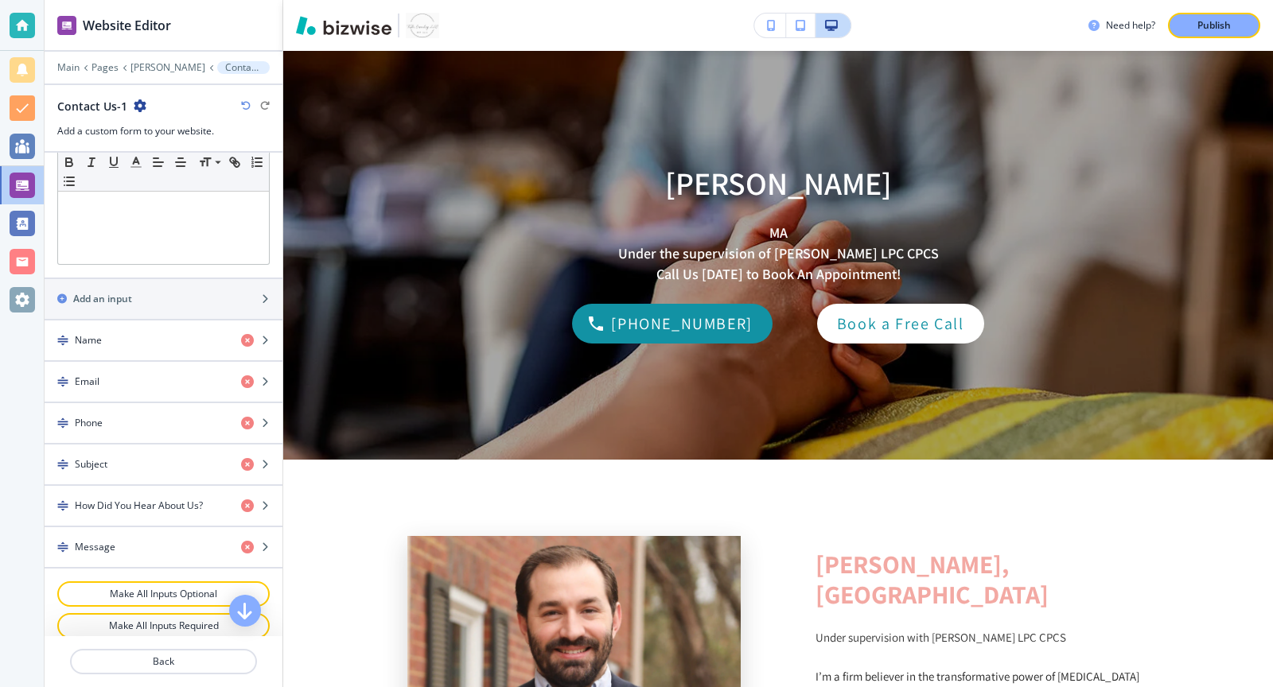
scroll to position [0, 0]
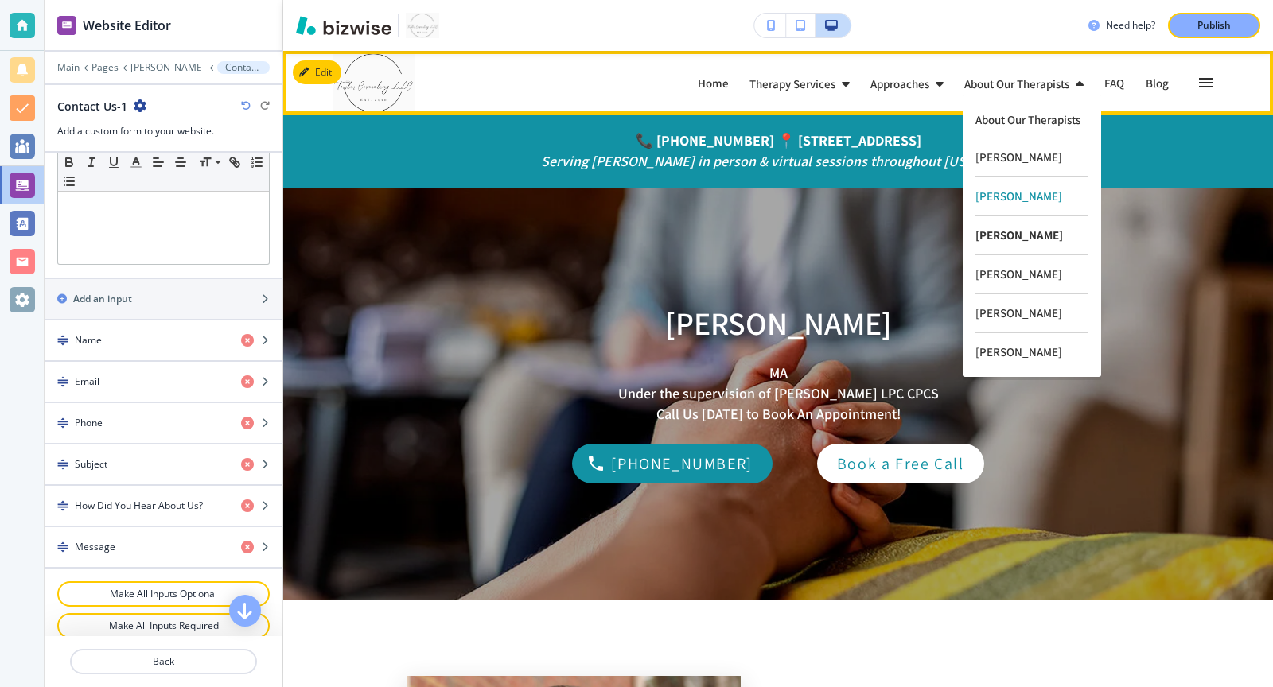
click at [997, 233] on p "[PERSON_NAME]" at bounding box center [1031, 235] width 113 height 39
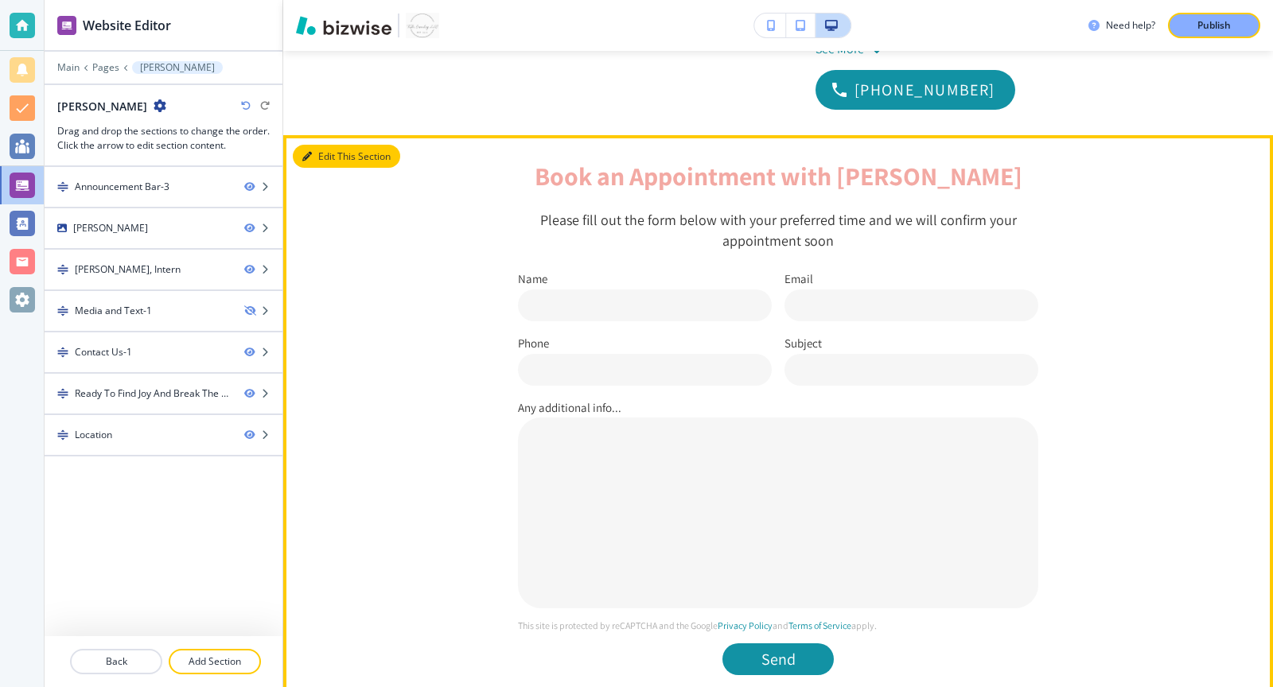
click at [322, 159] on button "Edit This Section" at bounding box center [346, 157] width 107 height 24
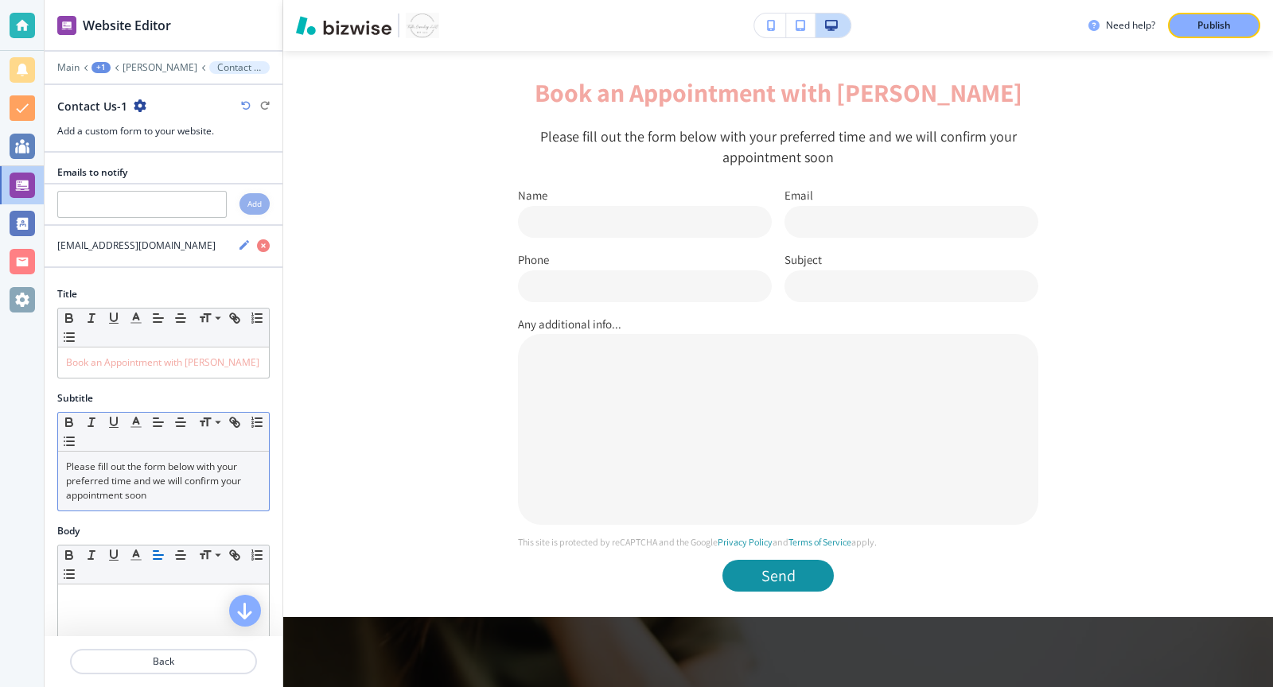
scroll to position [501, 0]
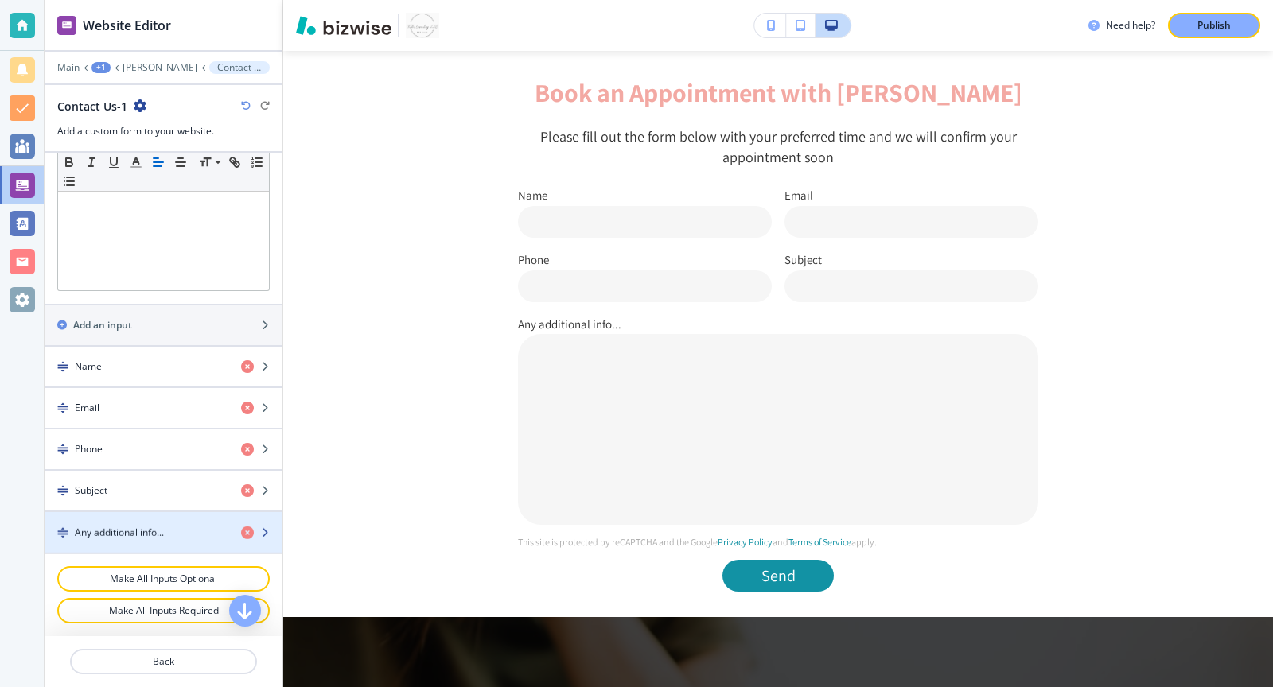
click at [158, 539] on h4 "Any additional info..." at bounding box center [119, 532] width 89 height 14
click at [267, 538] on div "button" at bounding box center [261, 532] width 41 height 13
click at [270, 529] on icon "button" at bounding box center [265, 532] width 10 height 10
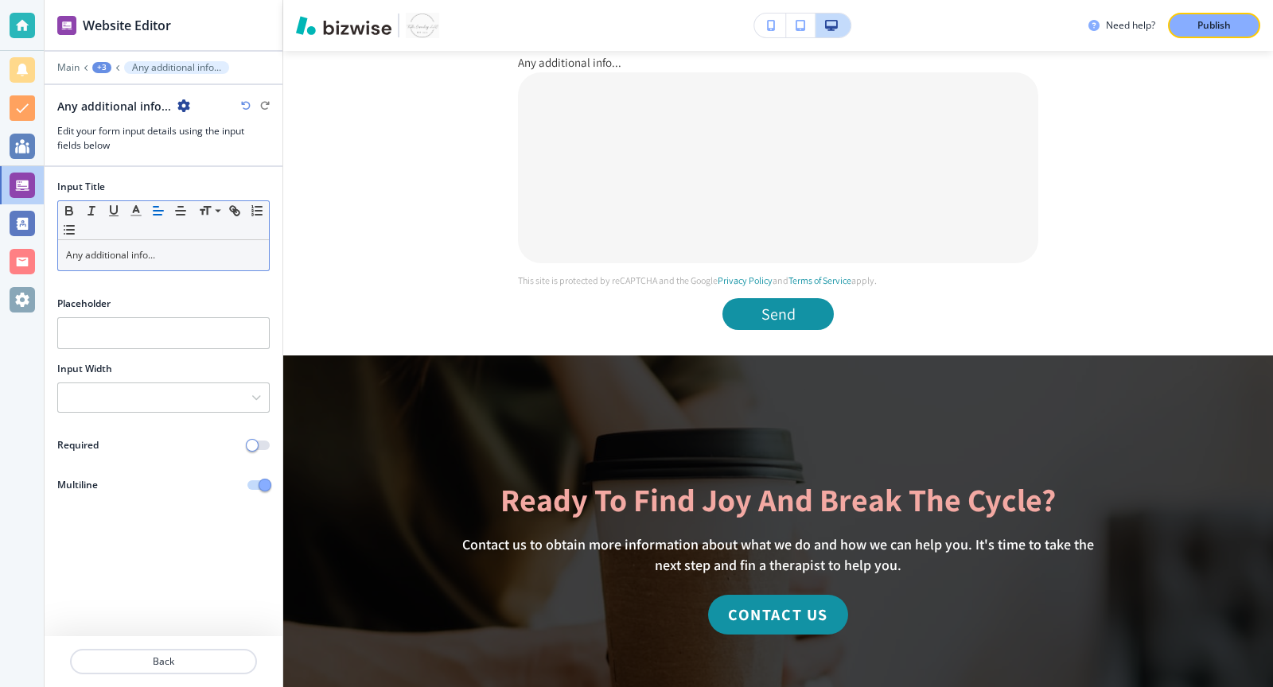
scroll to position [1363, 0]
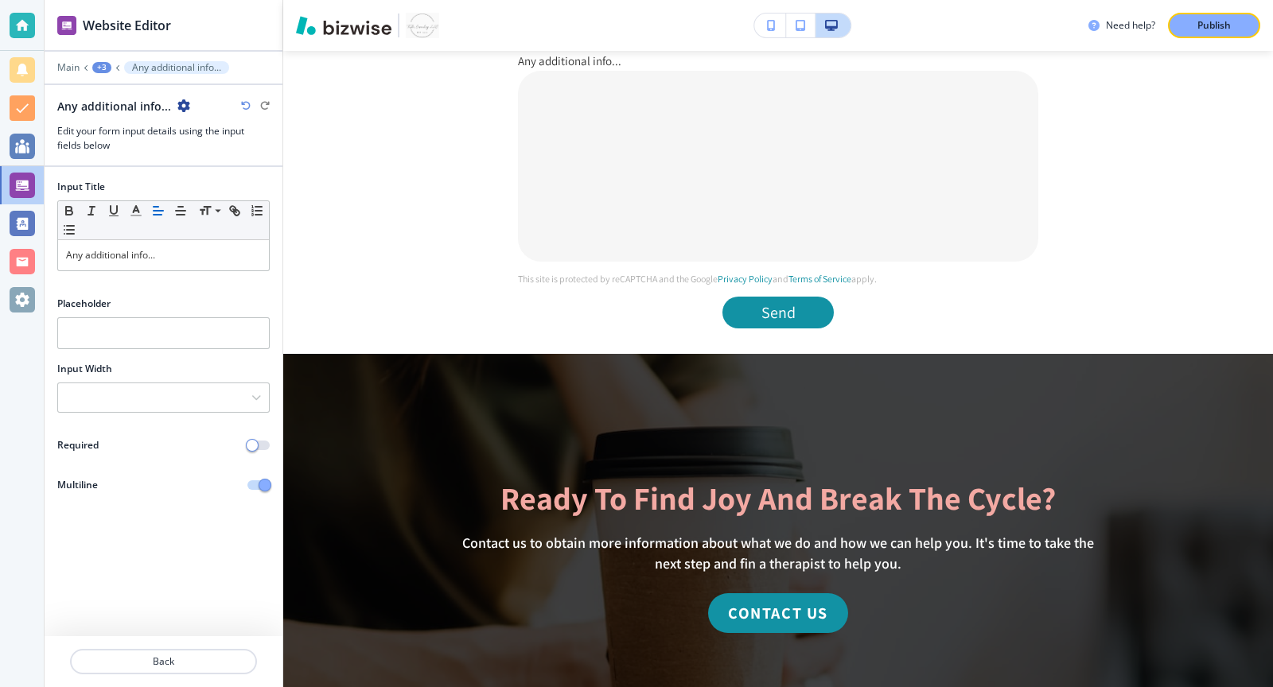
click at [139, 271] on div "Input Title Small Normal Large Huge Any additional info..." at bounding box center [164, 232] width 238 height 104
click at [153, 248] on p "Any additional info..." at bounding box center [163, 255] width 195 height 14
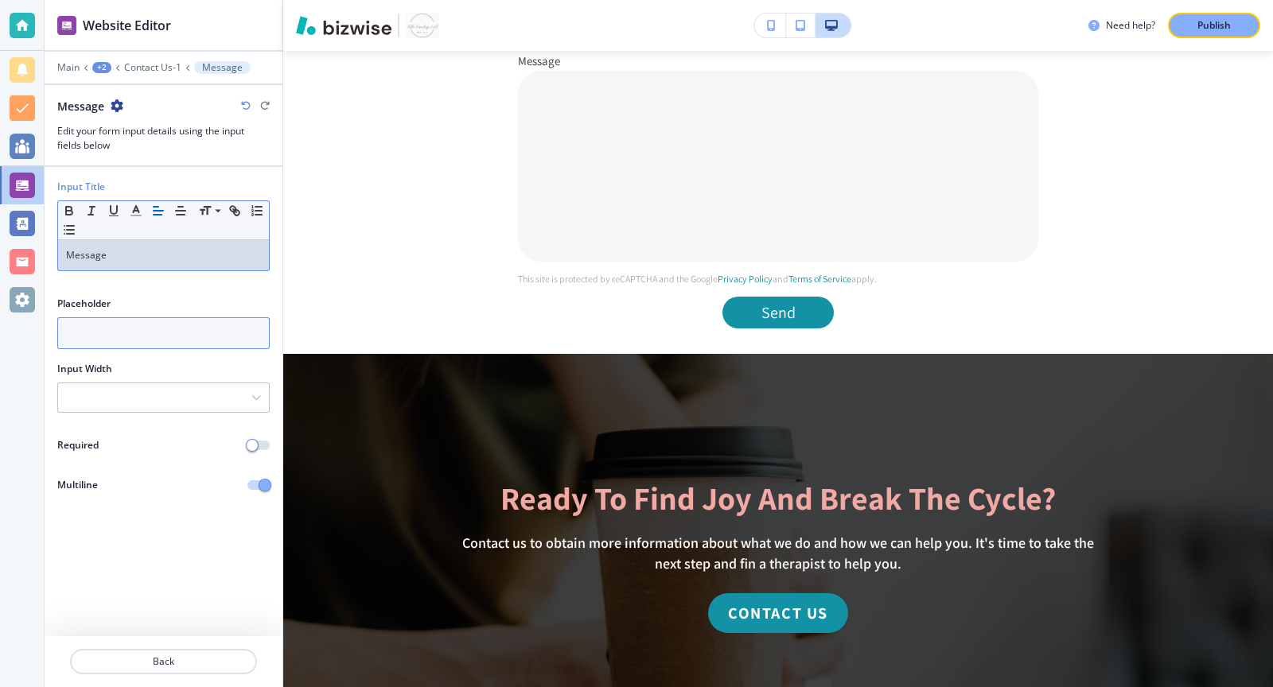
click at [181, 332] on input "text" at bounding box center [163, 333] width 212 height 32
type input "M"
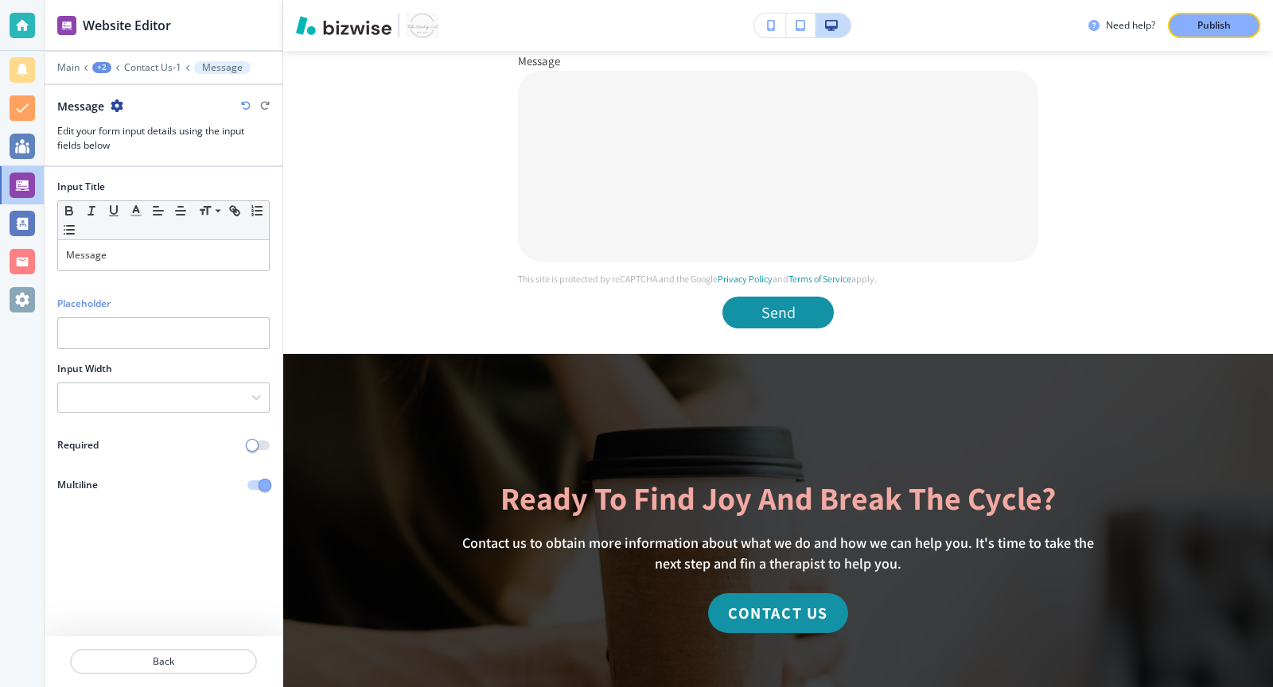
click at [264, 455] on div at bounding box center [164, 459] width 238 height 13
click at [259, 441] on button "button" at bounding box center [258, 446] width 22 height 10
click at [189, 660] on p "Back" at bounding box center [164, 662] width 184 height 14
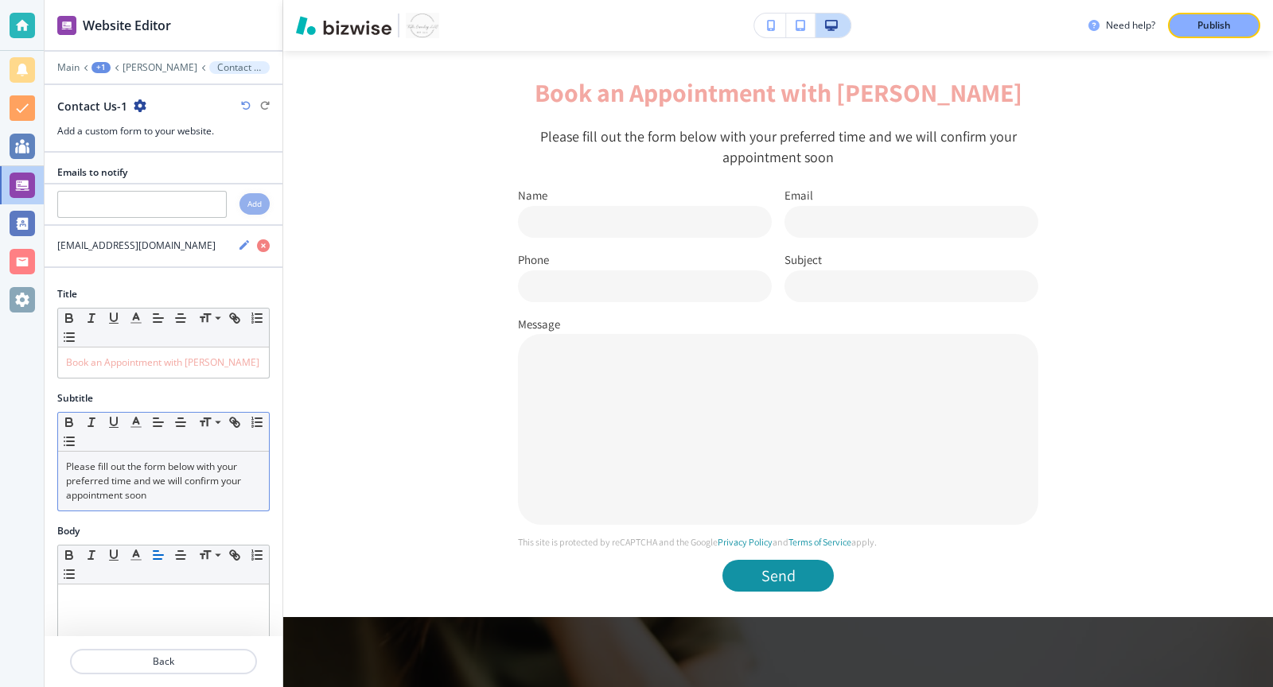
scroll to position [501, 0]
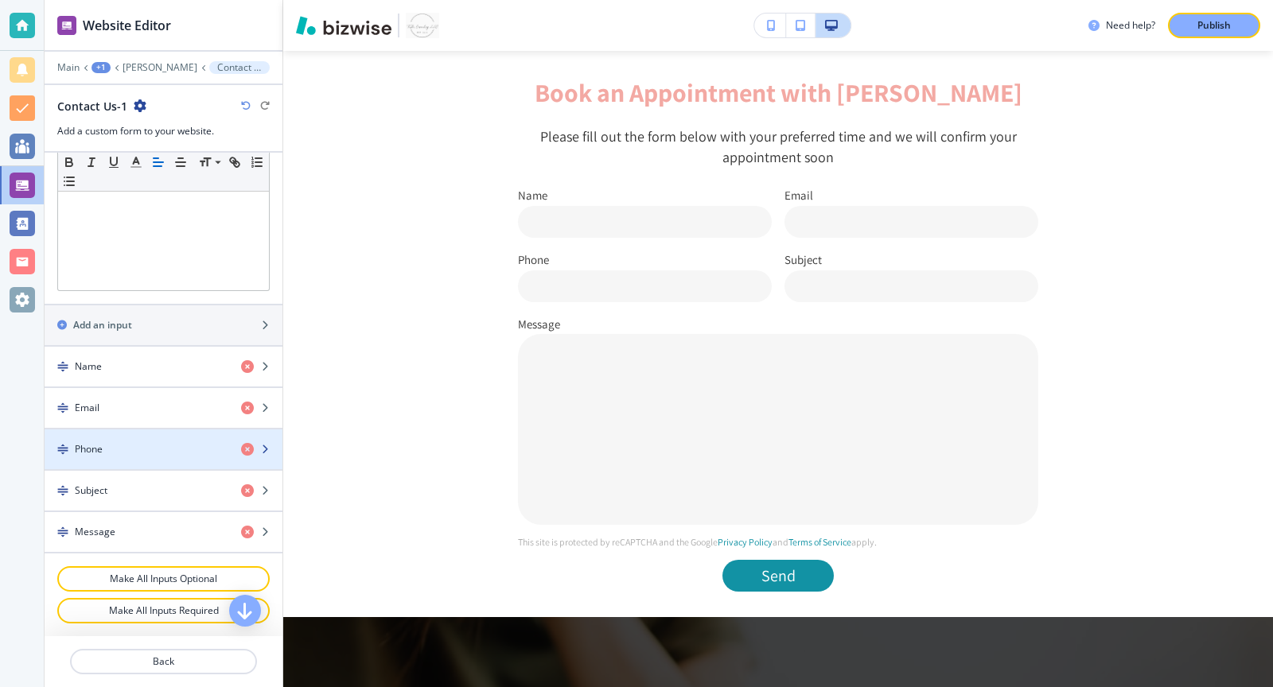
click at [151, 447] on div "Phone" at bounding box center [137, 449] width 184 height 14
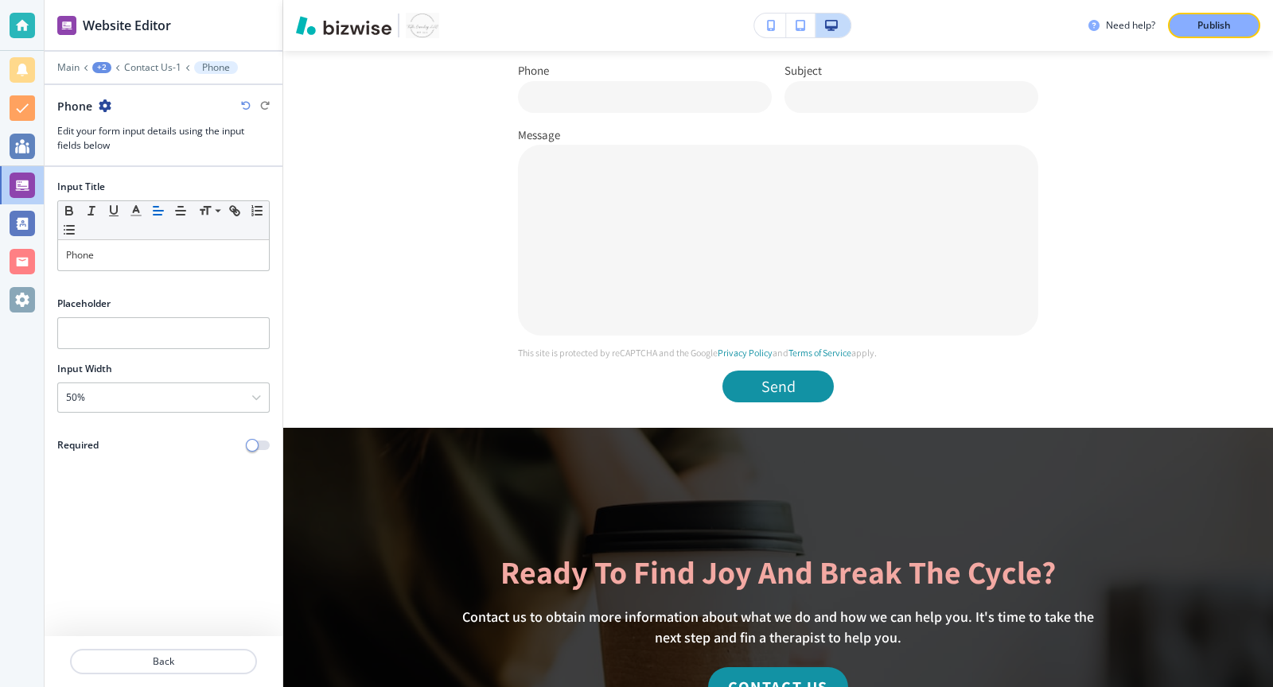
scroll to position [1299, 0]
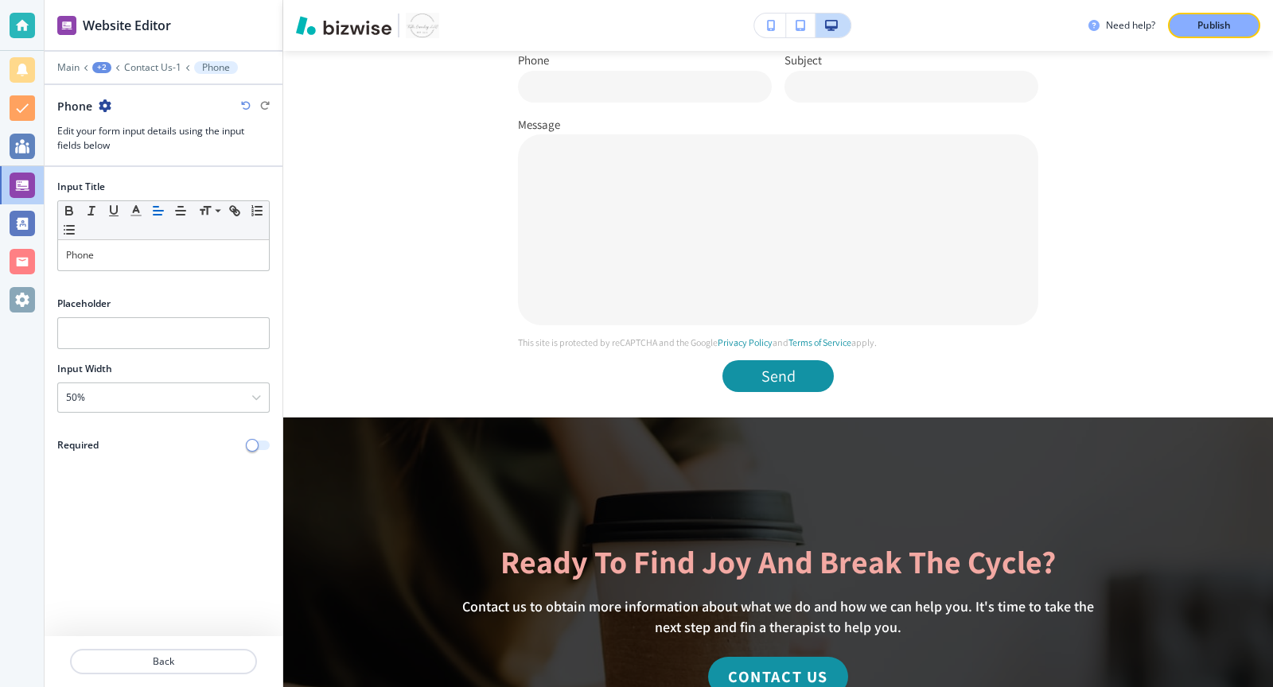
click at [256, 442] on span "button" at bounding box center [252, 445] width 13 height 13
click at [198, 668] on p "Back" at bounding box center [164, 662] width 184 height 14
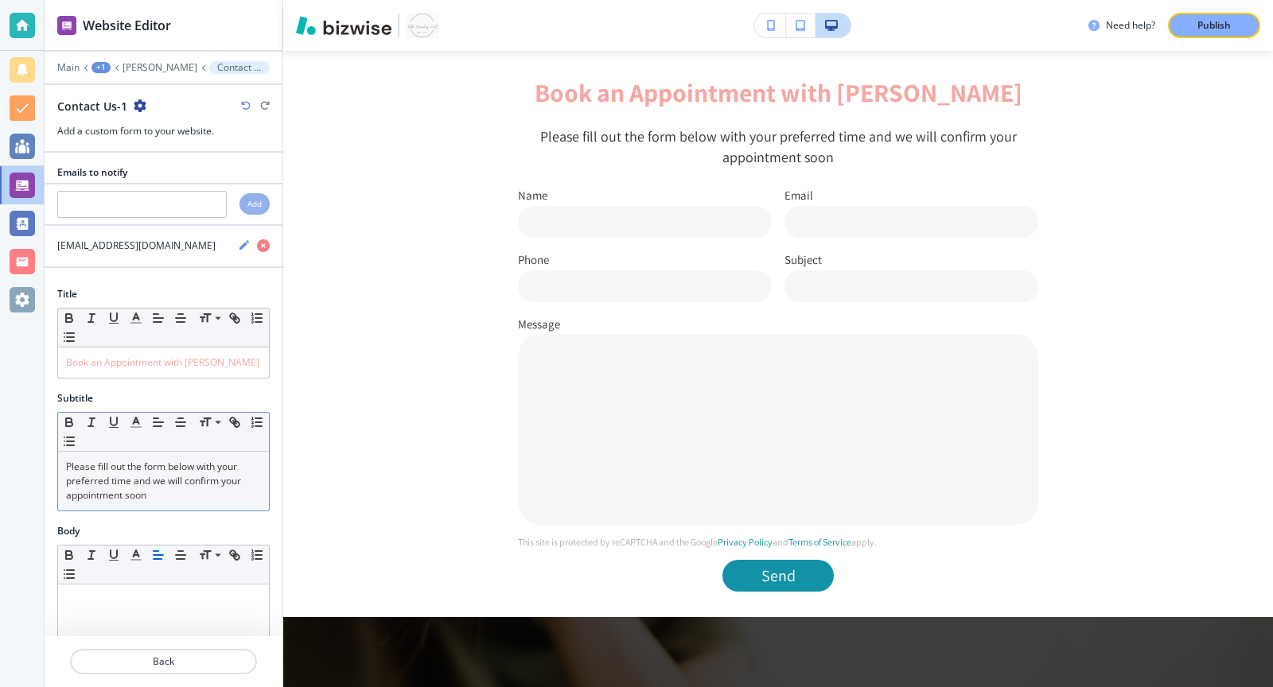
scroll to position [501, 0]
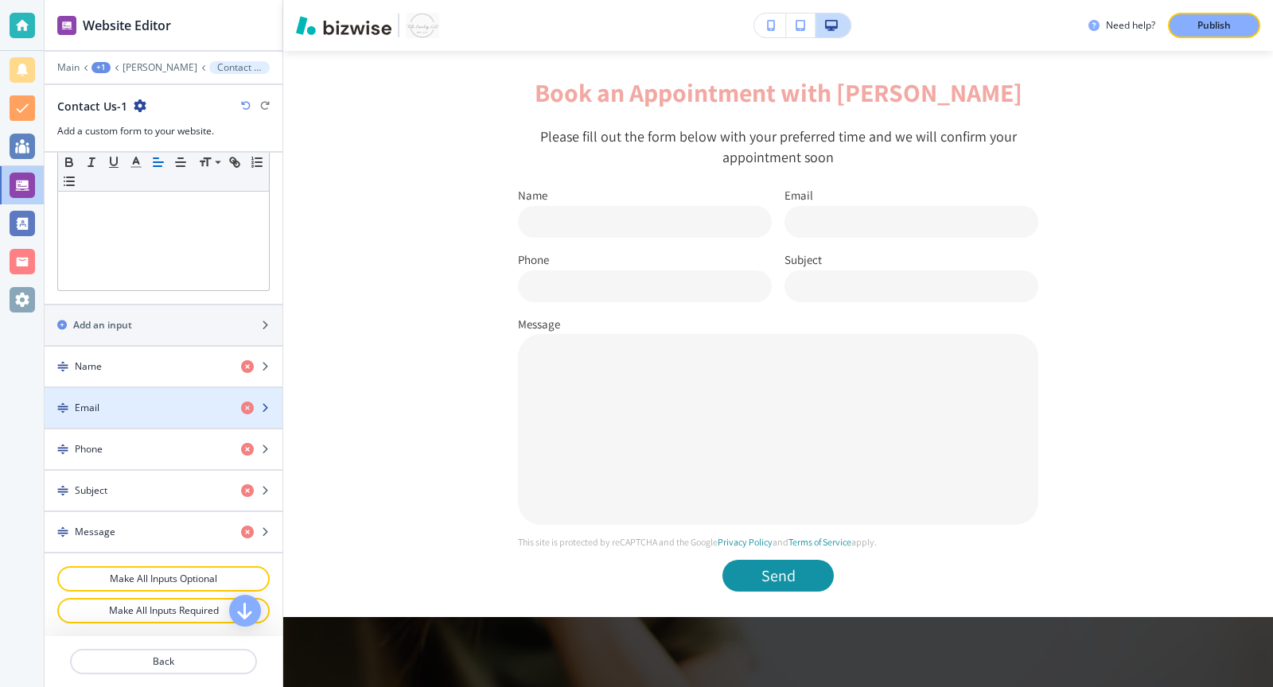
click at [183, 408] on div "Email" at bounding box center [137, 408] width 184 height 14
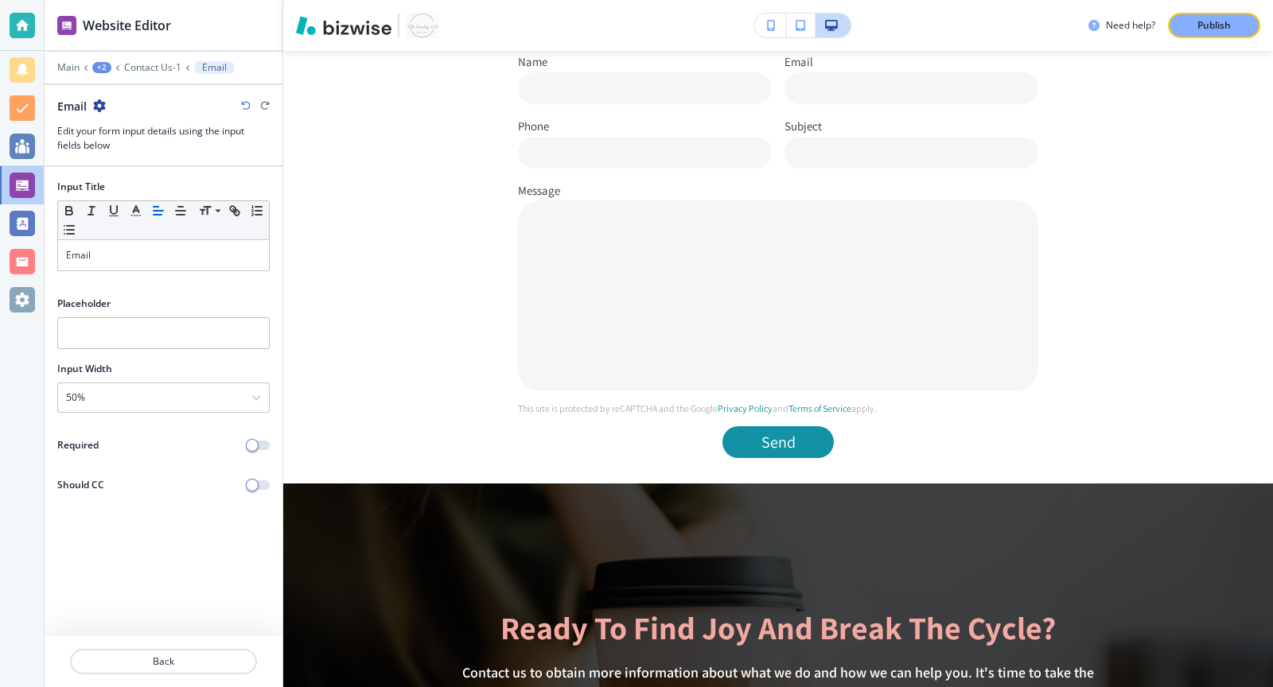
scroll to position [1235, 0]
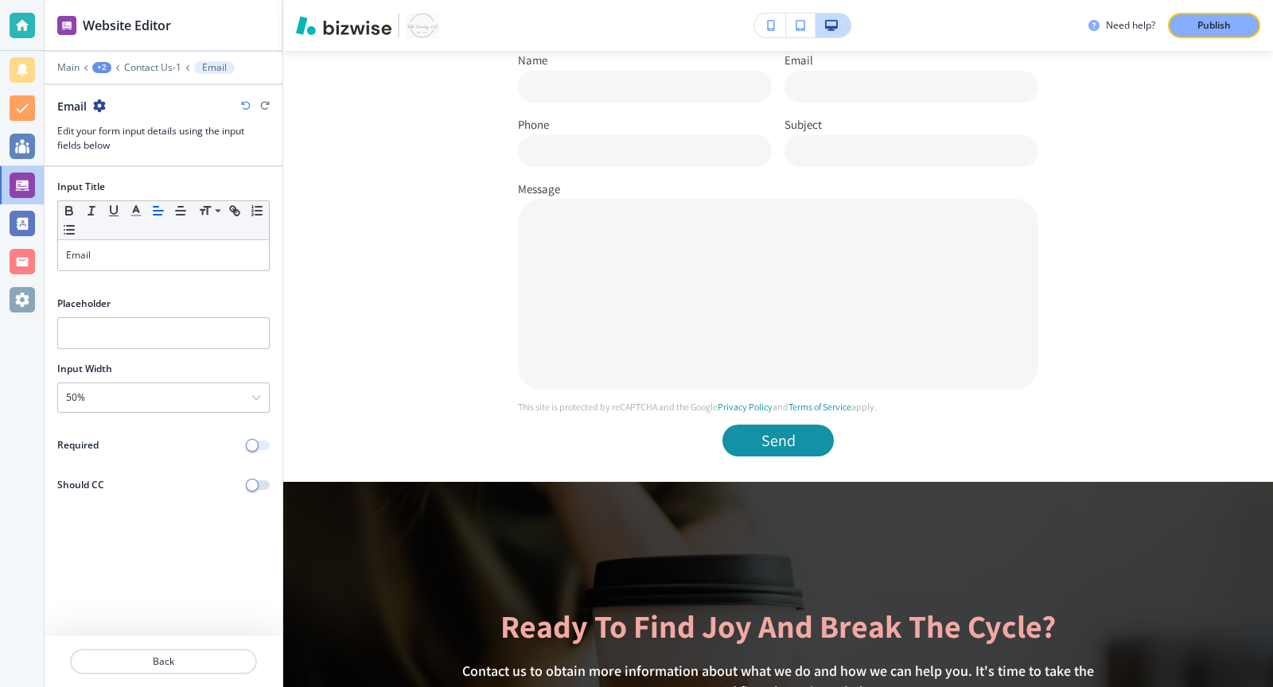
click at [258, 440] on span "button" at bounding box center [252, 445] width 13 height 13
click at [168, 668] on p "Back" at bounding box center [164, 662] width 184 height 14
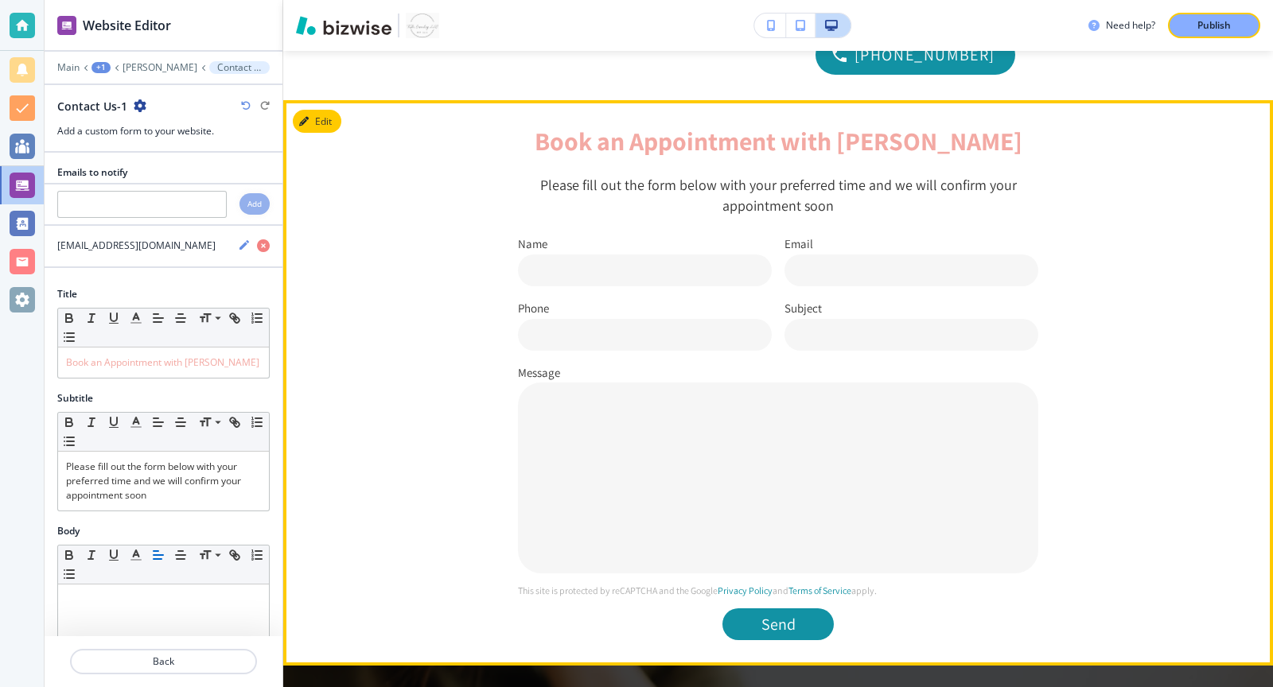
scroll to position [1052, 0]
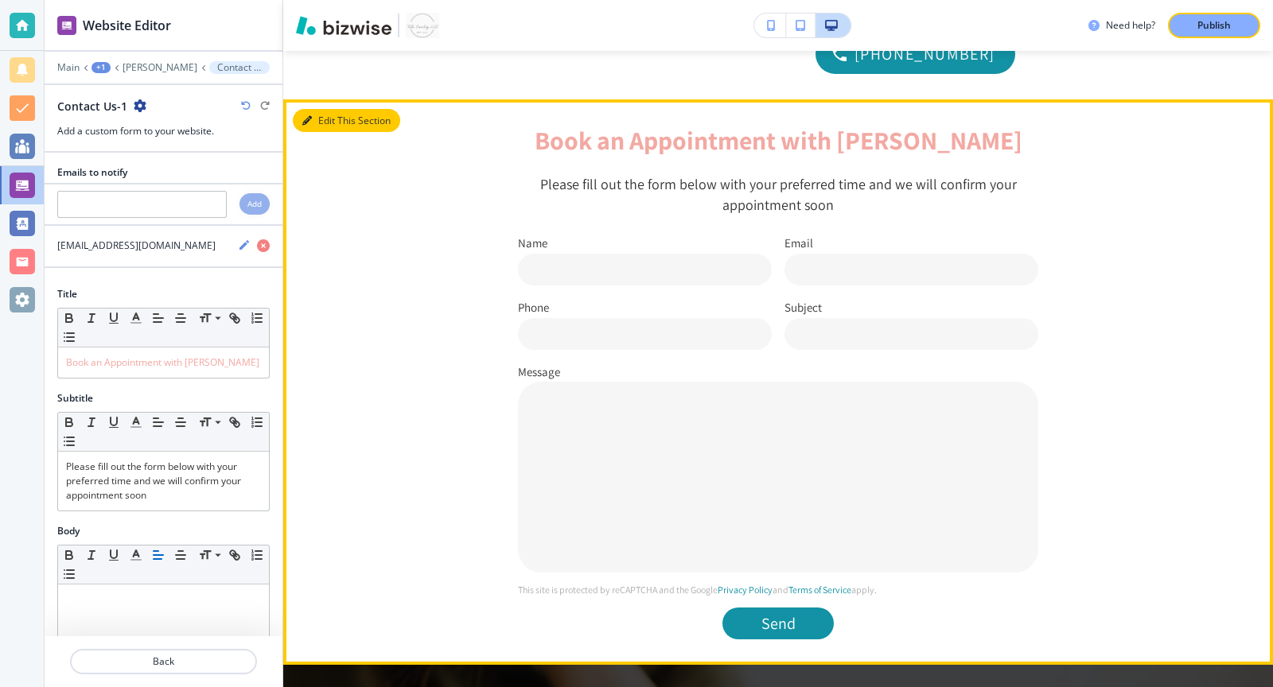
click at [312, 123] on button "Edit This Section" at bounding box center [346, 121] width 107 height 24
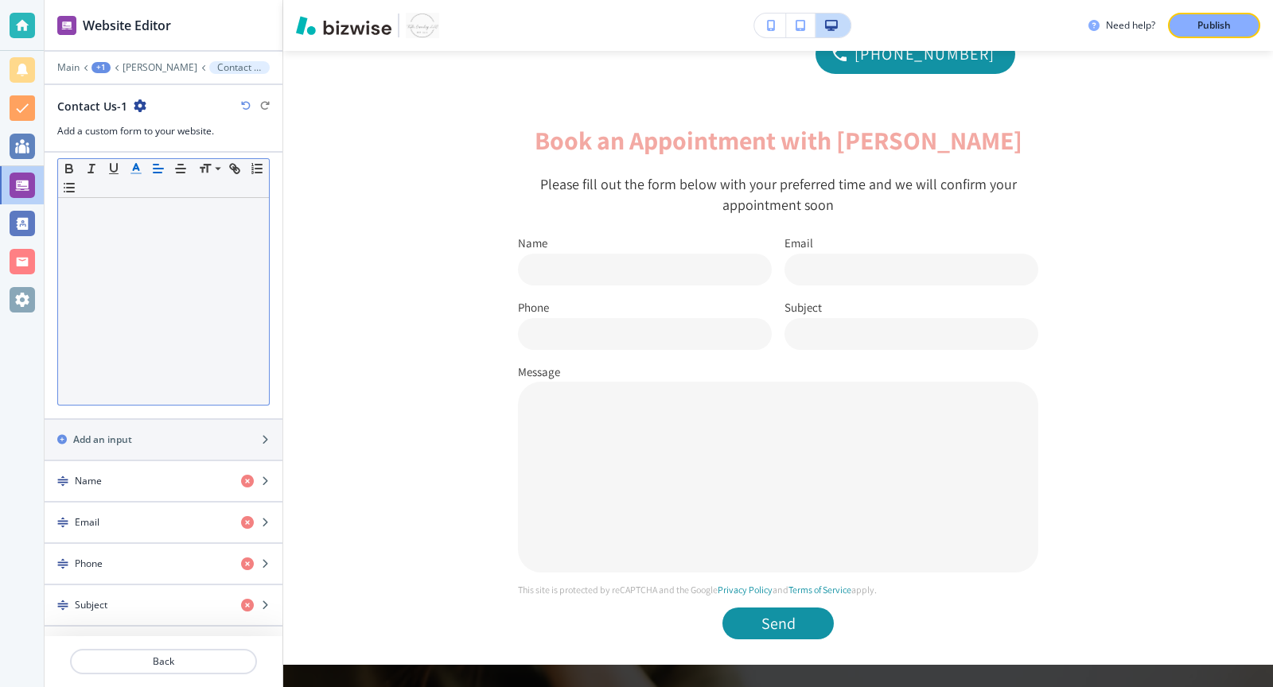
scroll to position [386, 0]
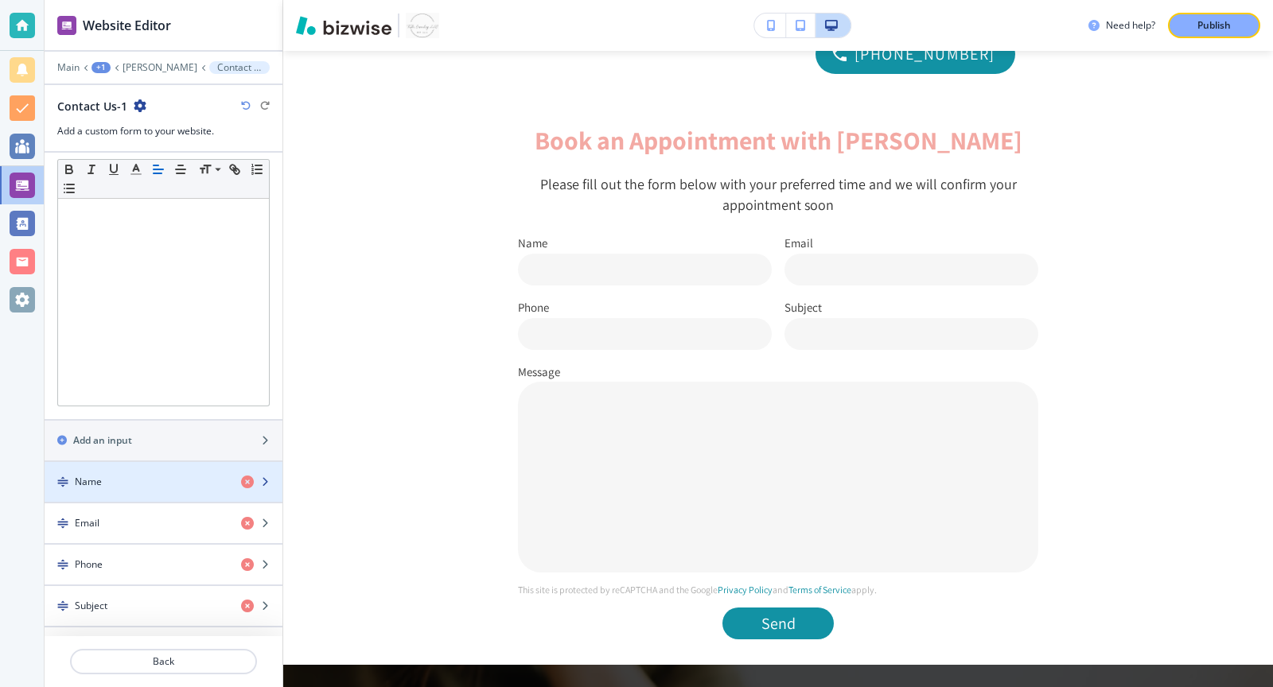
click at [173, 489] on div "Name" at bounding box center [137, 482] width 184 height 14
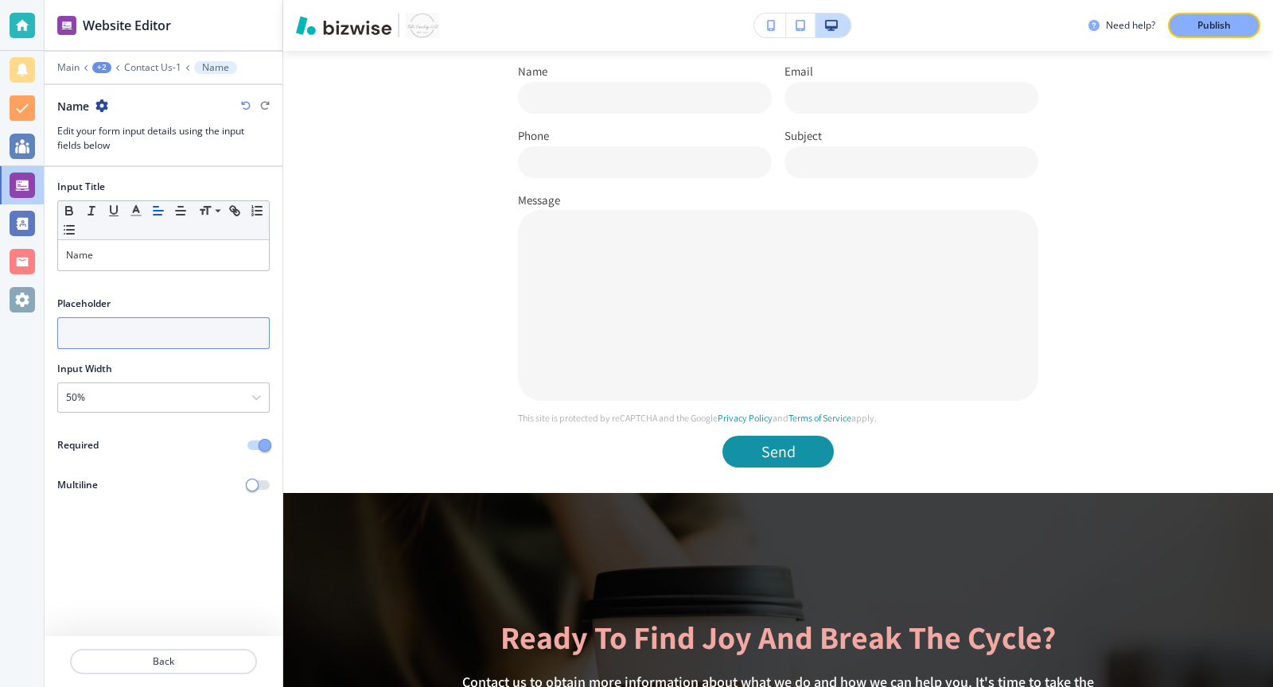
scroll to position [1235, 0]
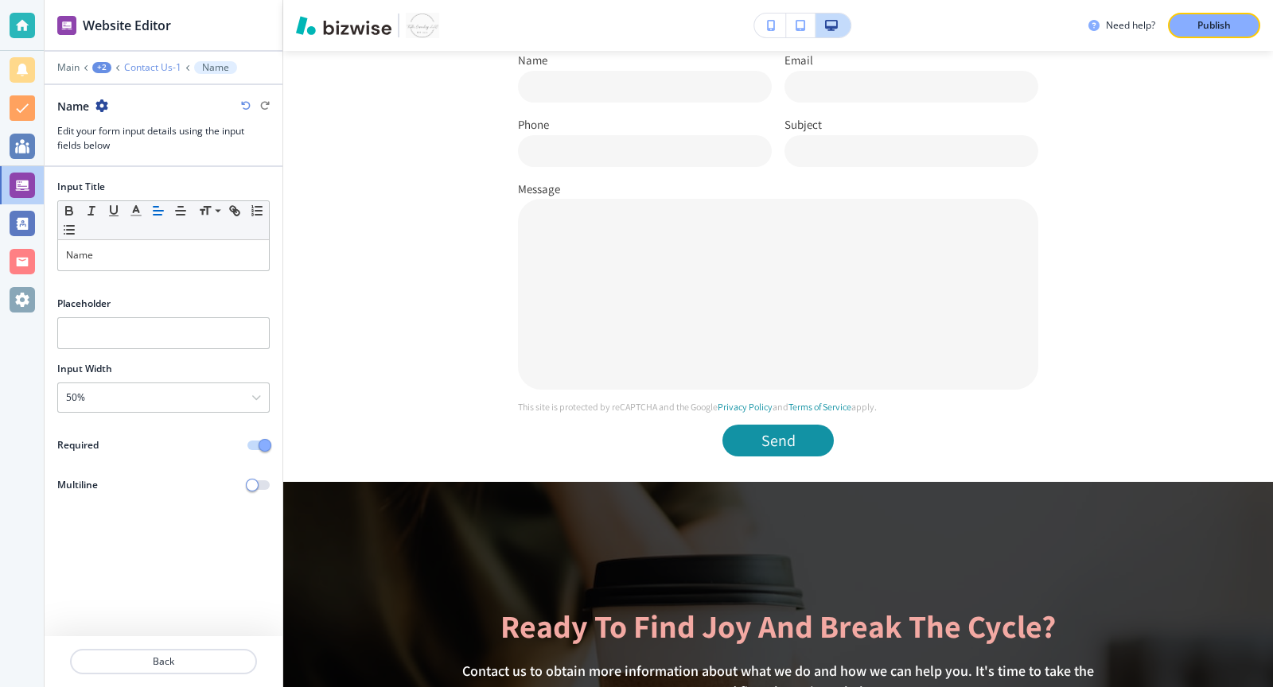
click at [158, 67] on p "Contact Us-1" at bounding box center [152, 67] width 57 height 11
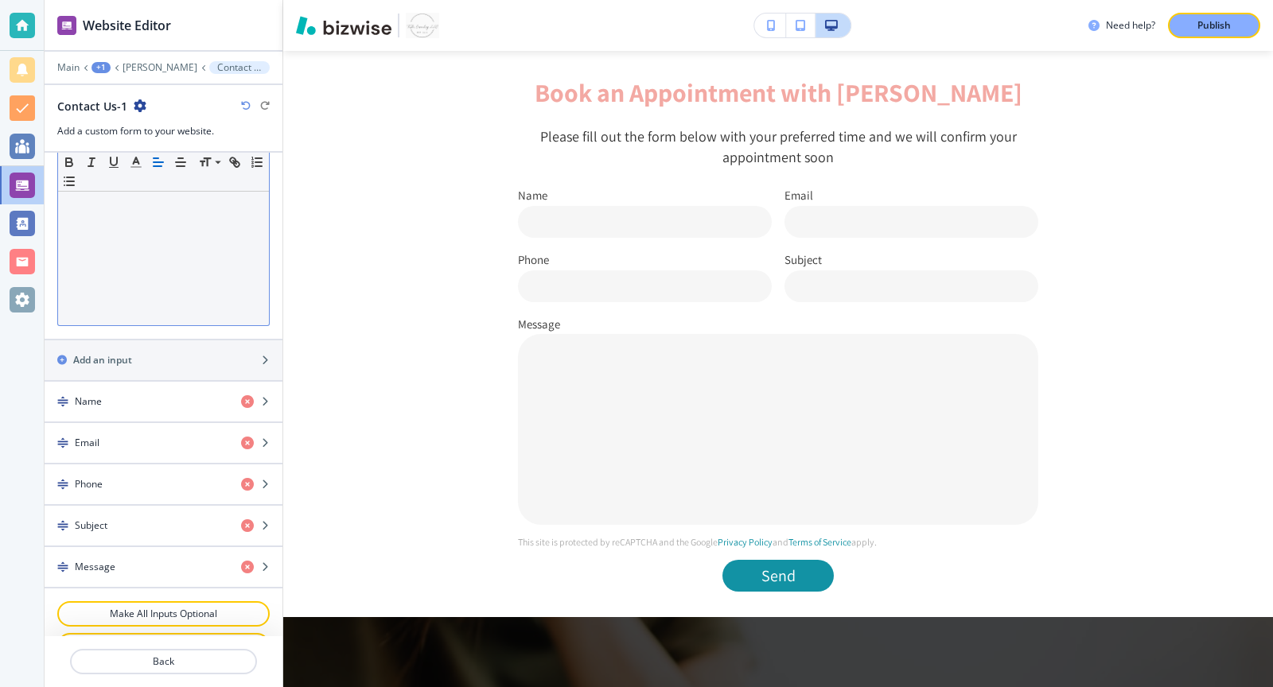
scroll to position [488, 0]
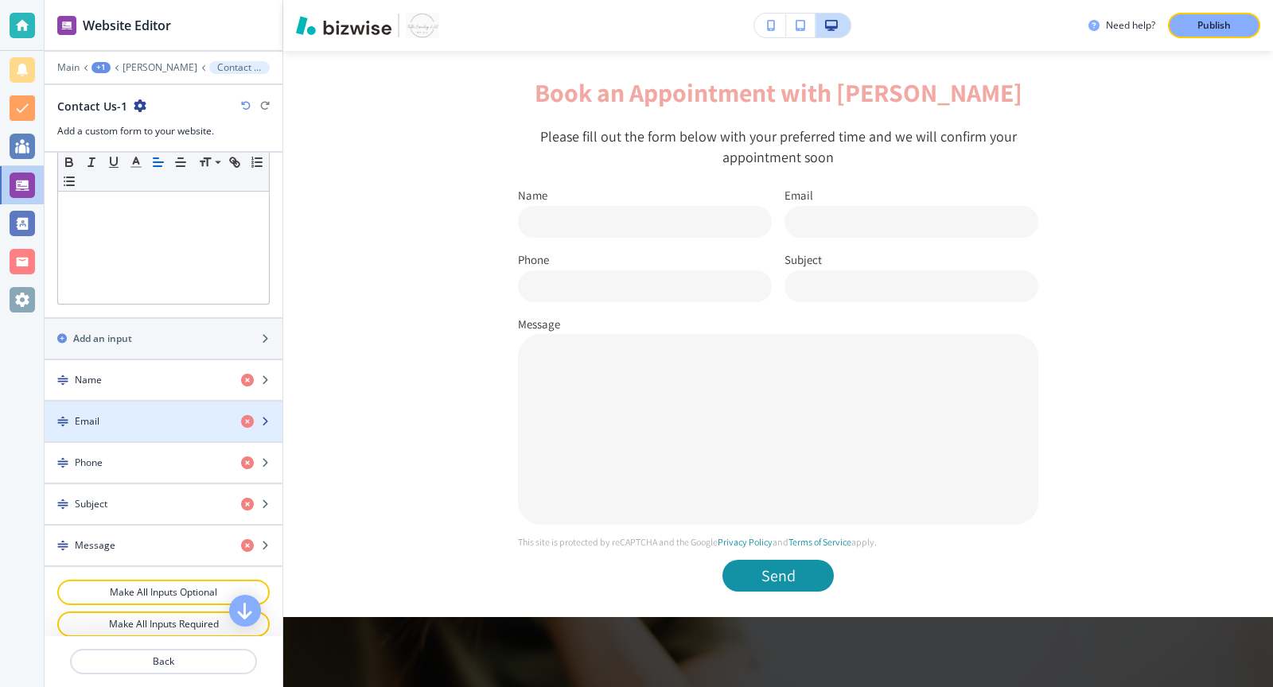
click at [153, 439] on div "button" at bounding box center [164, 435] width 238 height 13
click at [272, 426] on div "button" at bounding box center [261, 421] width 41 height 13
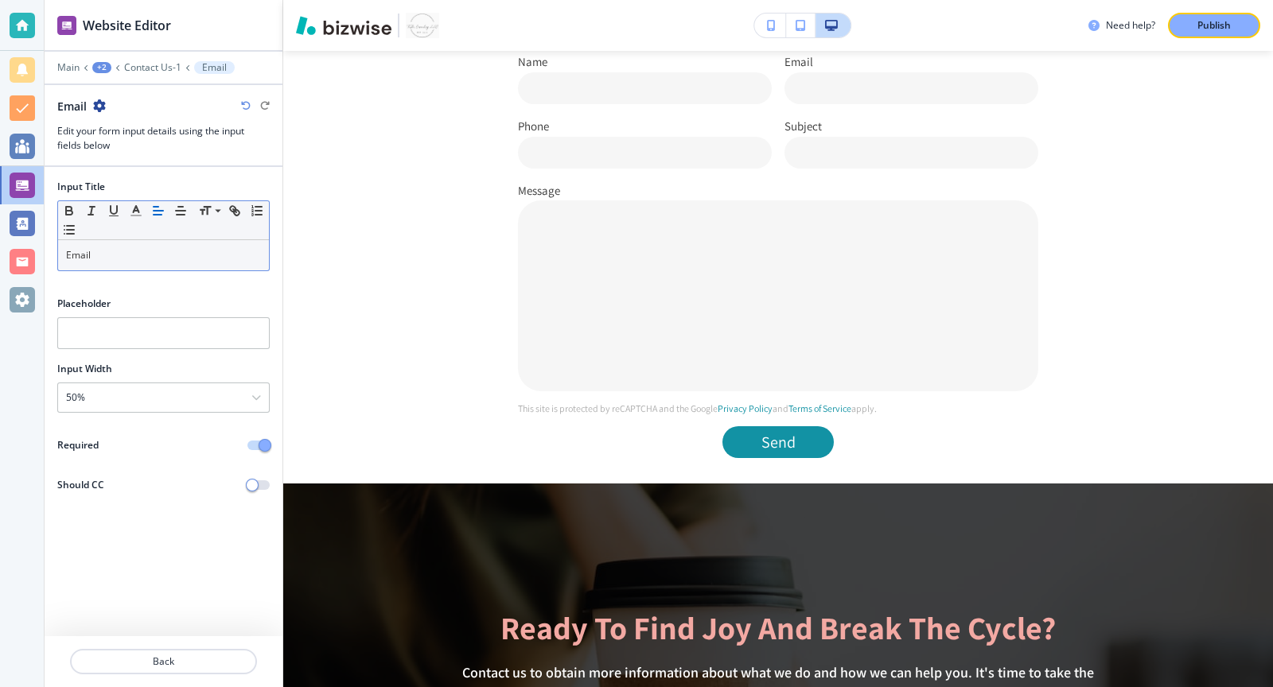
scroll to position [1235, 0]
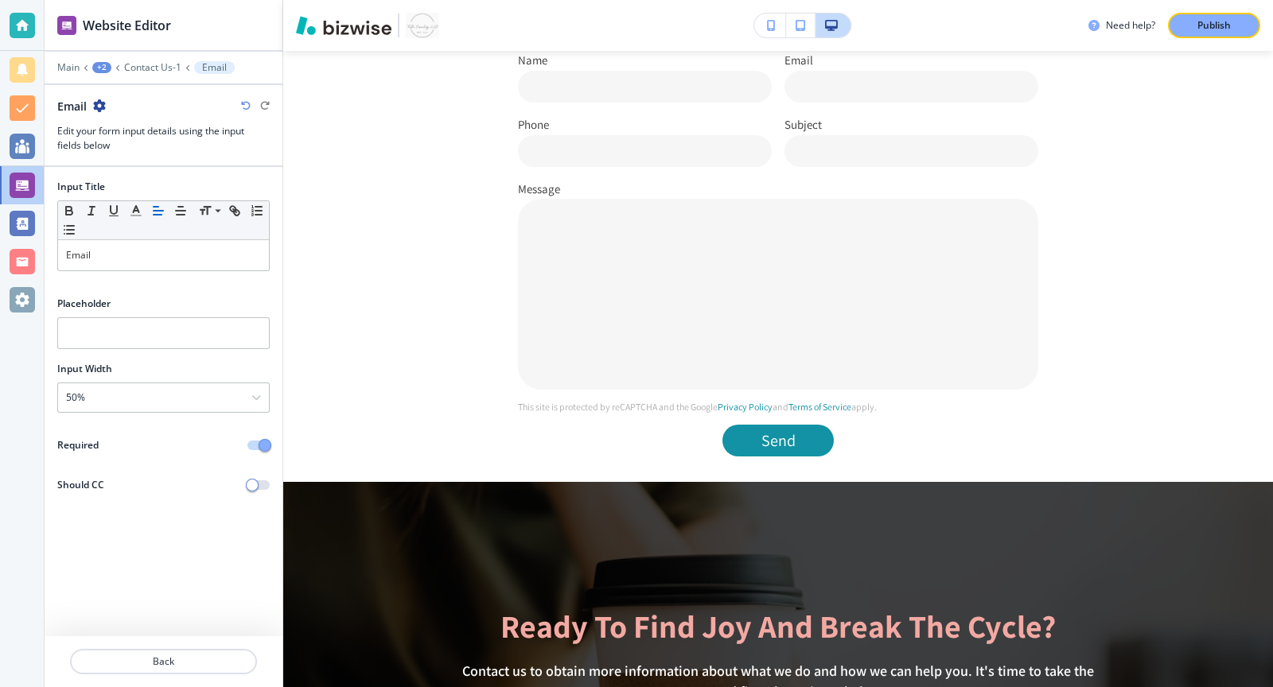
click at [166, 675] on div at bounding box center [164, 681] width 238 height 13
click at [171, 653] on button "Back" at bounding box center [163, 661] width 187 height 25
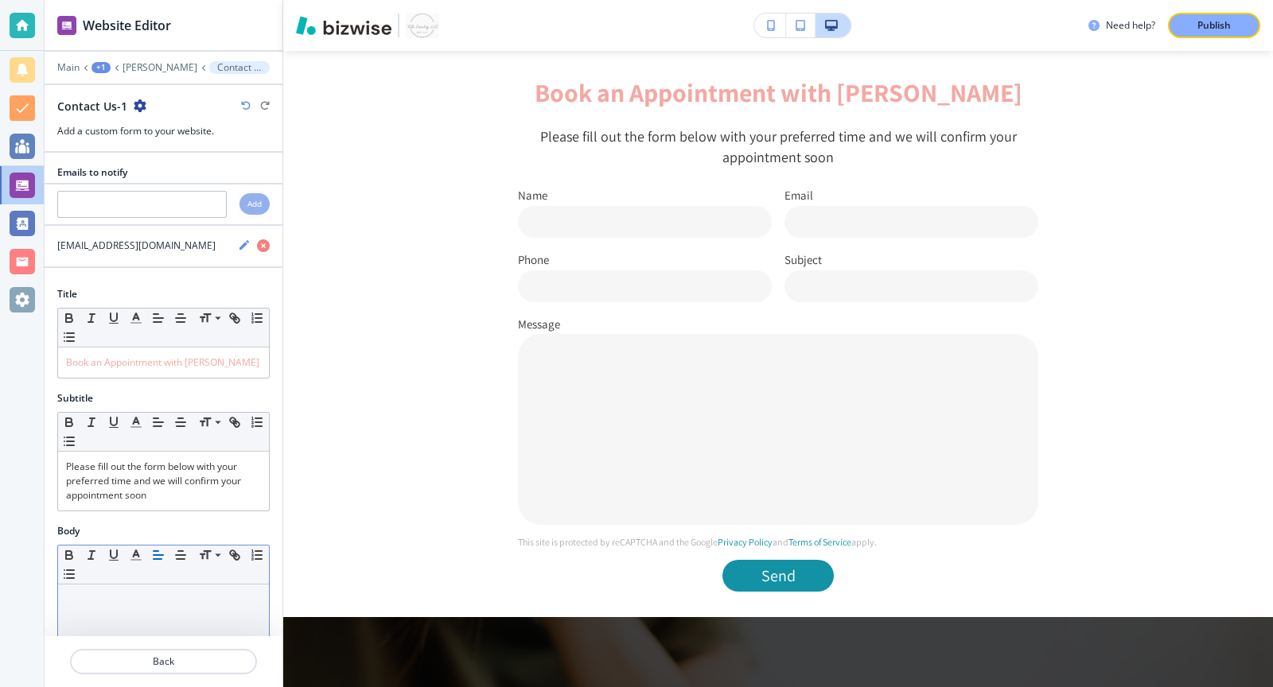
scroll to position [501, 0]
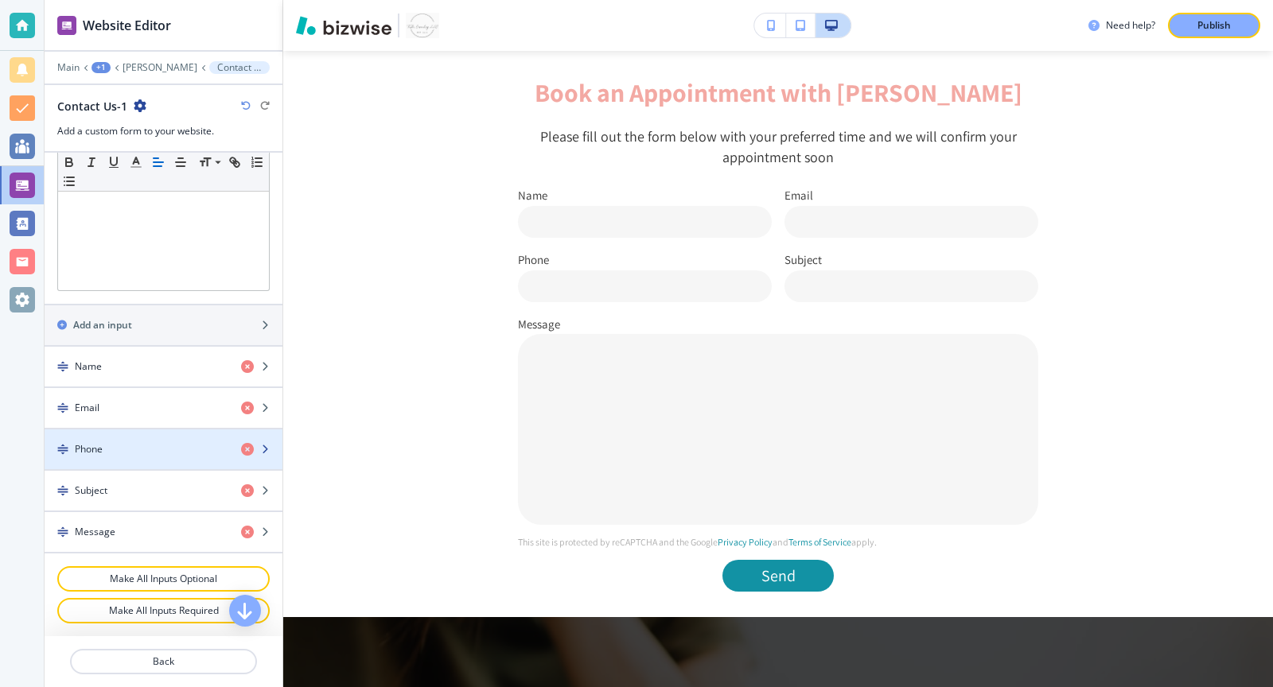
click at [149, 455] on div "Phone" at bounding box center [137, 449] width 184 height 14
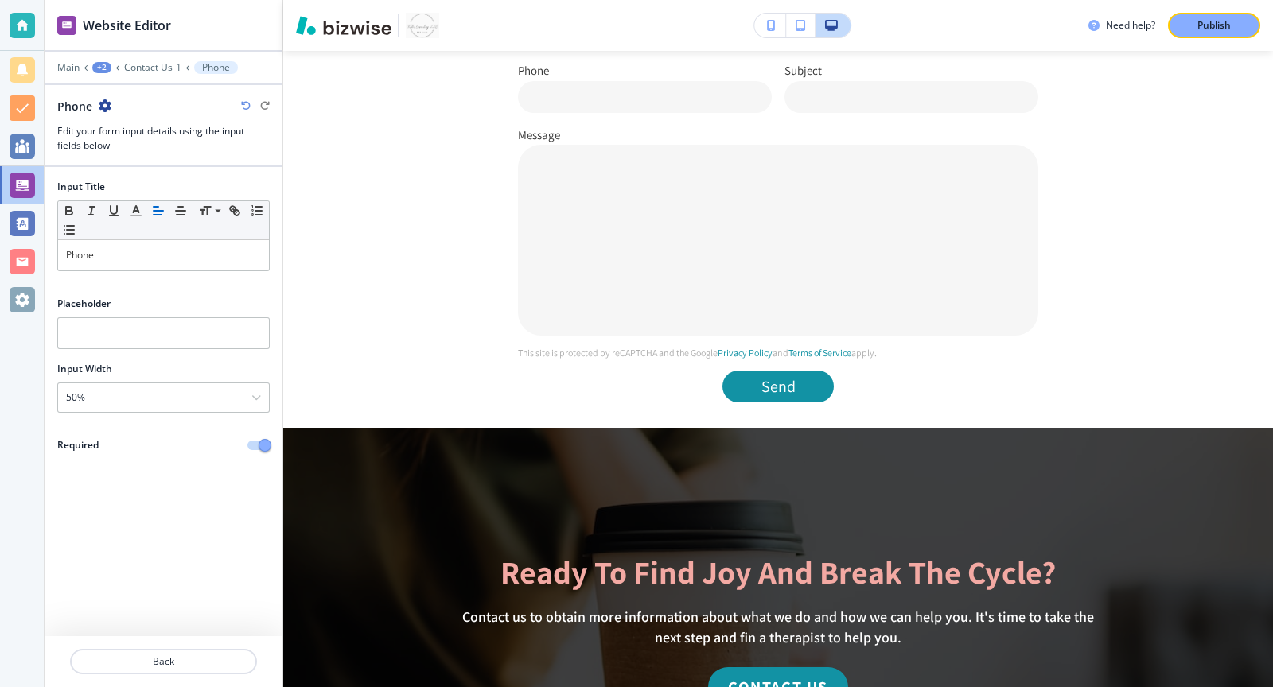
scroll to position [1299, 0]
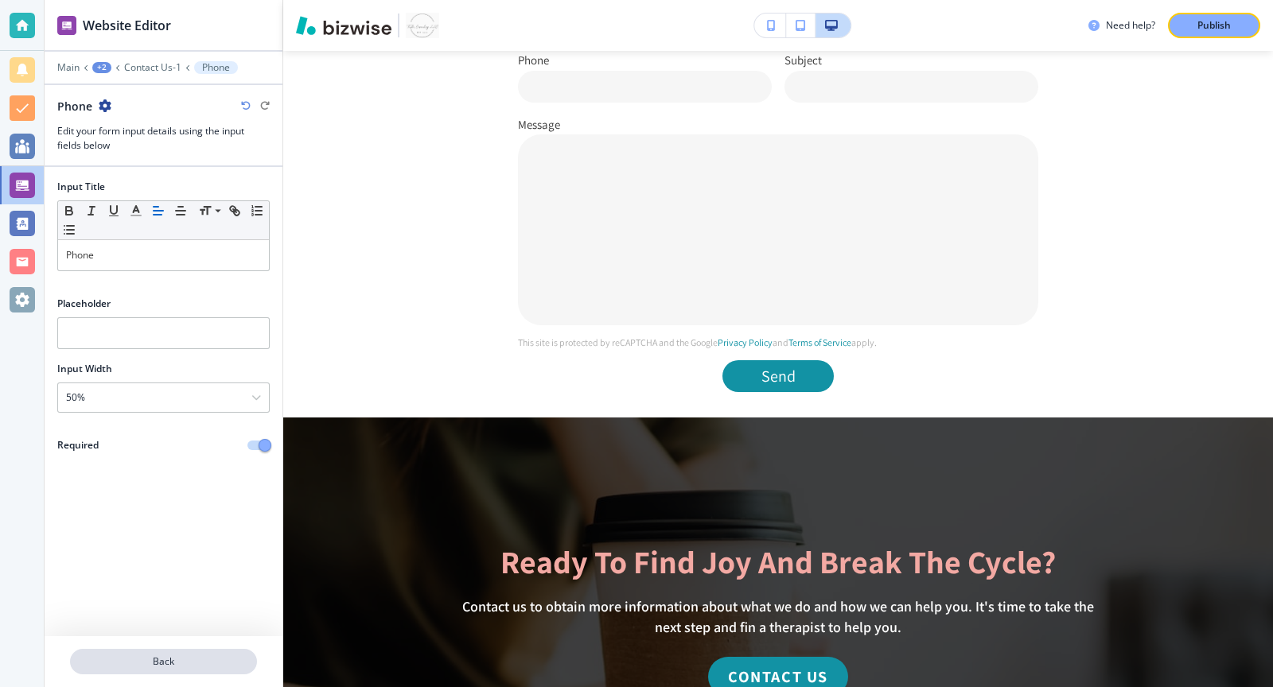
click at [186, 669] on button "Back" at bounding box center [163, 661] width 187 height 25
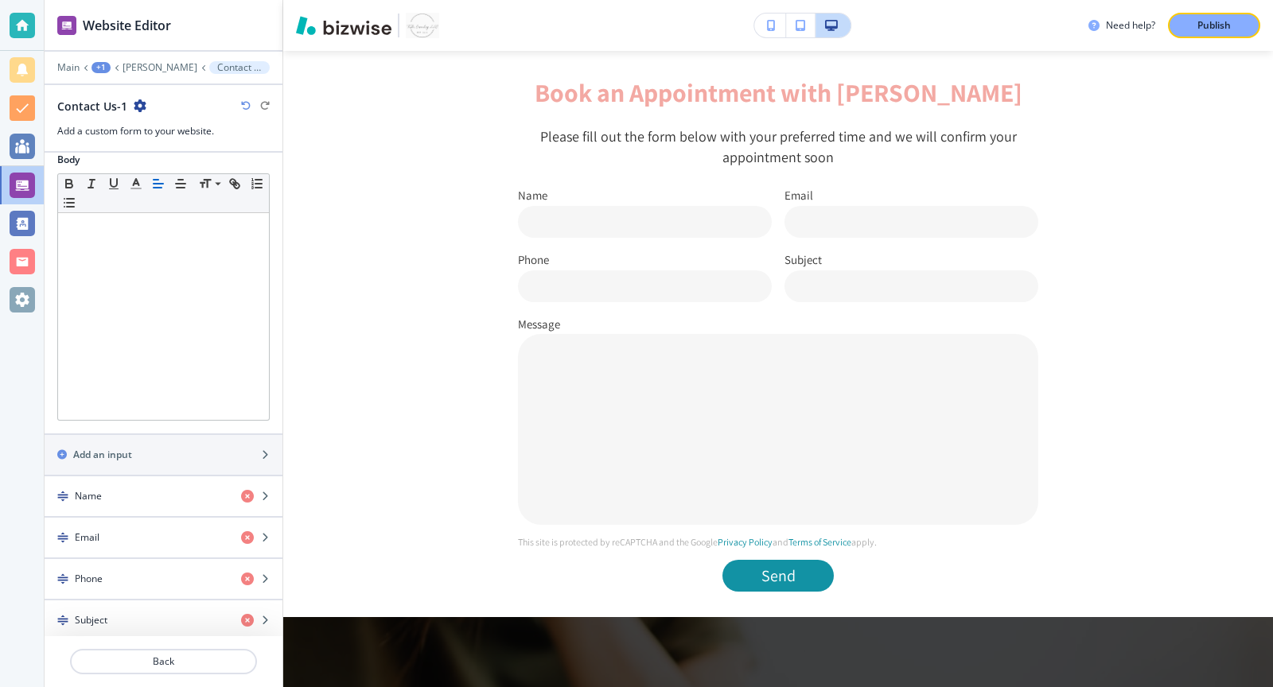
scroll to position [501, 0]
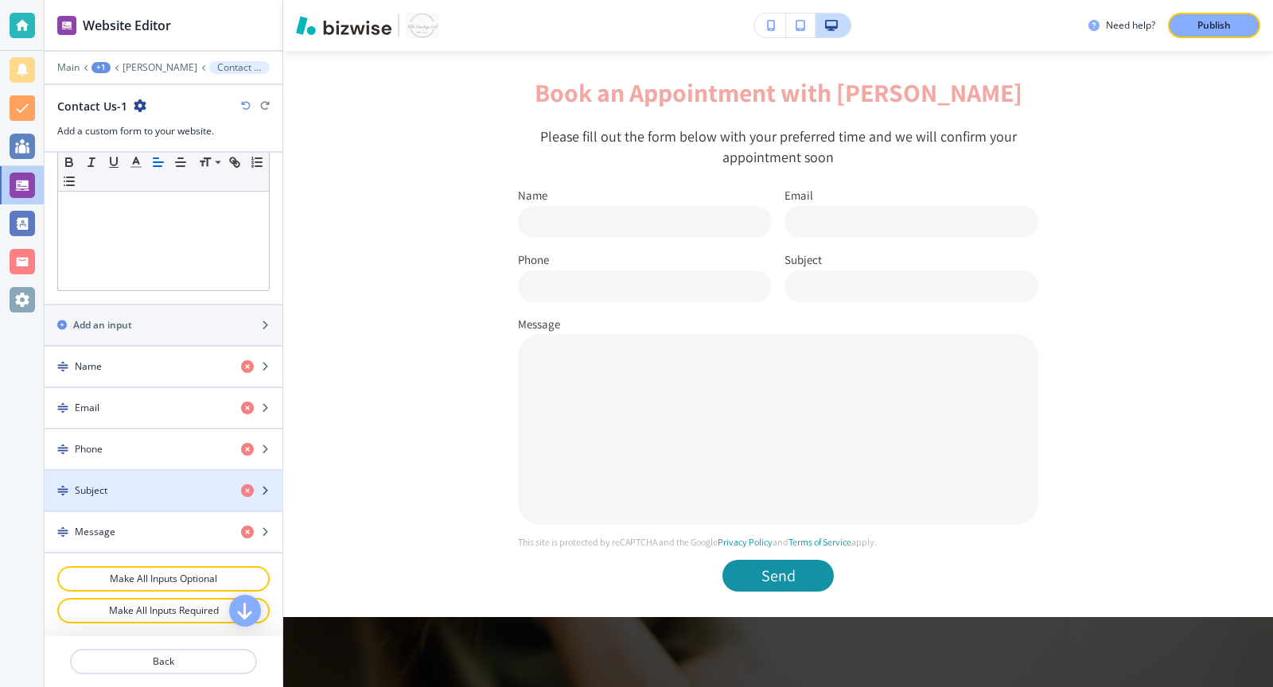
click at [119, 495] on div "Subject" at bounding box center [137, 491] width 184 height 14
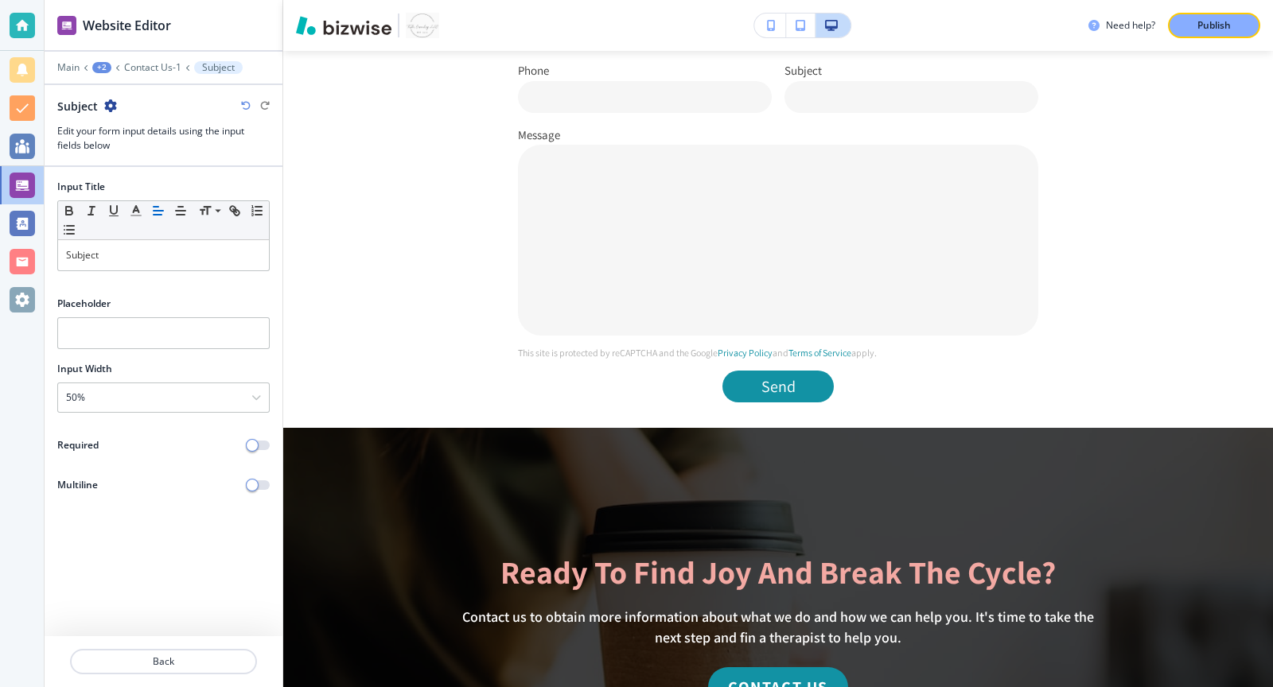
scroll to position [1299, 0]
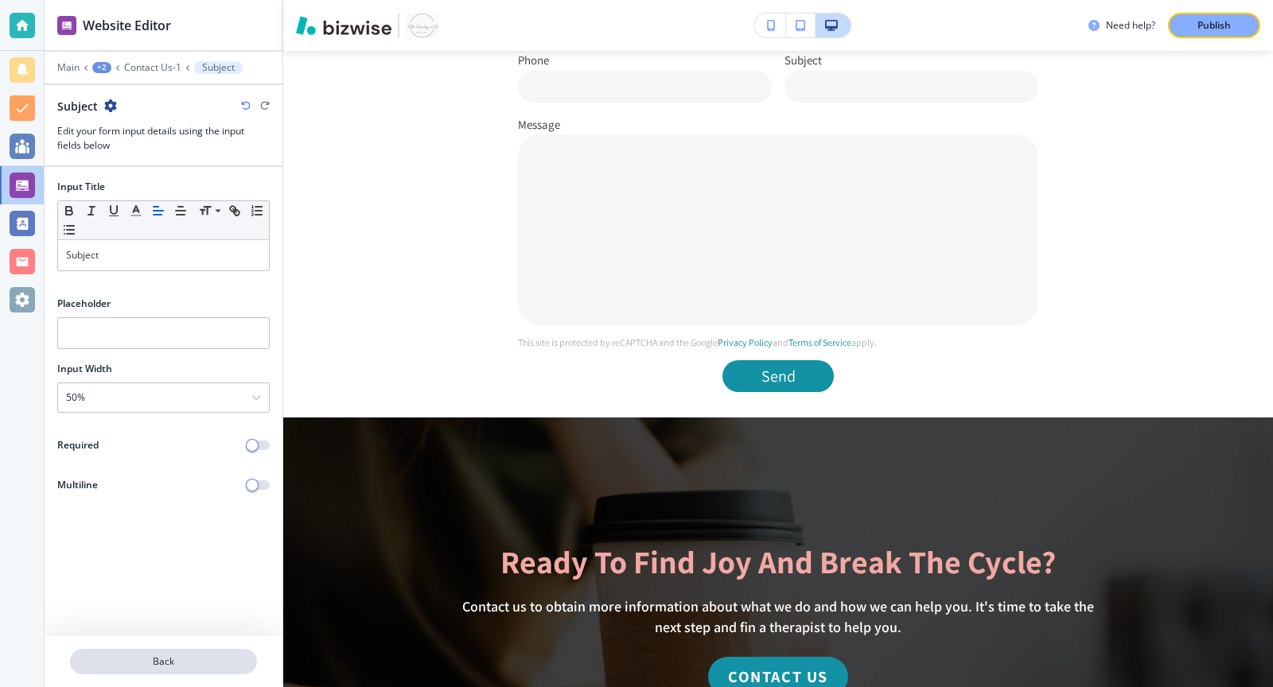
click at [157, 664] on p "Back" at bounding box center [164, 662] width 184 height 14
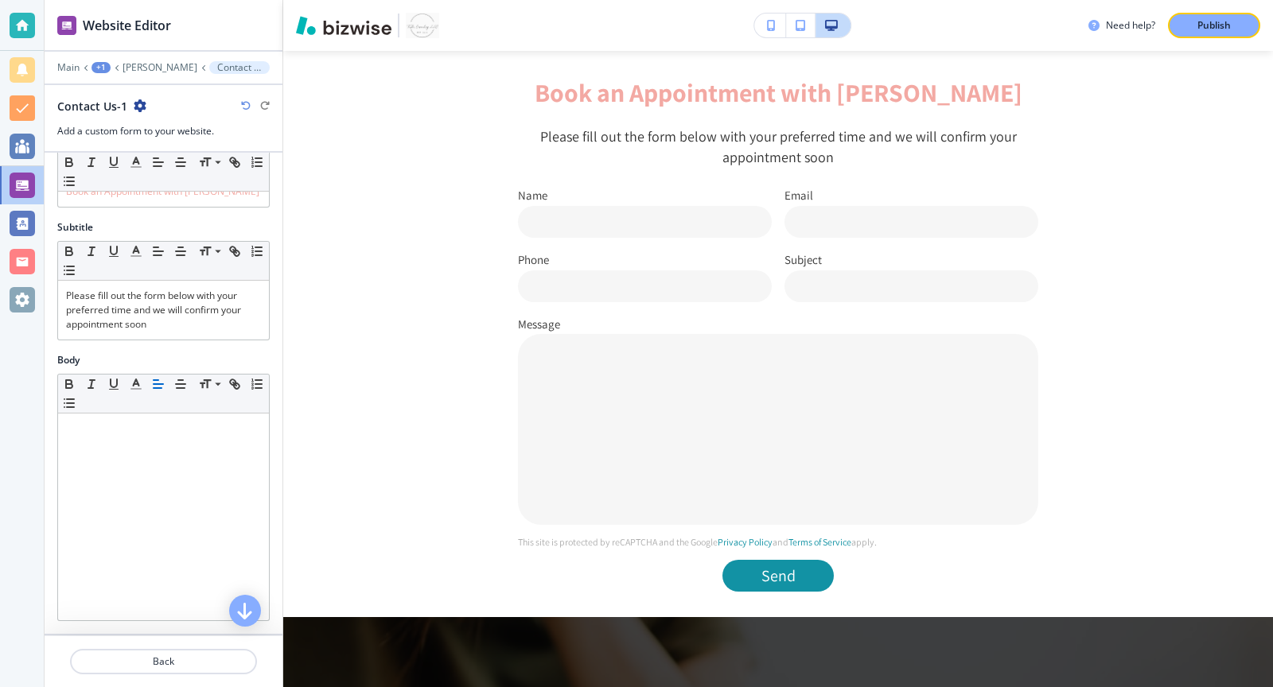
scroll to position [501, 0]
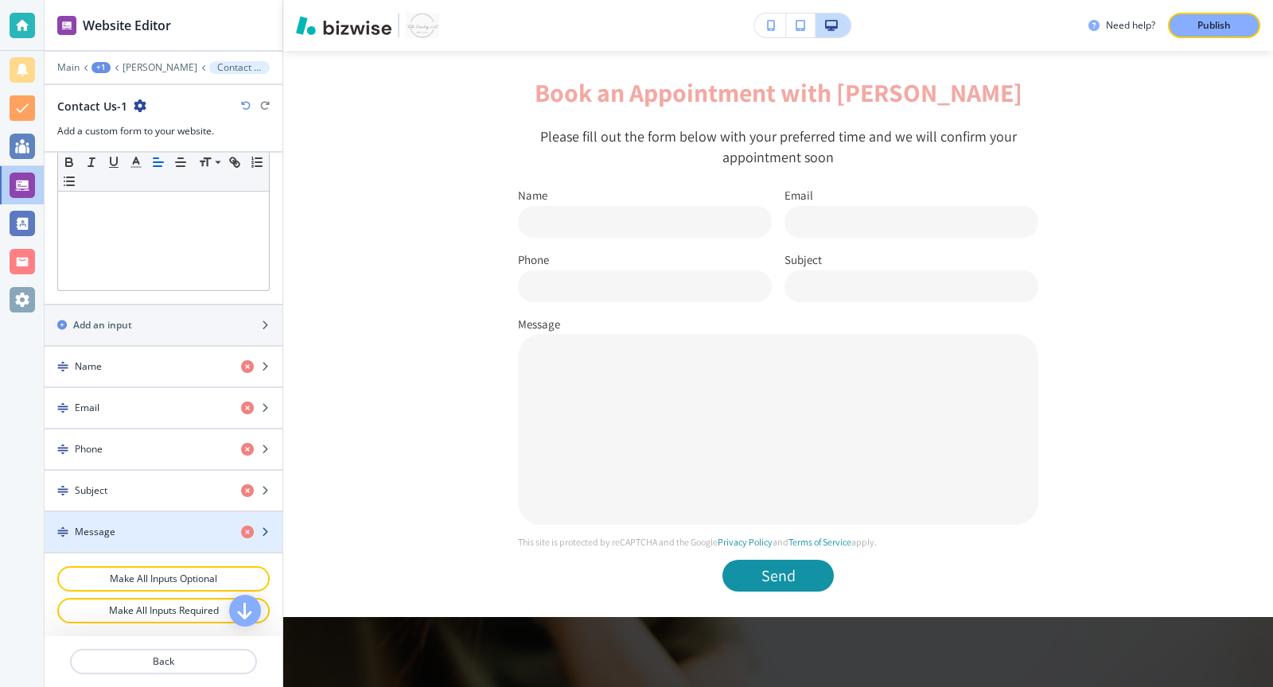
click at [142, 541] on div "button" at bounding box center [164, 545] width 238 height 13
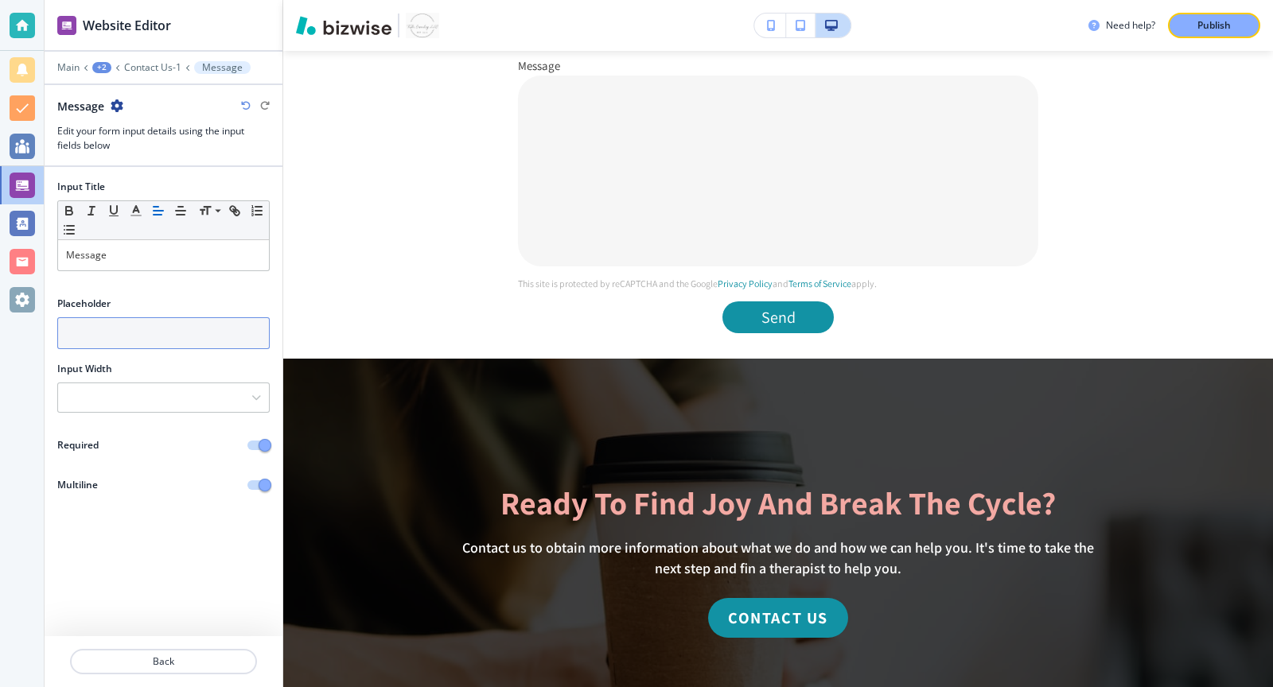
scroll to position [1363, 0]
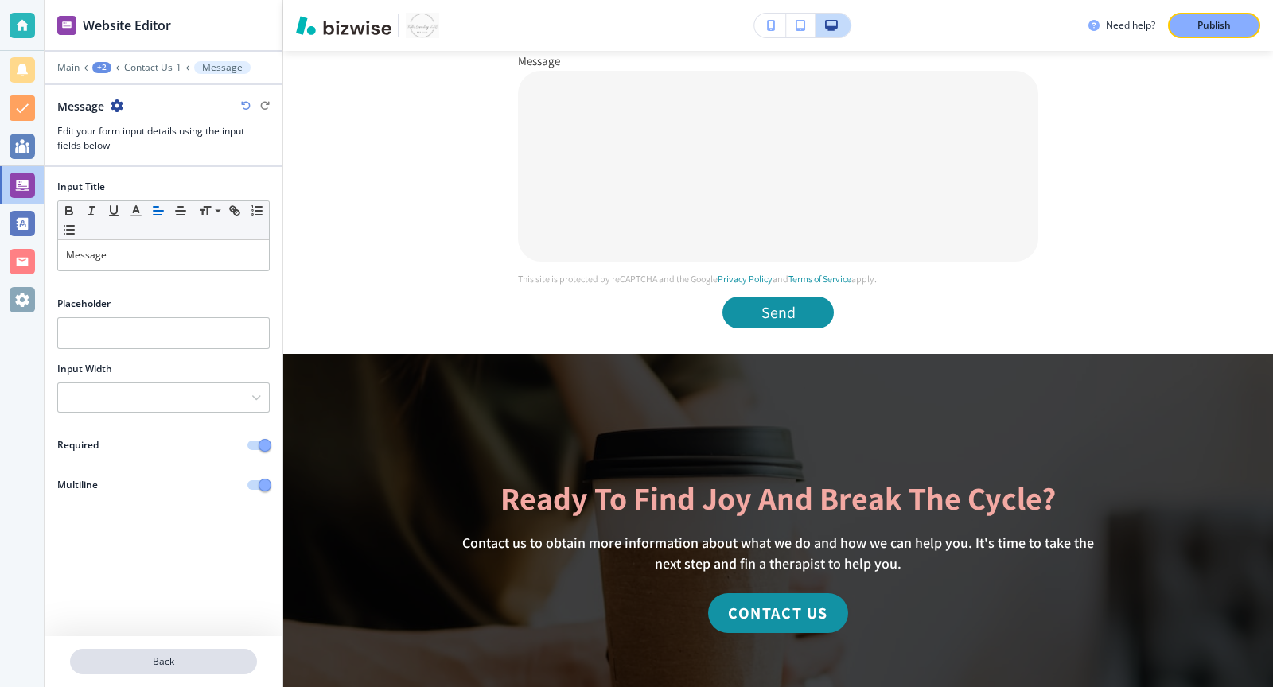
click at [183, 670] on button "Back" at bounding box center [163, 661] width 187 height 25
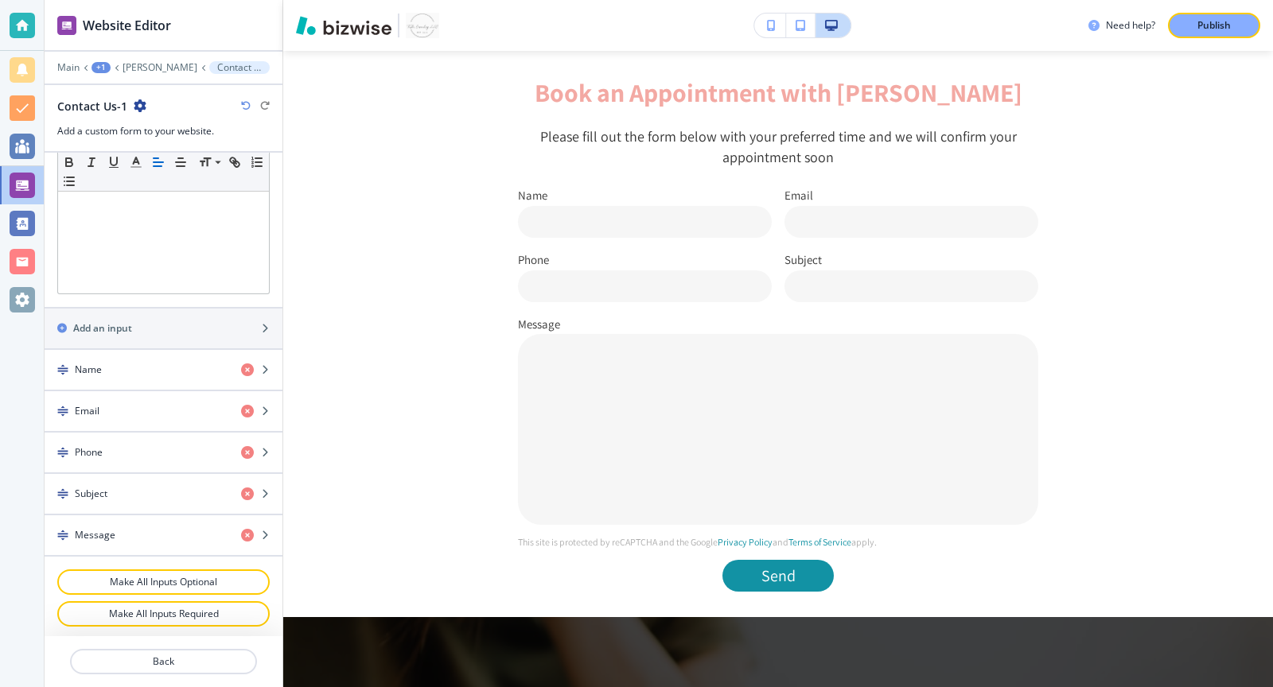
scroll to position [501, 0]
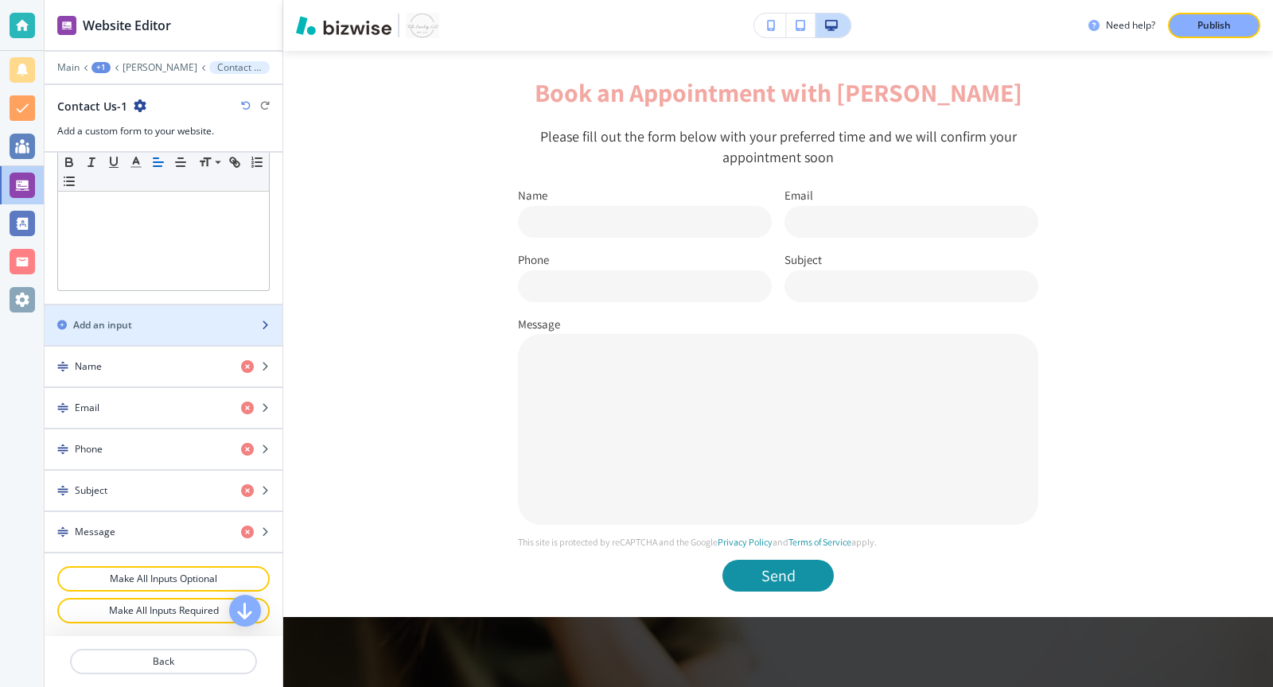
click at [149, 332] on div "Add an input" at bounding box center [146, 325] width 203 height 14
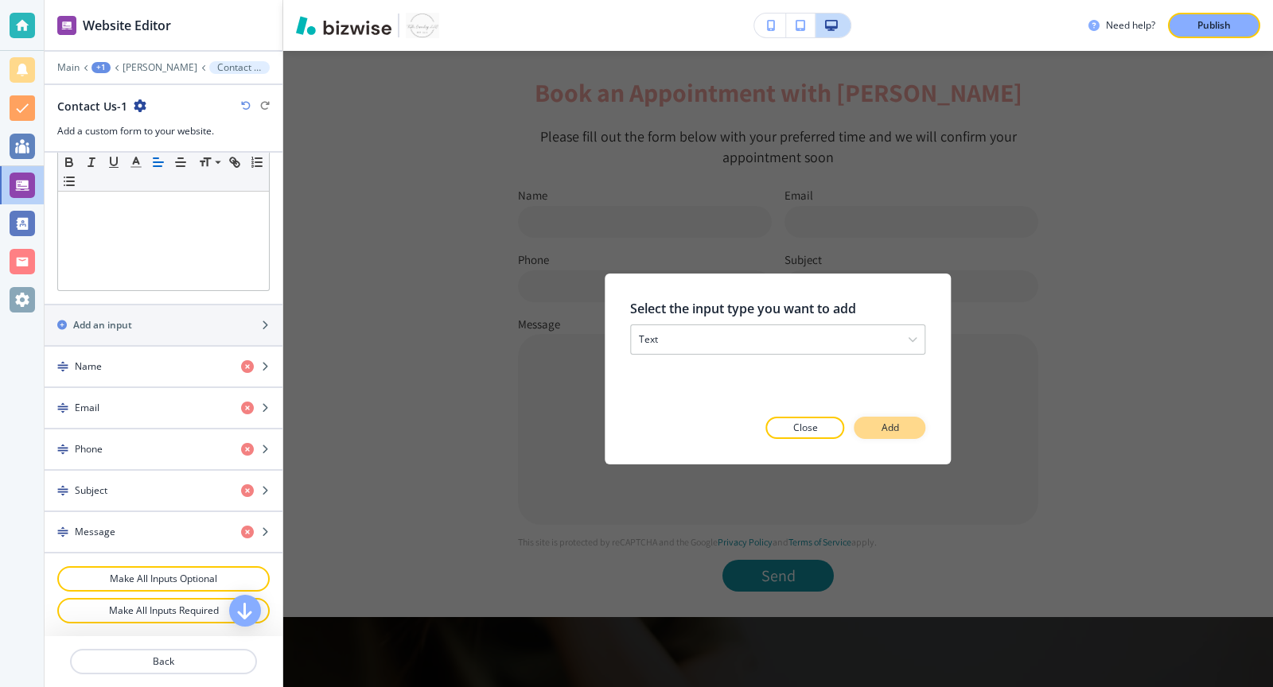
click at [890, 435] on button "Add" at bounding box center [890, 428] width 72 height 22
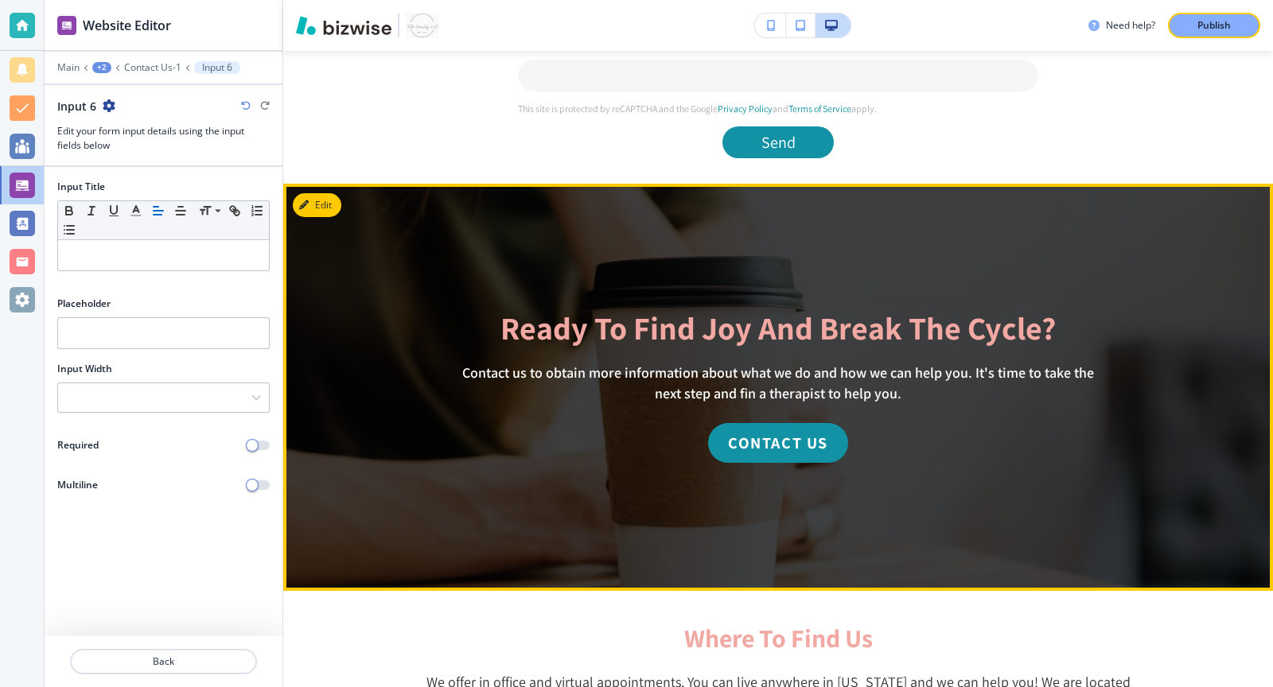
scroll to position [1586, 0]
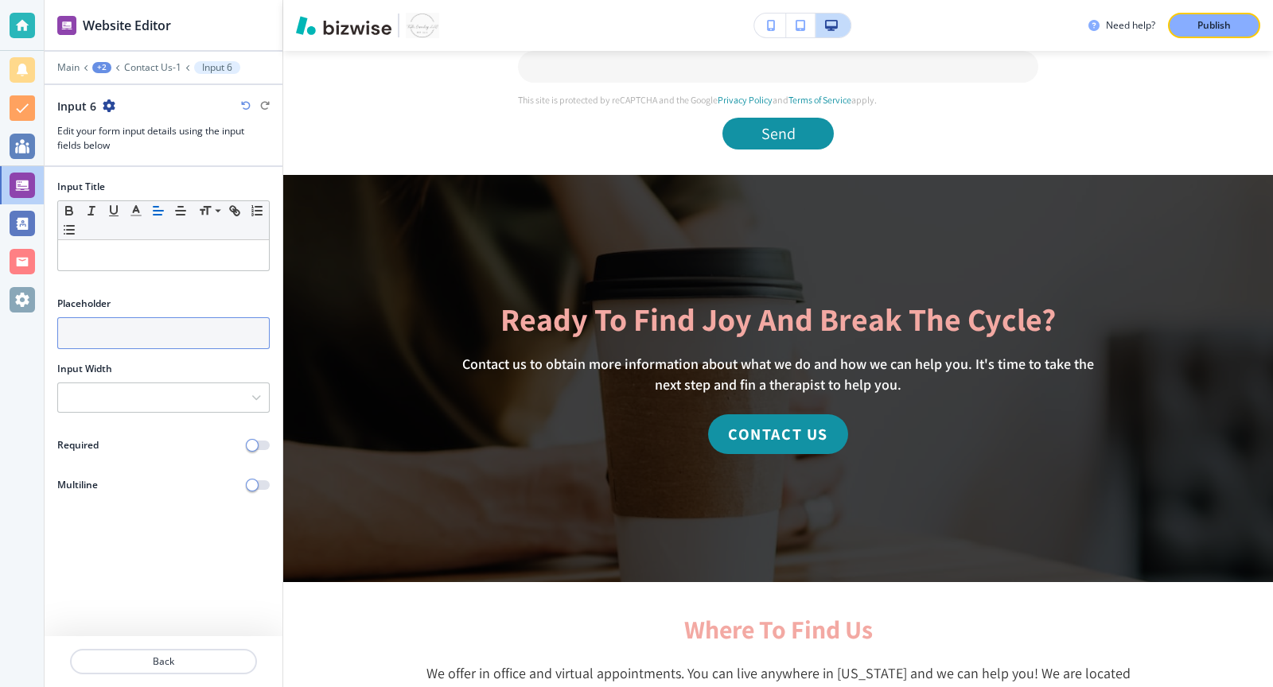
click at [168, 332] on input "text" at bounding box center [163, 333] width 212 height 32
paste input "Google, PsychologyToday, referral, etc."
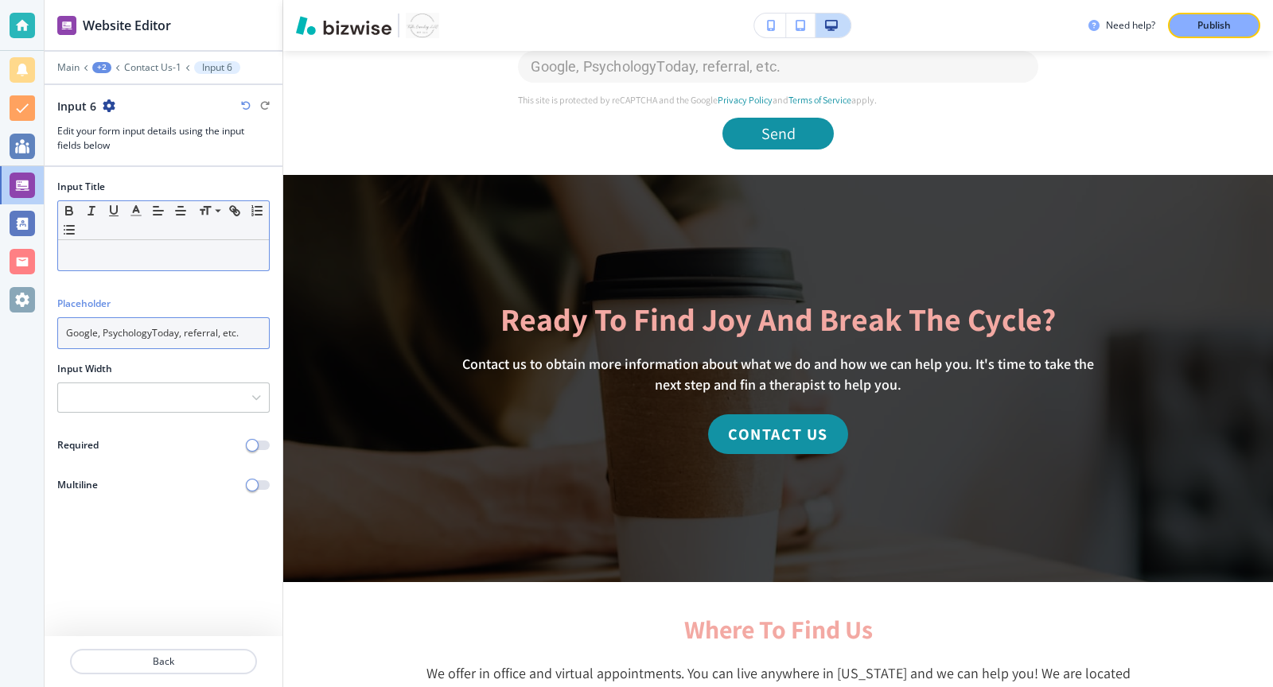
type input "Google, PsychologyToday, referral, etc."
click at [136, 258] on p at bounding box center [163, 255] width 195 height 14
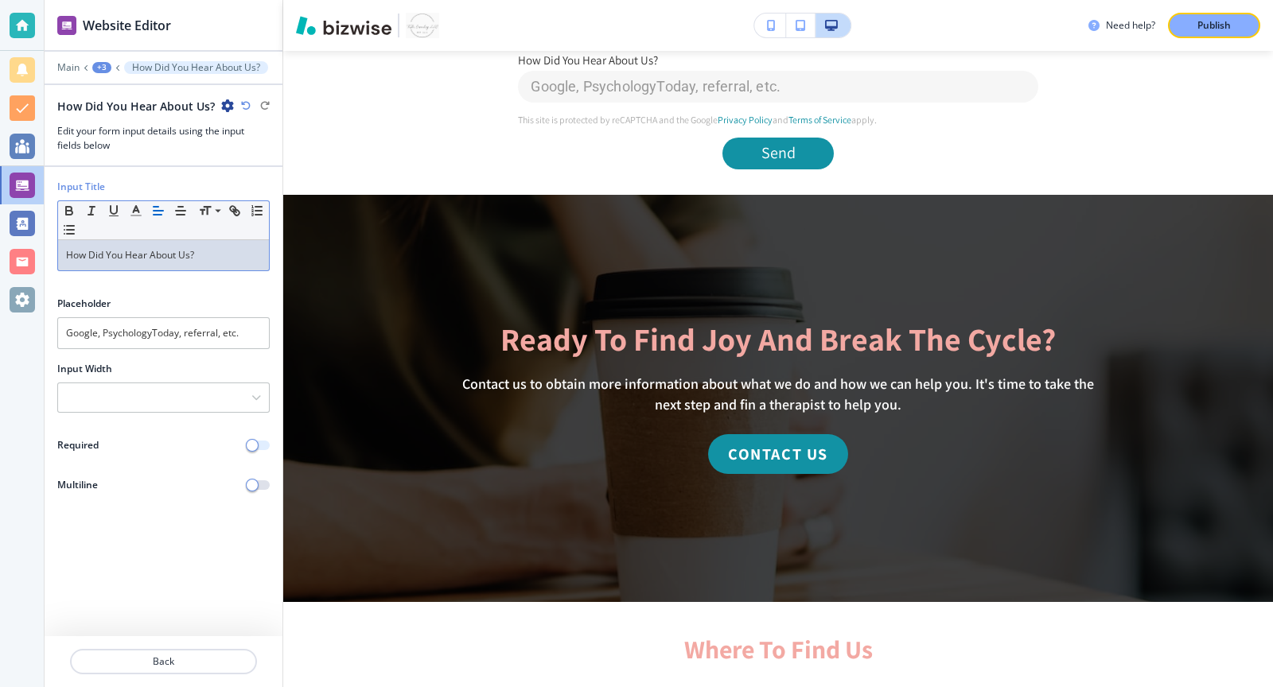
click at [255, 442] on span "button" at bounding box center [252, 445] width 13 height 13
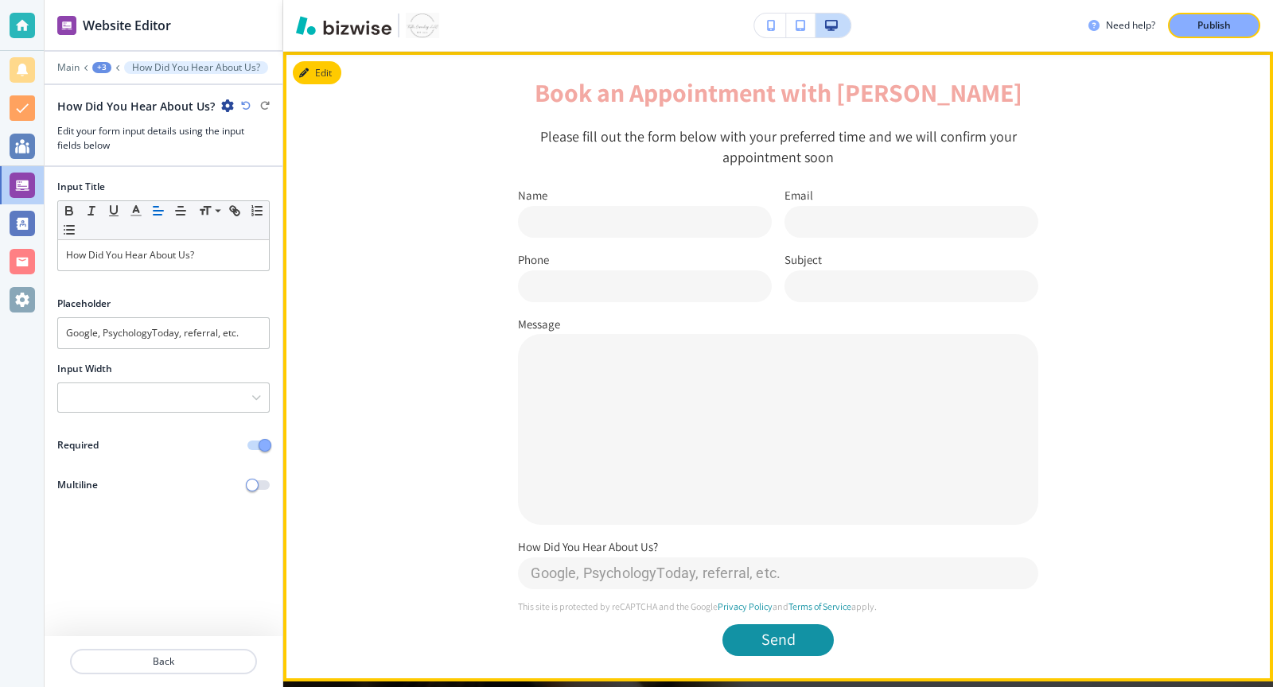
scroll to position [1160, 0]
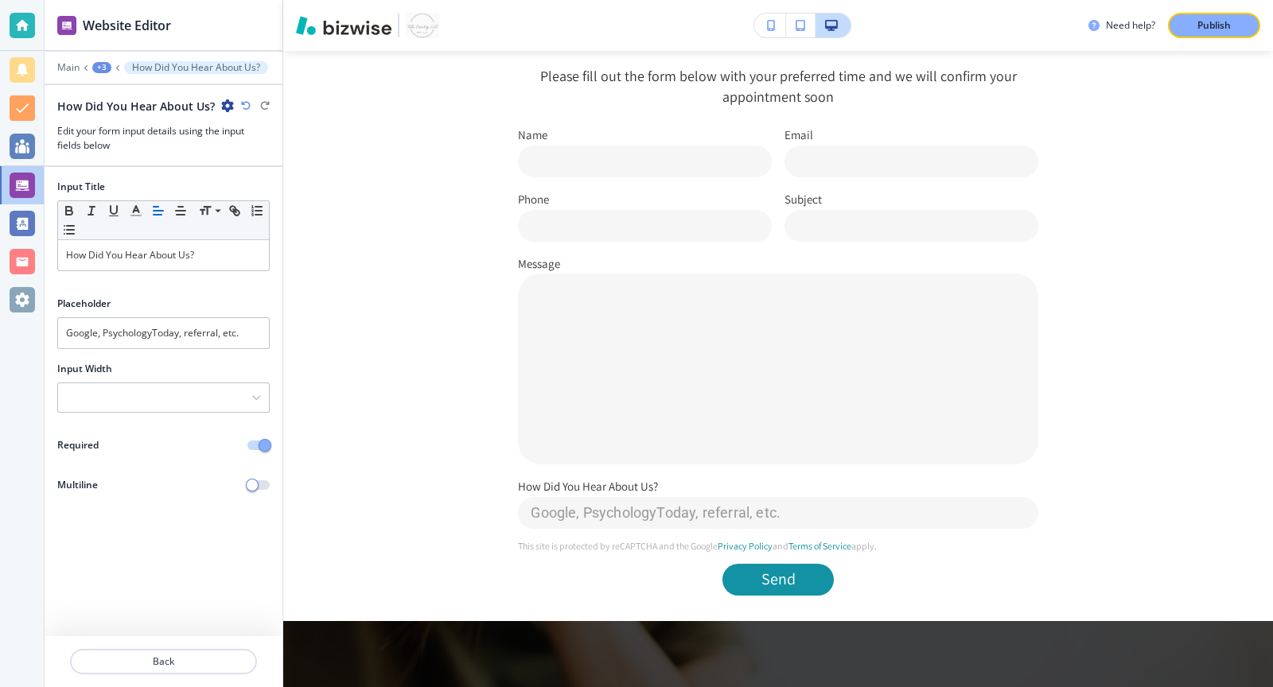
click at [106, 68] on div "+3" at bounding box center [101, 67] width 19 height 11
click at [137, 146] on p "Contact Us-1" at bounding box center [143, 149] width 81 height 14
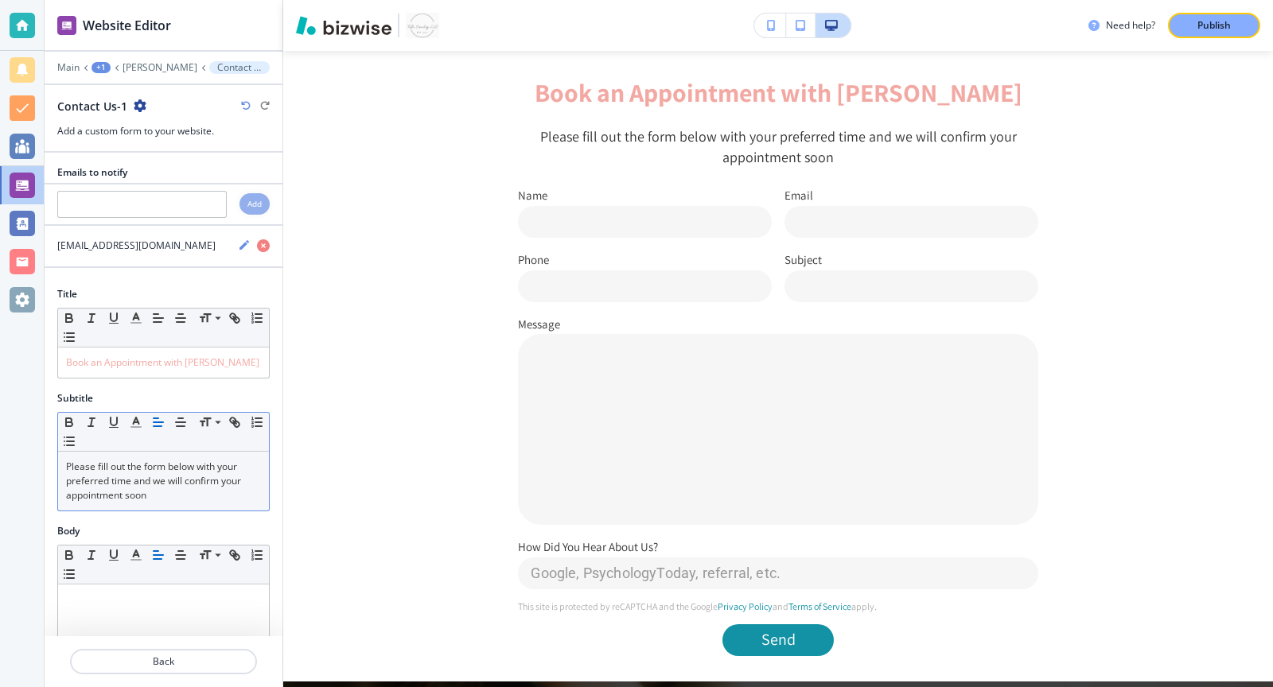
scroll to position [542, 0]
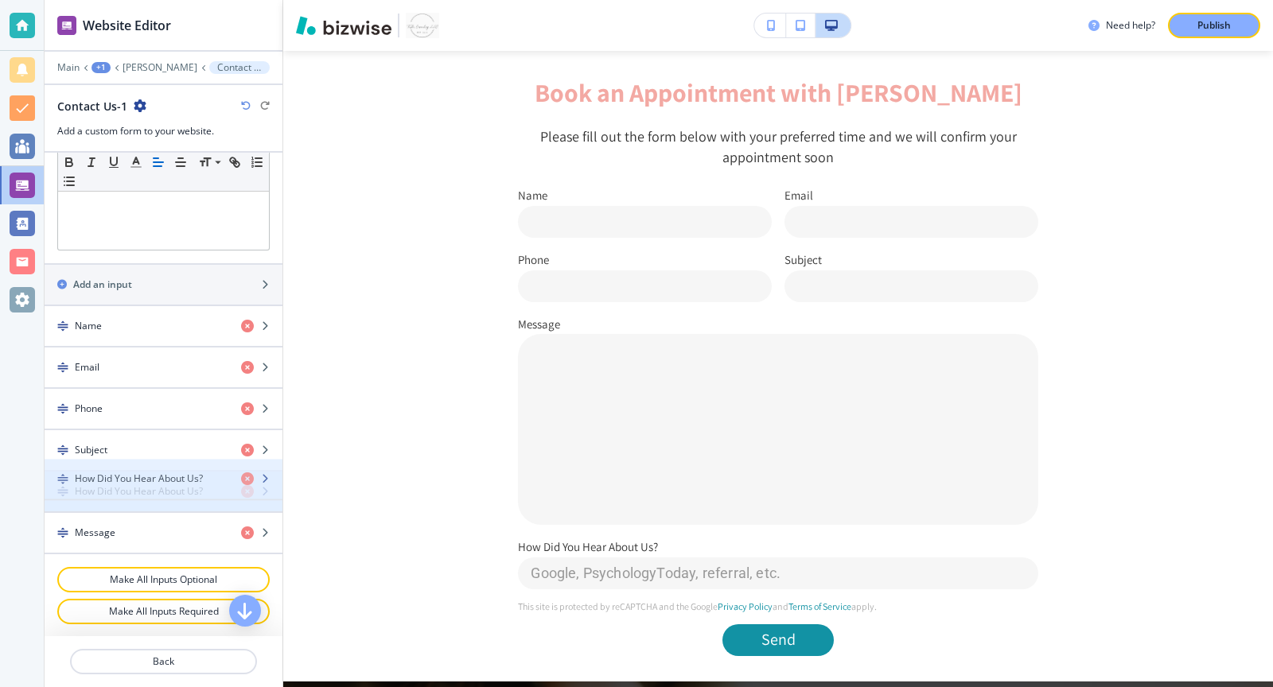
drag, startPoint x: 62, startPoint y: 541, endPoint x: 62, endPoint y: 489, distance: 51.7
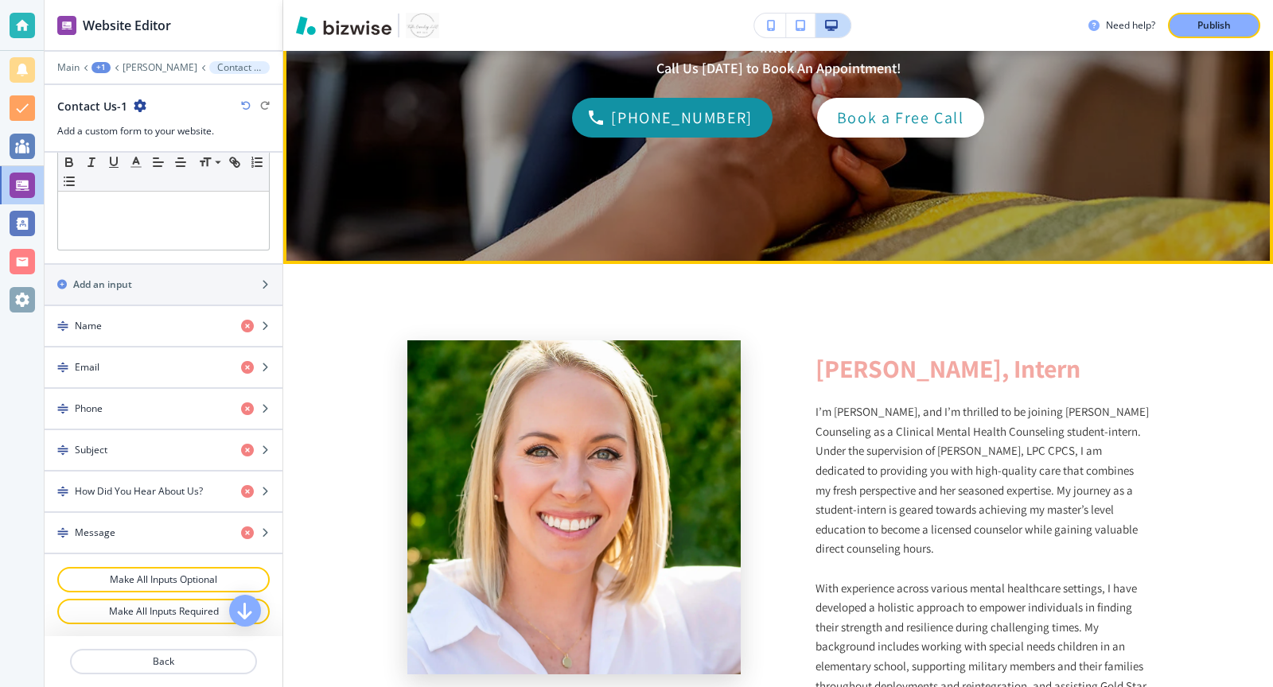
scroll to position [0, 0]
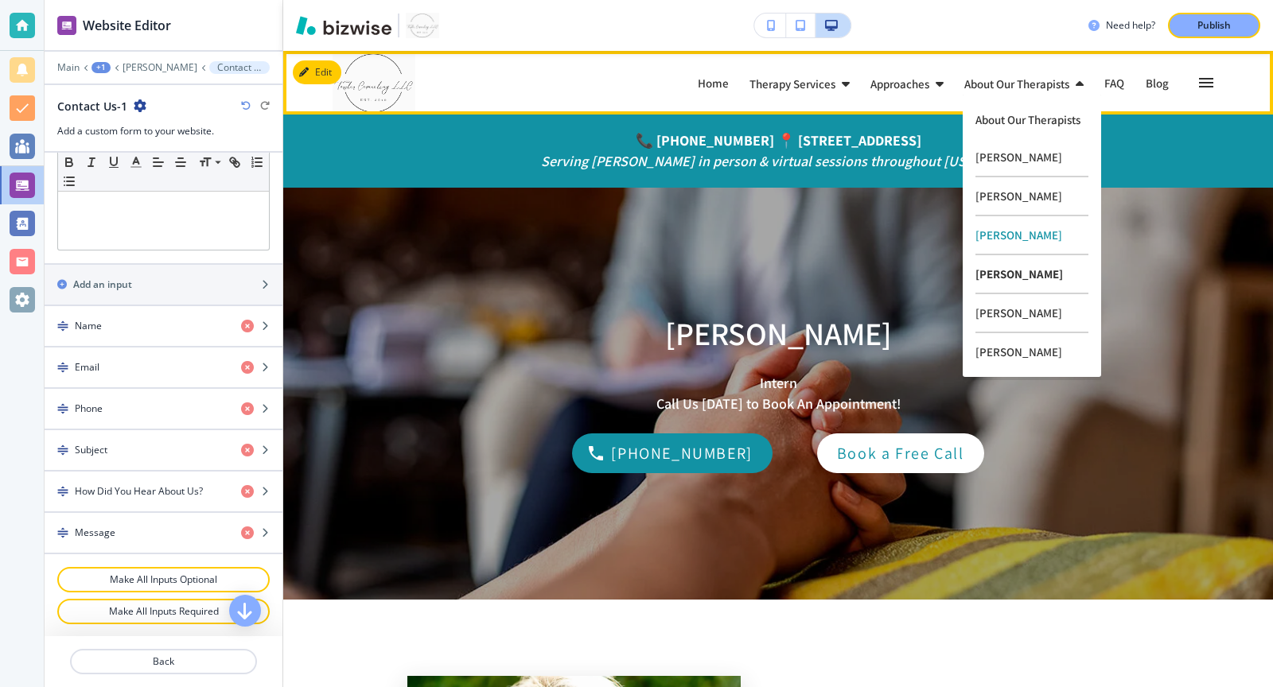
click at [979, 279] on p "[PERSON_NAME]" at bounding box center [1031, 274] width 113 height 39
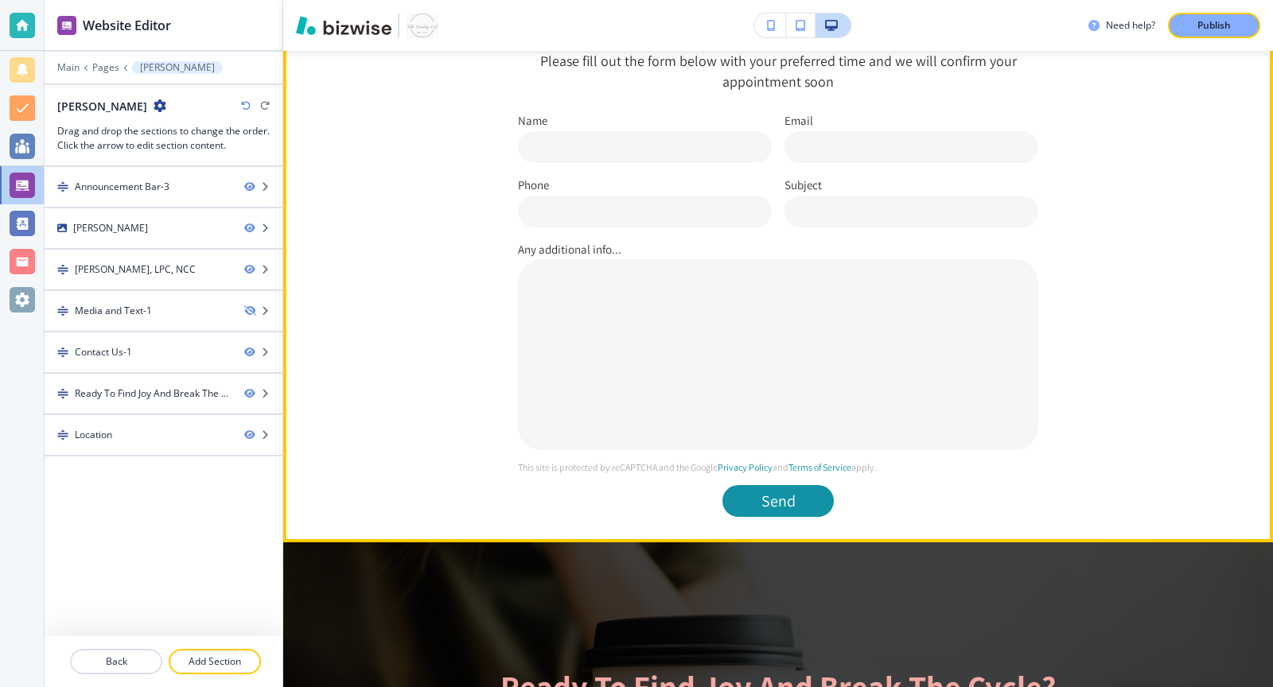
scroll to position [1189, 0]
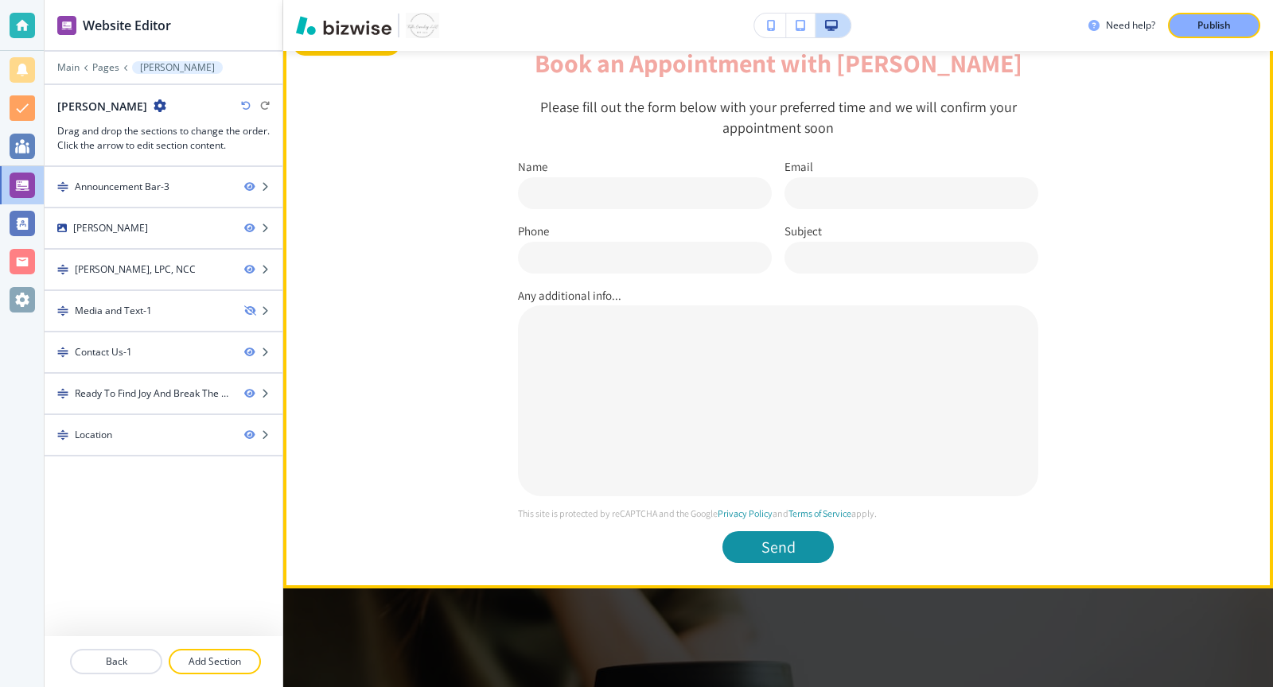
click at [328, 53] on button "Edit This Section" at bounding box center [346, 44] width 107 height 24
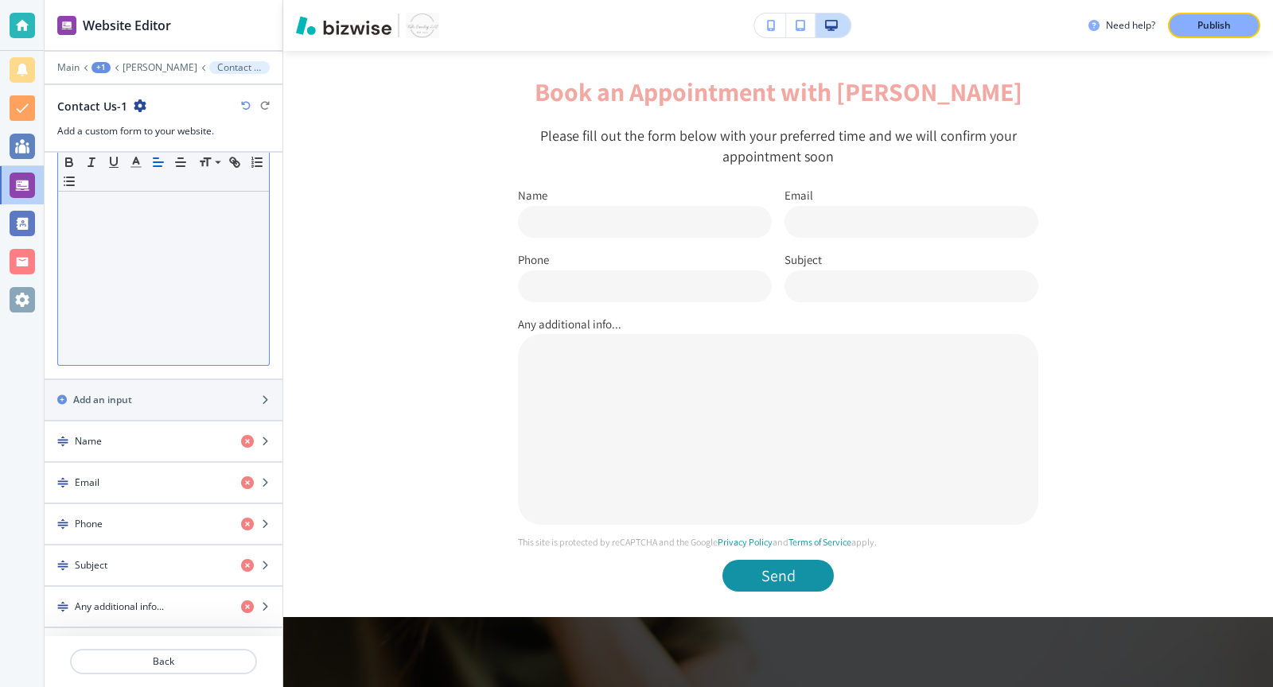
scroll to position [487, 0]
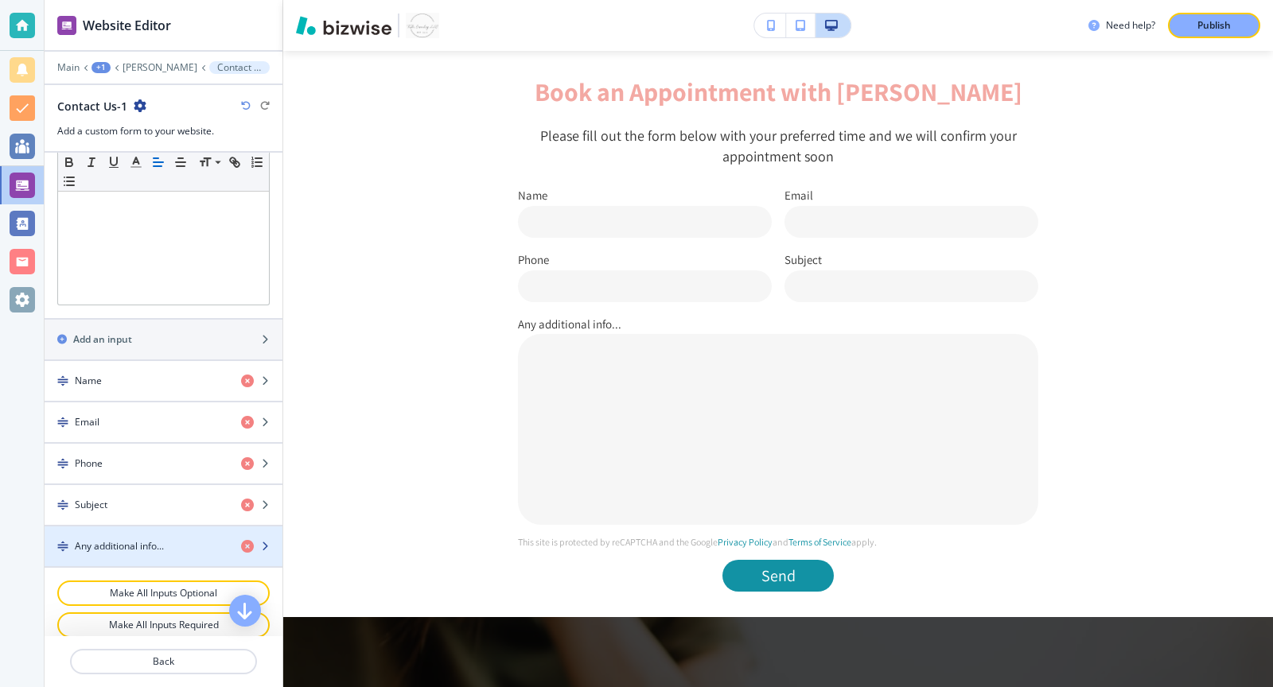
click at [167, 539] on div "Any additional info..." at bounding box center [137, 546] width 184 height 14
click at [264, 542] on icon "button" at bounding box center [265, 547] width 10 height 10
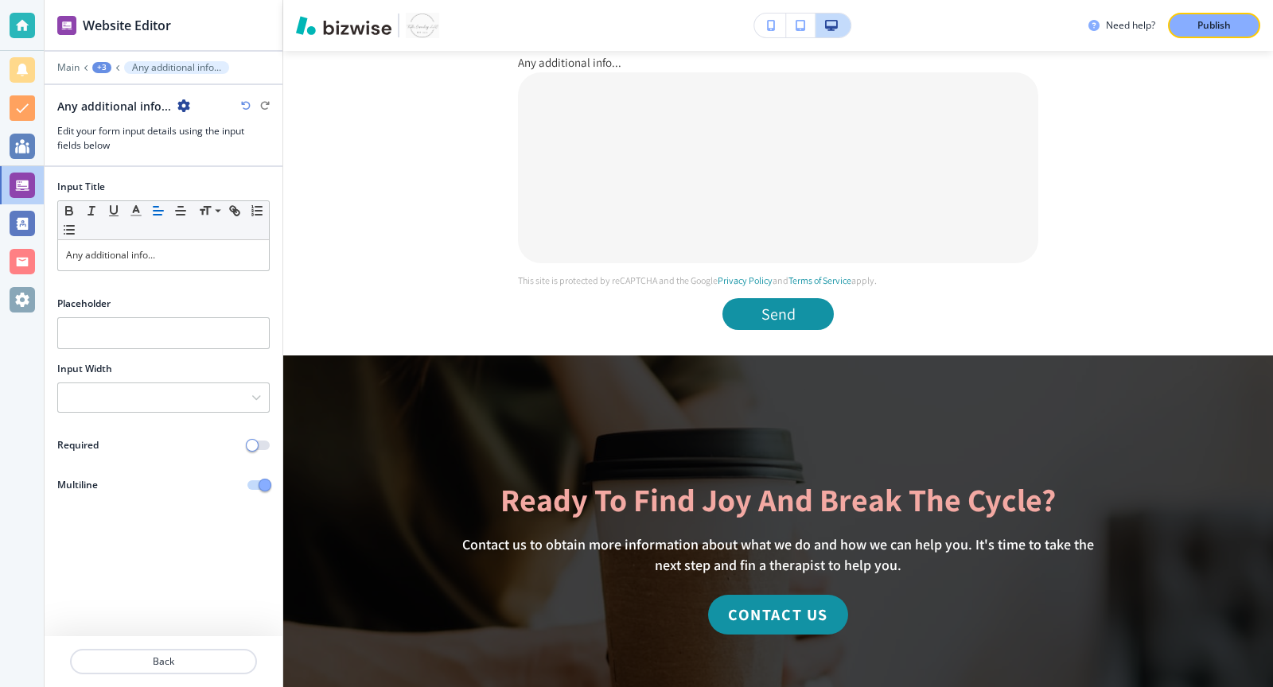
scroll to position [1423, 0]
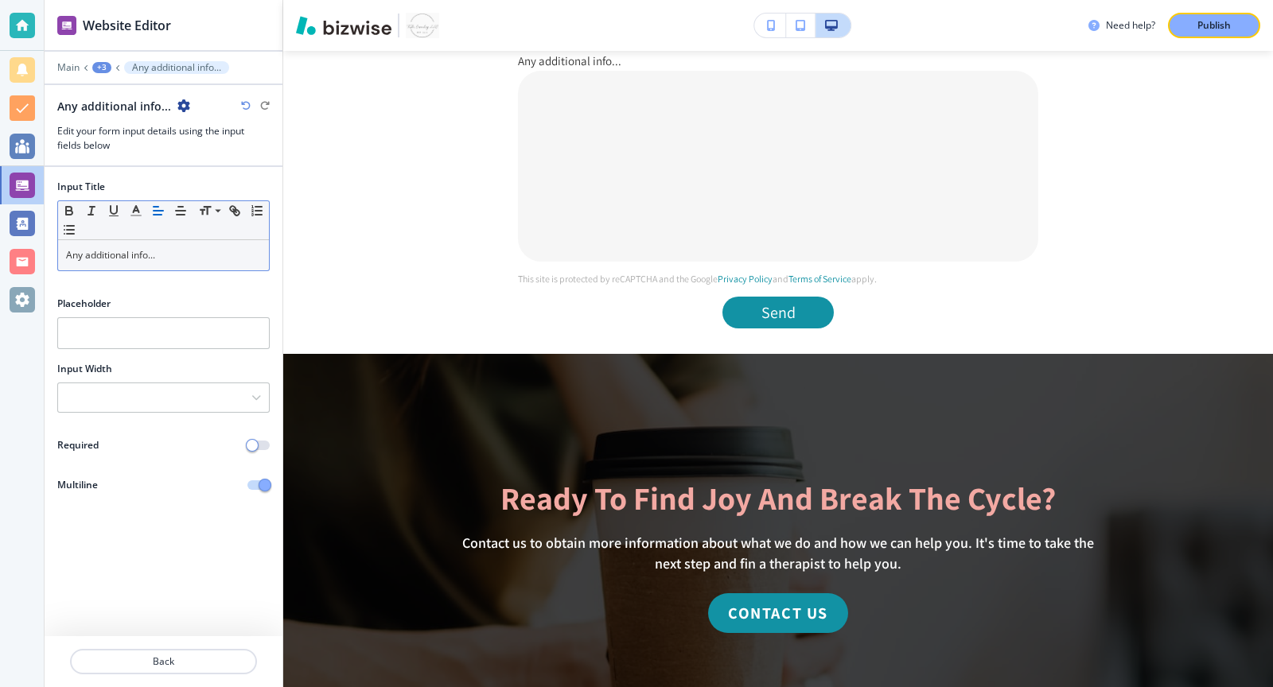
click at [161, 252] on p "Any additional info..." at bounding box center [163, 255] width 195 height 14
click at [161, 251] on p "Any additional info..." at bounding box center [163, 255] width 195 height 14
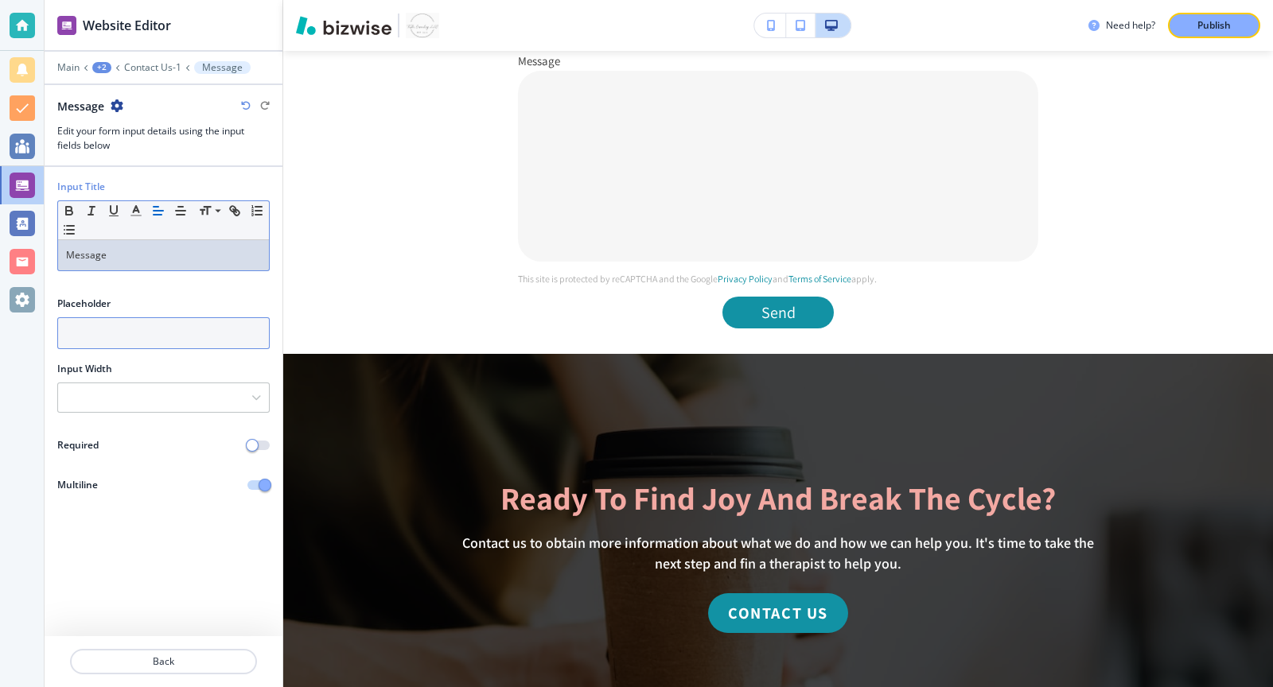
click at [147, 330] on input "text" at bounding box center [163, 333] width 212 height 32
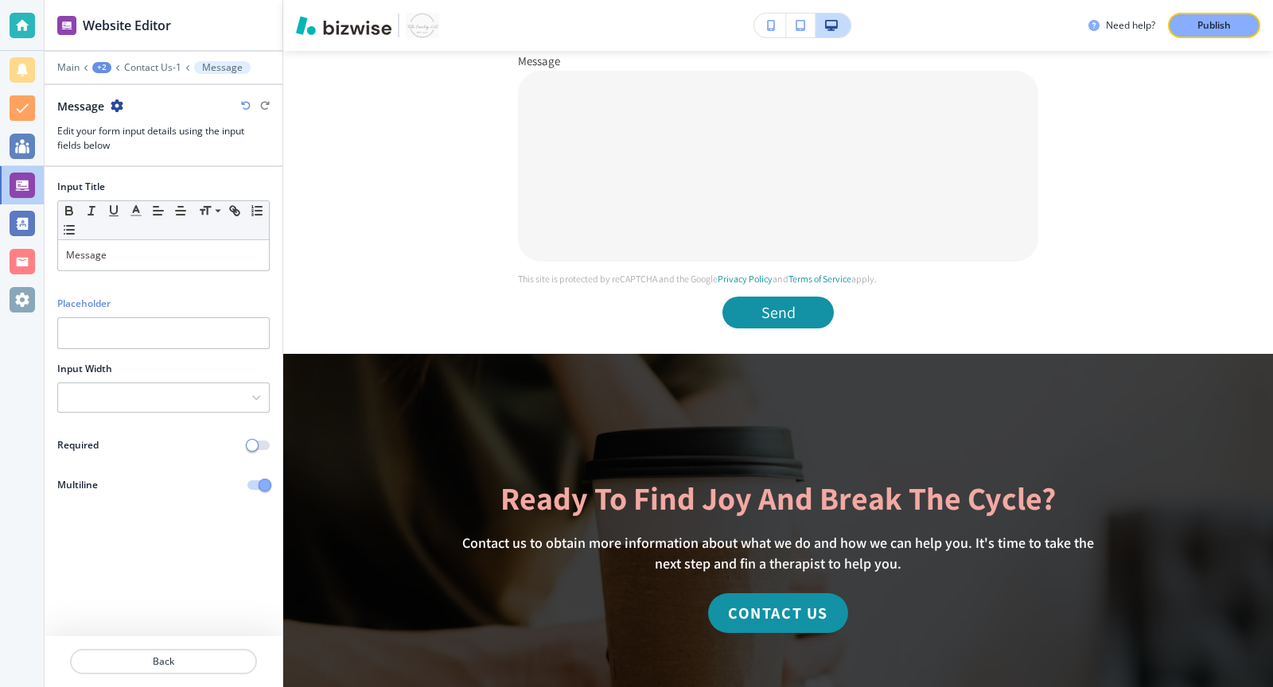
click at [259, 446] on div "Required" at bounding box center [164, 445] width 238 height 14
click at [259, 442] on button "button" at bounding box center [258, 446] width 22 height 10
click at [203, 660] on p "Back" at bounding box center [164, 662] width 184 height 14
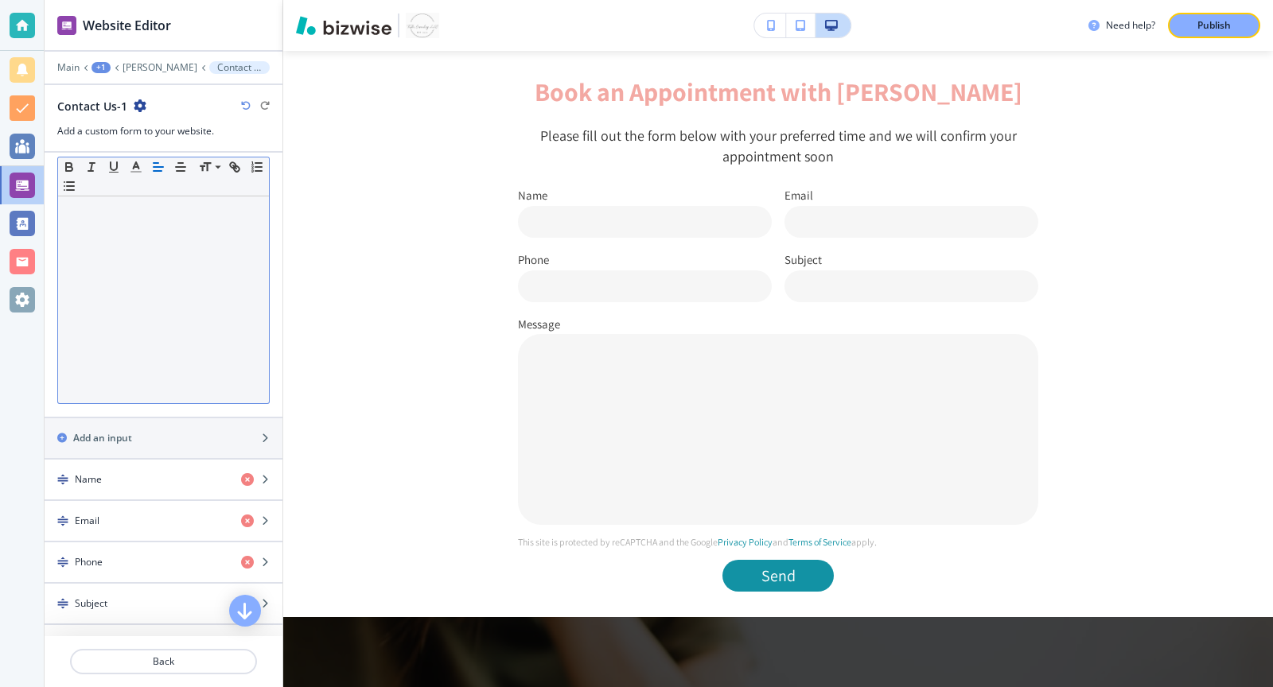
scroll to position [487, 0]
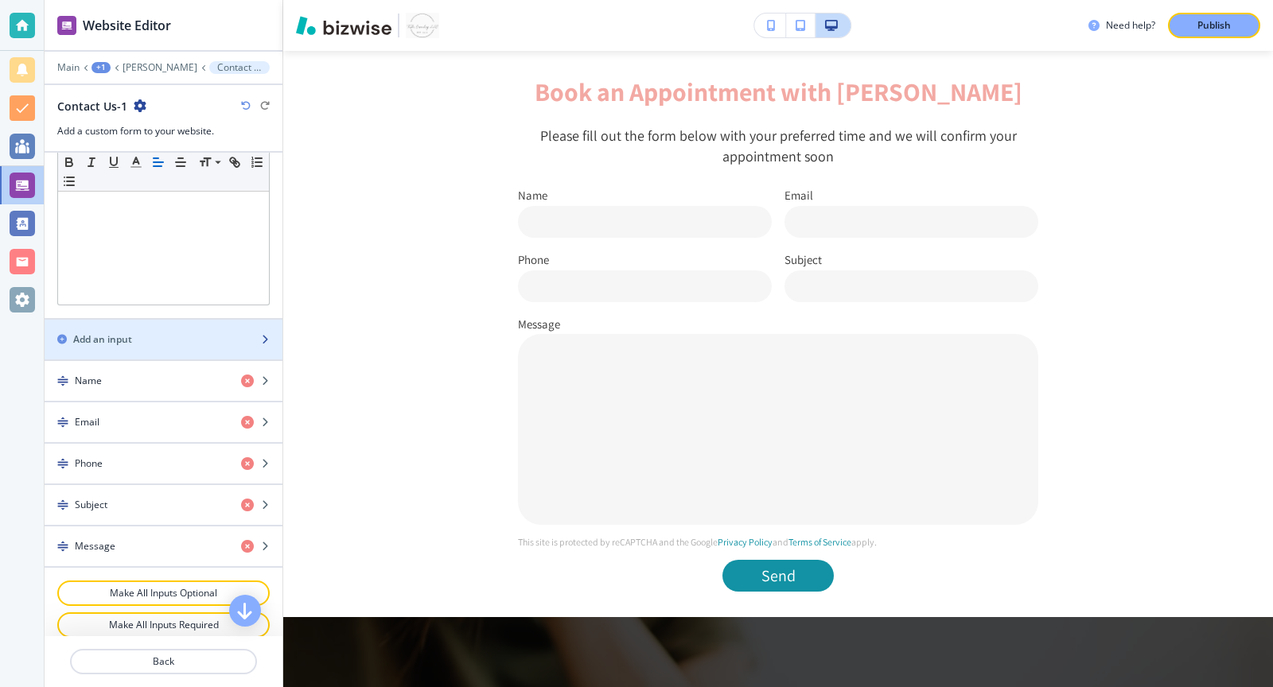
click at [228, 347] on div "button" at bounding box center [164, 353] width 238 height 13
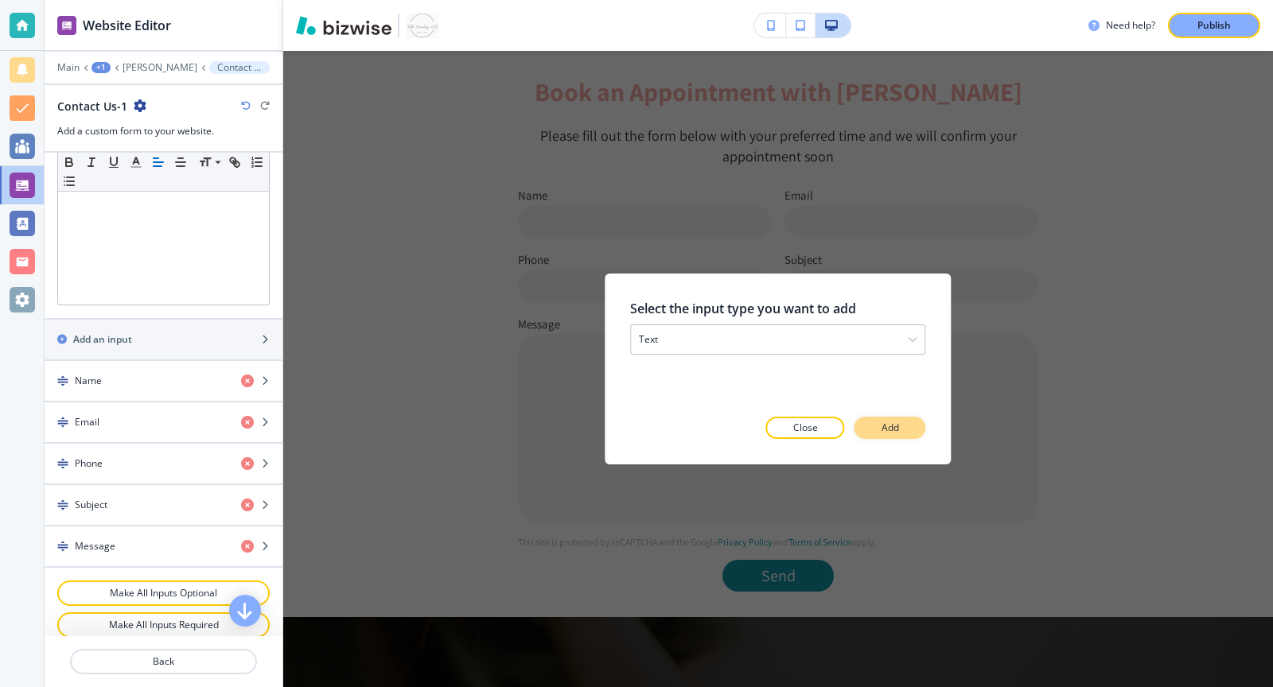
click at [885, 430] on p "Add" at bounding box center [891, 428] width 18 height 14
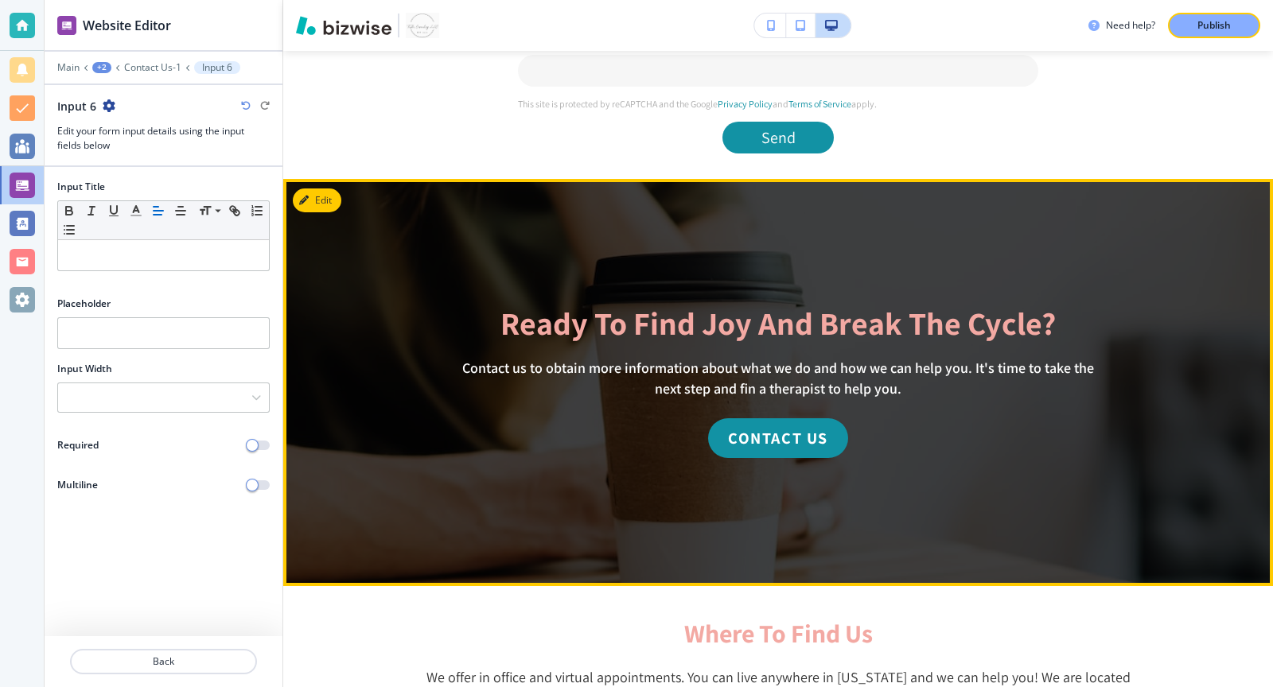
scroll to position [1647, 0]
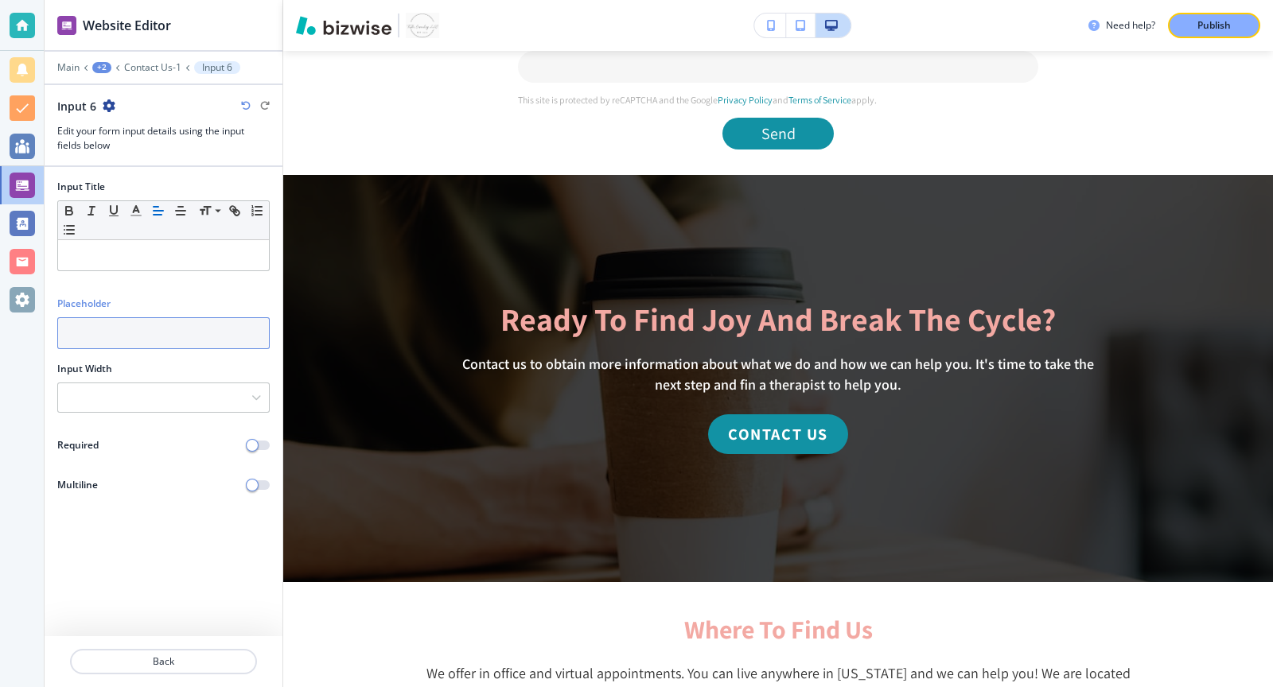
click at [138, 329] on input "text" at bounding box center [163, 333] width 212 height 32
paste input "Google, PsychologyToday, referral, etc."
type input "Google, PsychologyToday, referral, etc."
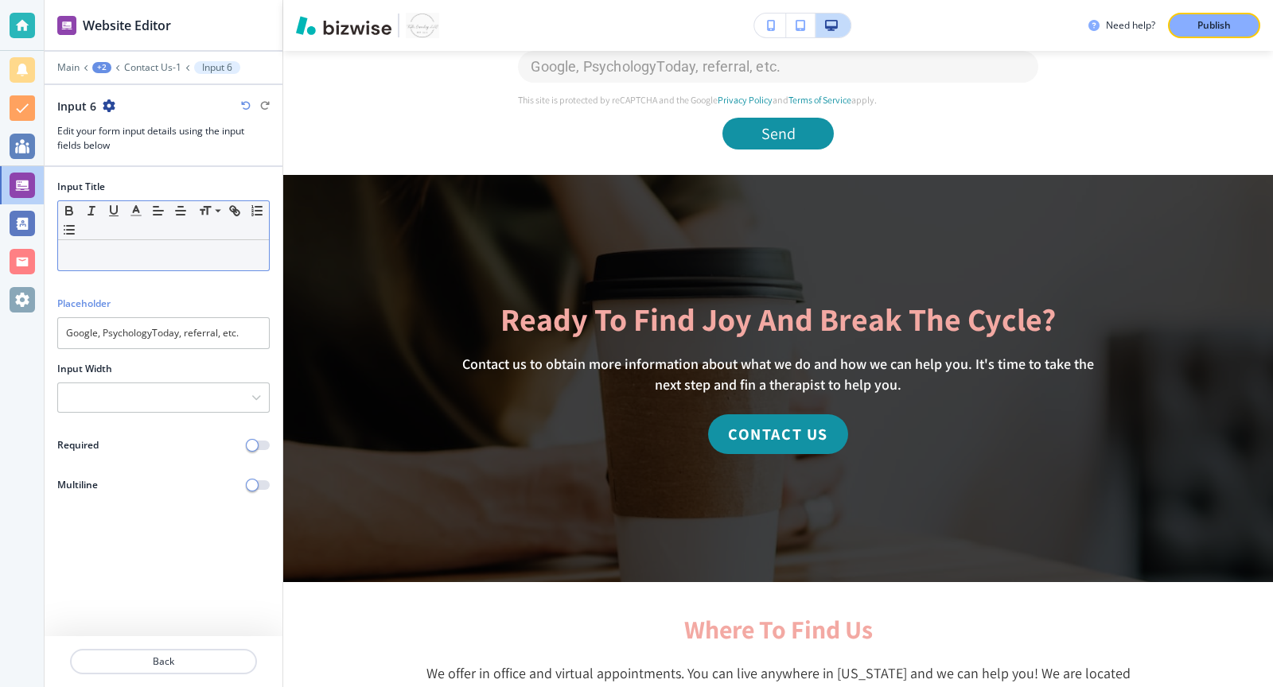
click at [136, 267] on div at bounding box center [163, 255] width 211 height 30
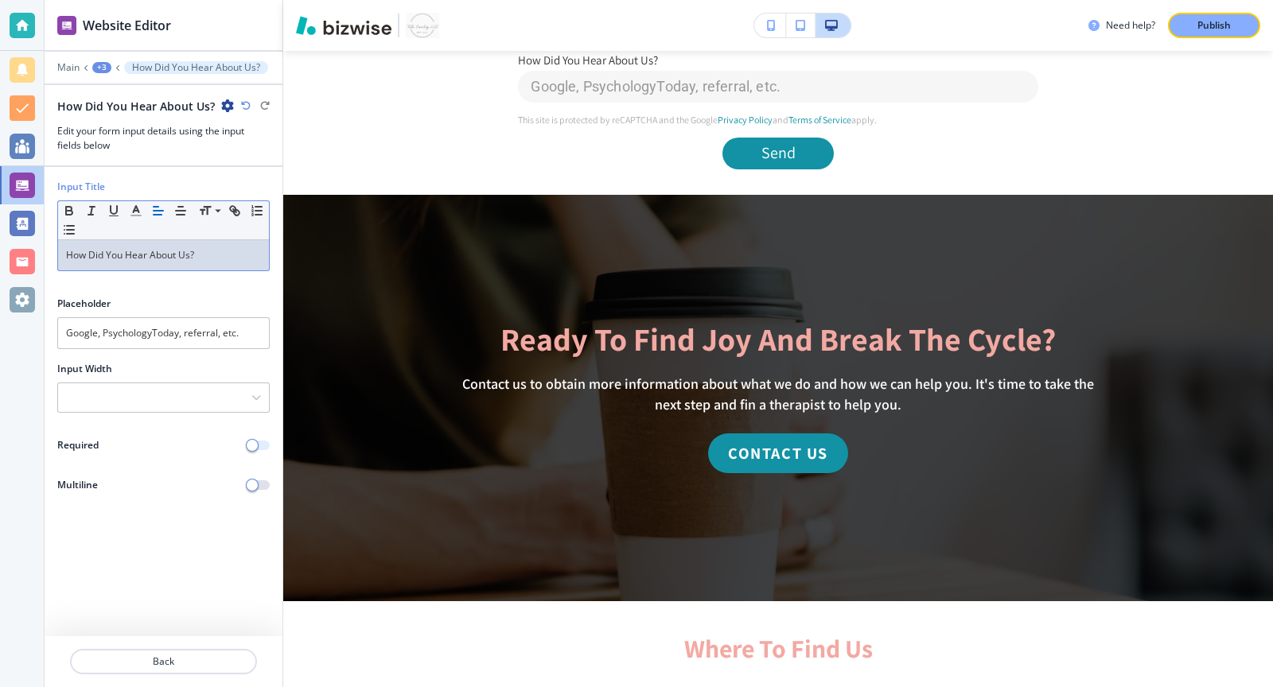
click at [257, 439] on span "button" at bounding box center [252, 445] width 13 height 13
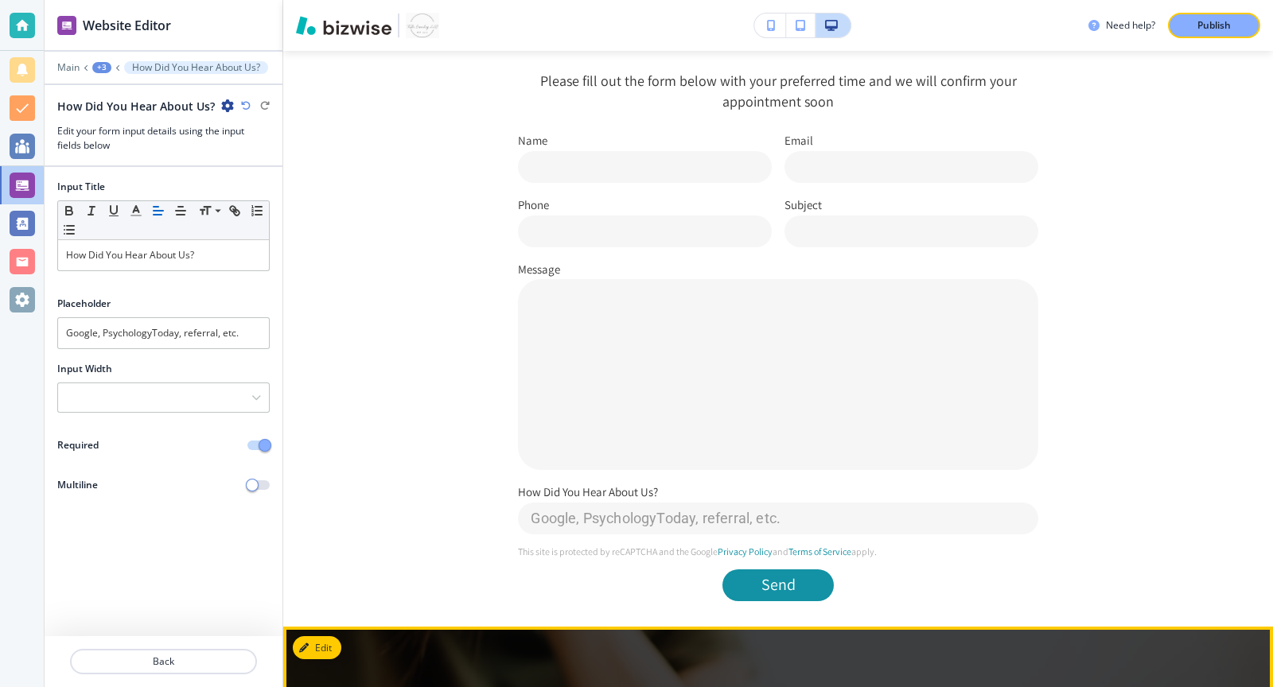
scroll to position [1208, 0]
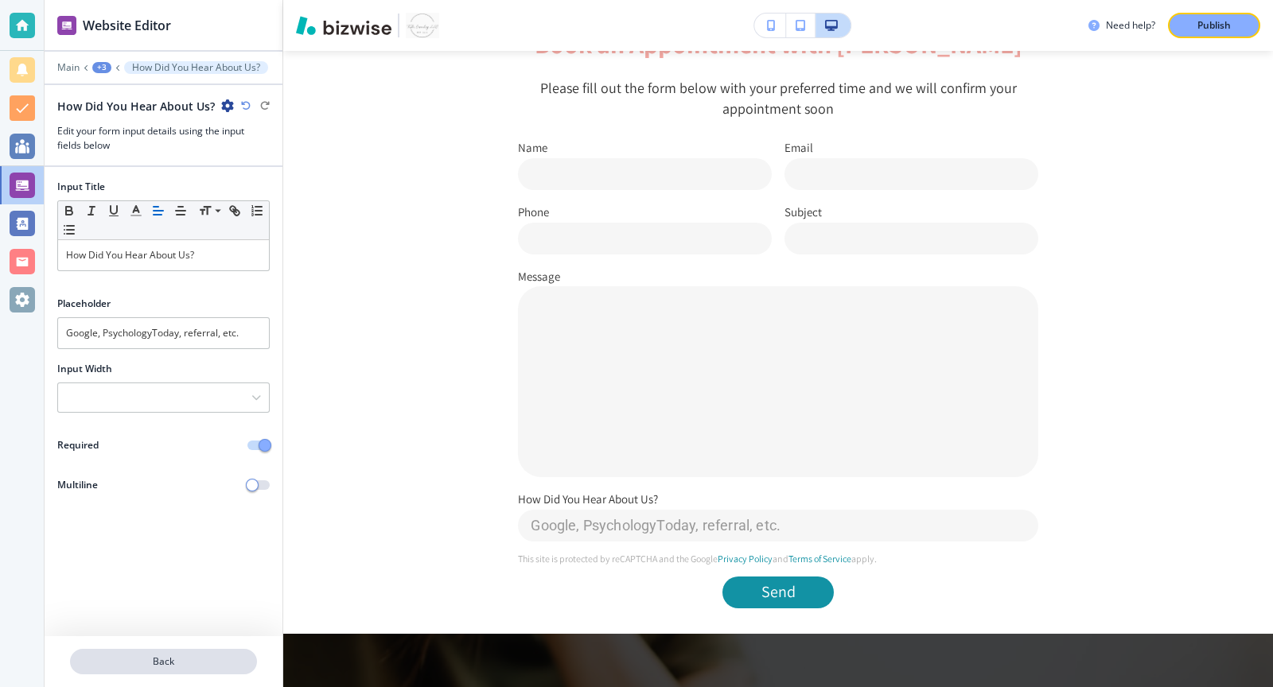
click at [146, 658] on p "Back" at bounding box center [164, 662] width 184 height 14
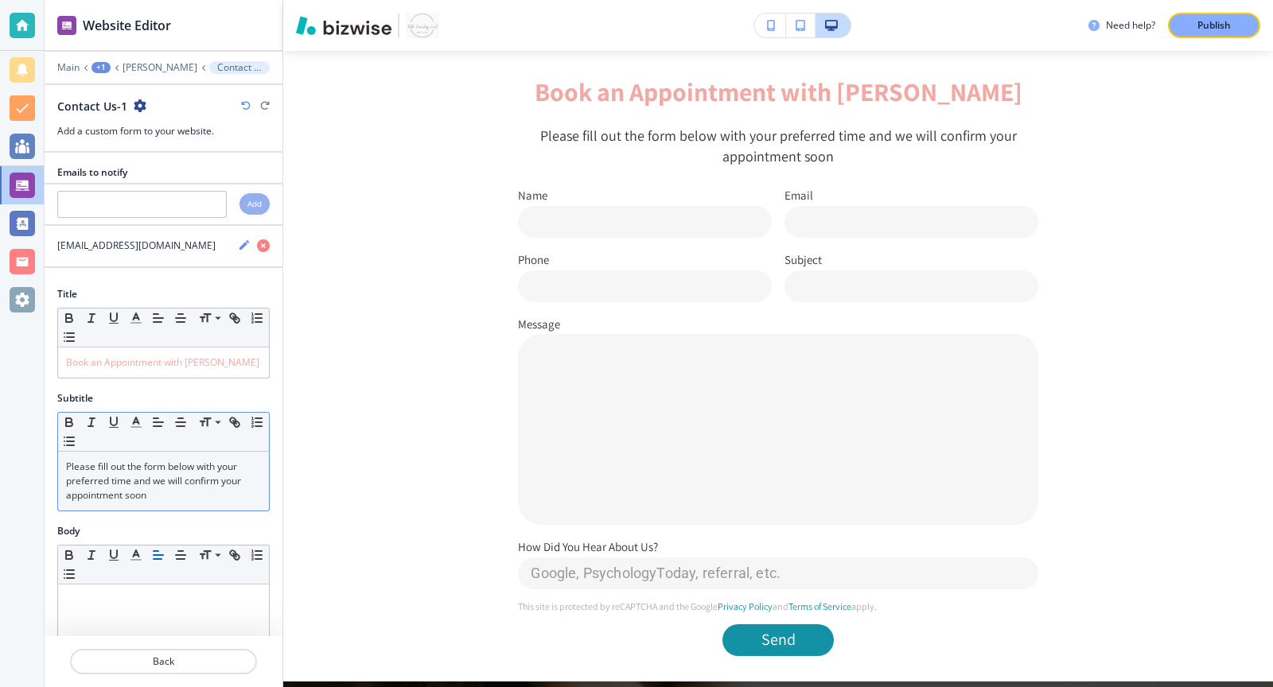
scroll to position [527, 0]
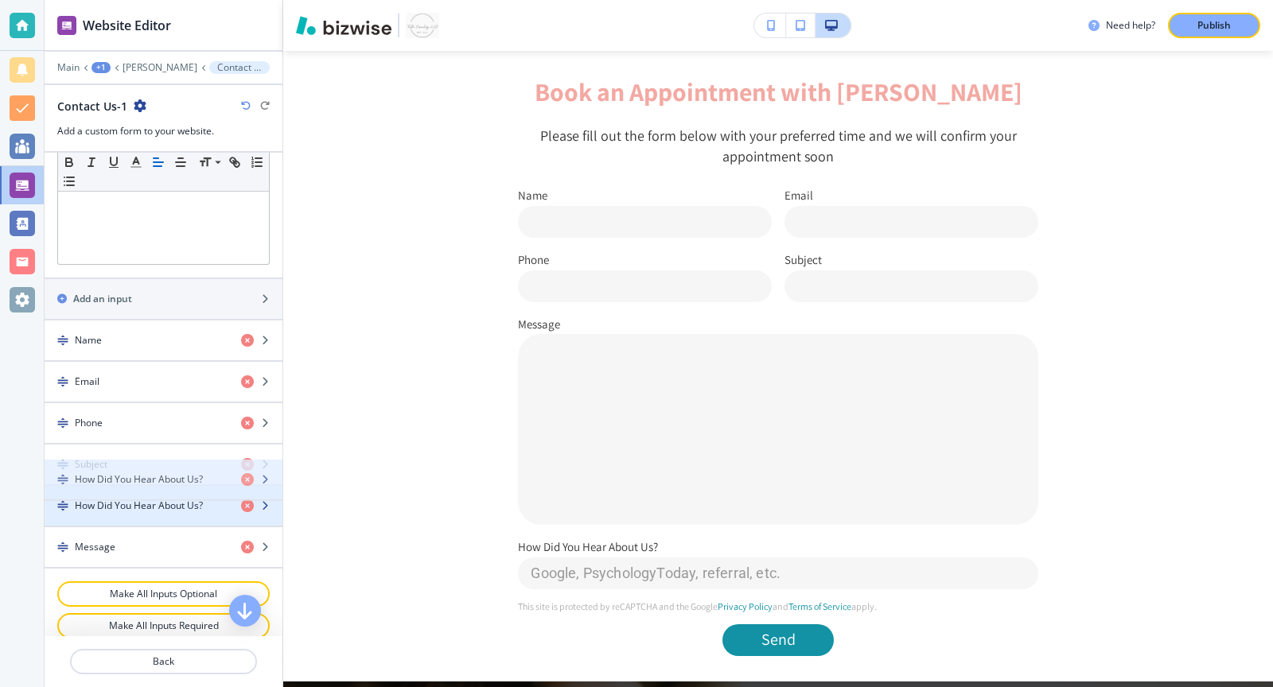
drag, startPoint x: 62, startPoint y: 531, endPoint x: 62, endPoint y: 478, distance: 53.3
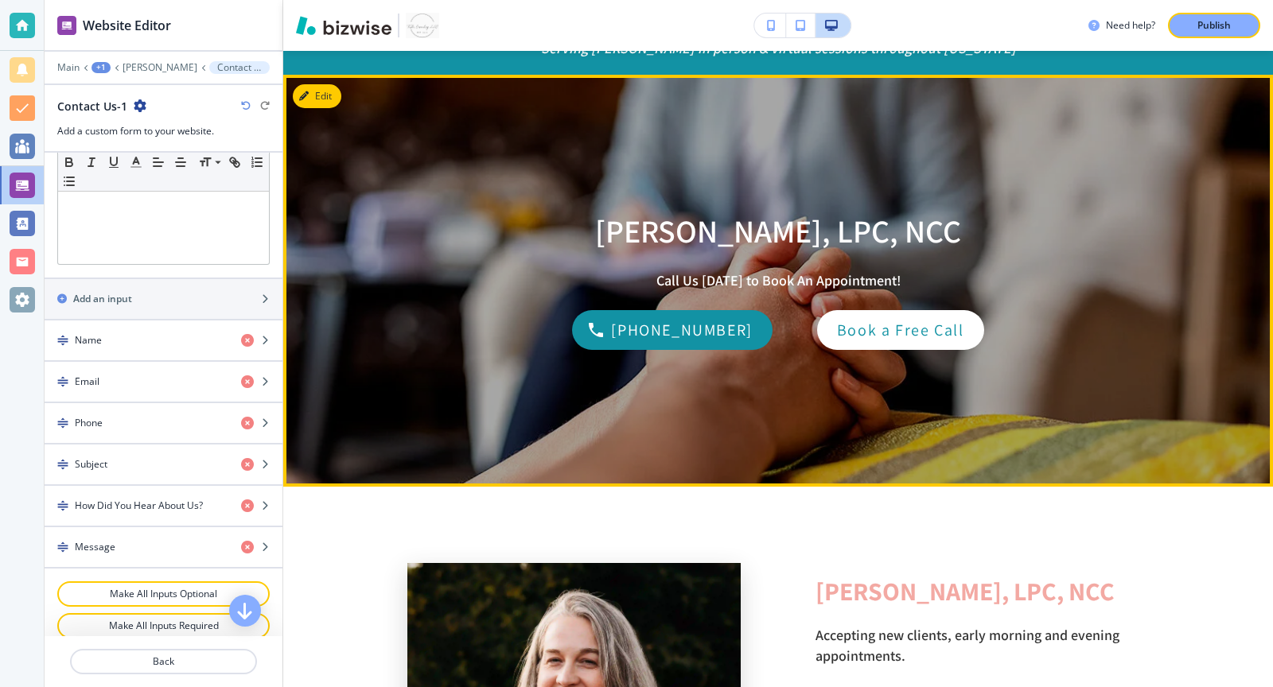
scroll to position [0, 0]
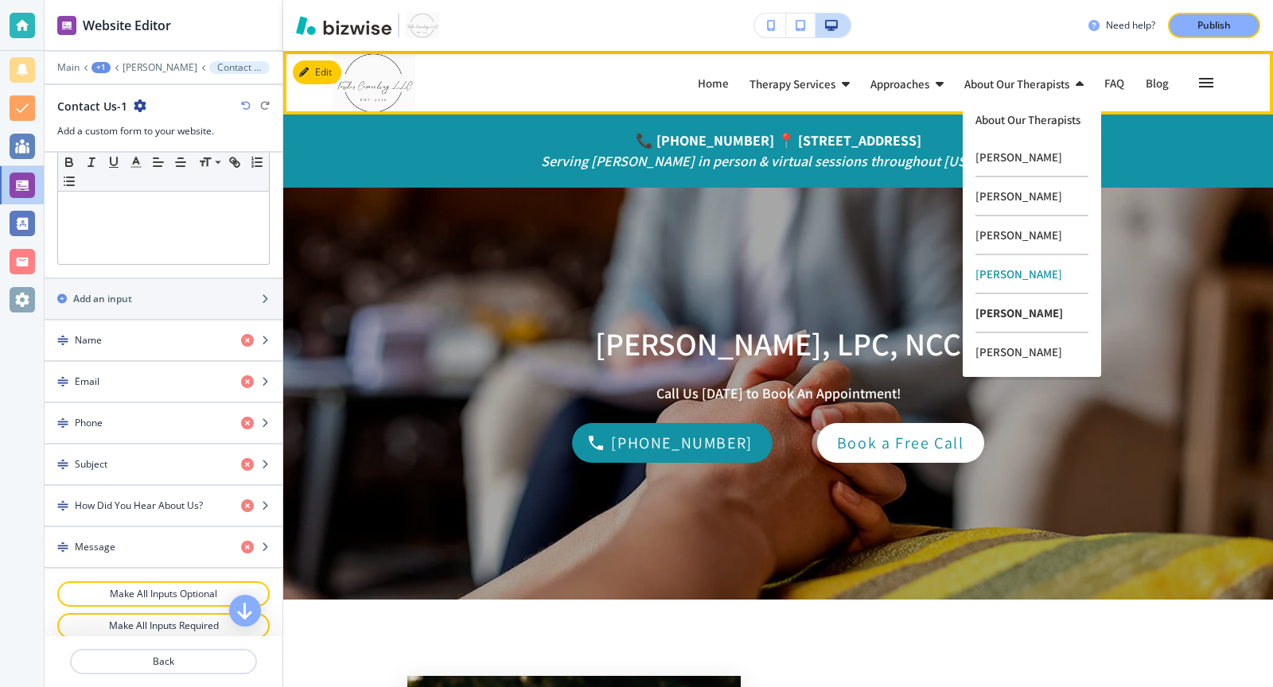
click at [1010, 306] on p "[PERSON_NAME]" at bounding box center [1031, 313] width 113 height 39
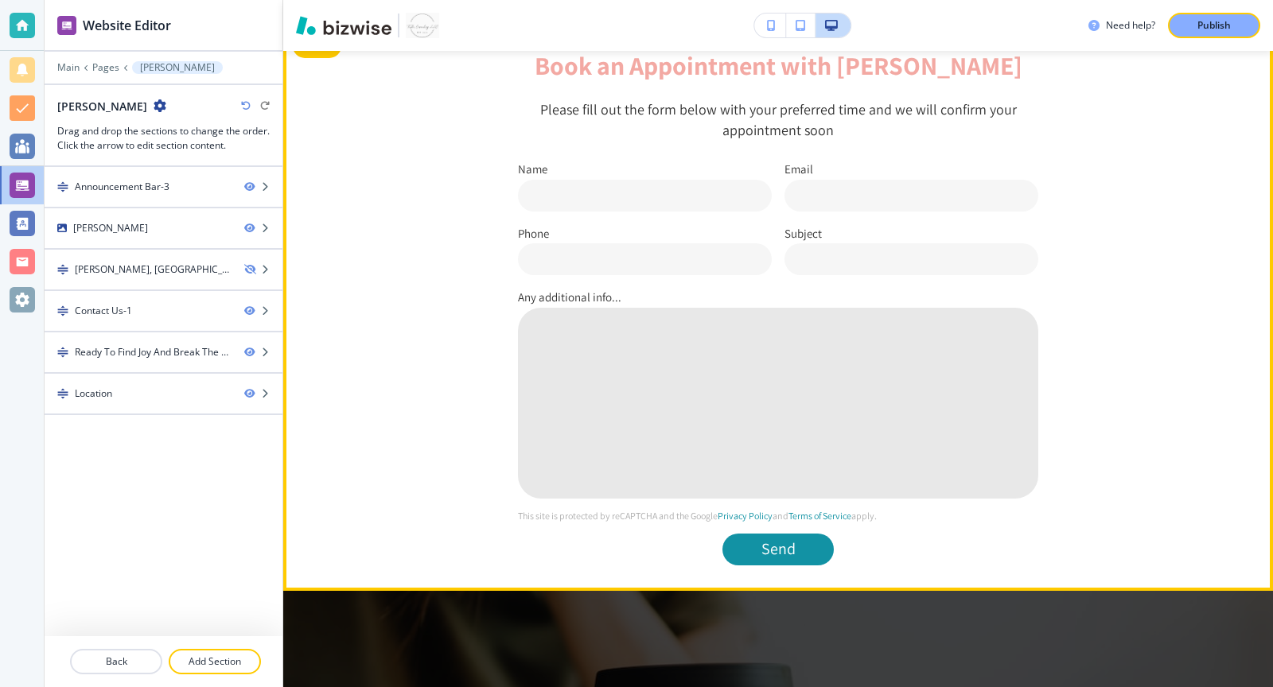
scroll to position [625, 0]
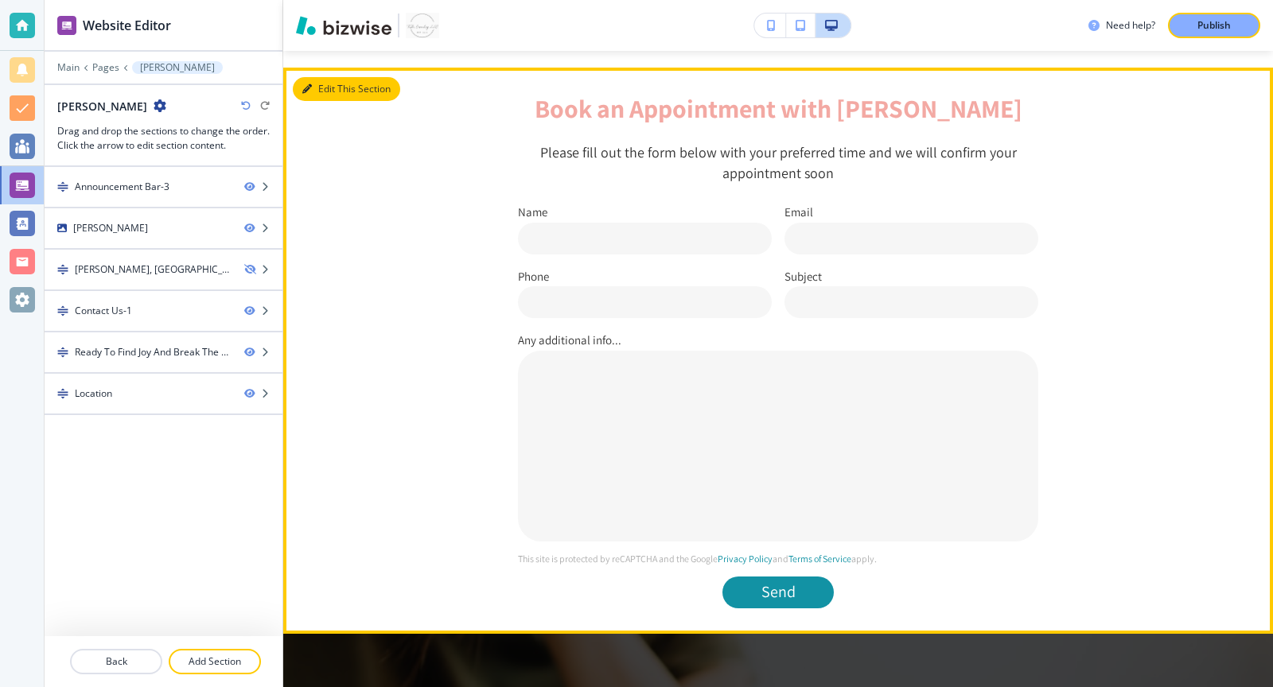
click at [327, 87] on button "Edit This Section" at bounding box center [346, 89] width 107 height 24
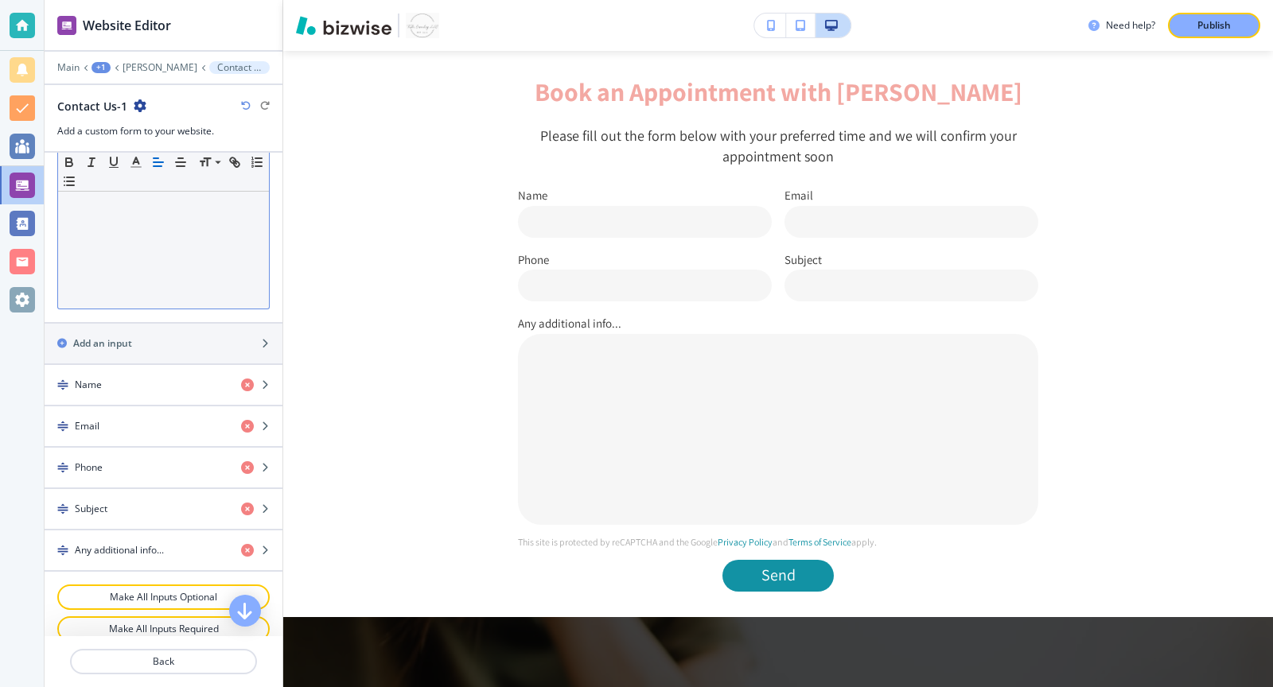
scroll to position [487, 0]
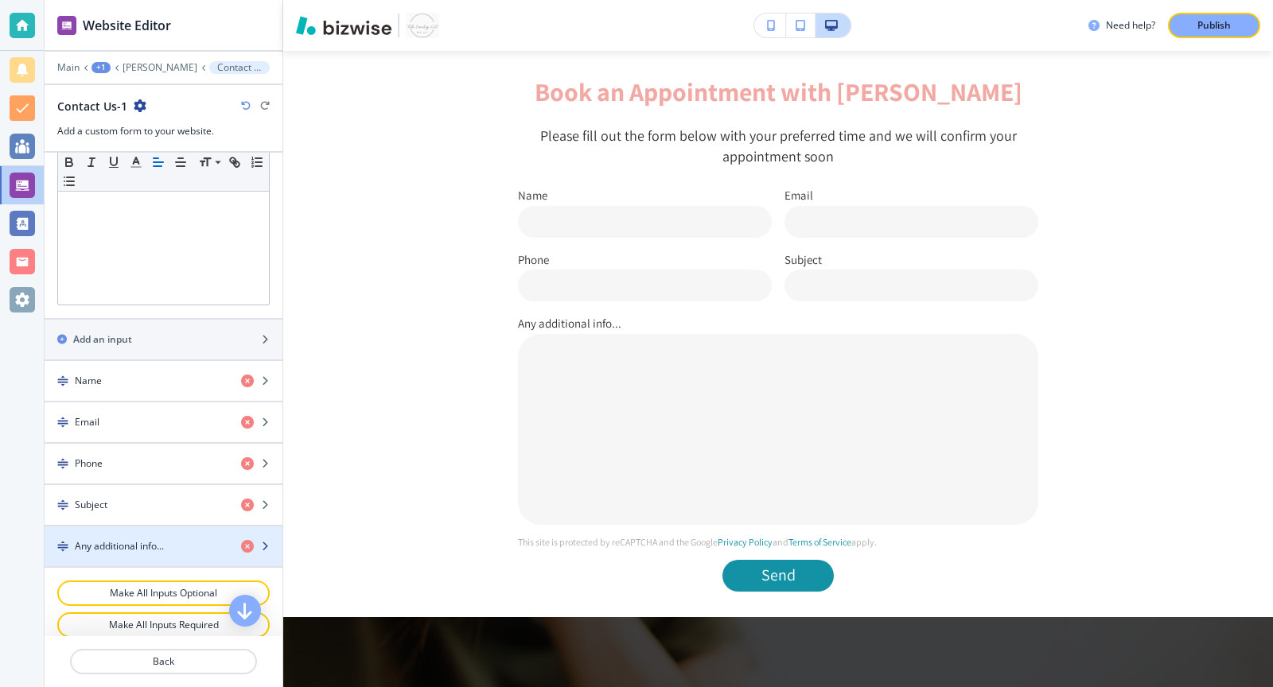
click at [117, 539] on h4 "Any additional info..." at bounding box center [119, 546] width 89 height 14
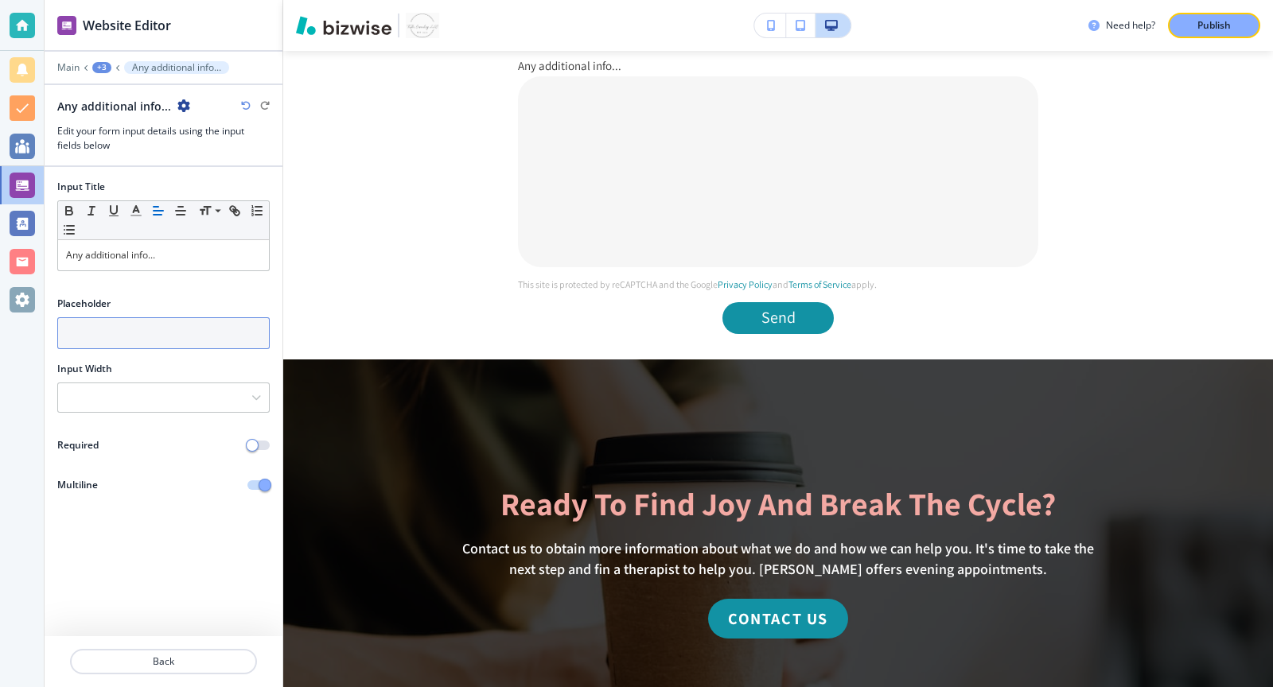
scroll to position [863, 0]
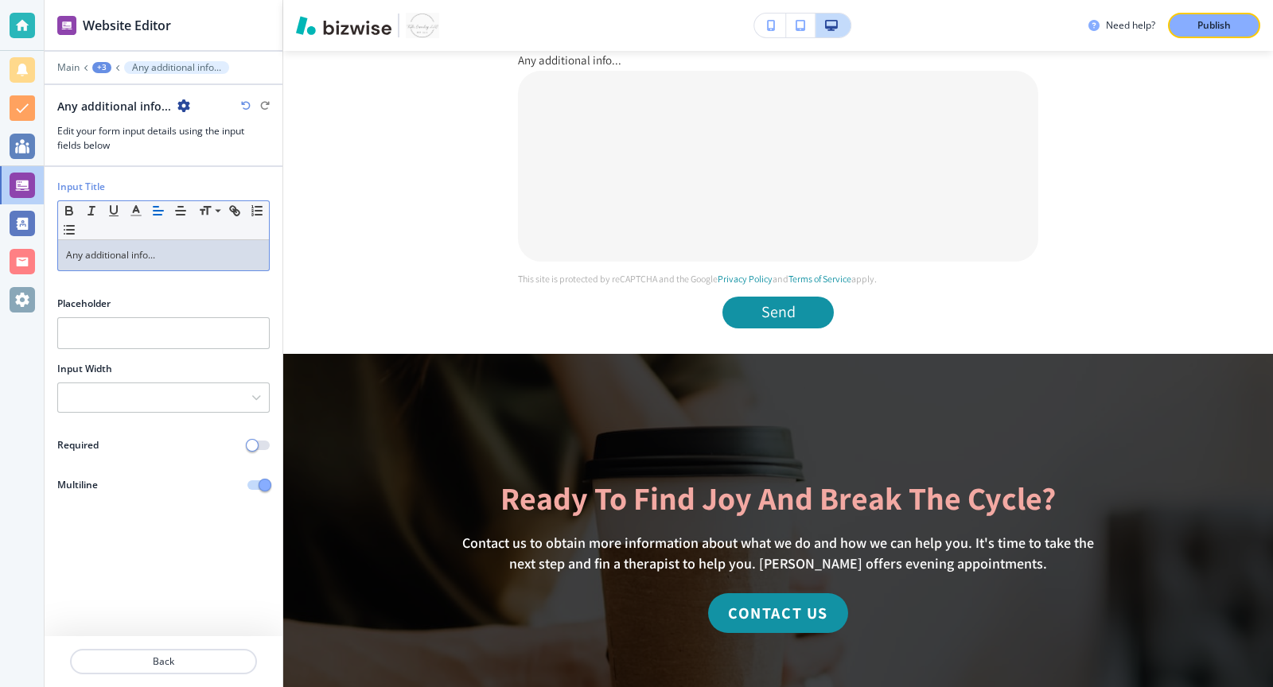
click at [202, 250] on p "Any additional info..." at bounding box center [163, 255] width 195 height 14
click at [256, 442] on span "button" at bounding box center [252, 445] width 13 height 13
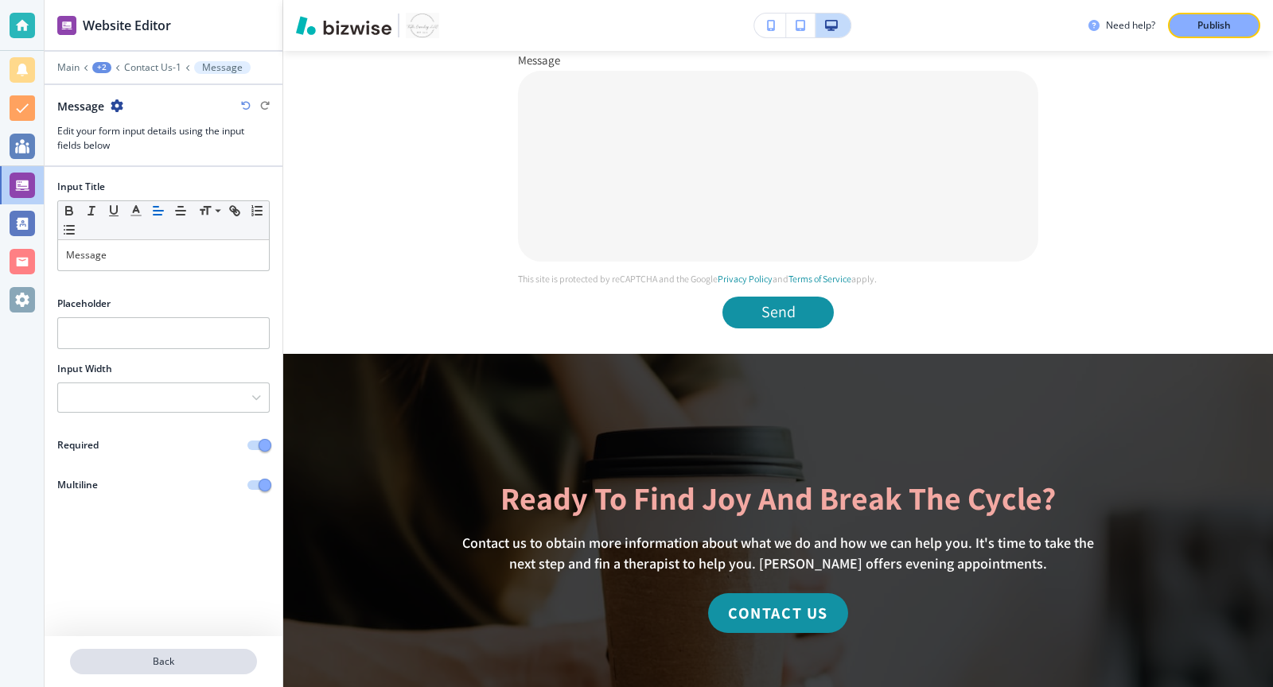
click at [181, 663] on p "Back" at bounding box center [164, 662] width 184 height 14
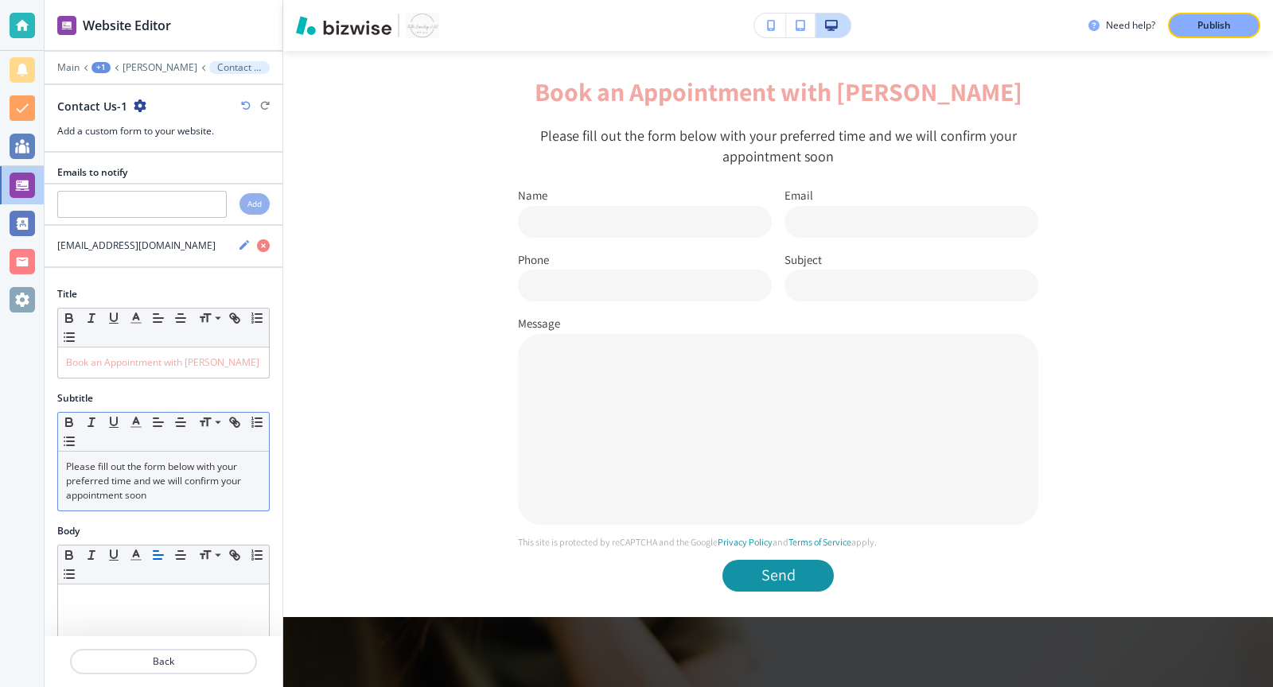
scroll to position [487, 0]
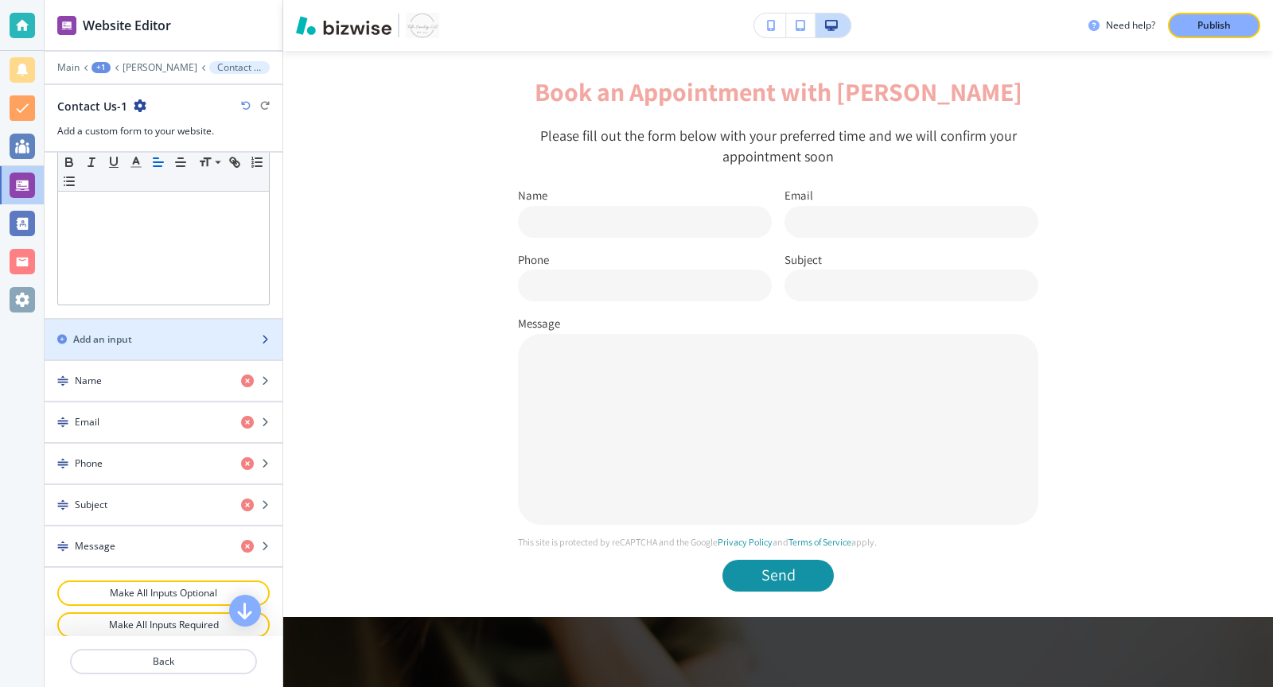
click at [202, 334] on div "Add an input" at bounding box center [146, 340] width 203 height 14
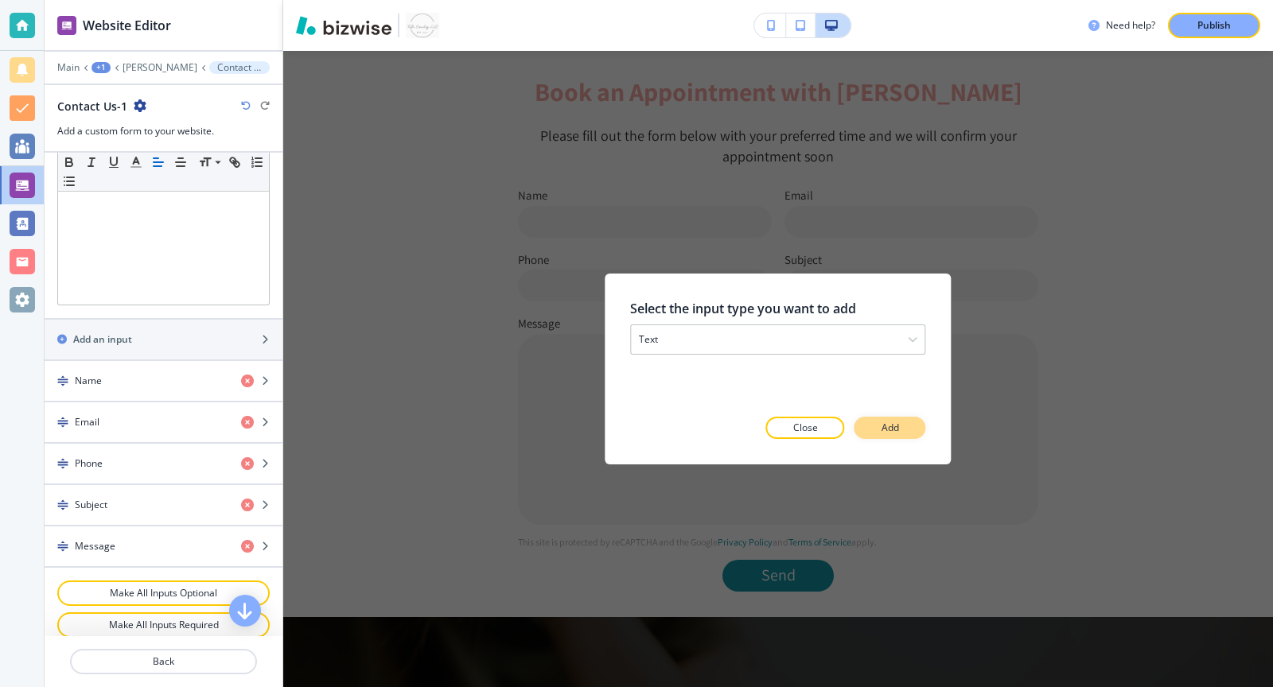
click at [890, 431] on p "Add" at bounding box center [891, 428] width 18 height 14
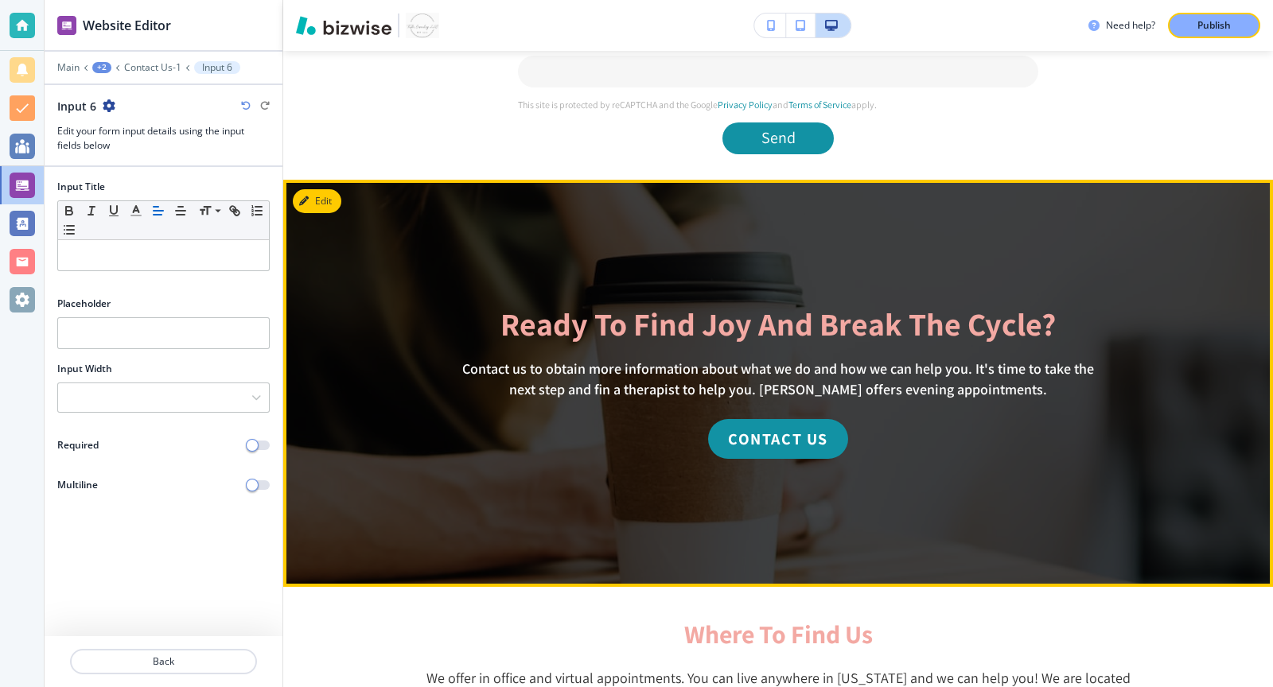
scroll to position [1087, 0]
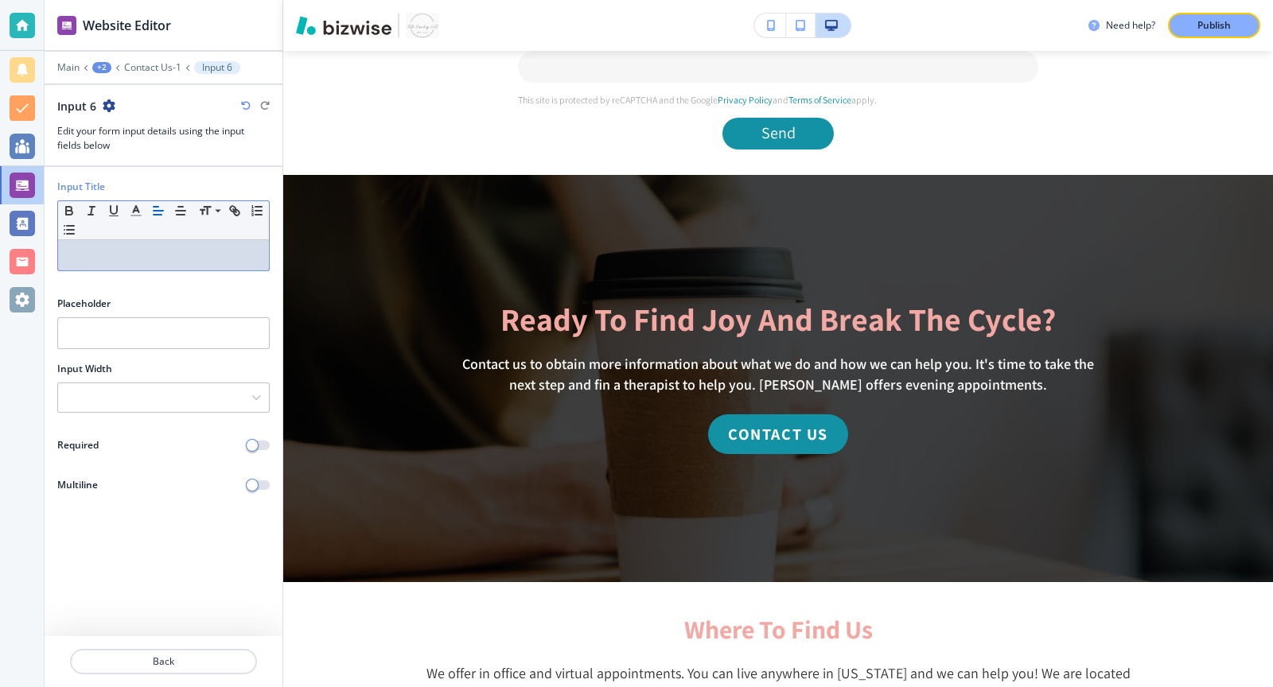
click at [127, 252] on p at bounding box center [163, 255] width 195 height 14
click at [139, 291] on div at bounding box center [164, 290] width 238 height 13
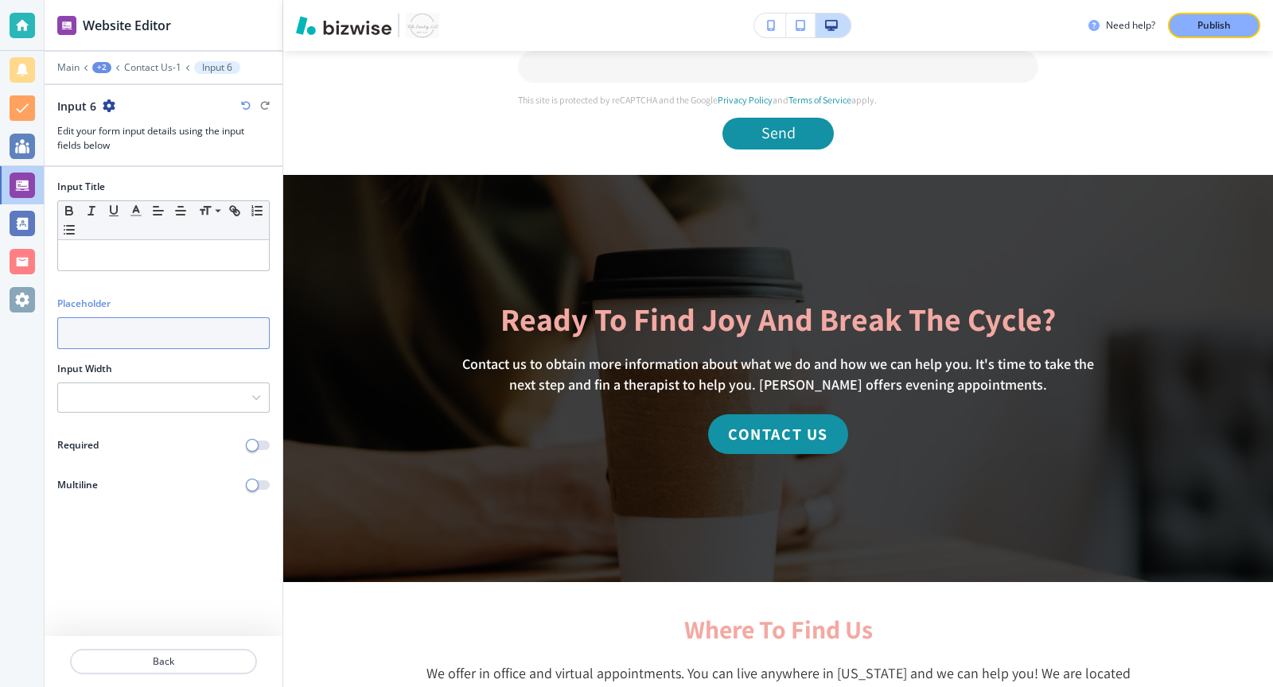
click at [139, 325] on input "text" at bounding box center [163, 333] width 212 height 32
paste input "Google, PsychologyToday, referral, etc."
type input "Google, PsychologyToday, referral, etc."
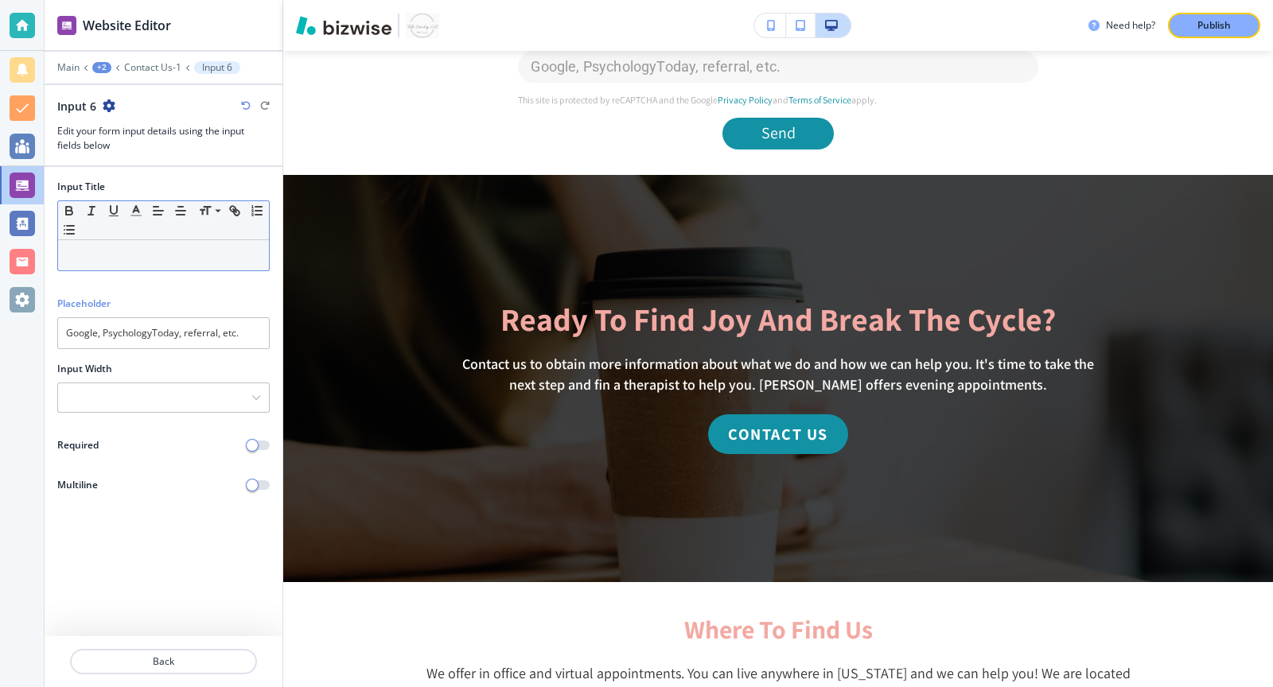
click at [128, 249] on p at bounding box center [163, 255] width 195 height 14
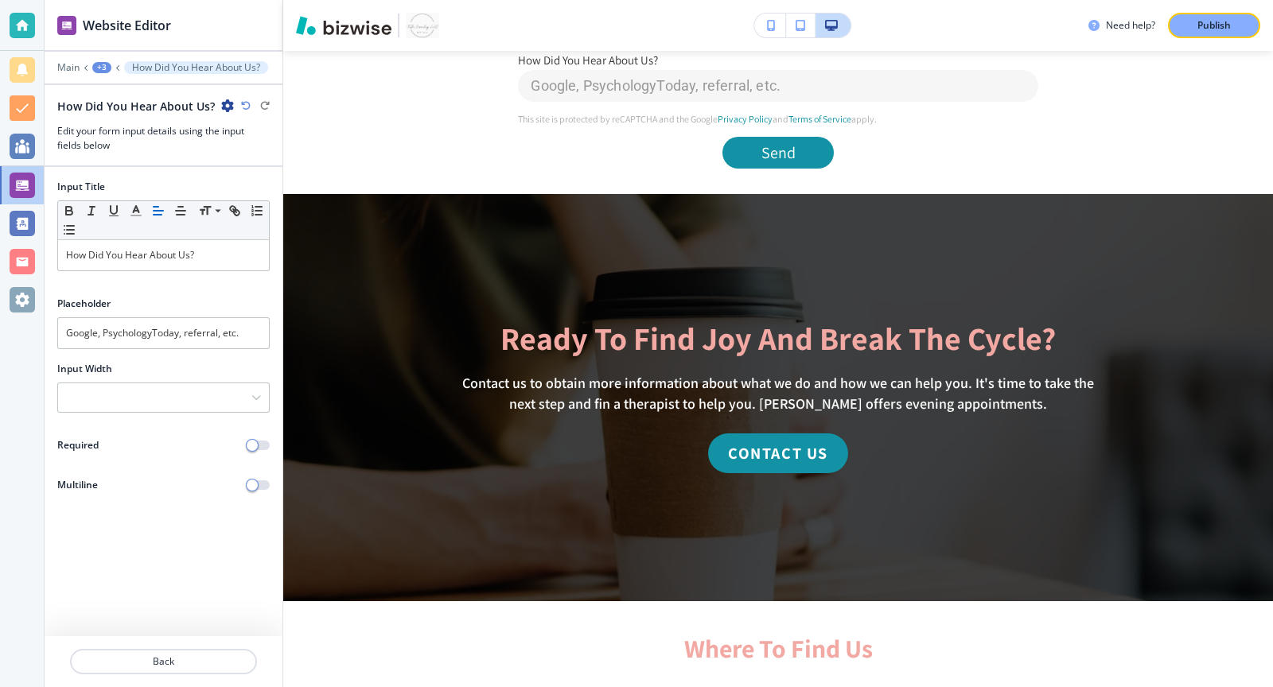
click at [259, 446] on div "Required" at bounding box center [164, 445] width 238 height 14
click at [260, 442] on button "button" at bounding box center [258, 446] width 22 height 10
click at [202, 658] on p "Back" at bounding box center [164, 662] width 184 height 14
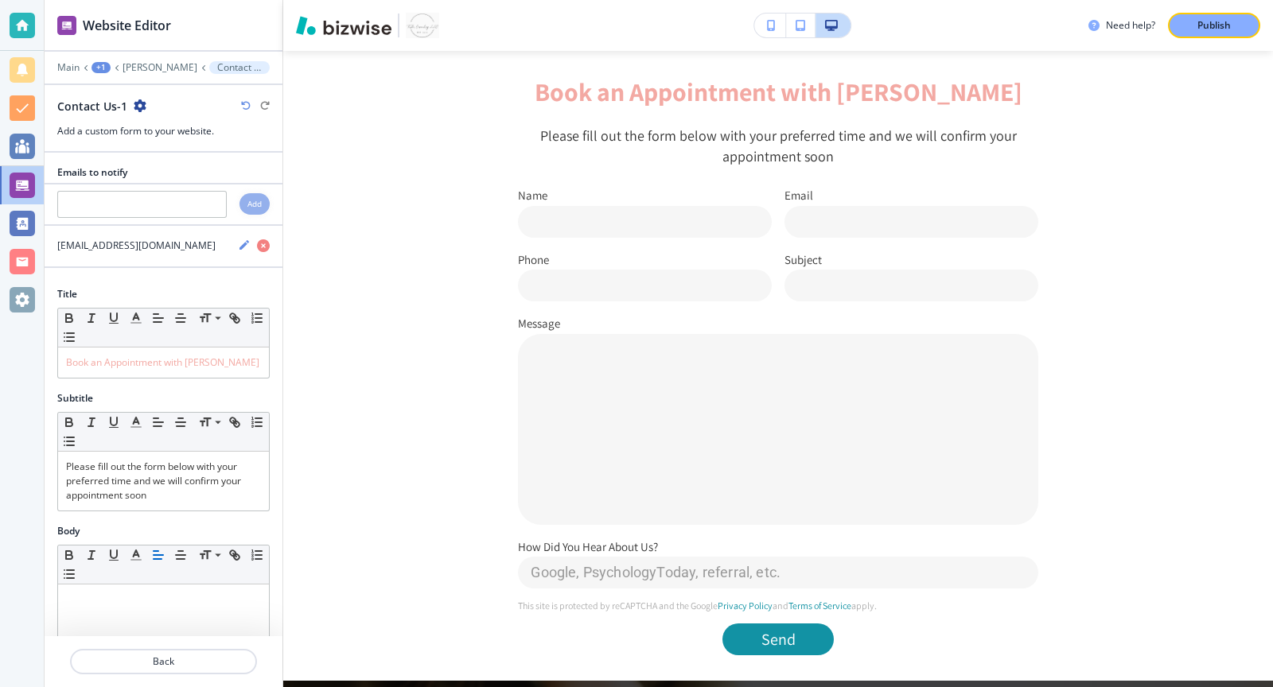
scroll to position [527, 0]
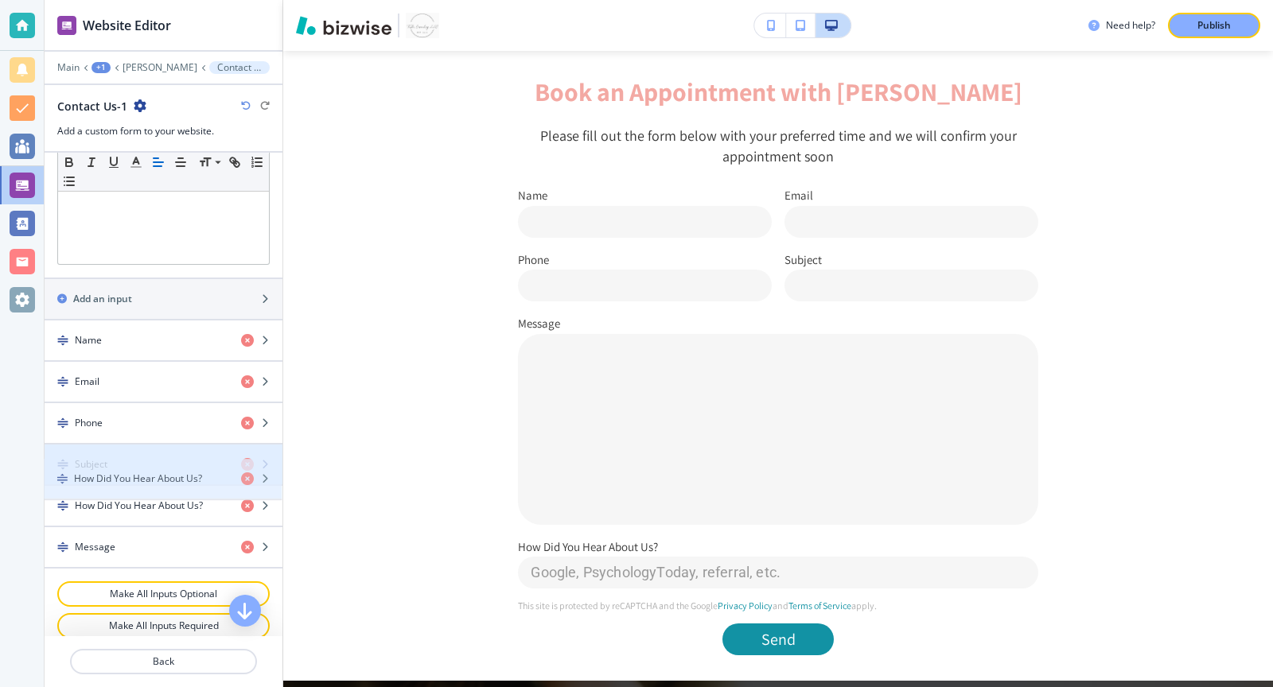
drag, startPoint x: 59, startPoint y: 527, endPoint x: 58, endPoint y: 472, distance: 54.9
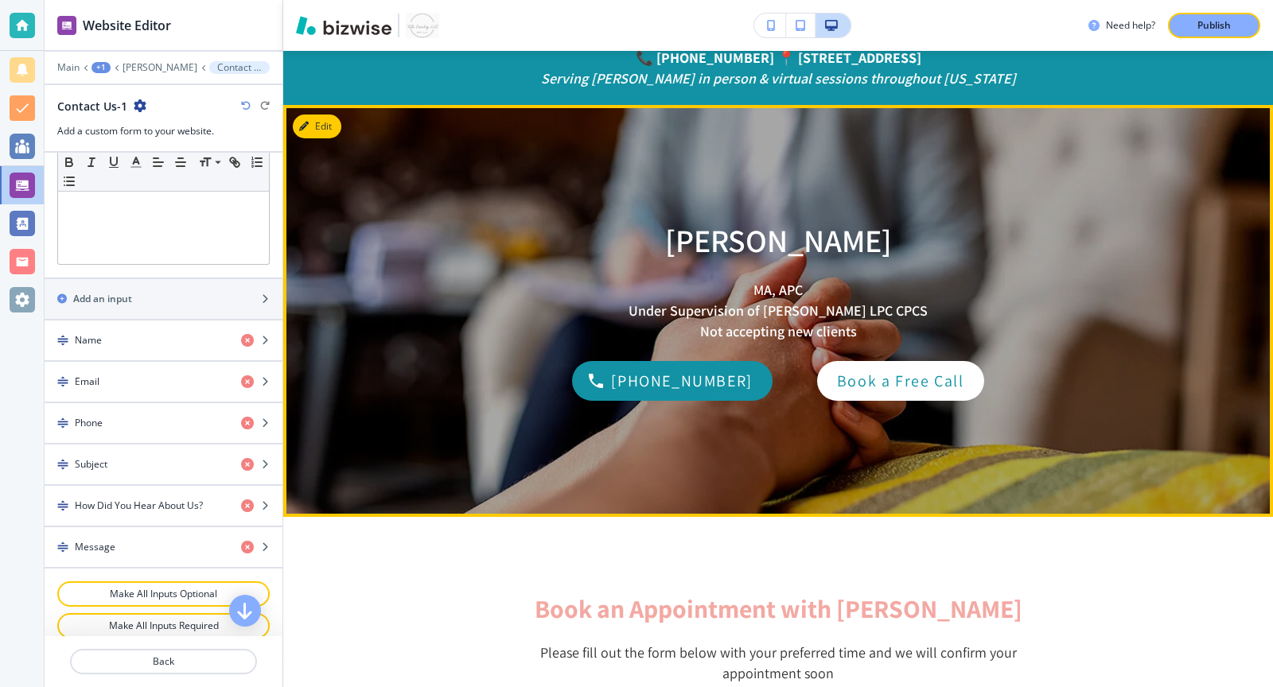
scroll to position [0, 0]
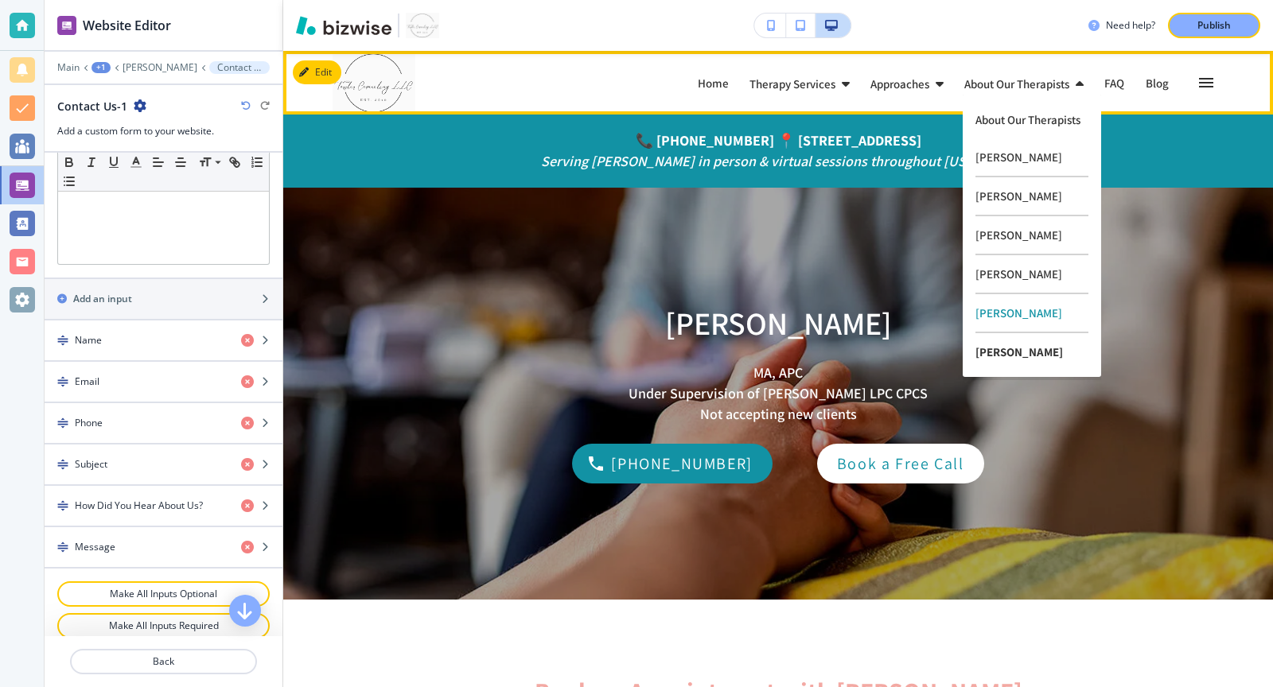
click at [999, 352] on p "[PERSON_NAME]" at bounding box center [1031, 351] width 113 height 37
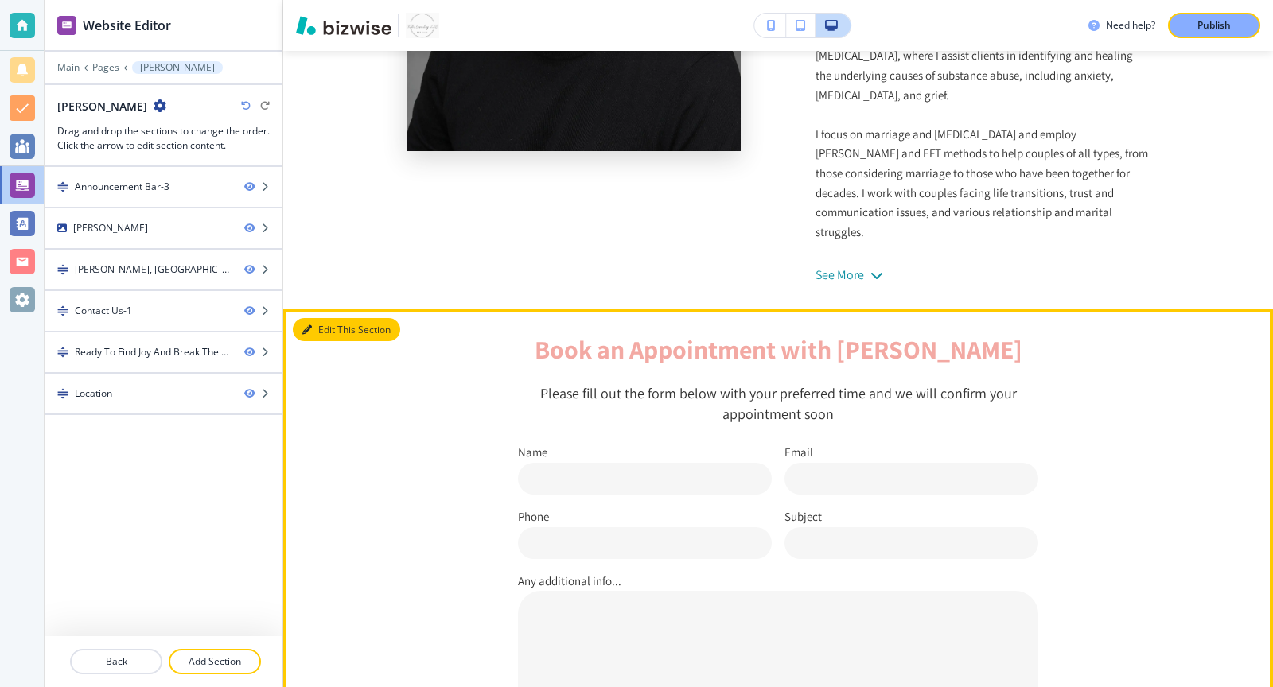
click at [325, 318] on button "Edit This Section" at bounding box center [346, 330] width 107 height 24
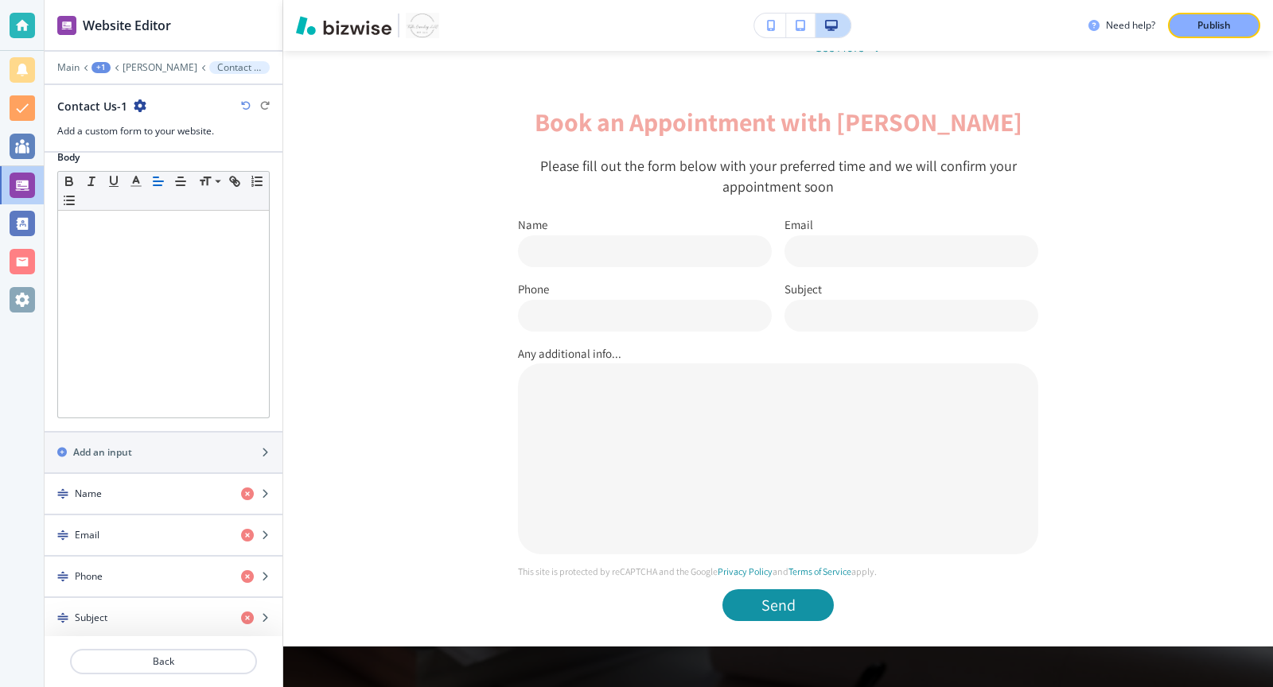
scroll to position [487, 0]
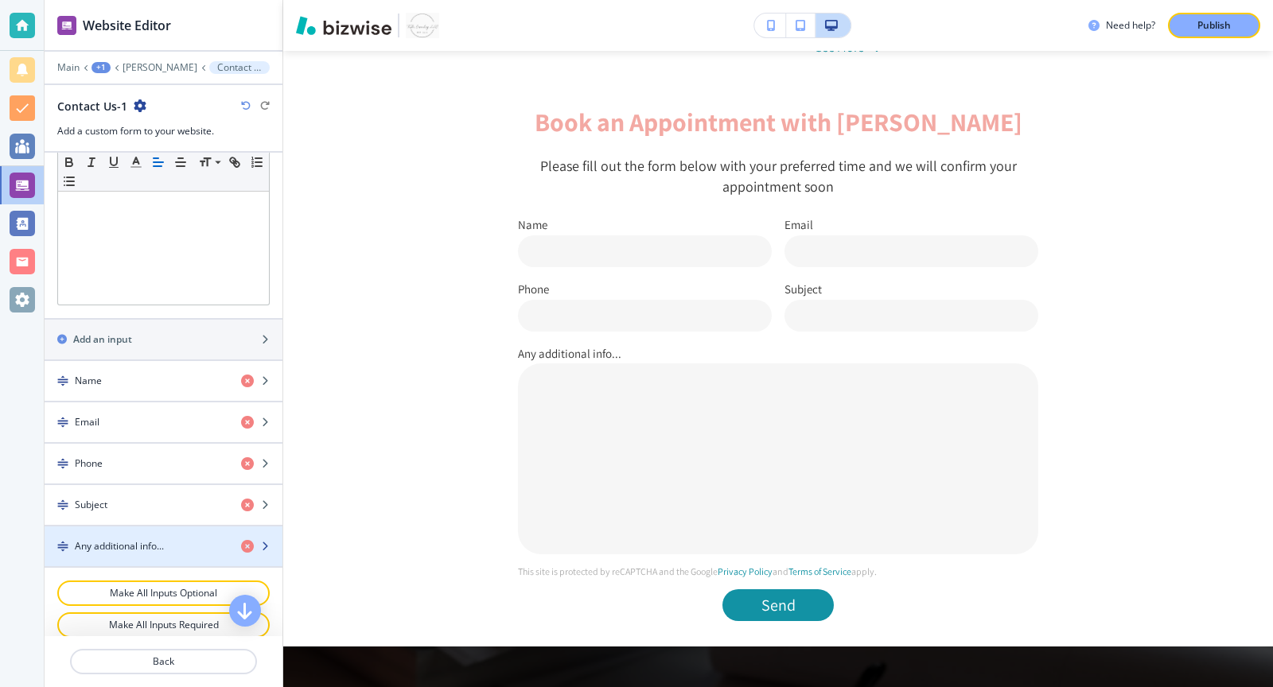
click at [143, 539] on h4 "Any additional info..." at bounding box center [119, 546] width 89 height 14
click at [273, 540] on div "button" at bounding box center [261, 546] width 41 height 13
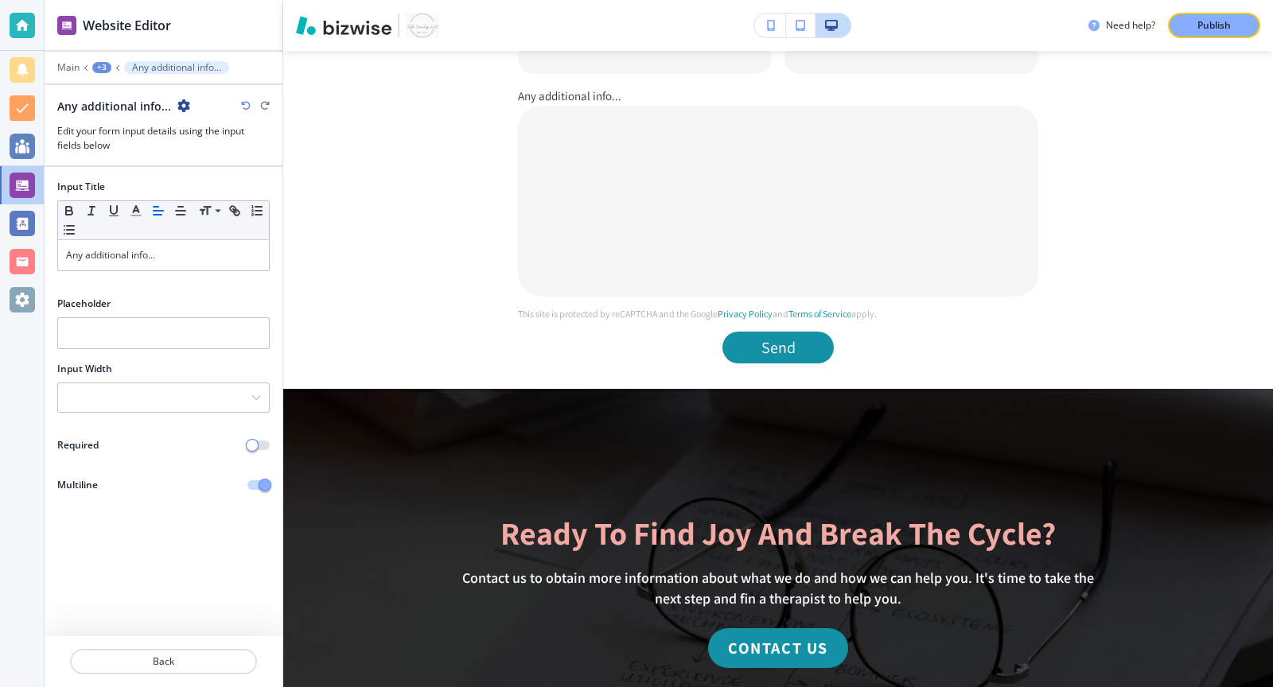
scroll to position [1349, 0]
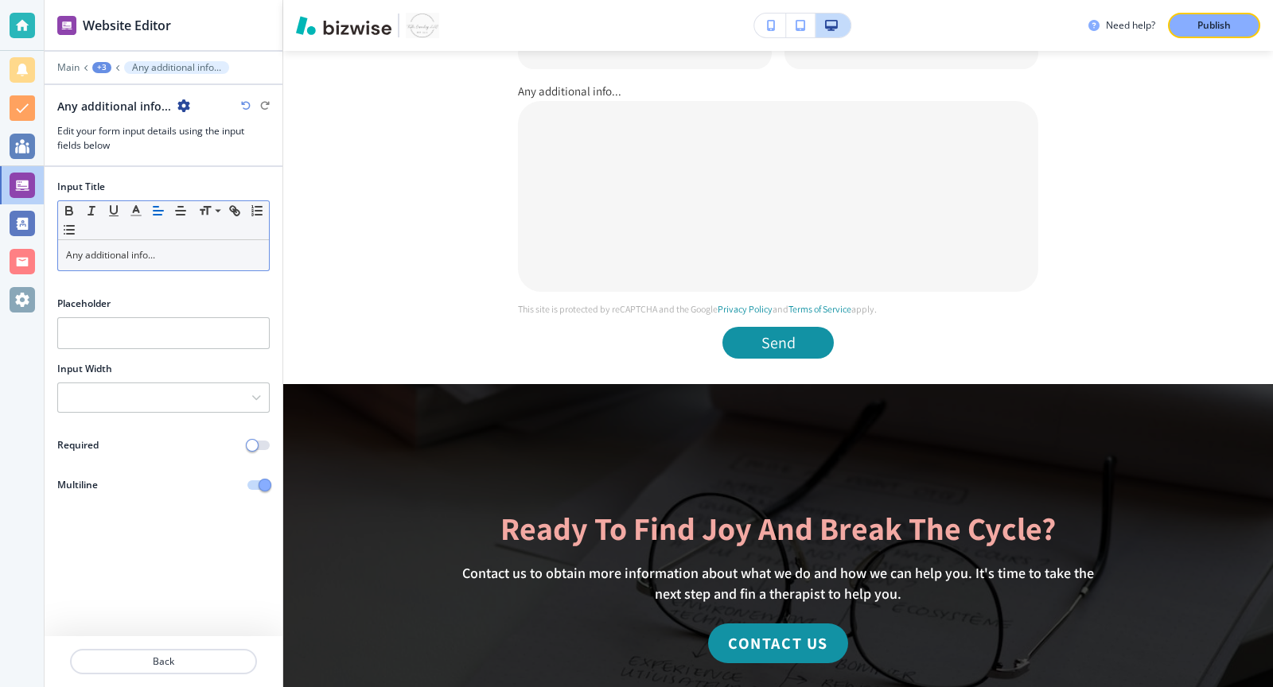
click at [169, 255] on p "Any additional info..." at bounding box center [163, 255] width 195 height 14
click at [267, 441] on button "button" at bounding box center [258, 446] width 22 height 10
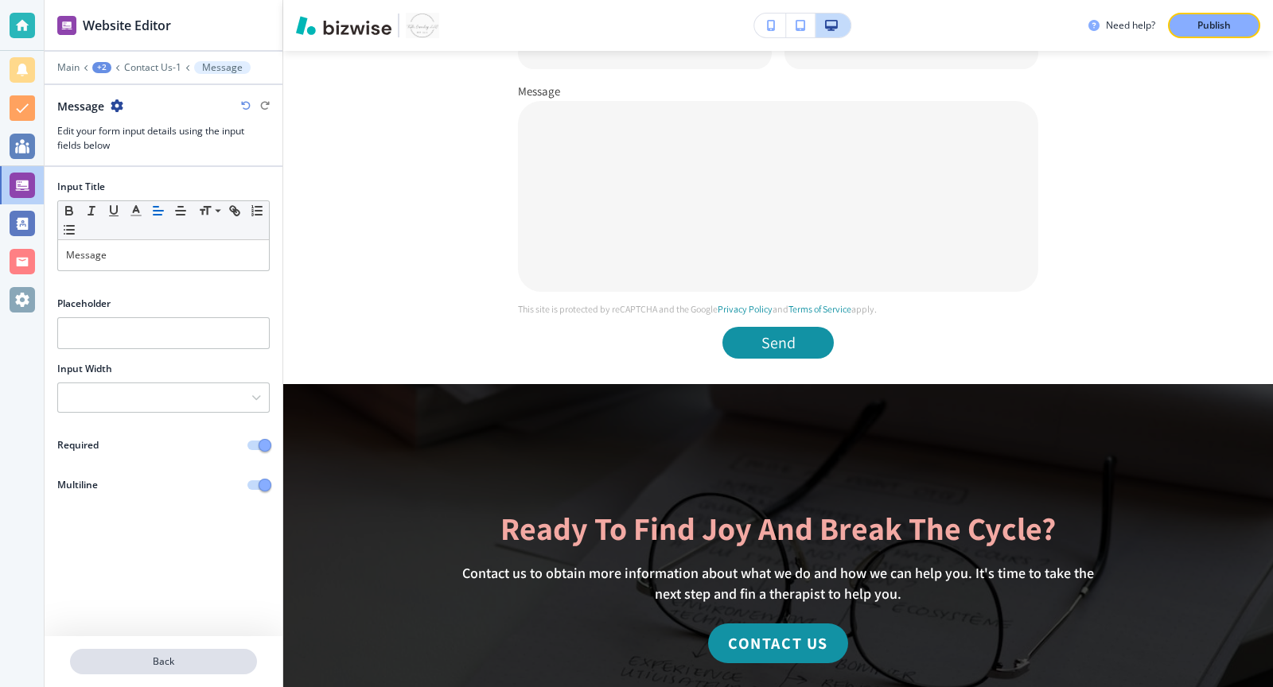
click at [197, 660] on p "Back" at bounding box center [164, 662] width 184 height 14
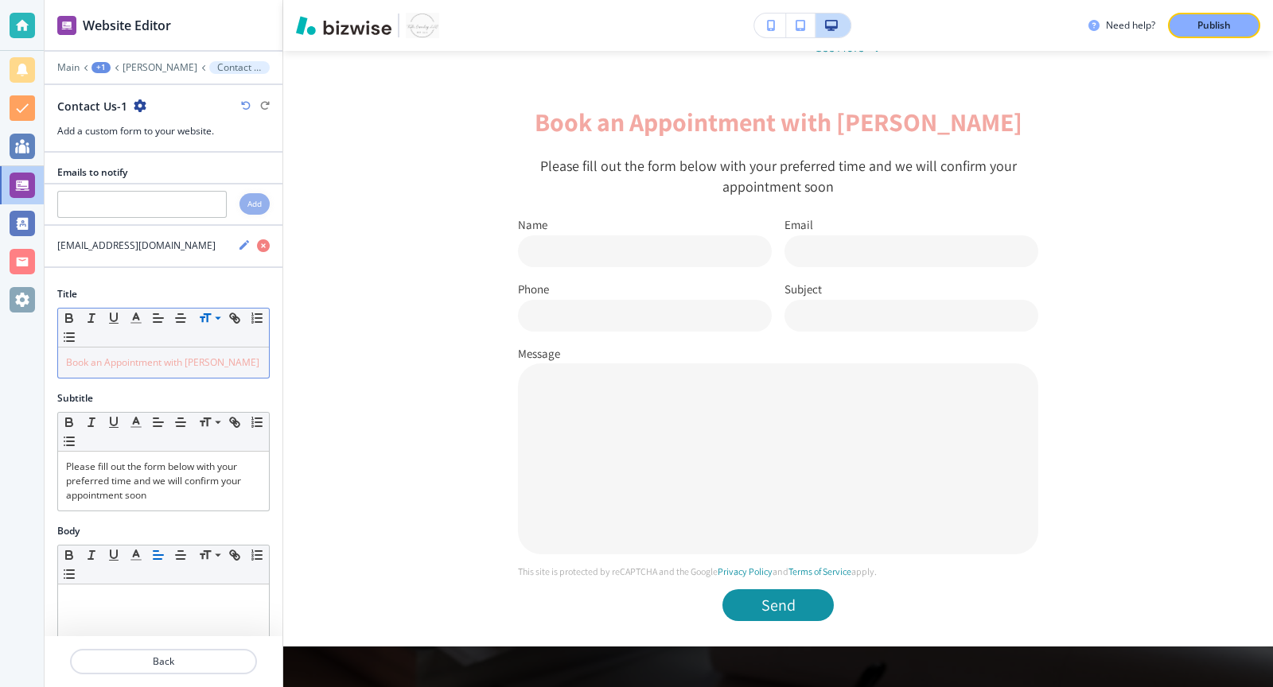
scroll to position [487, 0]
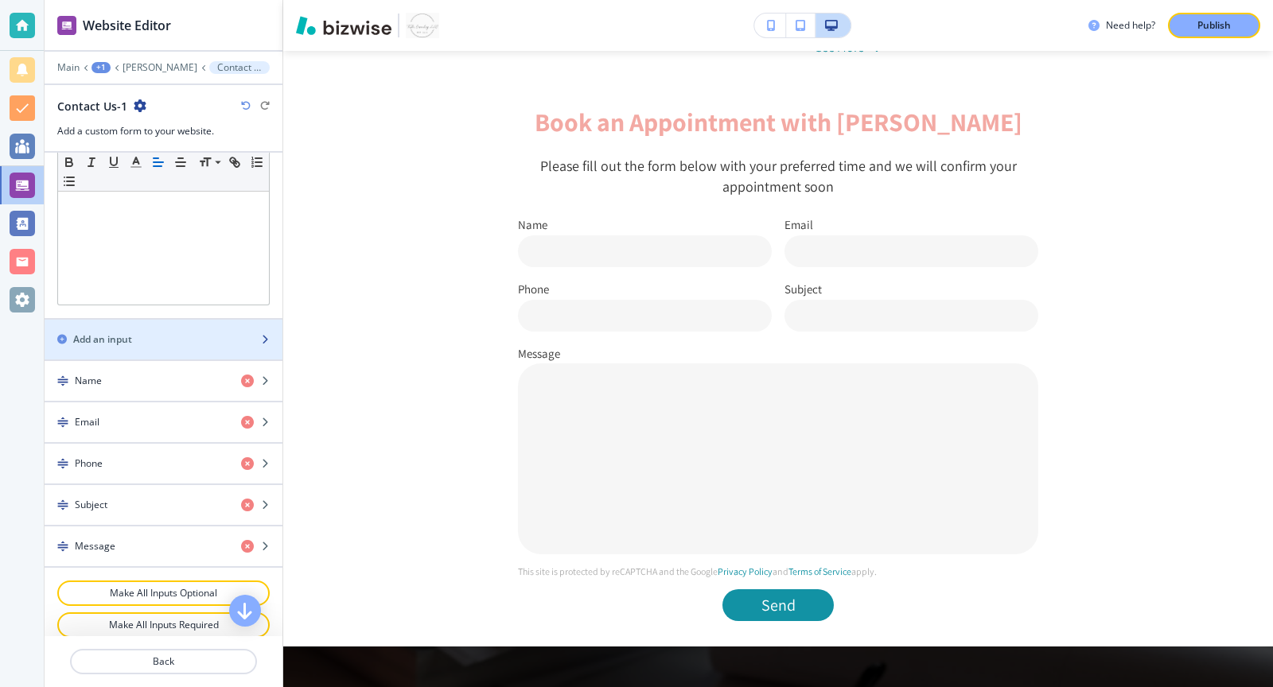
click at [183, 347] on div "button" at bounding box center [164, 353] width 238 height 13
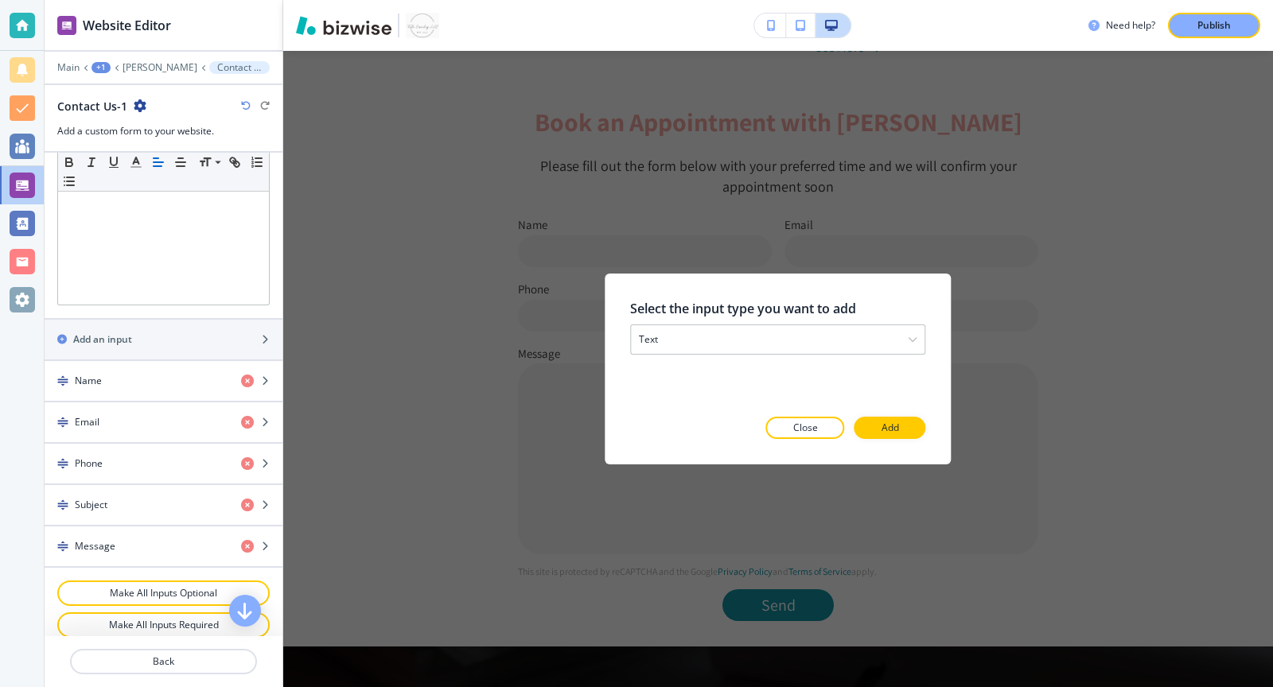
click at [900, 447] on div at bounding box center [777, 451] width 295 height 25
click at [900, 440] on div at bounding box center [777, 451] width 295 height 25
click at [878, 344] on div "text" at bounding box center [778, 339] width 294 height 29
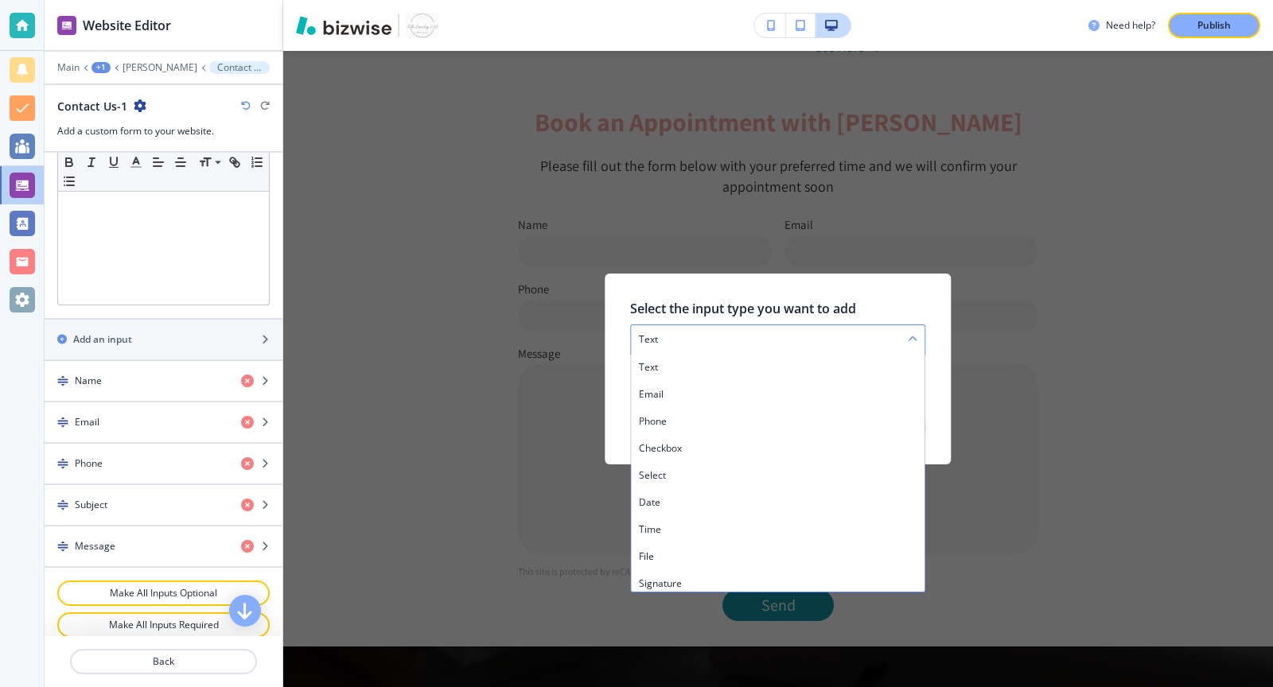
click at [909, 333] on div "text" at bounding box center [778, 339] width 294 height 29
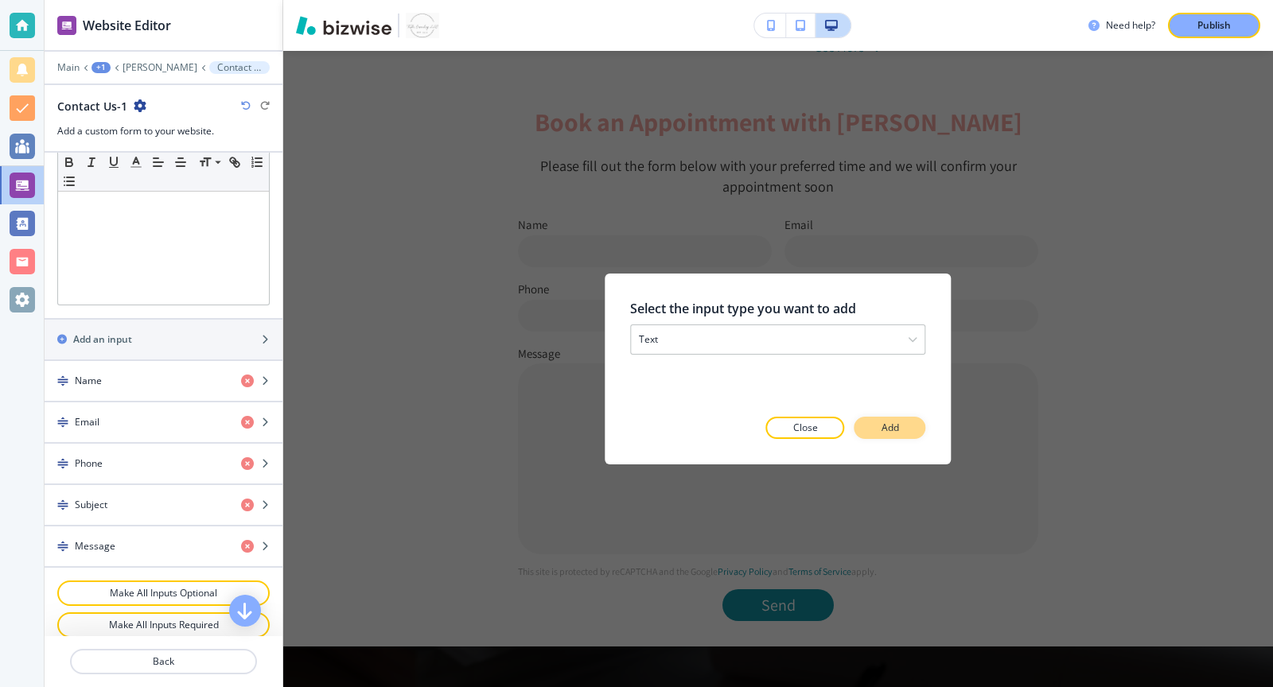
click at [893, 434] on p "Add" at bounding box center [891, 428] width 18 height 14
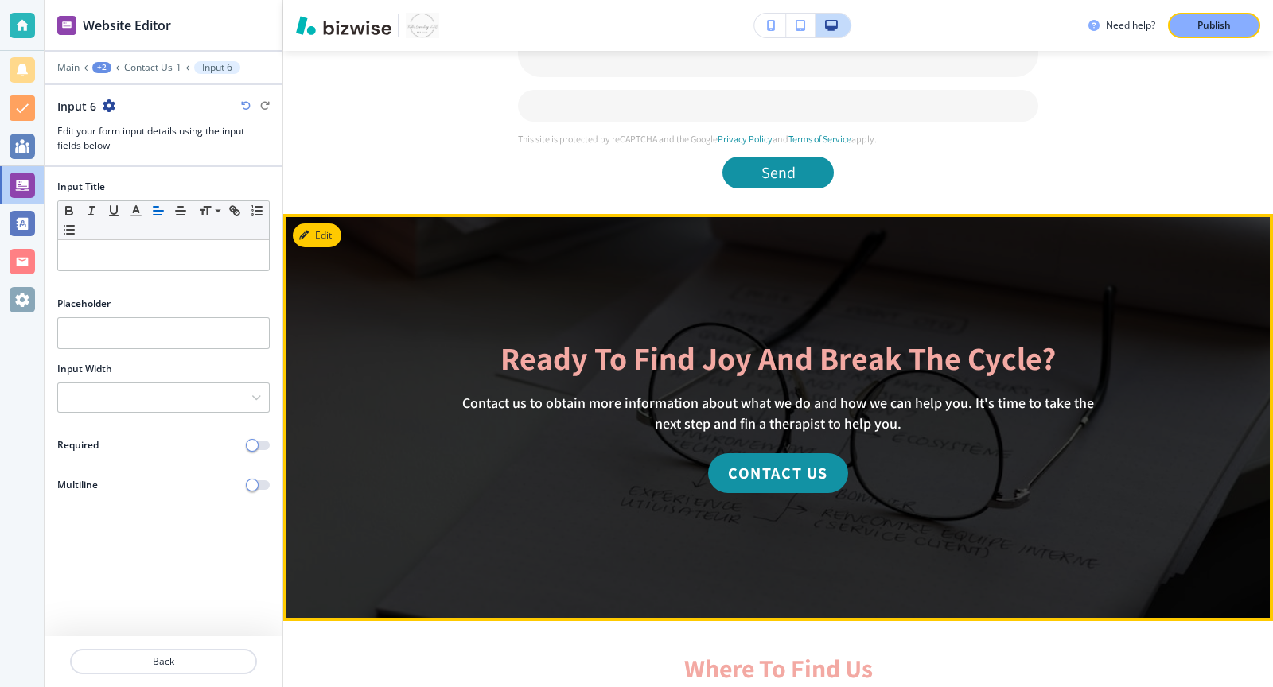
scroll to position [1573, 0]
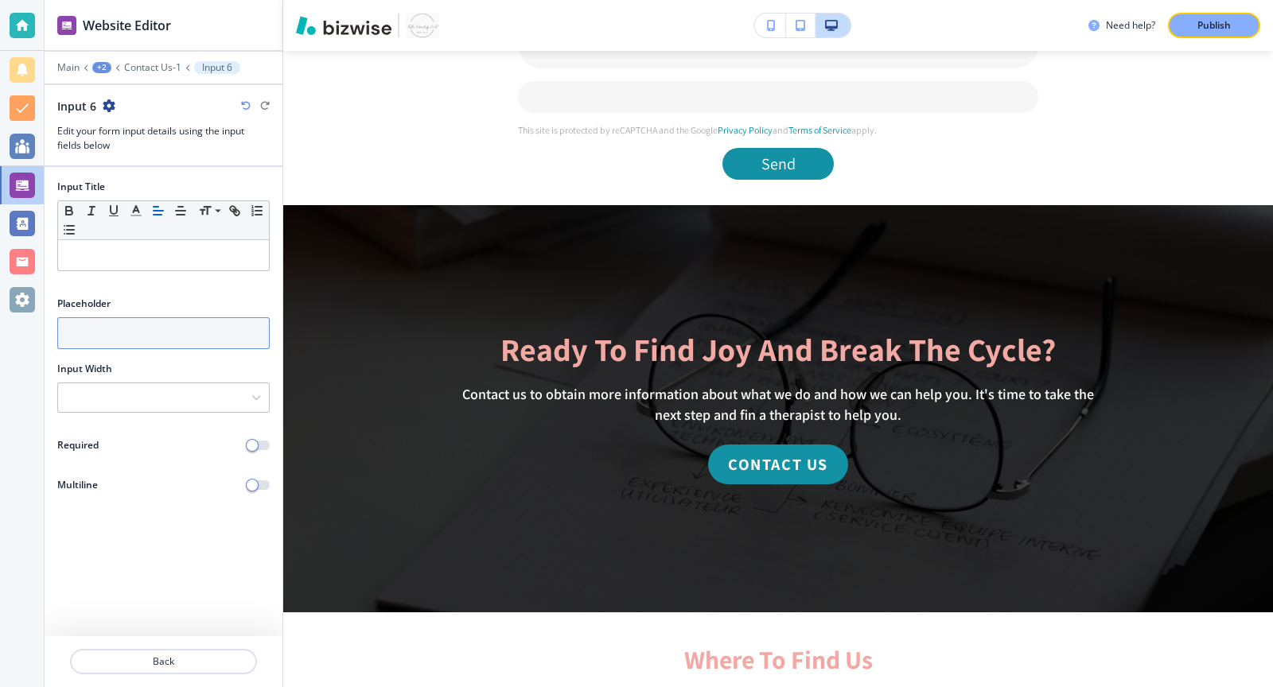
click at [125, 324] on input "text" at bounding box center [163, 333] width 212 height 32
paste input "Google, PsychologyToday, referral, etc."
type input "Google, PsychologyToday, referral, etc."
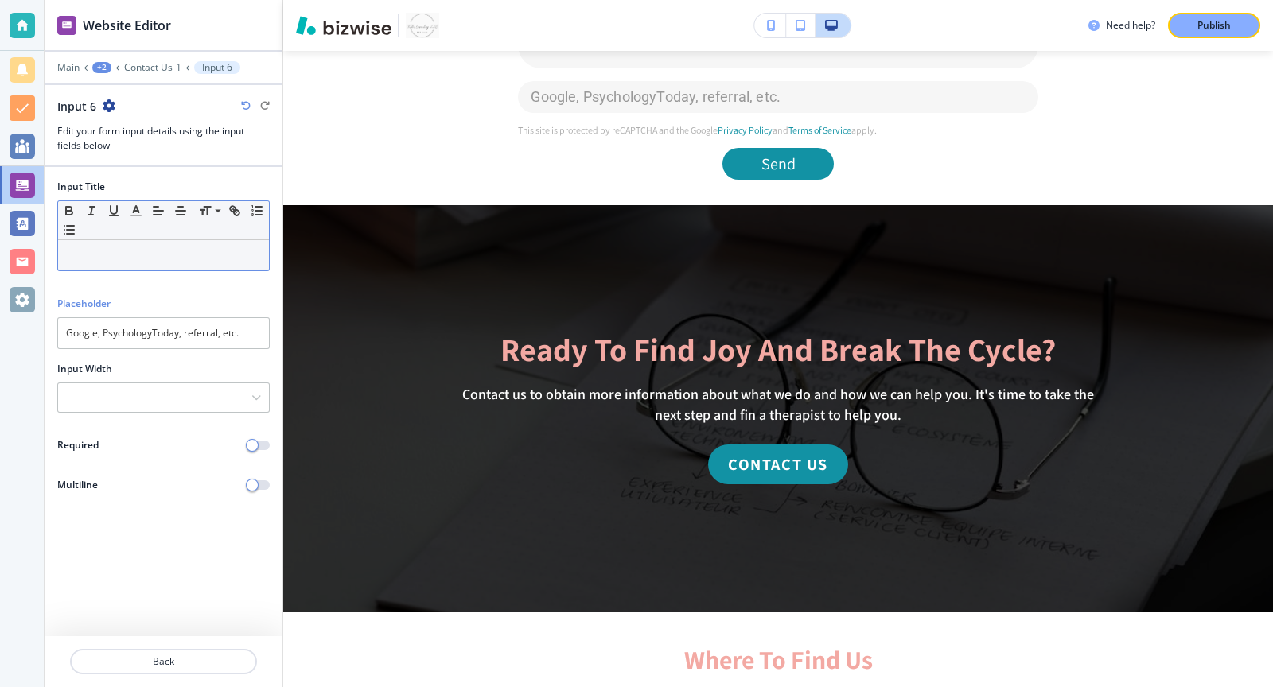
click at [87, 235] on div "Small Normal Large Huge" at bounding box center [163, 220] width 211 height 39
click at [91, 255] on p at bounding box center [163, 255] width 195 height 14
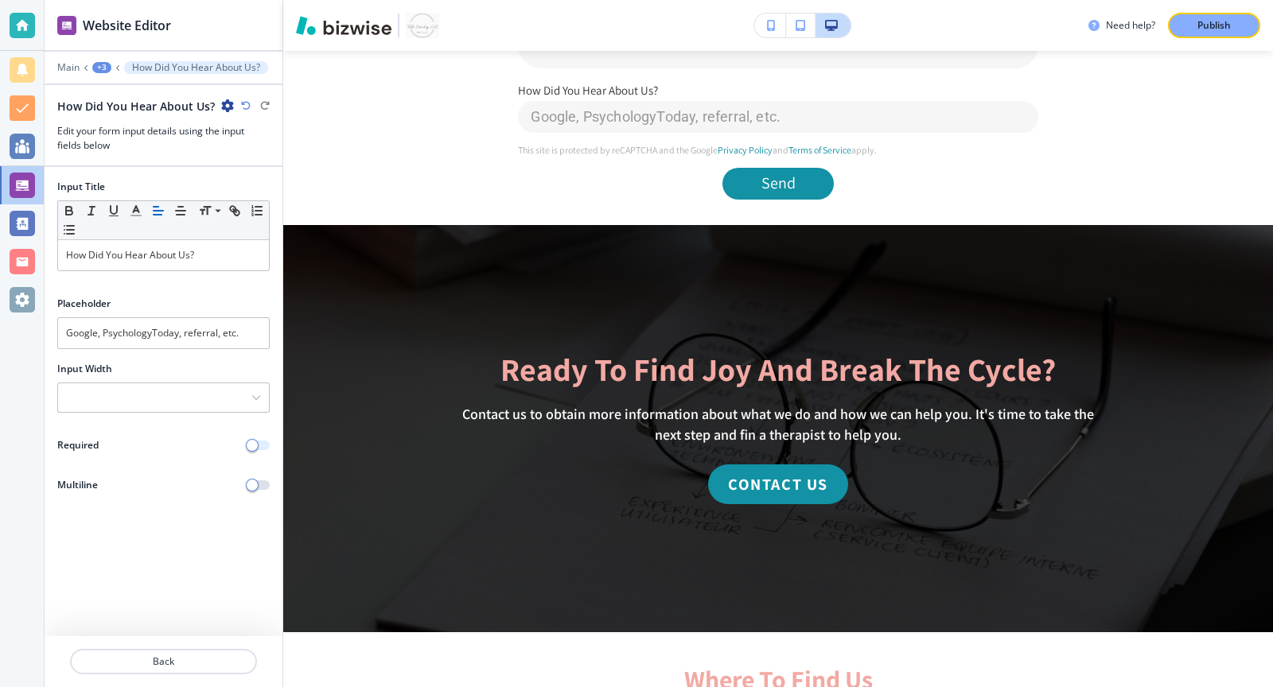
click at [257, 442] on span "button" at bounding box center [252, 445] width 13 height 13
click at [171, 663] on p "Back" at bounding box center [164, 662] width 184 height 14
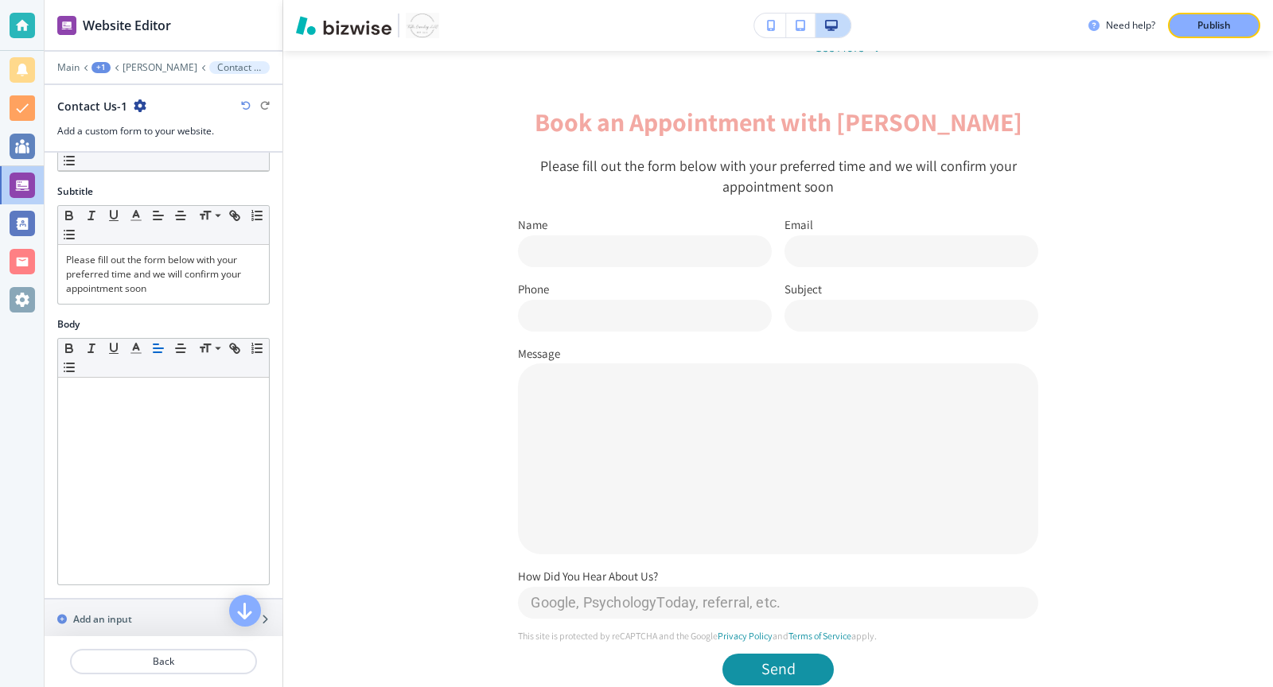
scroll to position [527, 0]
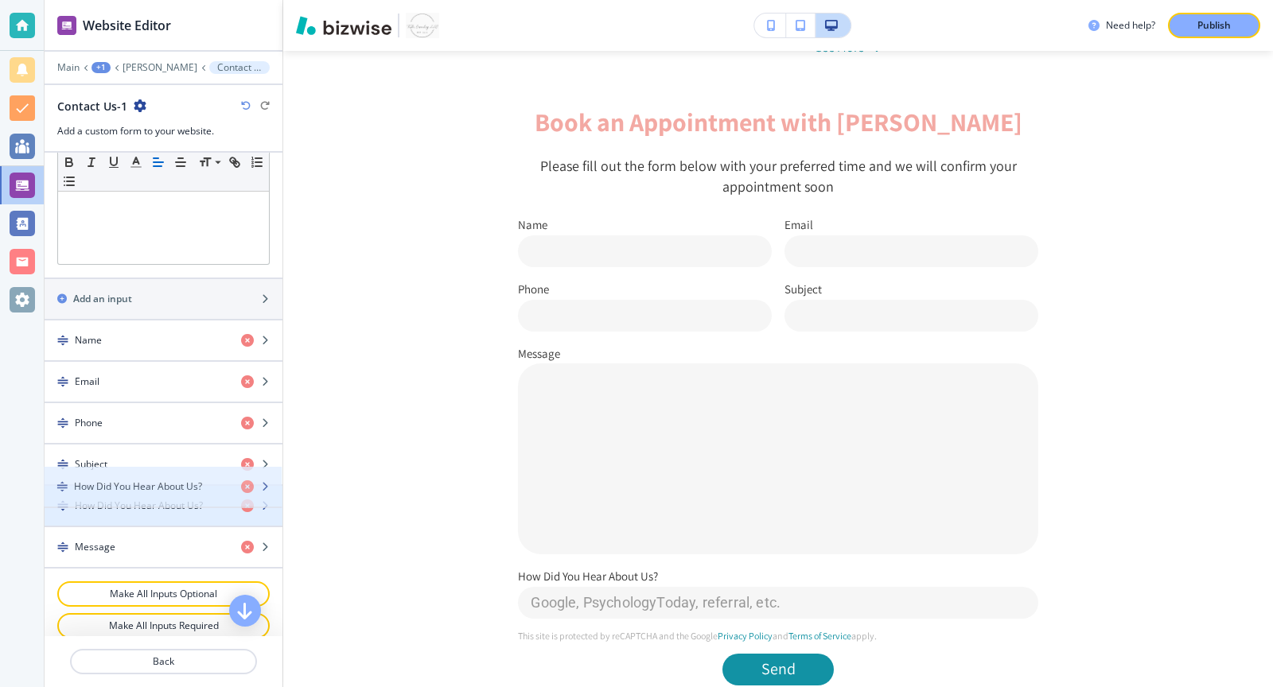
drag, startPoint x: 54, startPoint y: 534, endPoint x: 54, endPoint y: 487, distance: 46.9
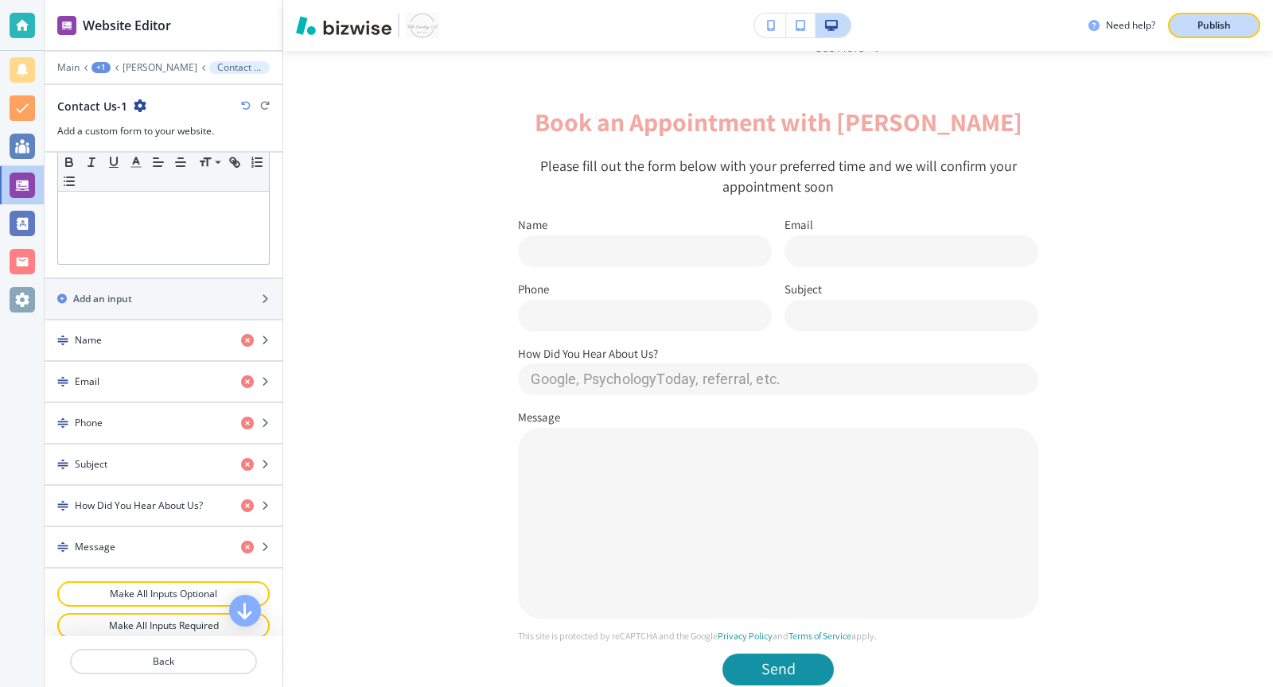
click at [1238, 29] on div "Publish" at bounding box center [1214, 25] width 51 height 14
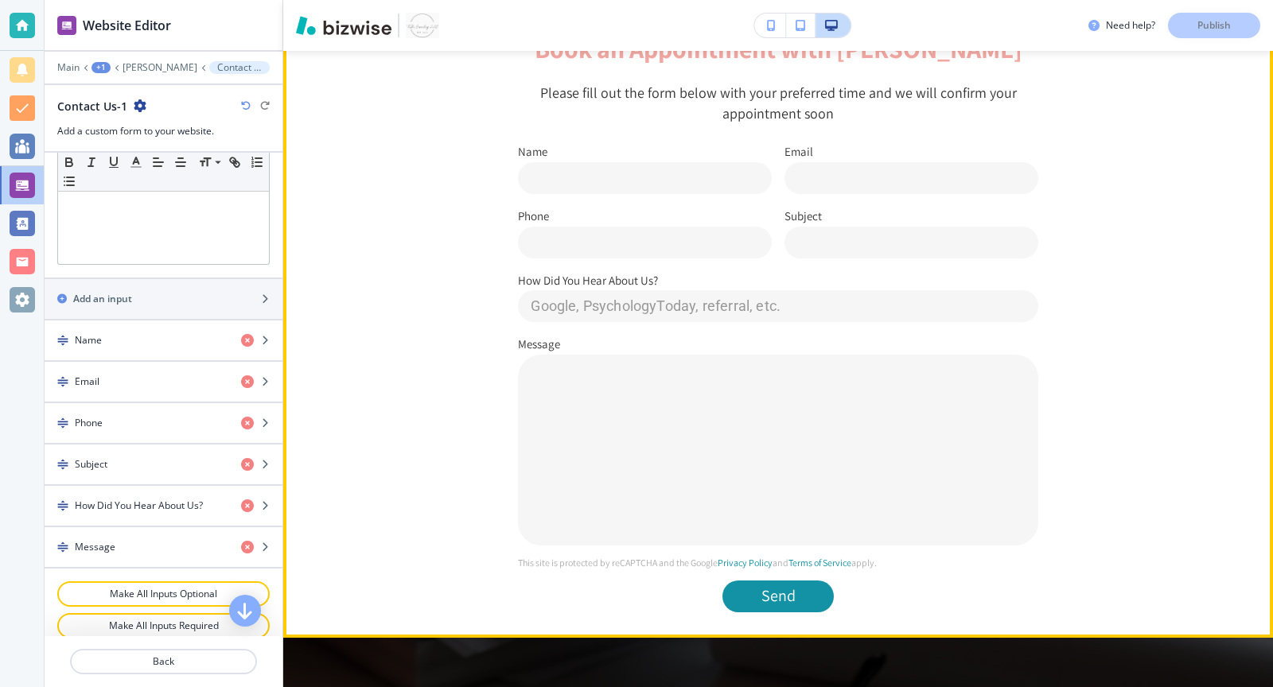
scroll to position [1163, 0]
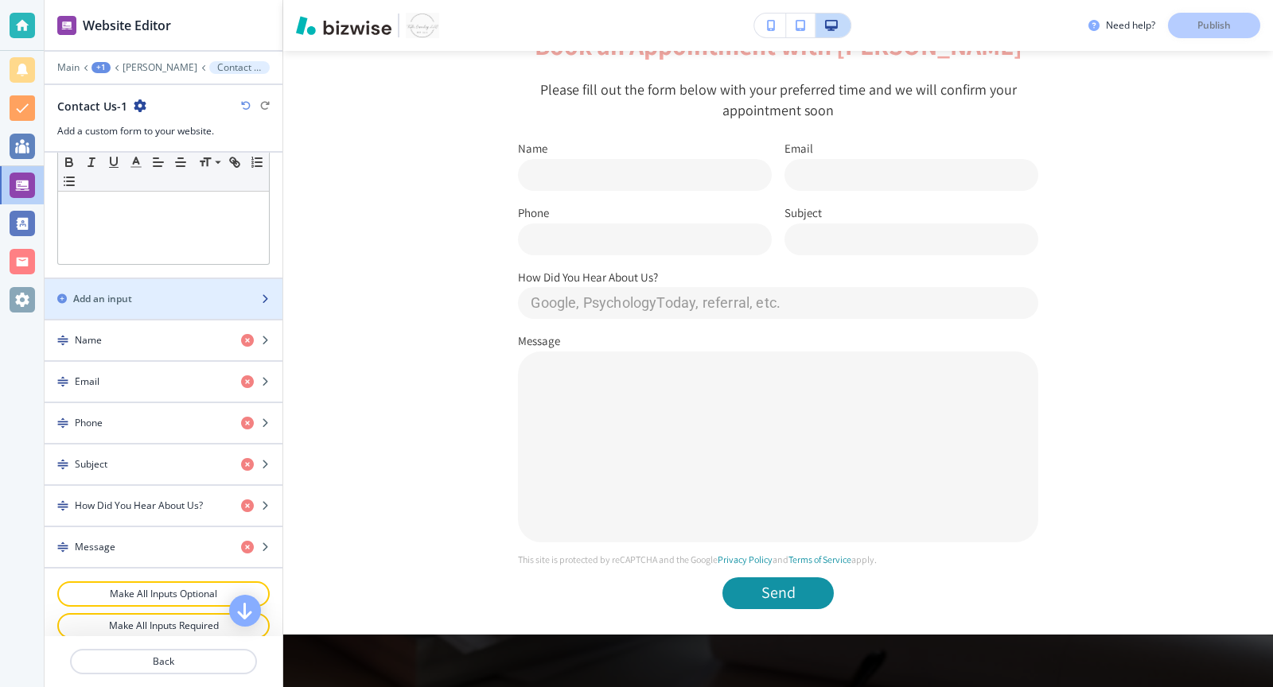
click at [228, 306] on div "button" at bounding box center [164, 312] width 238 height 13
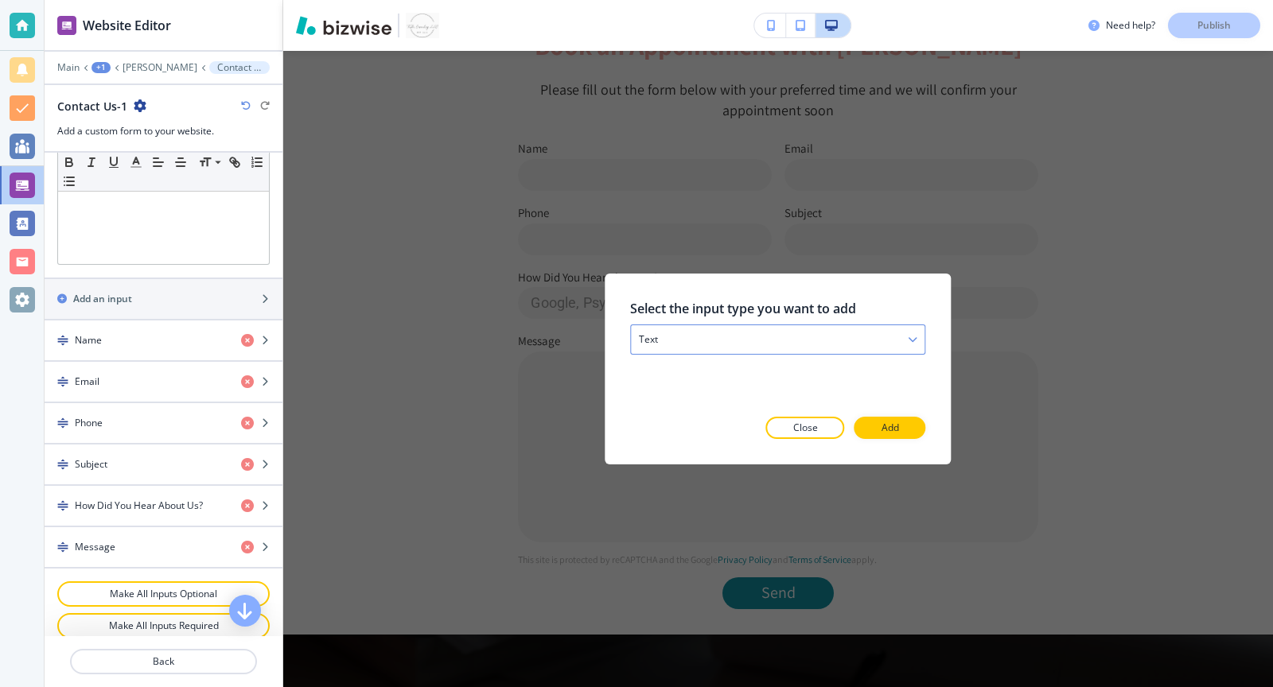
click at [761, 339] on div "text" at bounding box center [778, 339] width 294 height 29
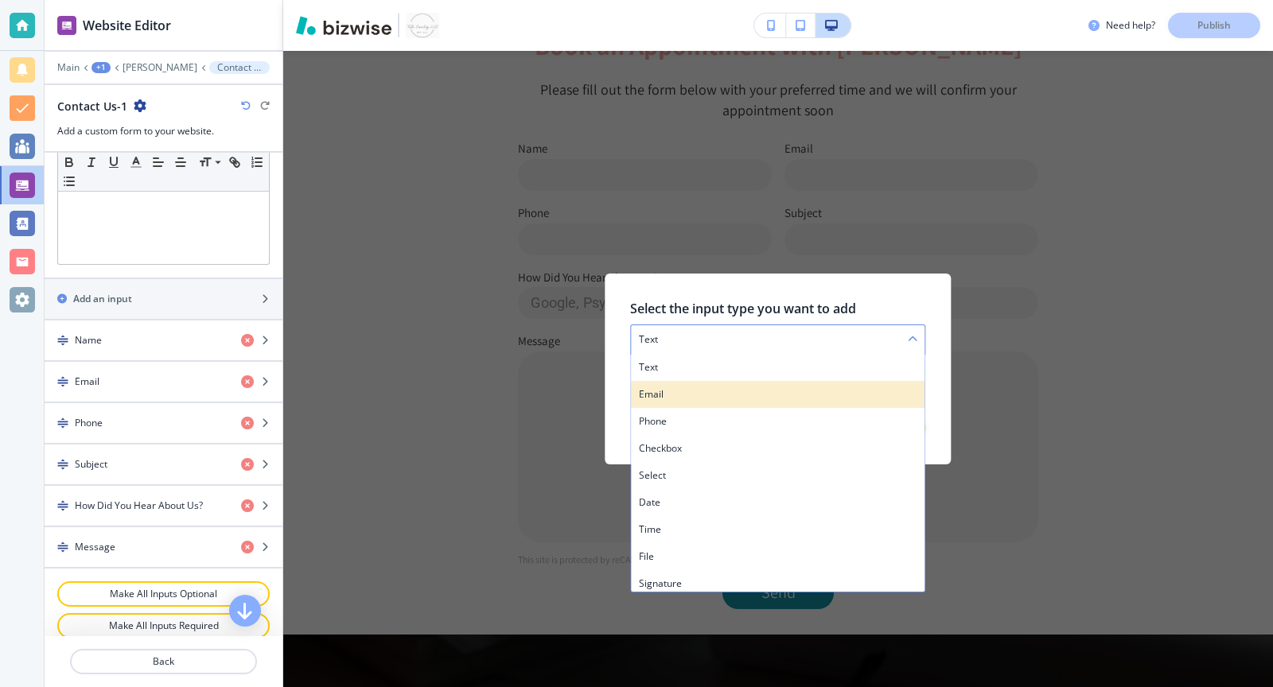
scroll to position [5, 0]
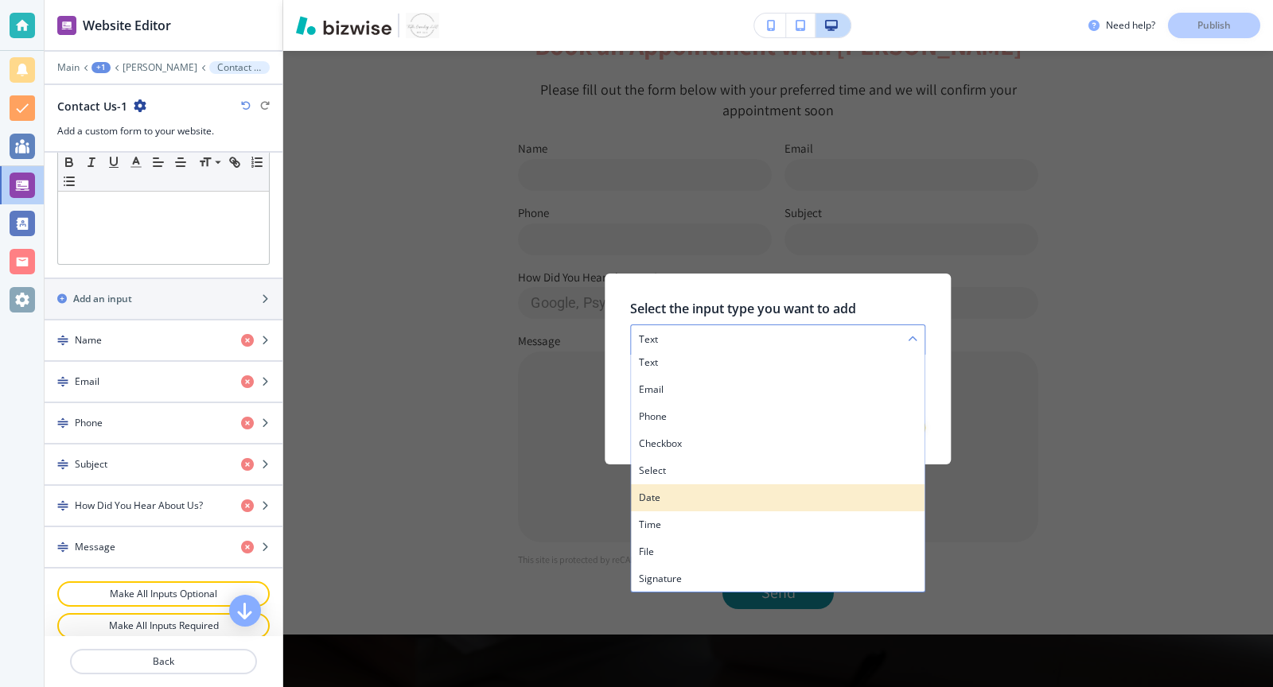
click at [730, 500] on h4 "date" at bounding box center [778, 498] width 278 height 14
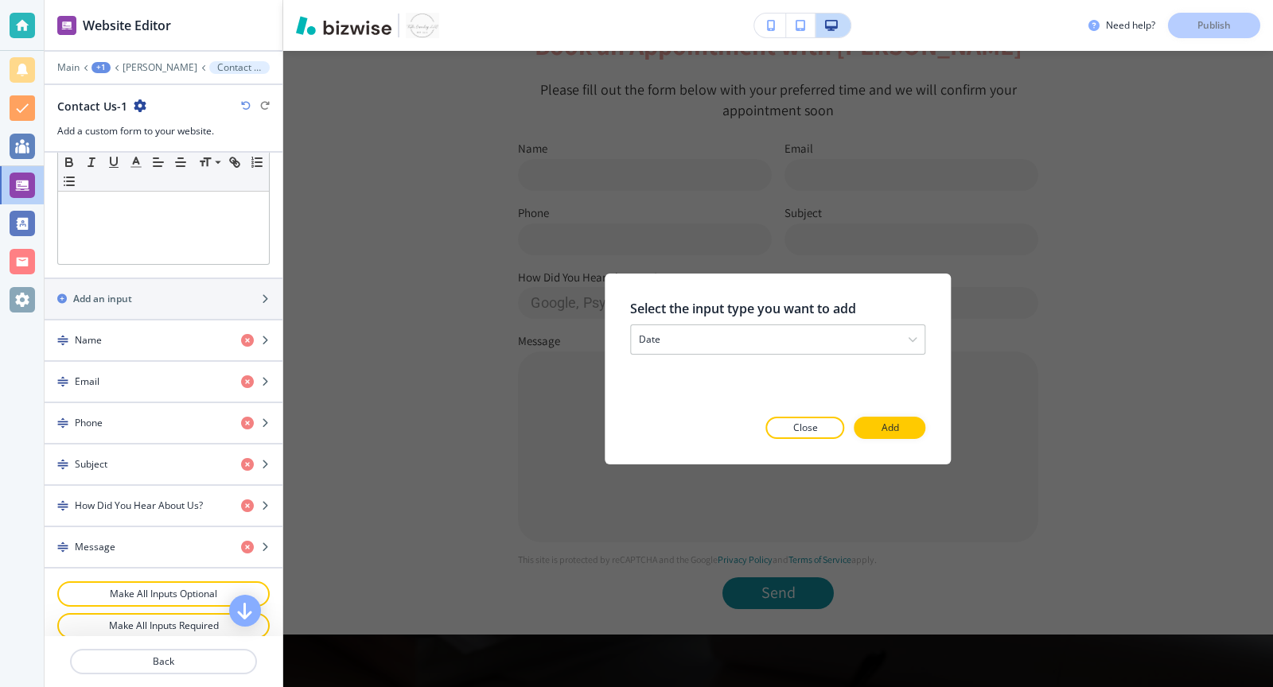
click at [892, 439] on div at bounding box center [777, 451] width 295 height 25
click at [892, 422] on p "Add" at bounding box center [891, 428] width 18 height 14
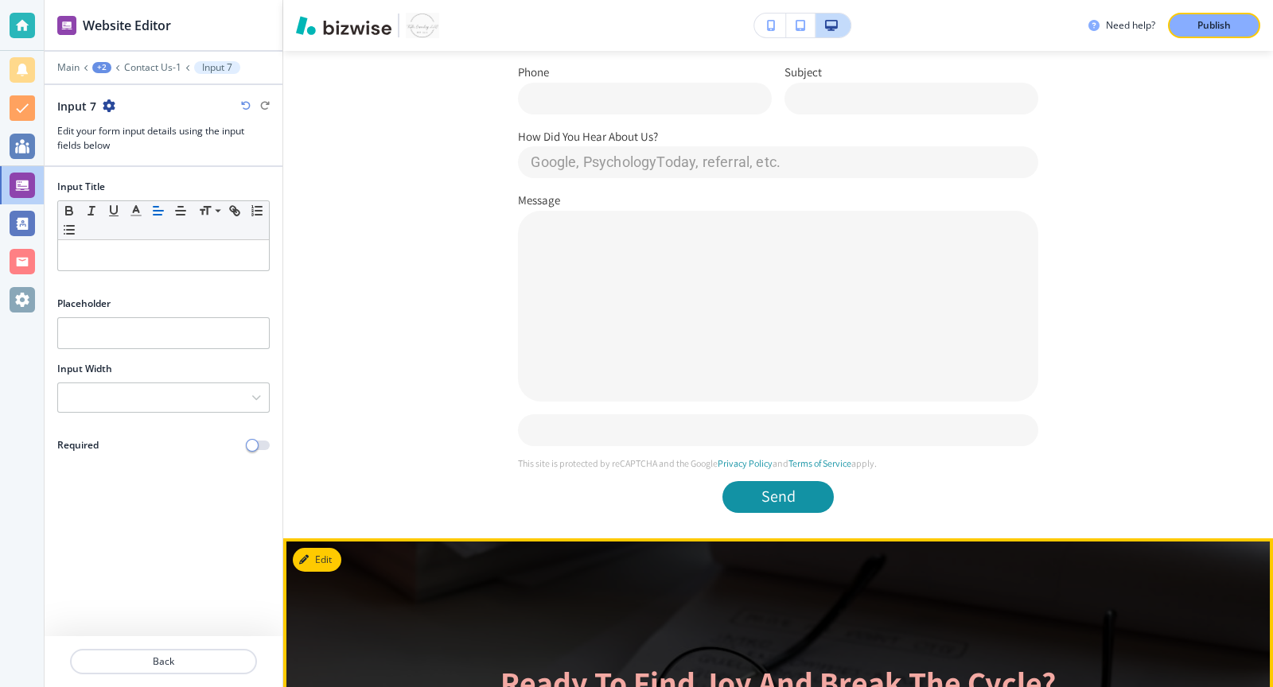
scroll to position [1267, 0]
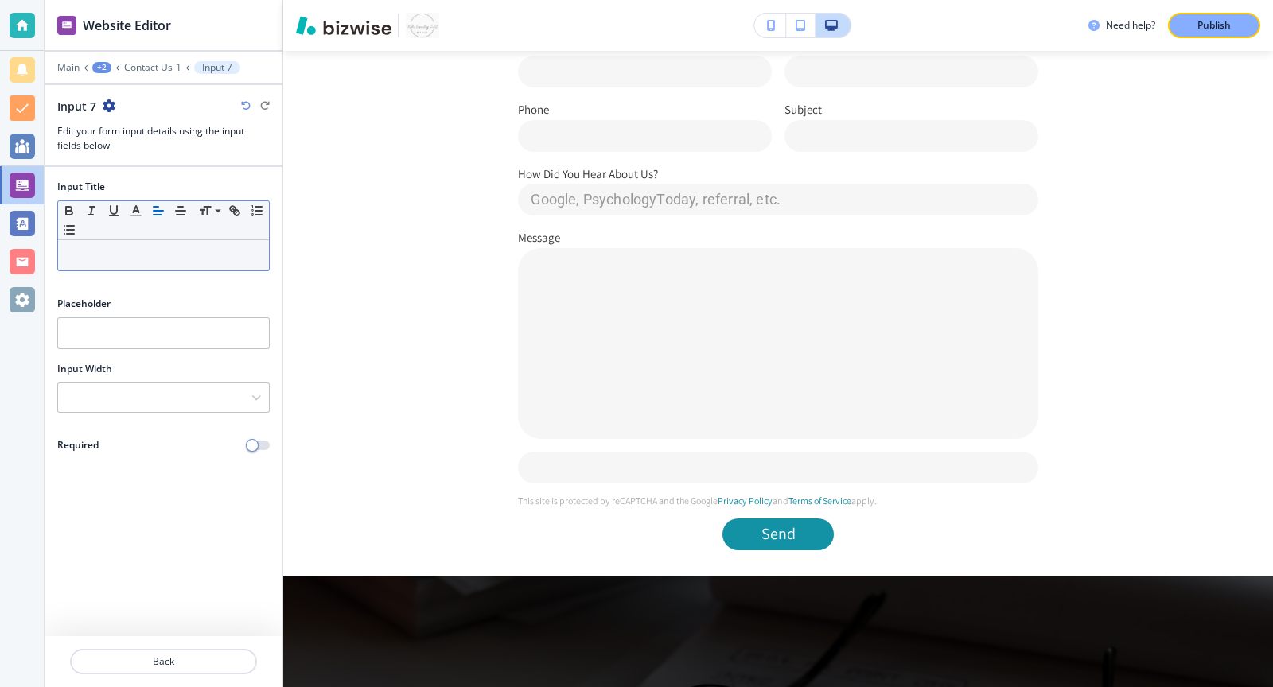
click at [175, 251] on p at bounding box center [163, 255] width 195 height 14
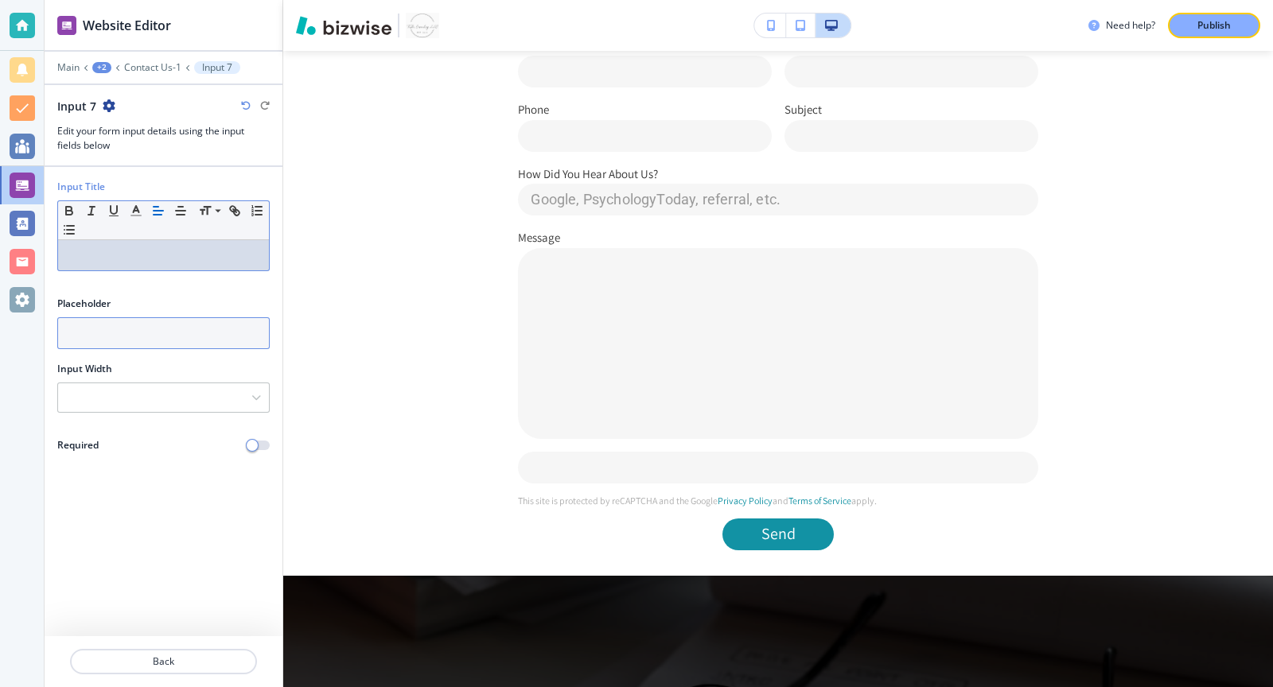
click at [201, 344] on input "text" at bounding box center [163, 333] width 212 height 32
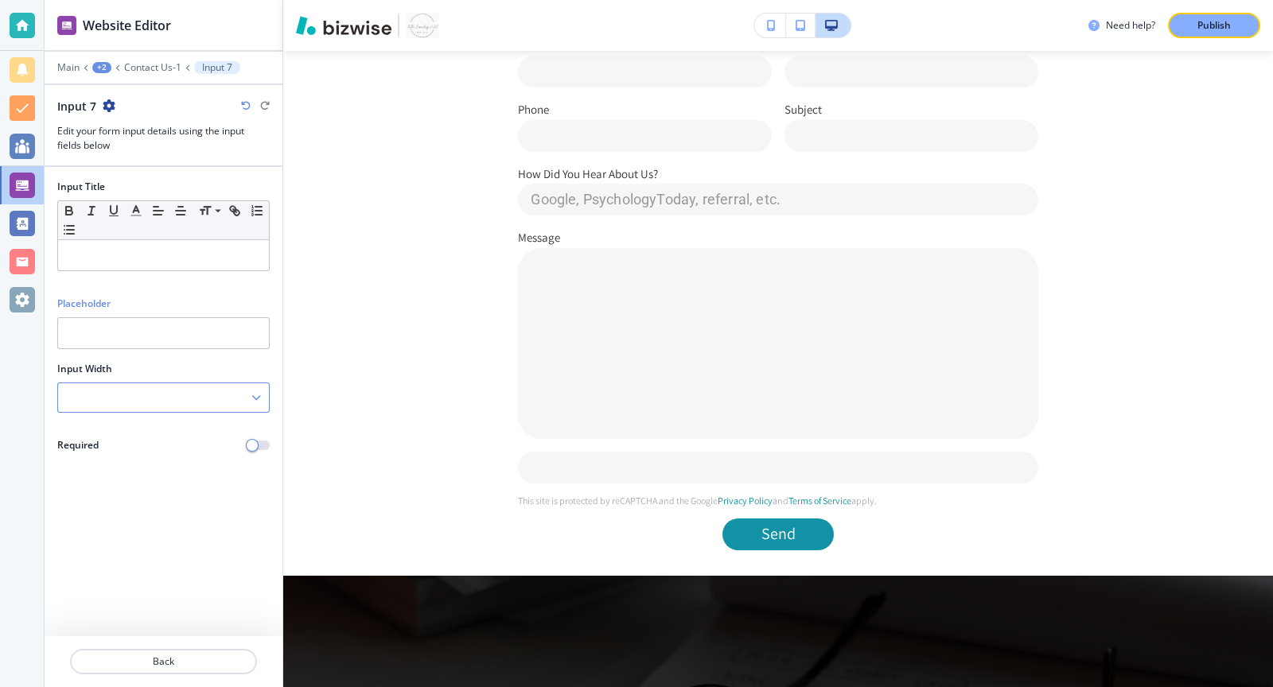
click at [159, 393] on div at bounding box center [163, 397] width 211 height 29
click at [137, 426] on h4 "25%" at bounding box center [163, 425] width 195 height 14
click at [110, 107] on icon "button" at bounding box center [109, 105] width 13 height 13
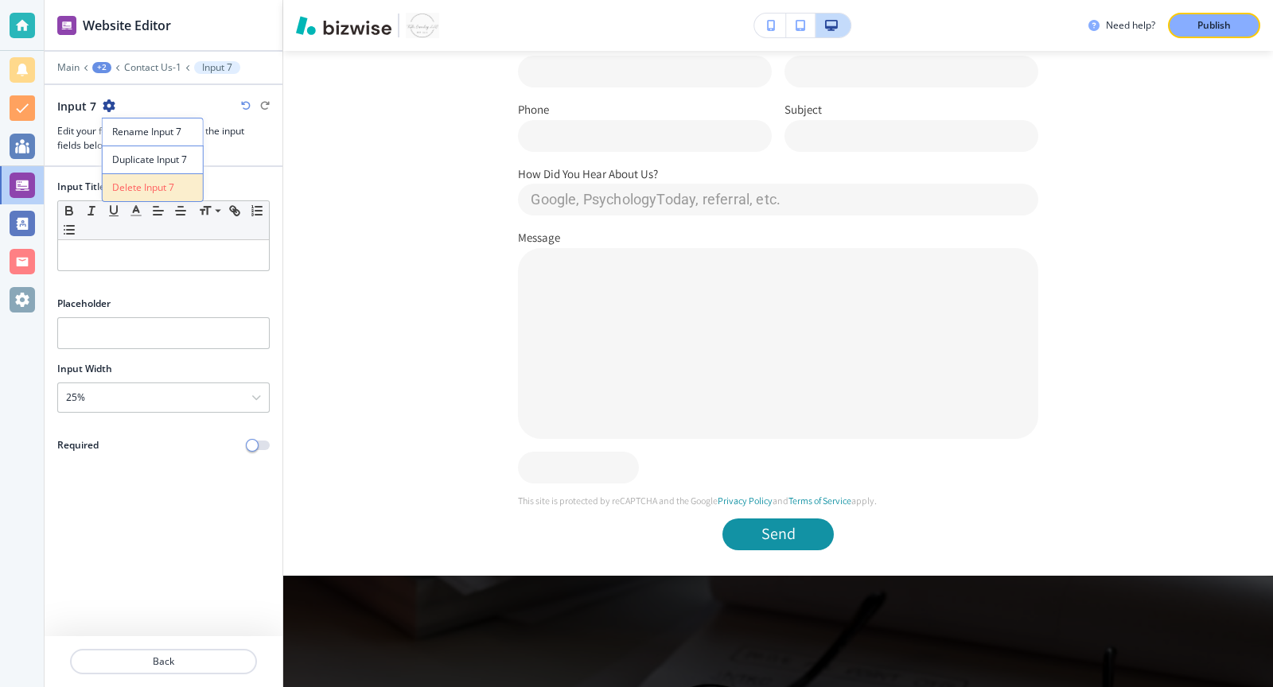
click at [143, 184] on p "Delete Input 7" at bounding box center [152, 188] width 81 height 14
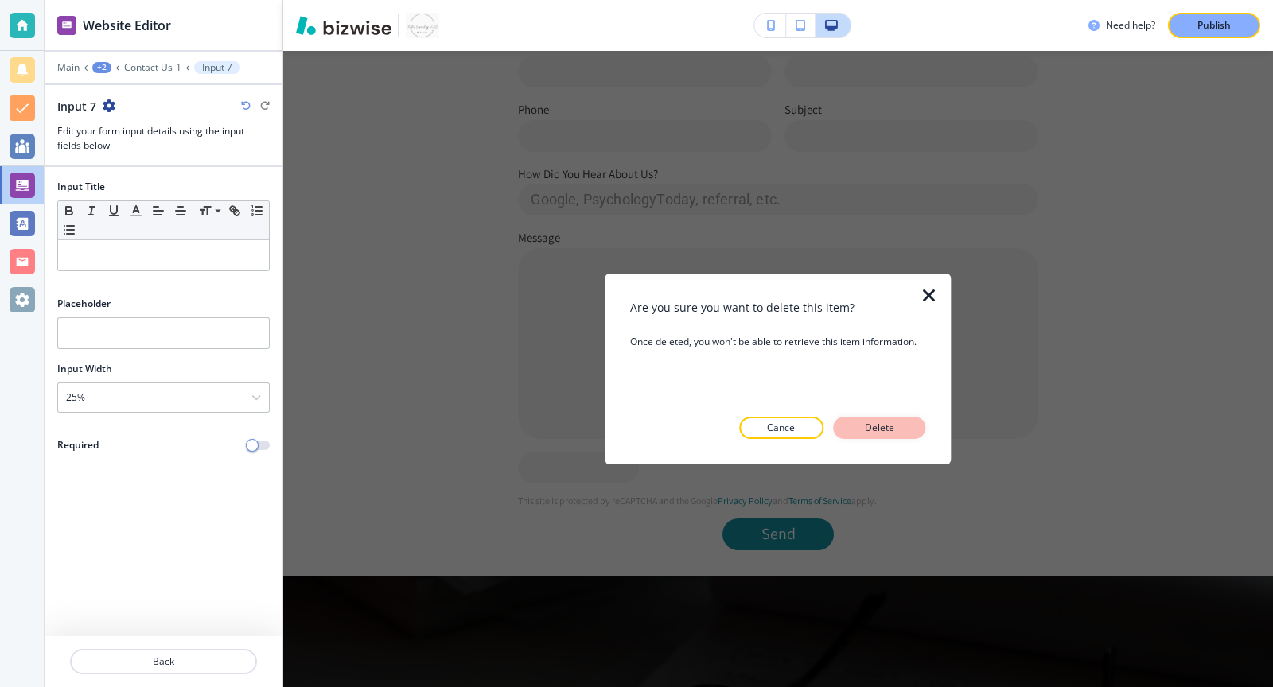
click at [885, 427] on p "Delete" at bounding box center [880, 428] width 38 height 14
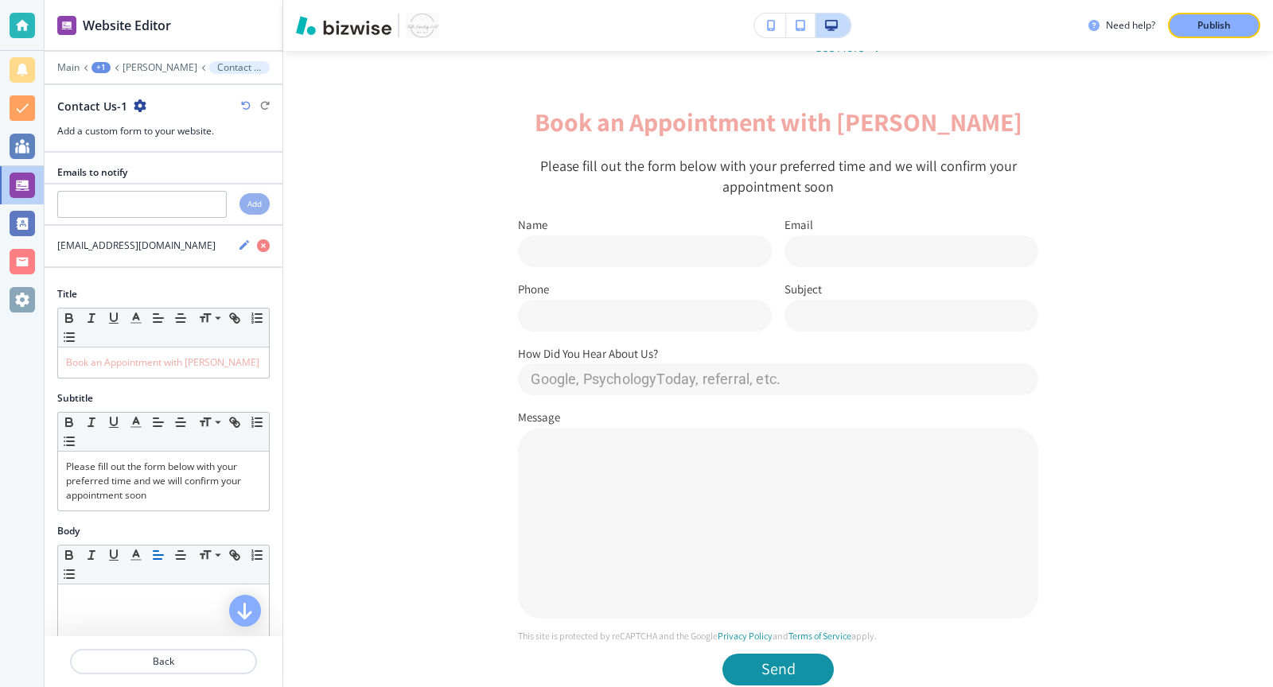
scroll to position [527, 0]
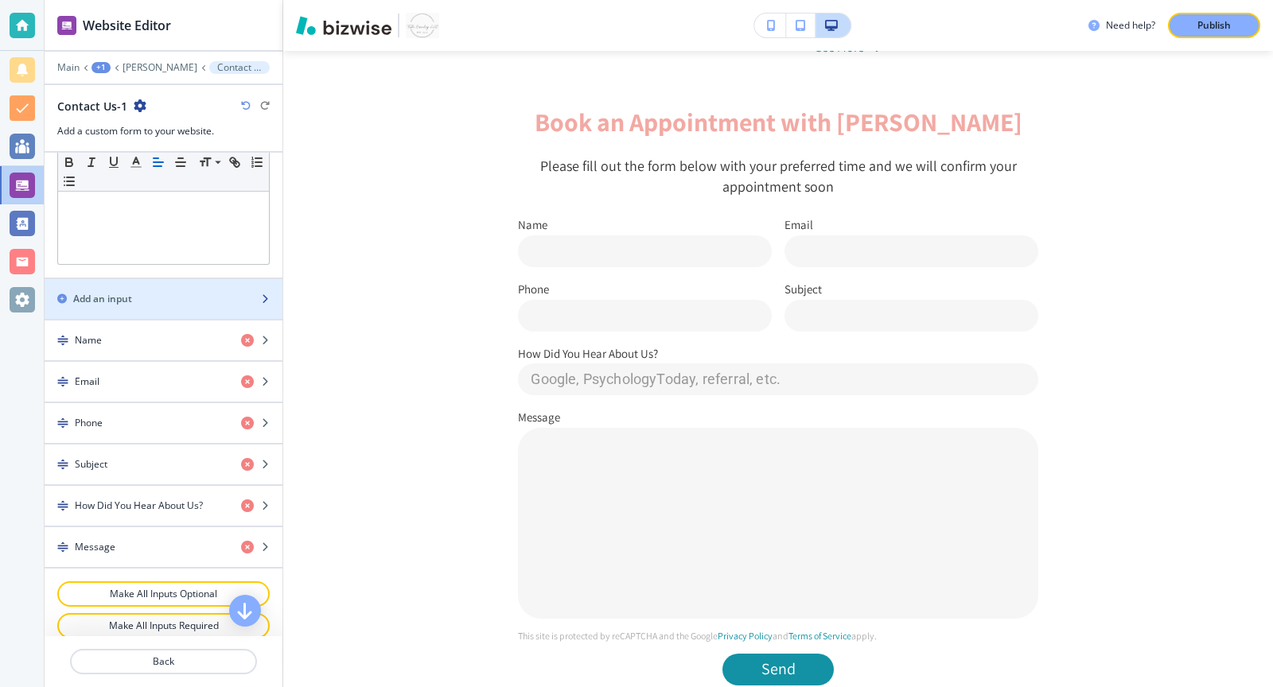
click at [208, 292] on div "Add an input" at bounding box center [146, 299] width 203 height 14
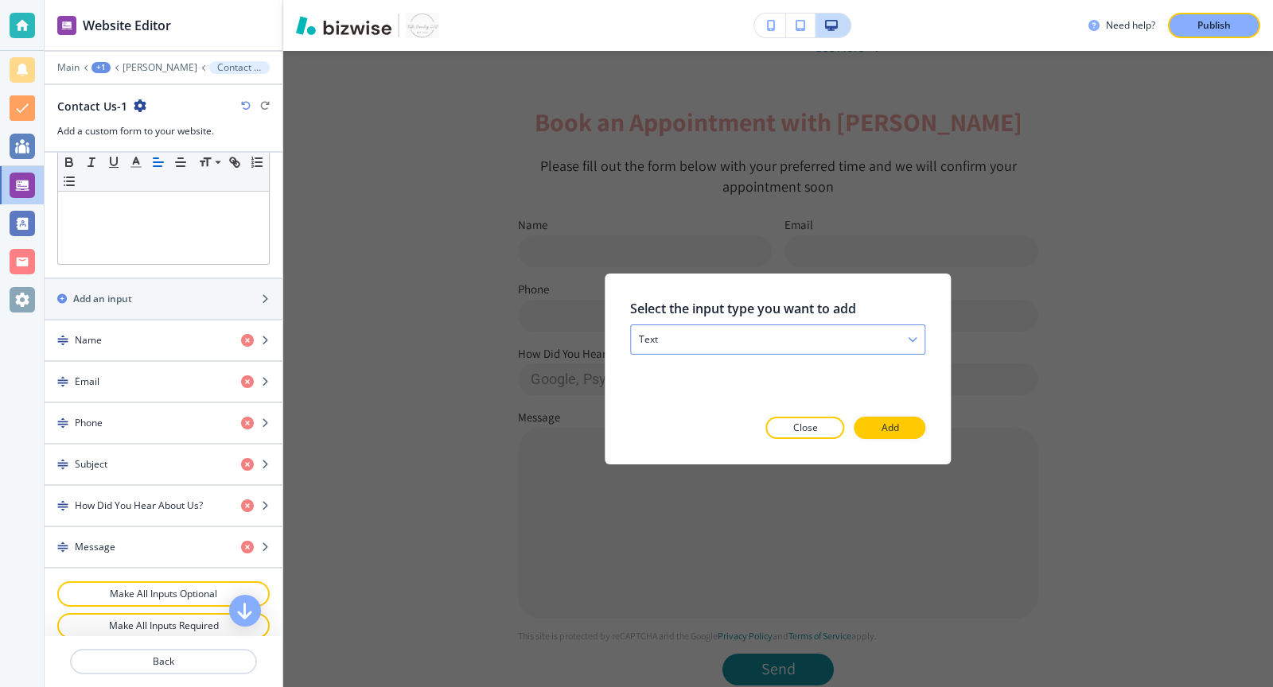
click at [869, 332] on div "text" at bounding box center [778, 339] width 294 height 29
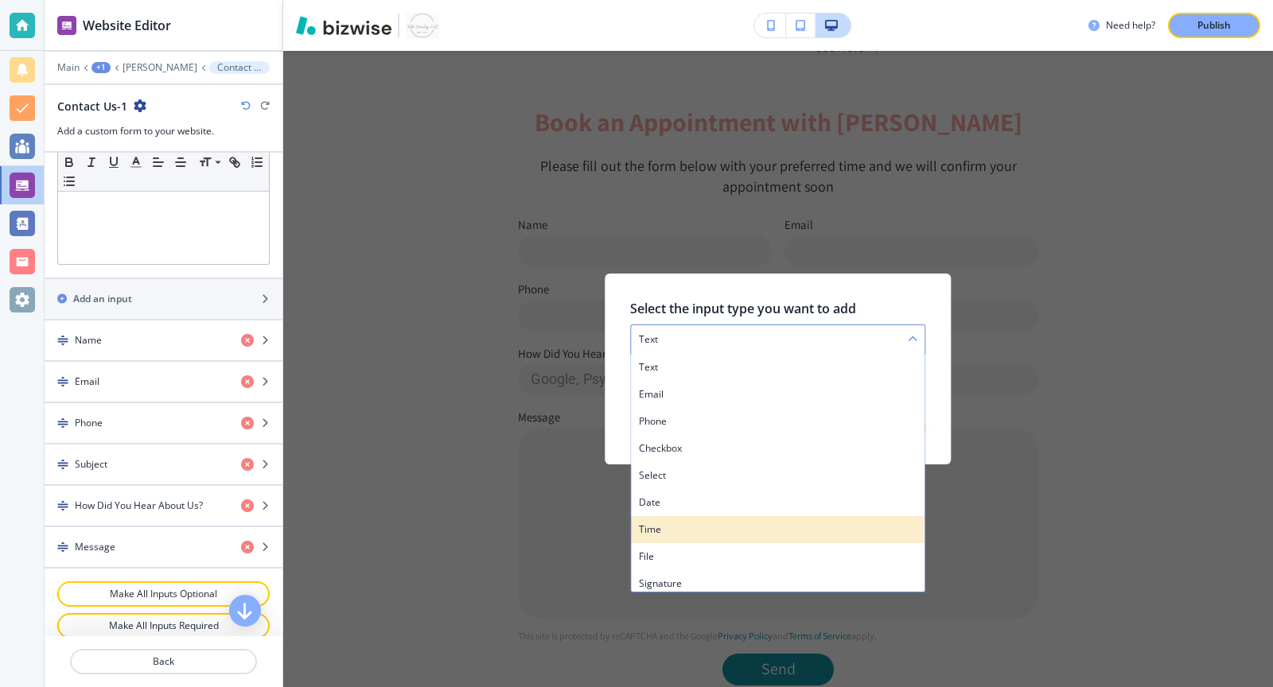
click at [784, 536] on h4 "time" at bounding box center [778, 530] width 278 height 14
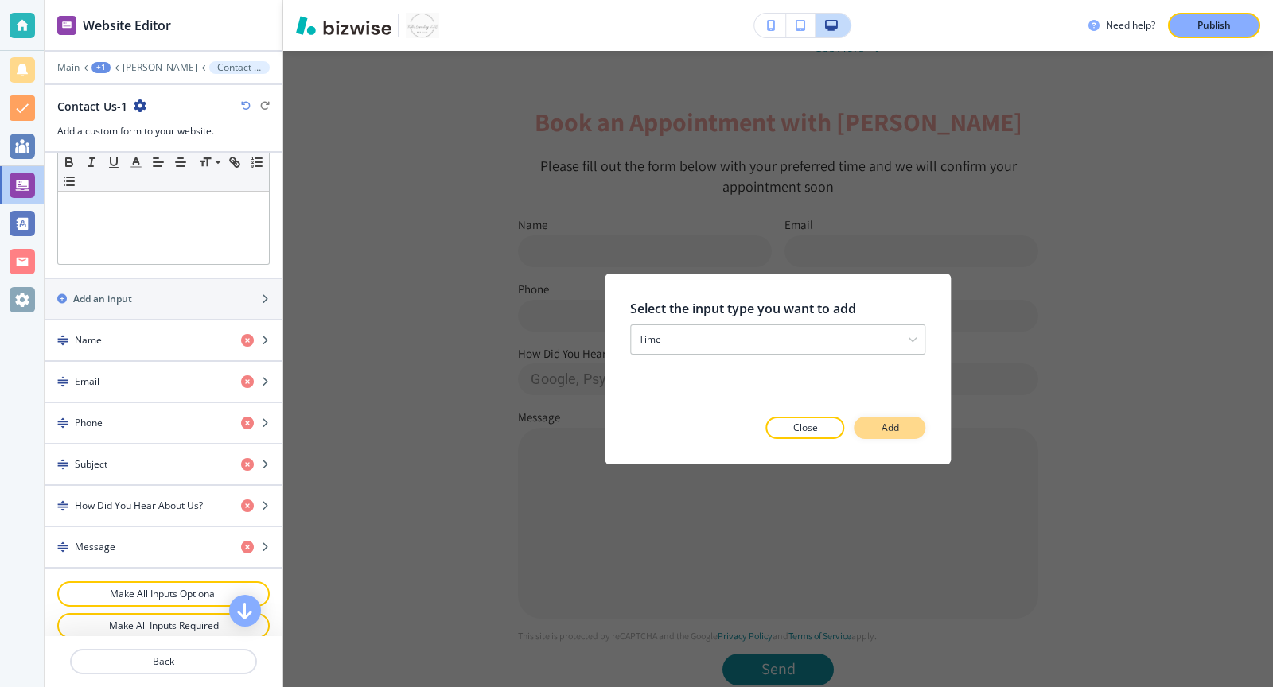
click at [897, 430] on p "Add" at bounding box center [891, 428] width 18 height 14
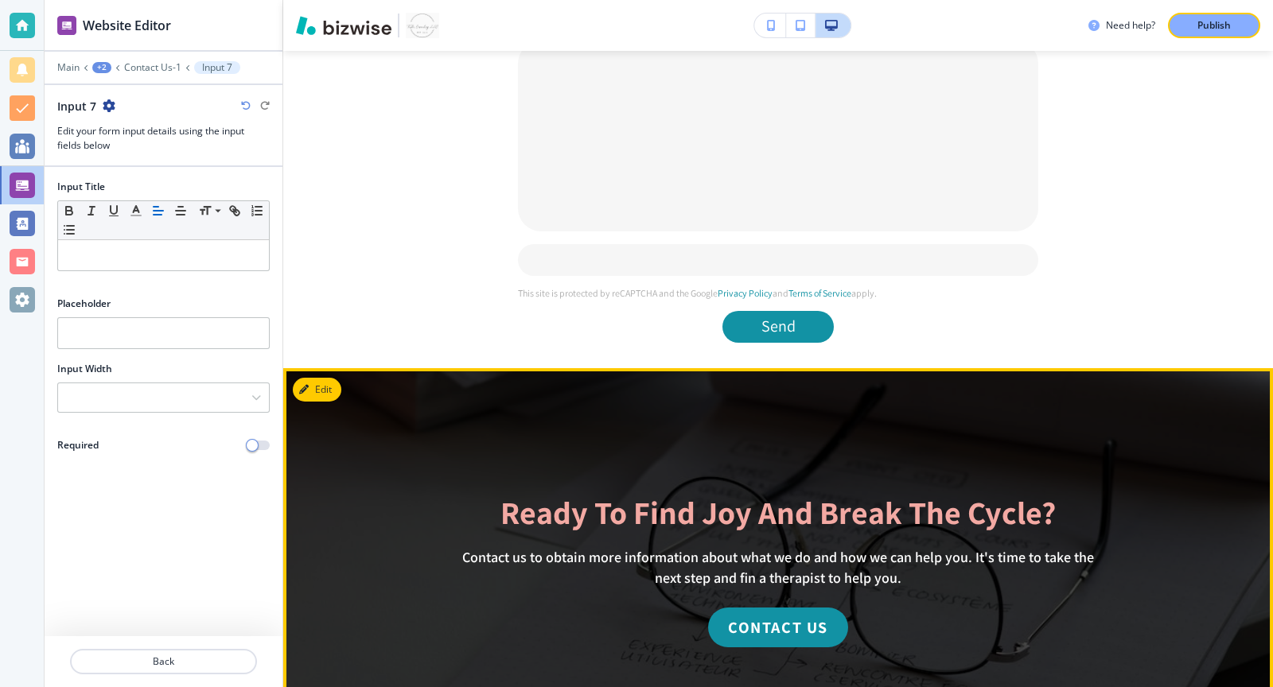
scroll to position [1476, 0]
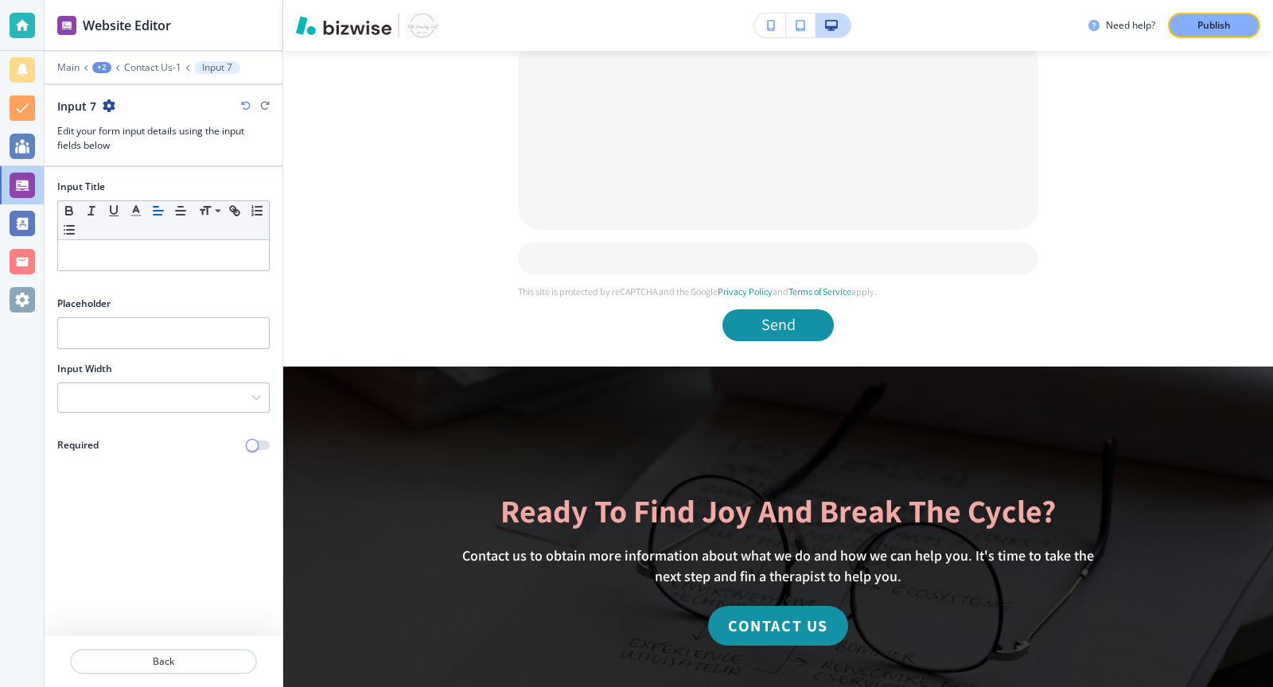
click at [111, 105] on icon "button" at bounding box center [109, 105] width 13 height 13
click at [176, 181] on p "Delete Input 7" at bounding box center [152, 188] width 81 height 14
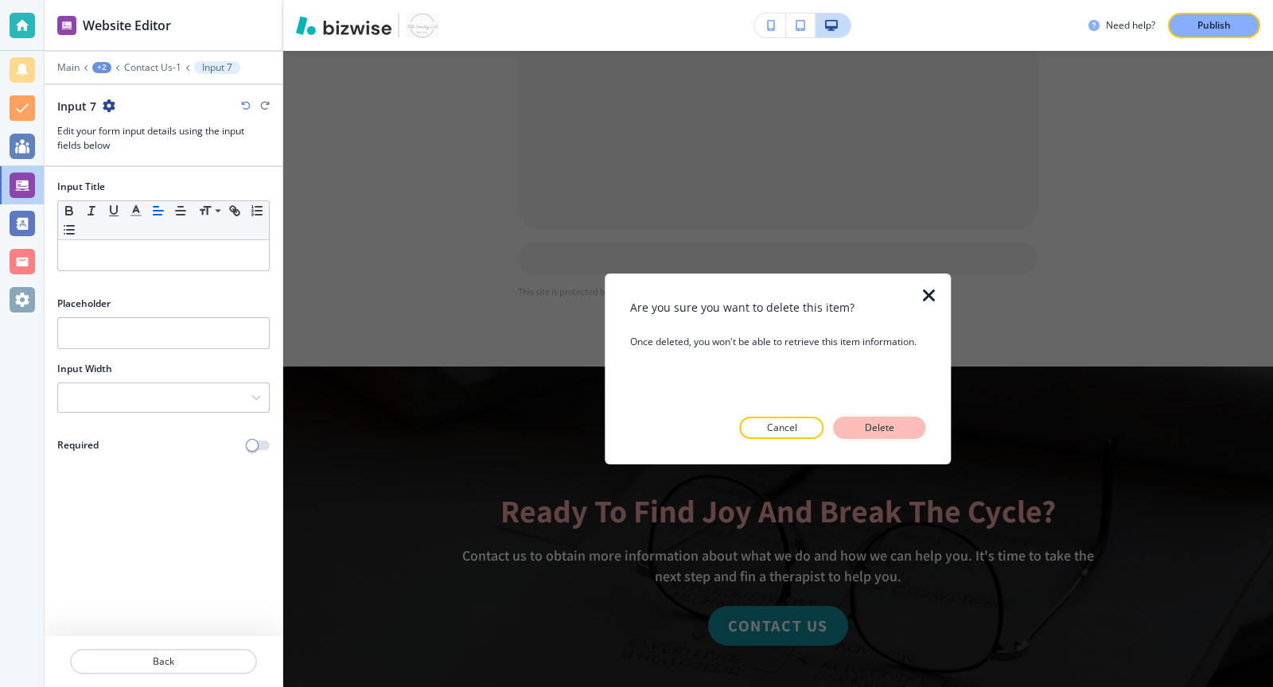
click at [891, 423] on p "Delete" at bounding box center [880, 428] width 38 height 14
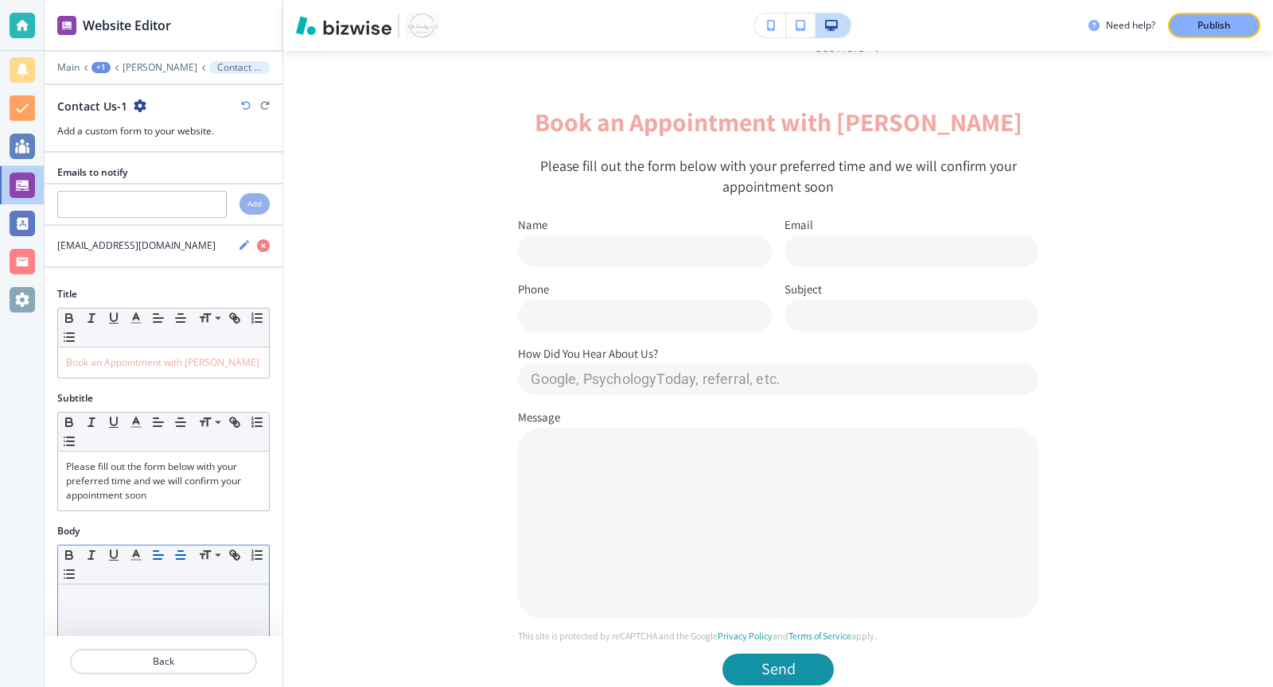
scroll to position [527, 0]
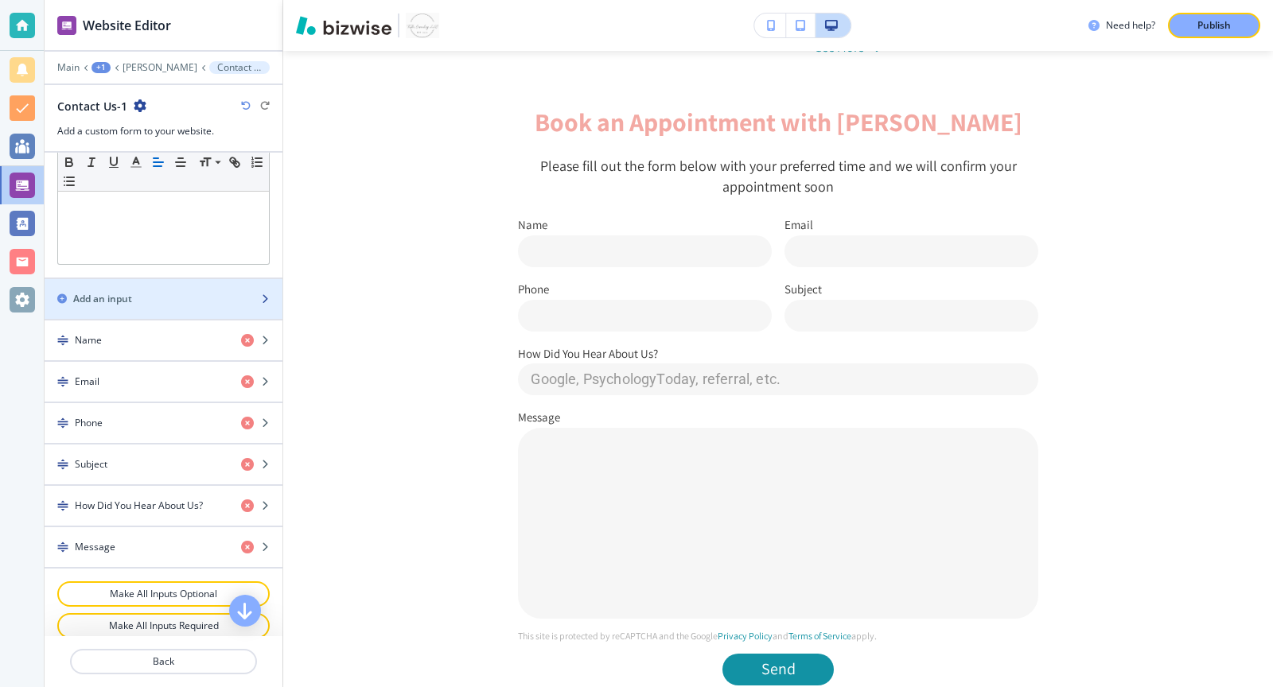
click at [189, 292] on div "Add an input" at bounding box center [146, 299] width 203 height 14
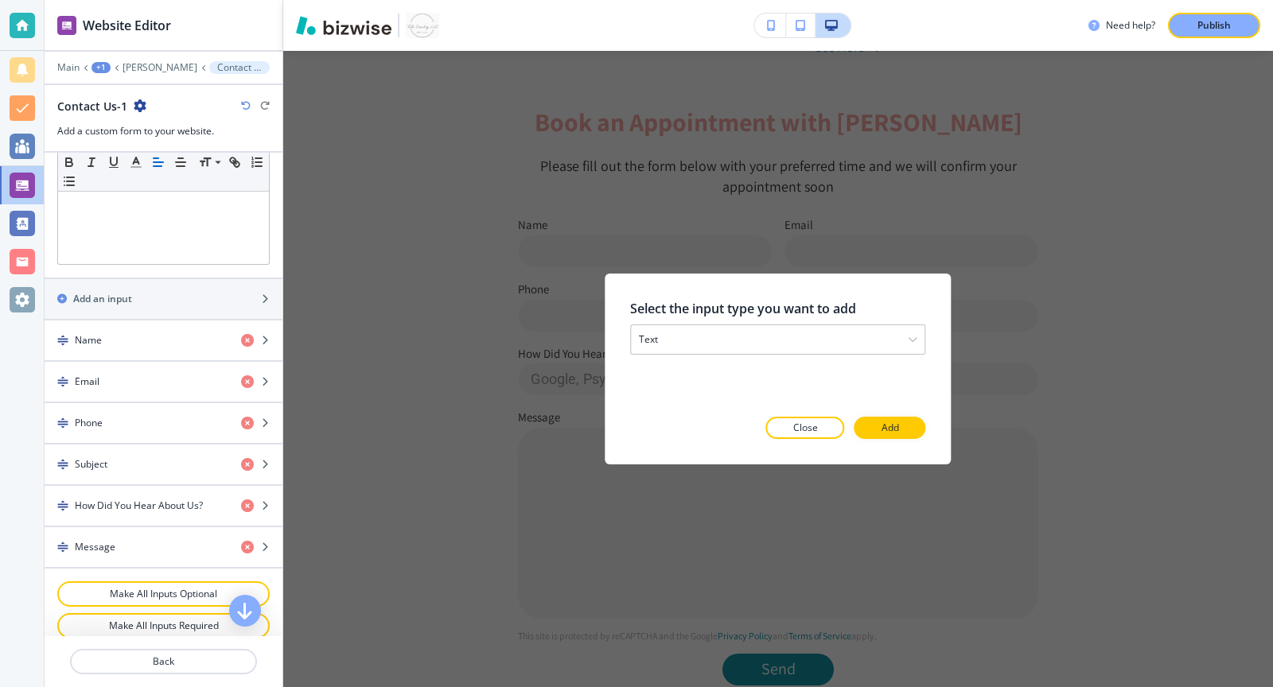
click at [810, 354] on div "Select the input type you want to add text text email phone checkbox select dat…" at bounding box center [777, 369] width 295 height 140
click at [810, 341] on div "text" at bounding box center [778, 339] width 294 height 29
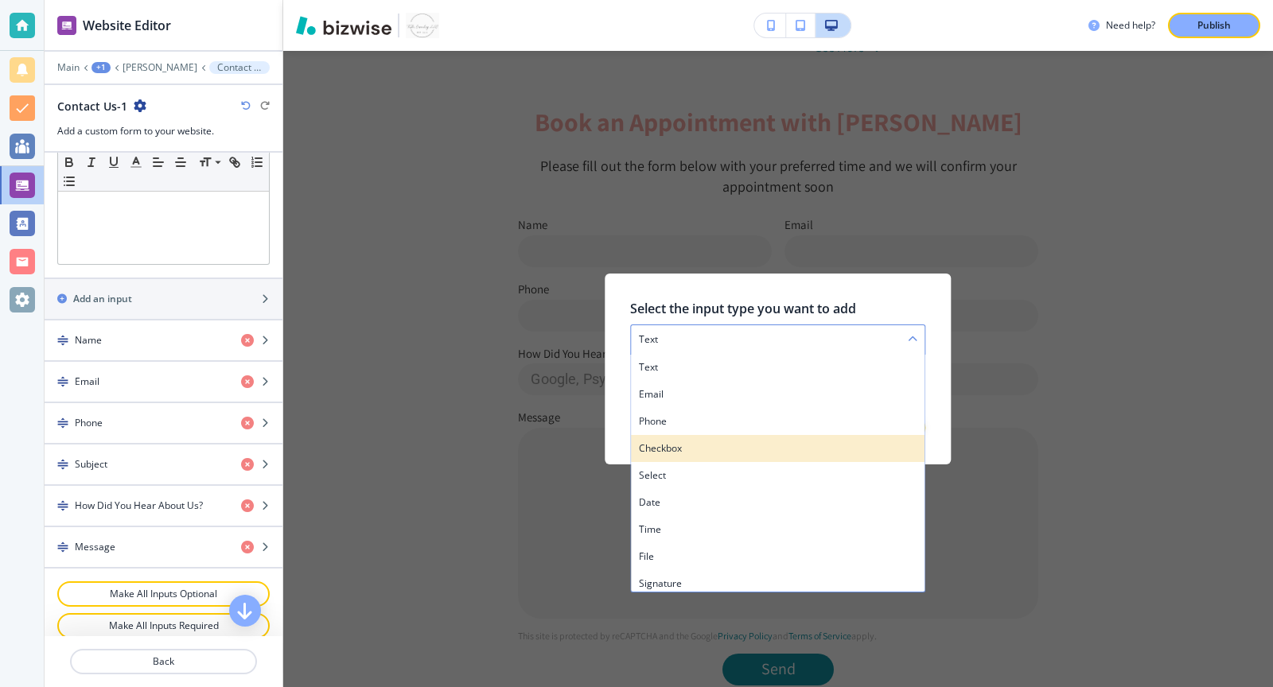
scroll to position [5, 0]
click at [942, 306] on div at bounding box center [938, 369] width 25 height 191
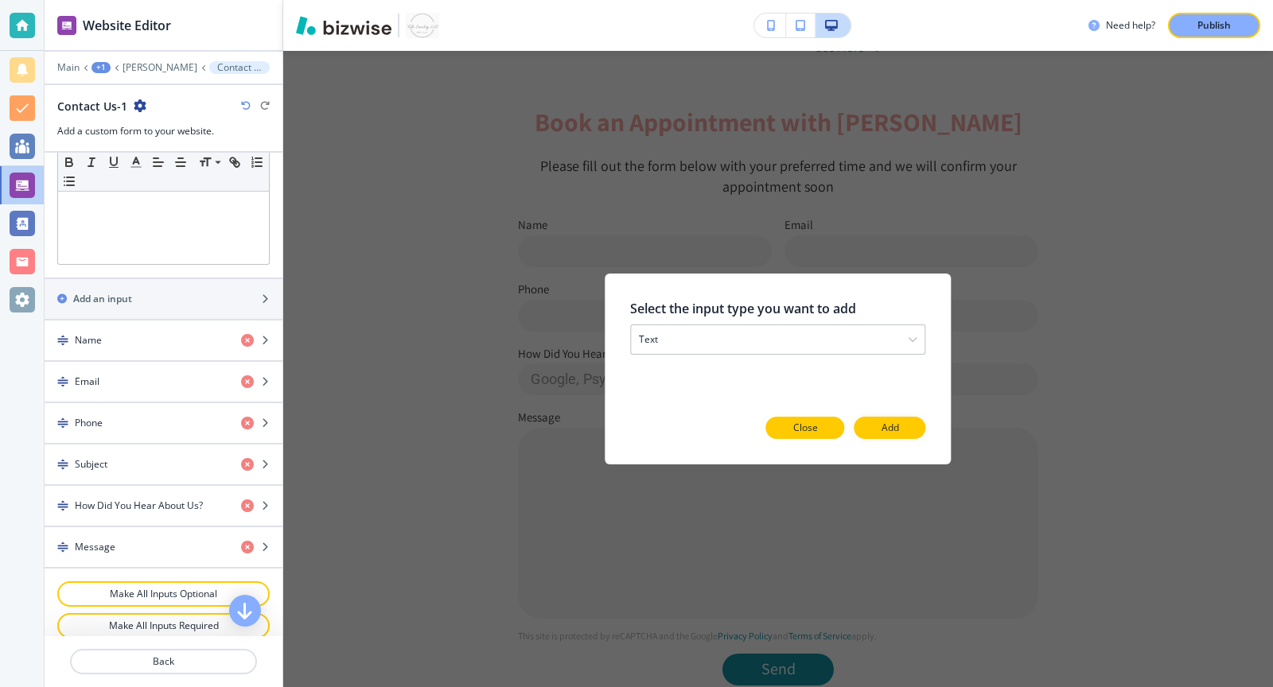
click at [806, 422] on p "Close" at bounding box center [805, 428] width 25 height 14
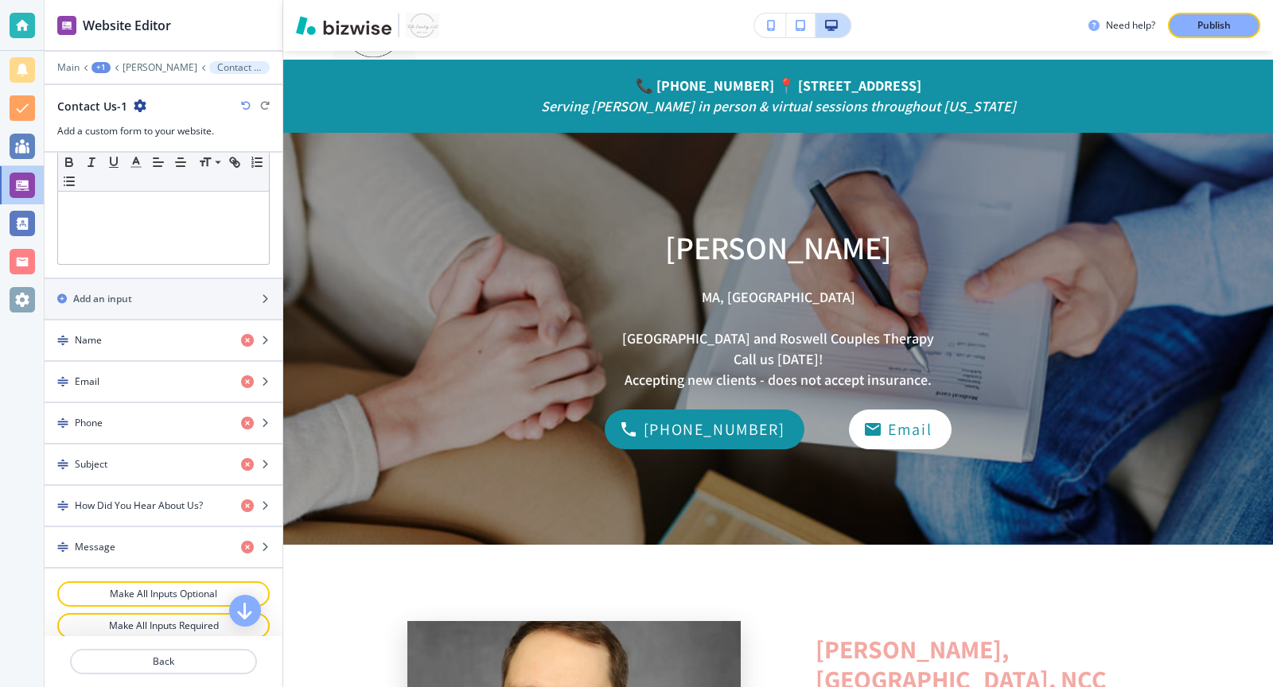
scroll to position [0, 0]
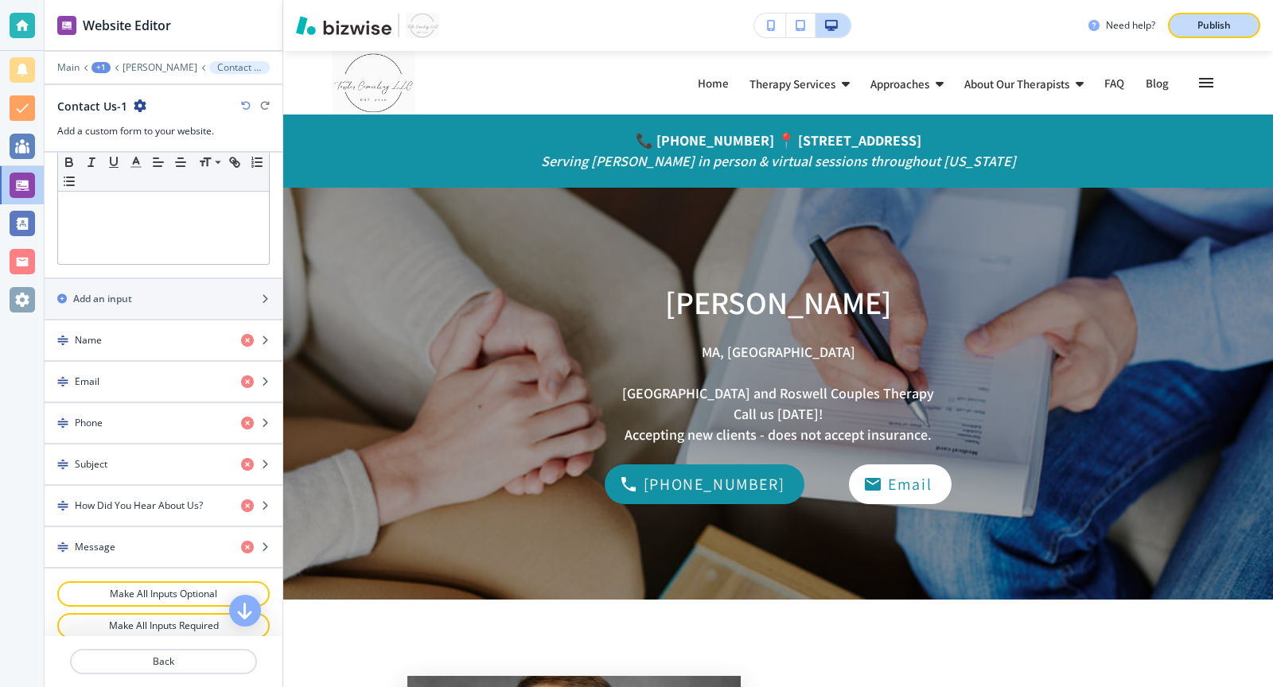
click at [1222, 19] on p "Publish" at bounding box center [1213, 25] width 33 height 14
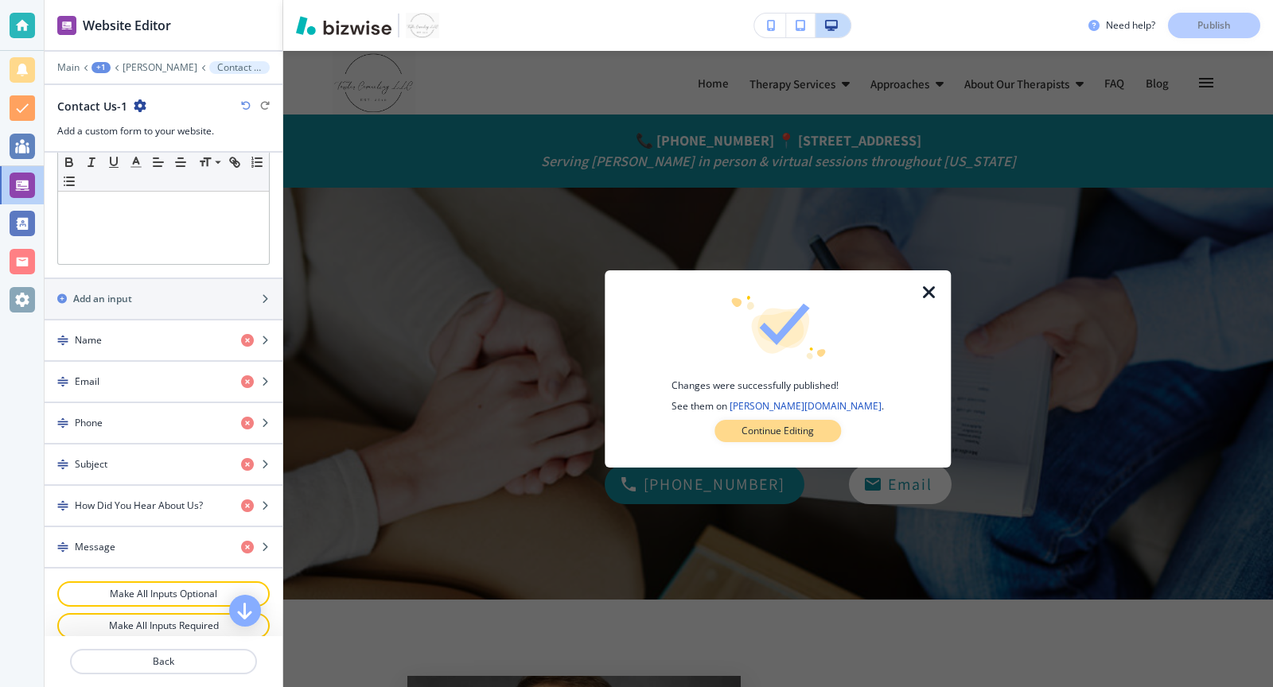
click at [794, 425] on p "Continue Editing" at bounding box center [777, 431] width 72 height 14
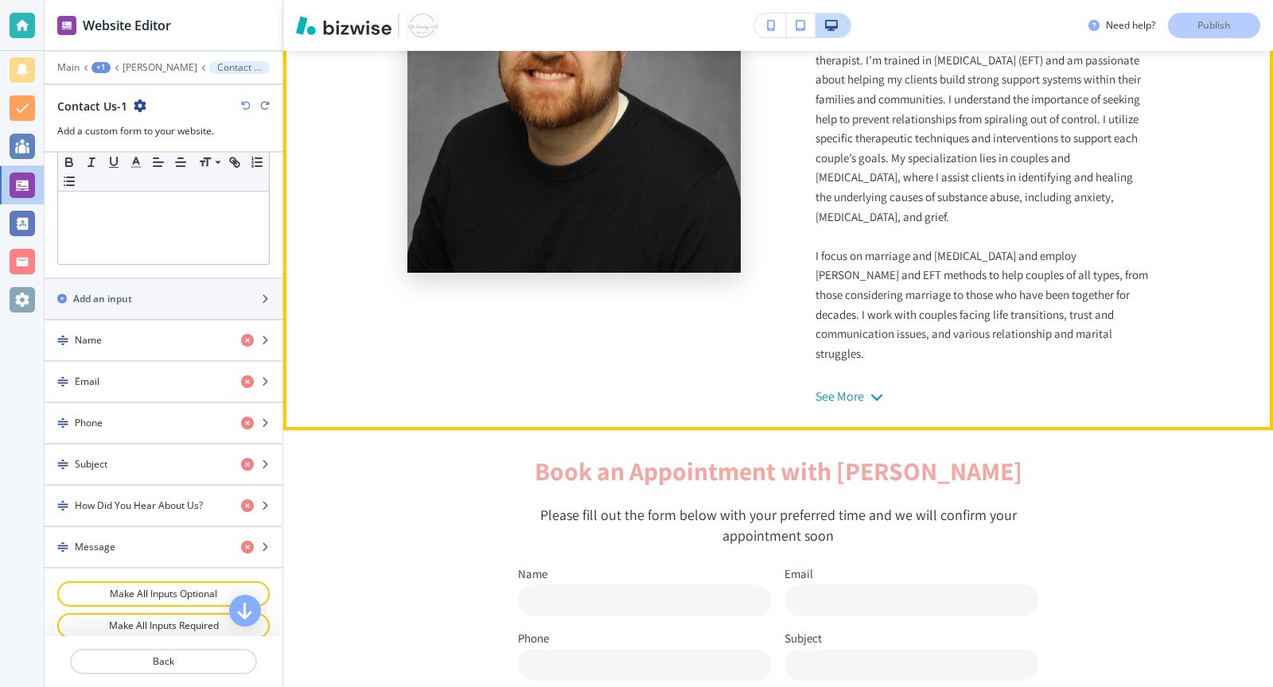
scroll to position [741, 0]
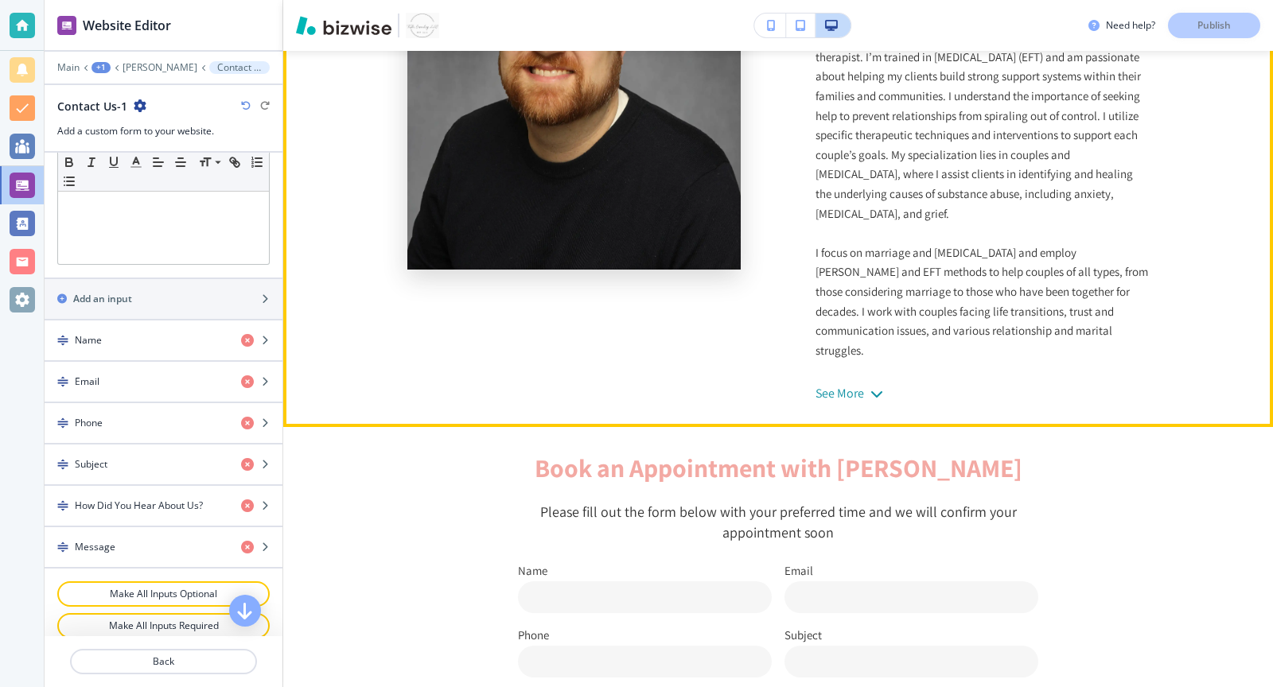
click at [827, 372] on section "[PERSON_NAME], [GEOGRAPHIC_DATA], NCC Hi, I’m [PERSON_NAME]. I’m a compassionat…" at bounding box center [778, 168] width 742 height 516
click at [837, 387] on div "See More" at bounding box center [840, 394] width 50 height 14
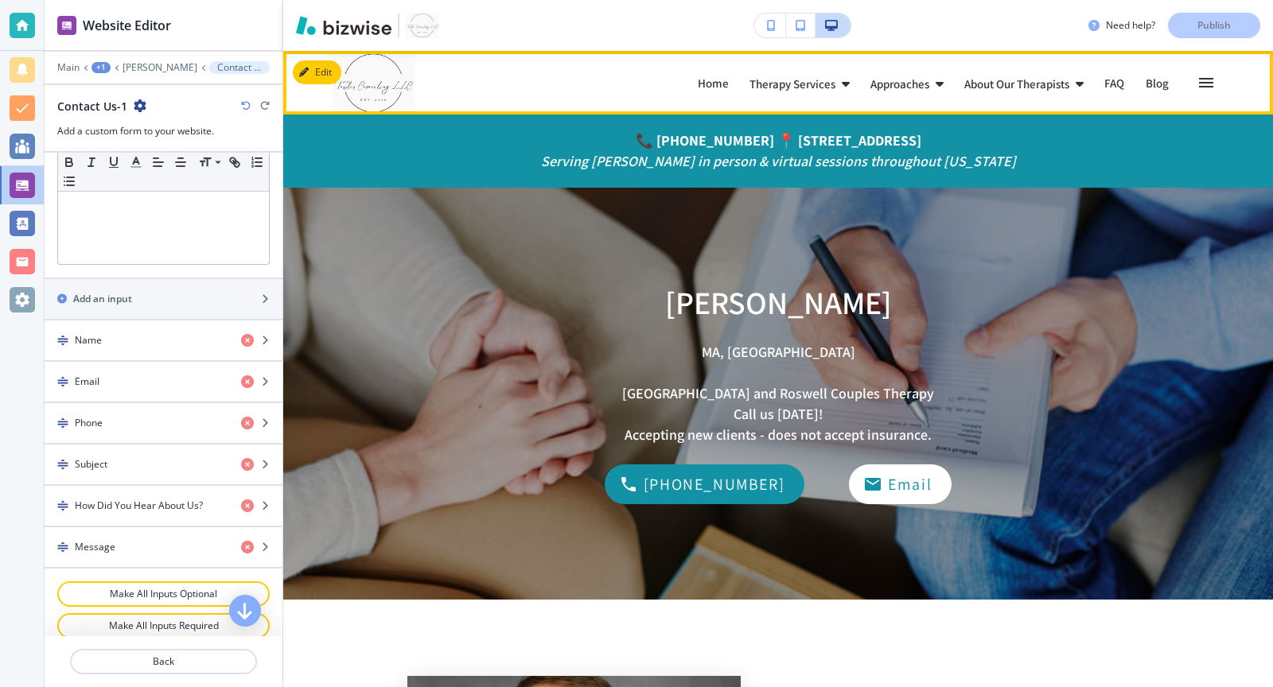
click at [360, 74] on img at bounding box center [452, 83] width 239 height 64
